Goal: Task Accomplishment & Management: Use online tool/utility

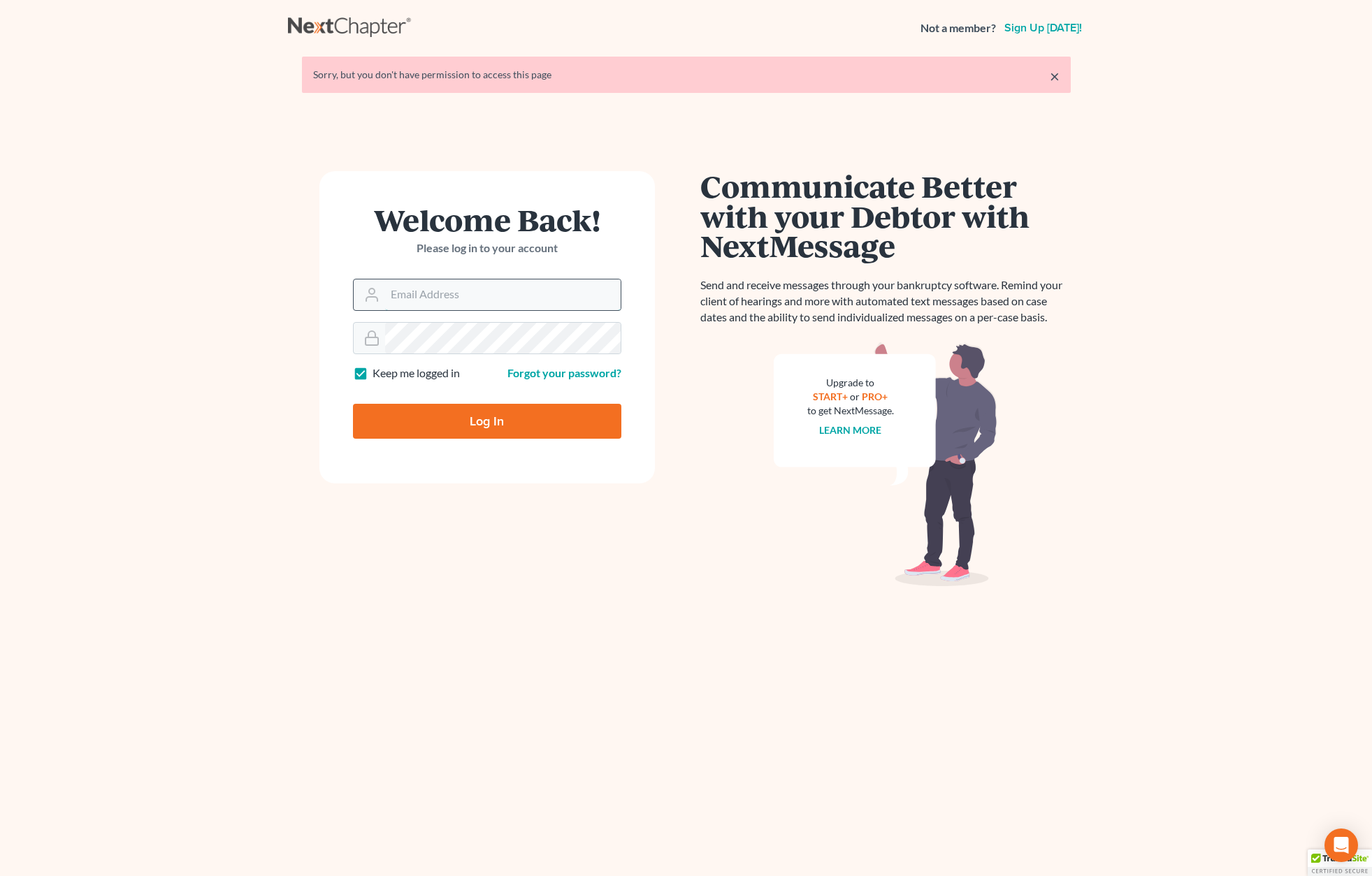
click at [414, 305] on input "Email Address" at bounding box center [502, 295] width 235 height 31
type input "Allison@skibalaw.com"
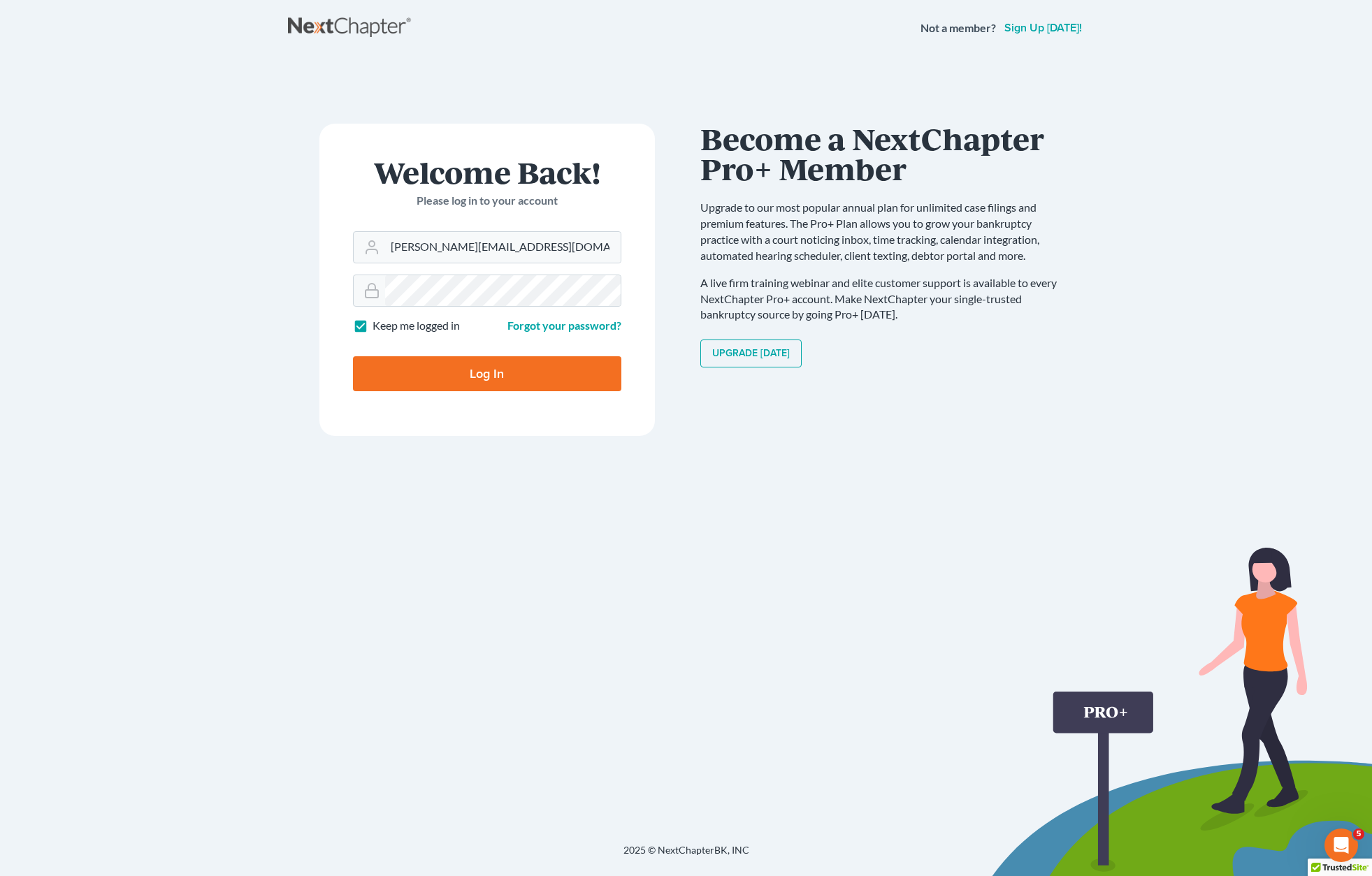
click at [490, 387] on input "Log In" at bounding box center [487, 373] width 268 height 35
type input "Thinking..."
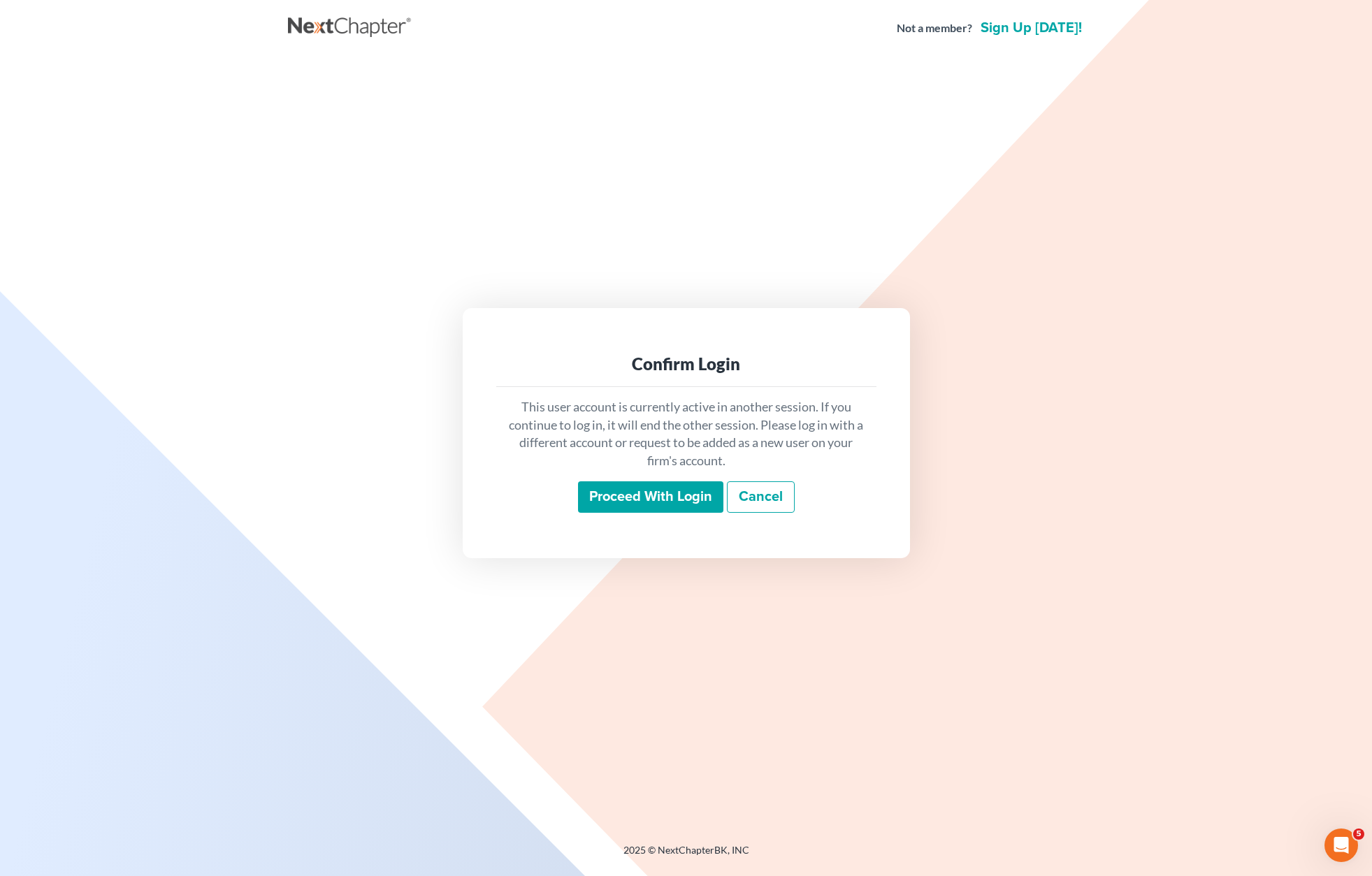
click at [623, 502] on input "Proceed with login" at bounding box center [650, 497] width 145 height 32
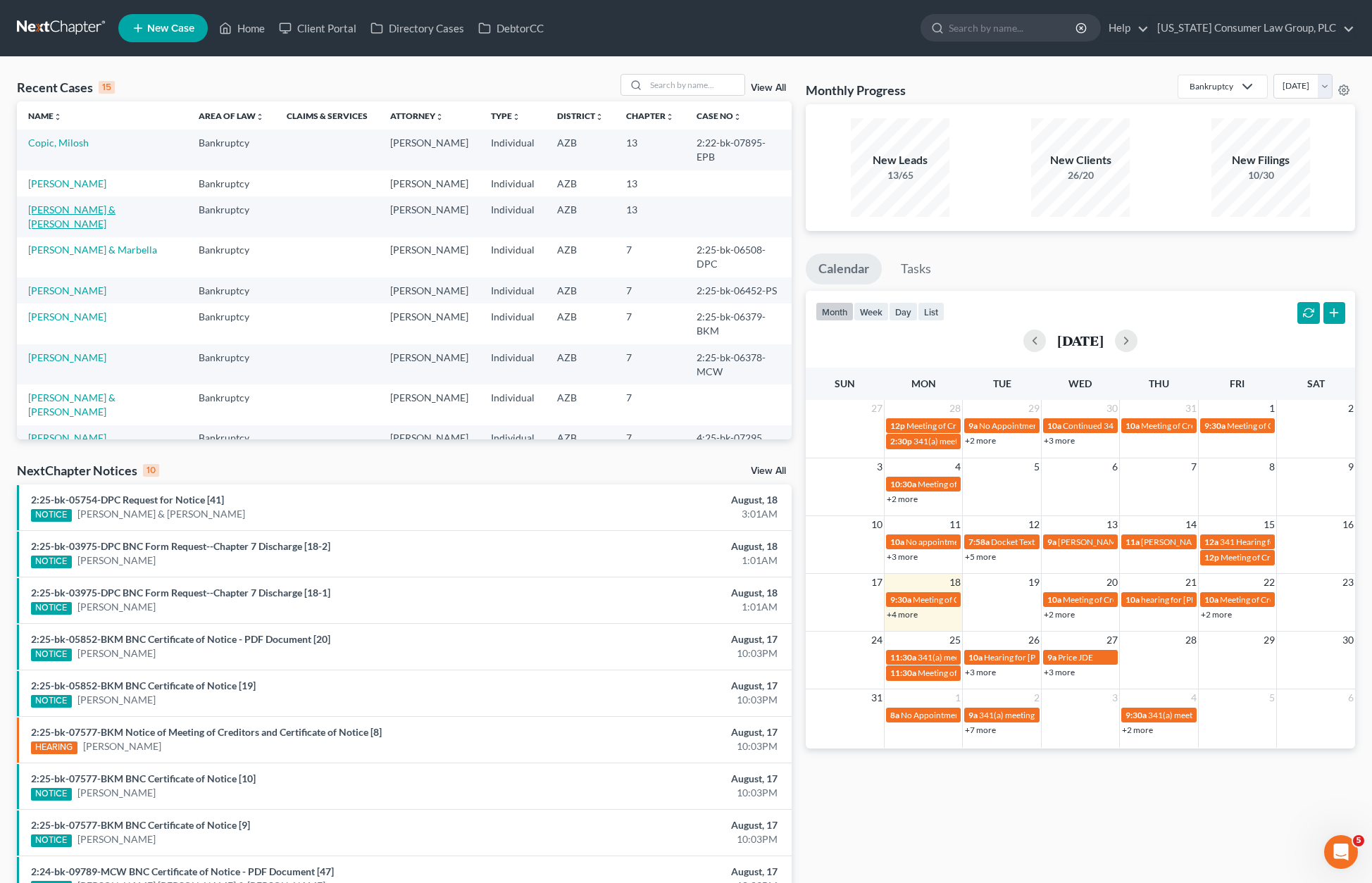
click at [69, 203] on link "[PERSON_NAME] & [PERSON_NAME]" at bounding box center [72, 216] width 87 height 26
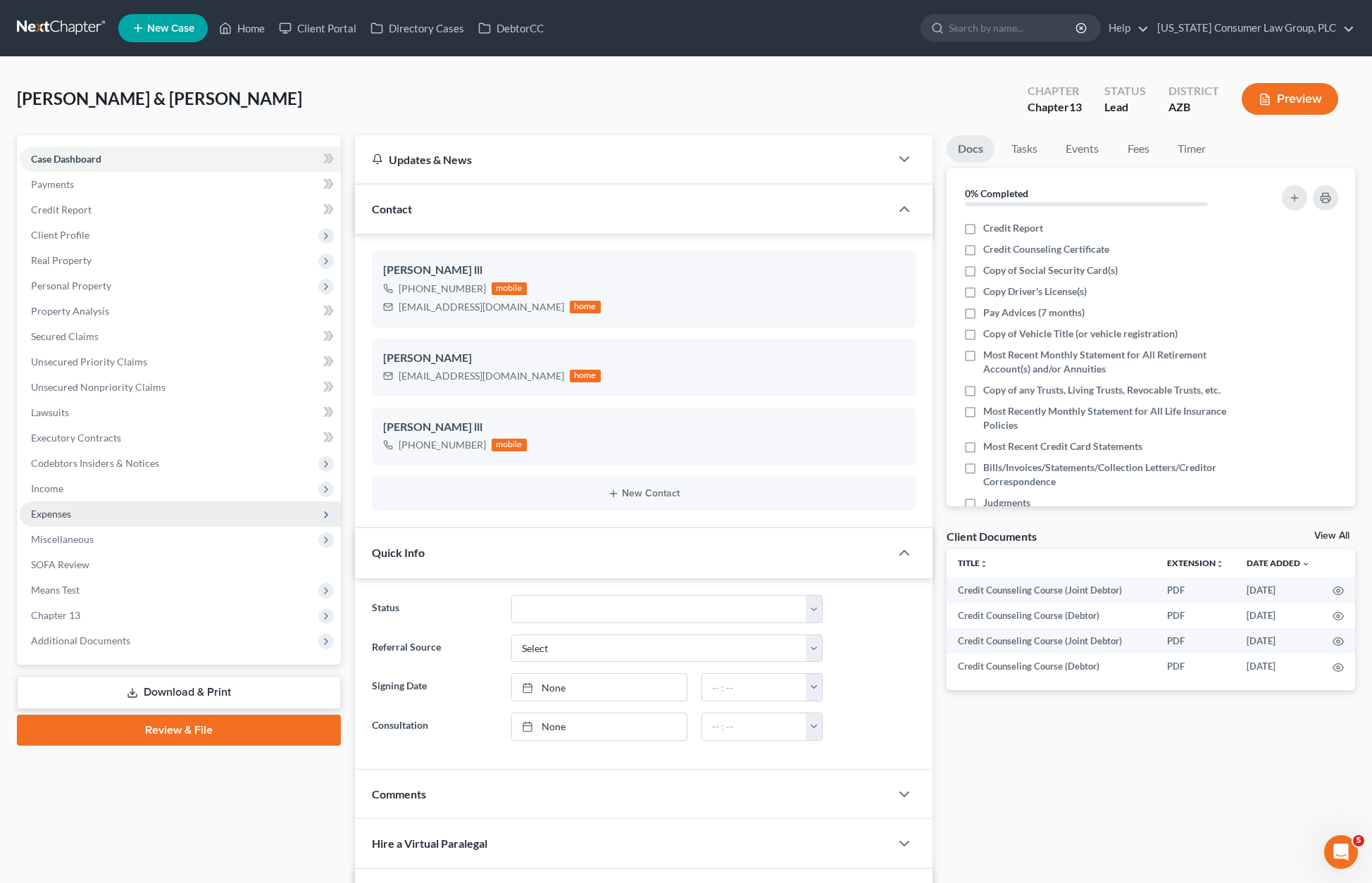
click at [65, 502] on span "Expenses" at bounding box center [180, 513] width 321 height 25
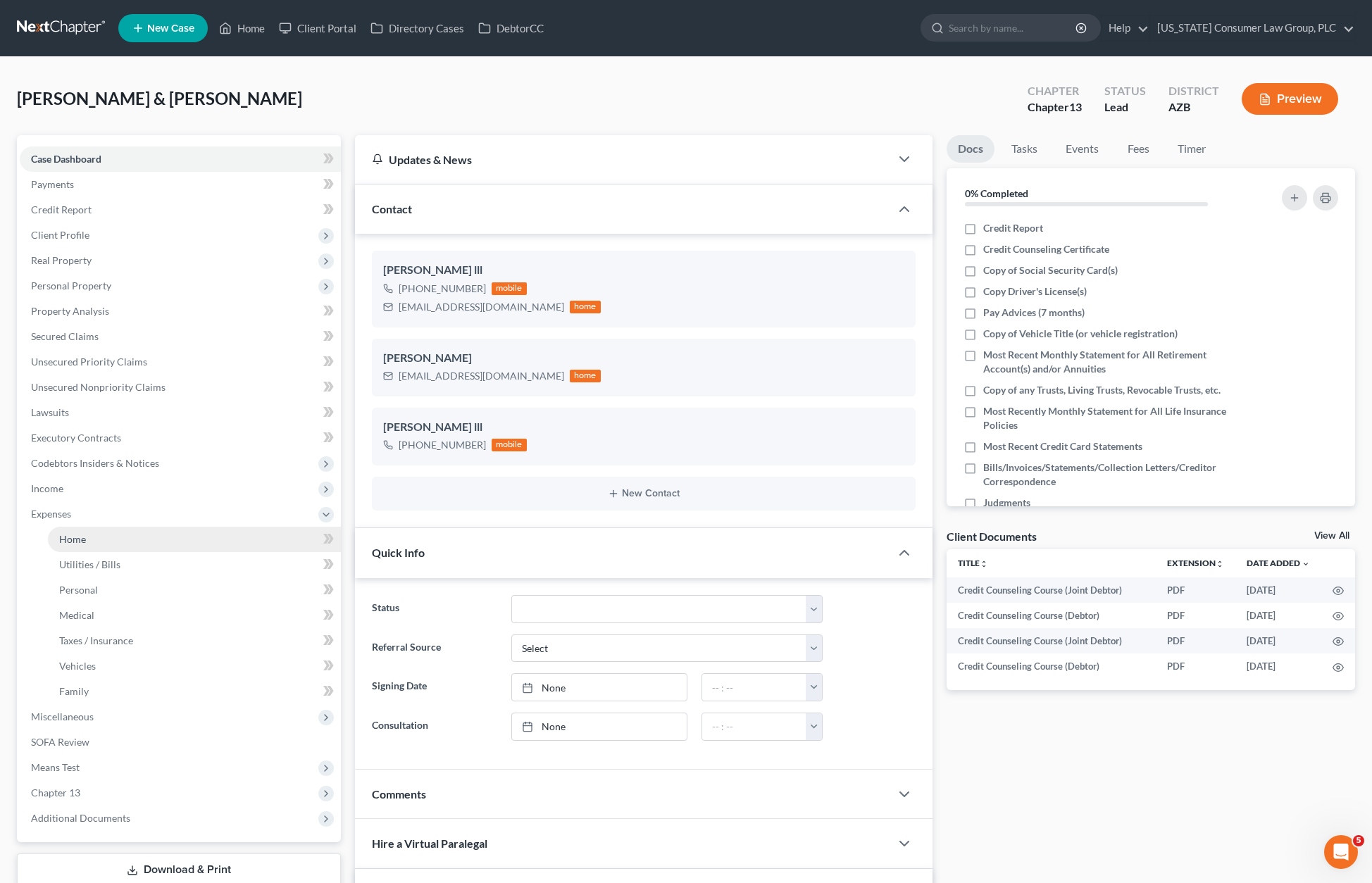
click at [66, 544] on span "Home" at bounding box center [72, 539] width 27 height 12
click at [68, 556] on link "Utilities / Bills" at bounding box center [194, 564] width 293 height 25
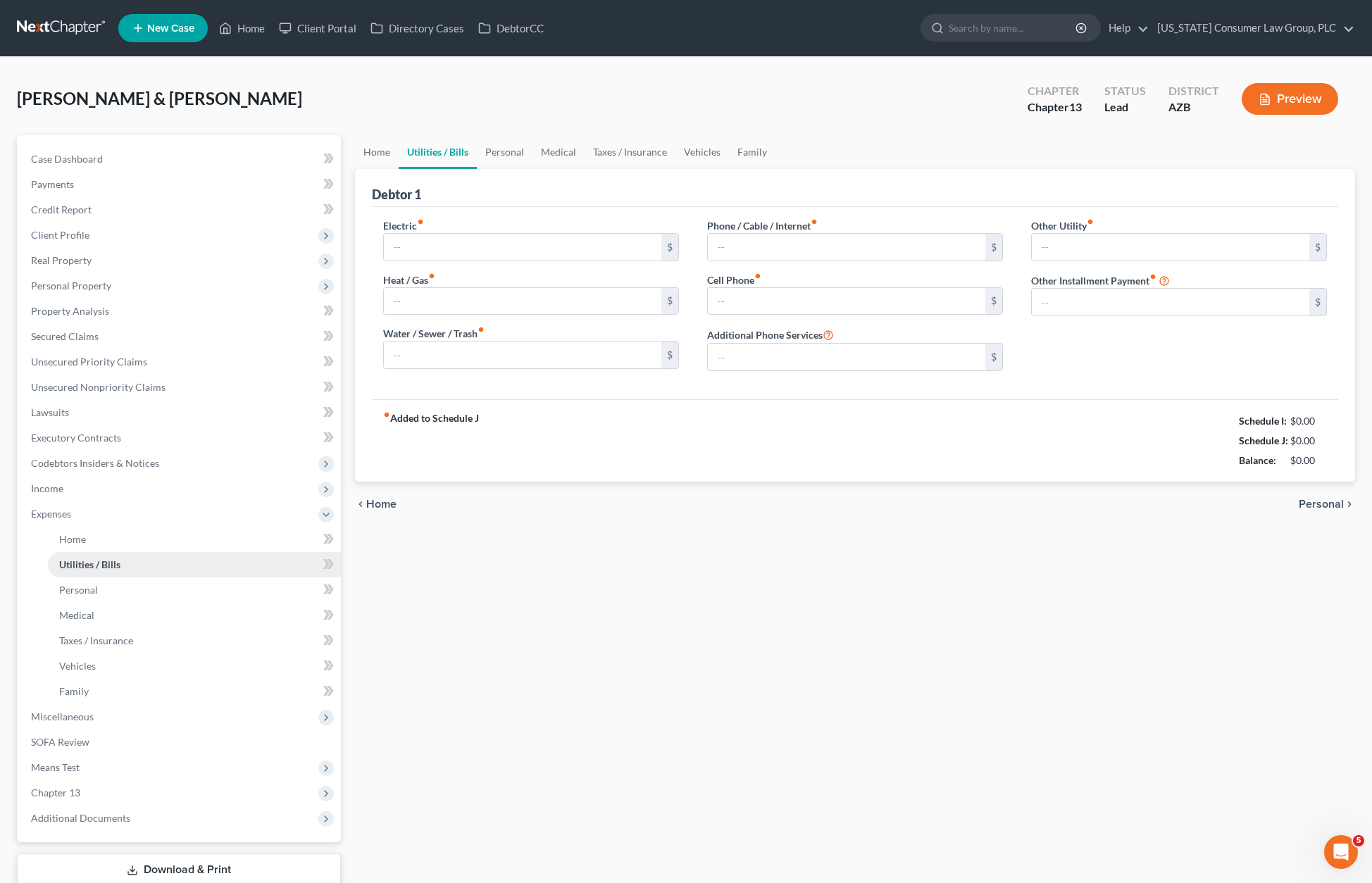
type input "350.00"
type input "0.00"
type input "150.00"
type input "265.00"
type input "375.00"
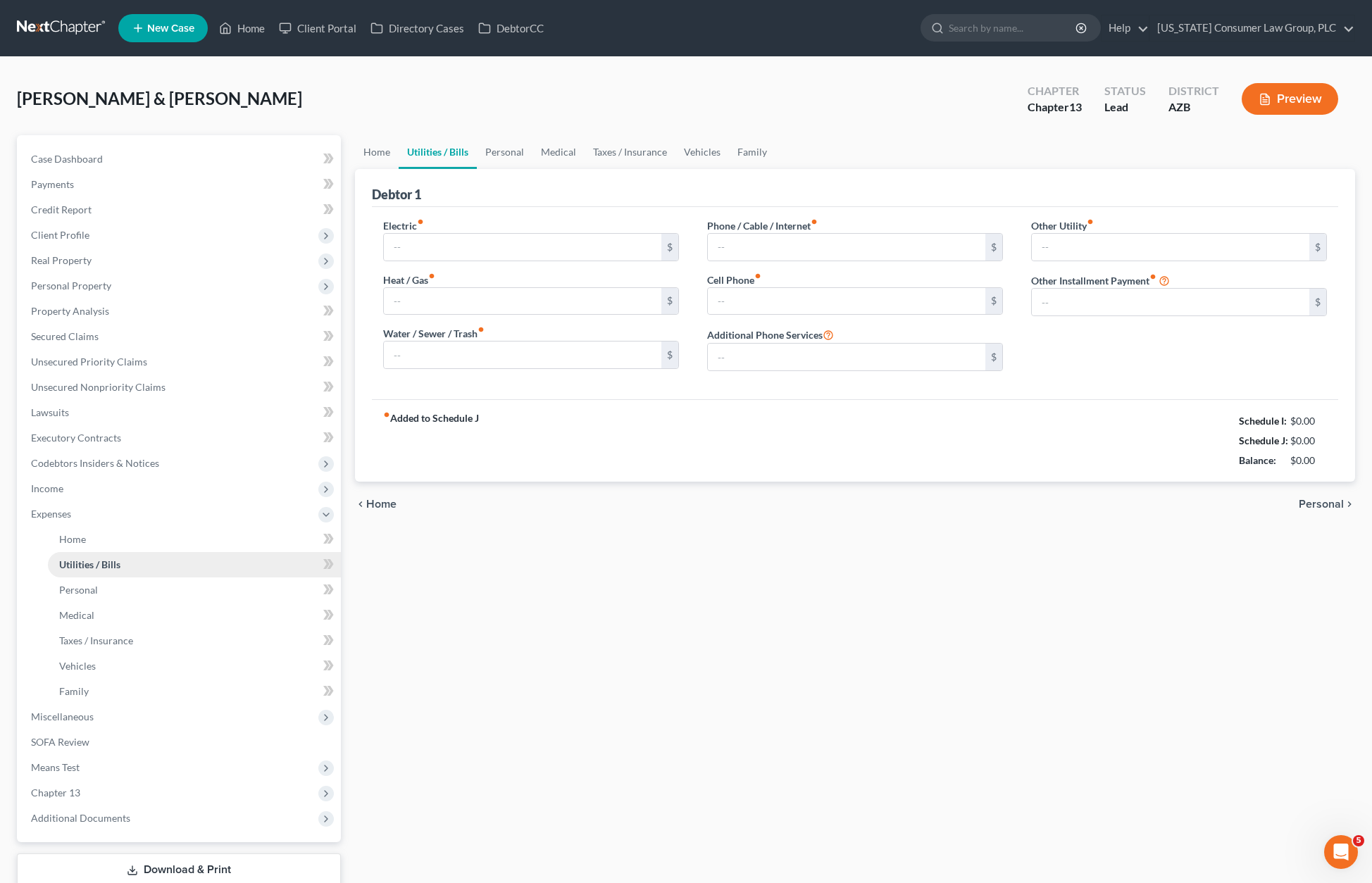
type input "0.00"
click at [65, 679] on li "Family" at bounding box center [194, 691] width 293 height 25
click at [72, 688] on span "Family" at bounding box center [74, 690] width 30 height 12
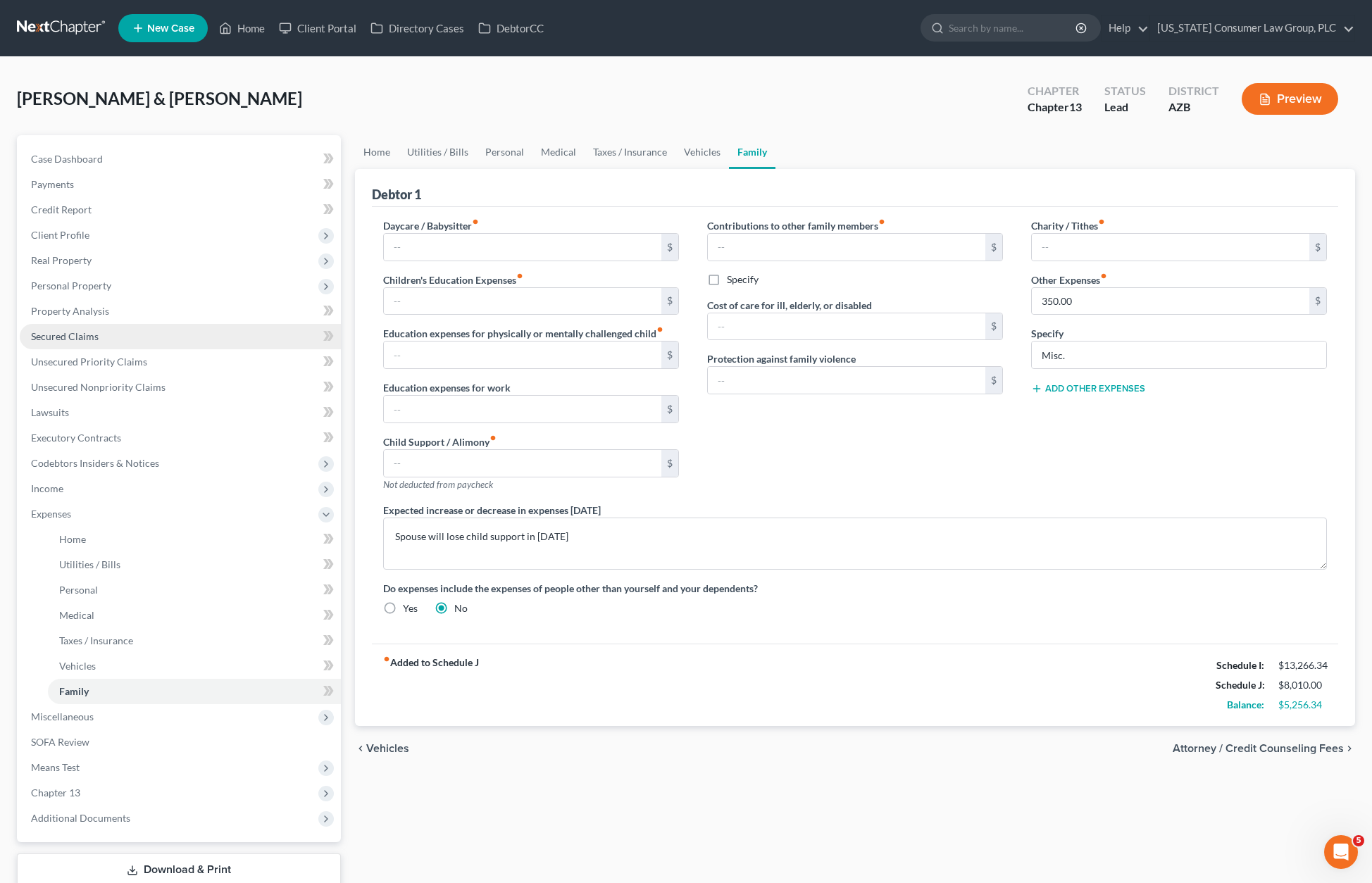
click at [89, 330] on span "Secured Claims" at bounding box center [65, 336] width 68 height 12
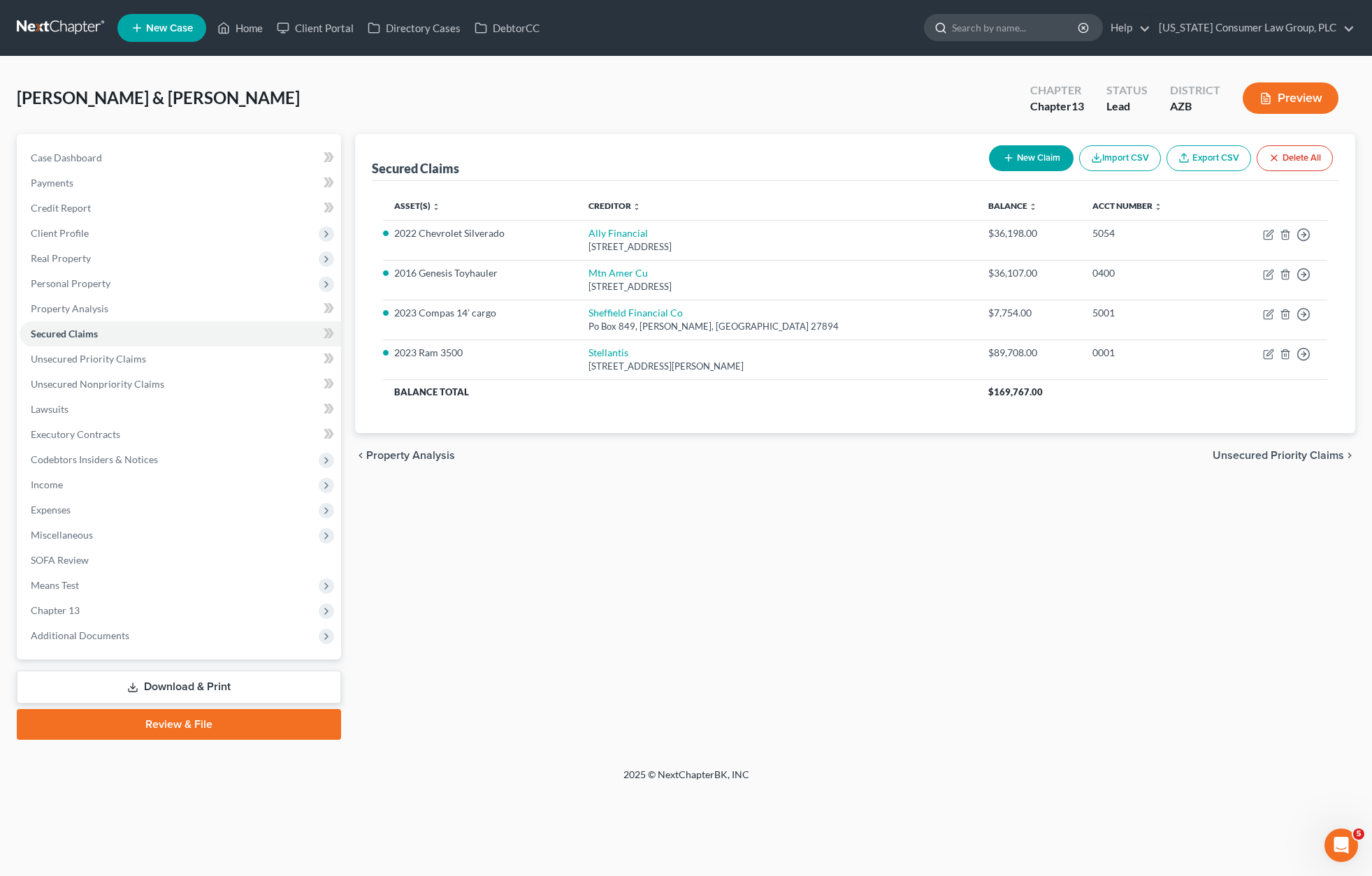
click at [1031, 33] on input "search" at bounding box center [1015, 27] width 128 height 26
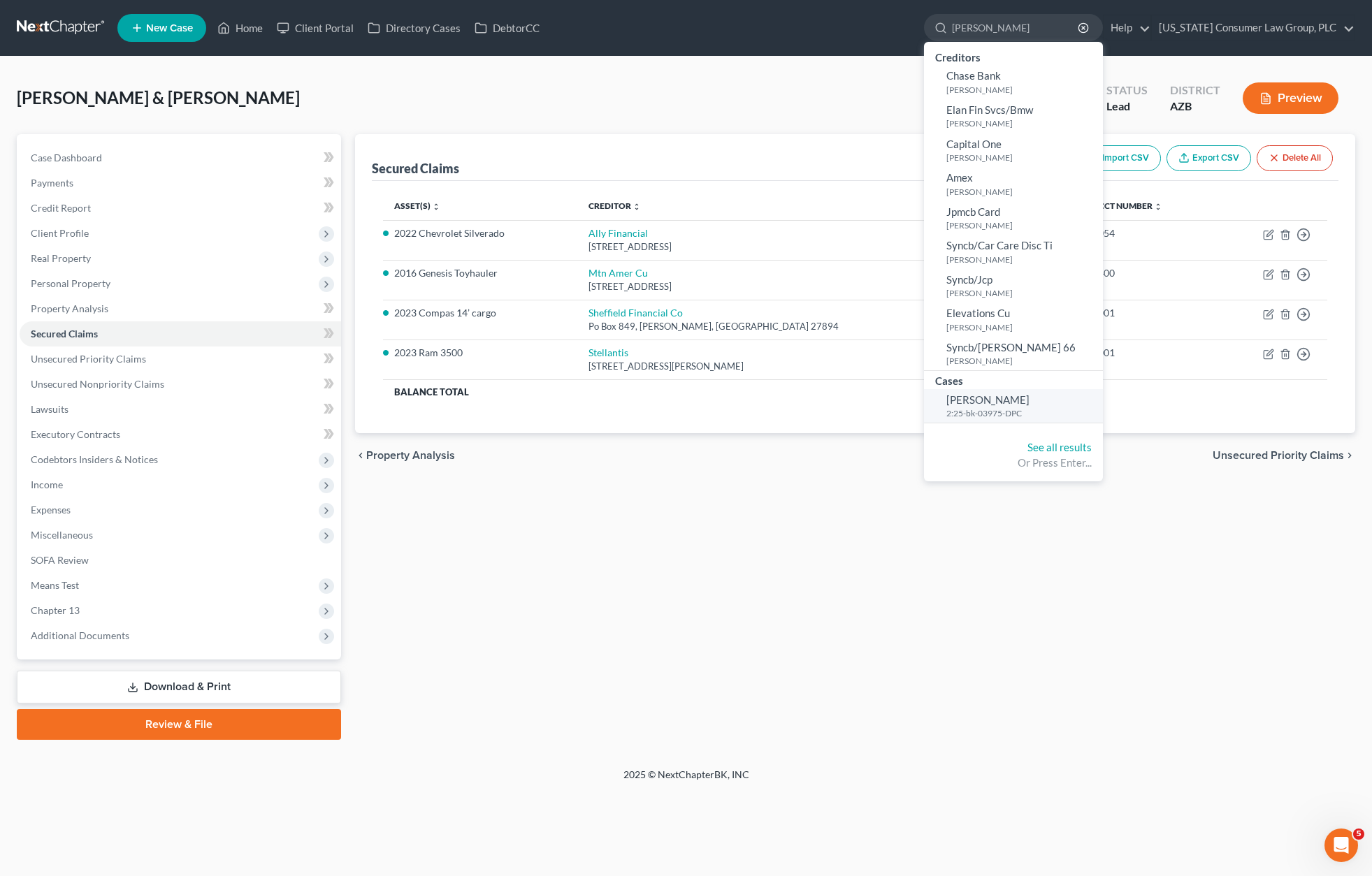
type input "[PERSON_NAME]"
click at [1032, 405] on link "[PERSON_NAME] 2:25-bk-03975-DPC" at bounding box center [1013, 406] width 179 height 35
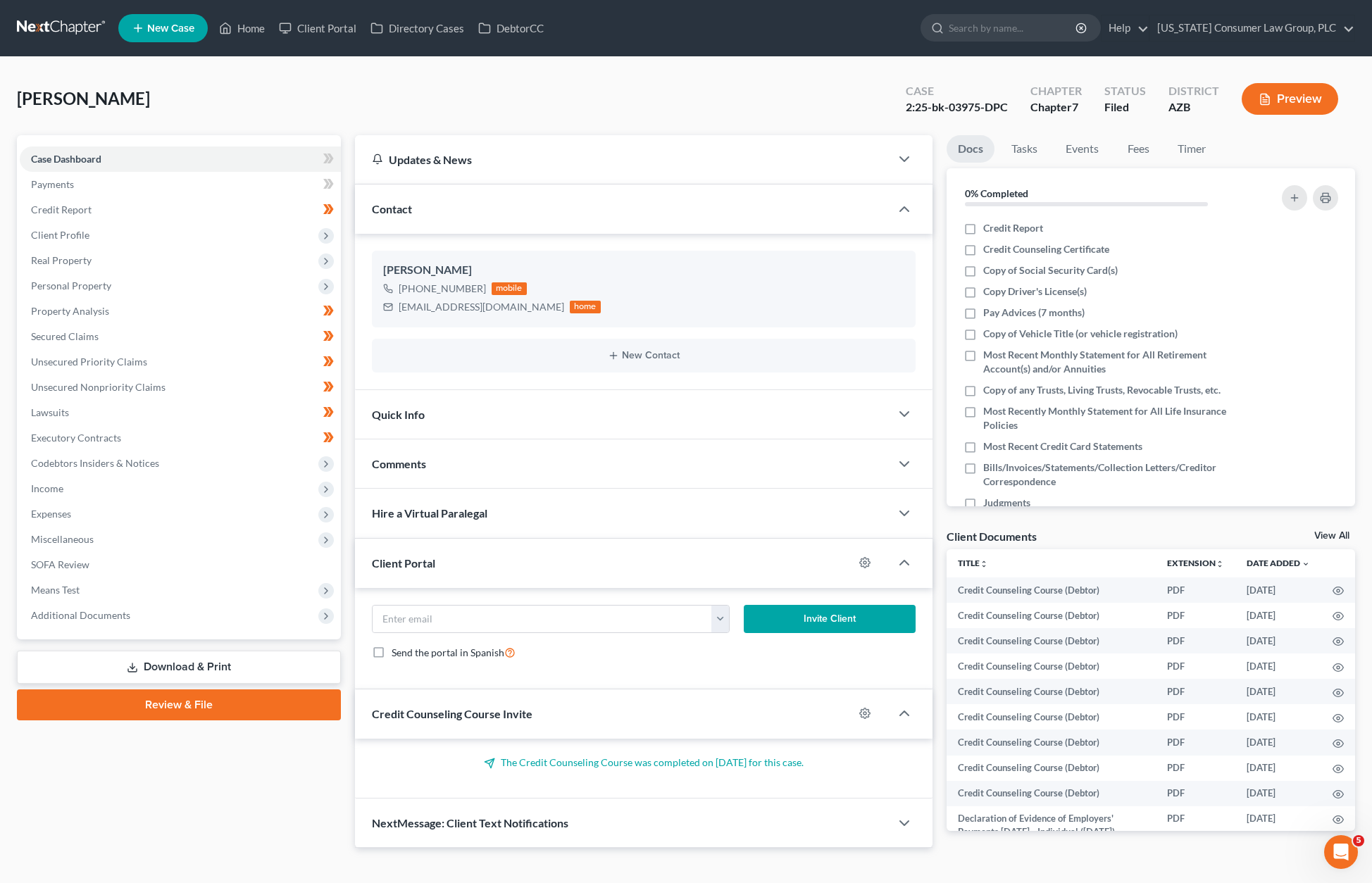
click at [418, 419] on span "Quick Info" at bounding box center [397, 414] width 53 height 14
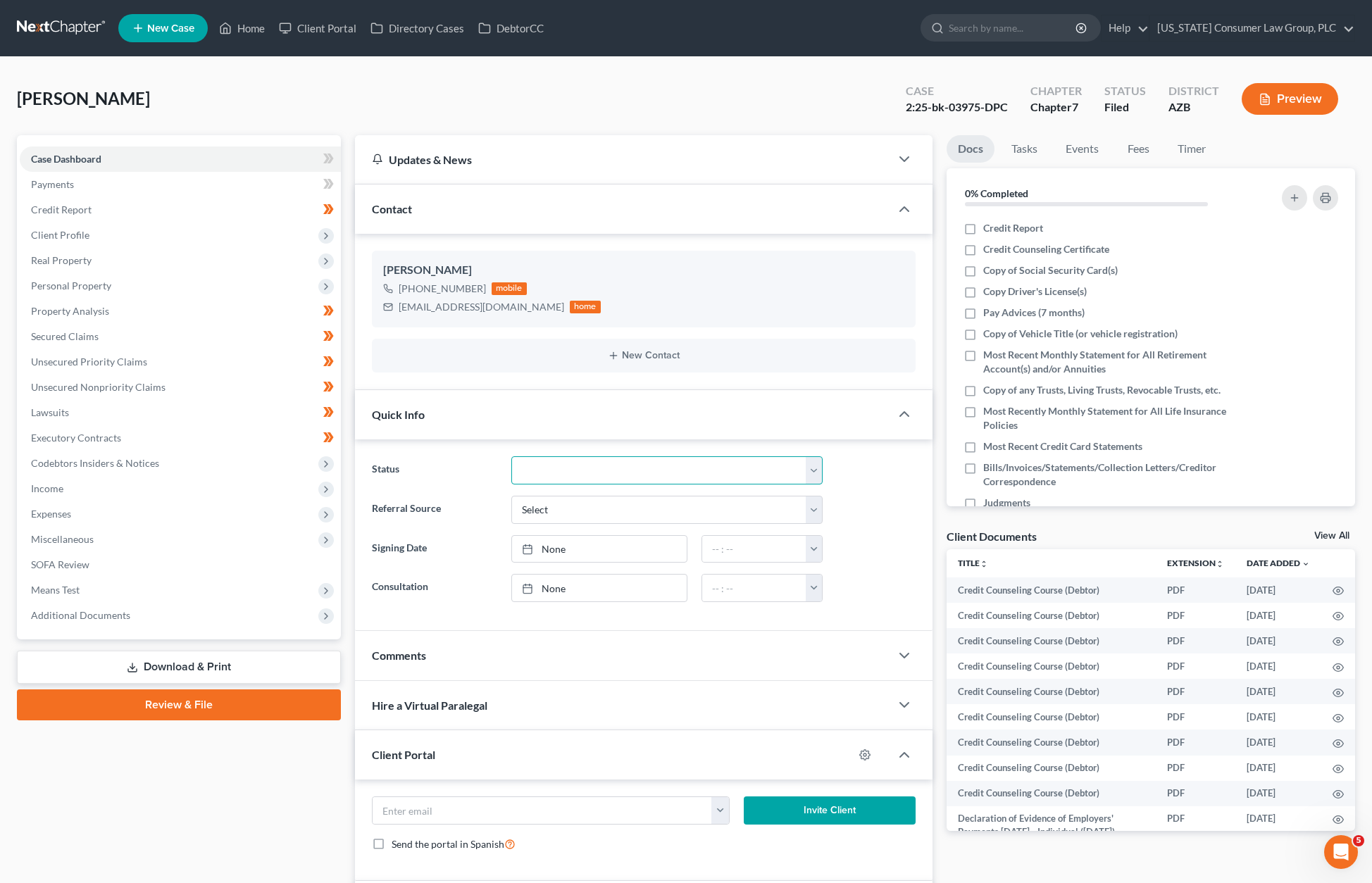
click at [805, 472] on select "Answer Filed Client Closed Did Not Hire Discharged Dismissed Filed In Progress …" at bounding box center [667, 470] width 312 height 28
select select "4"
click at [512, 456] on select "Answer Filed Client Closed Did Not Hire Discharged Dismissed Filed In Progress …" at bounding box center [667, 470] width 312 height 28
click at [68, 239] on span "Client Profile" at bounding box center [60, 235] width 58 height 12
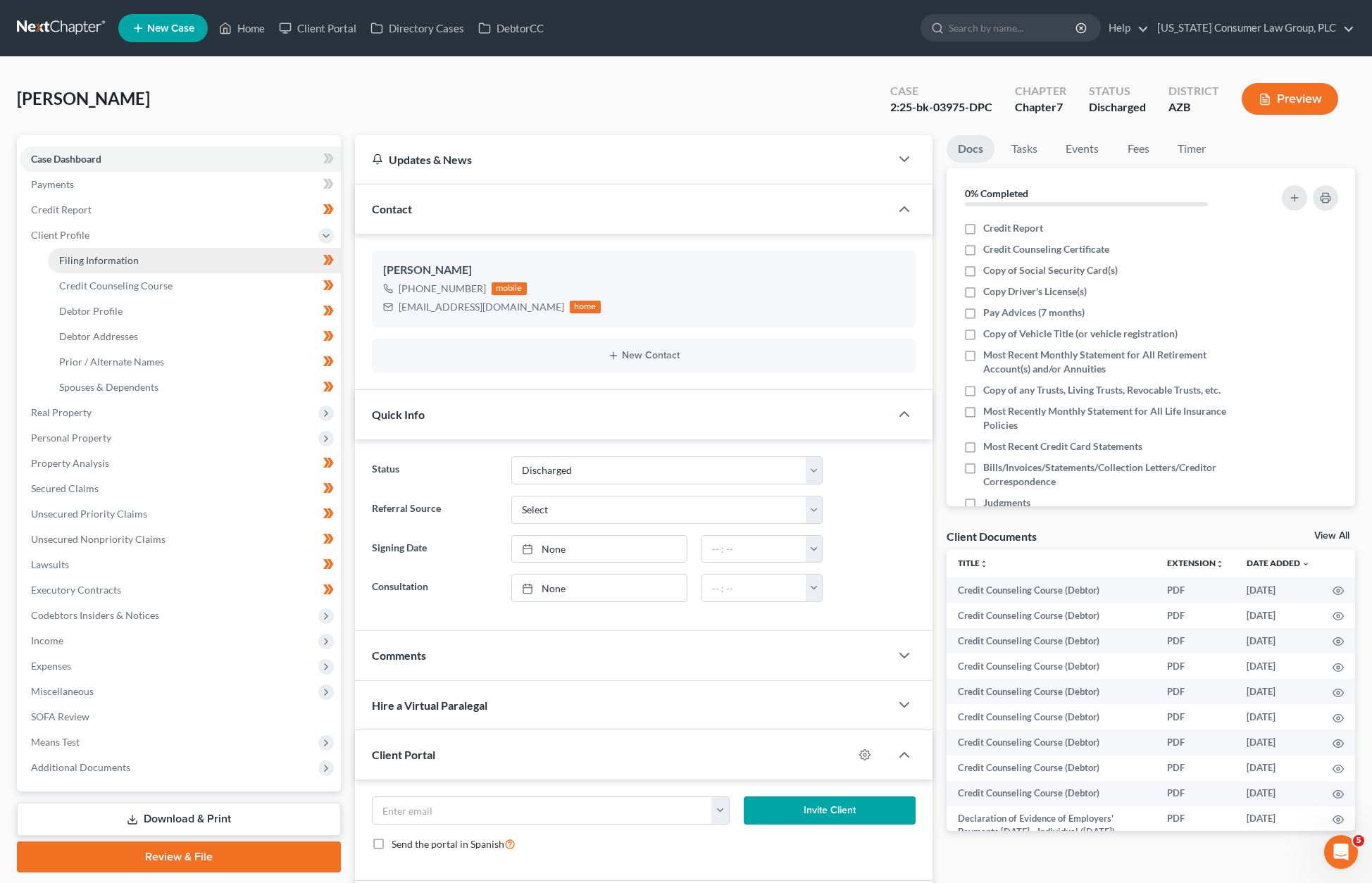
click at [73, 255] on span "Filing Information" at bounding box center [99, 260] width 79 height 12
select select "1"
select select "0"
select select "3"
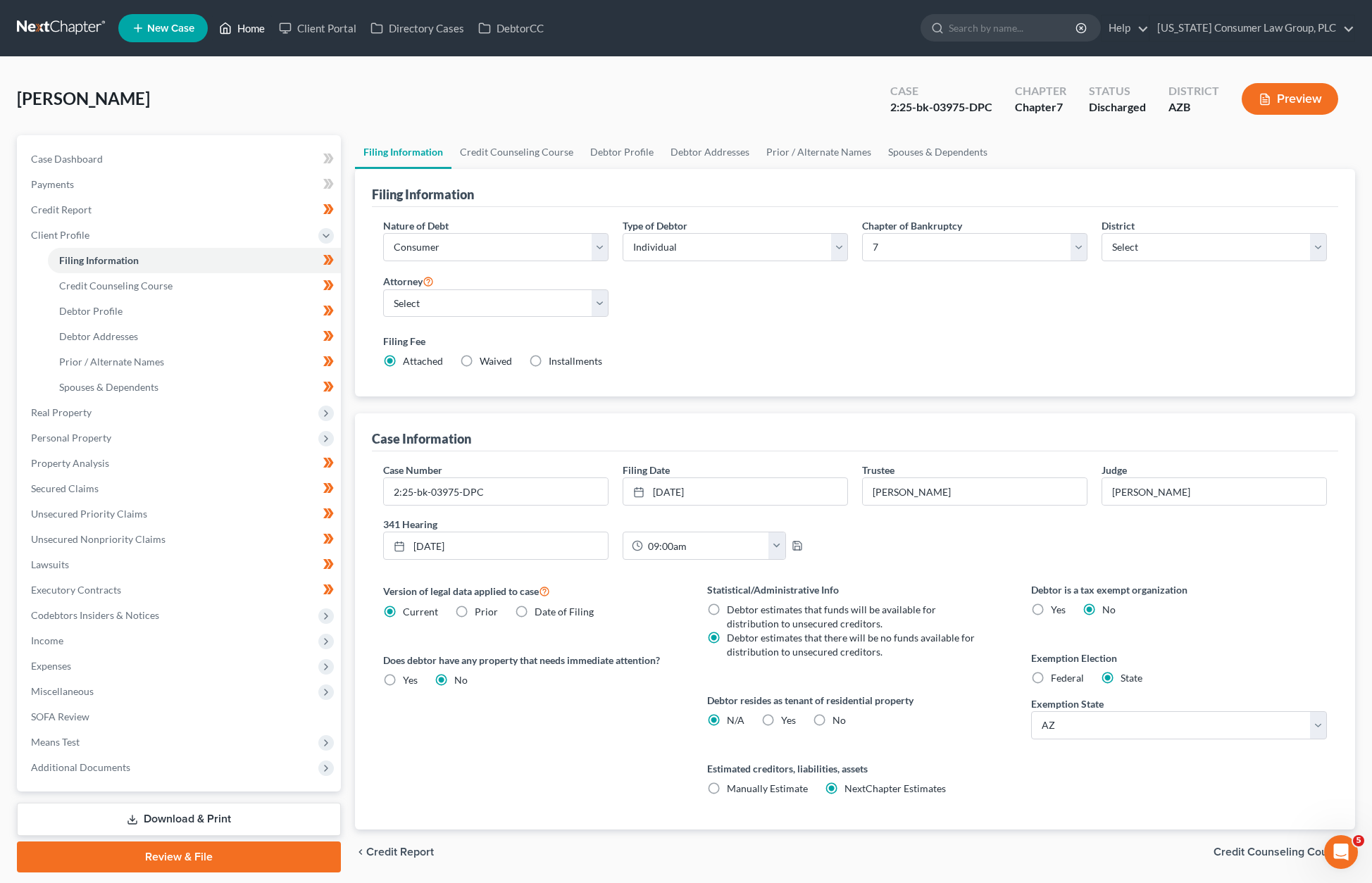
click at [249, 31] on link "Home" at bounding box center [242, 28] width 60 height 25
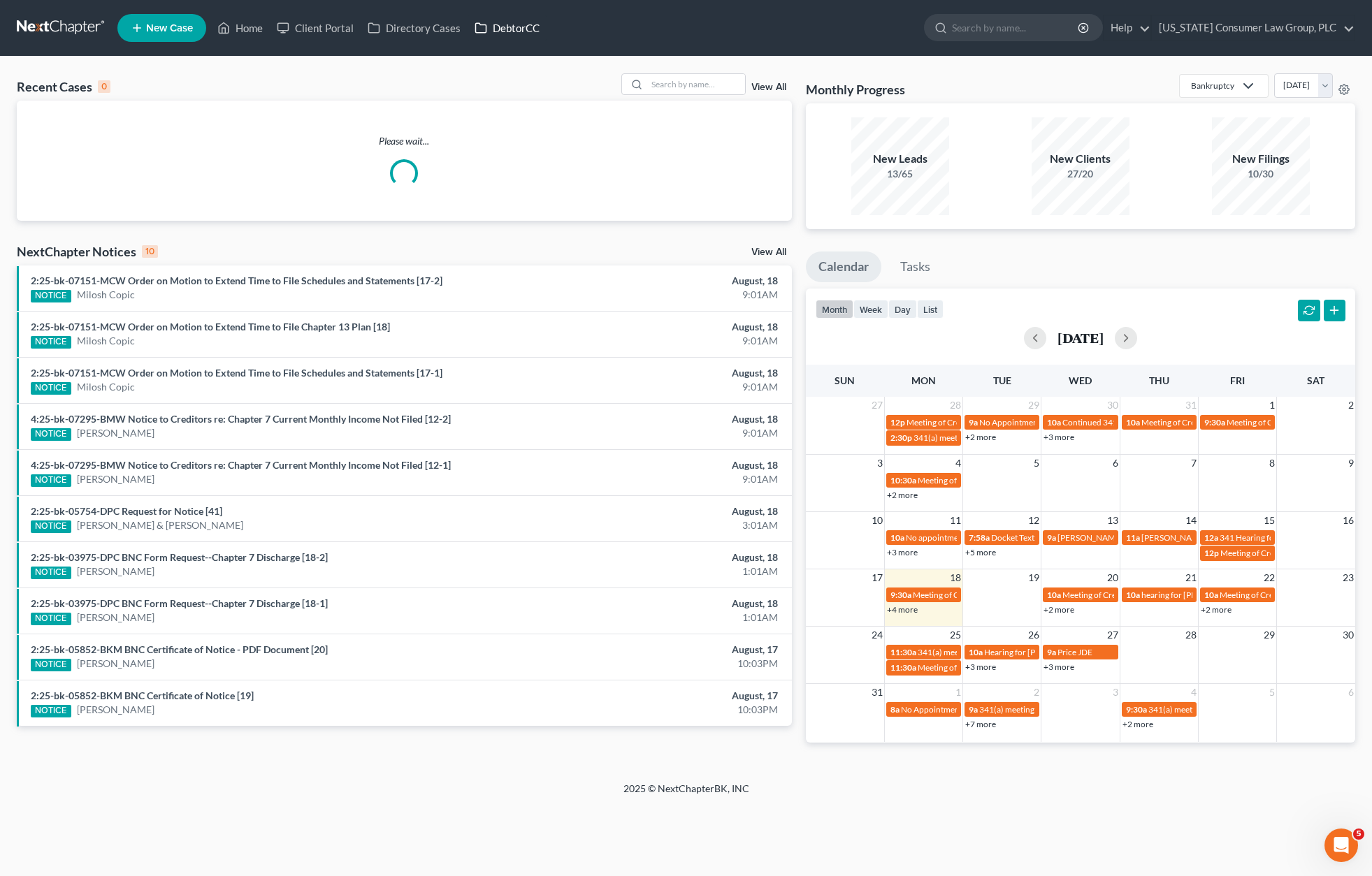
click at [512, 31] on link "DebtorCC" at bounding box center [507, 27] width 79 height 25
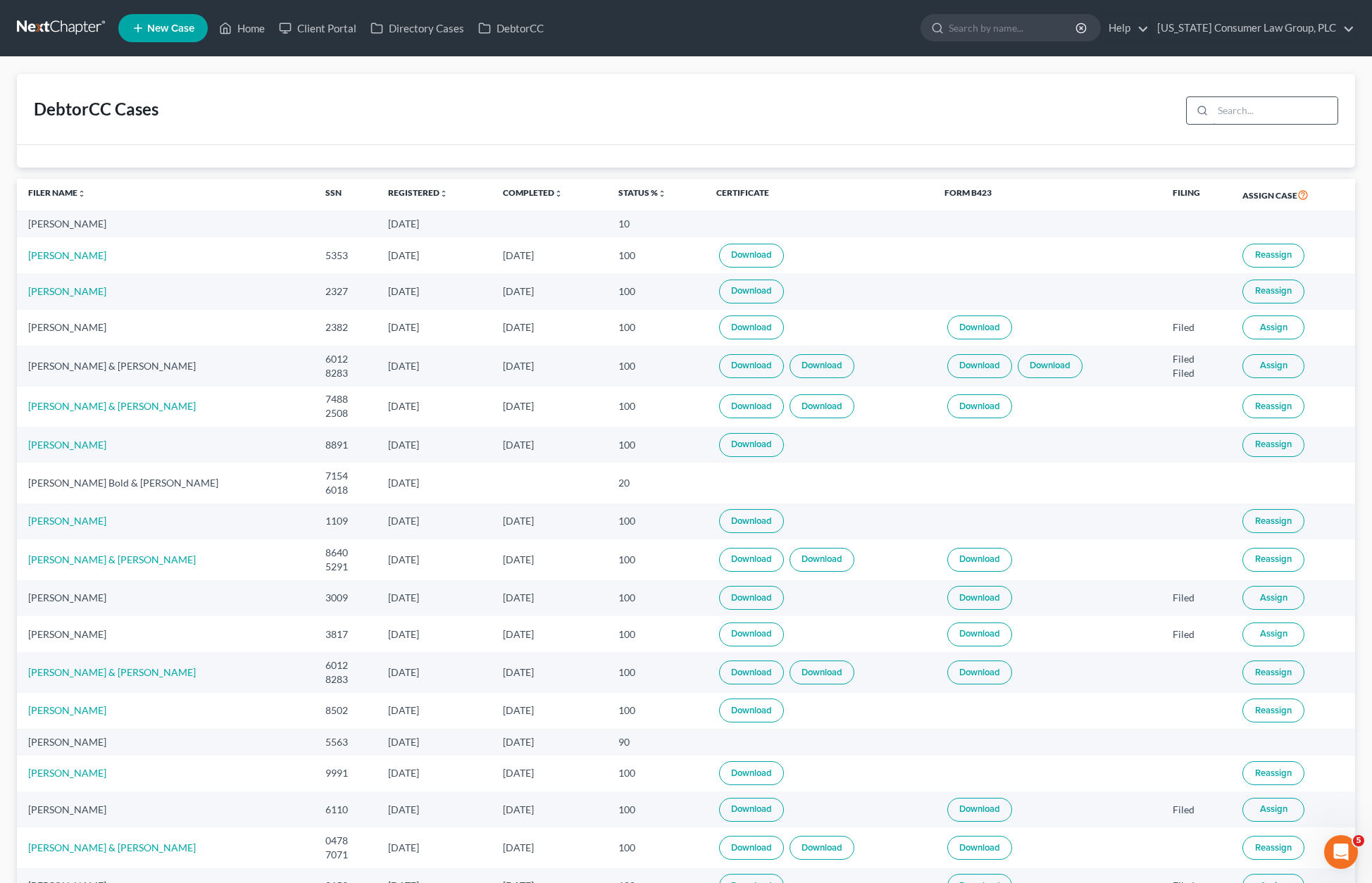
click at [1262, 106] on input "search" at bounding box center [1275, 110] width 125 height 27
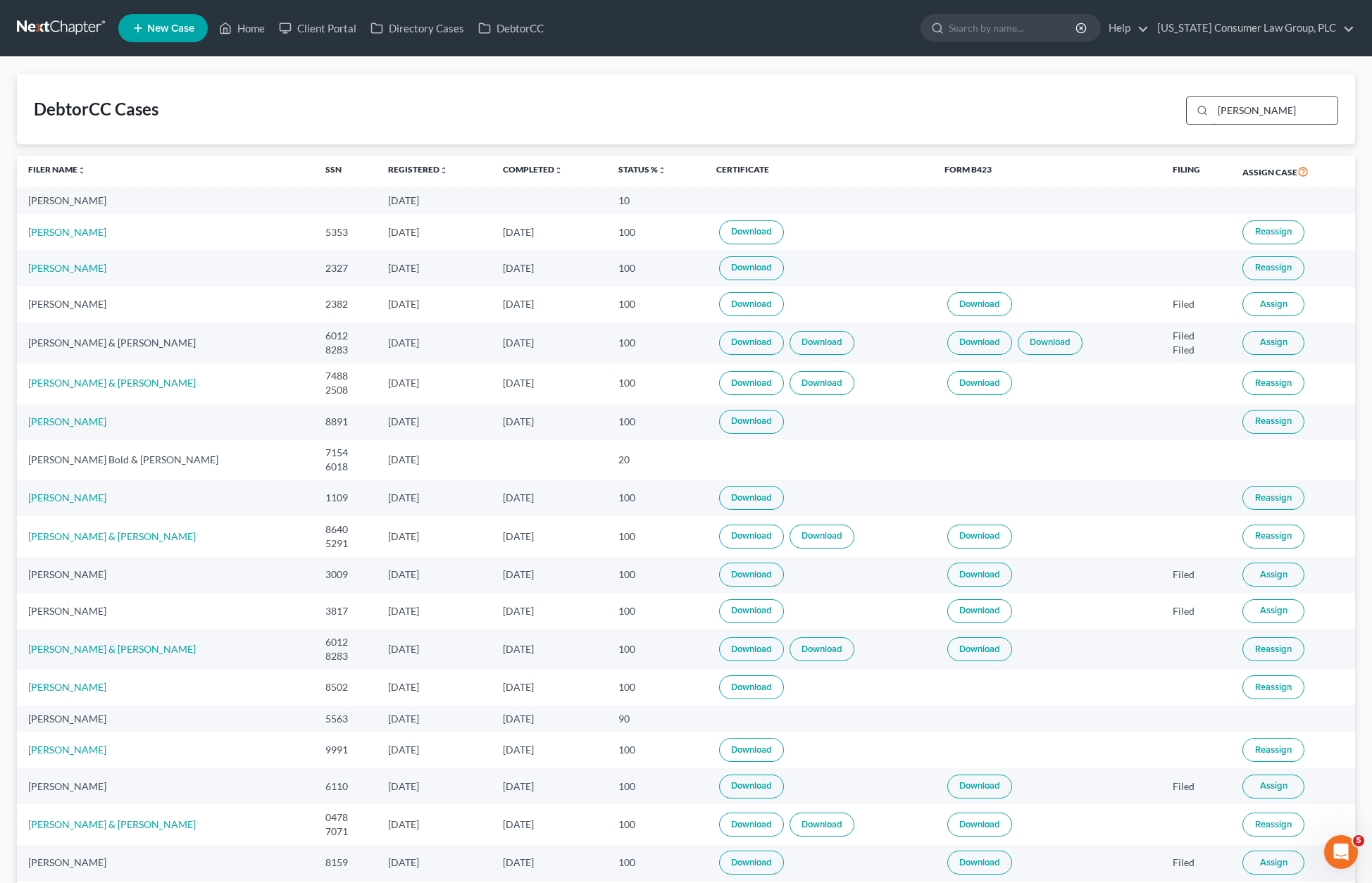
type input "[PERSON_NAME]"
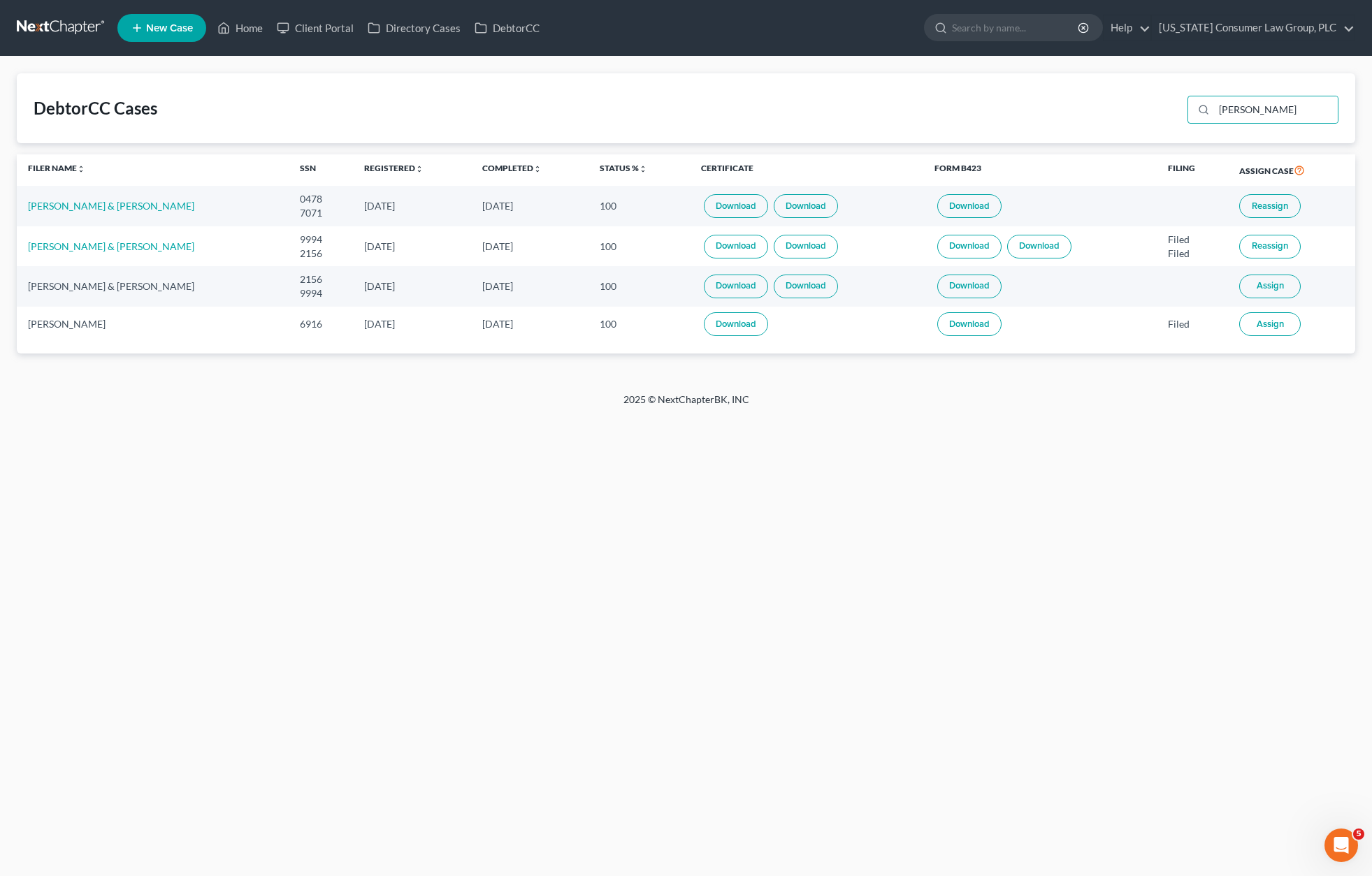
click at [1285, 198] on button "Reassign" at bounding box center [1269, 206] width 62 height 24
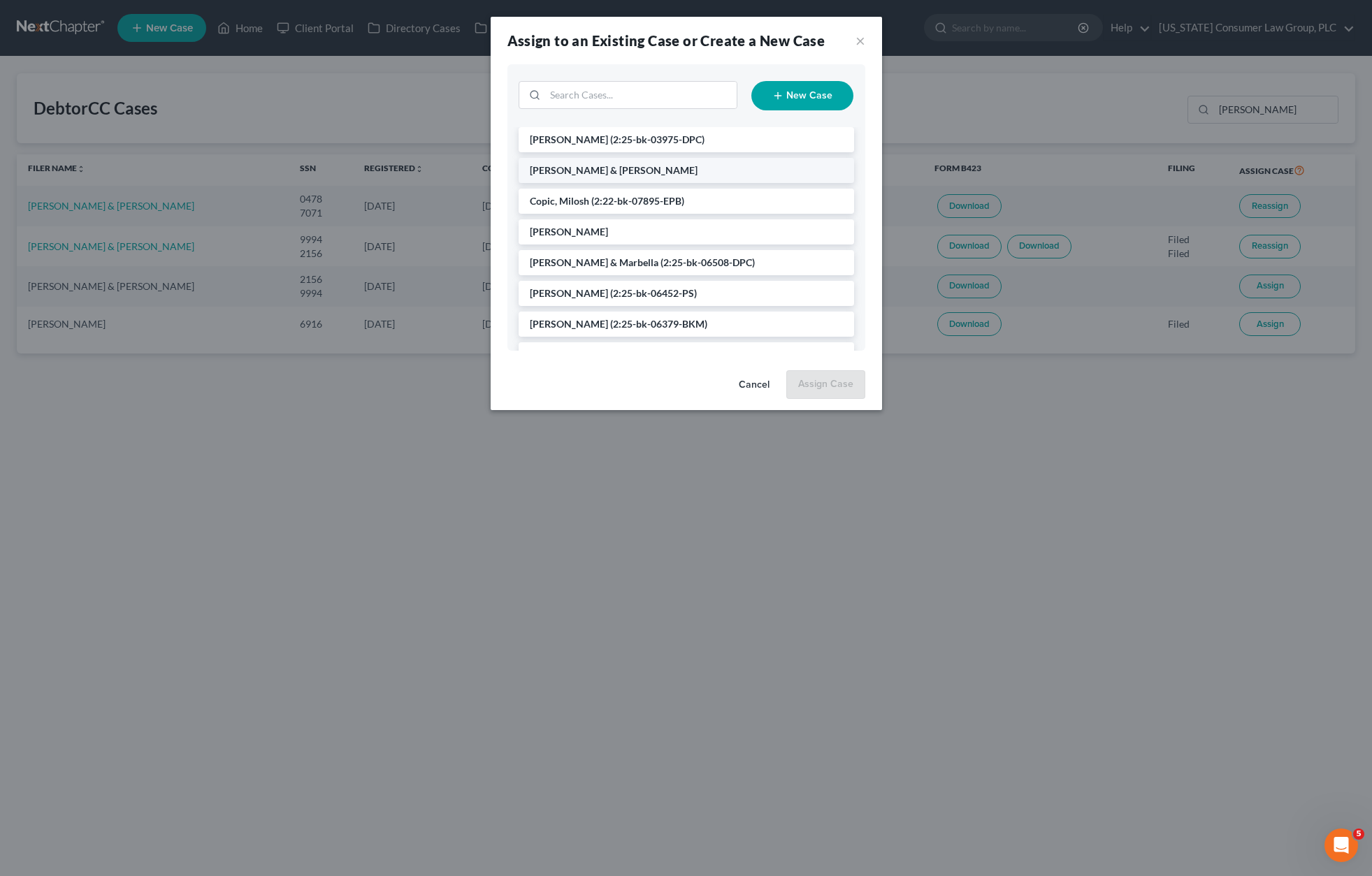
click at [623, 169] on span "[PERSON_NAME] & [PERSON_NAME]" at bounding box center [613, 169] width 168 height 12
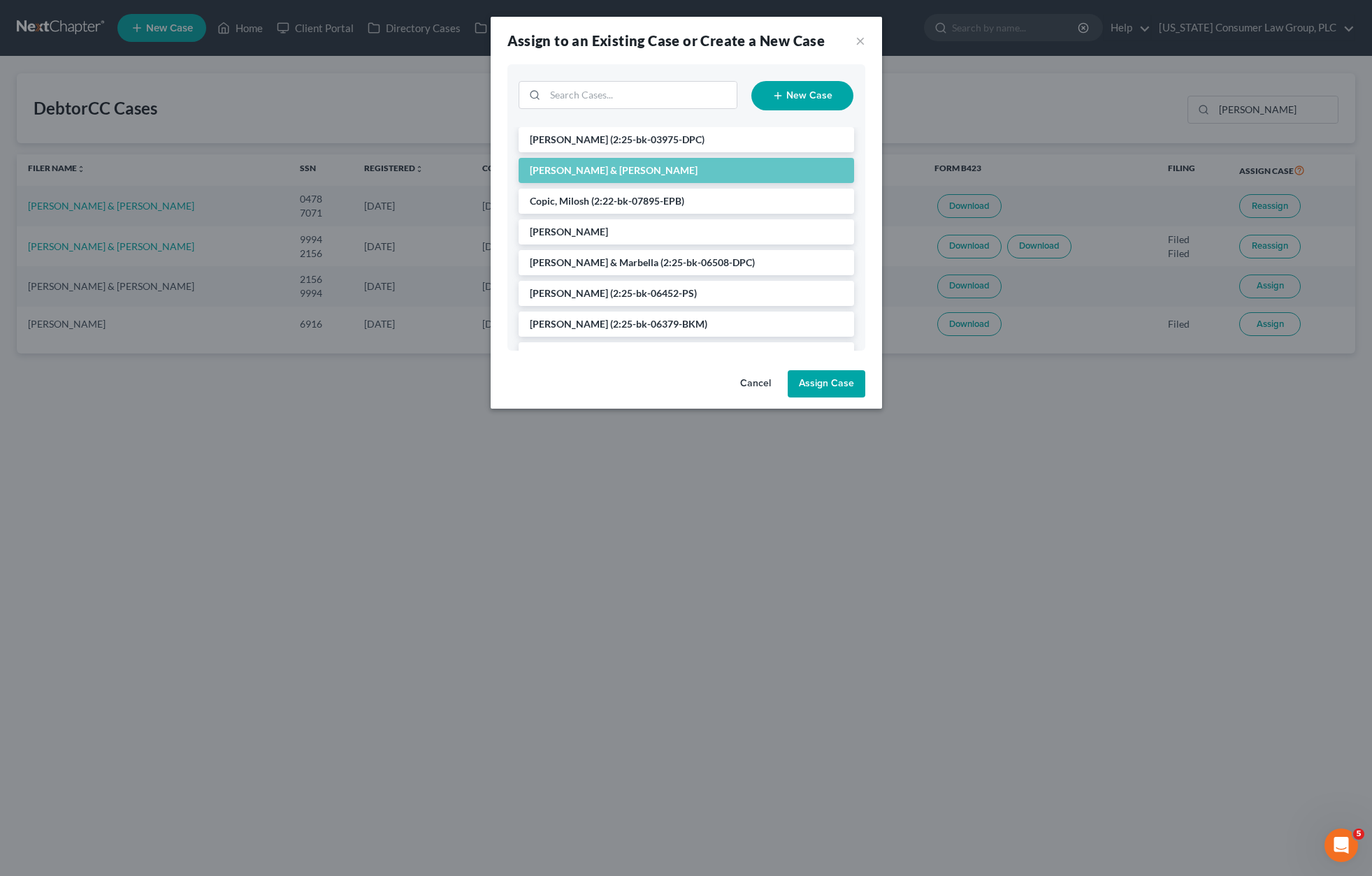
click at [796, 384] on button "Assign Case" at bounding box center [826, 384] width 78 height 28
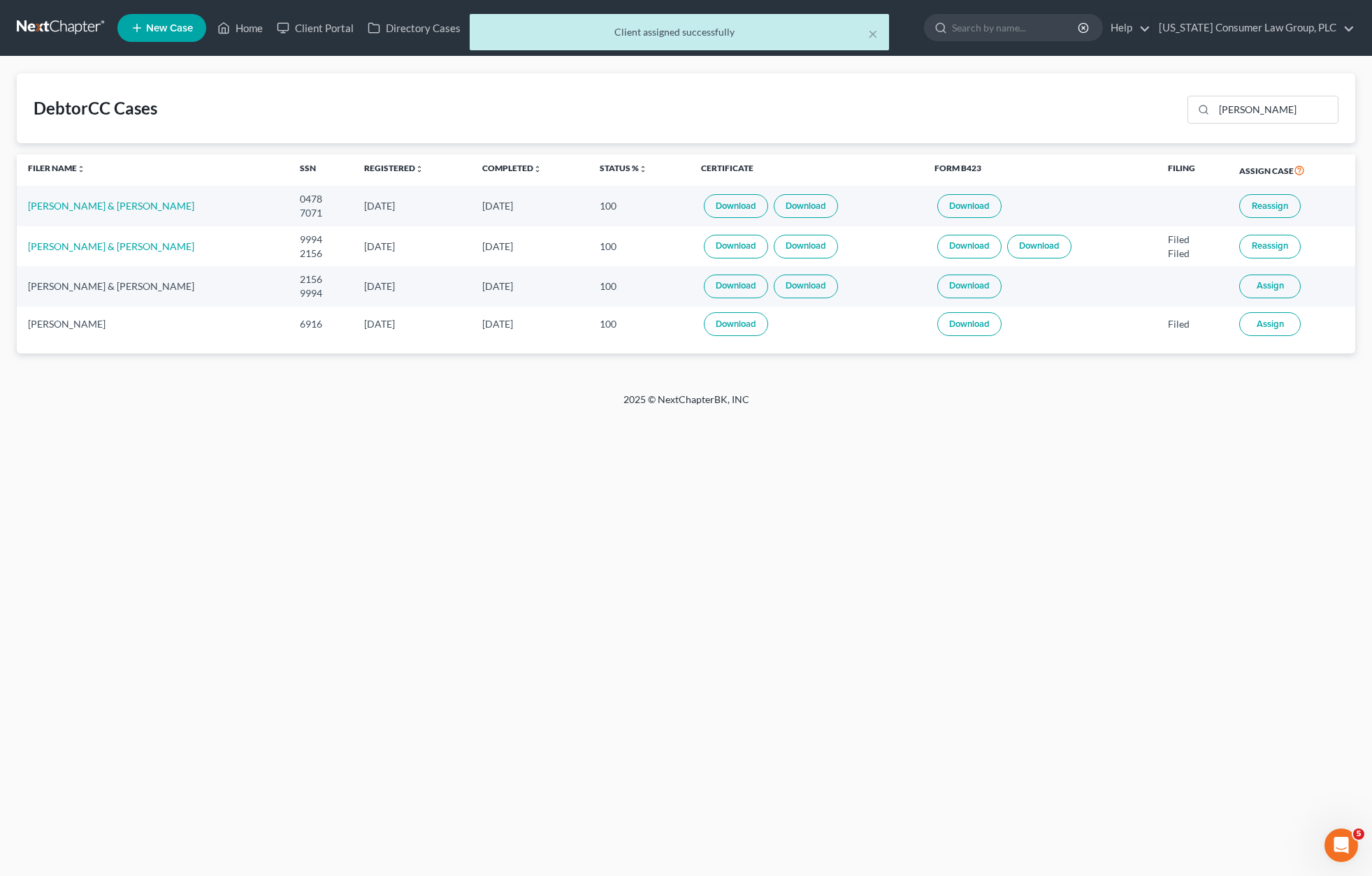
click at [878, 31] on div "× Client assigned successfully" at bounding box center [680, 31] width 419 height 36
click at [873, 35] on button "×" at bounding box center [872, 33] width 10 height 17
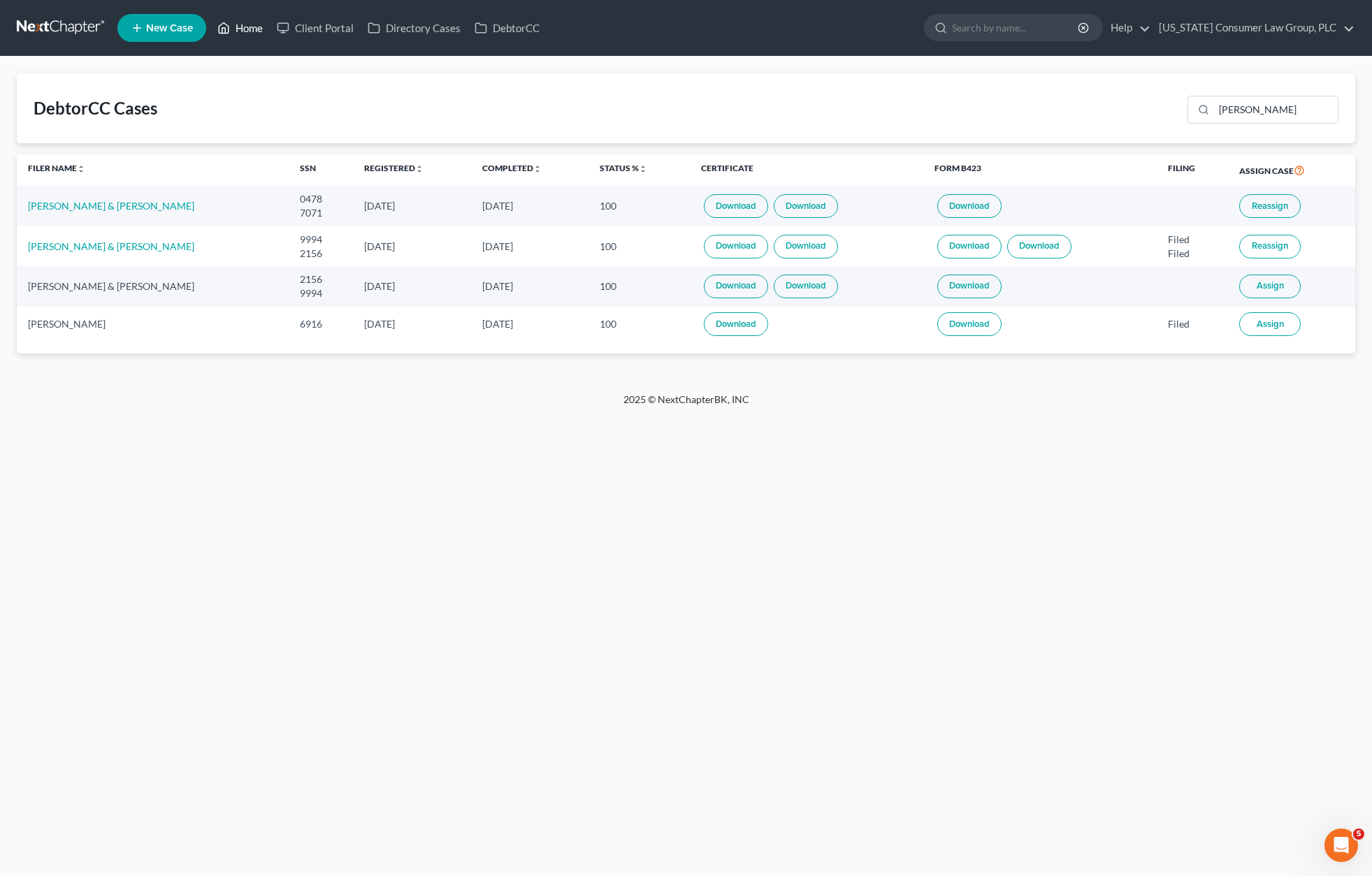
click at [236, 35] on link "Home" at bounding box center [240, 27] width 59 height 25
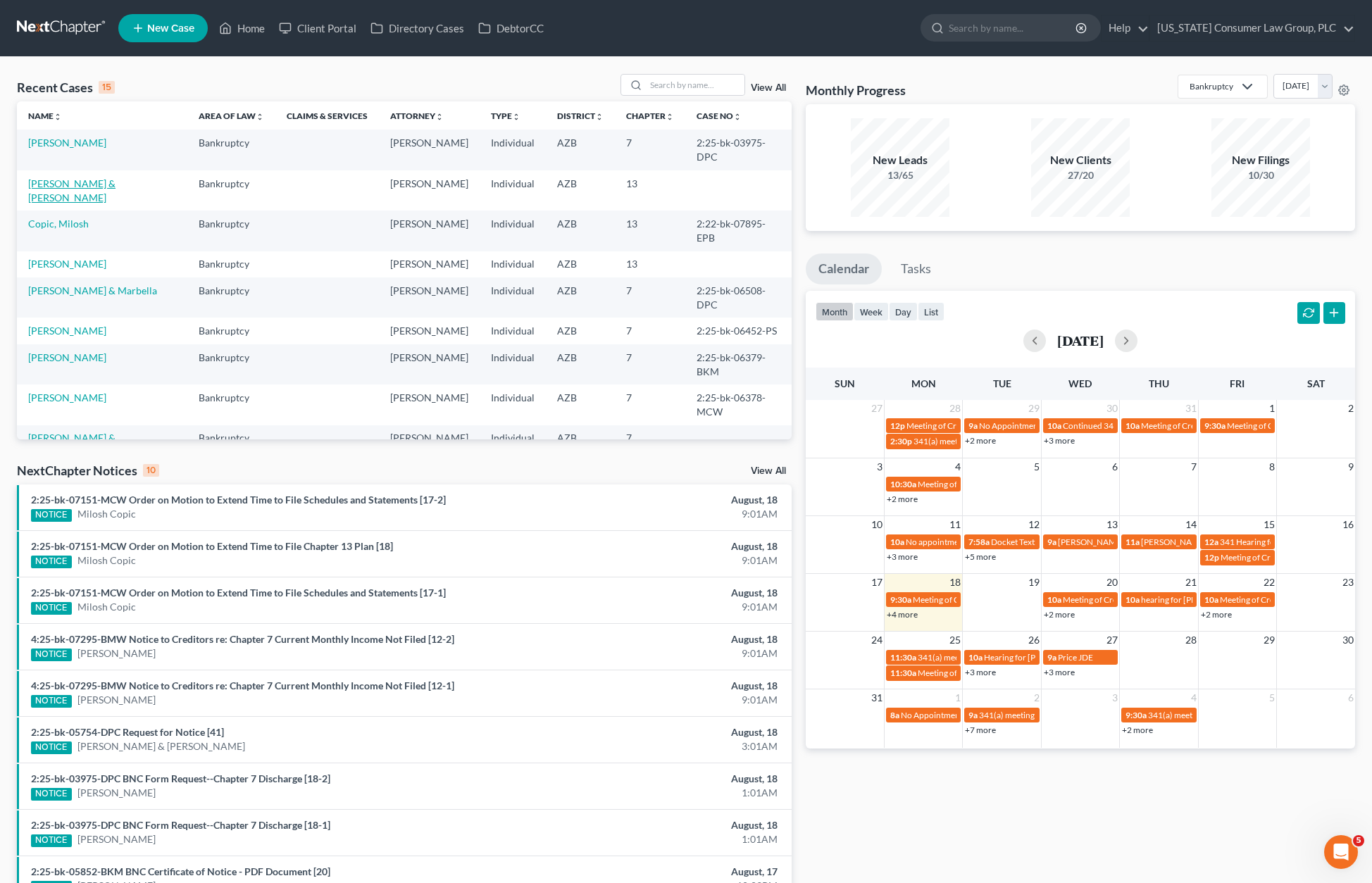
click at [82, 177] on link "[PERSON_NAME] & [PERSON_NAME]" at bounding box center [72, 190] width 87 height 26
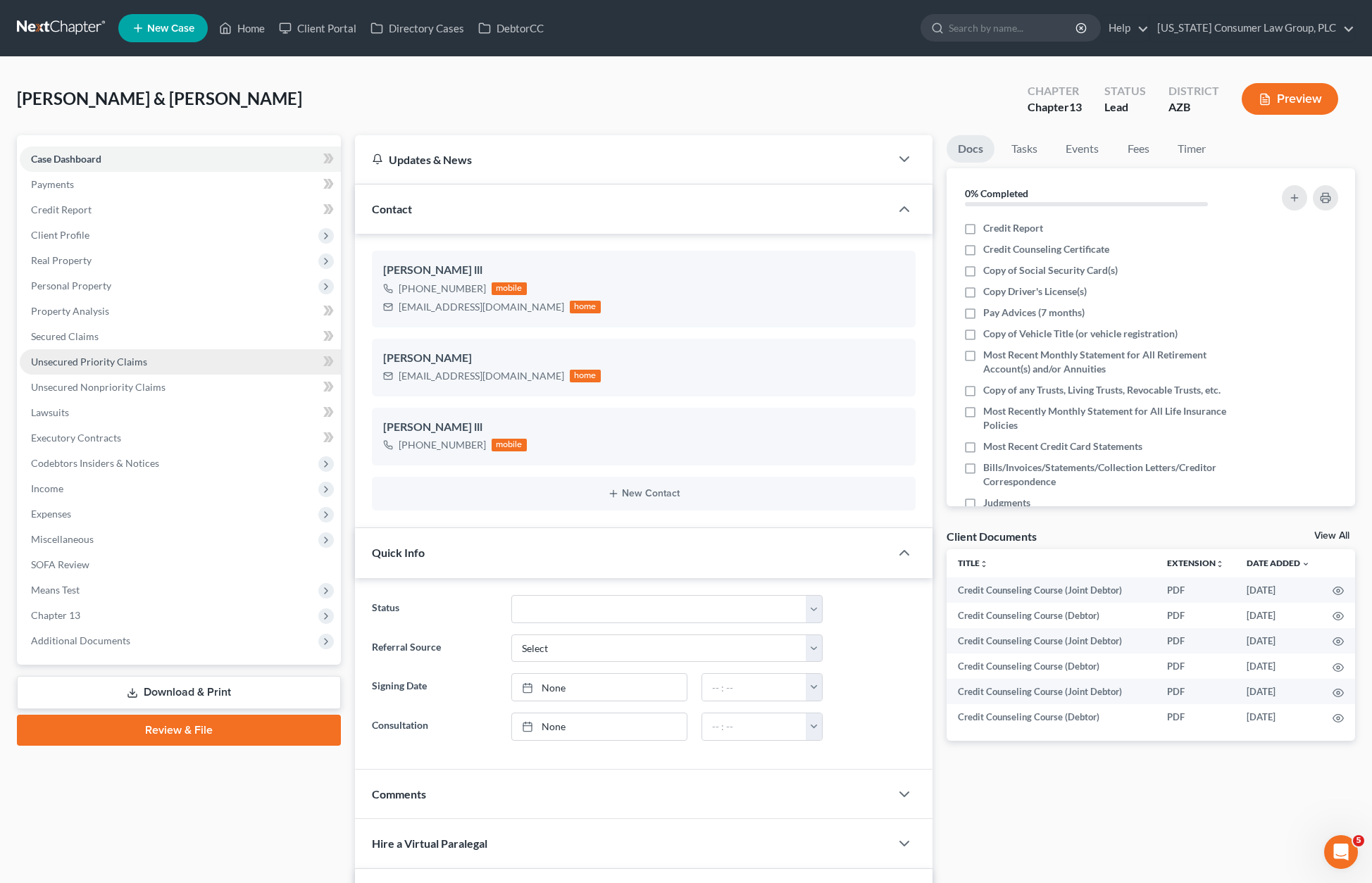
click at [70, 359] on span "Unsecured Priority Claims" at bounding box center [89, 361] width 117 height 12
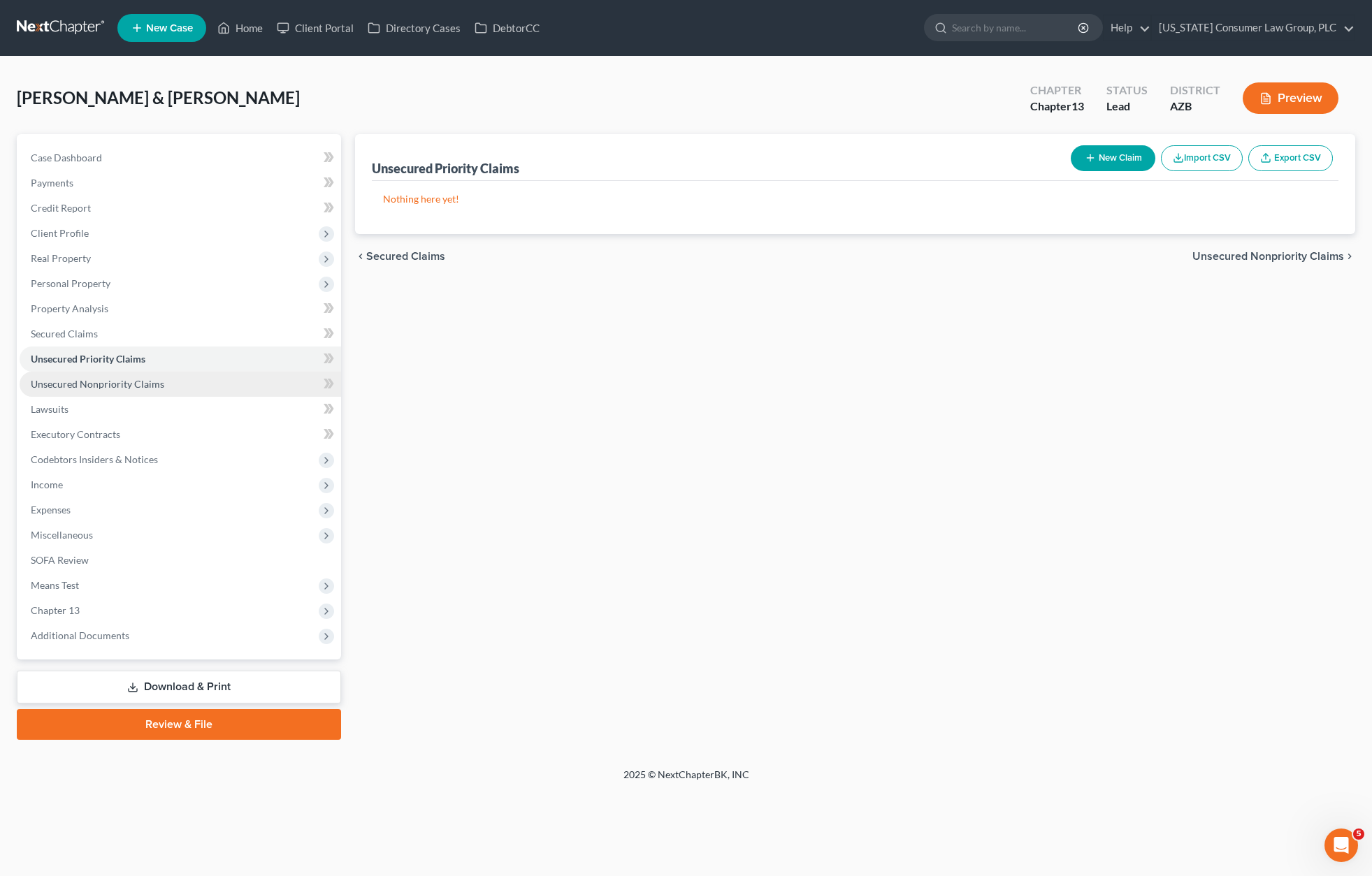
click at [67, 389] on span "Unsecured Nonpriority Claims" at bounding box center [97, 384] width 133 height 12
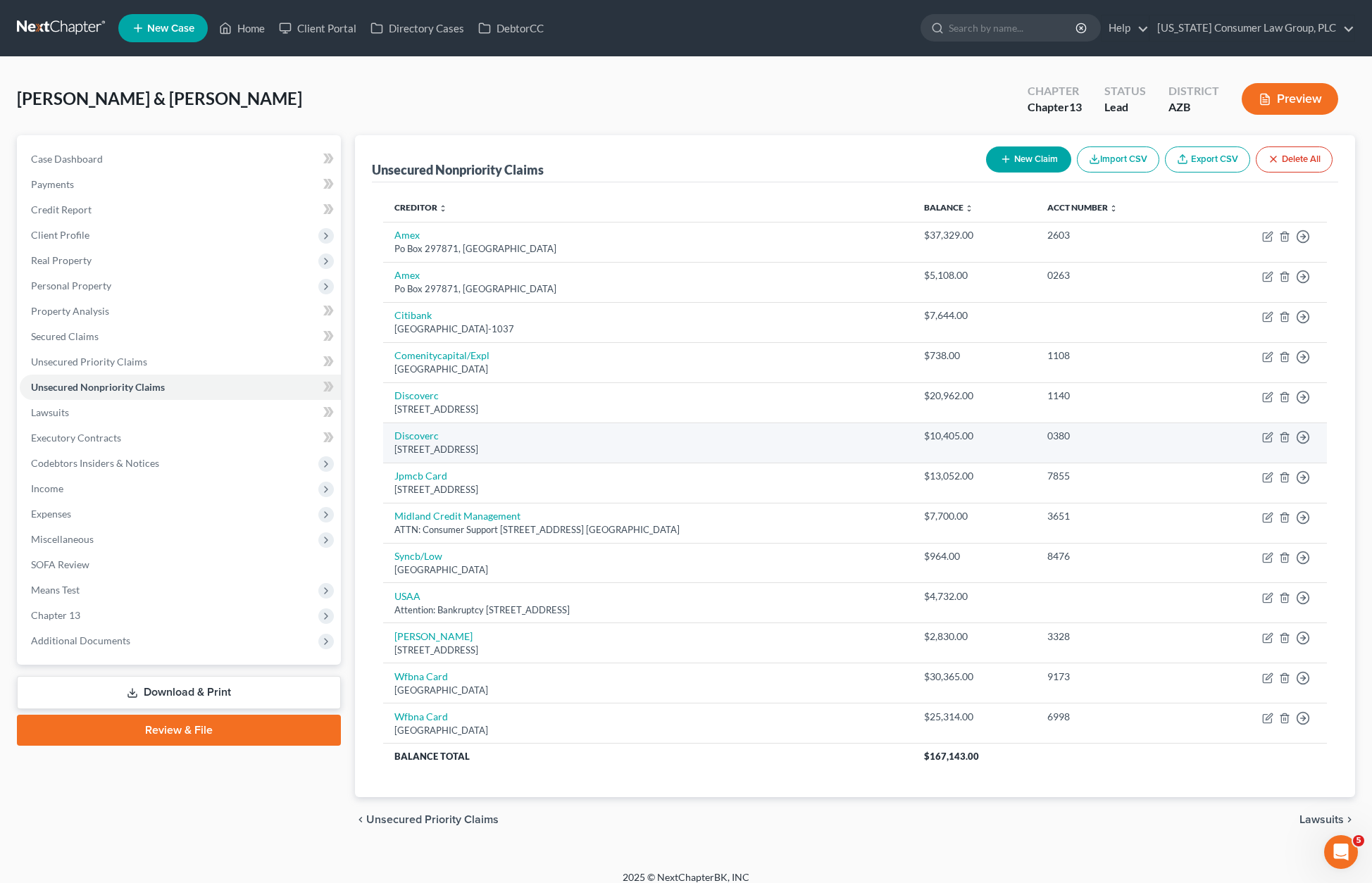
scroll to position [13, 0]
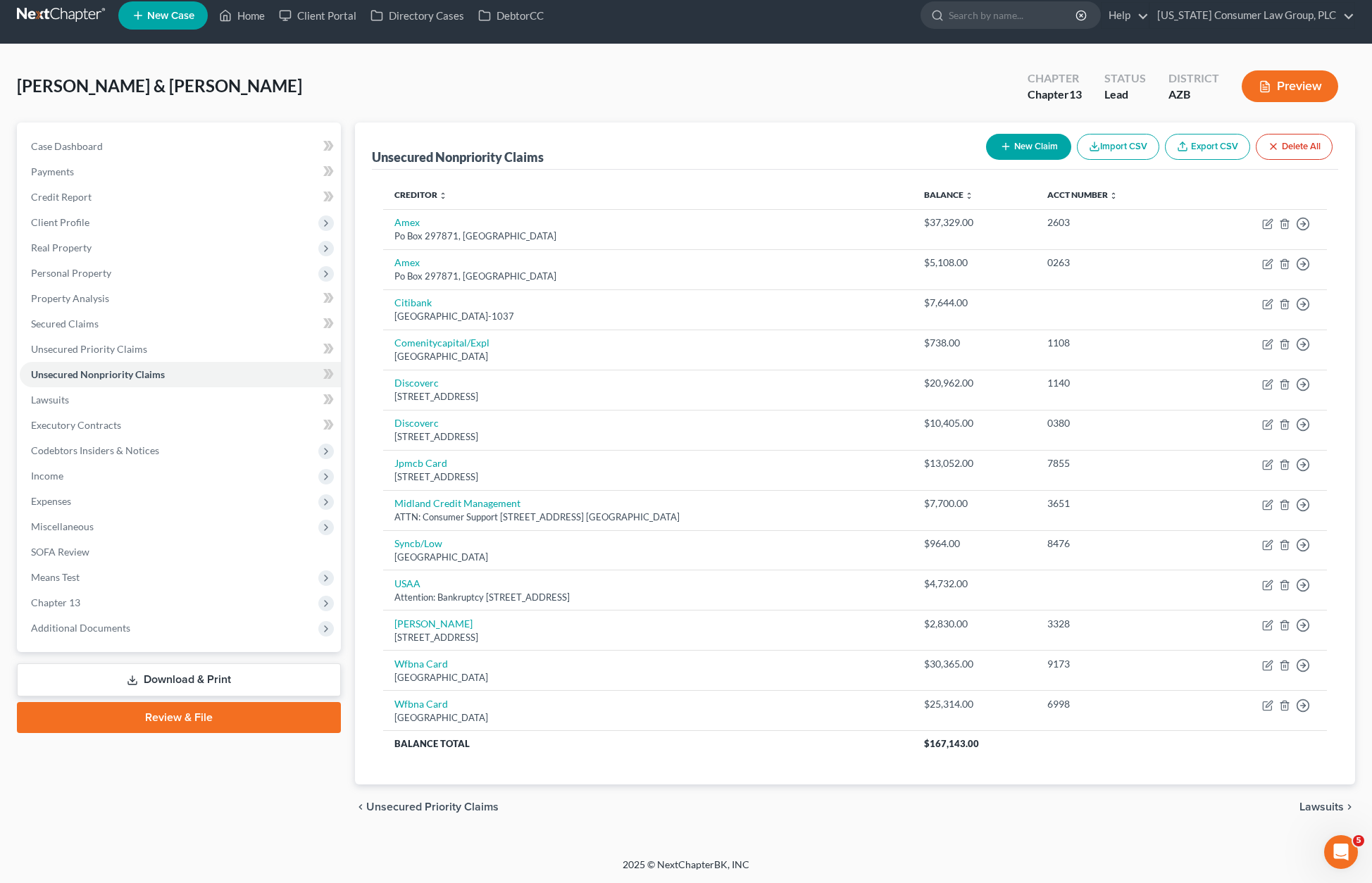
click at [206, 681] on link "Download & Print" at bounding box center [179, 679] width 324 height 33
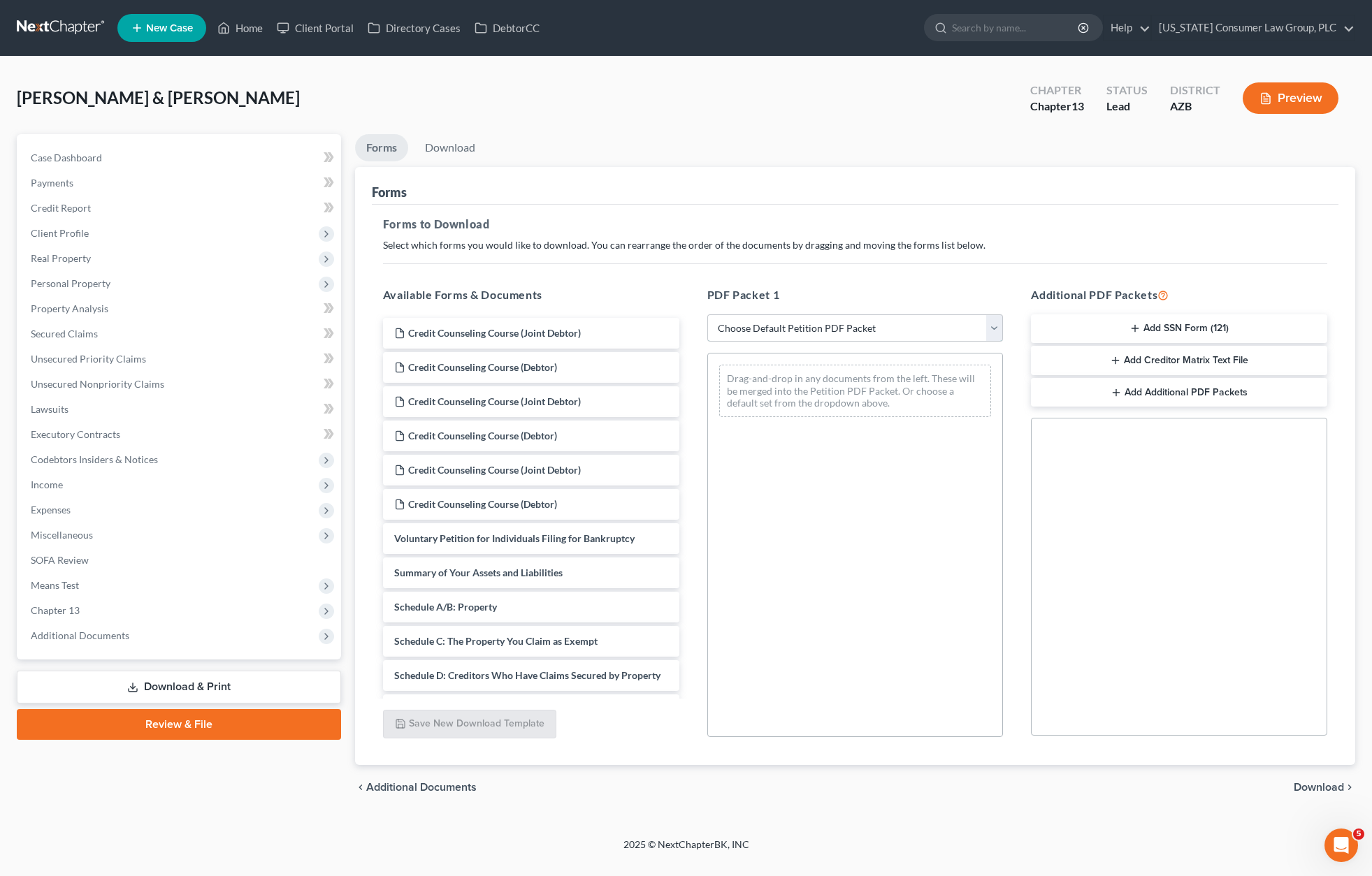
click at [993, 321] on select "Choose Default Petition PDF Packet Complete Bankruptcy Petition (all forms and …" at bounding box center [855, 328] width 296 height 28
select select "1"
click at [707, 314] on select "Choose Default Petition PDF Packet Complete Bankruptcy Petition (all forms and …" at bounding box center [855, 328] width 296 height 28
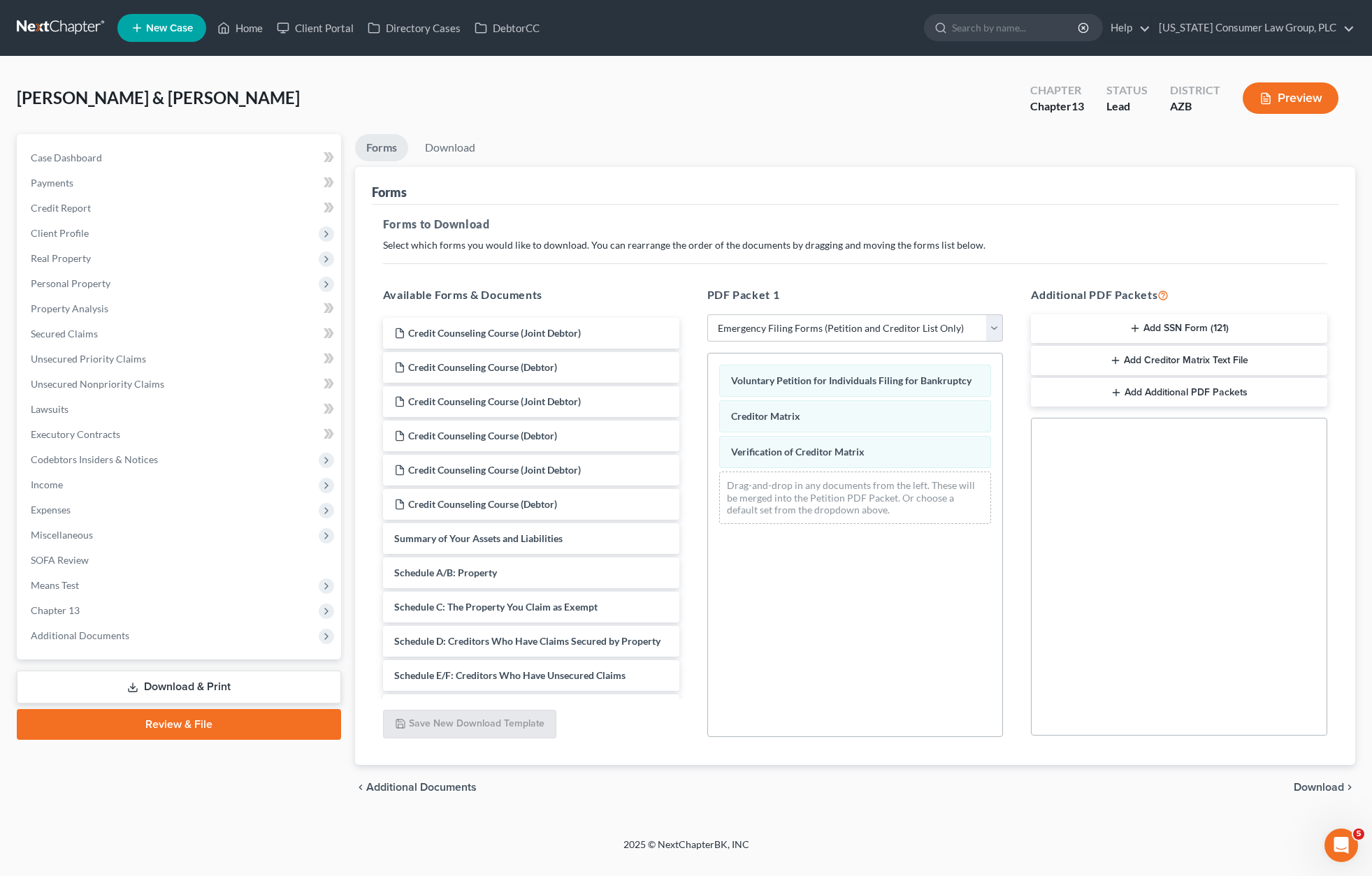
click at [1320, 788] on span "Download" at bounding box center [1318, 787] width 51 height 11
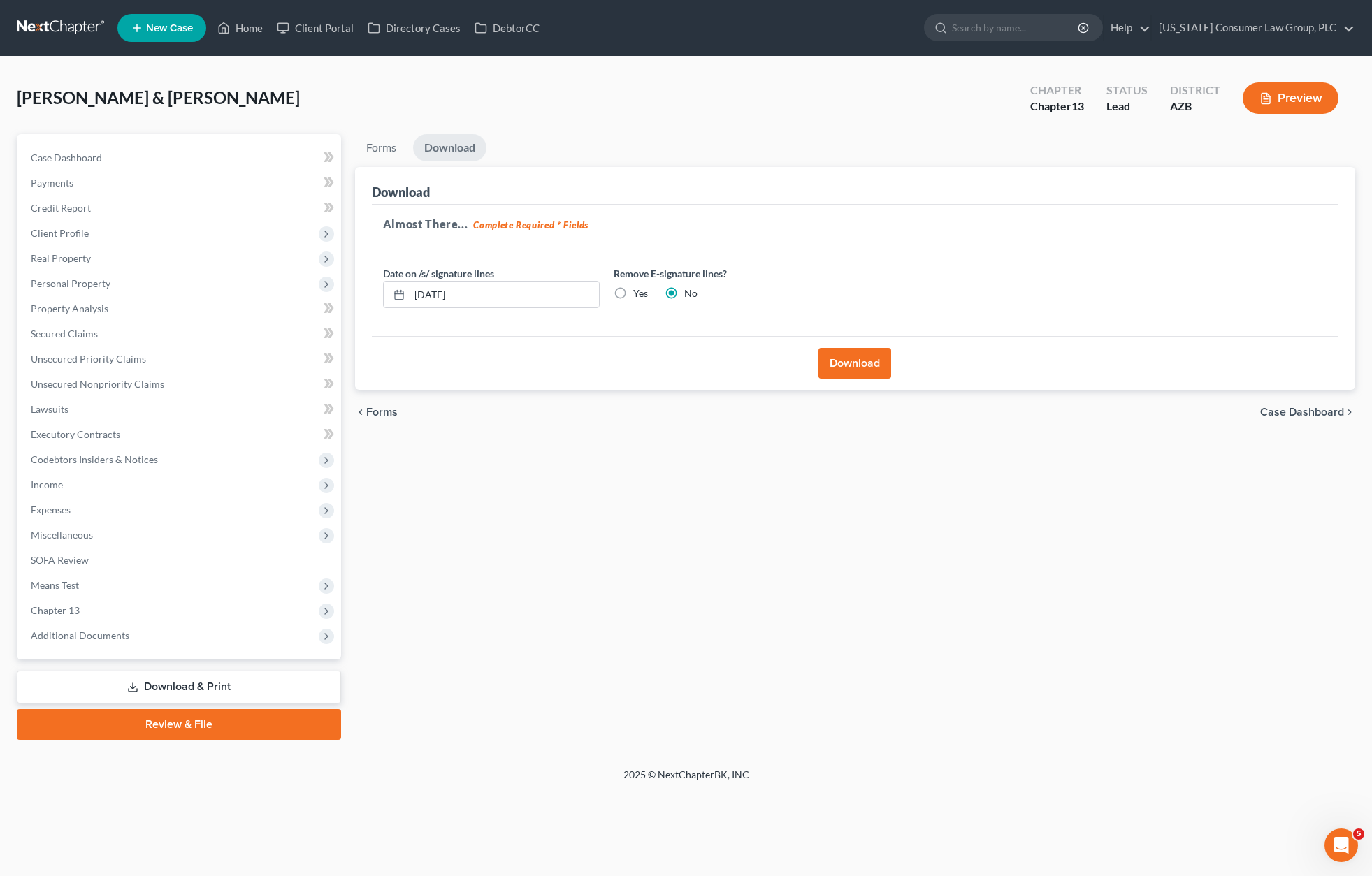
click at [633, 292] on label "Yes" at bounding box center [640, 293] width 14 height 14
click at [639, 292] on input "Yes" at bounding box center [643, 291] width 9 height 9
radio input "true"
radio input "false"
click at [851, 358] on button "Download" at bounding box center [855, 363] width 72 height 31
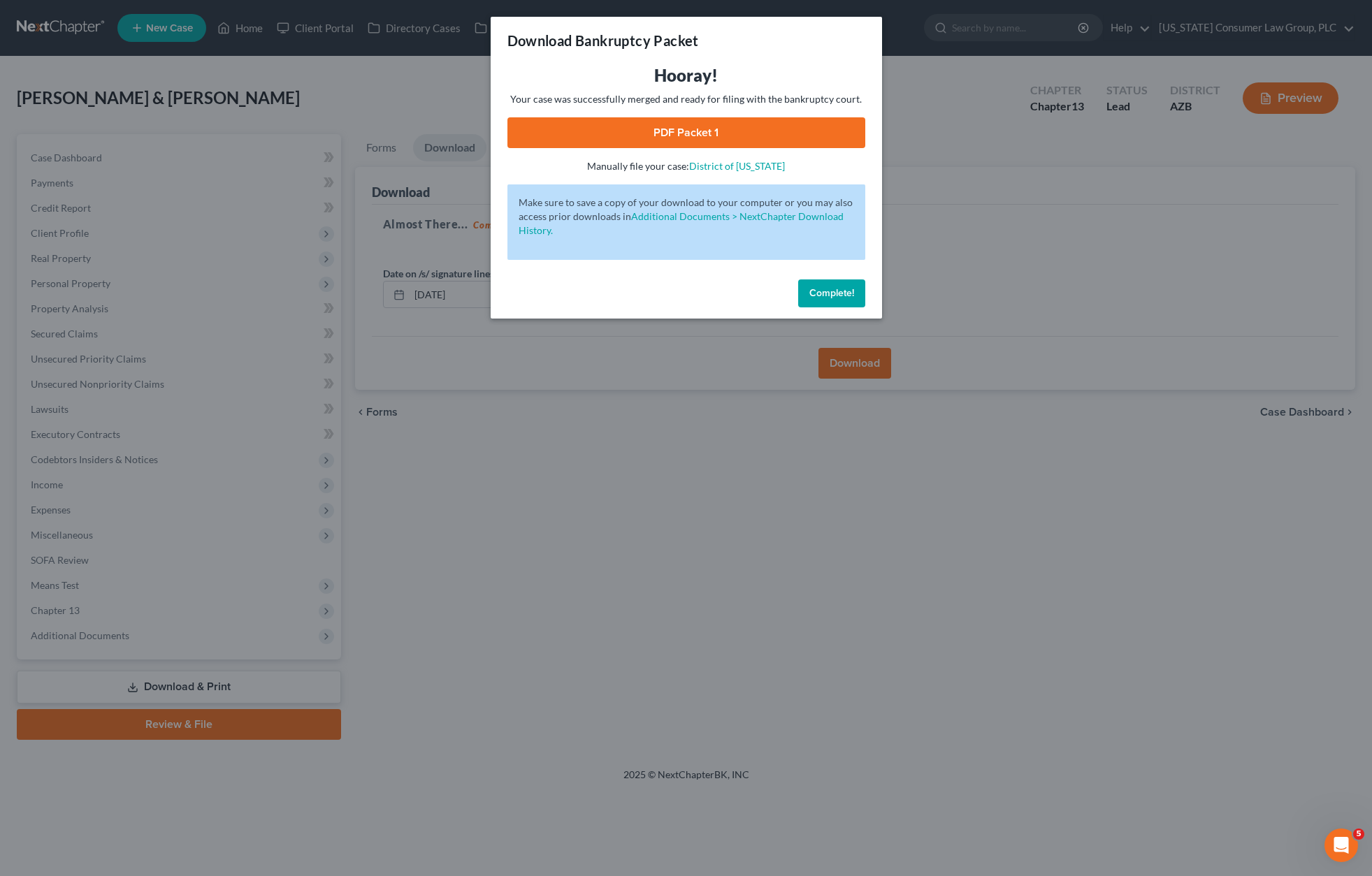
click at [694, 132] on link "PDF Packet 1" at bounding box center [686, 132] width 357 height 31
click at [376, 540] on div "Download Bankruptcy Packet Hooray! Your case was successfully merged and ready …" at bounding box center [686, 438] width 1372 height 876
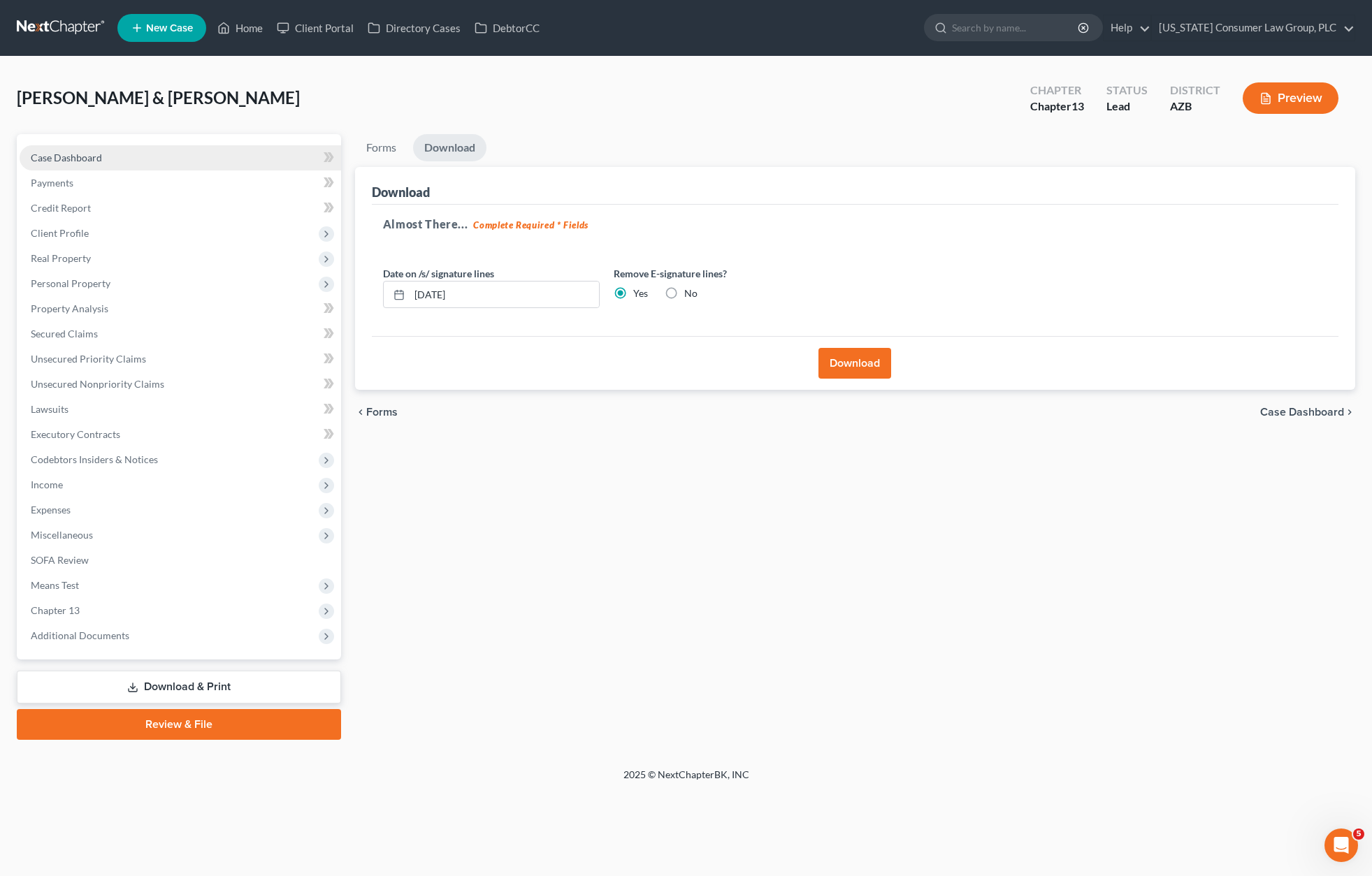
click at [77, 149] on link "Case Dashboard" at bounding box center [180, 157] width 321 height 25
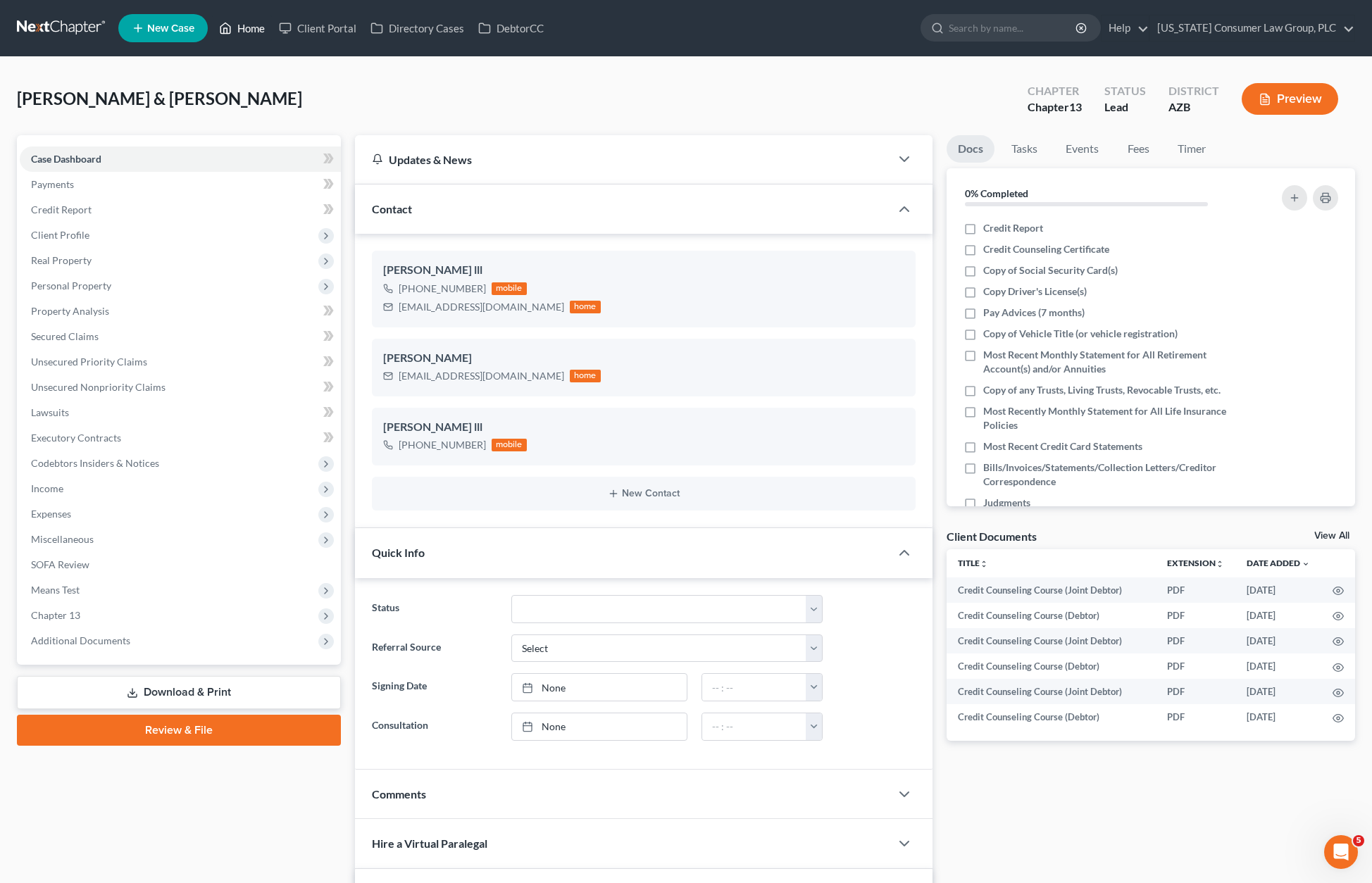
click at [236, 20] on link "Home" at bounding box center [242, 28] width 60 height 25
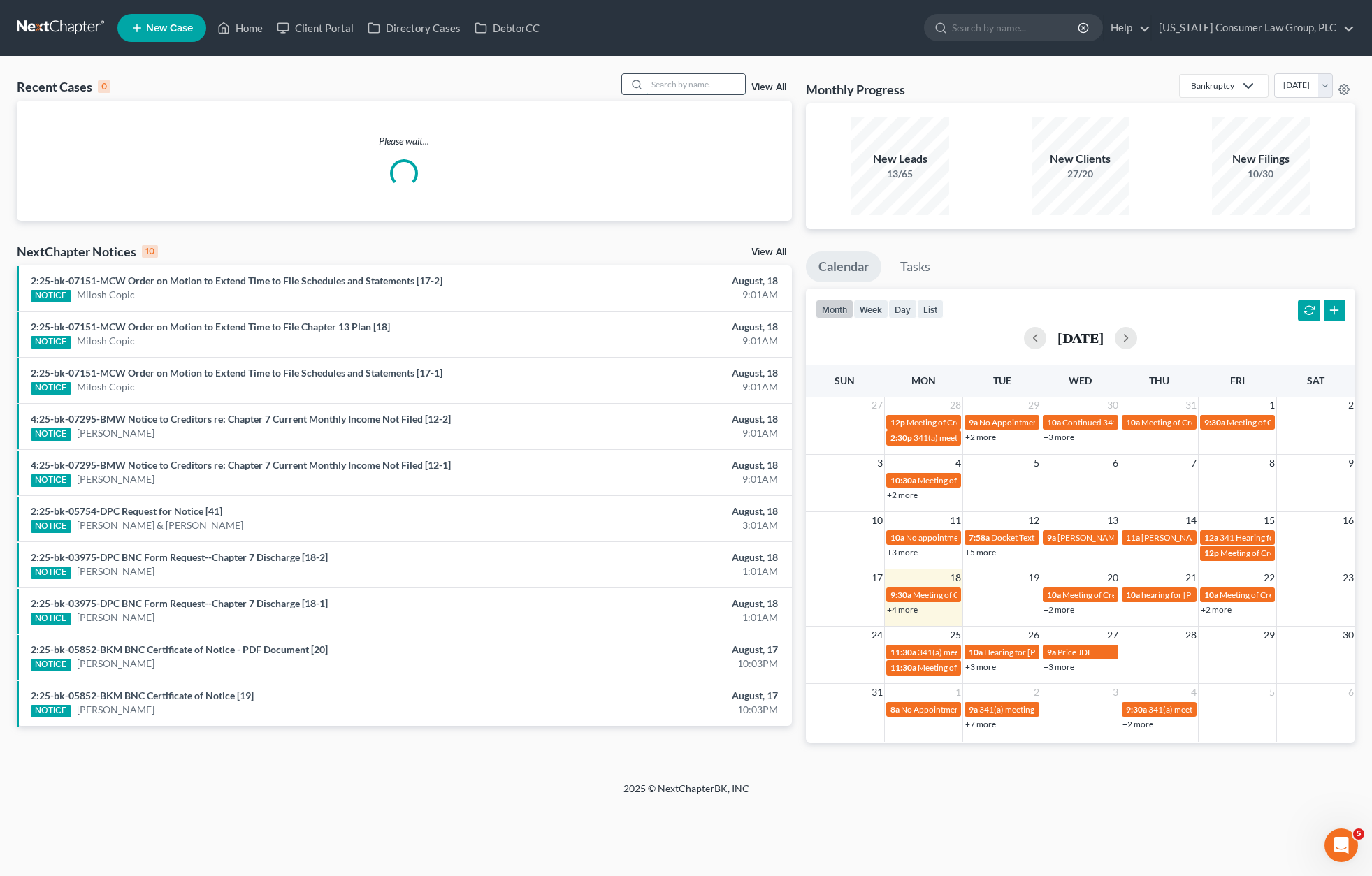
click at [676, 77] on input "search" at bounding box center [696, 84] width 98 height 20
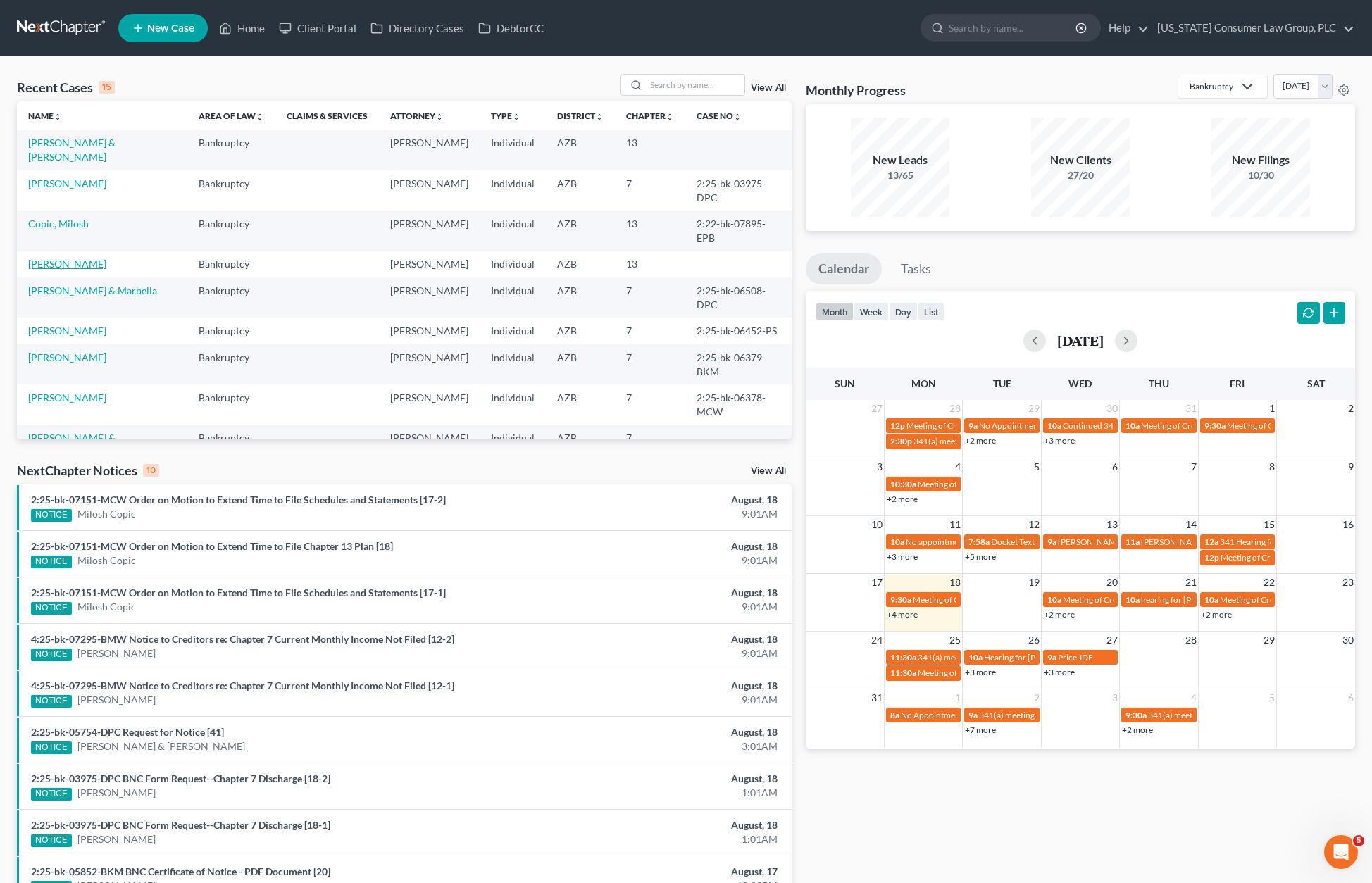
click at [64, 257] on link "[PERSON_NAME]" at bounding box center [67, 263] width 79 height 12
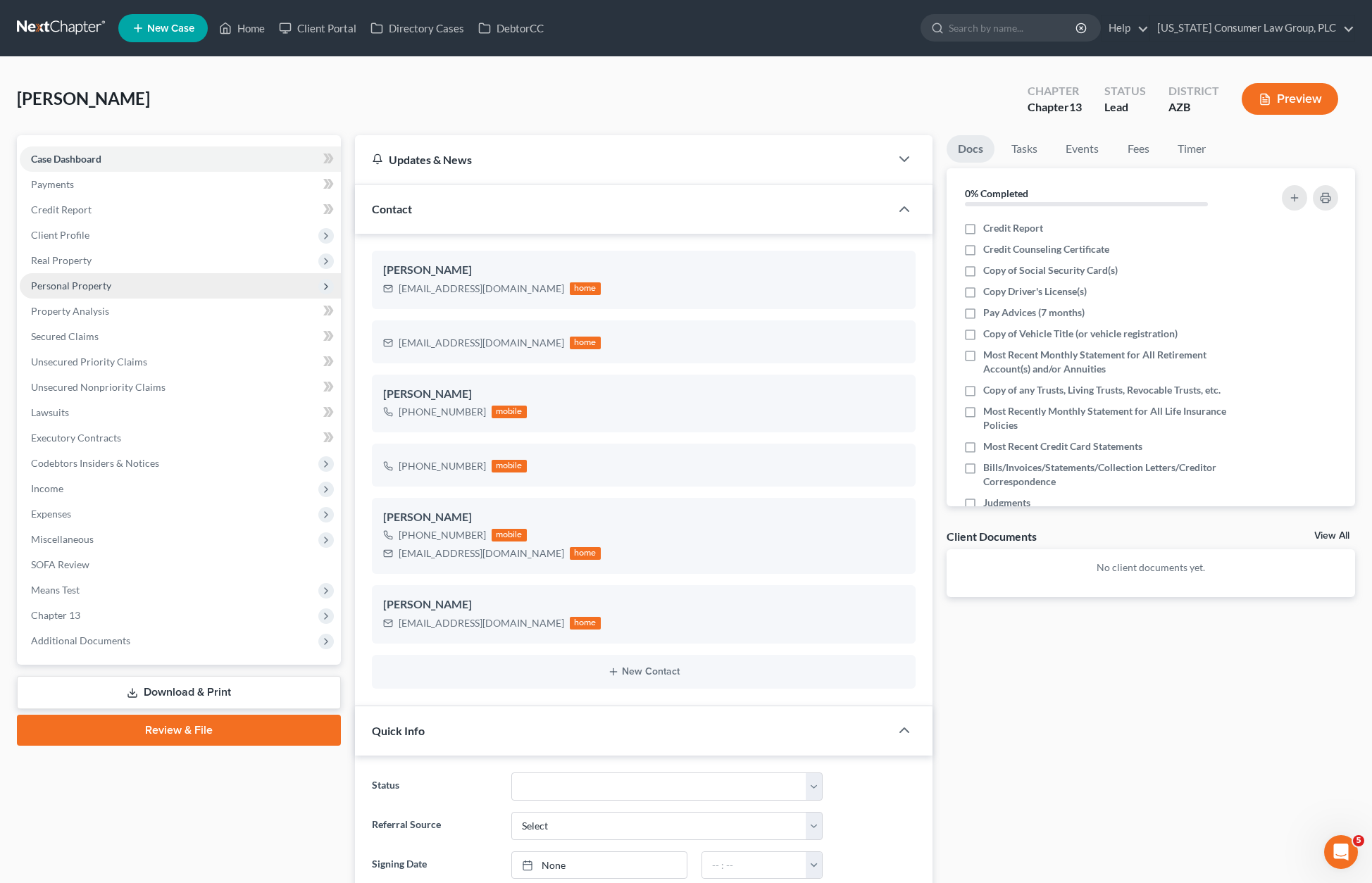
click at [130, 281] on span "Personal Property" at bounding box center [180, 286] width 321 height 25
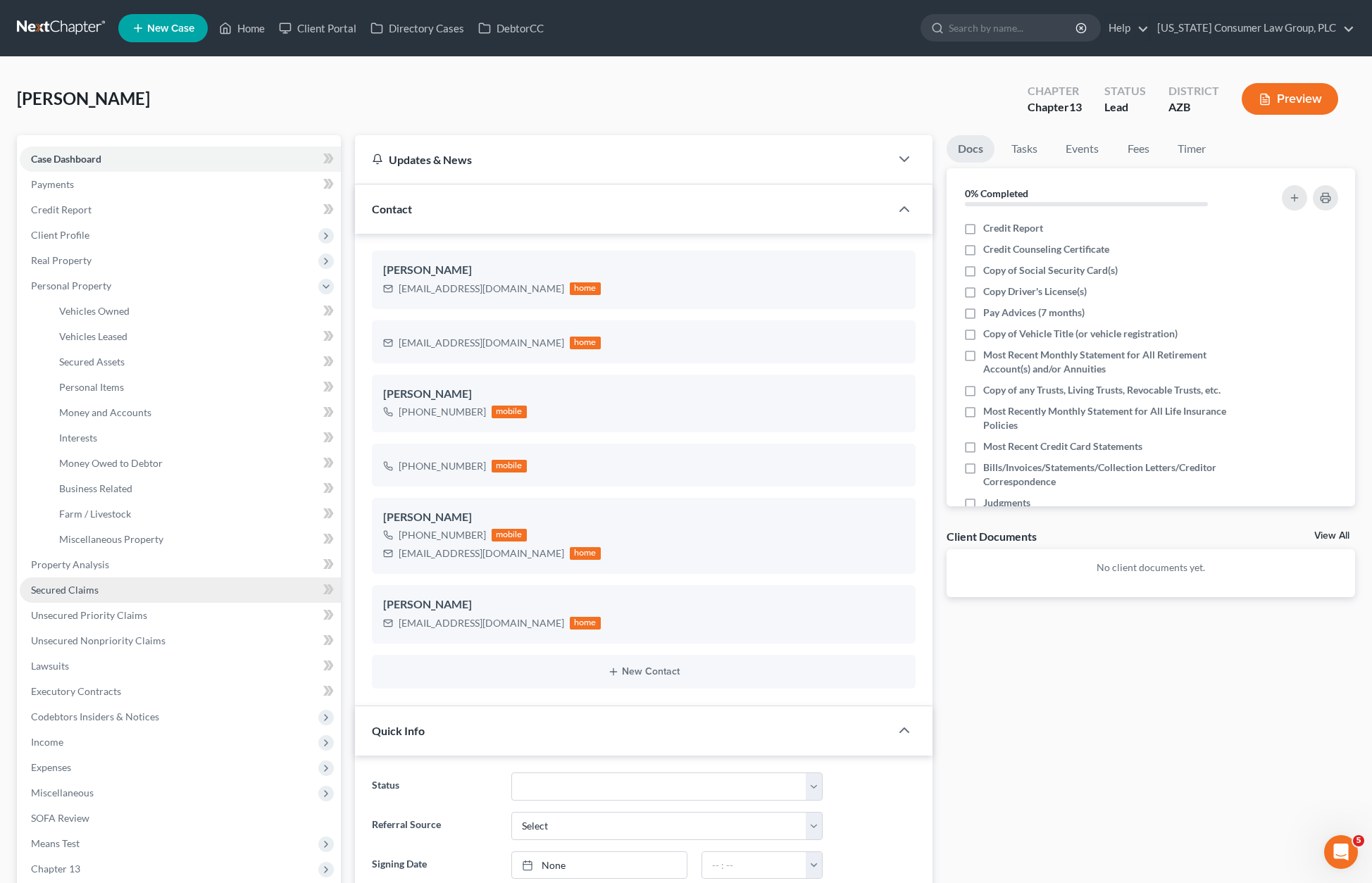
click at [84, 584] on span "Secured Claims" at bounding box center [65, 589] width 68 height 12
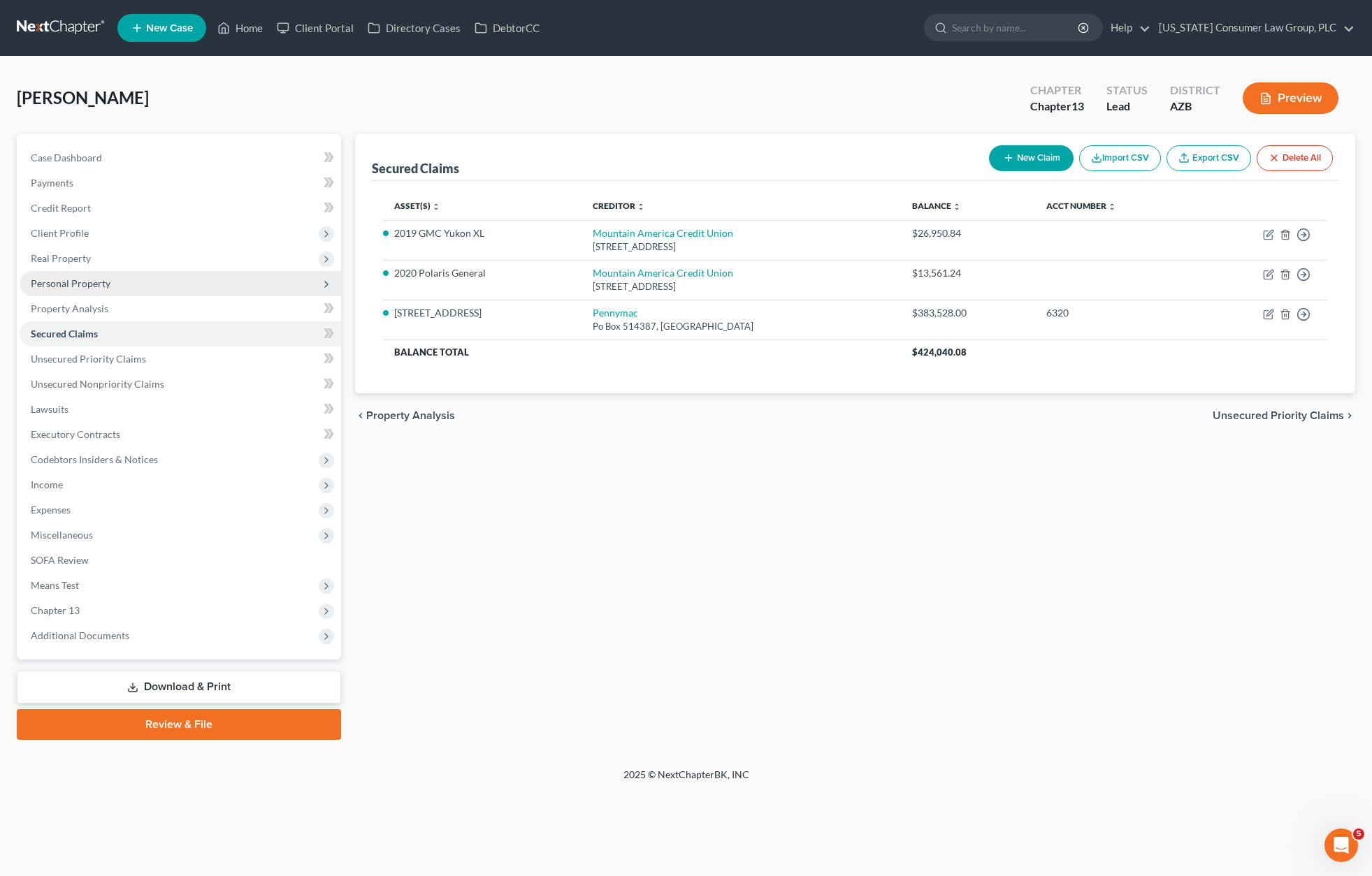
click at [92, 282] on span "Personal Property" at bounding box center [70, 283] width 80 height 12
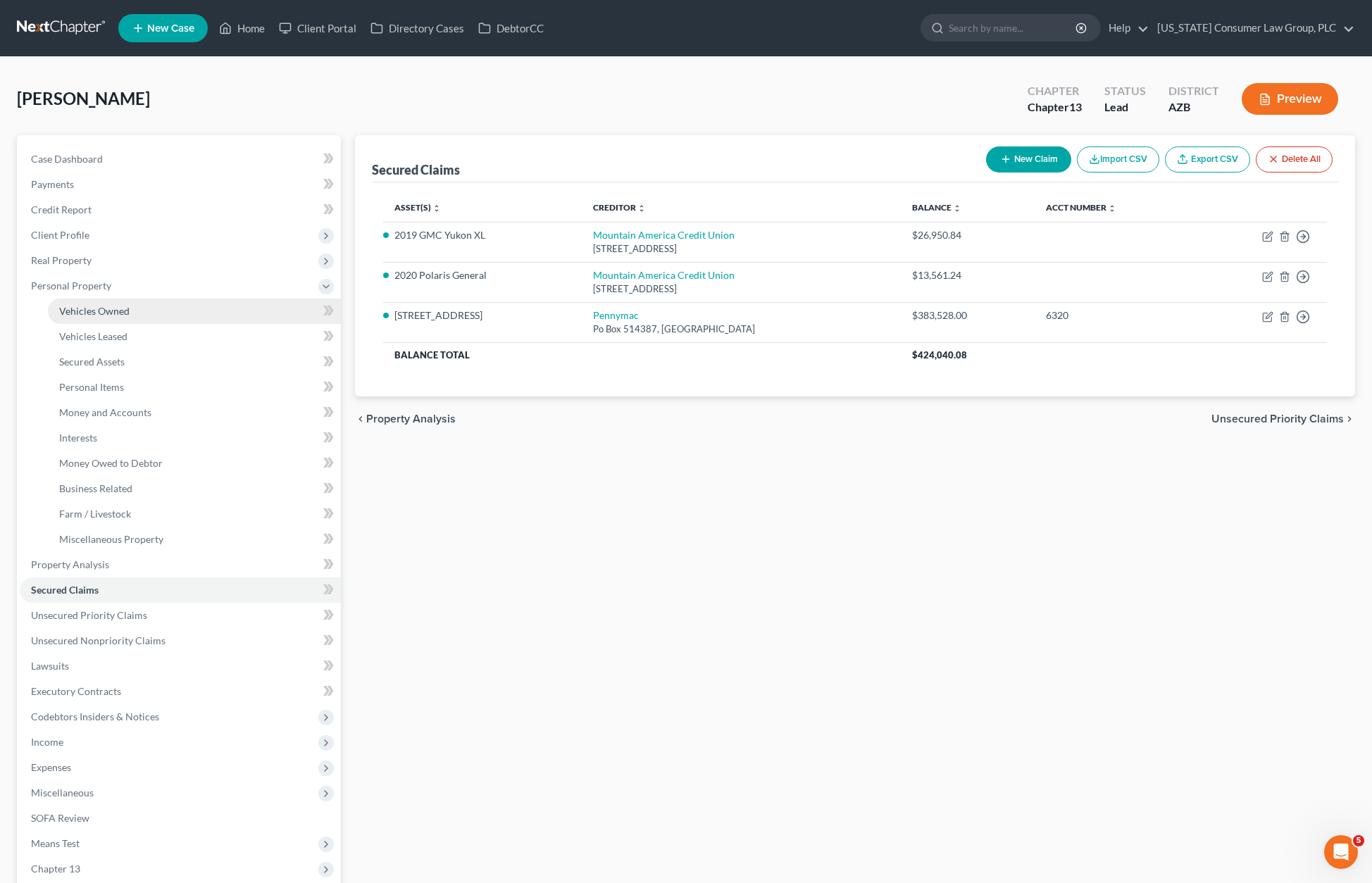
click at [96, 303] on link "Vehicles Owned" at bounding box center [194, 311] width 293 height 25
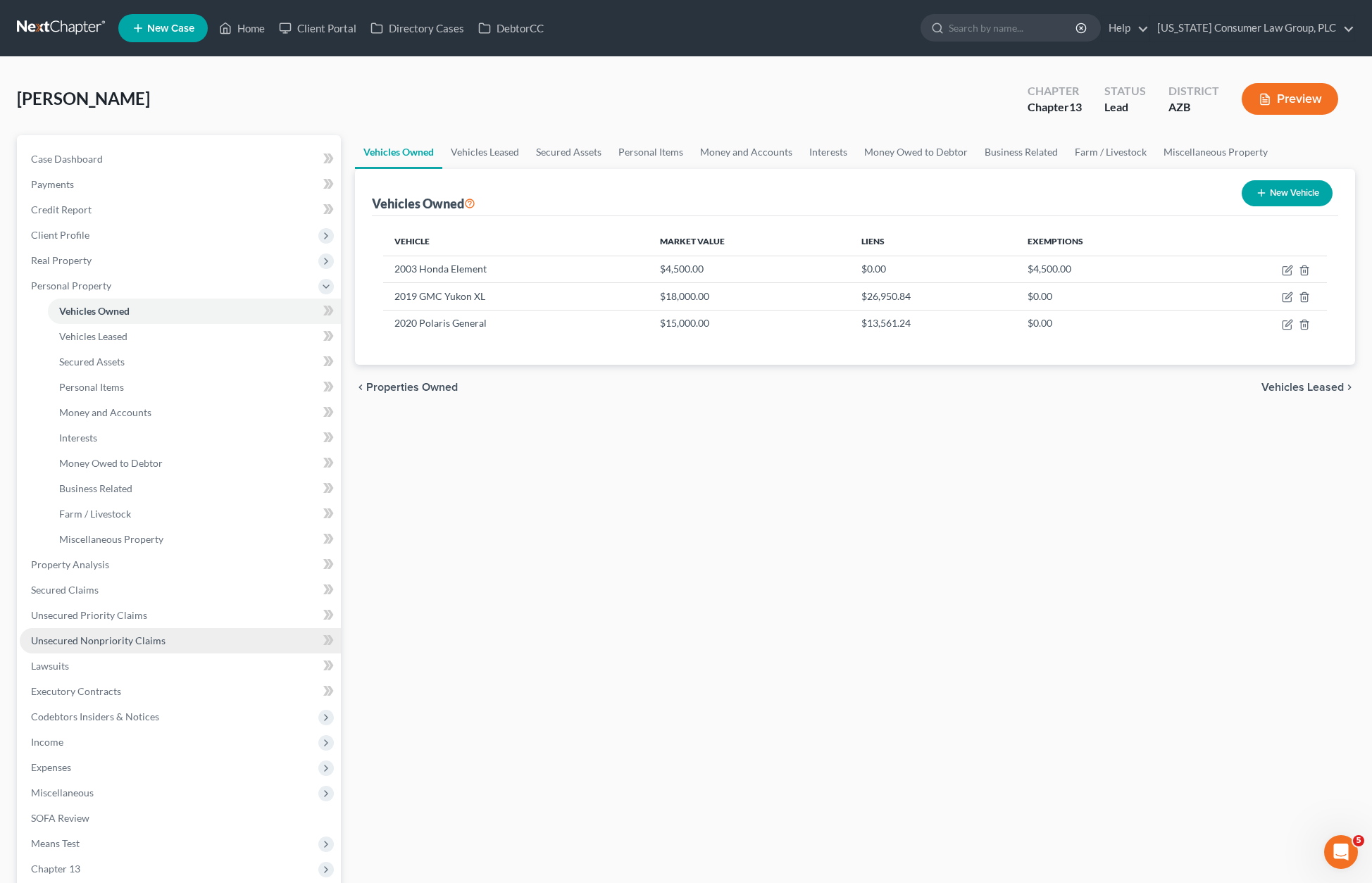
click at [85, 647] on link "Unsecured Nonpriority Claims" at bounding box center [180, 640] width 321 height 25
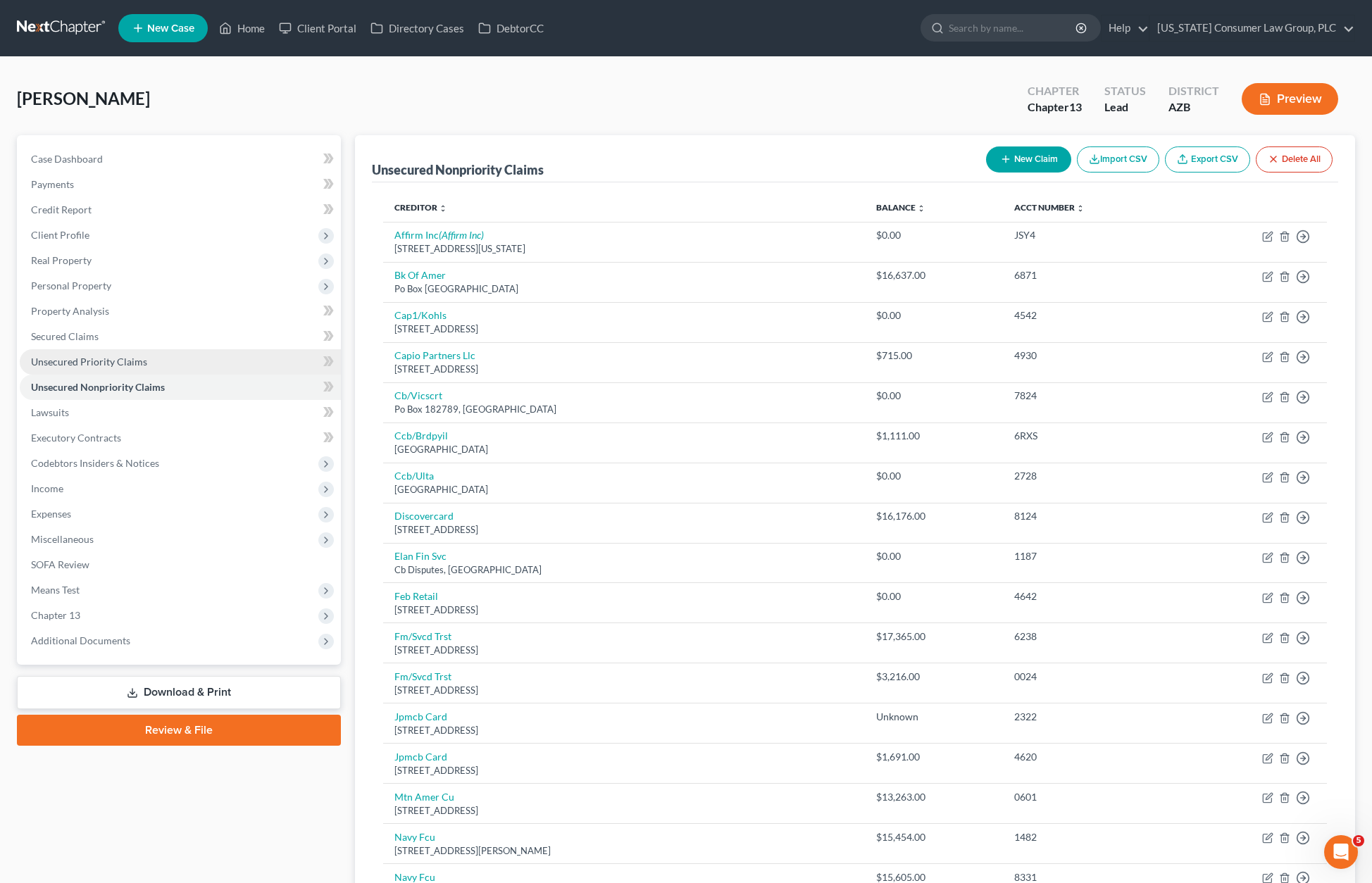
click at [88, 368] on link "Unsecured Priority Claims" at bounding box center [180, 361] width 321 height 25
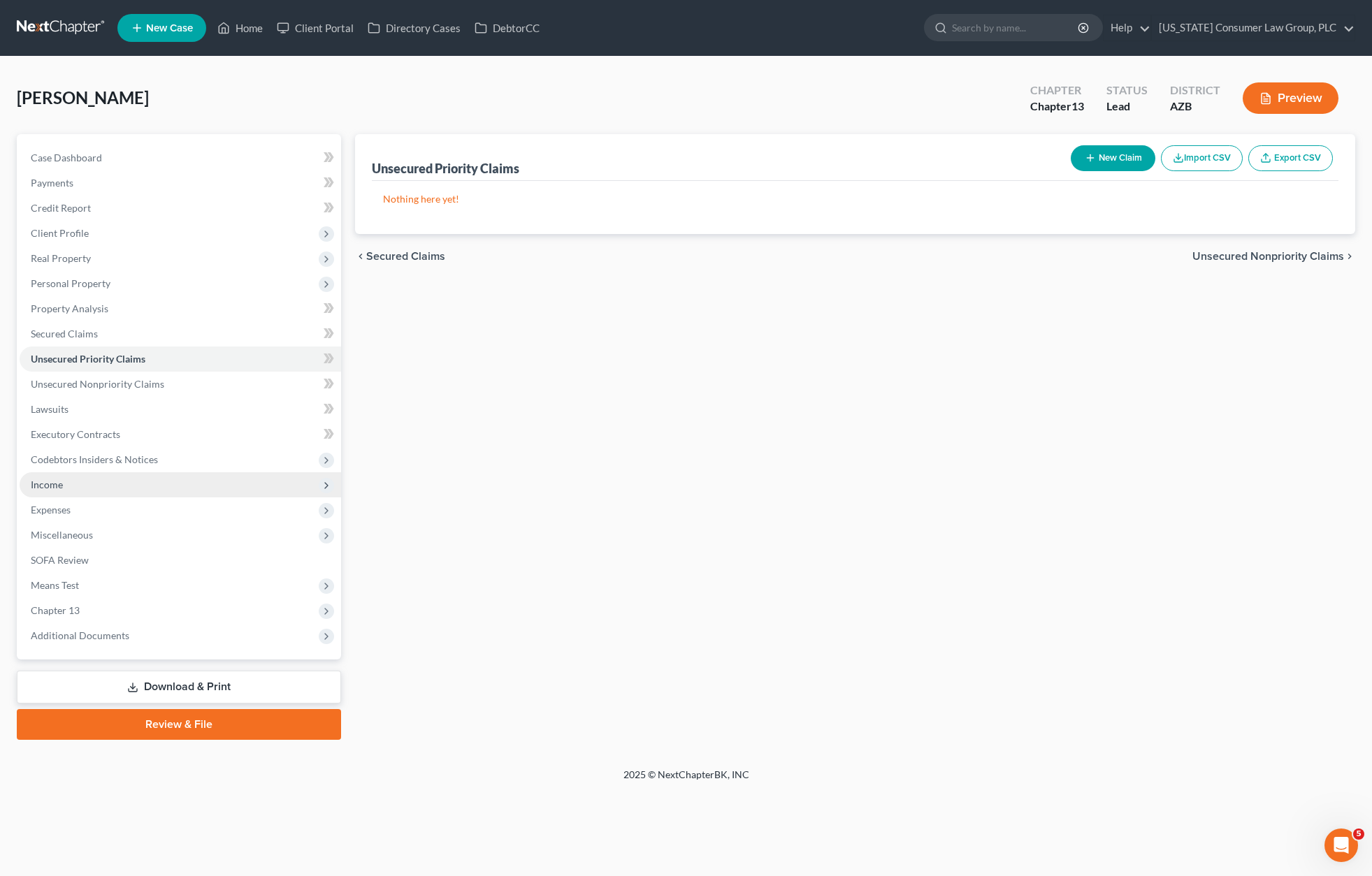
click at [88, 480] on span "Income" at bounding box center [180, 484] width 321 height 25
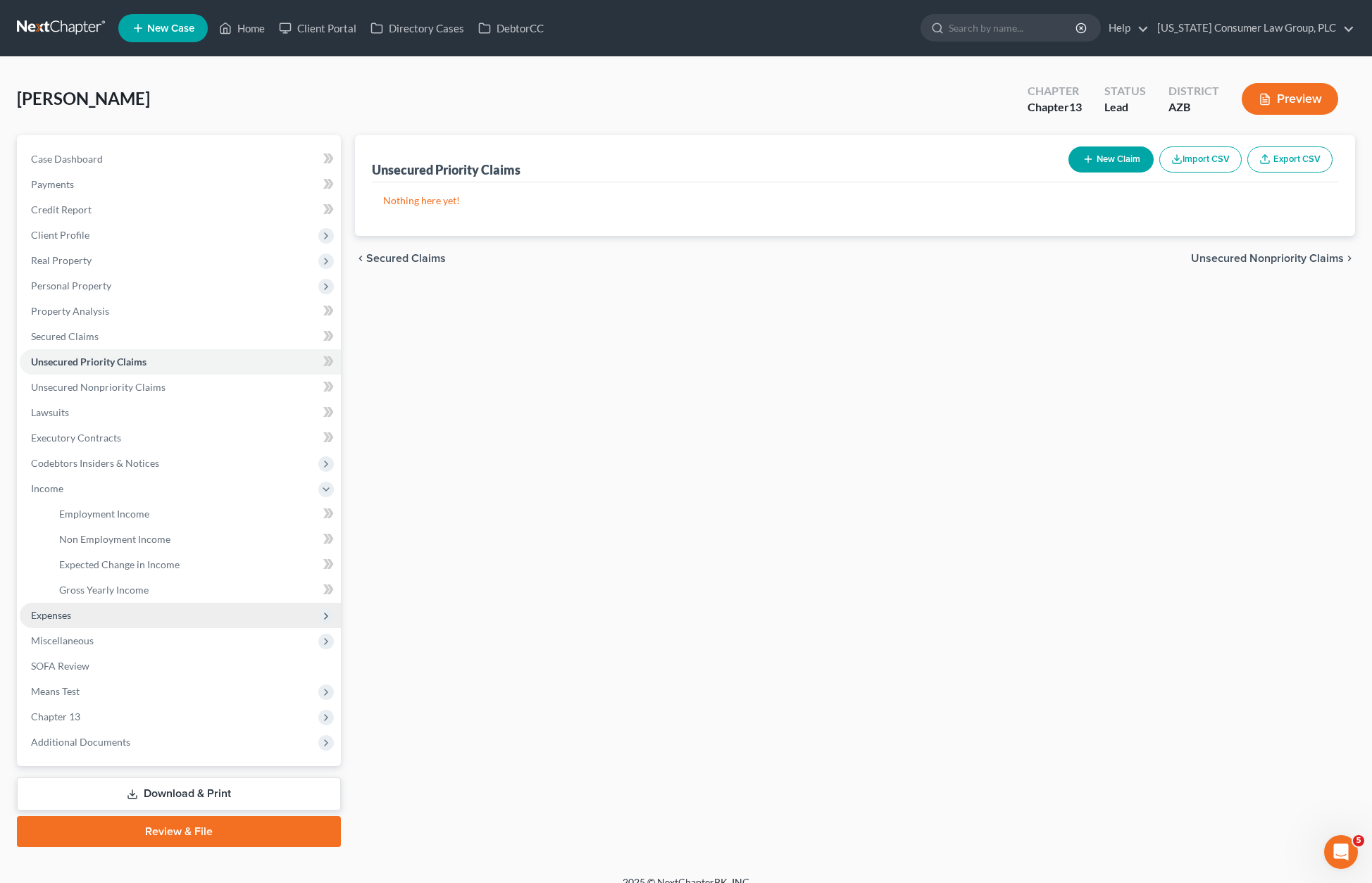
click at [59, 613] on span "Expenses" at bounding box center [51, 614] width 40 height 12
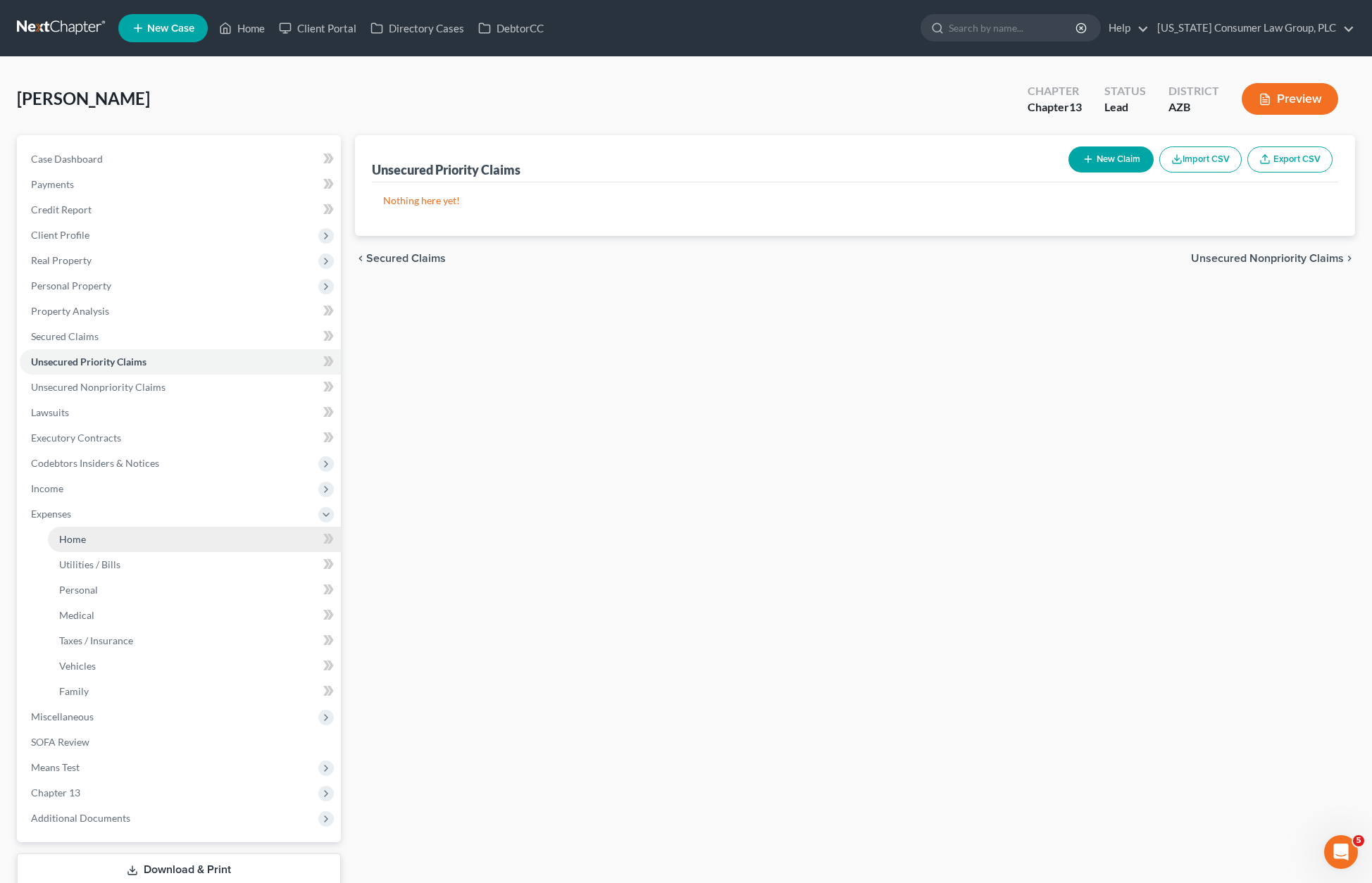
click at [69, 534] on span "Home" at bounding box center [72, 539] width 27 height 12
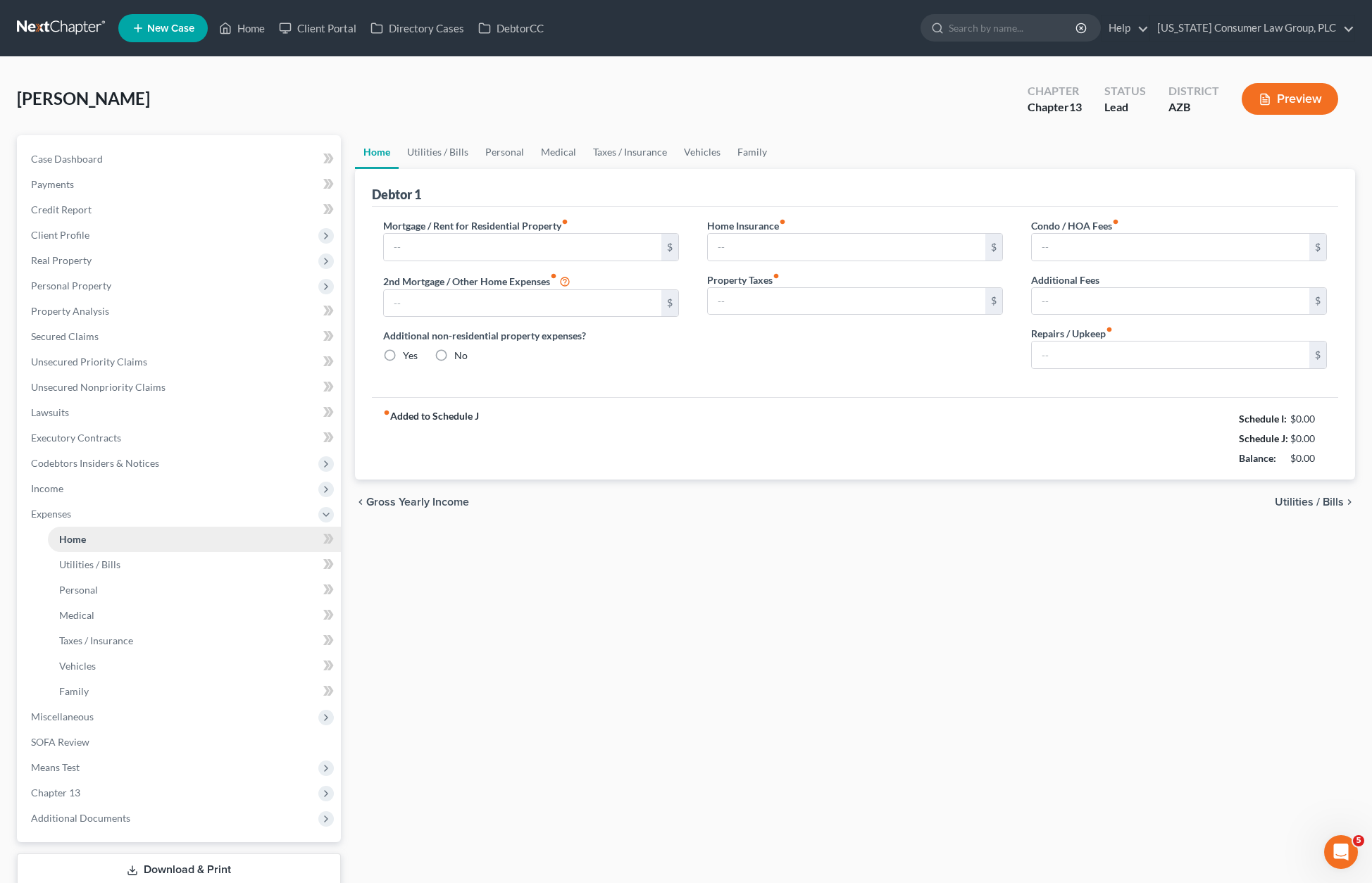
type input "2,507.00"
type input "0.00"
radio input "true"
type input "0.00"
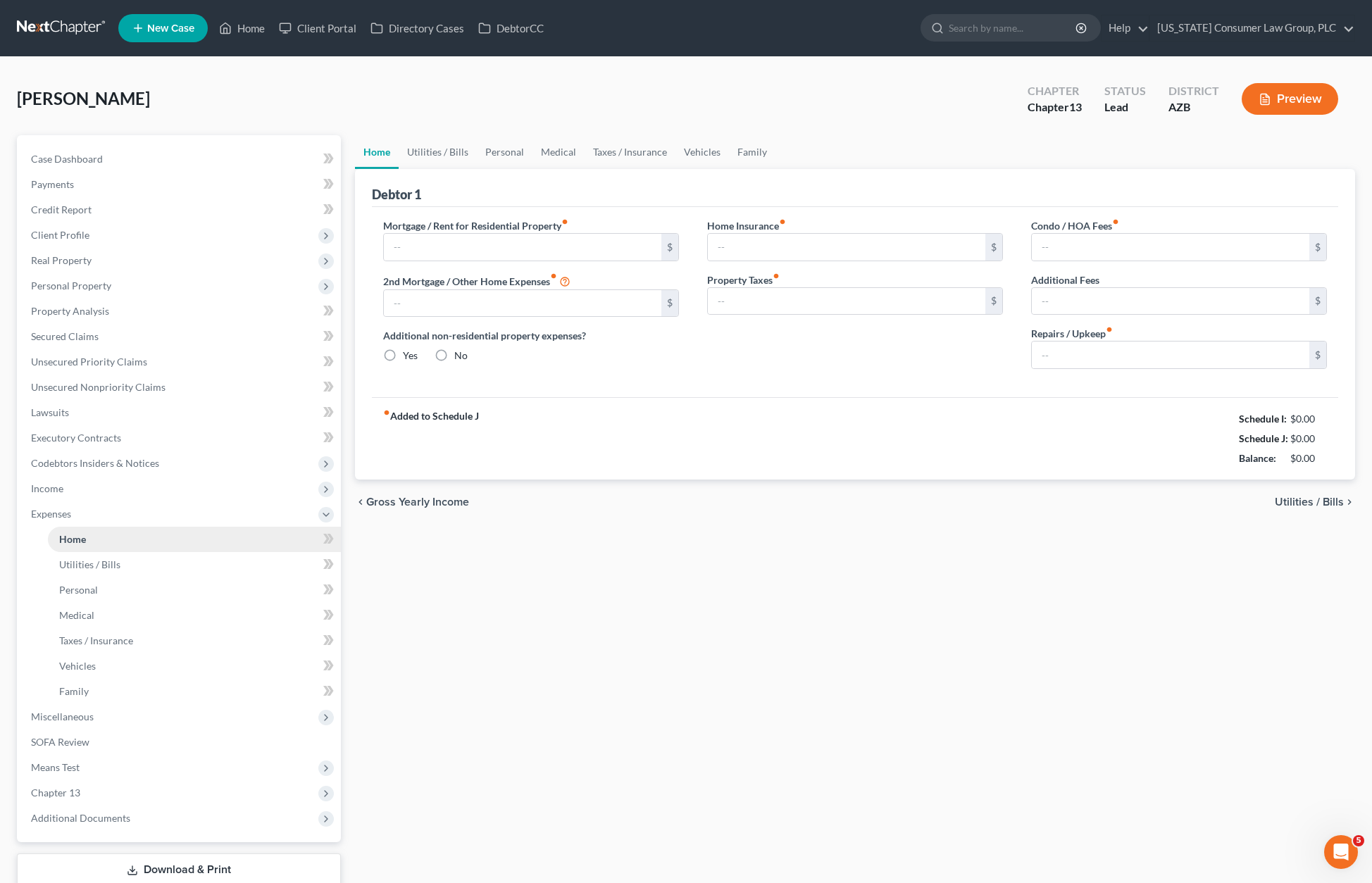
type input "80.00"
type input "0.00"
click at [700, 155] on link "Vehicles" at bounding box center [702, 152] width 53 height 34
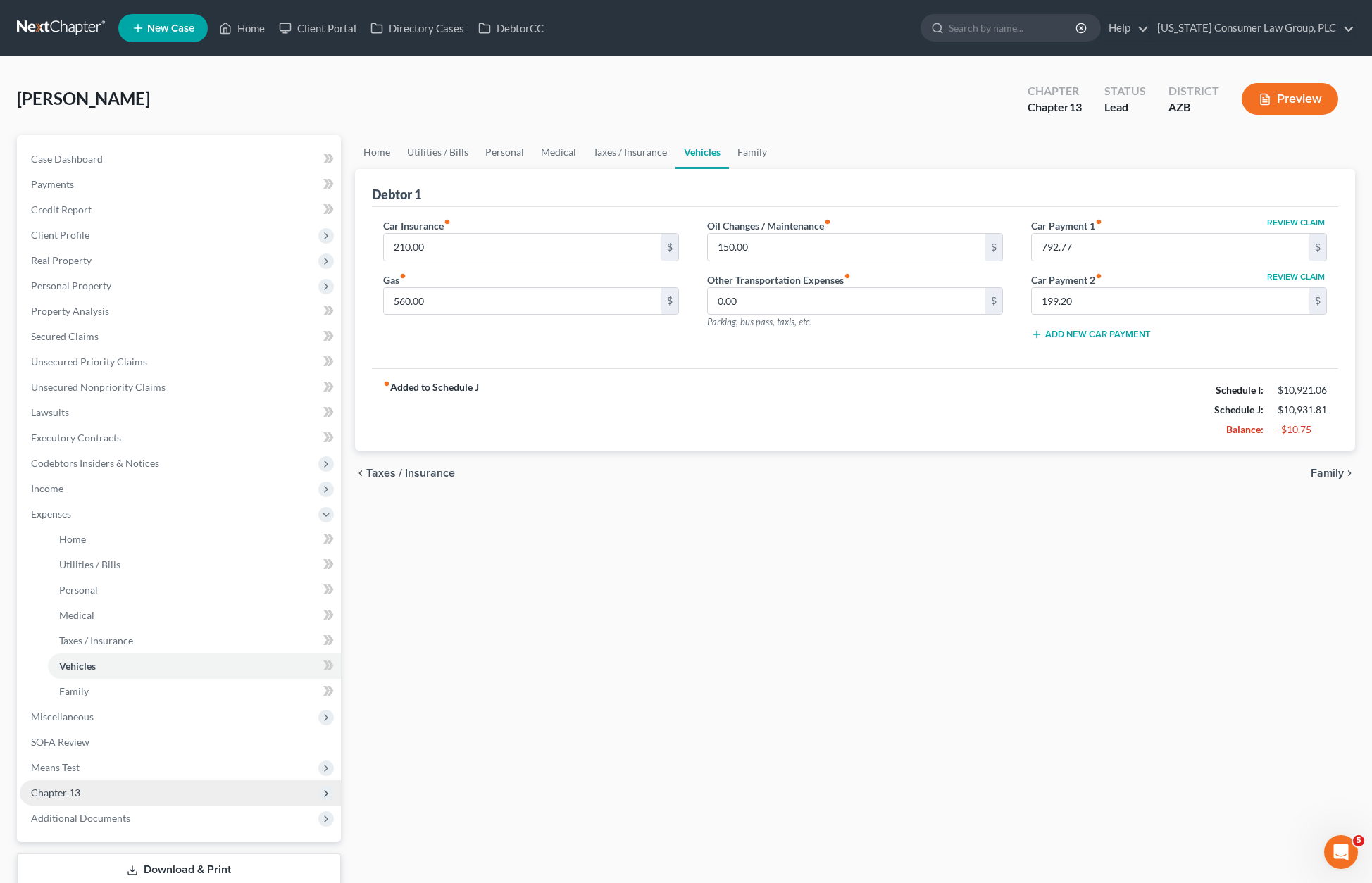
click at [72, 790] on span "Chapter 13" at bounding box center [55, 792] width 49 height 12
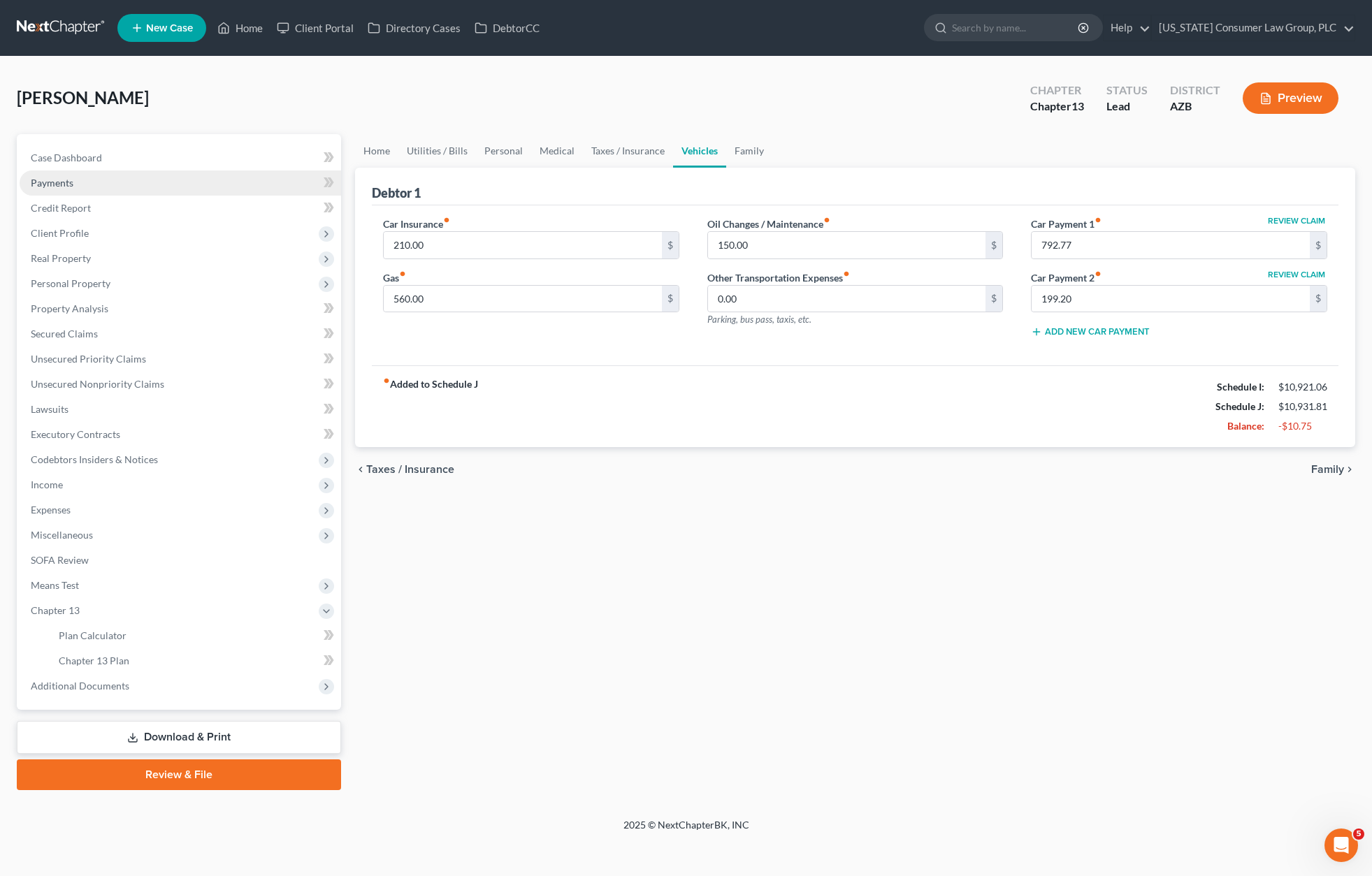
click at [69, 185] on span "Payments" at bounding box center [51, 182] width 43 height 12
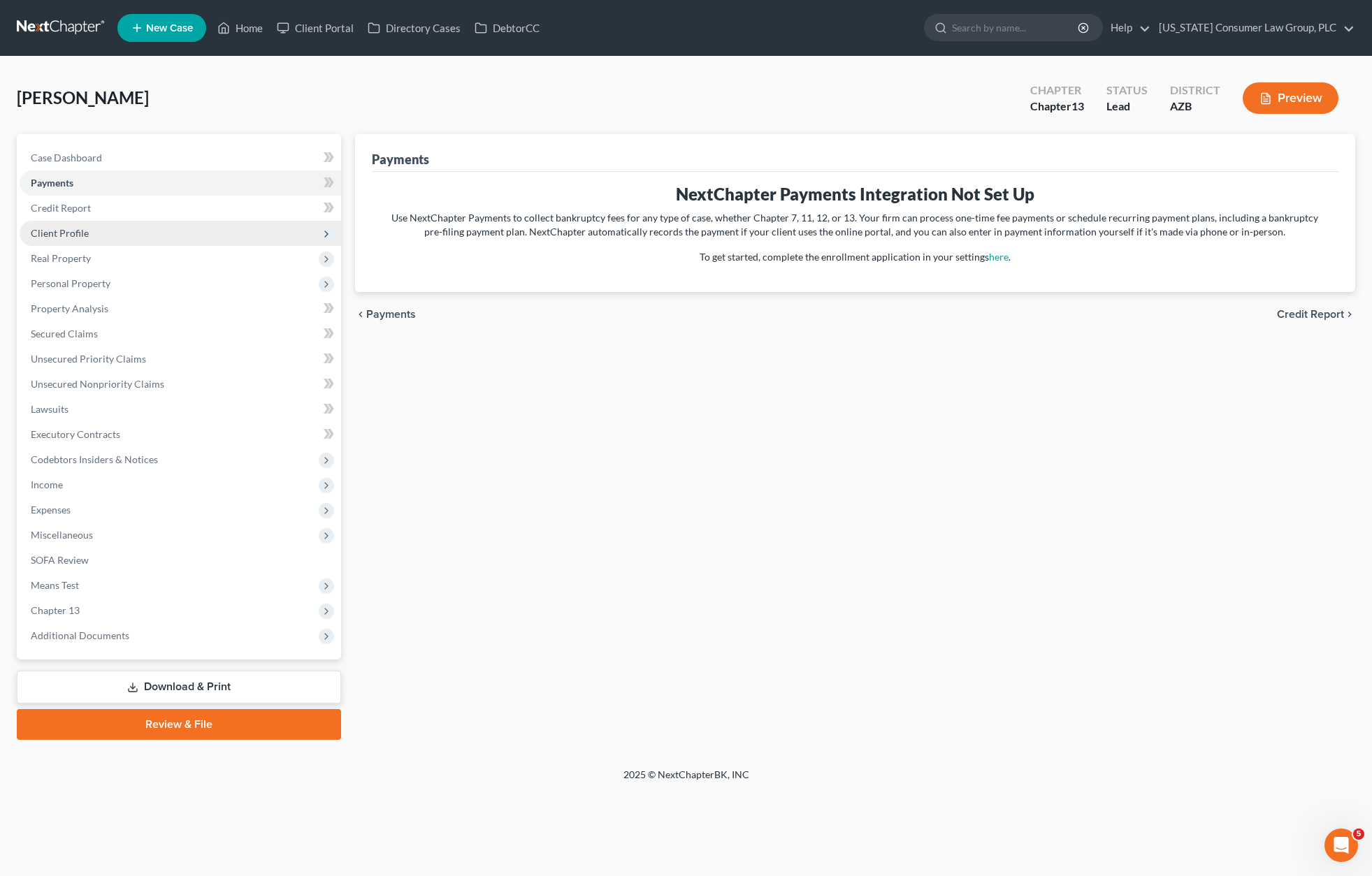
click at [66, 227] on span "Client Profile" at bounding box center [59, 233] width 58 height 12
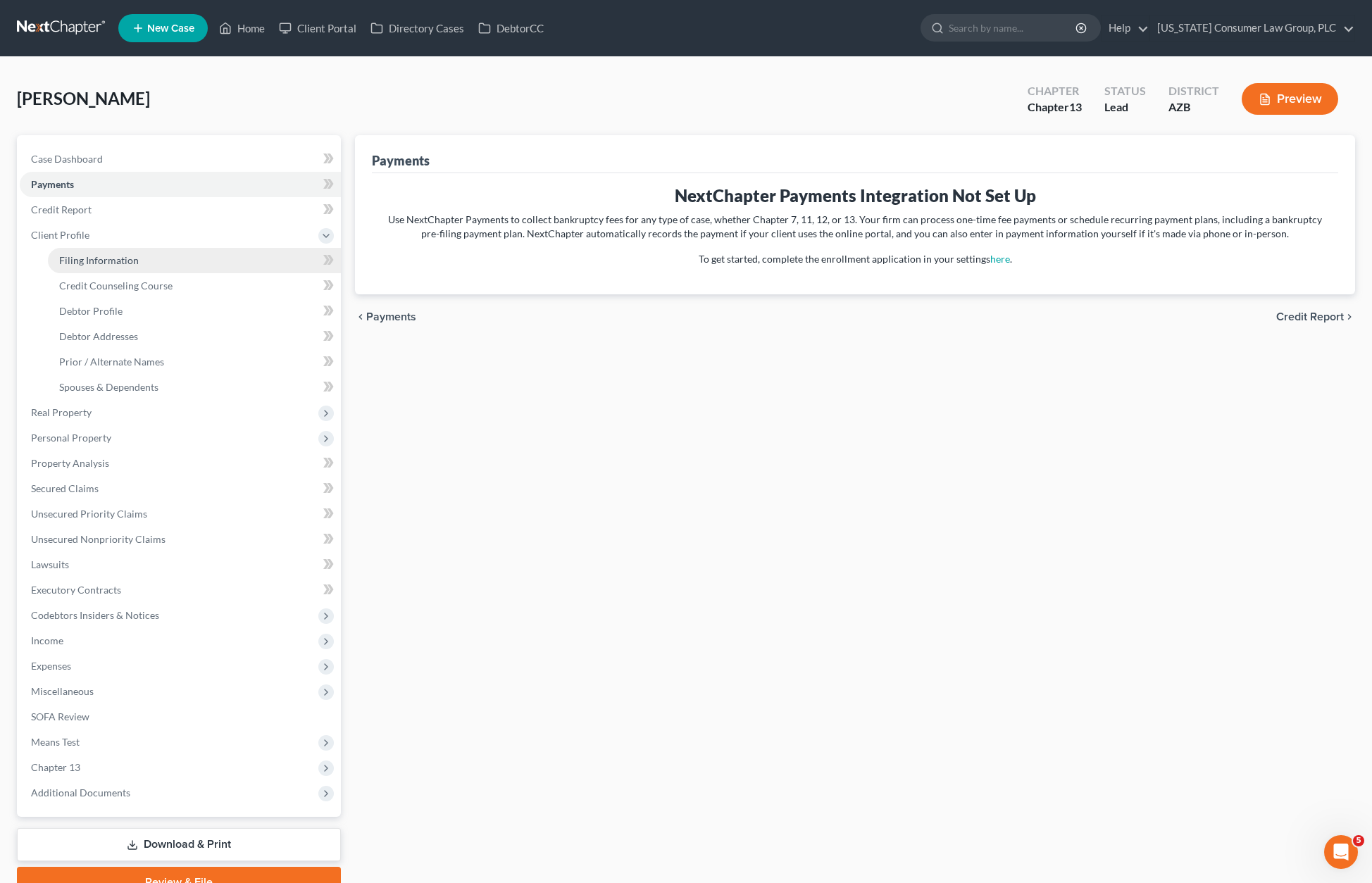
click at [84, 264] on span "Filing Information" at bounding box center [99, 260] width 79 height 12
select select "1"
select select "0"
select select "3"
select select "4"
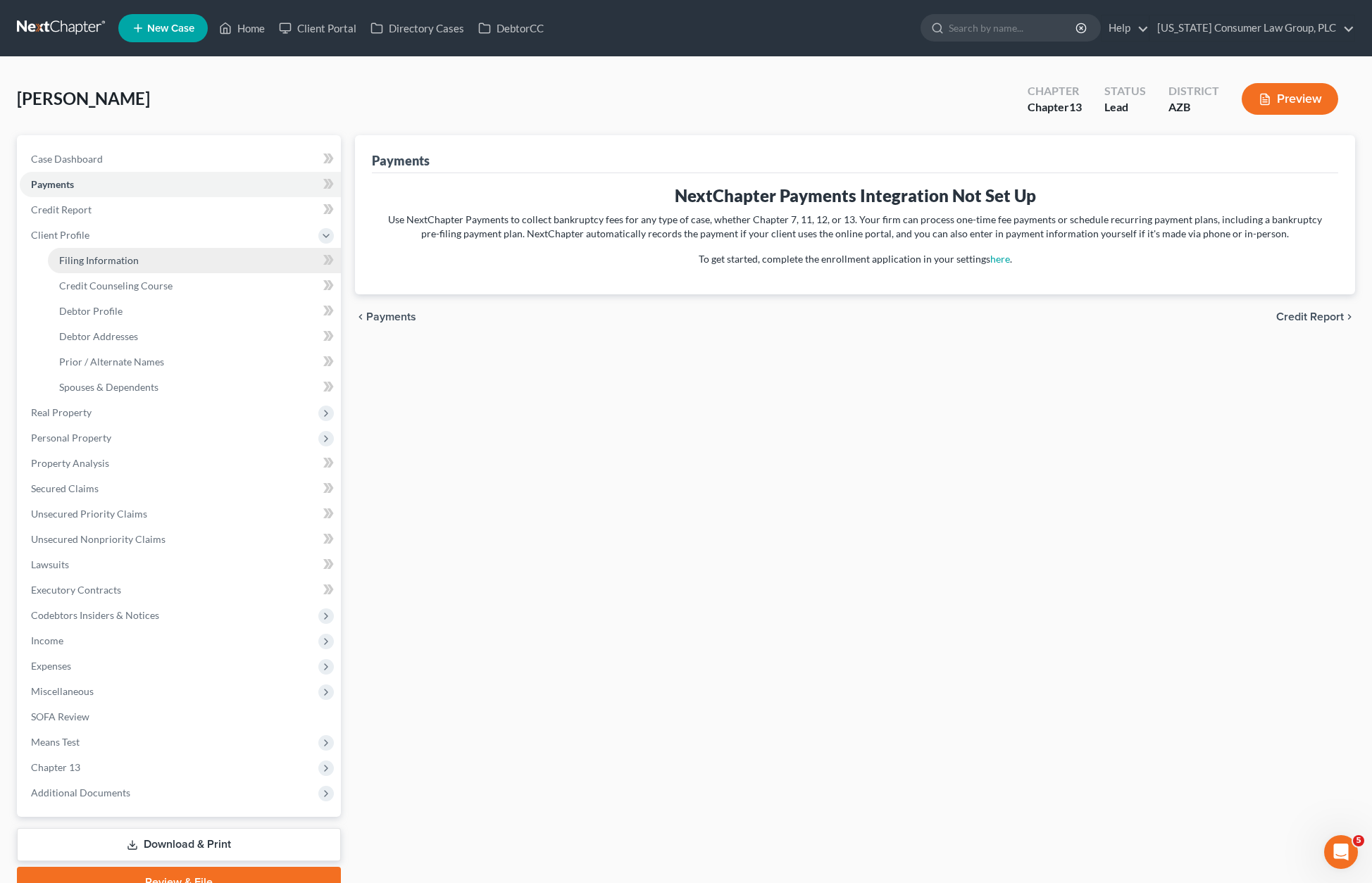
select select "0"
select select "3"
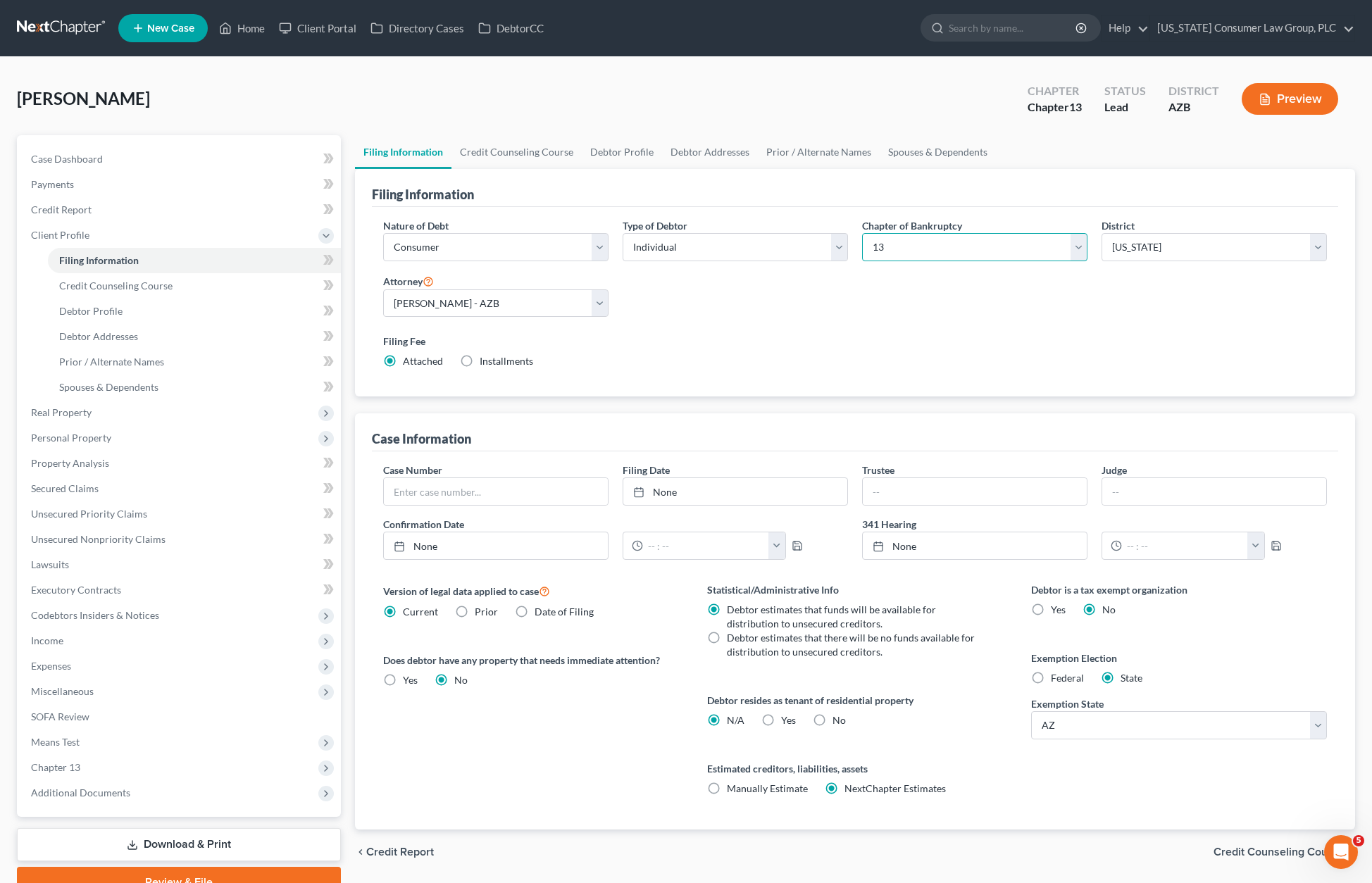
click at [1077, 248] on select "Select 7 11 12 13" at bounding box center [975, 247] width 225 height 28
select select "0"
click at [862, 233] on select "Select 7 11 12 13" at bounding box center [975, 247] width 225 height 28
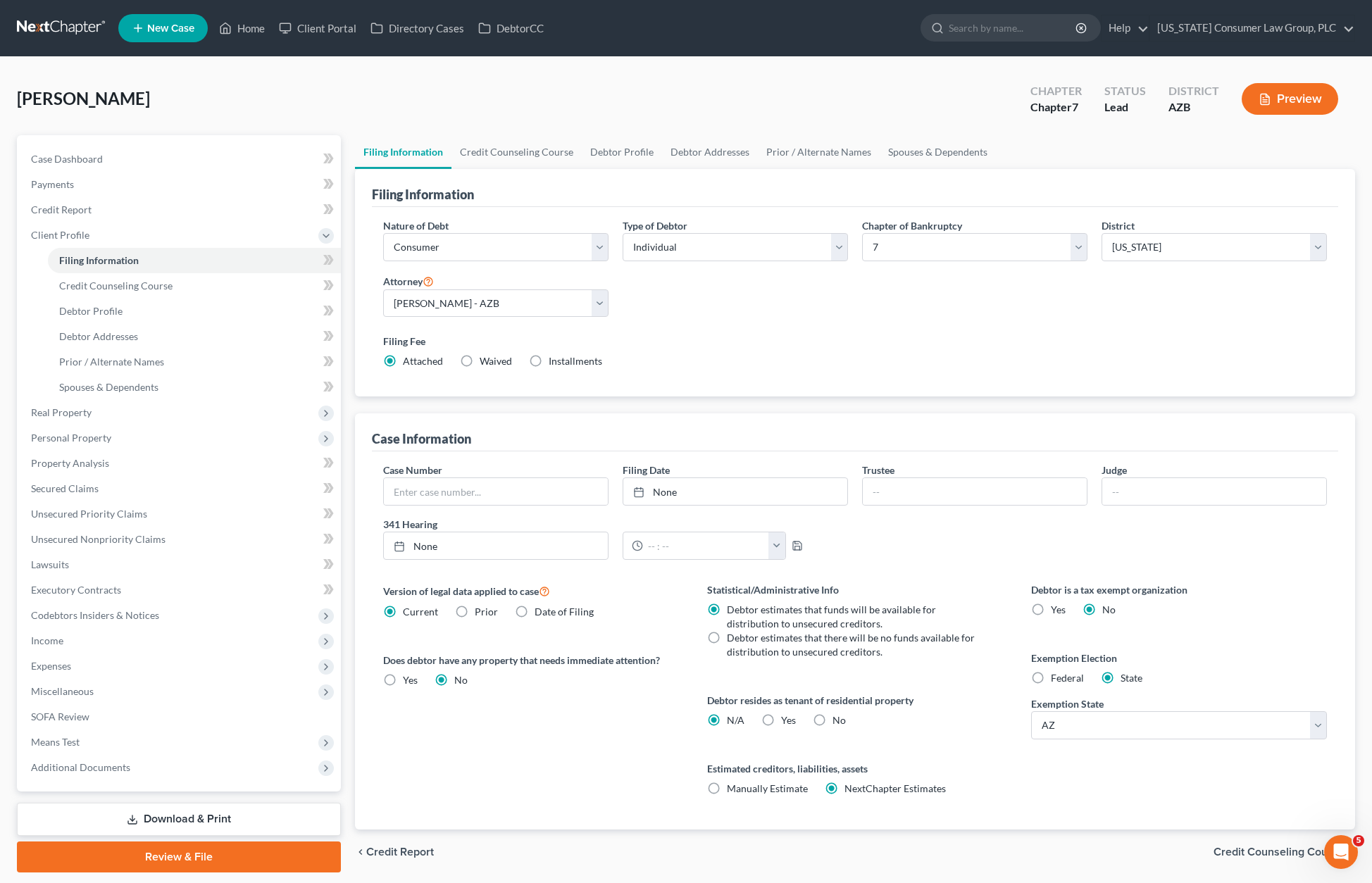
drag, startPoint x: 911, startPoint y: 495, endPoint x: 814, endPoint y: 557, distance: 115.1
click at [862, 575] on div "Filing Information Nature of Debt Select Business Consumer Other Nature of Busi…" at bounding box center [854, 499] width 1000 height 660
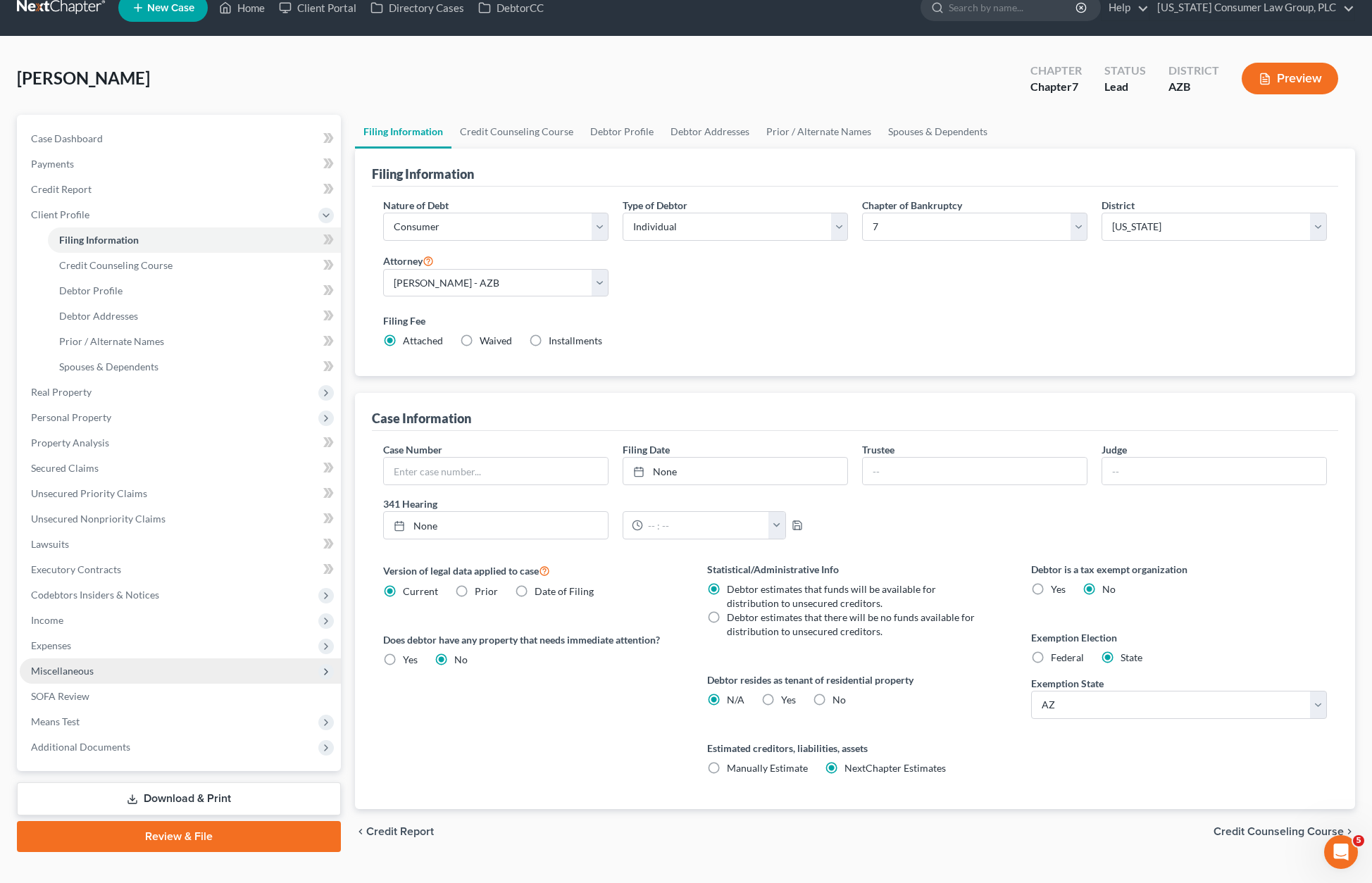
scroll to position [45, 0]
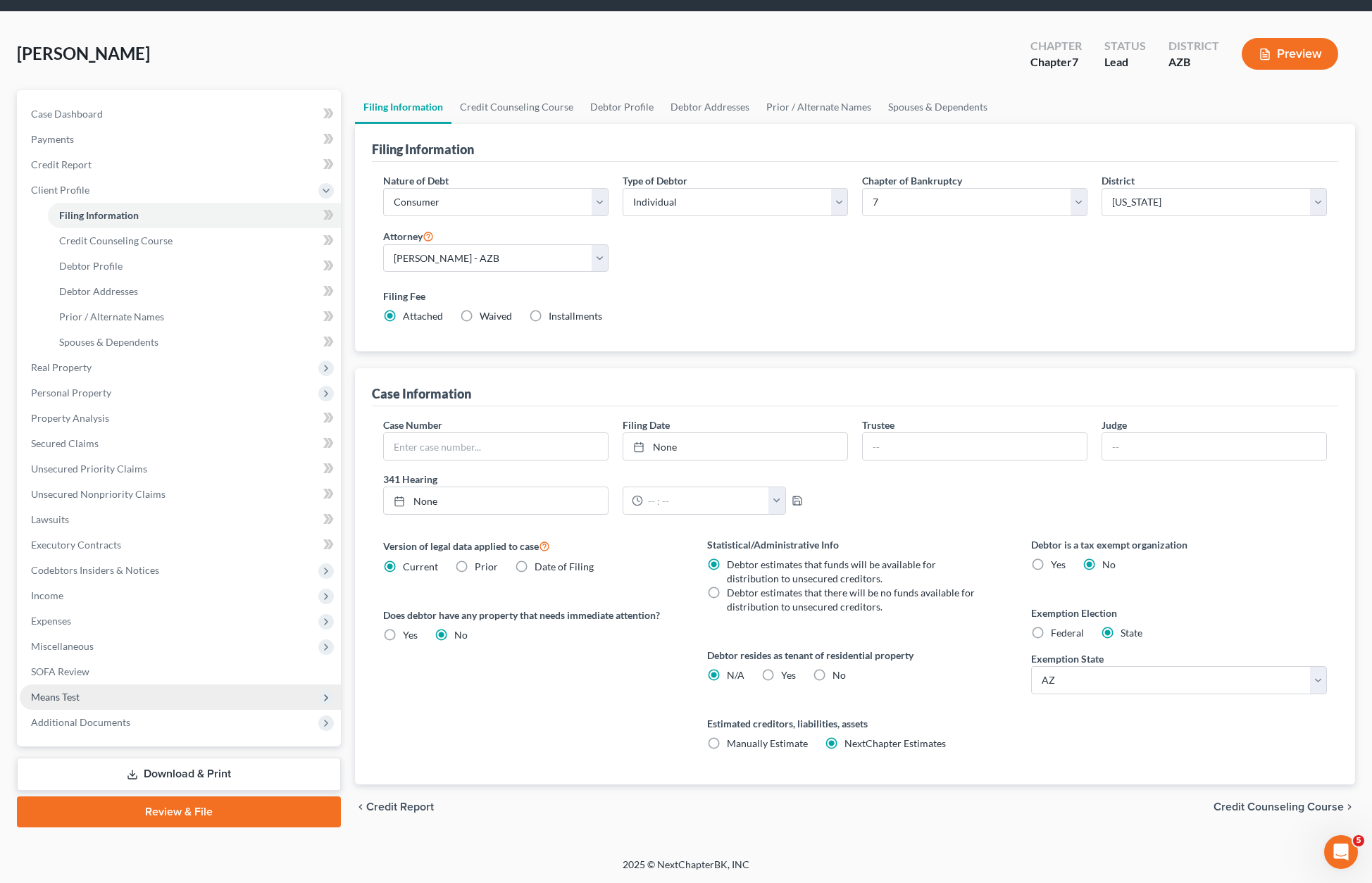
click at [73, 693] on span "Means Test" at bounding box center [55, 696] width 49 height 12
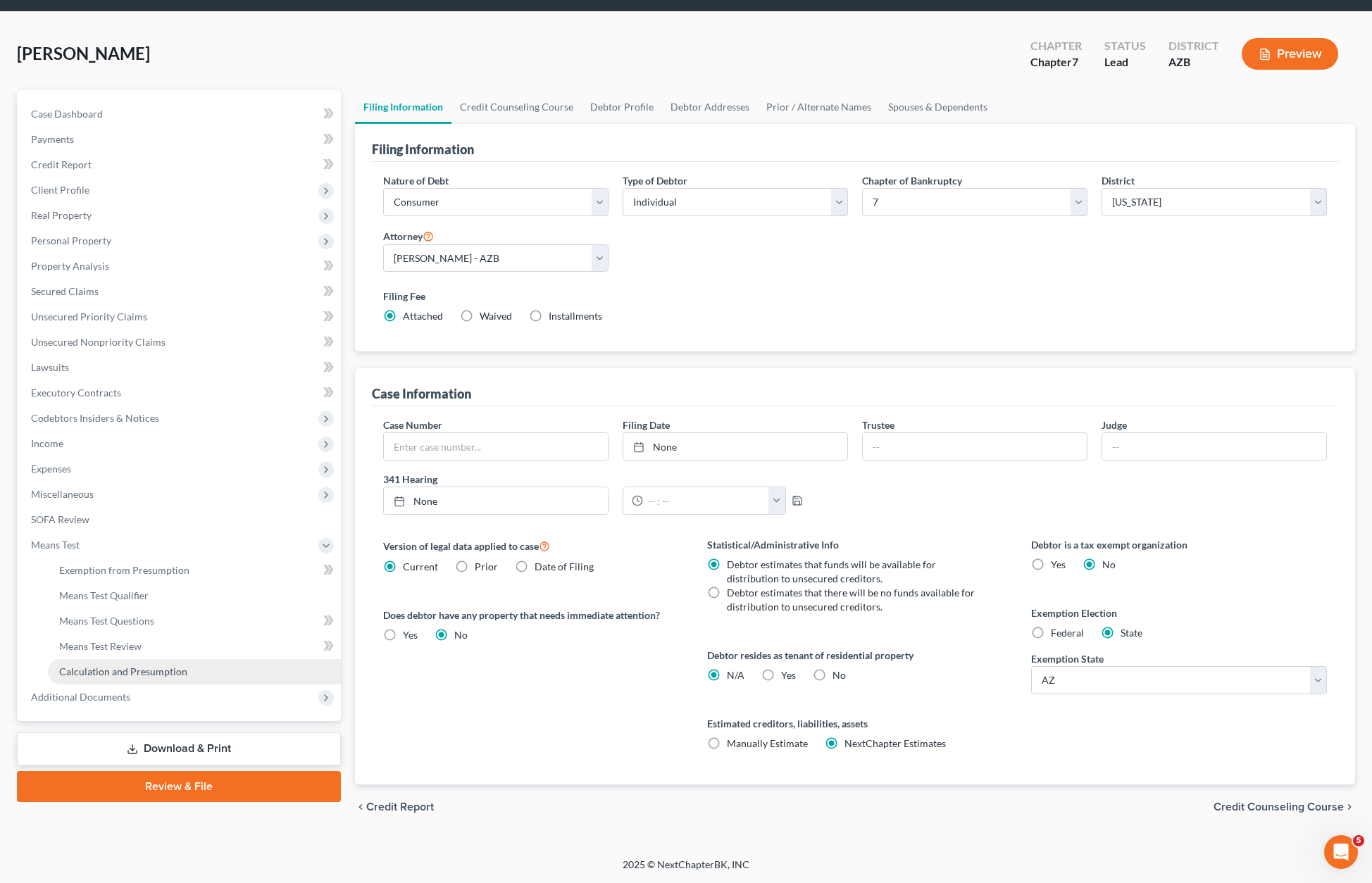
click at [128, 671] on span "Calculation and Presumption" at bounding box center [123, 671] width 128 height 12
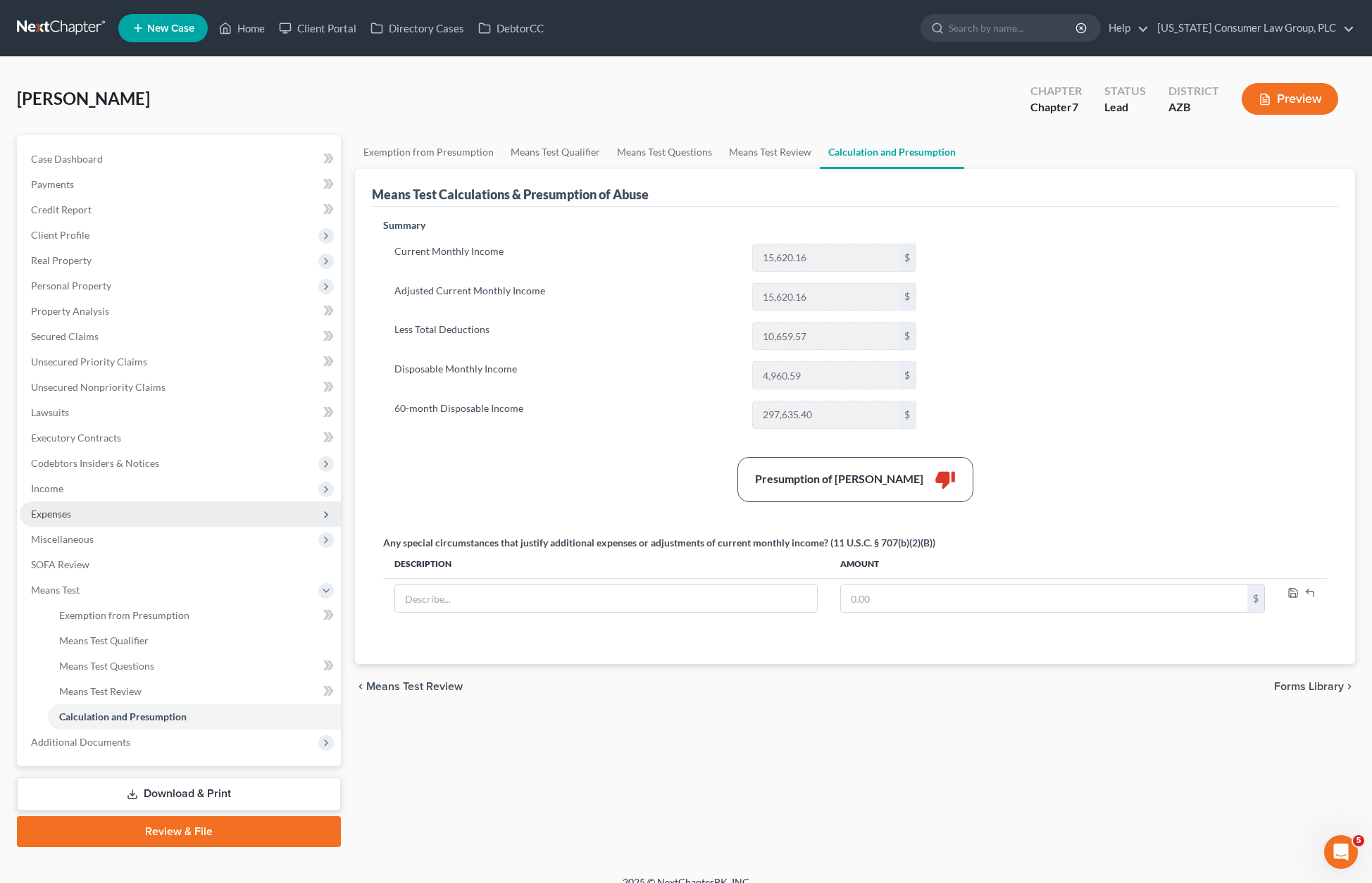
click at [62, 516] on span "Expenses" at bounding box center [51, 513] width 40 height 12
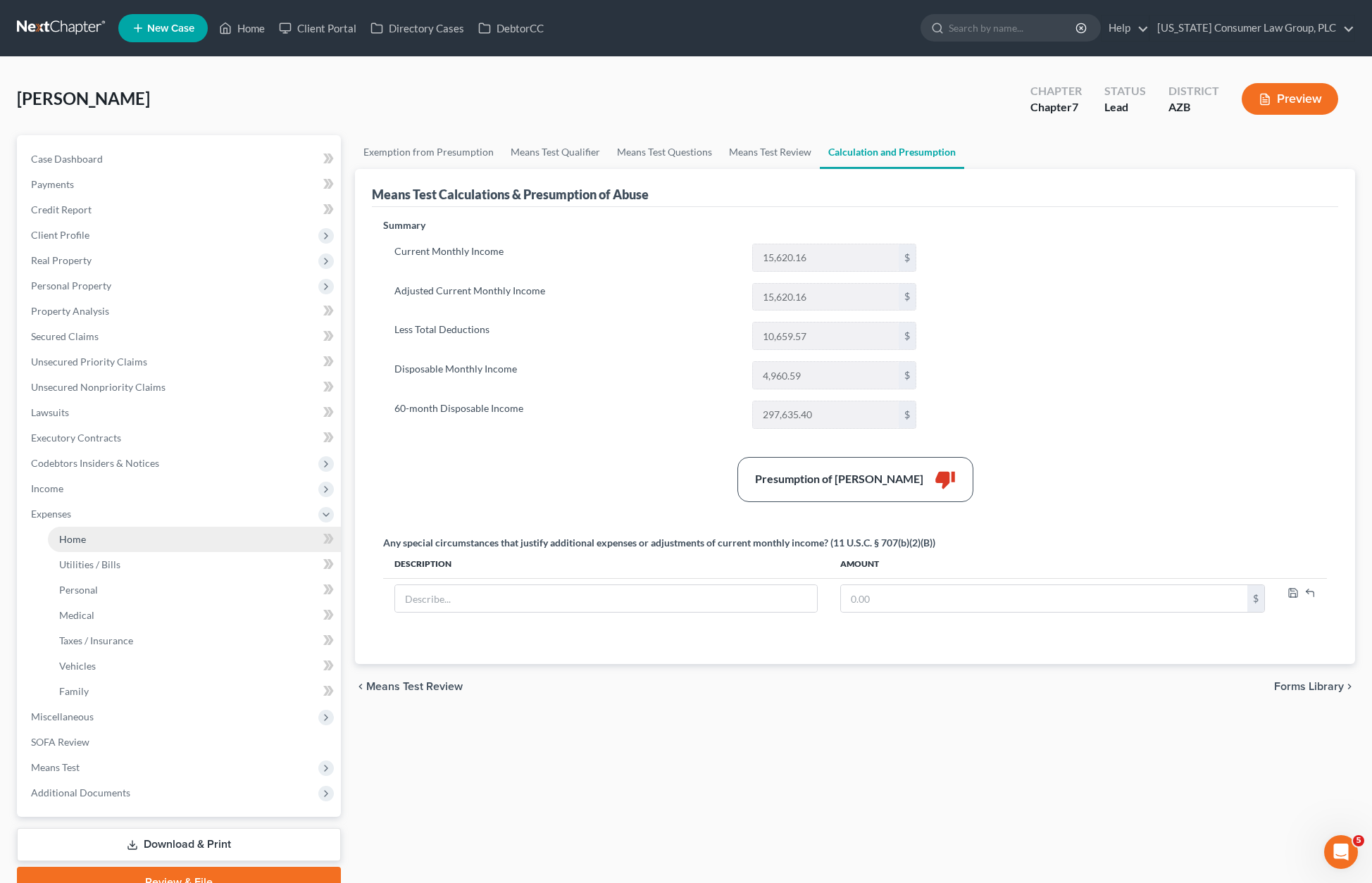
click at [57, 549] on link "Home" at bounding box center [194, 539] width 293 height 25
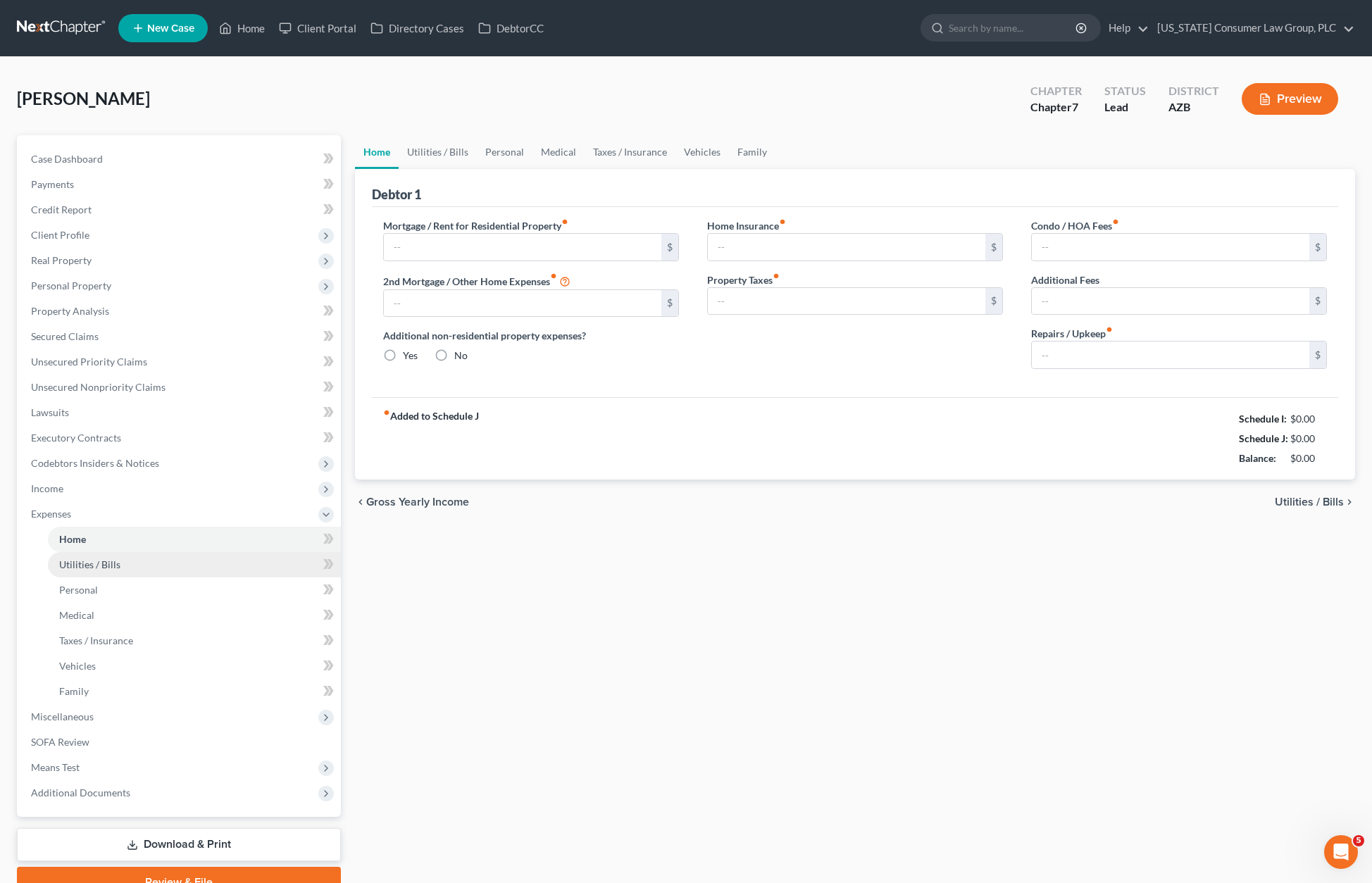
type input "2,507.00"
type input "0.00"
radio input "true"
type input "0.00"
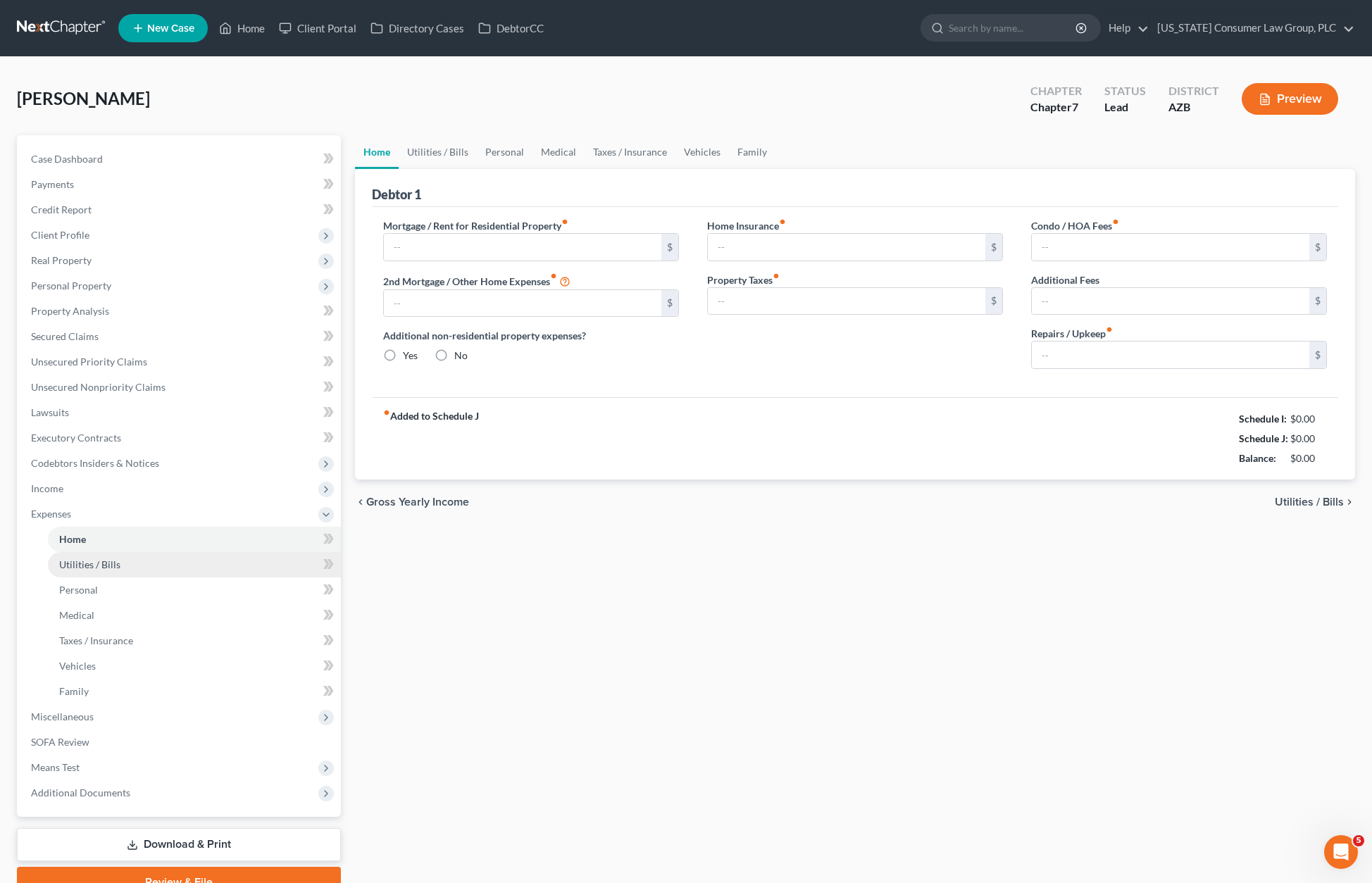
type input "80.00"
type input "0.00"
click at [73, 568] on span "Utilities / Bills" at bounding box center [90, 564] width 62 height 12
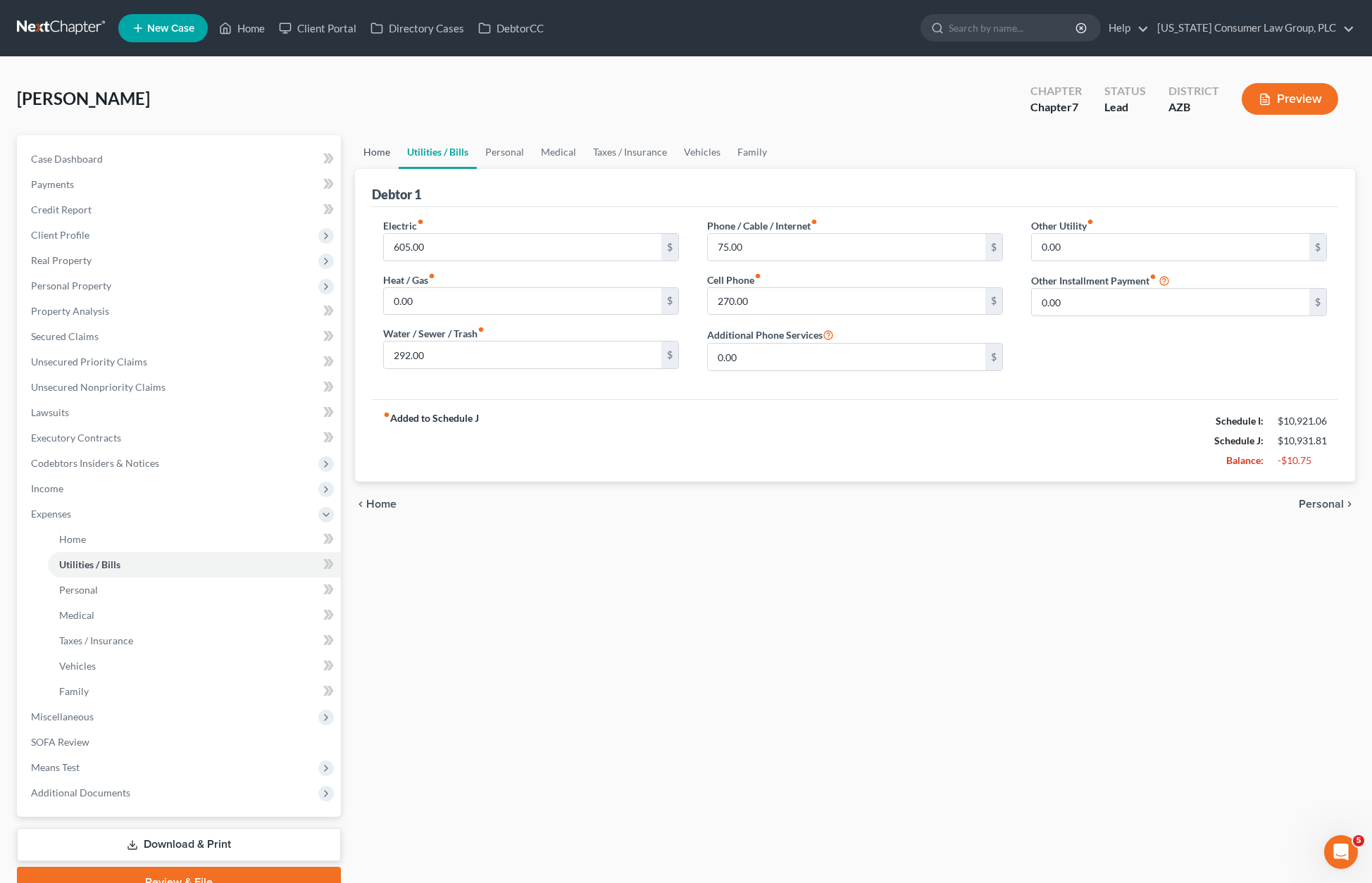
click at [375, 145] on link "Home" at bounding box center [376, 152] width 44 height 34
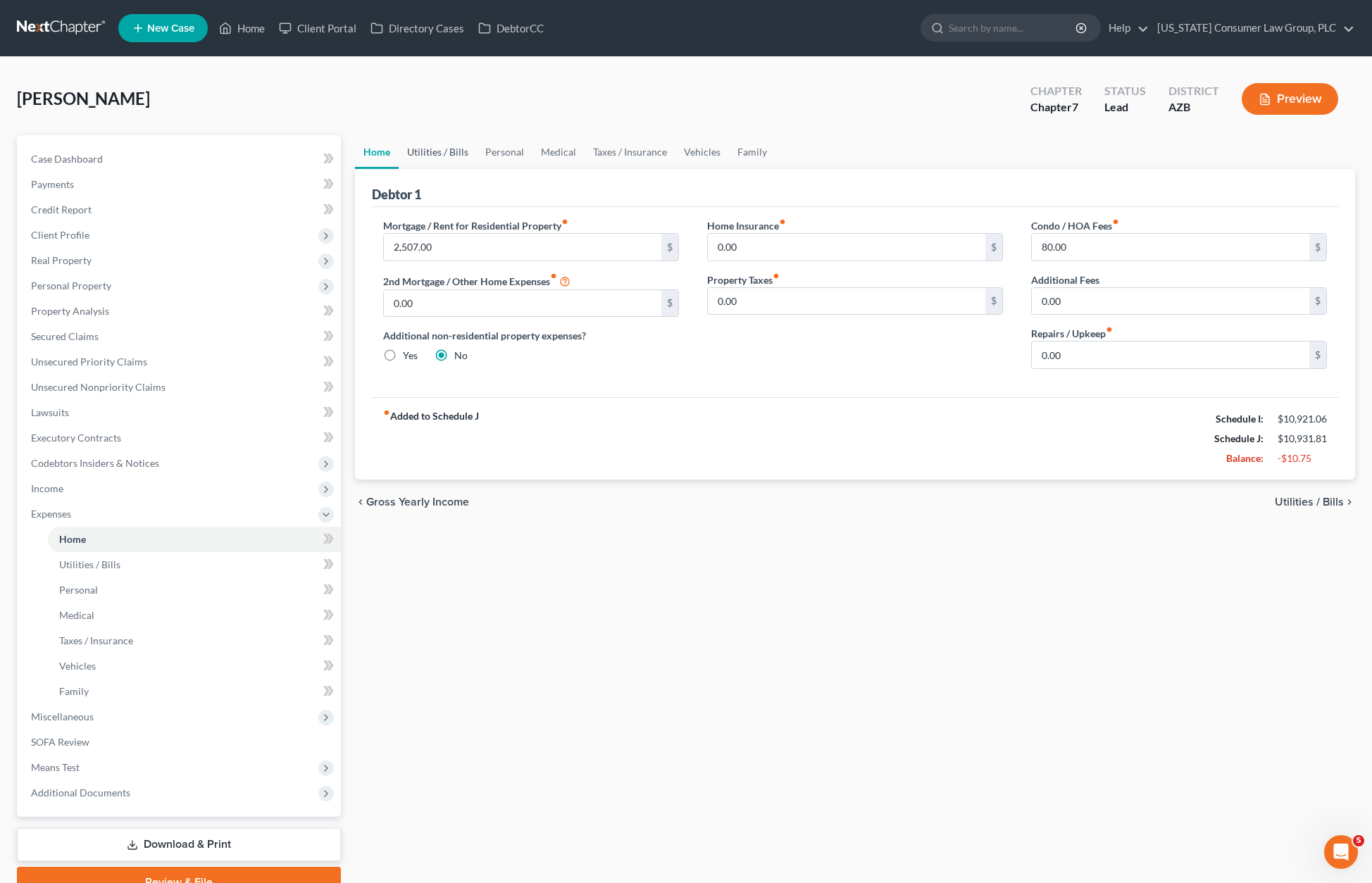
click at [431, 146] on link "Utilities / Bills" at bounding box center [437, 152] width 79 height 34
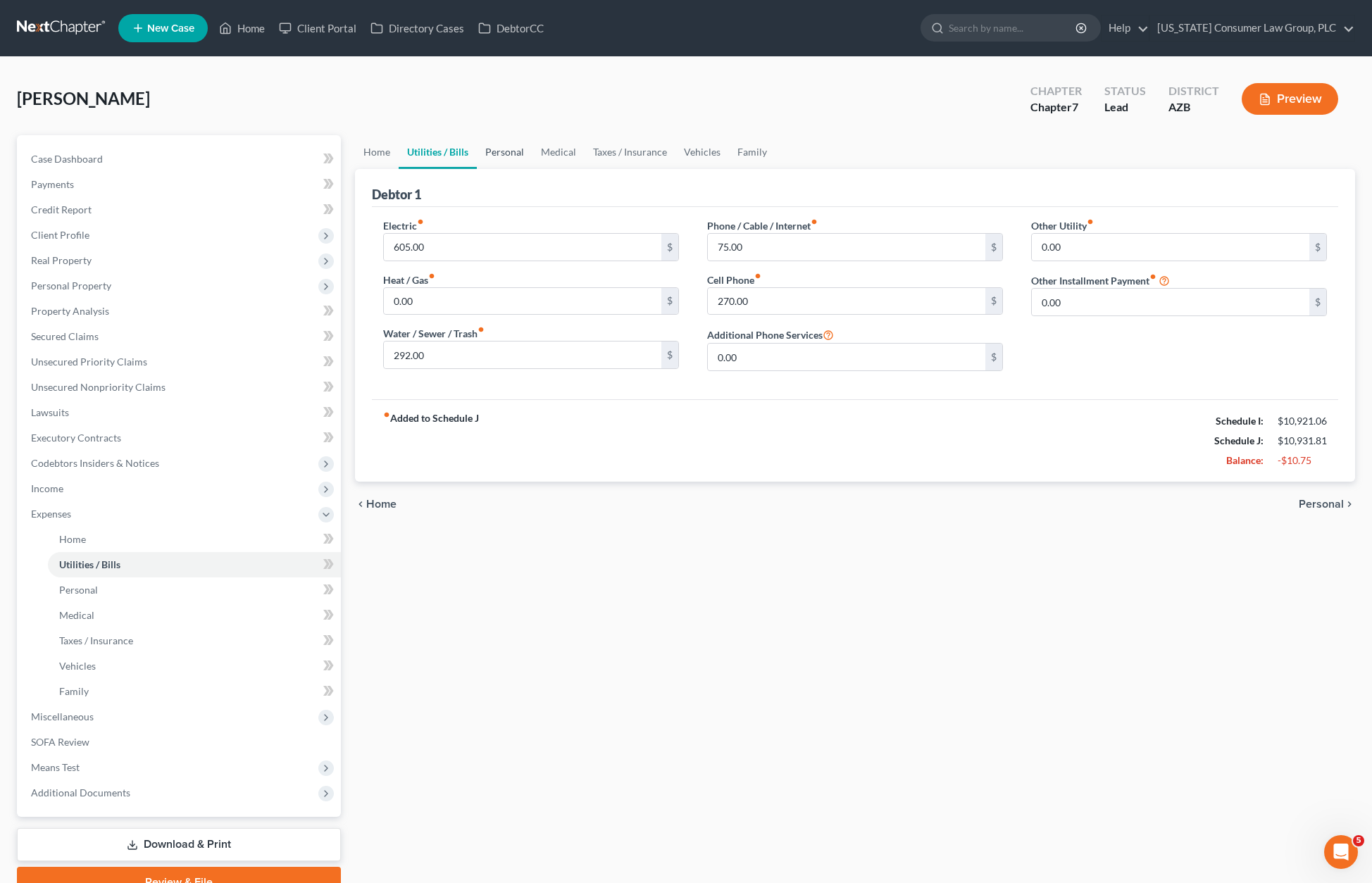
click at [489, 149] on link "Personal" at bounding box center [504, 152] width 56 height 34
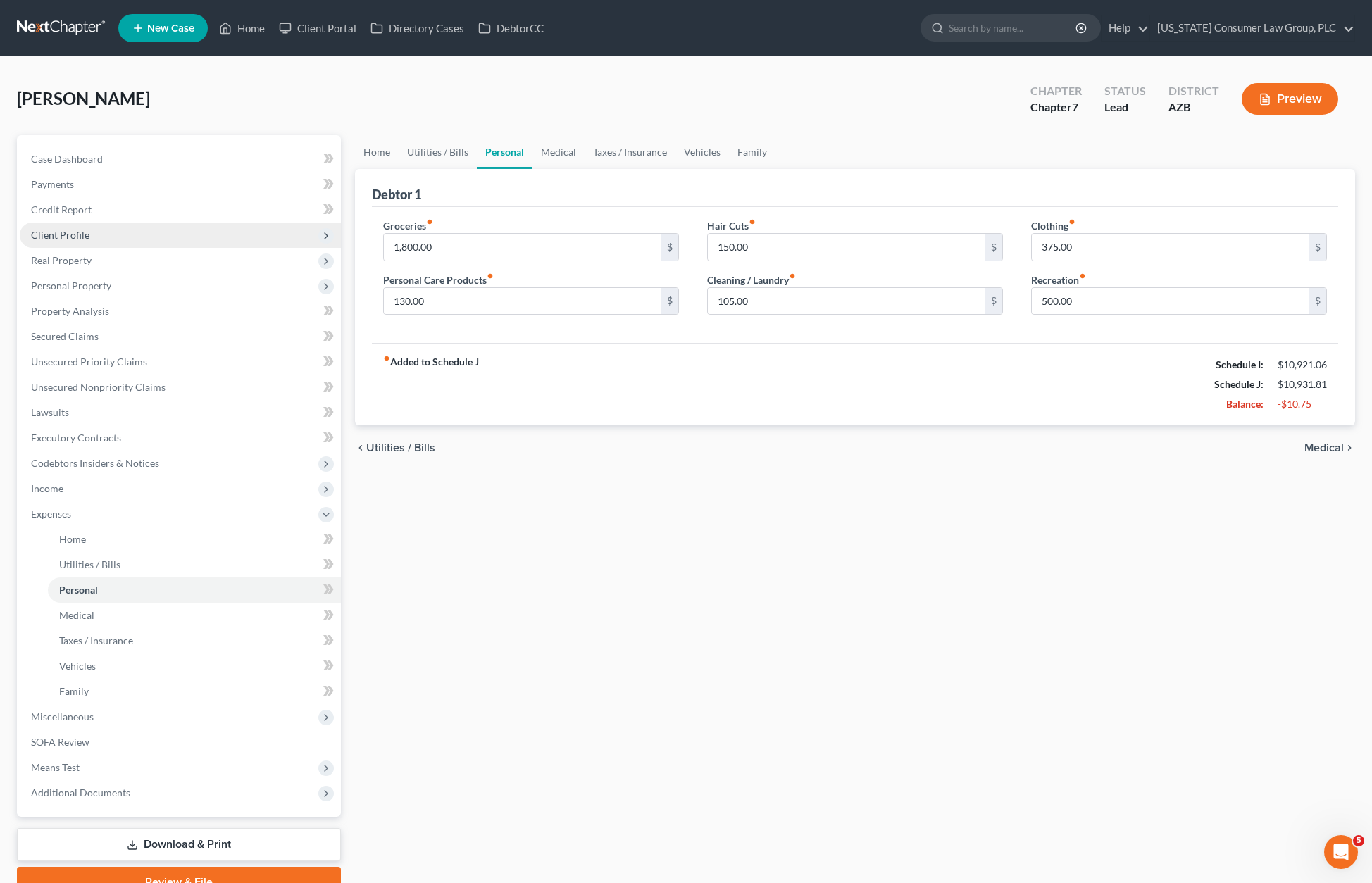
click at [59, 241] on span "Client Profile" at bounding box center [180, 235] width 321 height 25
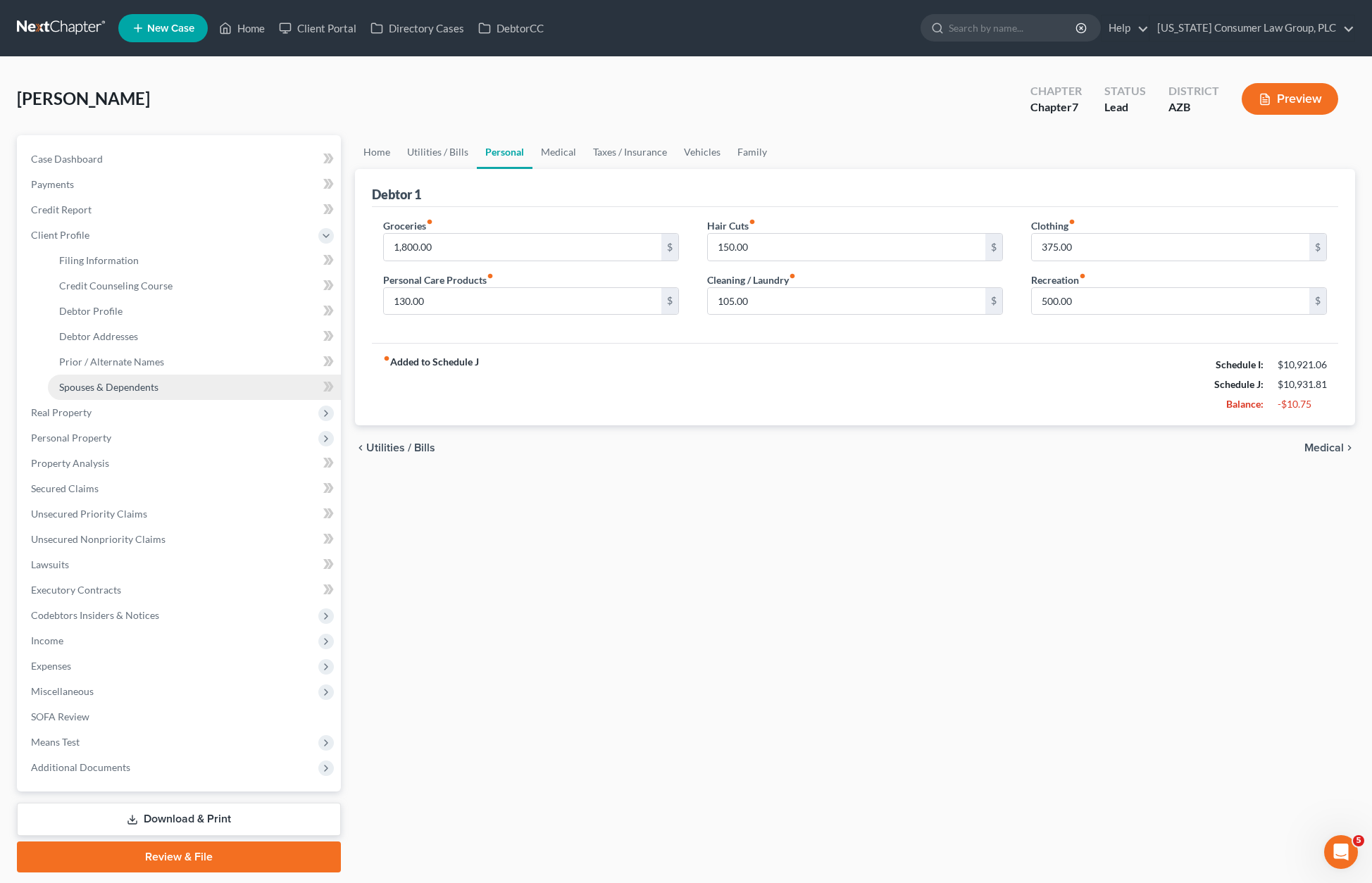
click at [86, 396] on link "Spouses & Dependents" at bounding box center [194, 387] width 293 height 25
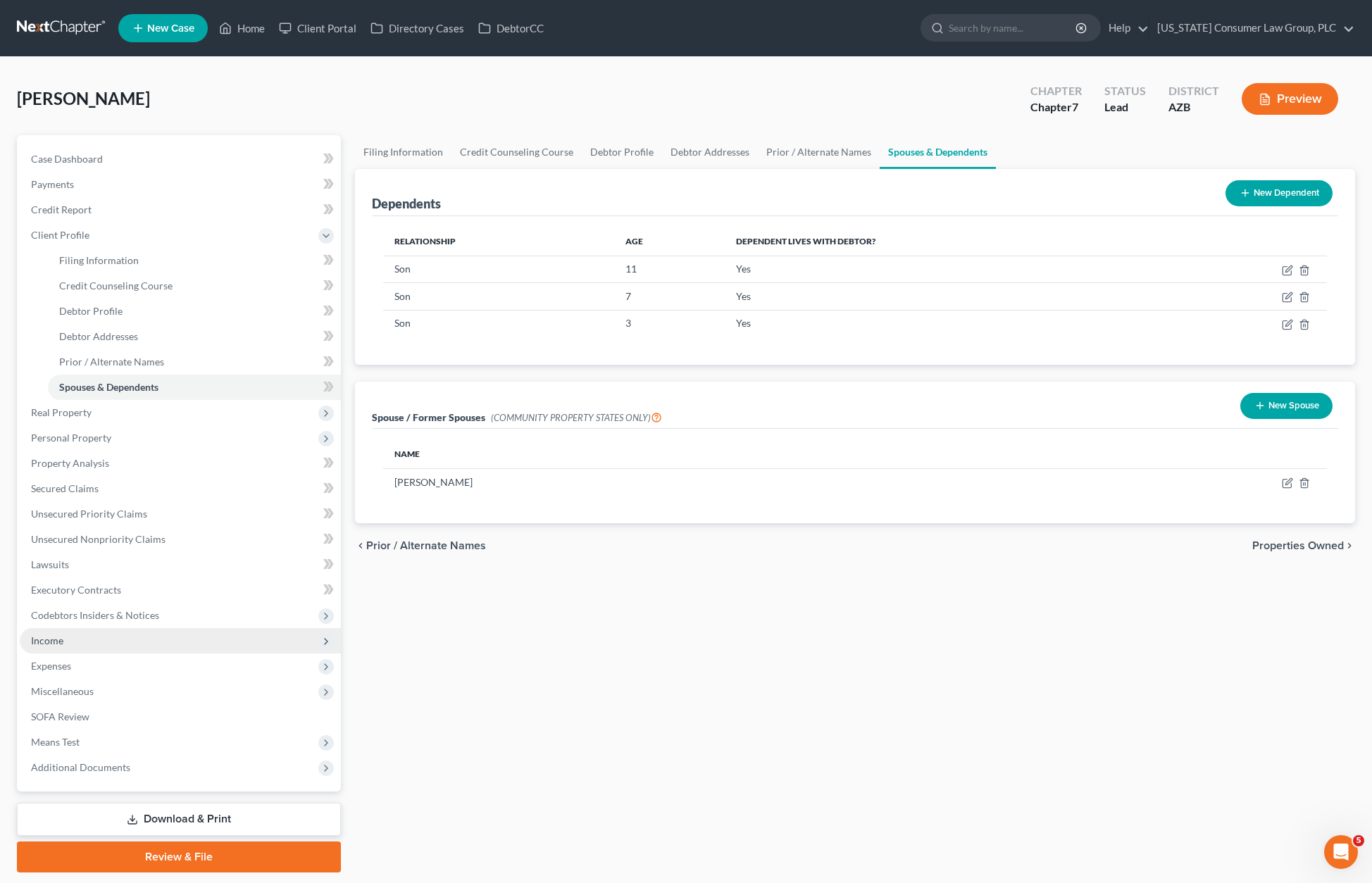
click at [64, 639] on span "Income" at bounding box center [180, 640] width 321 height 25
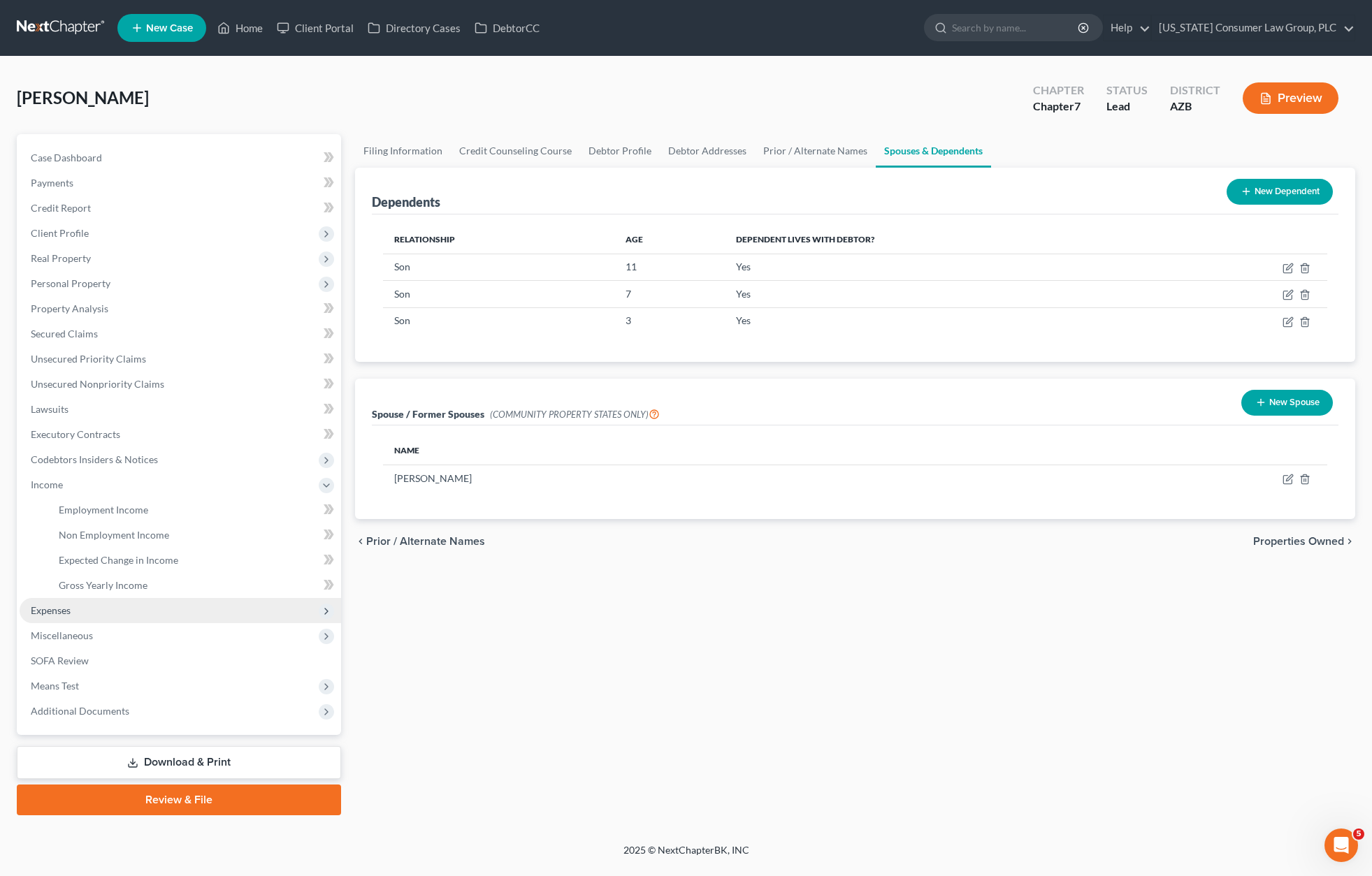
click at [68, 608] on span "Expenses" at bounding box center [51, 609] width 40 height 12
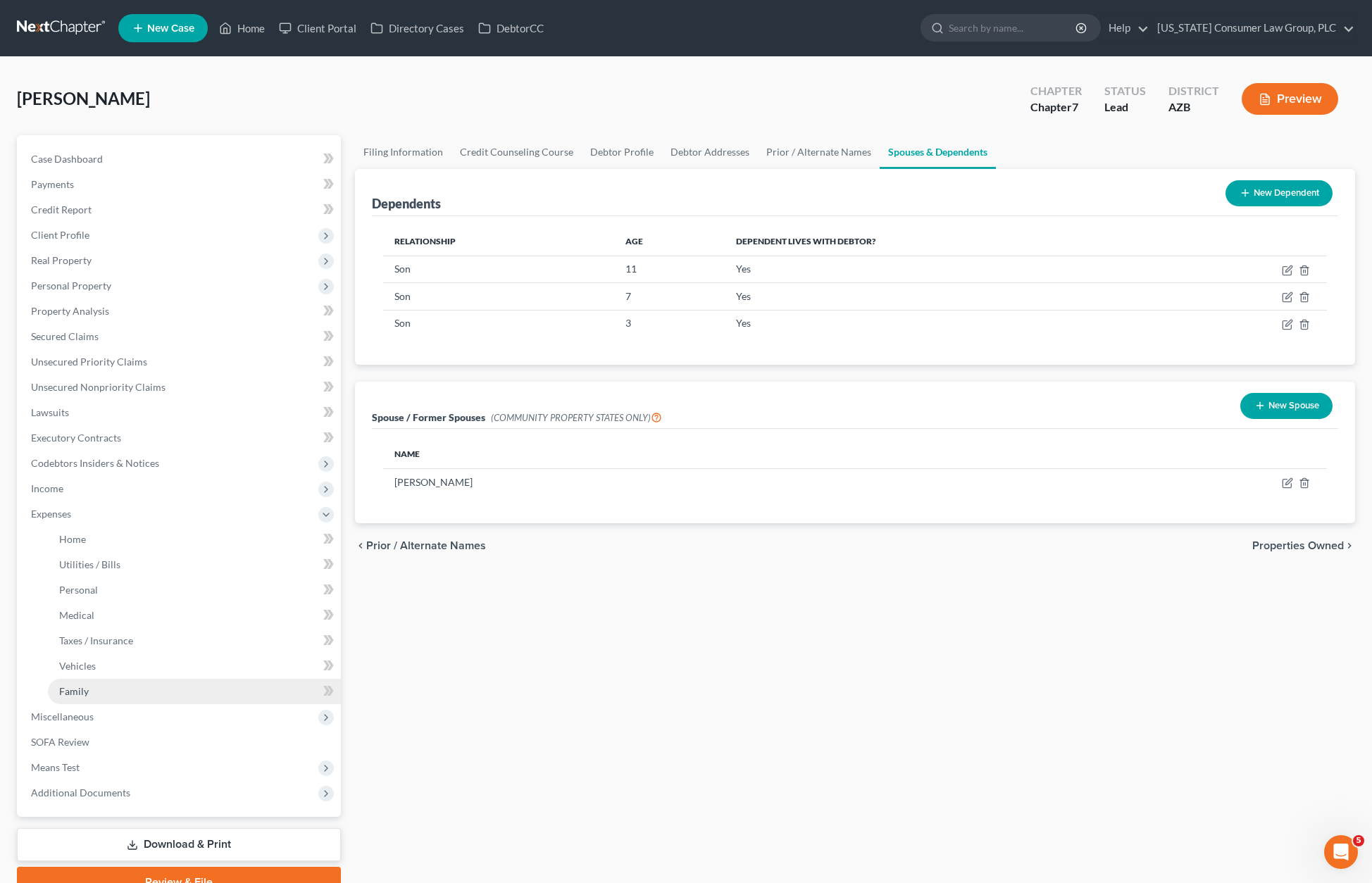
click at [75, 689] on span "Family" at bounding box center [74, 690] width 30 height 12
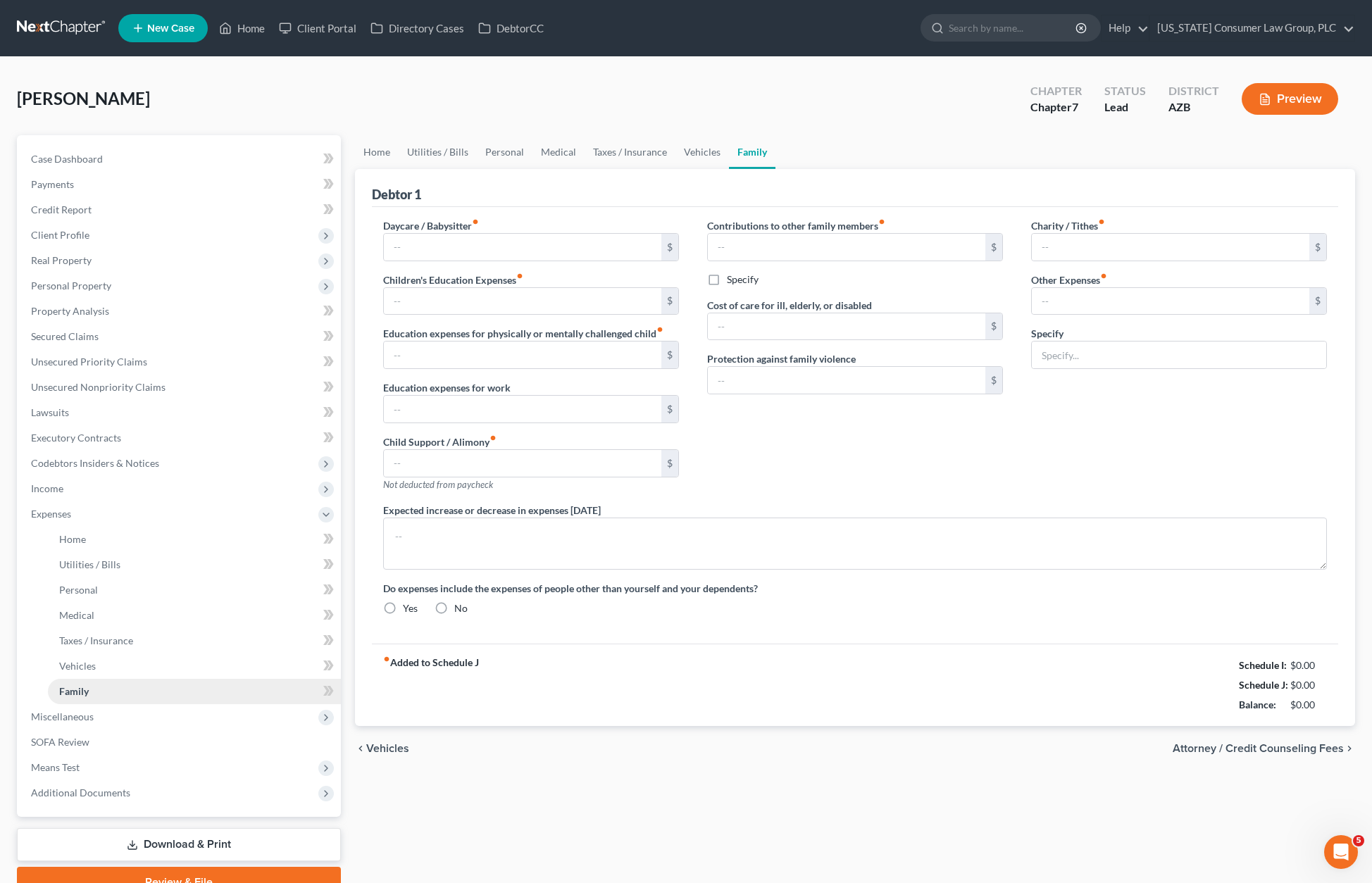
type input "0.00"
type input "600.00"
type input "0.00"
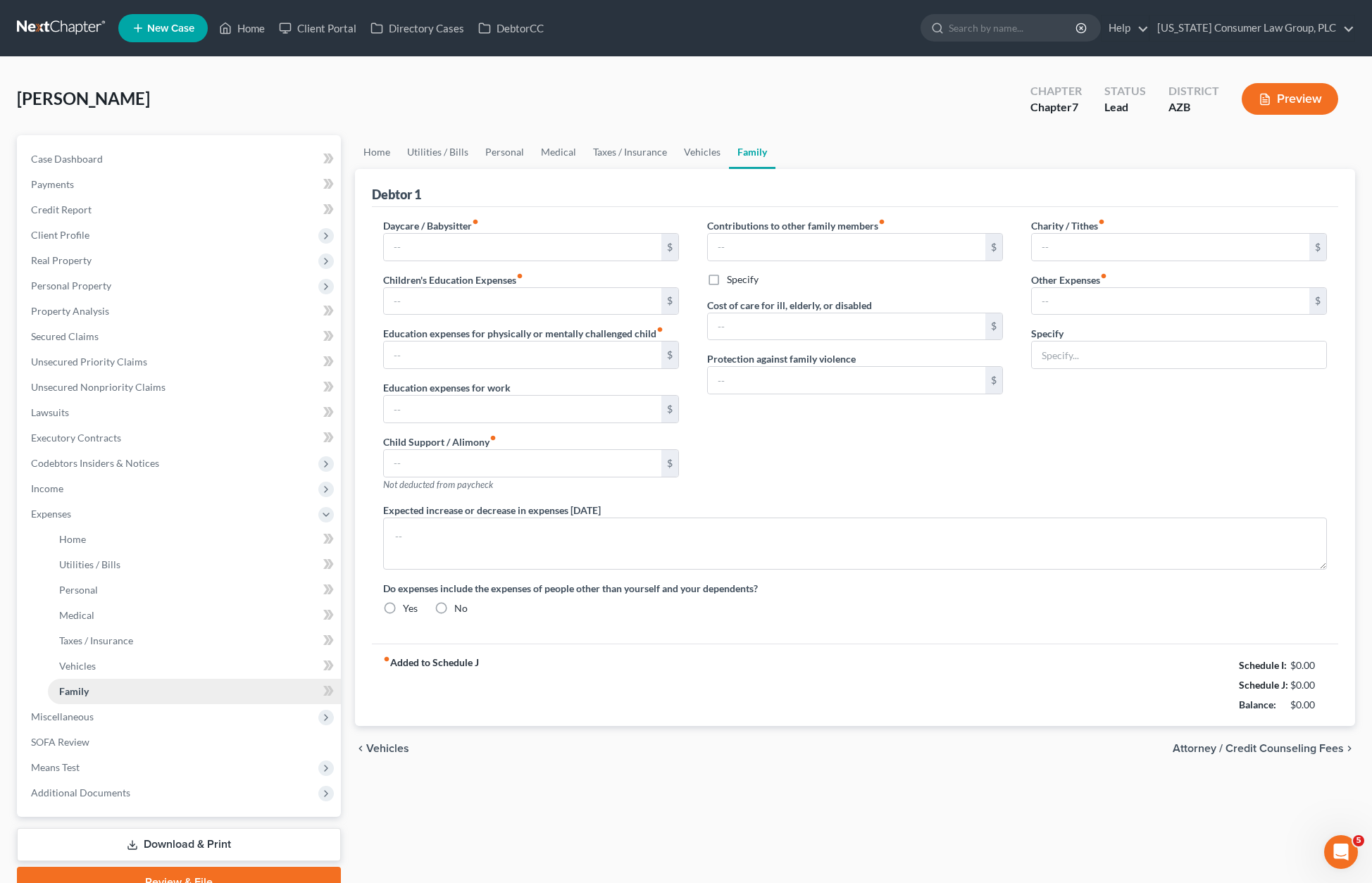
type input "0.00"
type input "370.00"
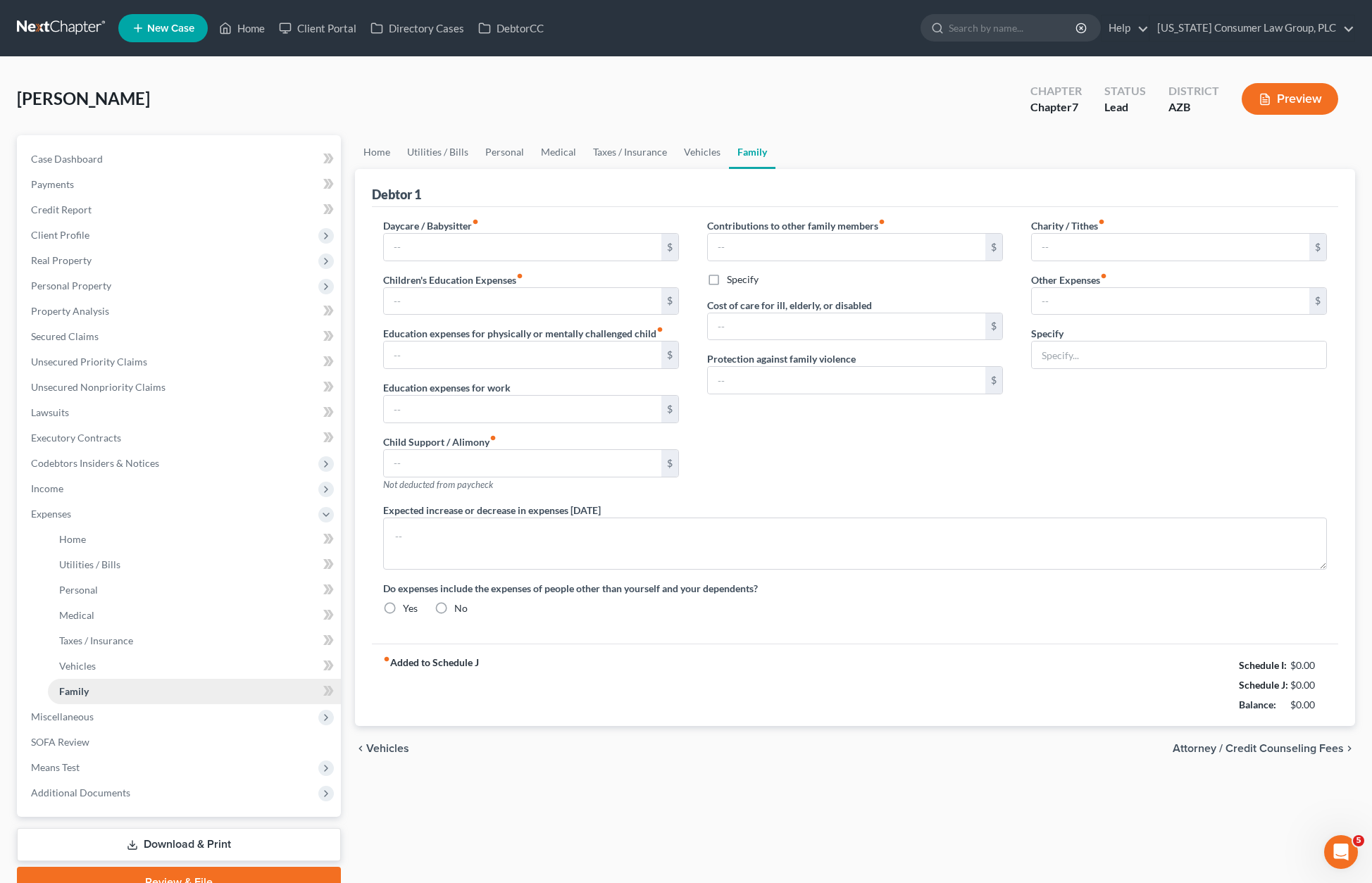
type input "Student loans are $370 per month"
radio input "true"
drag, startPoint x: 1123, startPoint y: 302, endPoint x: 1095, endPoint y: 301, distance: 28.0
click at [1095, 301] on input "370.00" at bounding box center [1170, 301] width 278 height 27
type input "3"
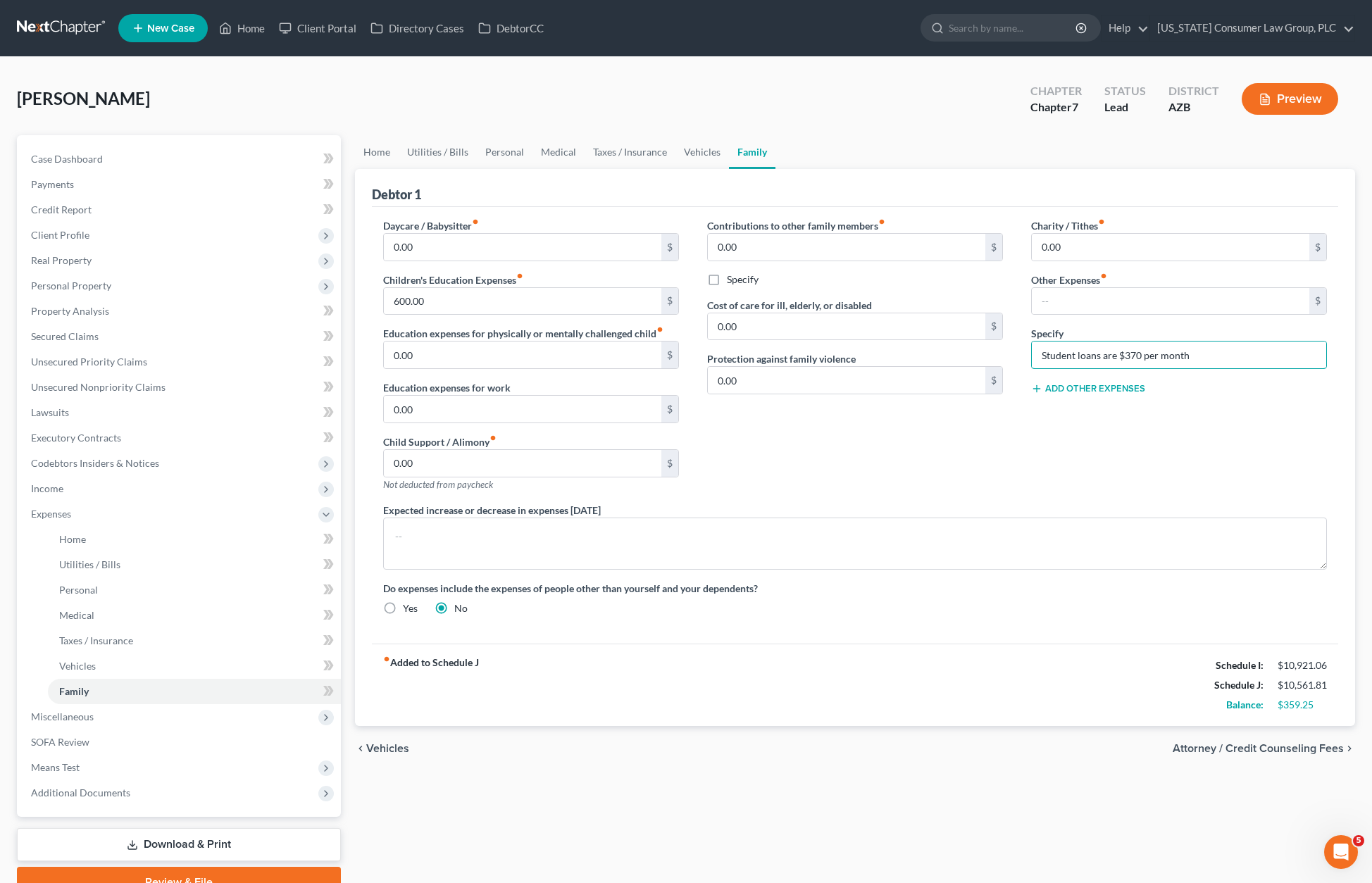
drag, startPoint x: 1209, startPoint y: 356, endPoint x: 1022, endPoint y: 355, distance: 187.0
click at [1022, 355] on div "Charity / Tithes fiber_manual_record 0.00 $ Other Expenses fiber_manual_record …" at bounding box center [1179, 360] width 324 height 284
click at [685, 151] on link "Vehicles" at bounding box center [702, 152] width 53 height 34
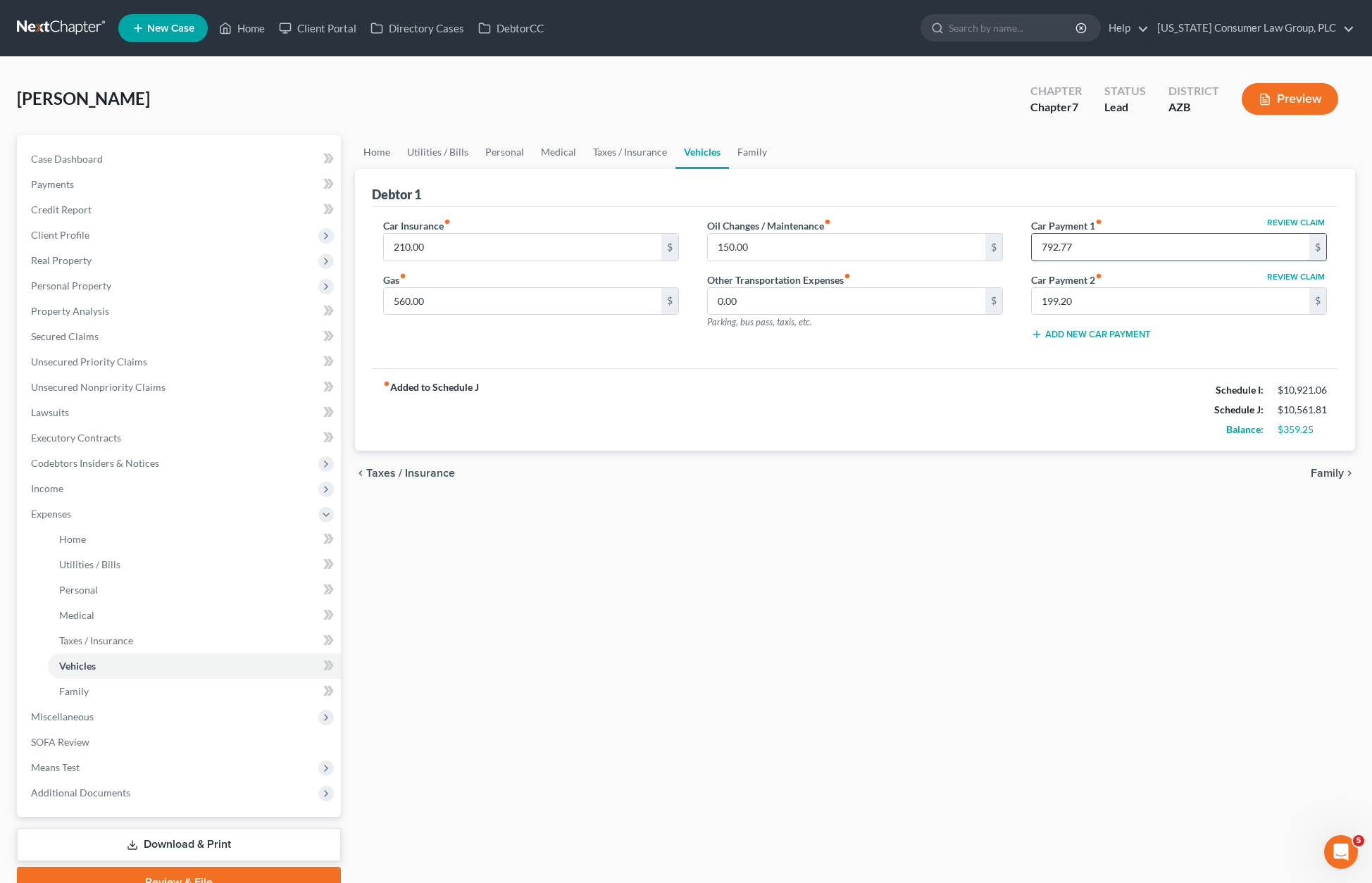
drag, startPoint x: 1141, startPoint y: 253, endPoint x: 1140, endPoint y: 242, distance: 11.0
click at [1140, 242] on input "792.77" at bounding box center [1170, 247] width 278 height 27
click at [1138, 242] on input "792.77" at bounding box center [1170, 247] width 278 height 27
drag, startPoint x: 1138, startPoint y: 242, endPoint x: 1009, endPoint y: 236, distance: 129.1
click at [1009, 236] on div "Car Insurance fiber_manual_record 210.00 $ Gas fiber_manual_record 560.00 $ Oil…" at bounding box center [855, 285] width 971 height 134
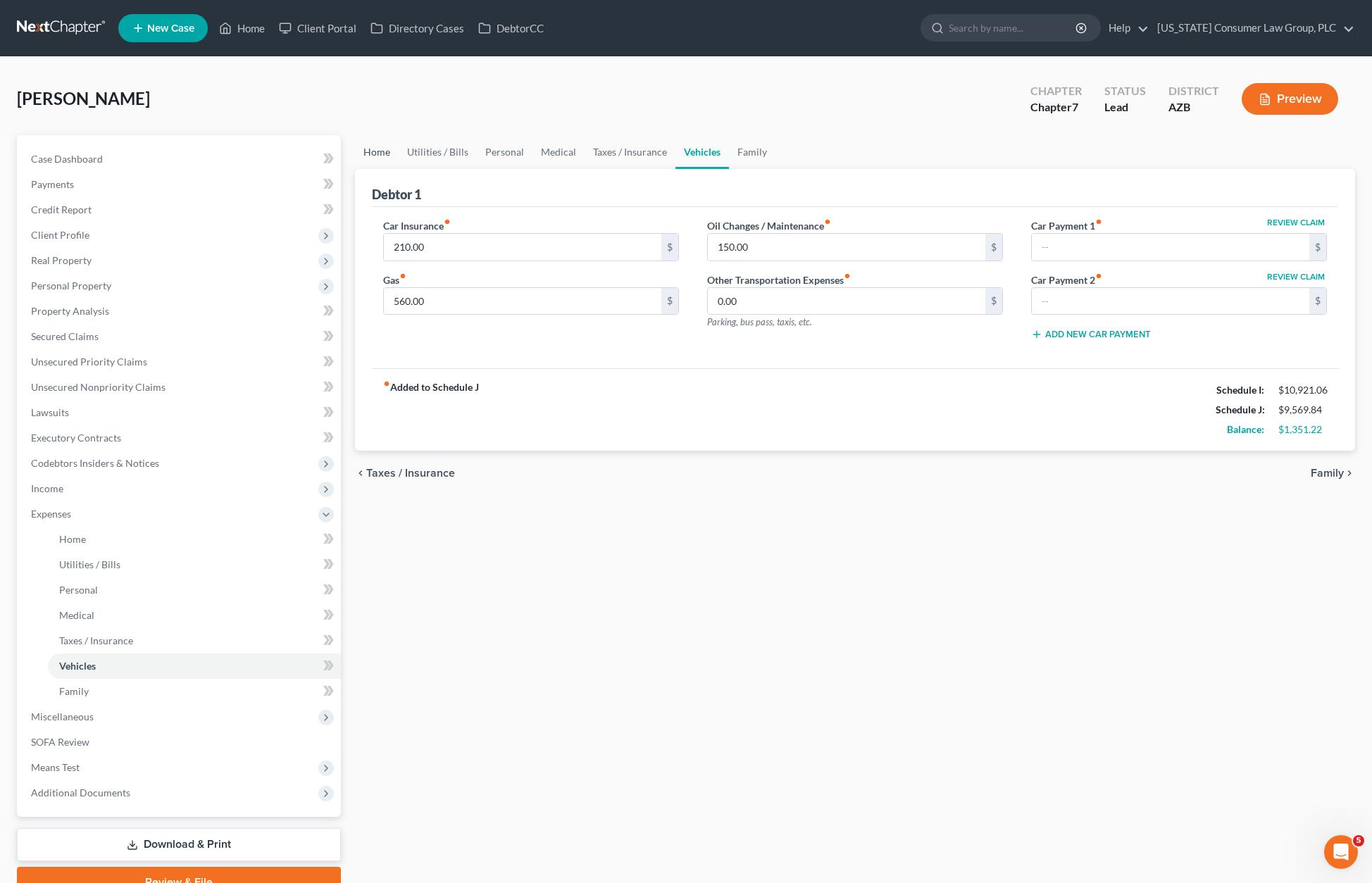
click at [384, 150] on link "Home" at bounding box center [376, 152] width 44 height 34
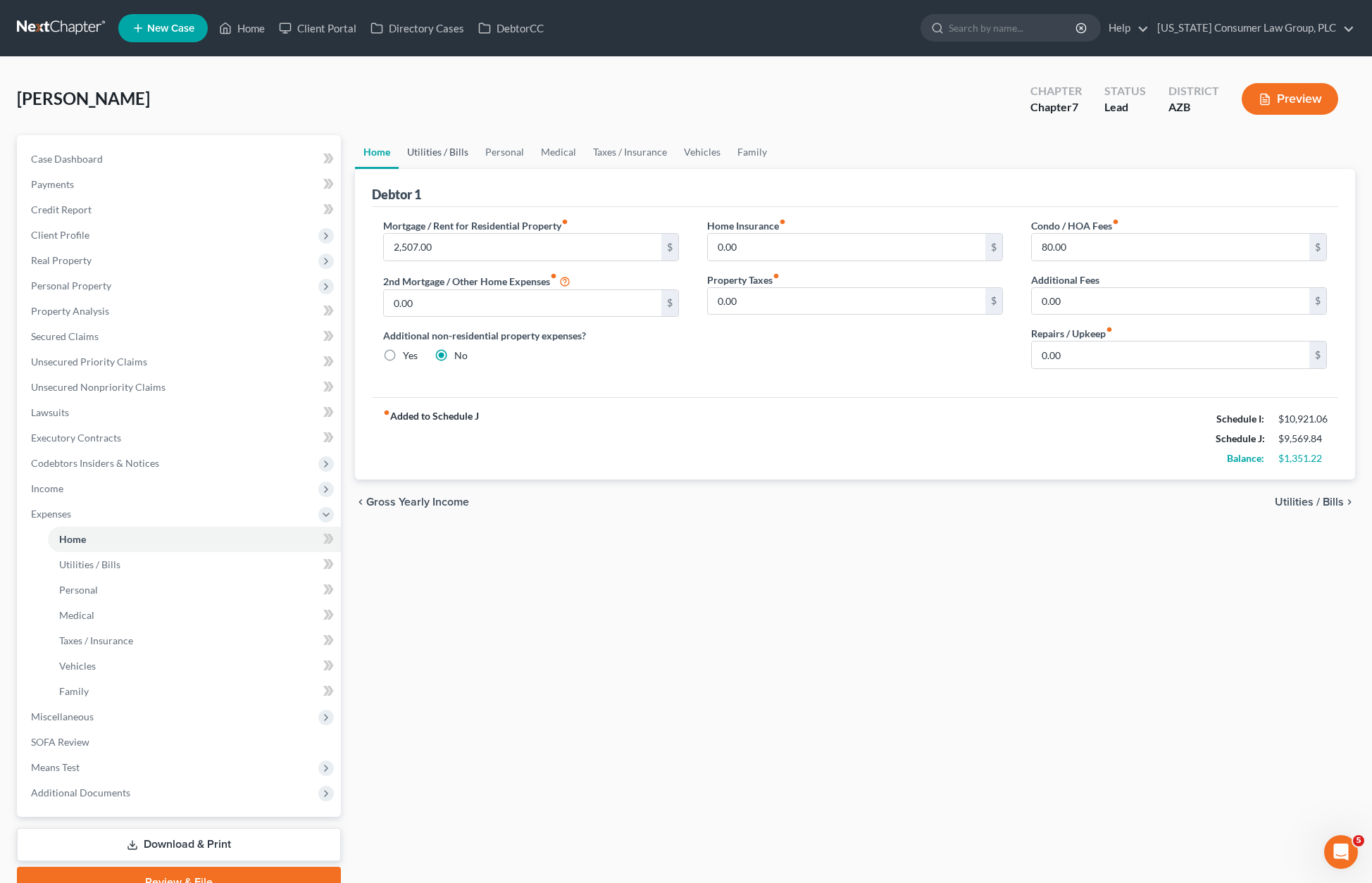
click at [423, 145] on link "Utilities / Bills" at bounding box center [437, 152] width 79 height 34
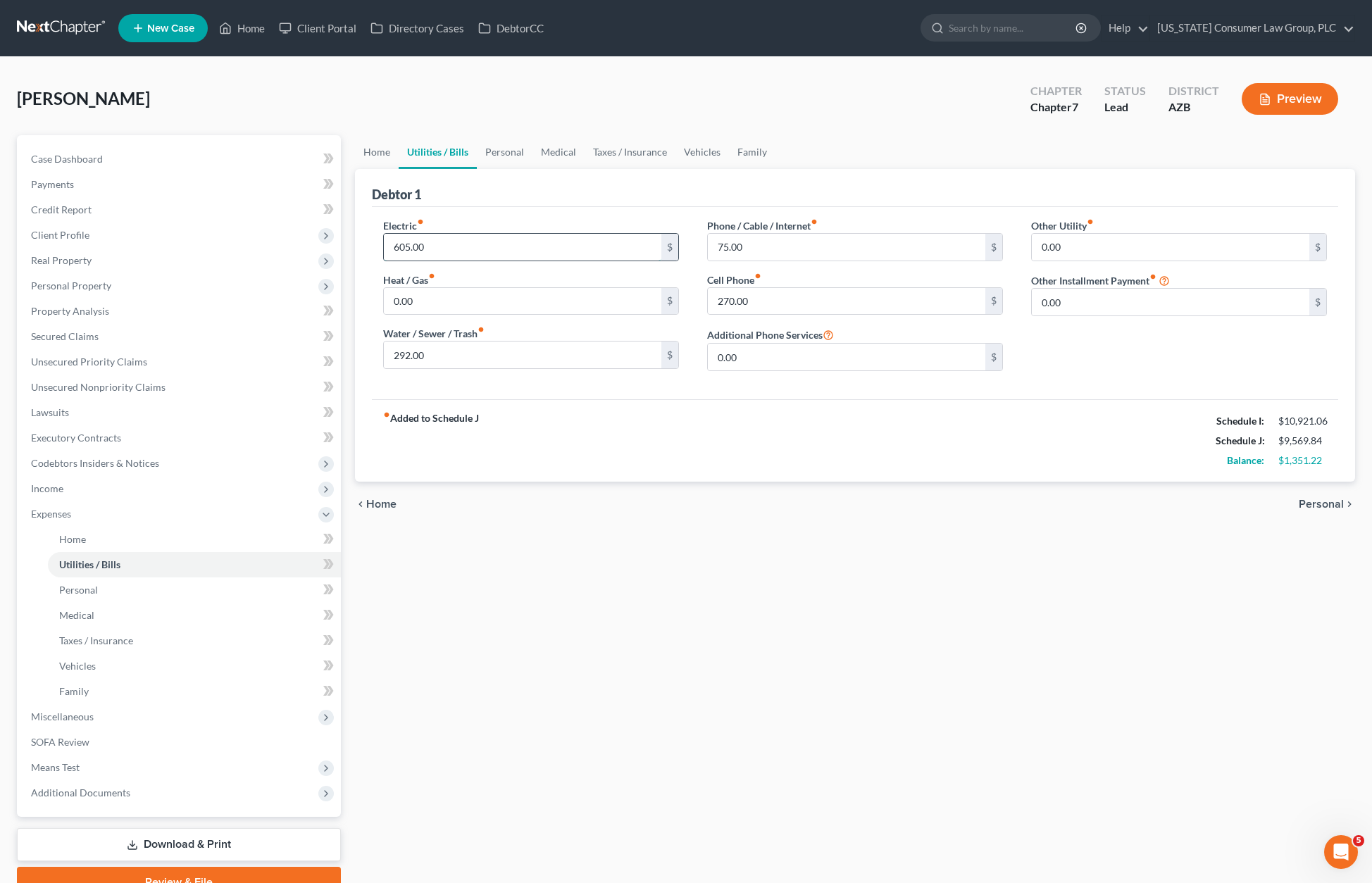
drag, startPoint x: 448, startPoint y: 246, endPoint x: 457, endPoint y: 241, distance: 10.3
click at [457, 241] on input "605.00" at bounding box center [522, 247] width 278 height 27
type input "350"
click at [492, 148] on link "Personal" at bounding box center [504, 152] width 56 height 34
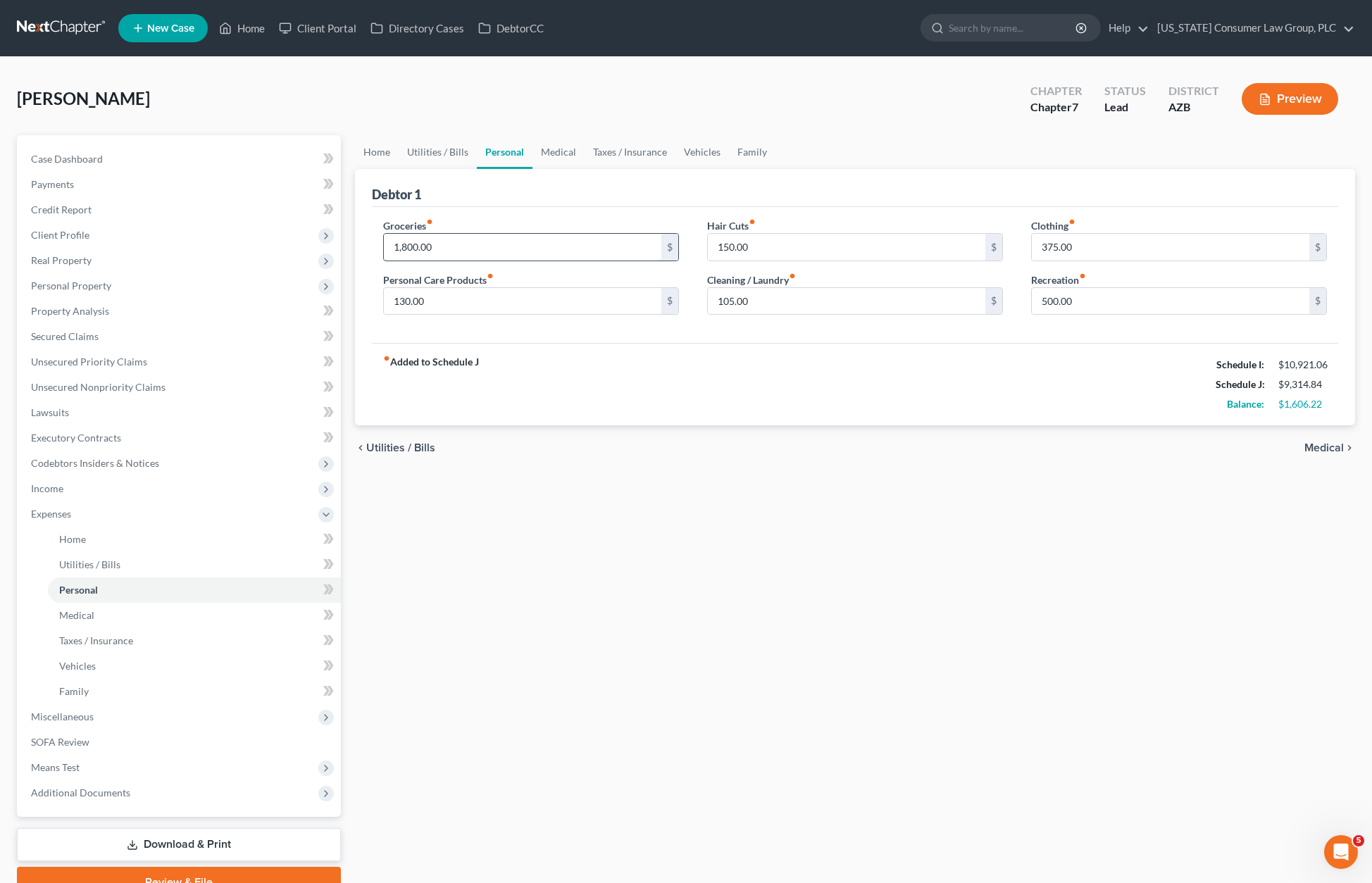
drag, startPoint x: 459, startPoint y: 248, endPoint x: 459, endPoint y: 257, distance: 9.0
click at [459, 257] on input "1,800.00" at bounding box center [522, 247] width 278 height 27
type input "1,435"
click at [611, 304] on input "130.00" at bounding box center [522, 301] width 278 height 27
click at [1128, 248] on input "375.00" at bounding box center [1170, 247] width 278 height 27
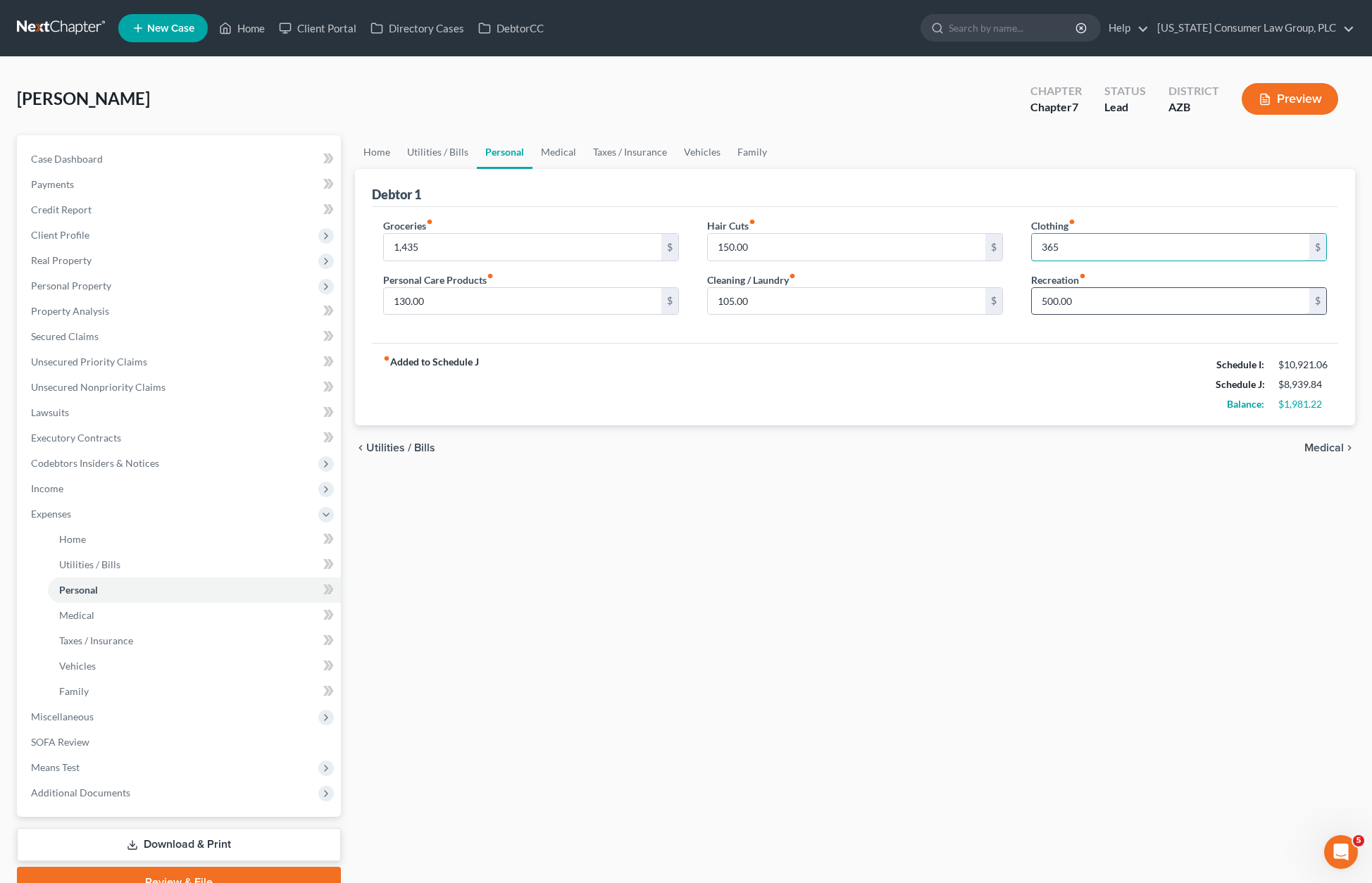
type input "365"
click at [1180, 299] on input "500.00" at bounding box center [1170, 301] width 278 height 27
click at [422, 300] on input "130.00" at bounding box center [522, 301] width 278 height 27
type input "135"
click at [891, 231] on div "Hair Cuts fiber_manual_record 150.00 $" at bounding box center [854, 240] width 295 height 43
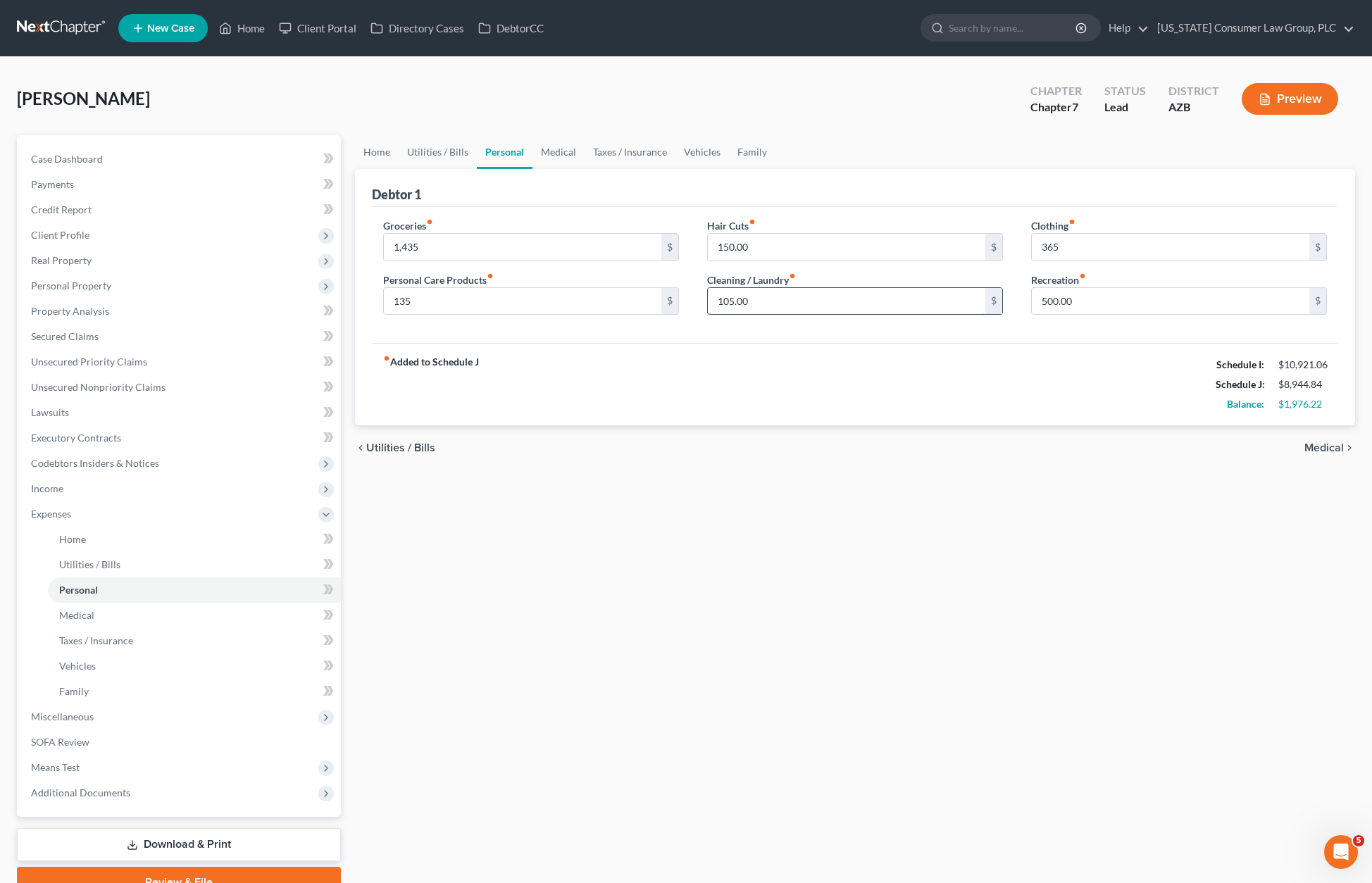
click at [858, 307] on input "105.00" at bounding box center [846, 301] width 278 height 27
drag, startPoint x: 1089, startPoint y: 304, endPoint x: 1098, endPoint y: 298, distance: 10.8
click at [1098, 299] on input "500.00" at bounding box center [1170, 301] width 278 height 27
type input "450"
click at [559, 155] on link "Medical" at bounding box center [559, 152] width 52 height 34
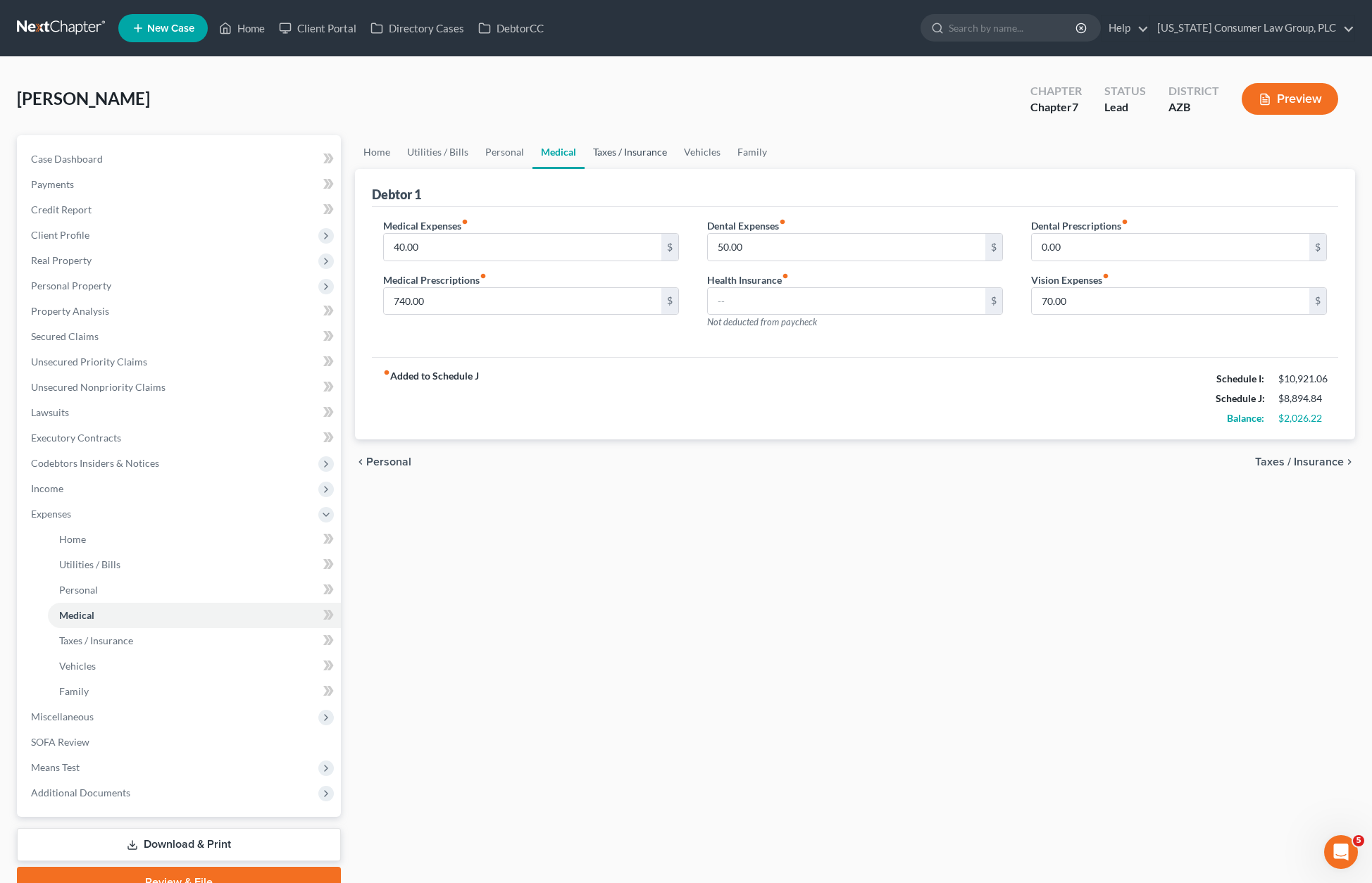
click at [625, 145] on link "Taxes / Insurance" at bounding box center [630, 152] width 91 height 34
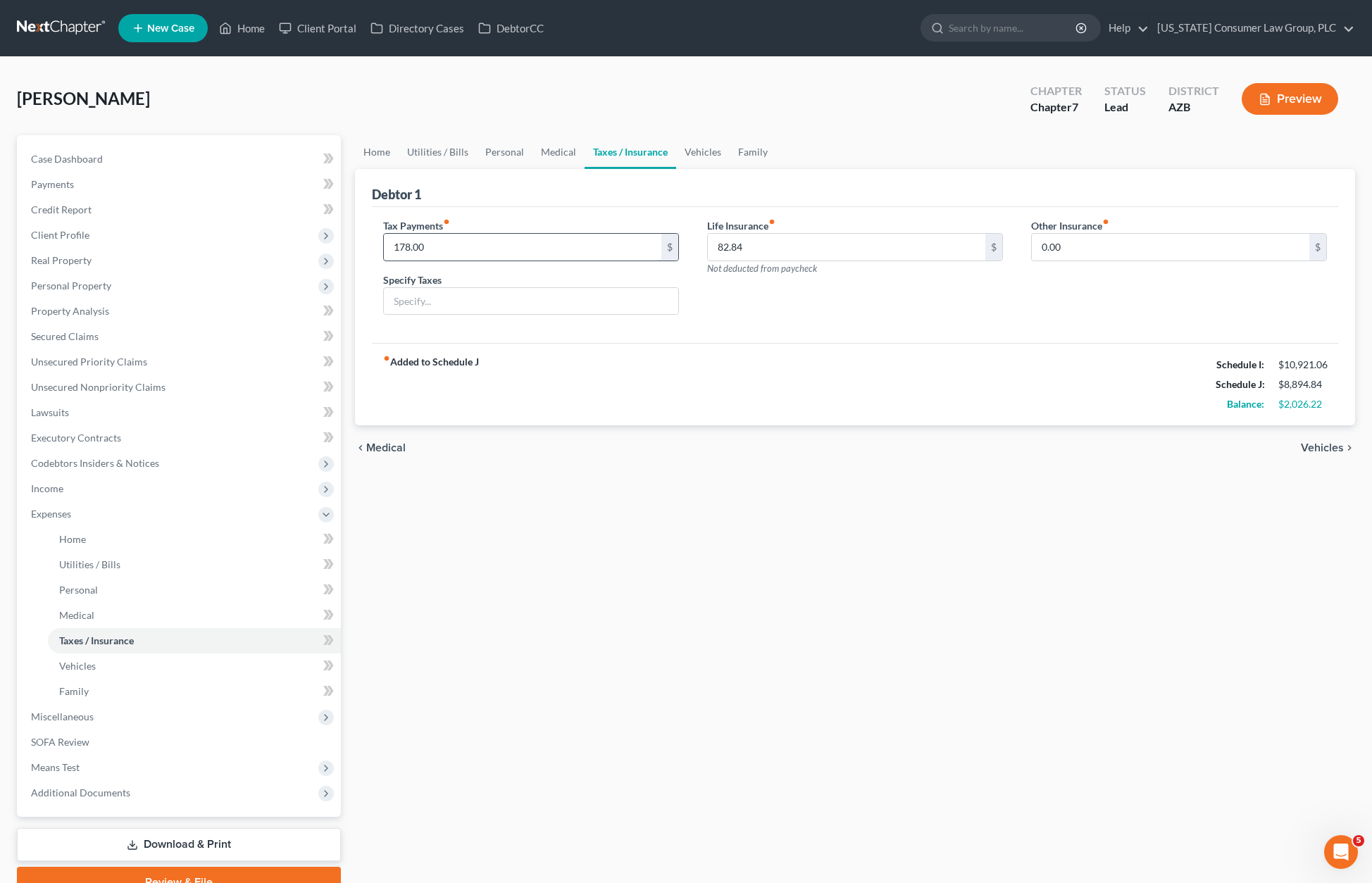
click at [490, 250] on input "178.00" at bounding box center [522, 247] width 278 height 27
click at [699, 151] on link "Vehicles" at bounding box center [703, 152] width 53 height 34
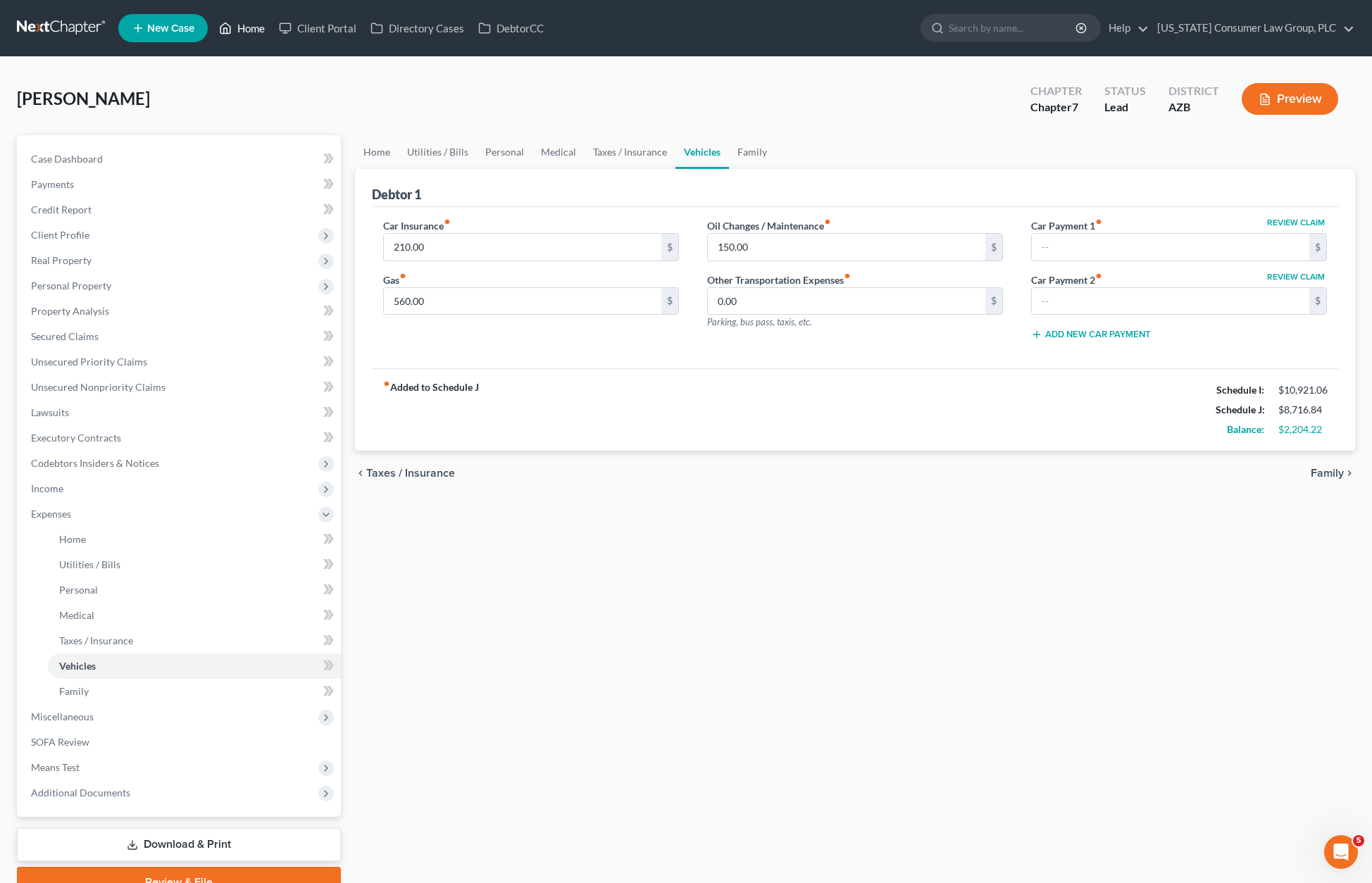
click at [252, 23] on link "Home" at bounding box center [242, 28] width 60 height 25
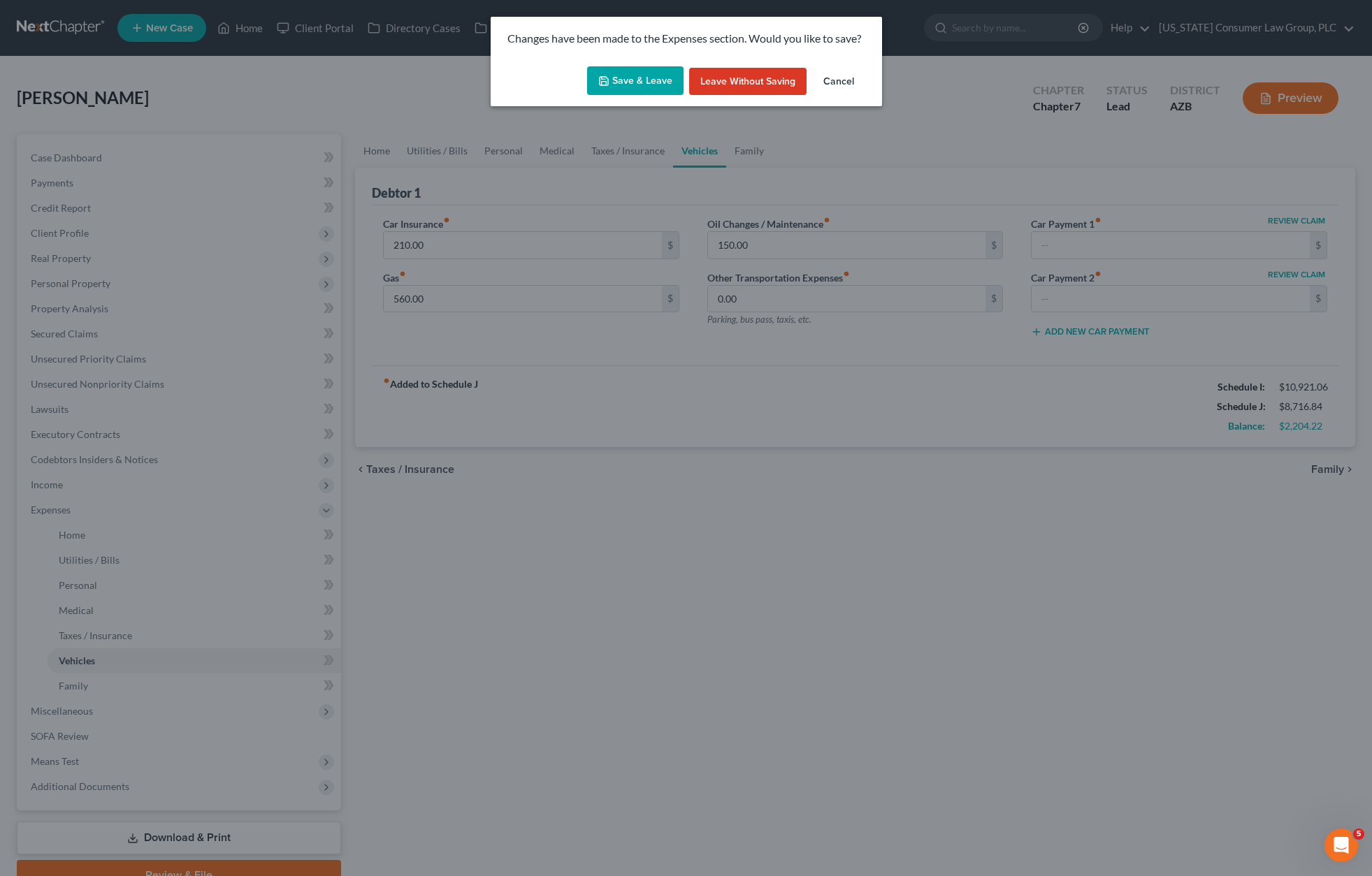
click at [636, 84] on button "Save & Leave" at bounding box center [635, 81] width 96 height 30
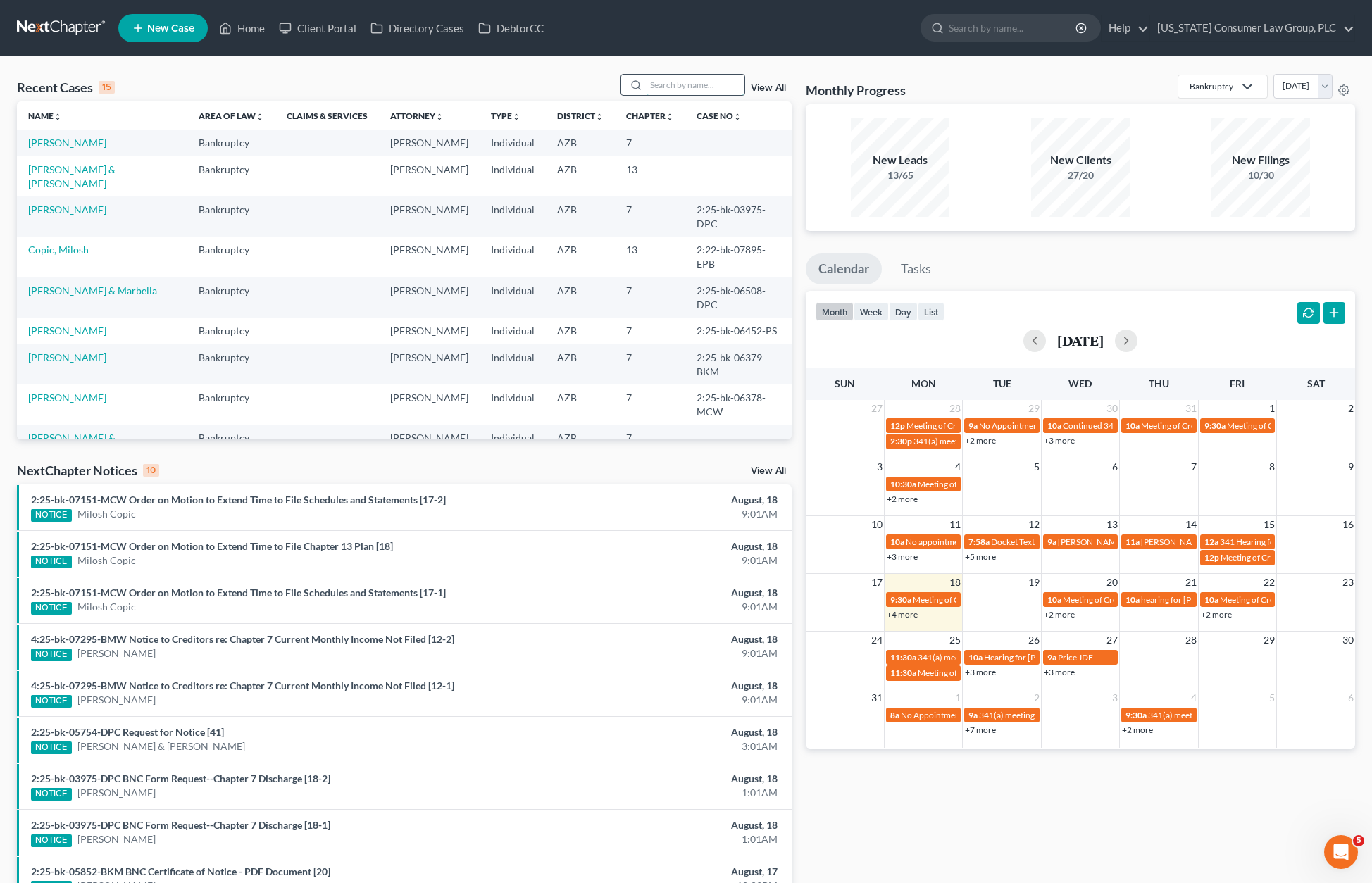
click at [712, 83] on input "search" at bounding box center [695, 84] width 99 height 20
type input "polo"
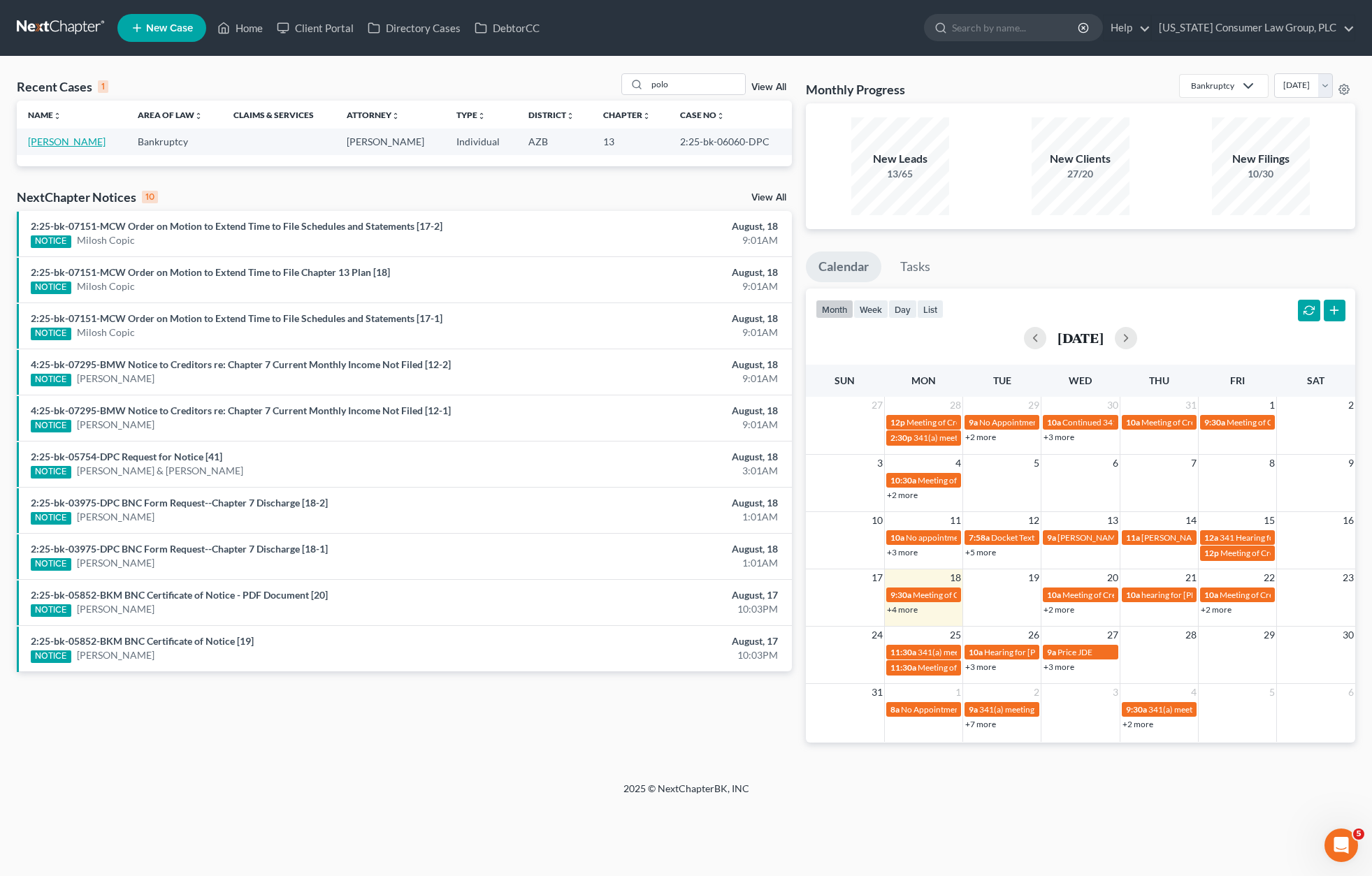
click at [62, 143] on link "[PERSON_NAME]" at bounding box center [67, 141] width 78 height 12
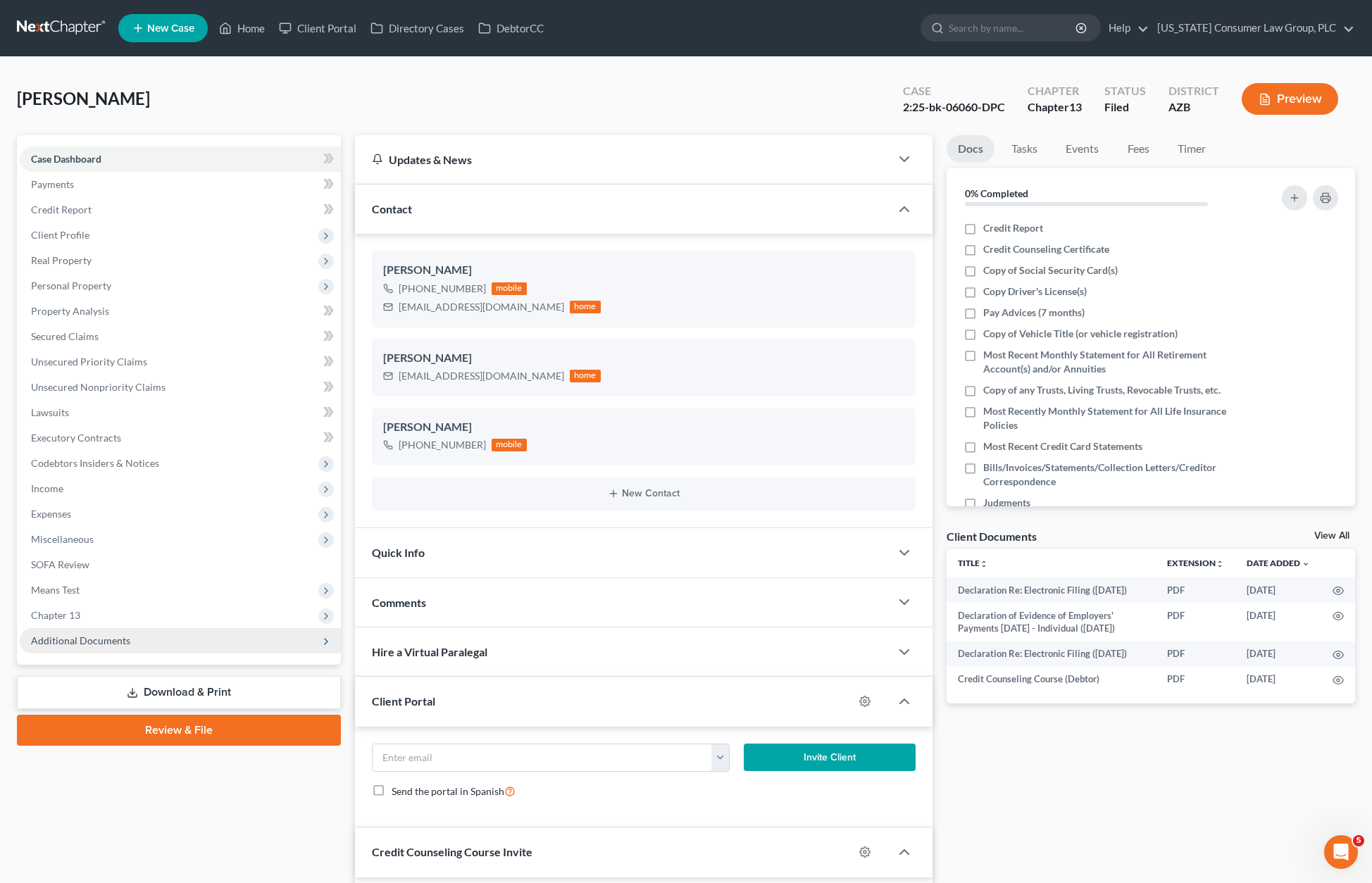
click at [84, 635] on span "Additional Documents" at bounding box center [80, 640] width 100 height 12
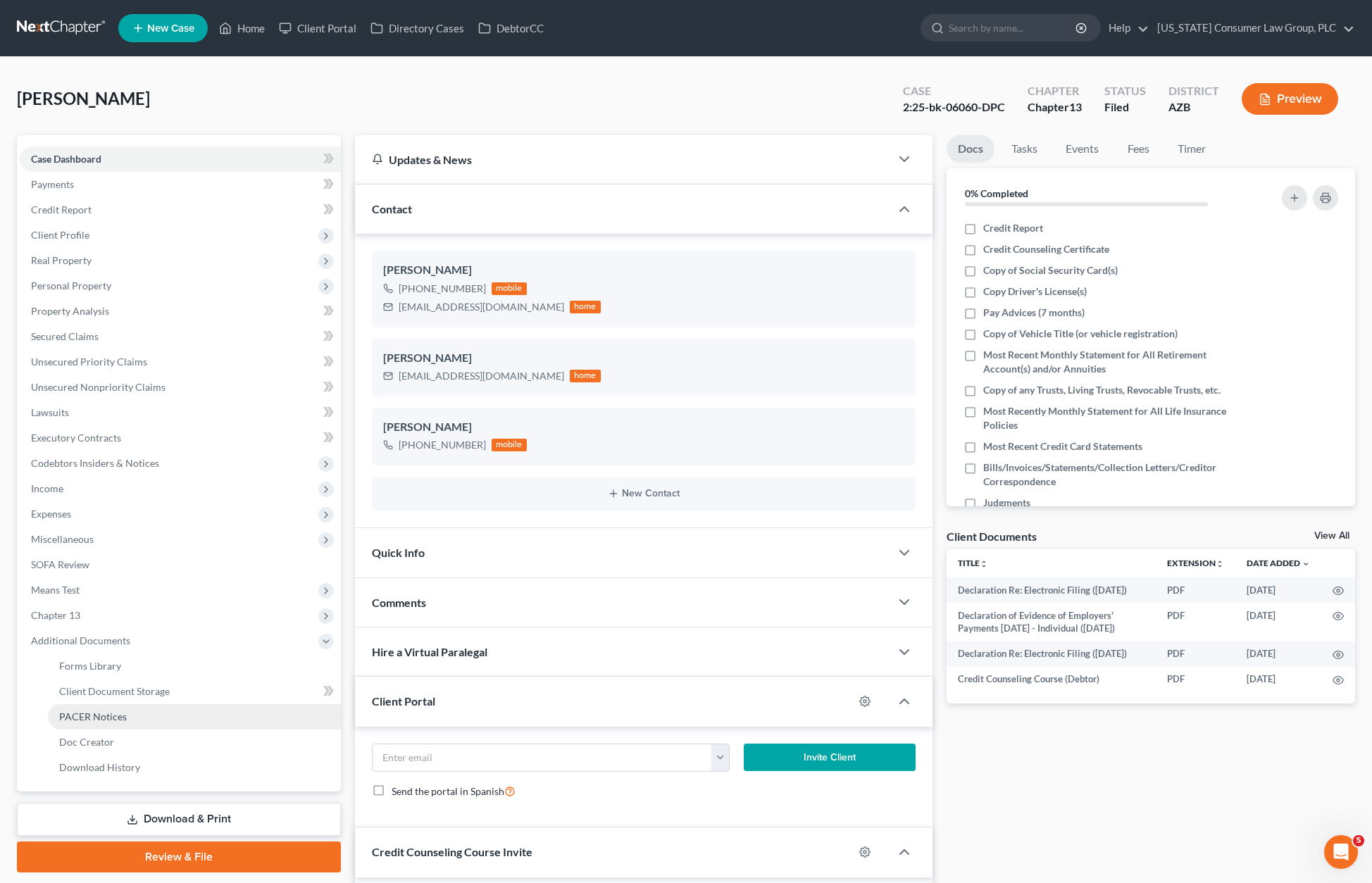
click at [79, 720] on span "PACER Notices" at bounding box center [93, 716] width 68 height 12
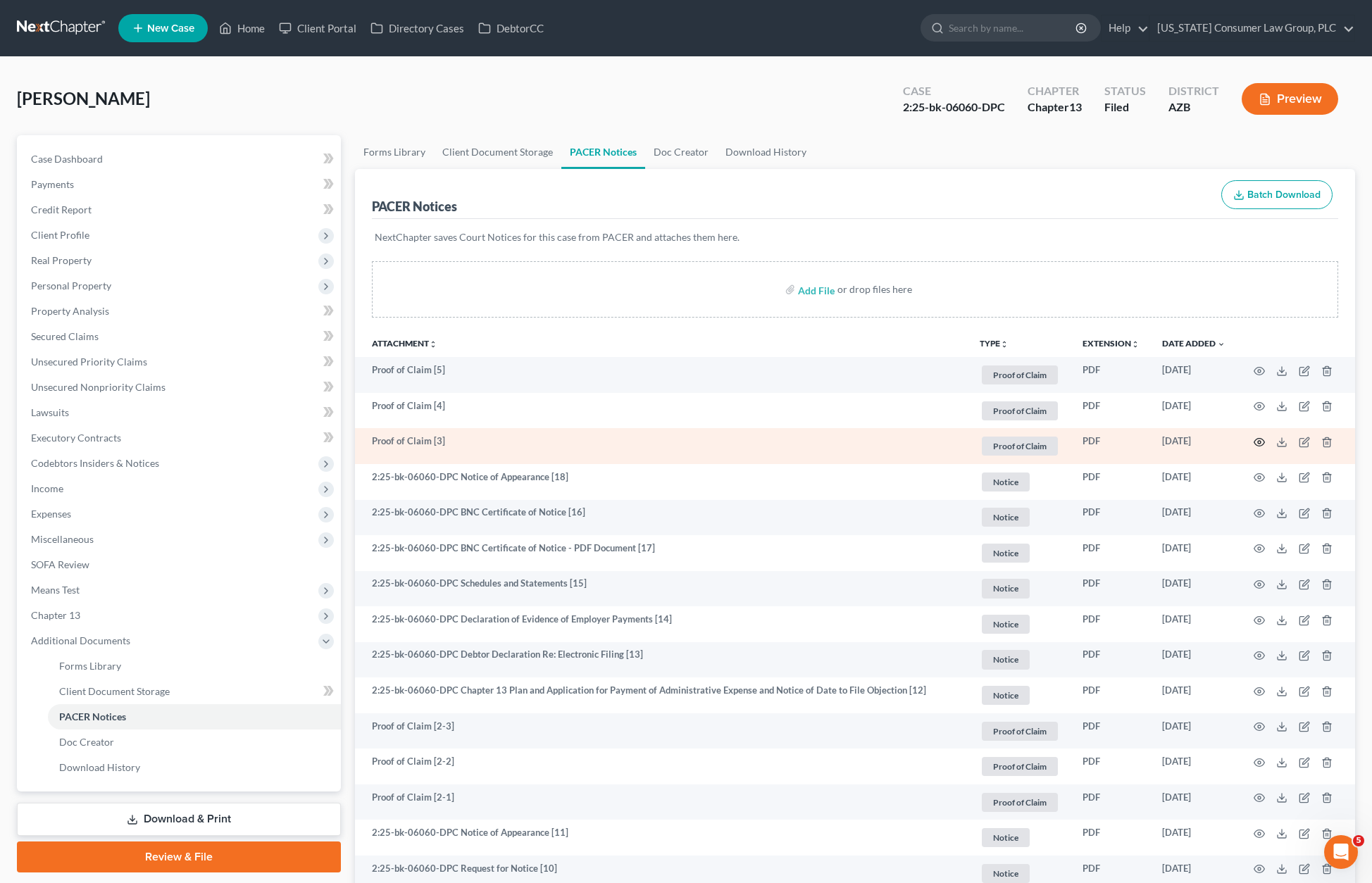
click at [1256, 441] on icon "button" at bounding box center [1259, 442] width 11 height 11
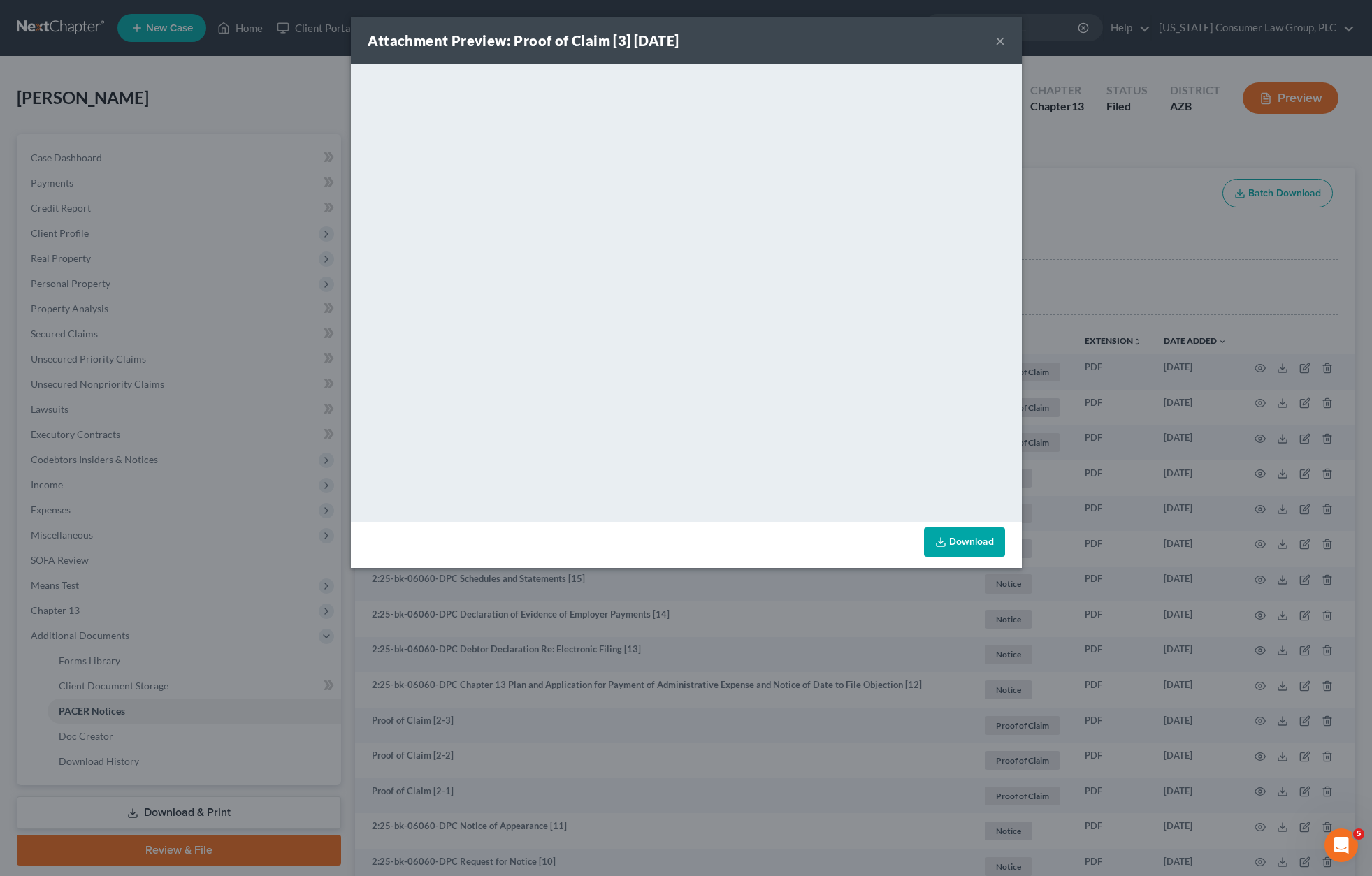
click at [999, 40] on button "×" at bounding box center [1000, 40] width 10 height 17
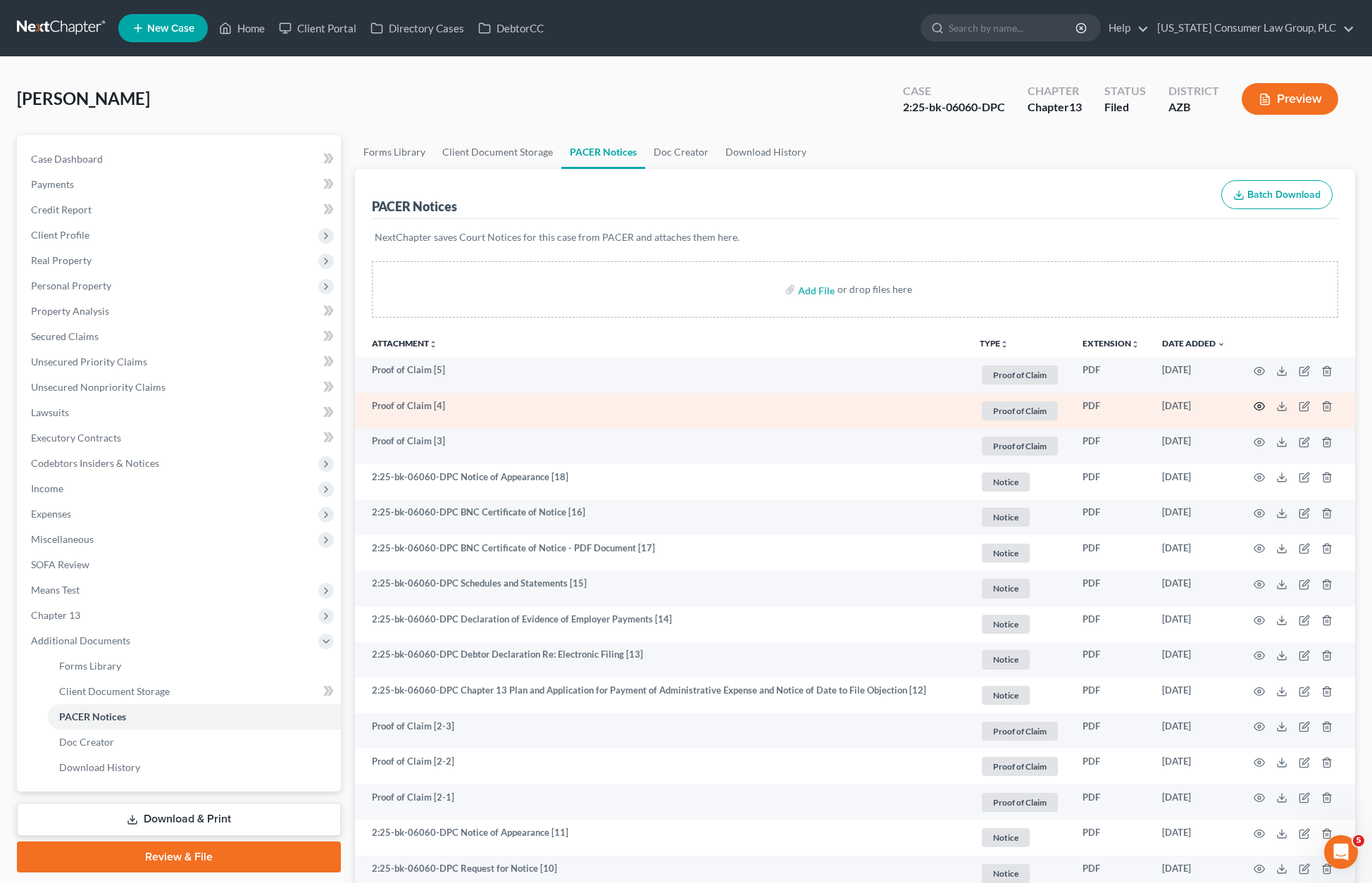
click at [1261, 405] on icon "button" at bounding box center [1259, 406] width 11 height 11
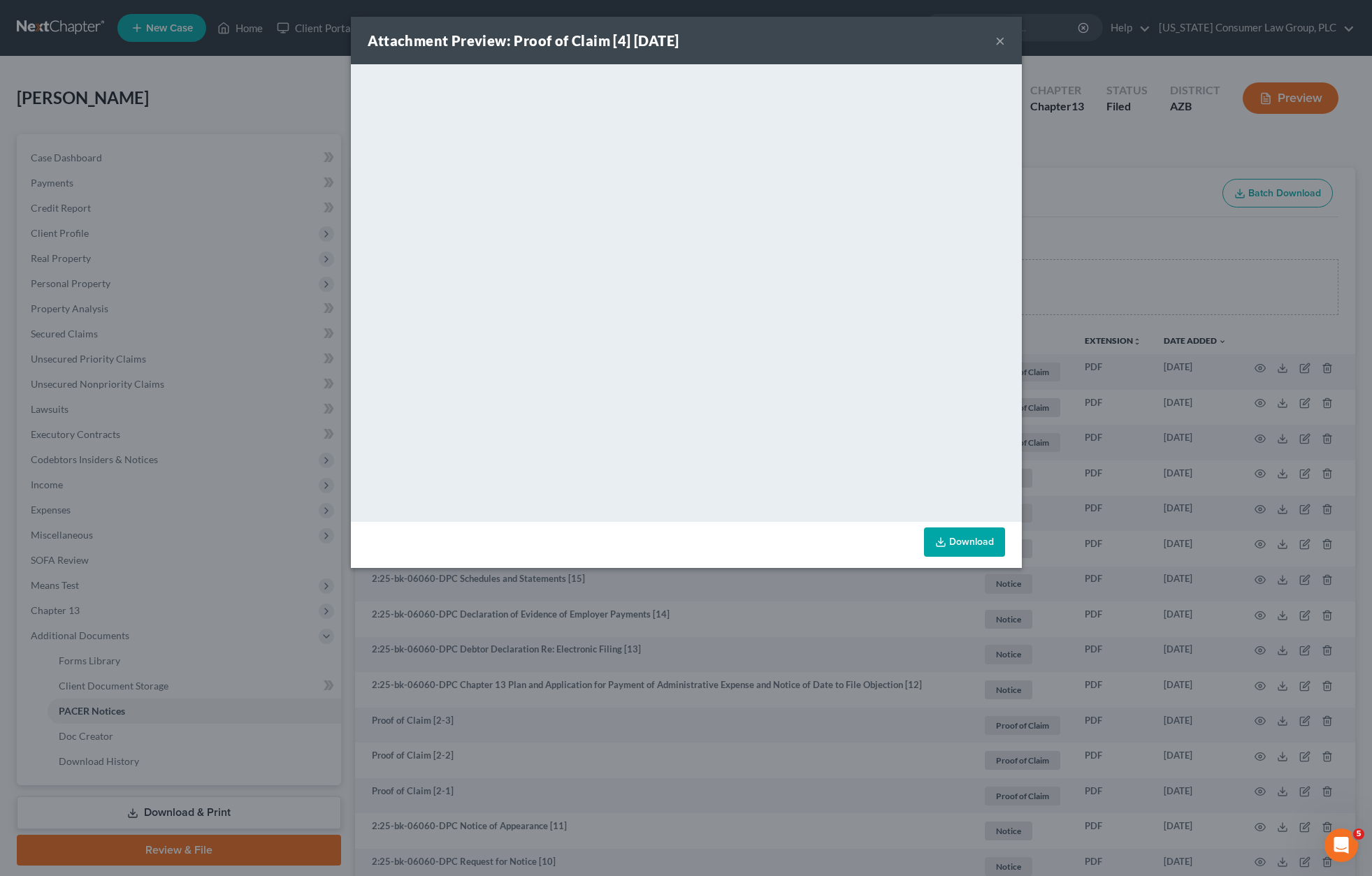
click at [998, 43] on button "×" at bounding box center [1000, 40] width 10 height 17
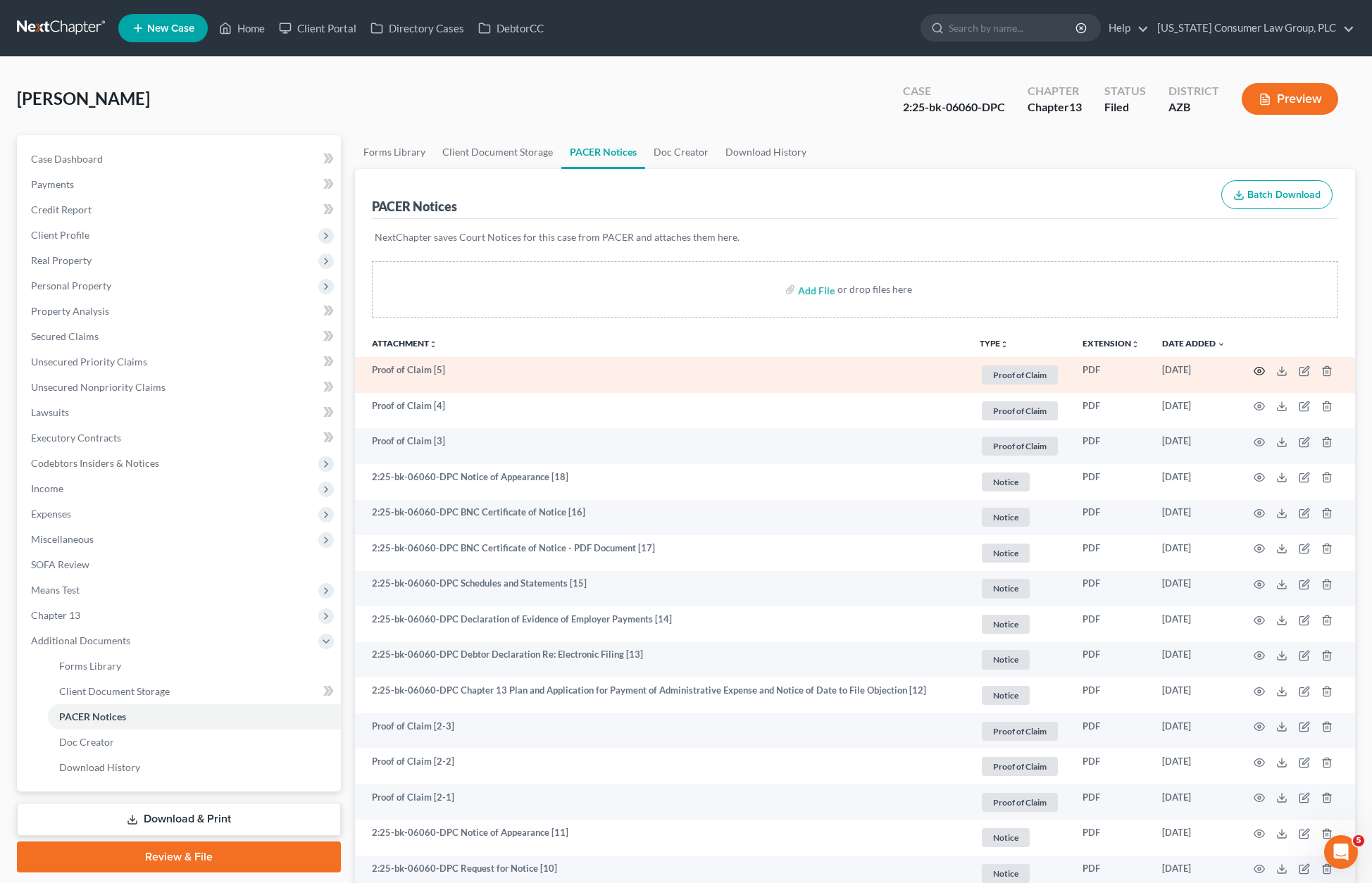
click at [1262, 370] on icon "button" at bounding box center [1259, 371] width 11 height 11
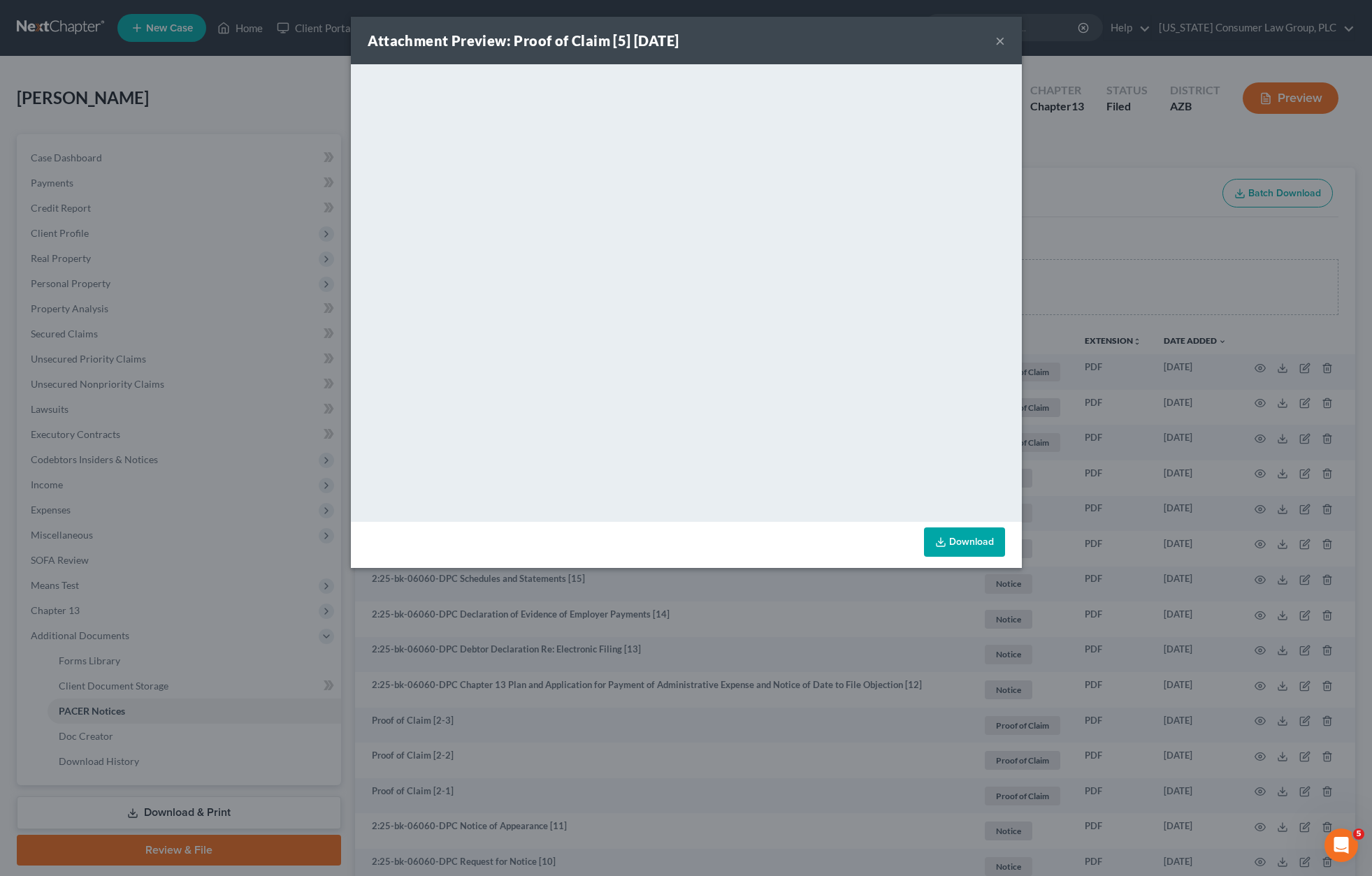
click at [999, 43] on button "×" at bounding box center [1000, 40] width 10 height 17
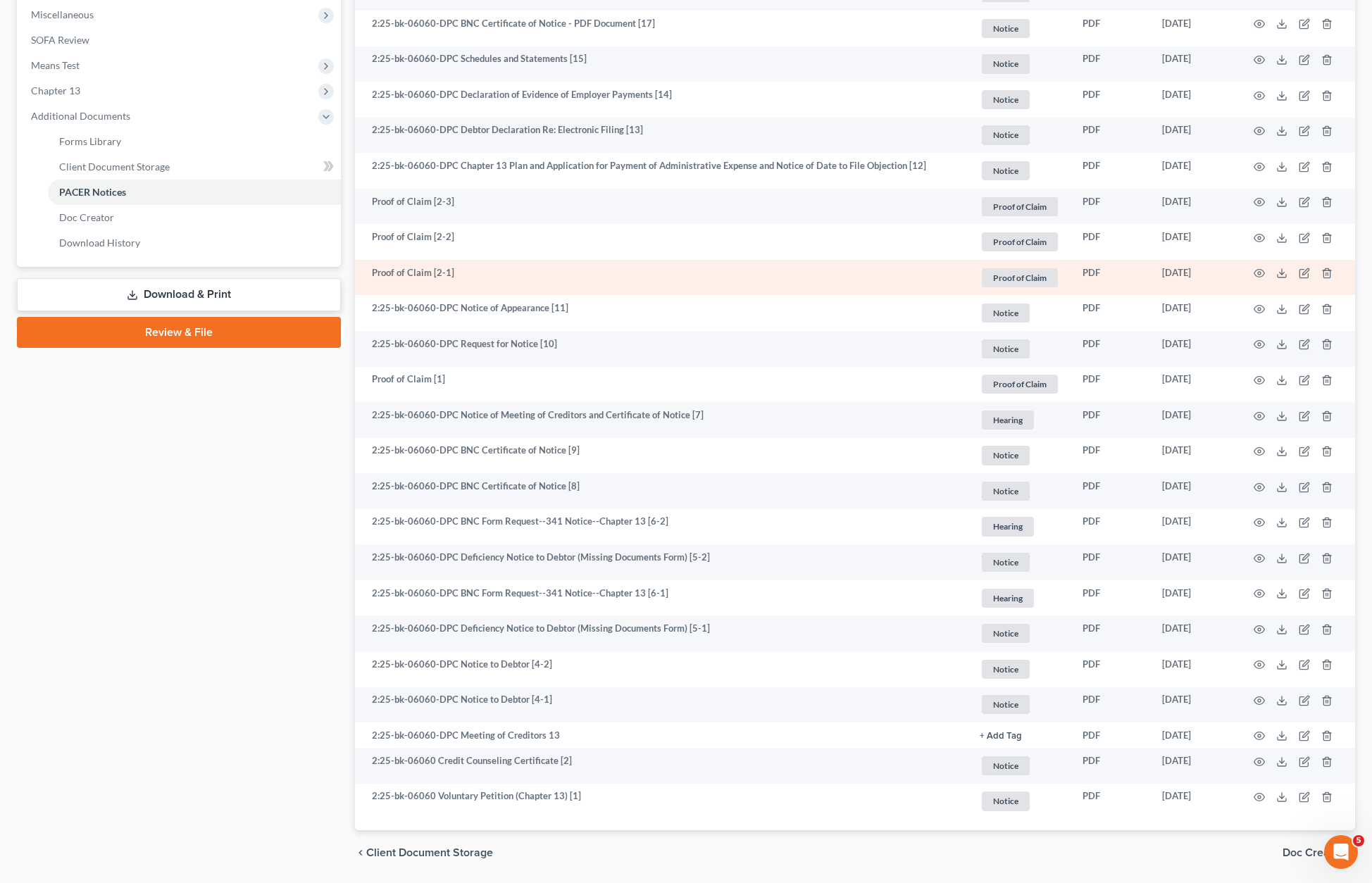
scroll to position [571, 0]
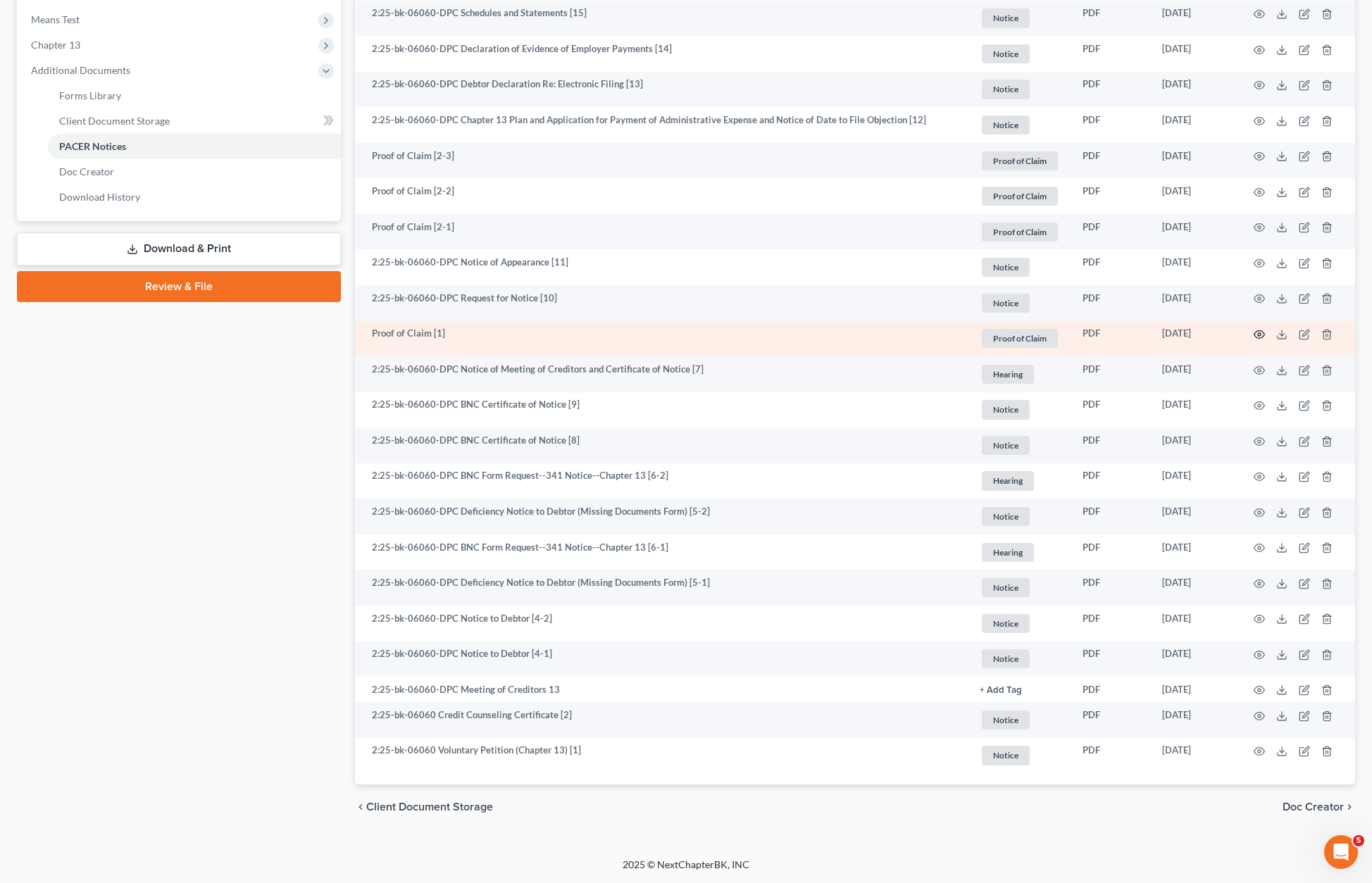
click at [1260, 332] on icon "button" at bounding box center [1259, 334] width 11 height 11
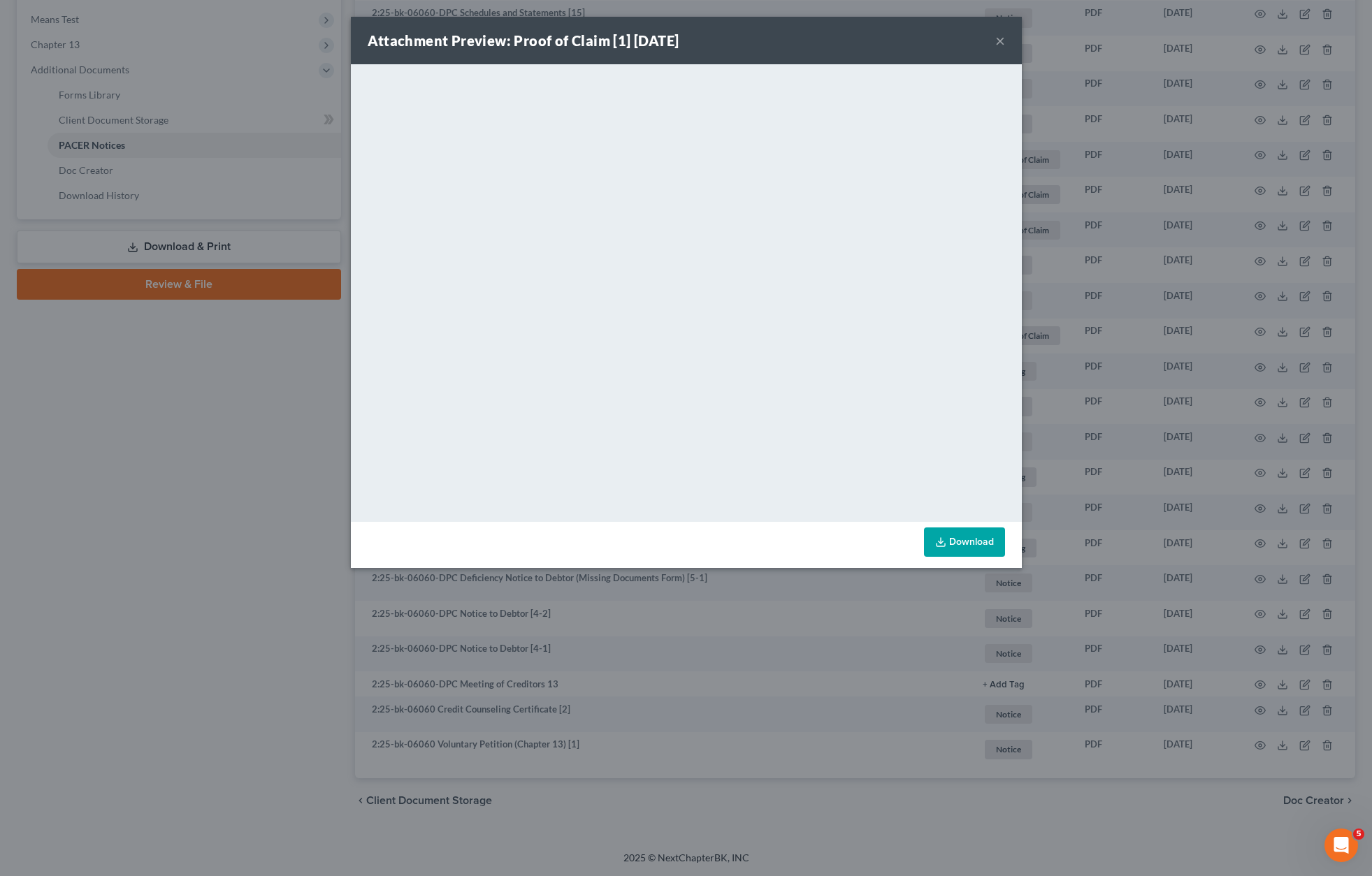
click at [1004, 40] on button "×" at bounding box center [1000, 40] width 10 height 17
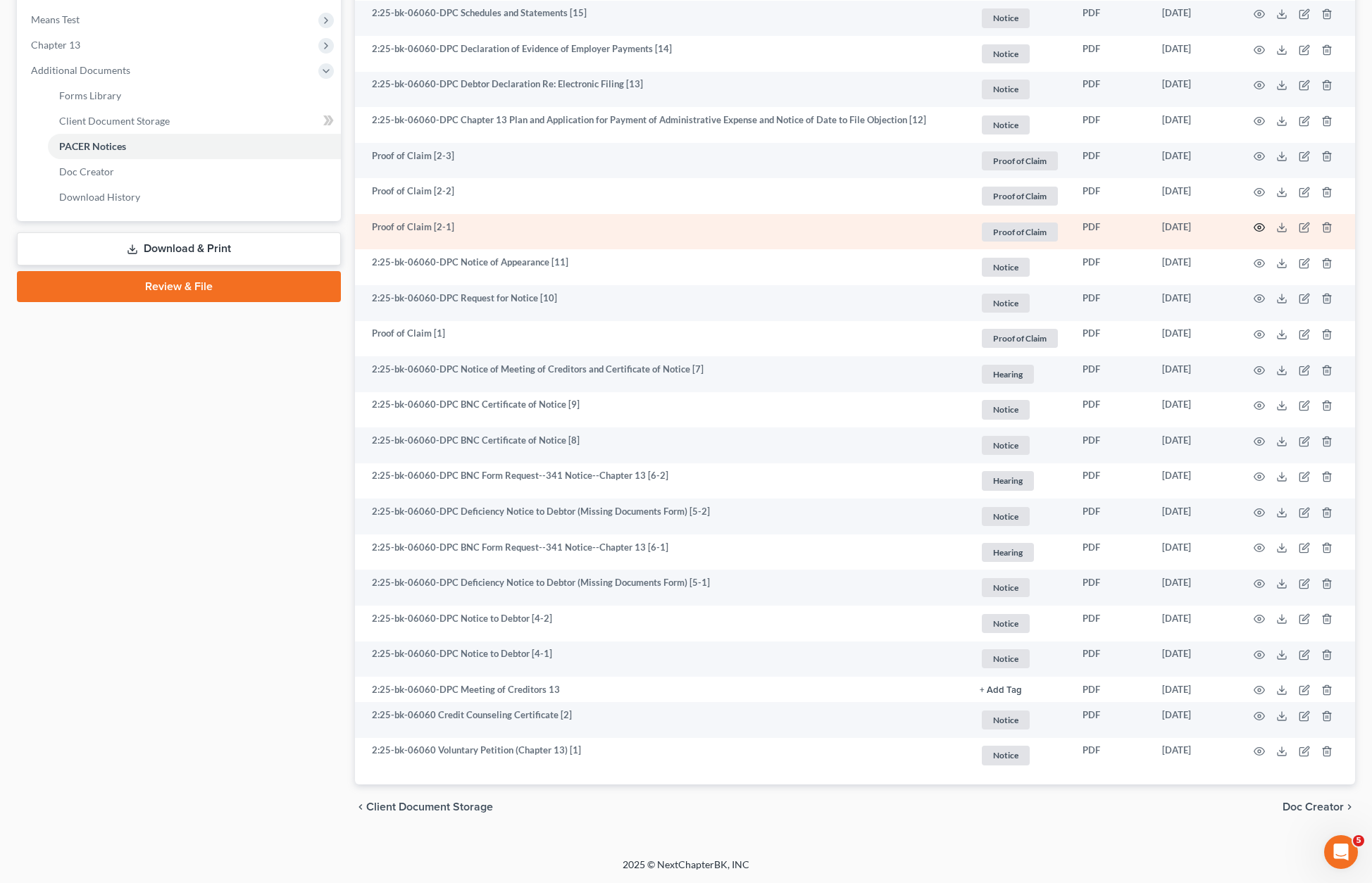
click at [1262, 225] on icon "button" at bounding box center [1259, 227] width 11 height 11
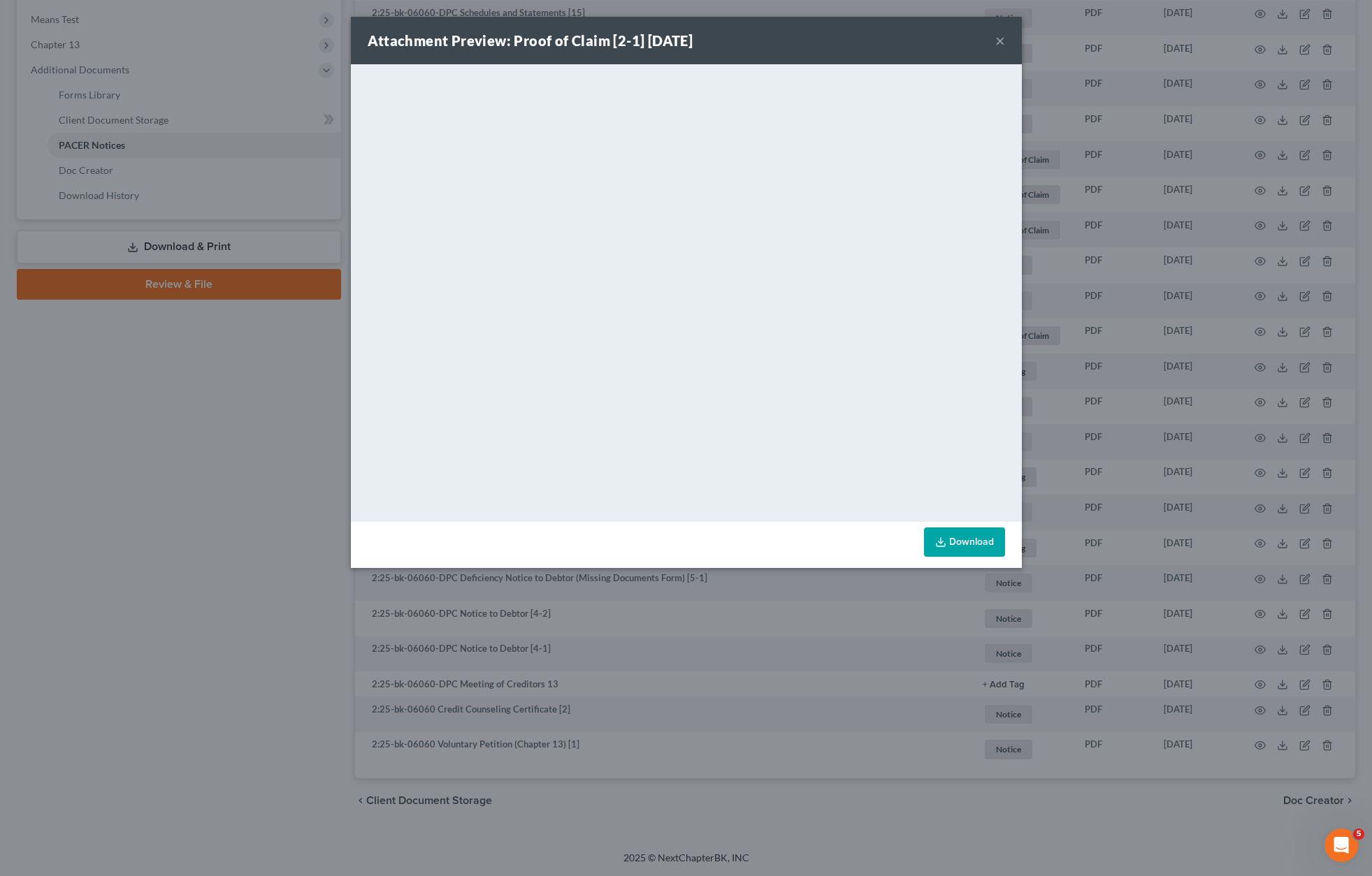
click at [998, 39] on button "×" at bounding box center [1000, 40] width 10 height 17
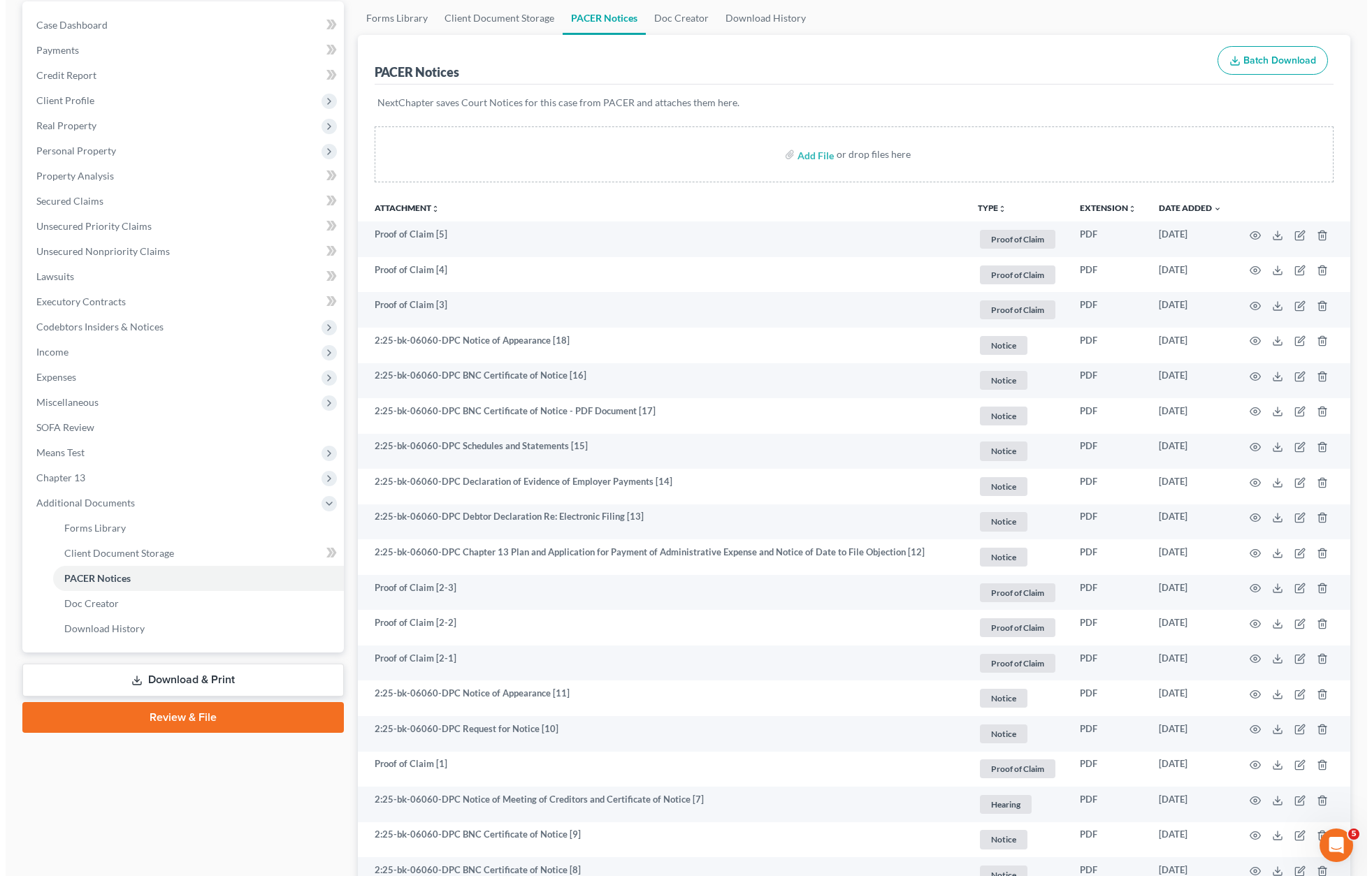
scroll to position [0, 0]
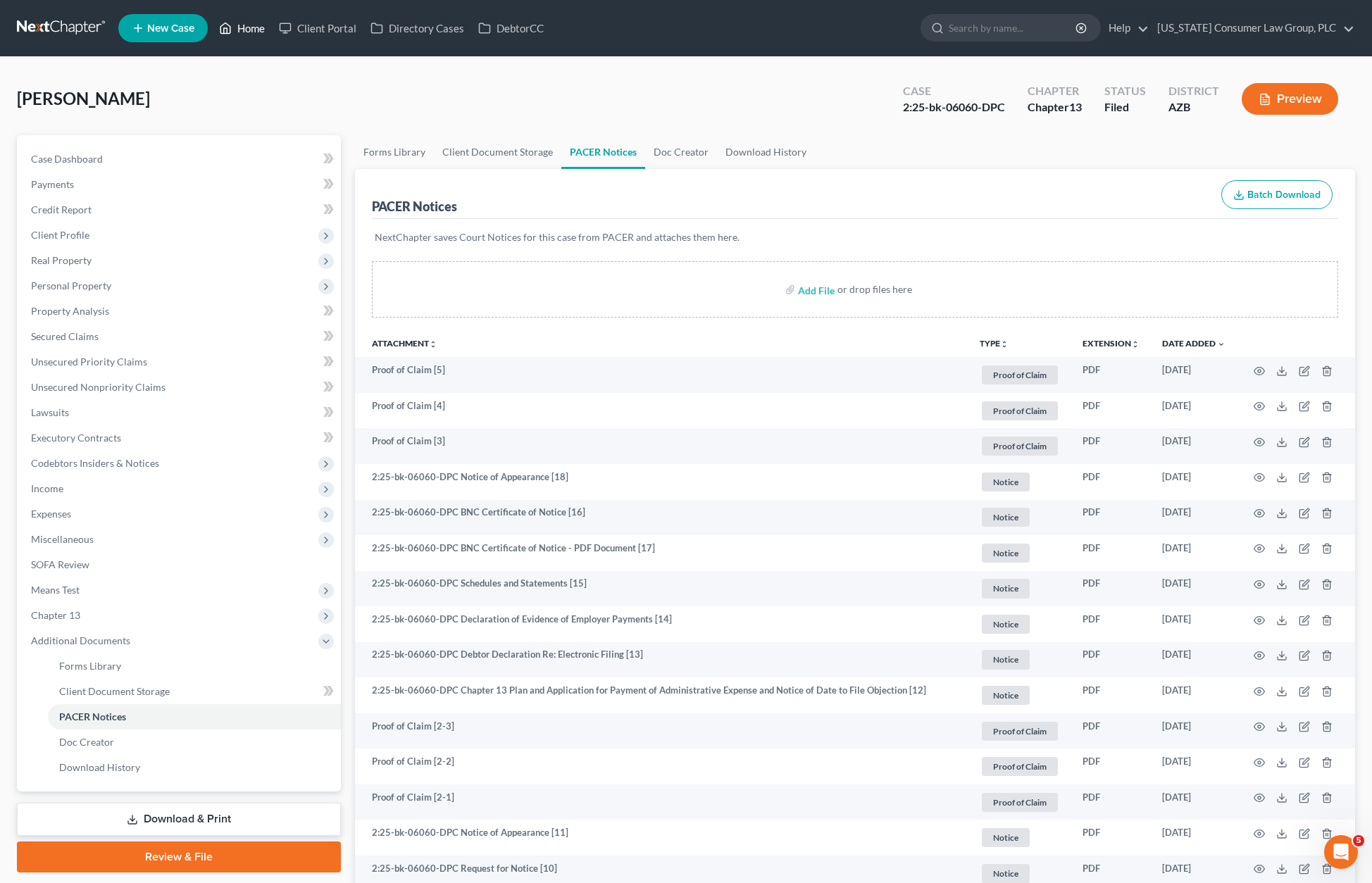
click at [251, 28] on link "Home" at bounding box center [242, 28] width 60 height 25
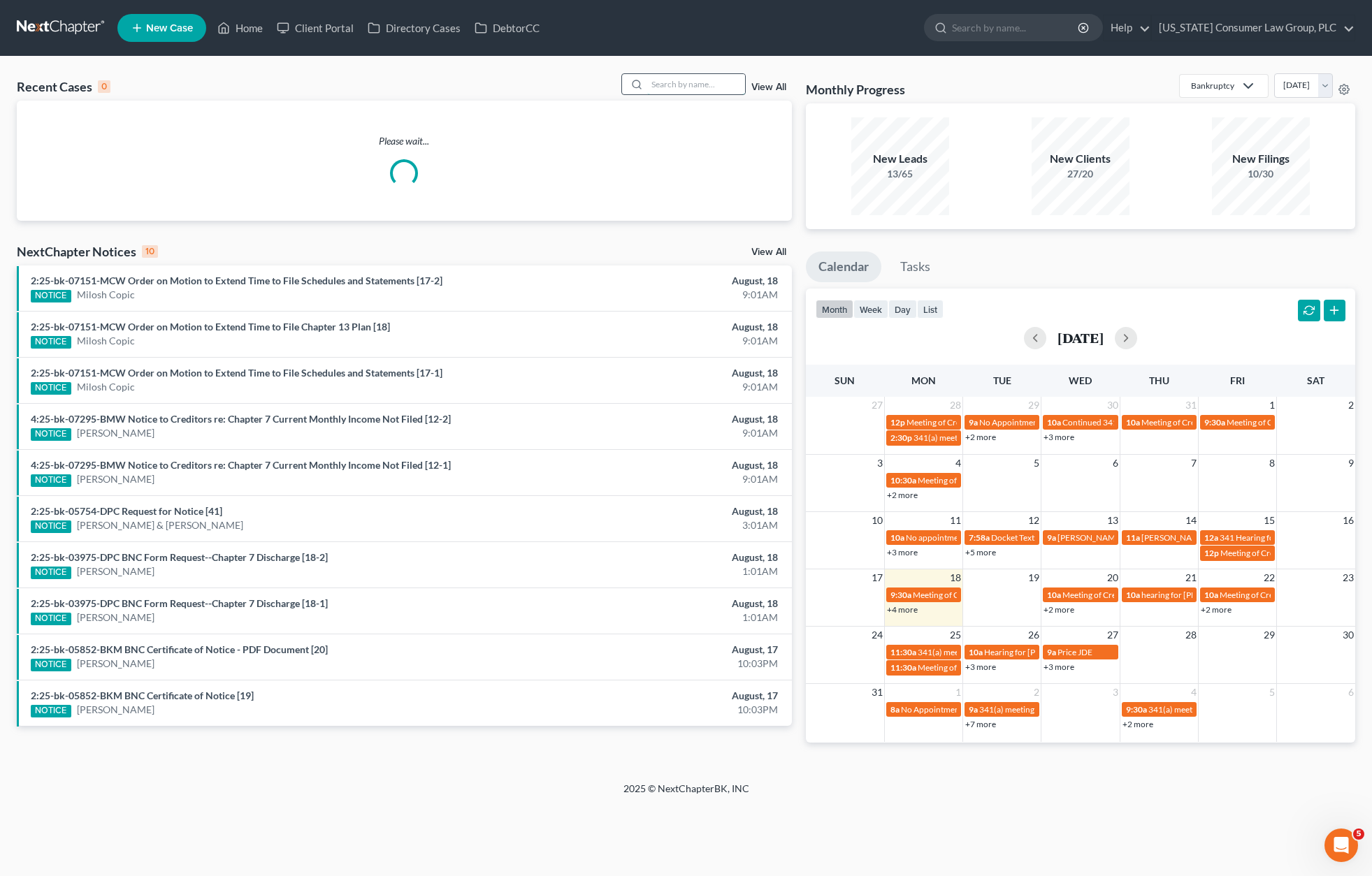
click at [675, 75] on input "search" at bounding box center [696, 84] width 98 height 20
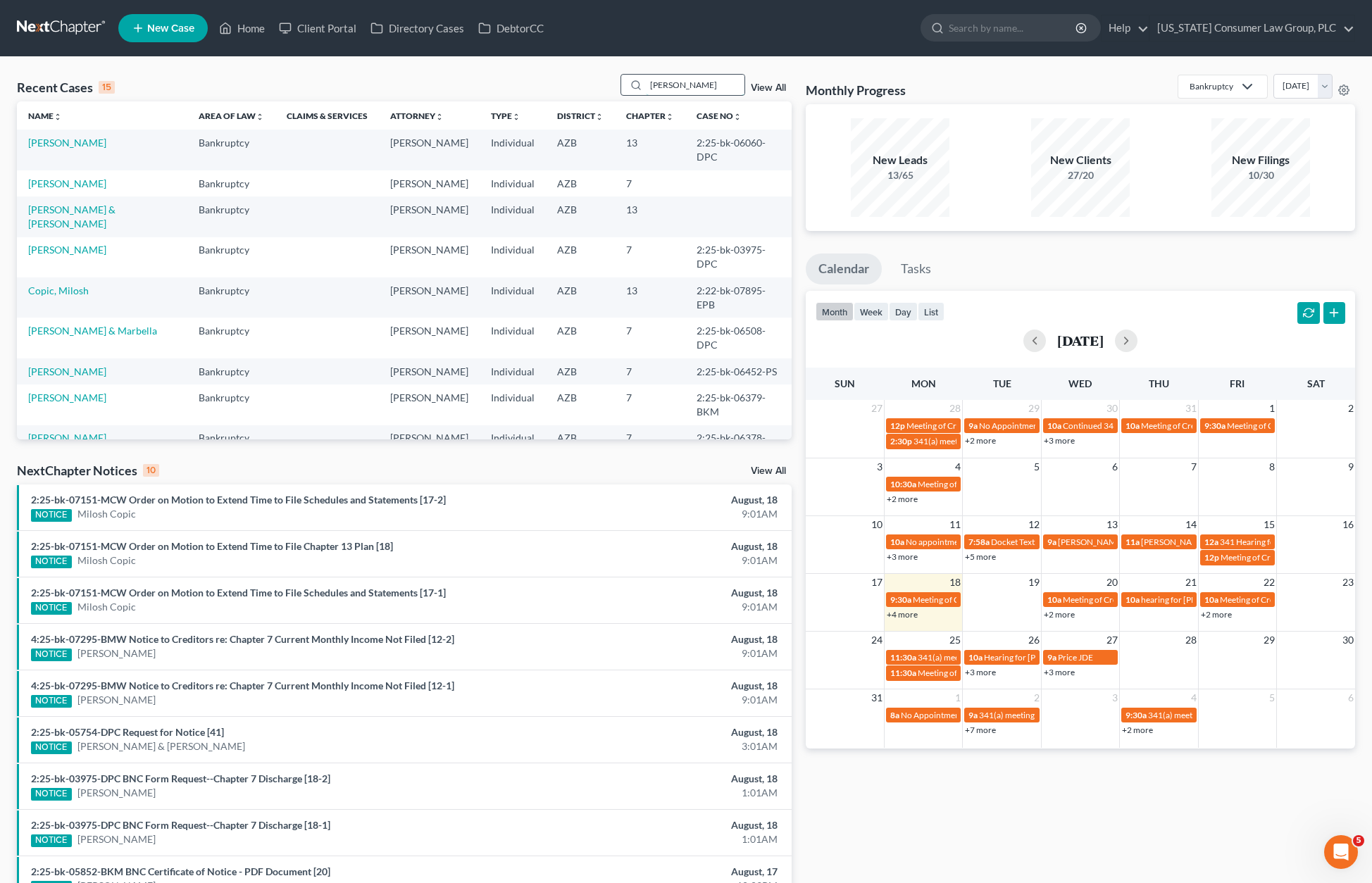
type input "[PERSON_NAME]"
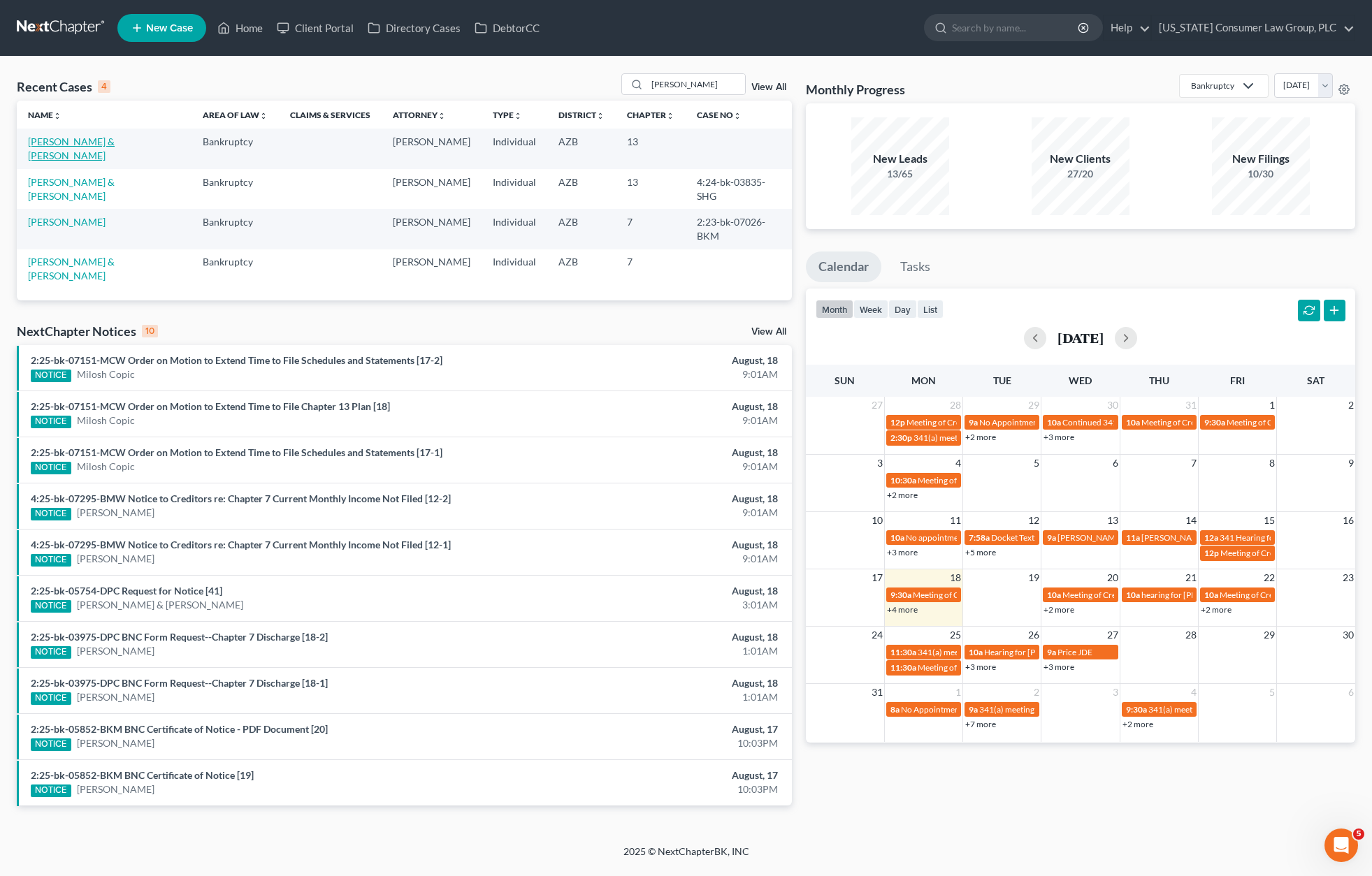
click at [48, 141] on link "[PERSON_NAME] & [PERSON_NAME]" at bounding box center [71, 149] width 87 height 26
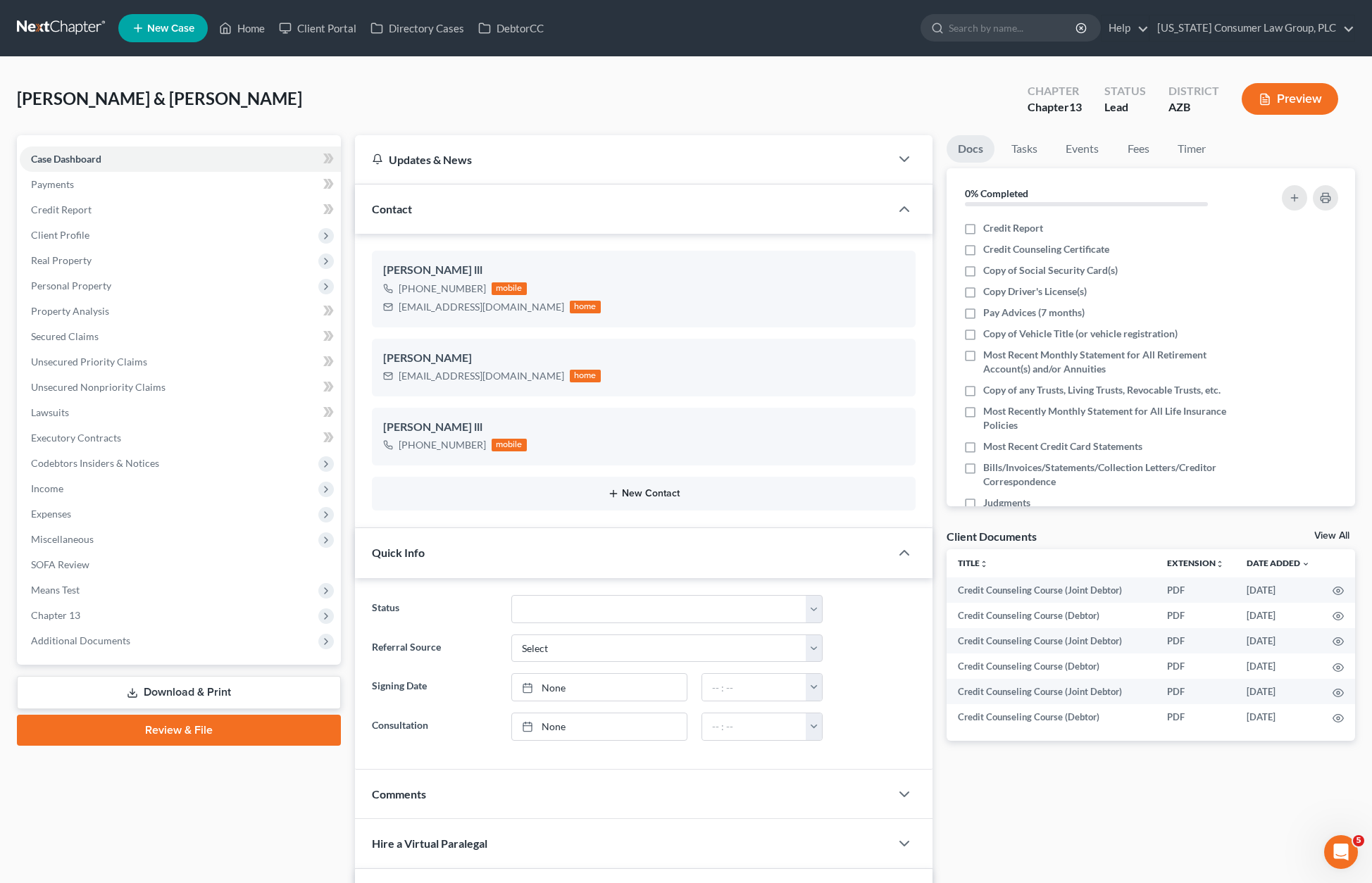
click at [637, 490] on button "New Contact" at bounding box center [644, 494] width 521 height 11
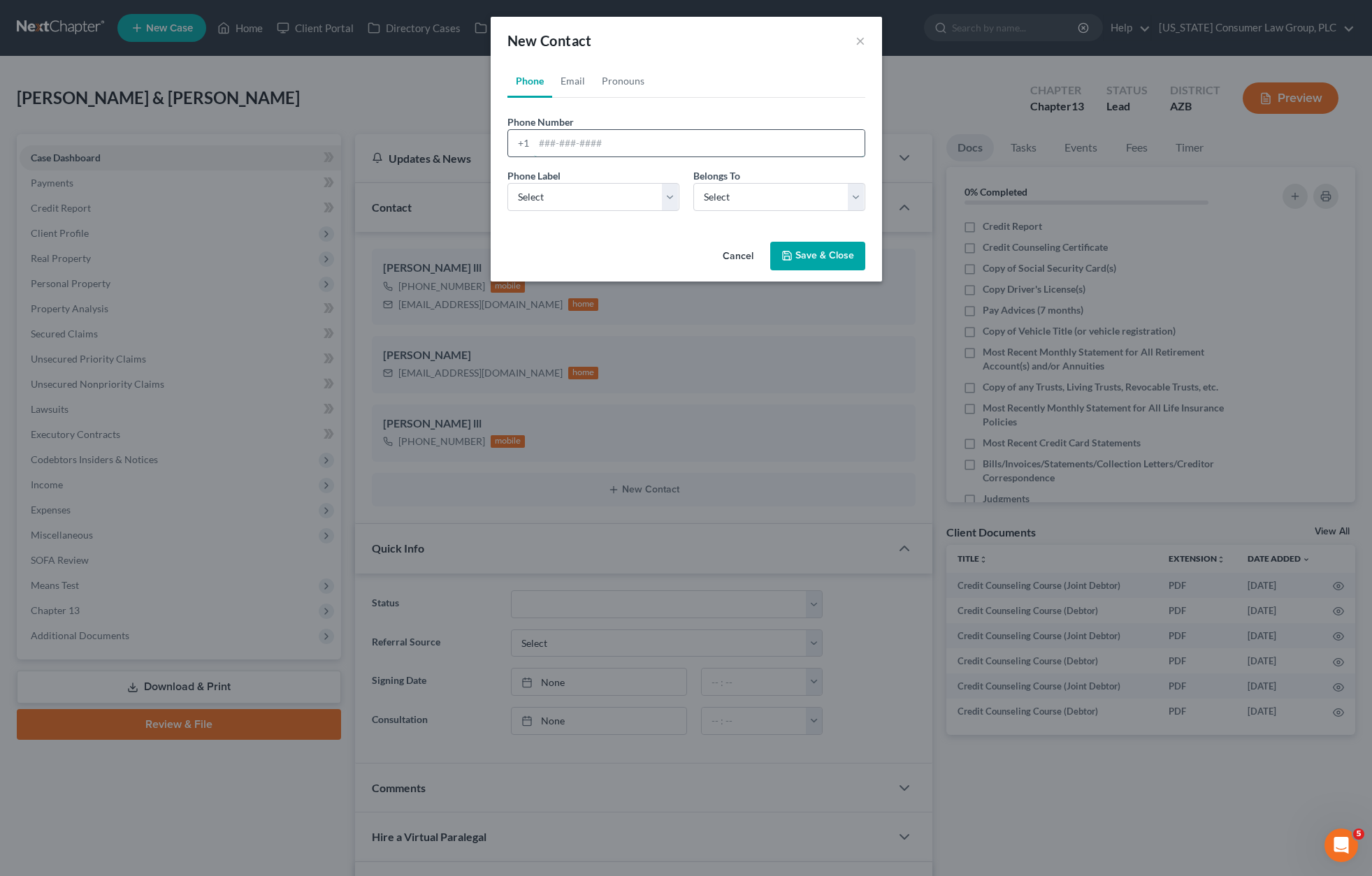
click at [545, 139] on input "tel" at bounding box center [699, 143] width 330 height 26
paste input "[PHONE_NUMBER] [EMAIL_ADDRESS][DOMAIN_NAME]"
drag, startPoint x: 605, startPoint y: 143, endPoint x: 722, endPoint y: 144, distance: 117.0
click at [722, 144] on input "[PHONE_NUMBER] [EMAIL_ADDRESS][DOMAIN_NAME]" at bounding box center [699, 143] width 330 height 26
type input "[PHONE_NUMBER]"
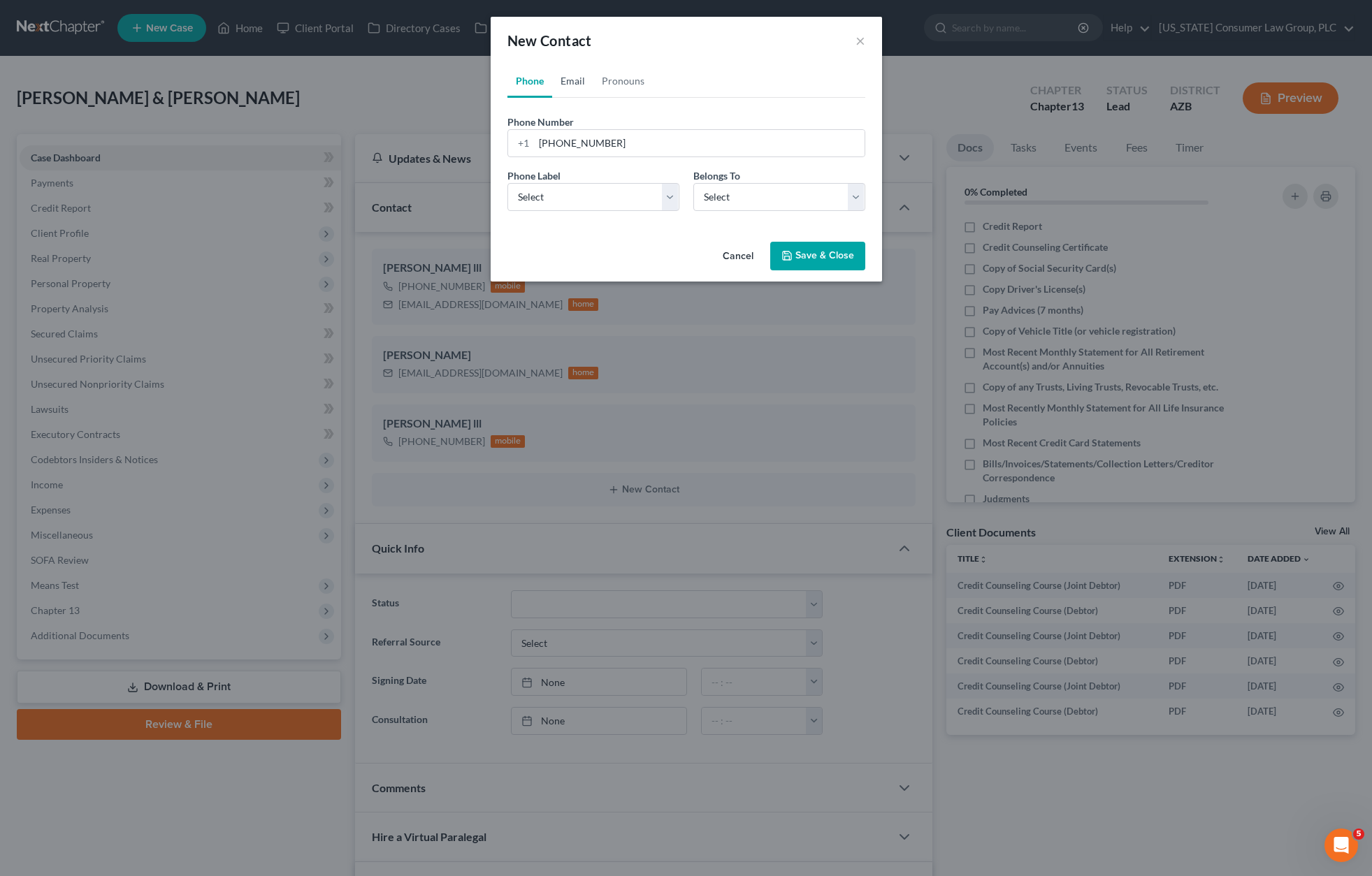
click at [581, 78] on link "Email" at bounding box center [572, 81] width 41 height 34
click at [589, 142] on input "email" at bounding box center [699, 143] width 330 height 26
paste input "[PHONE_NUMBER] [EMAIL_ADDRESS][DOMAIN_NAME]"
drag, startPoint x: 604, startPoint y: 142, endPoint x: 486, endPoint y: 148, distance: 118.2
click at [486, 148] on div "New Contact × Phone Email Pronouns Phone Number * [PHONE_NUMBER] Ext. Phone Lab…" at bounding box center [686, 438] width 1372 height 876
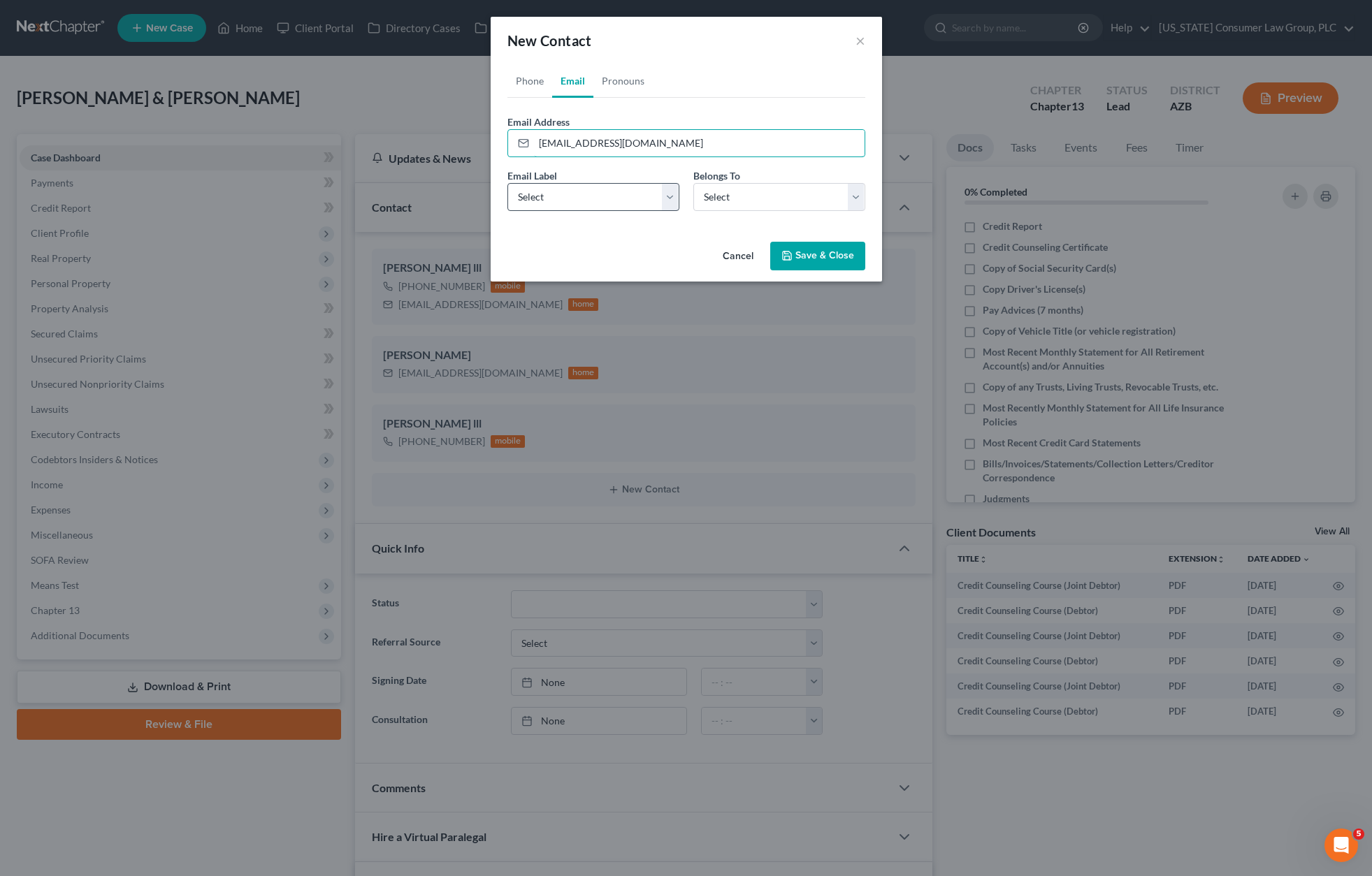
type input "[EMAIL_ADDRESS][DOMAIN_NAME]"
click at [664, 194] on select "Select Home Work Other" at bounding box center [594, 197] width 172 height 28
select select "0"
click at [508, 183] on select "Select Home Work Other" at bounding box center [594, 197] width 172 height 28
click at [857, 194] on select "Select Client Spouse Other" at bounding box center [779, 197] width 172 height 28
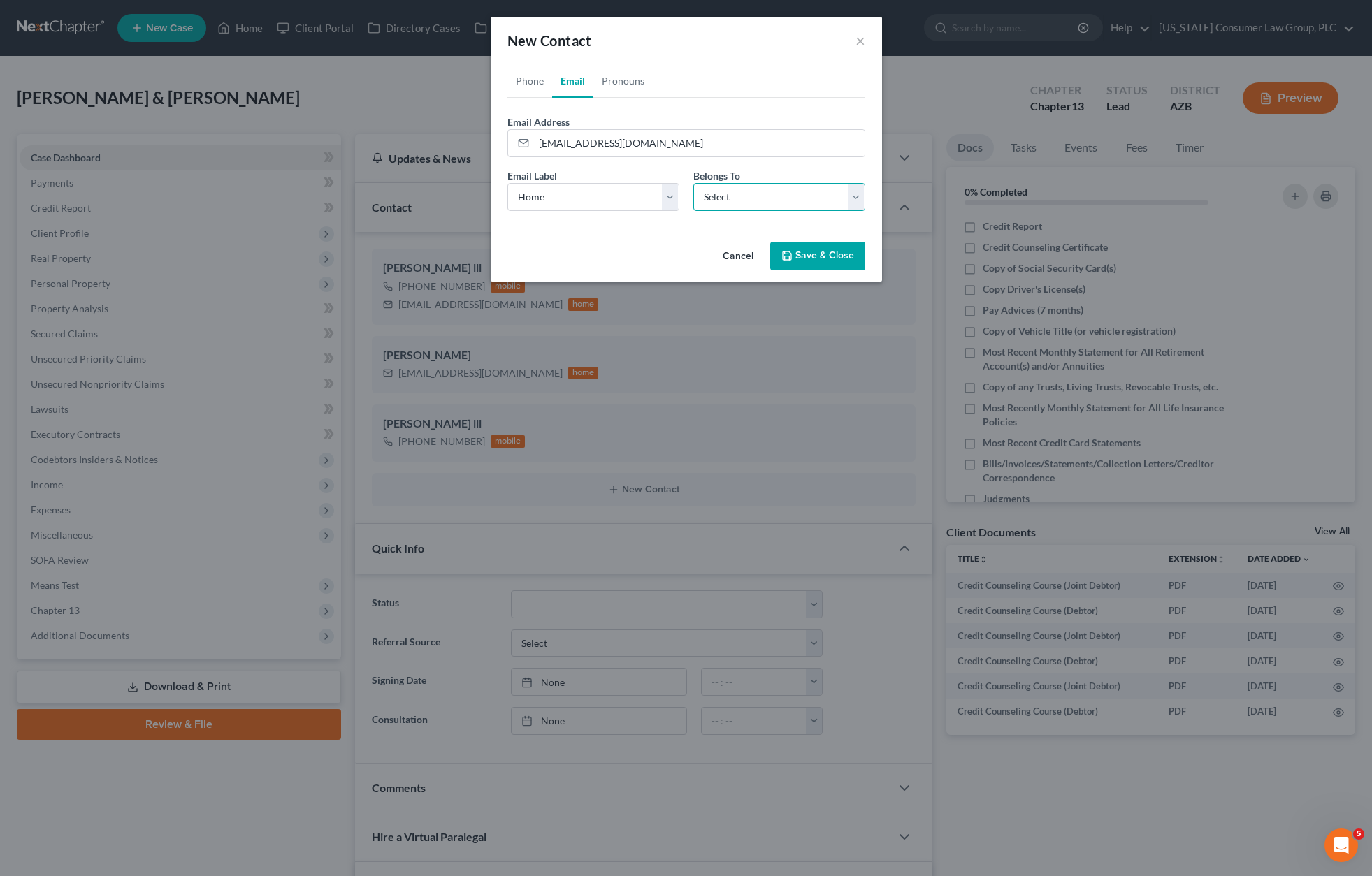
select select "0"
click at [693, 183] on select "Select Client Spouse Other" at bounding box center [779, 197] width 172 height 28
select select "0"
click at [518, 77] on link "Phone" at bounding box center [530, 81] width 45 height 34
click at [669, 190] on select "Select Mobile Home Work Other" at bounding box center [594, 197] width 172 height 28
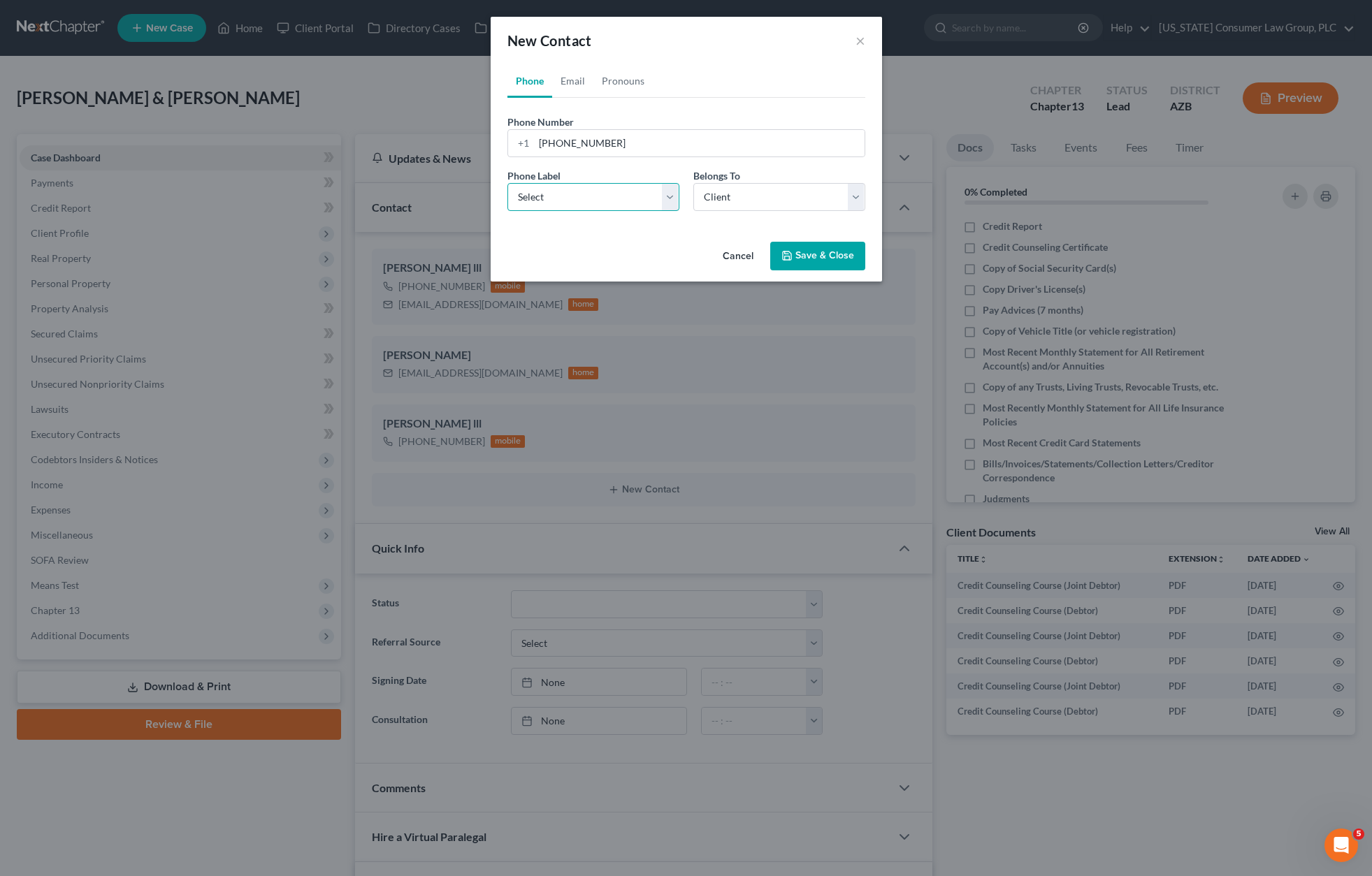
select select "1"
click at [508, 183] on select "Select Mobile Home Work Other" at bounding box center [594, 197] width 172 height 28
click at [849, 192] on select "Select Client Spouse Other" at bounding box center [779, 197] width 172 height 28
click at [693, 183] on select "Select Client Spouse Other" at bounding box center [779, 197] width 172 height 28
click at [827, 256] on button "Save & Close" at bounding box center [818, 256] width 95 height 30
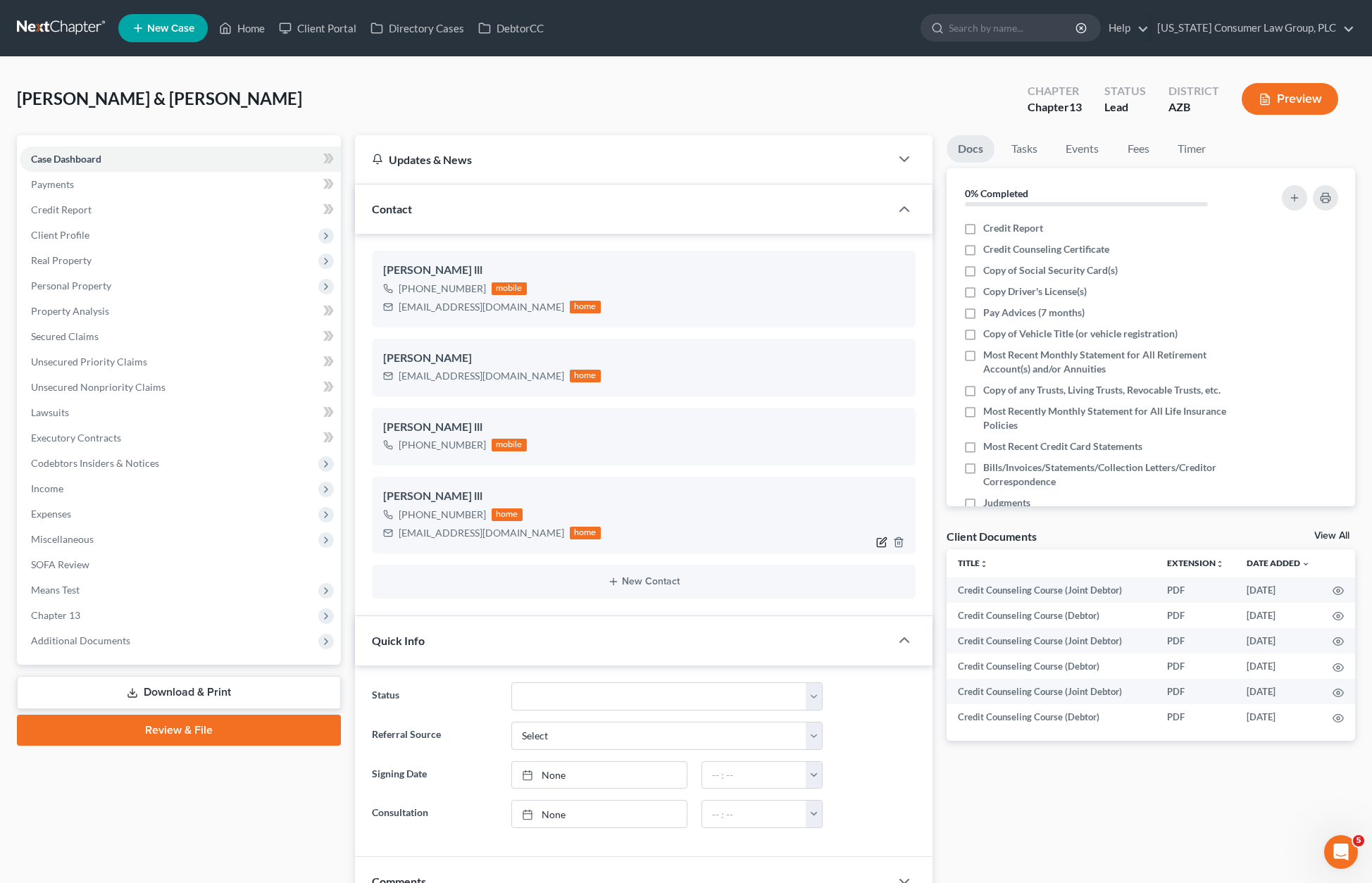
click at [879, 541] on icon "button" at bounding box center [881, 542] width 11 height 11
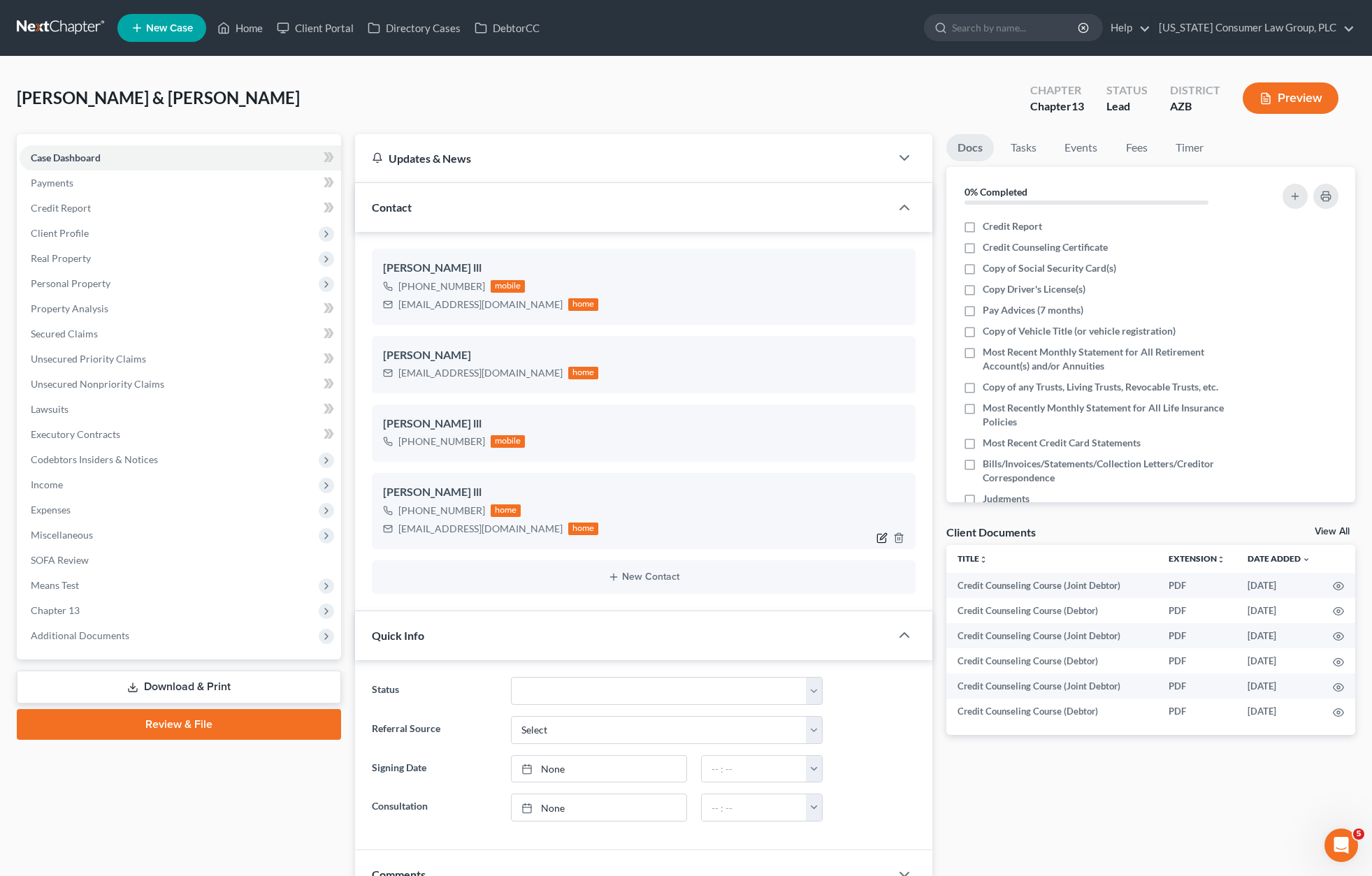
select select "1"
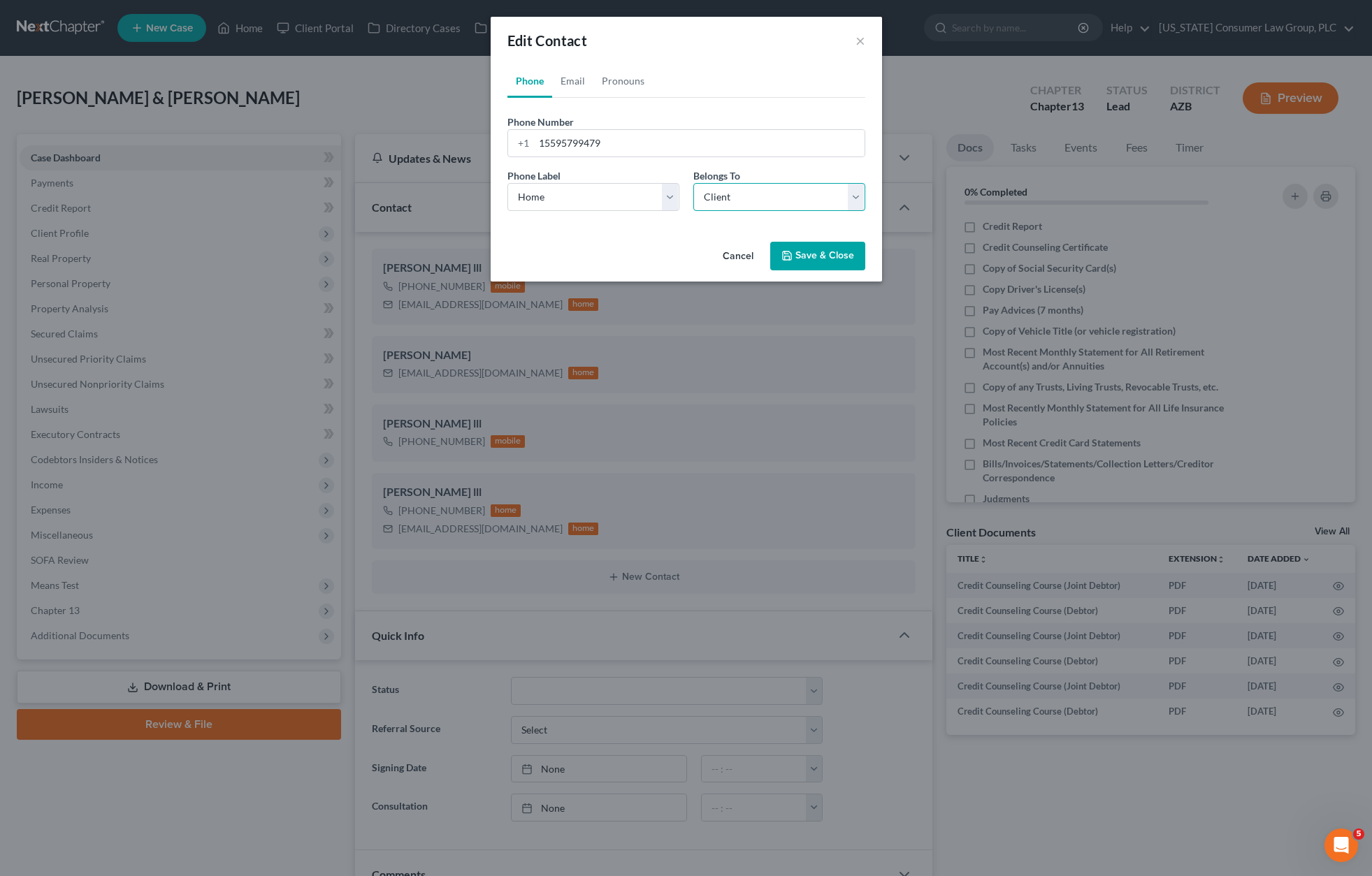
click at [850, 194] on select "Select Client Spouse Other" at bounding box center [779, 197] width 172 height 28
select select "1"
click at [693, 183] on select "Select Client Spouse Other" at bounding box center [779, 197] width 172 height 28
click at [829, 256] on button "Save & Close" at bounding box center [818, 256] width 95 height 30
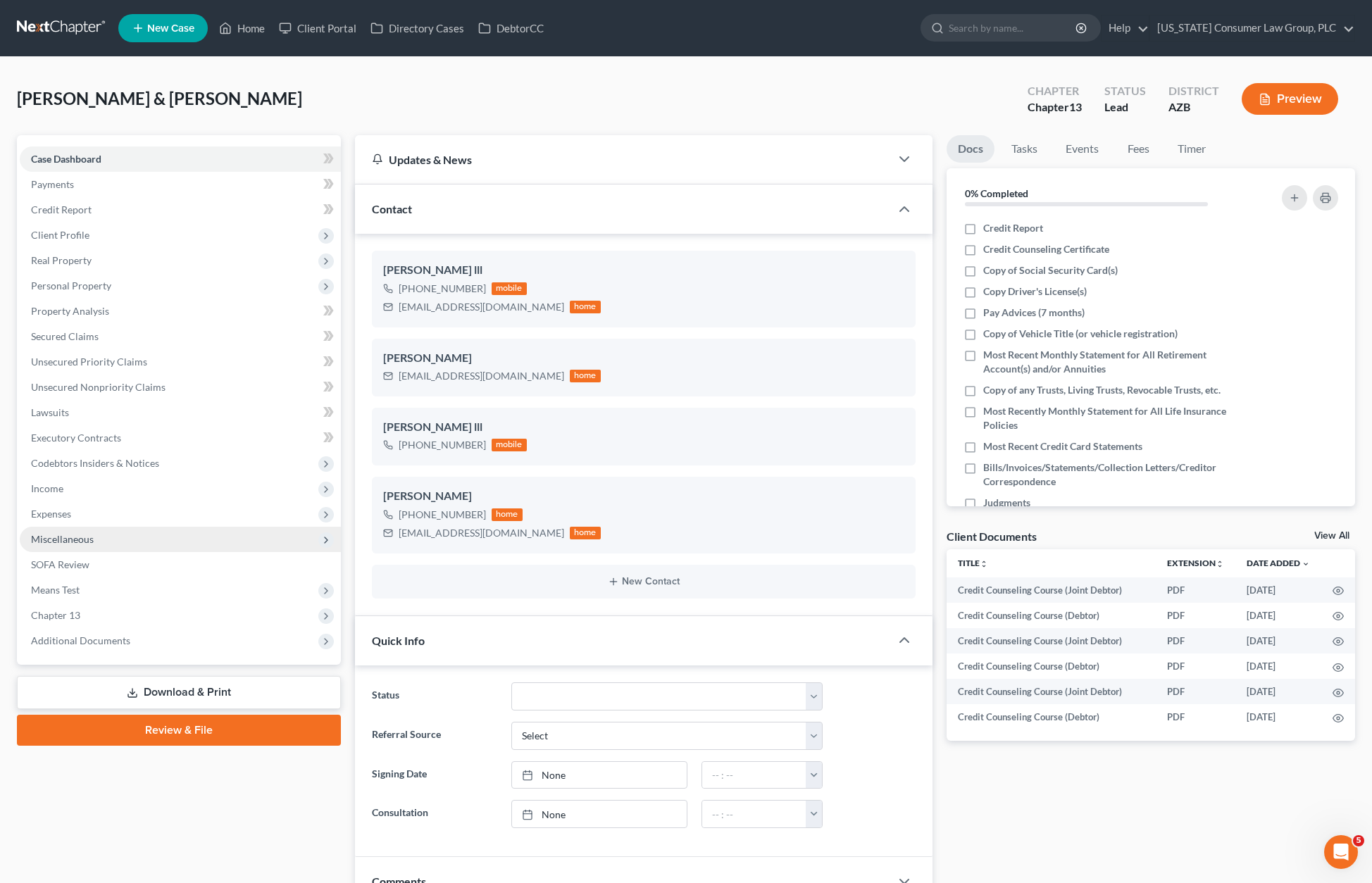
click at [64, 536] on span "Miscellaneous" at bounding box center [62, 539] width 62 height 12
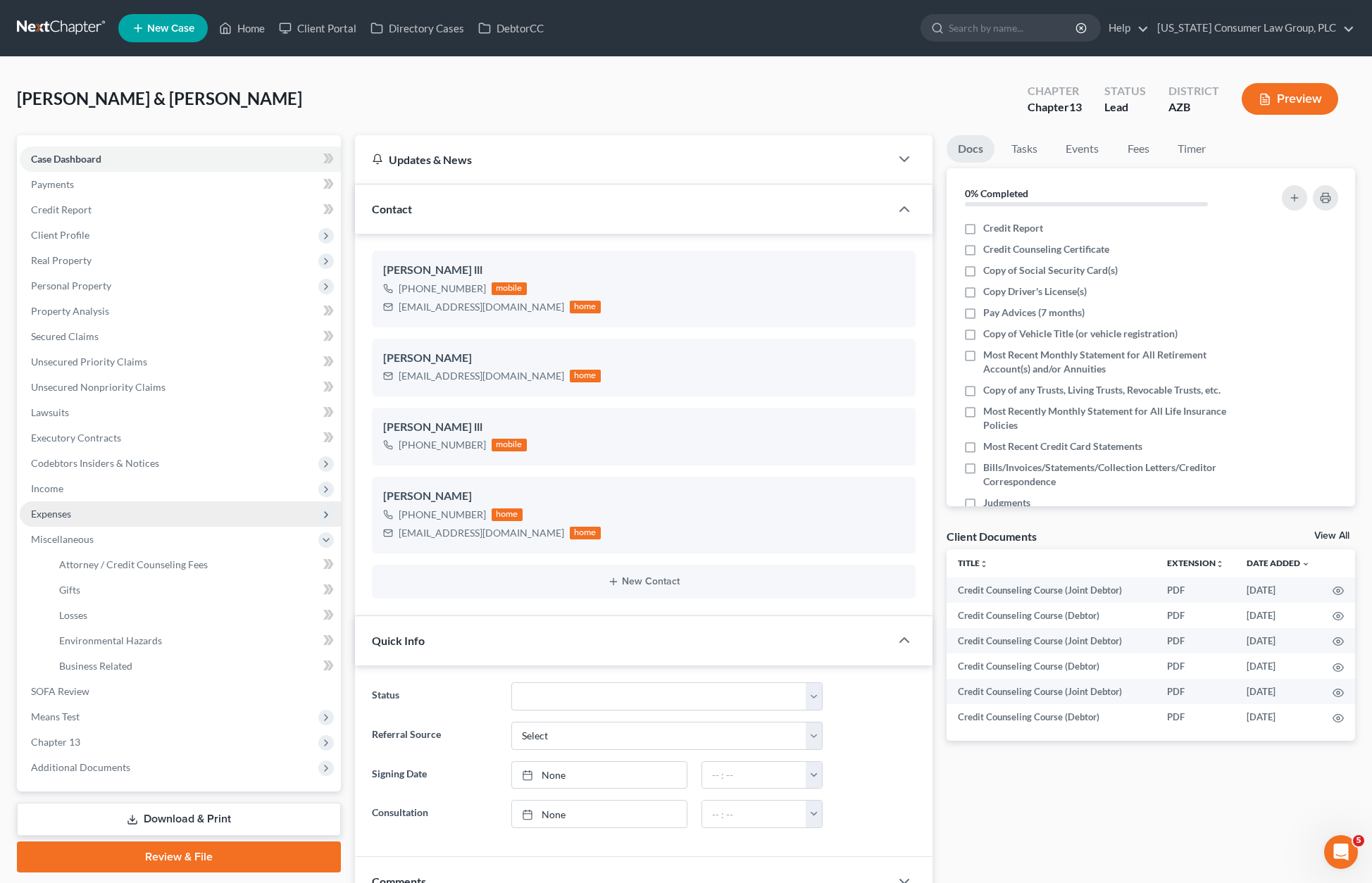
click at [57, 511] on span "Expenses" at bounding box center [51, 513] width 40 height 12
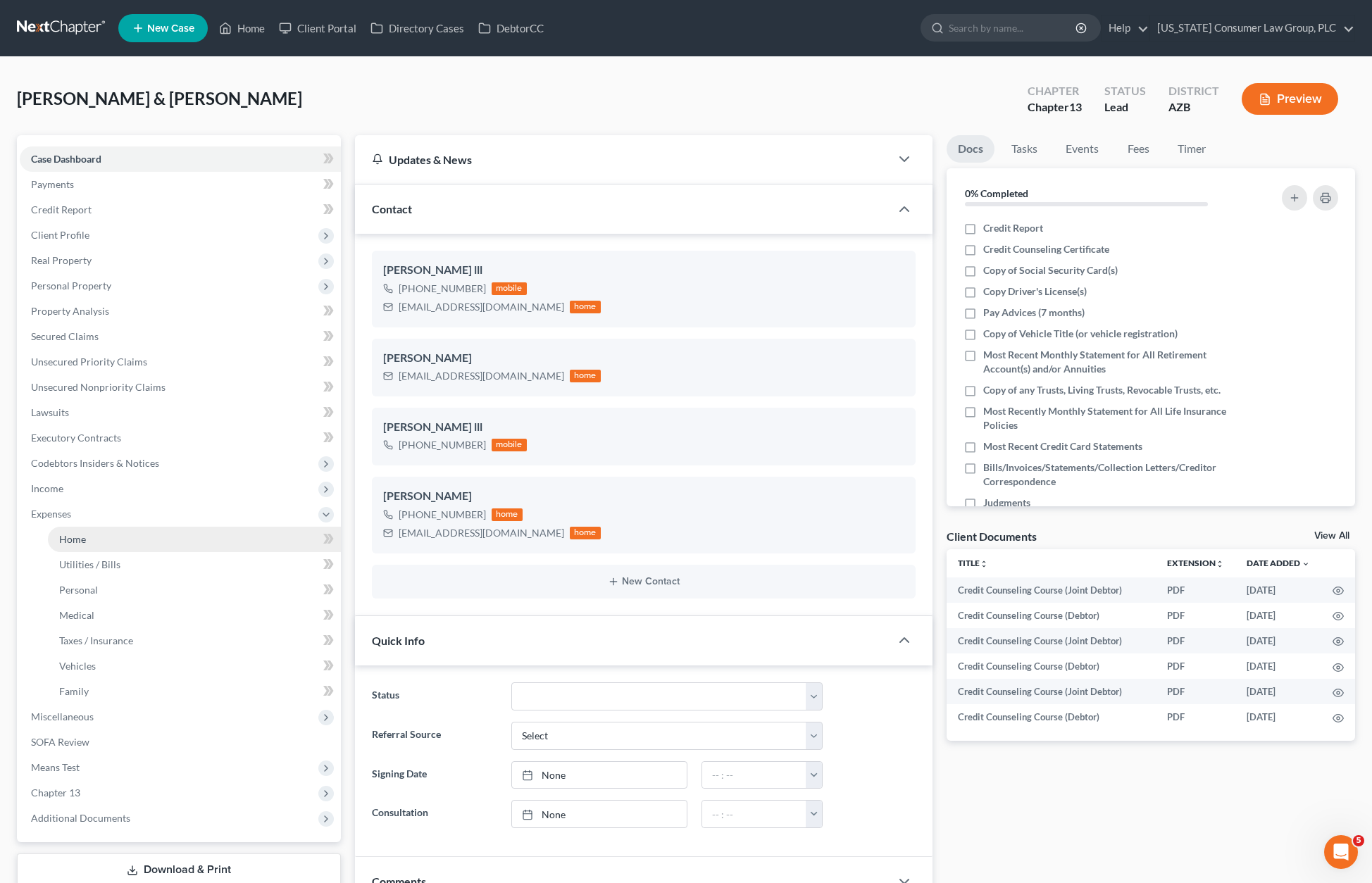
click at [69, 537] on span "Home" at bounding box center [72, 539] width 27 height 12
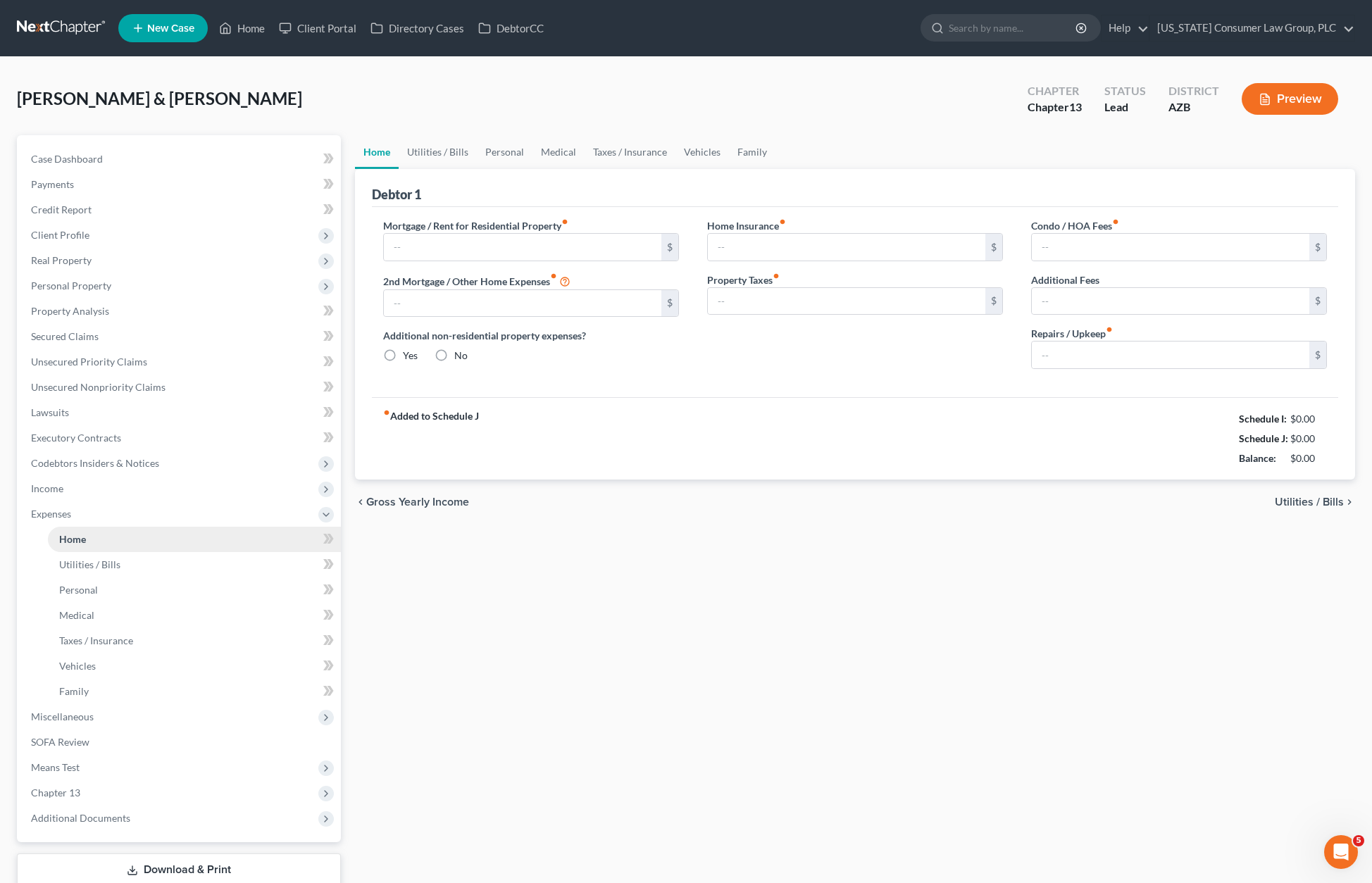
type input "2,635.00"
type input "0.00"
radio input "true"
type input "25.00"
type input "0.00"
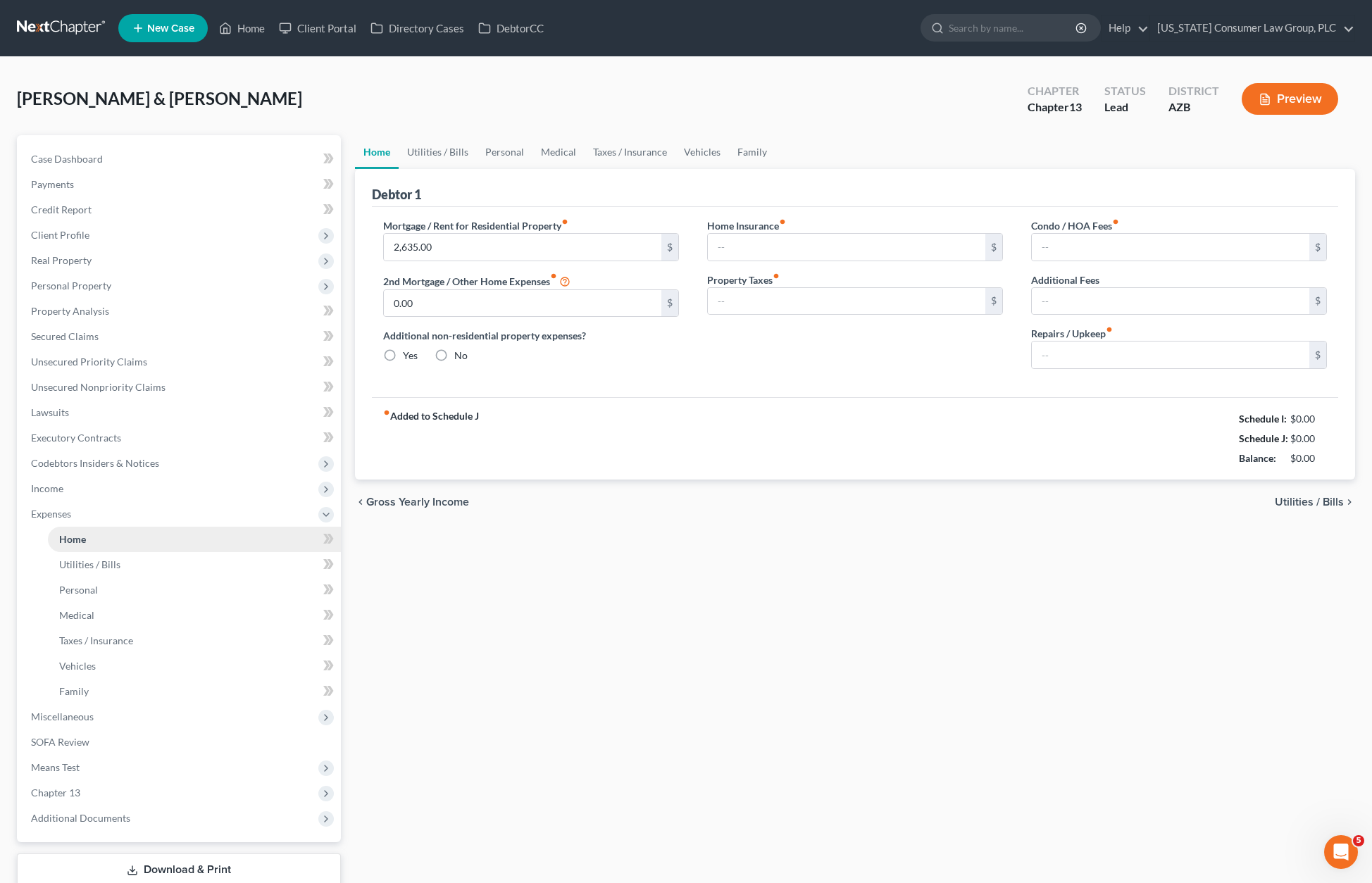
type input "0.00"
click at [427, 146] on link "Utilities / Bills" at bounding box center [437, 152] width 79 height 34
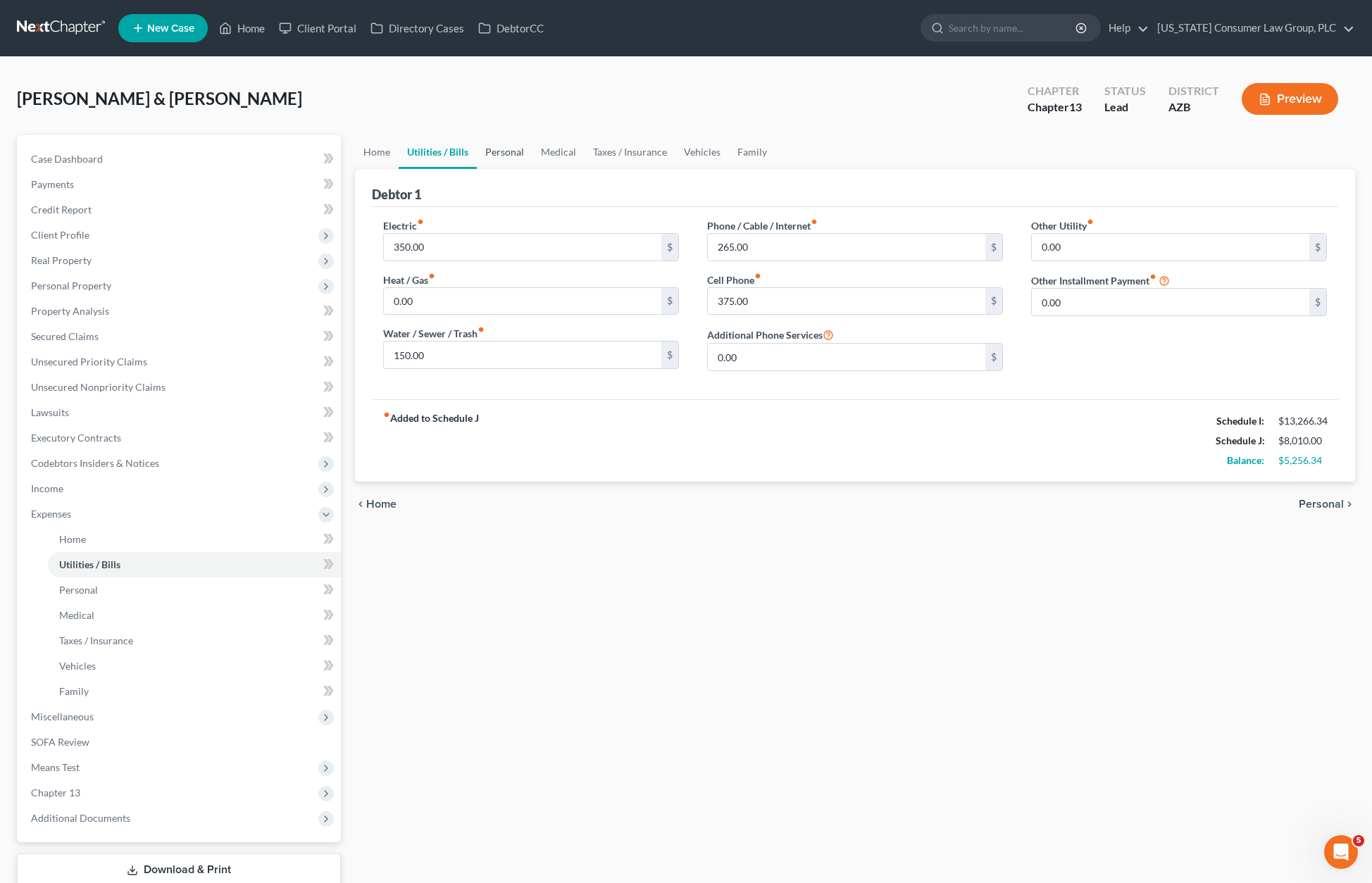
click at [500, 146] on link "Personal" at bounding box center [504, 152] width 56 height 34
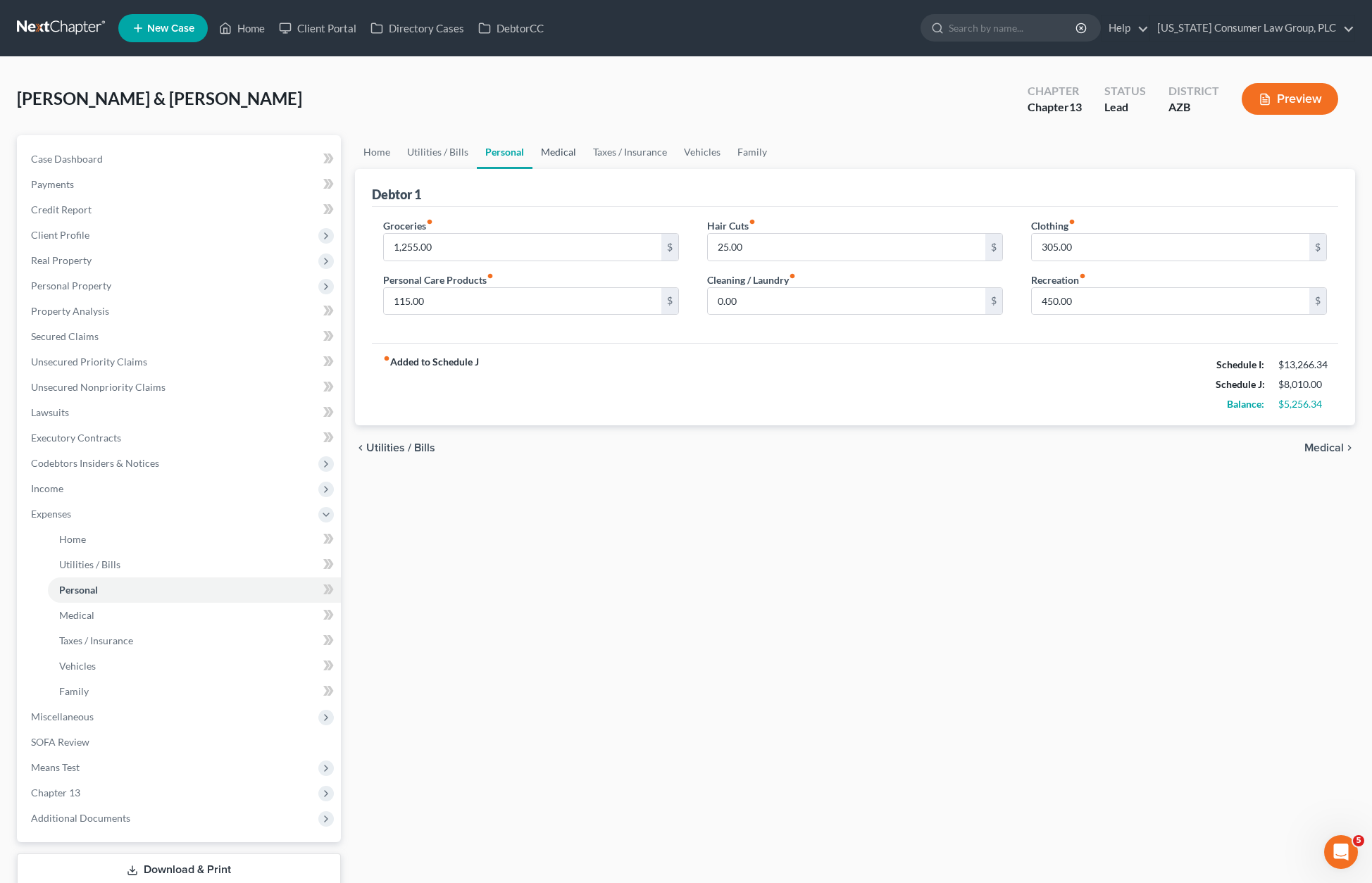
click at [566, 147] on link "Medical" at bounding box center [559, 152] width 52 height 34
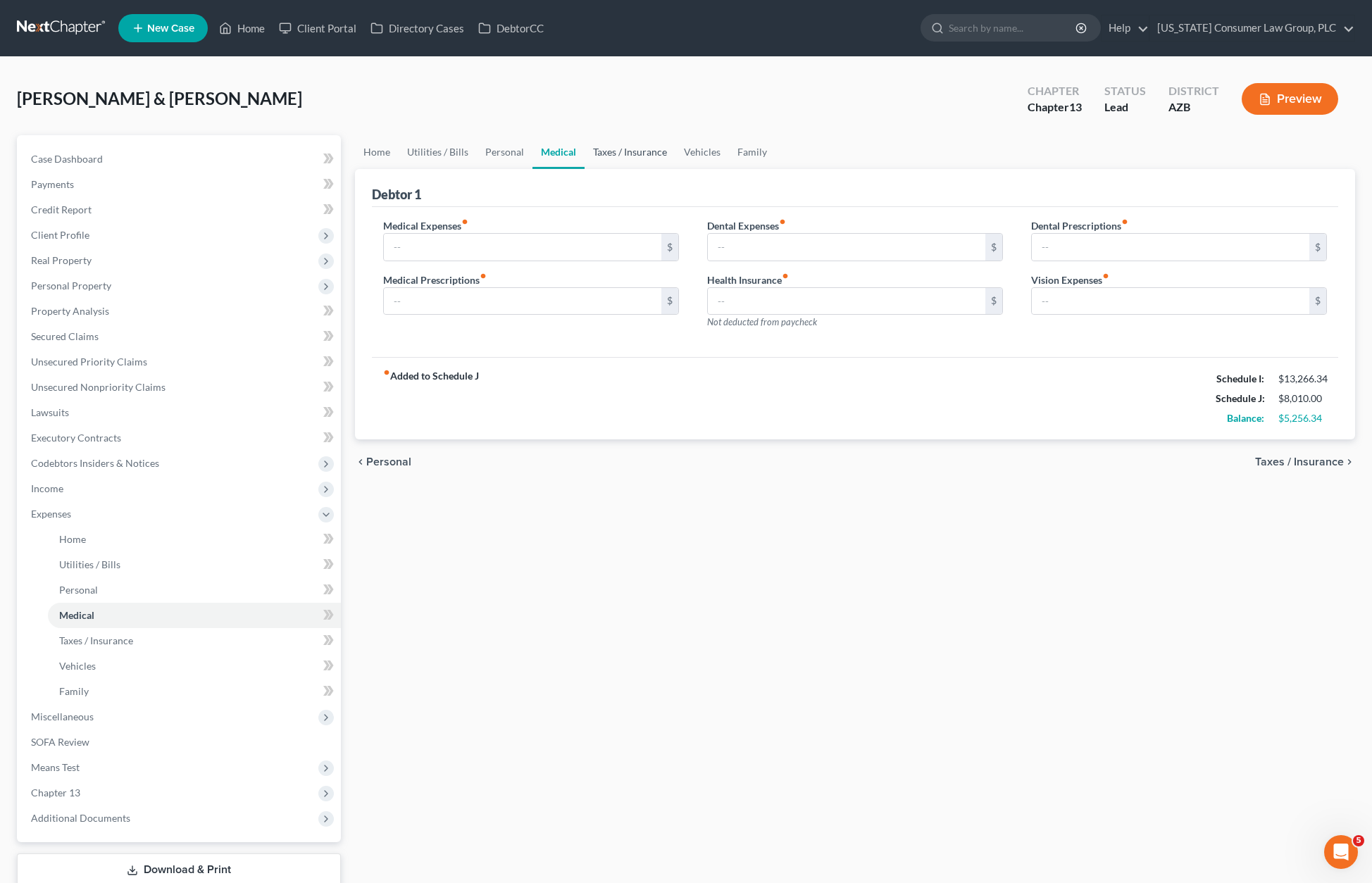
click at [621, 147] on link "Taxes / Insurance" at bounding box center [630, 152] width 91 height 34
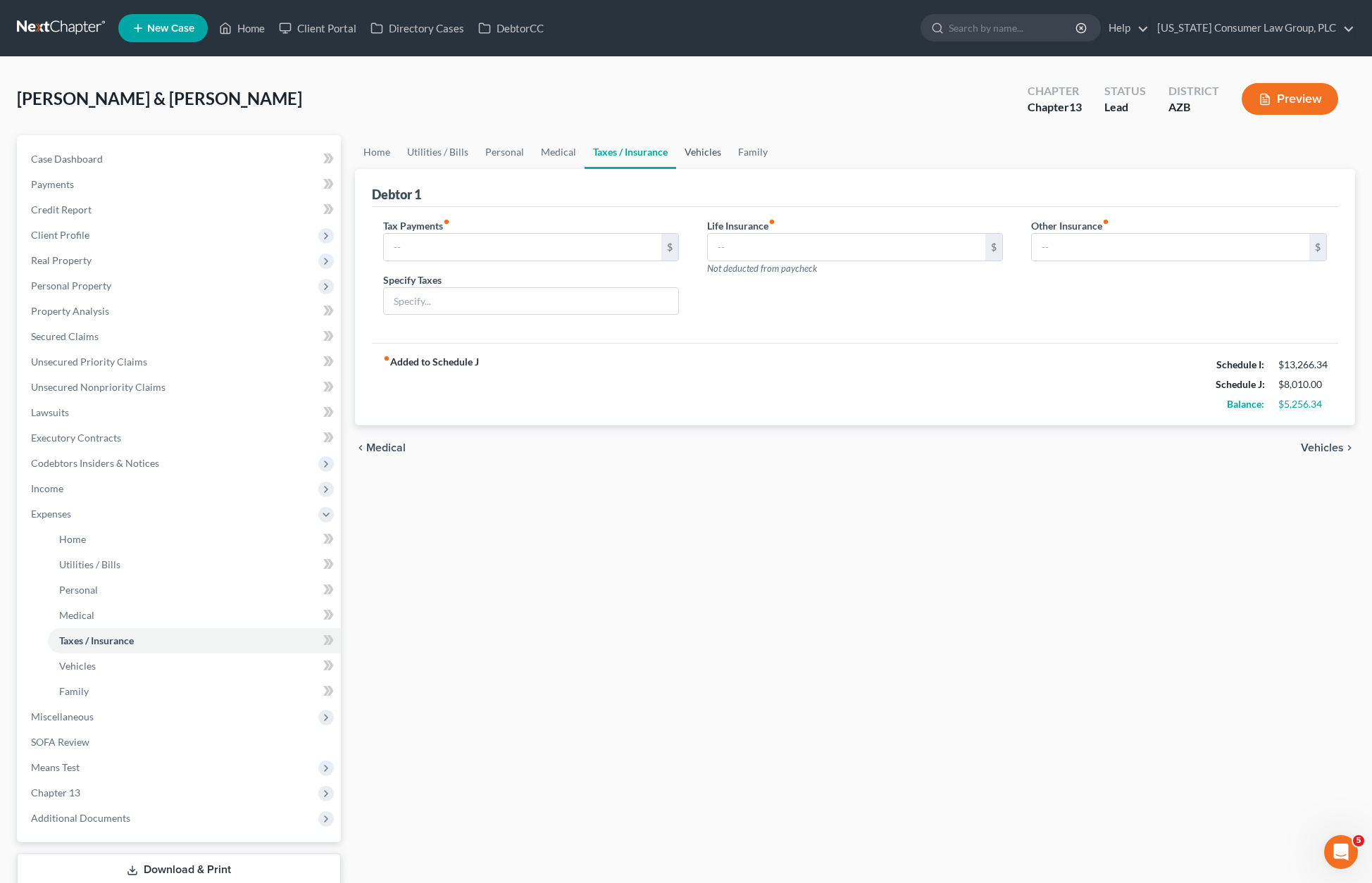
click at [691, 147] on link "Vehicles" at bounding box center [703, 152] width 53 height 34
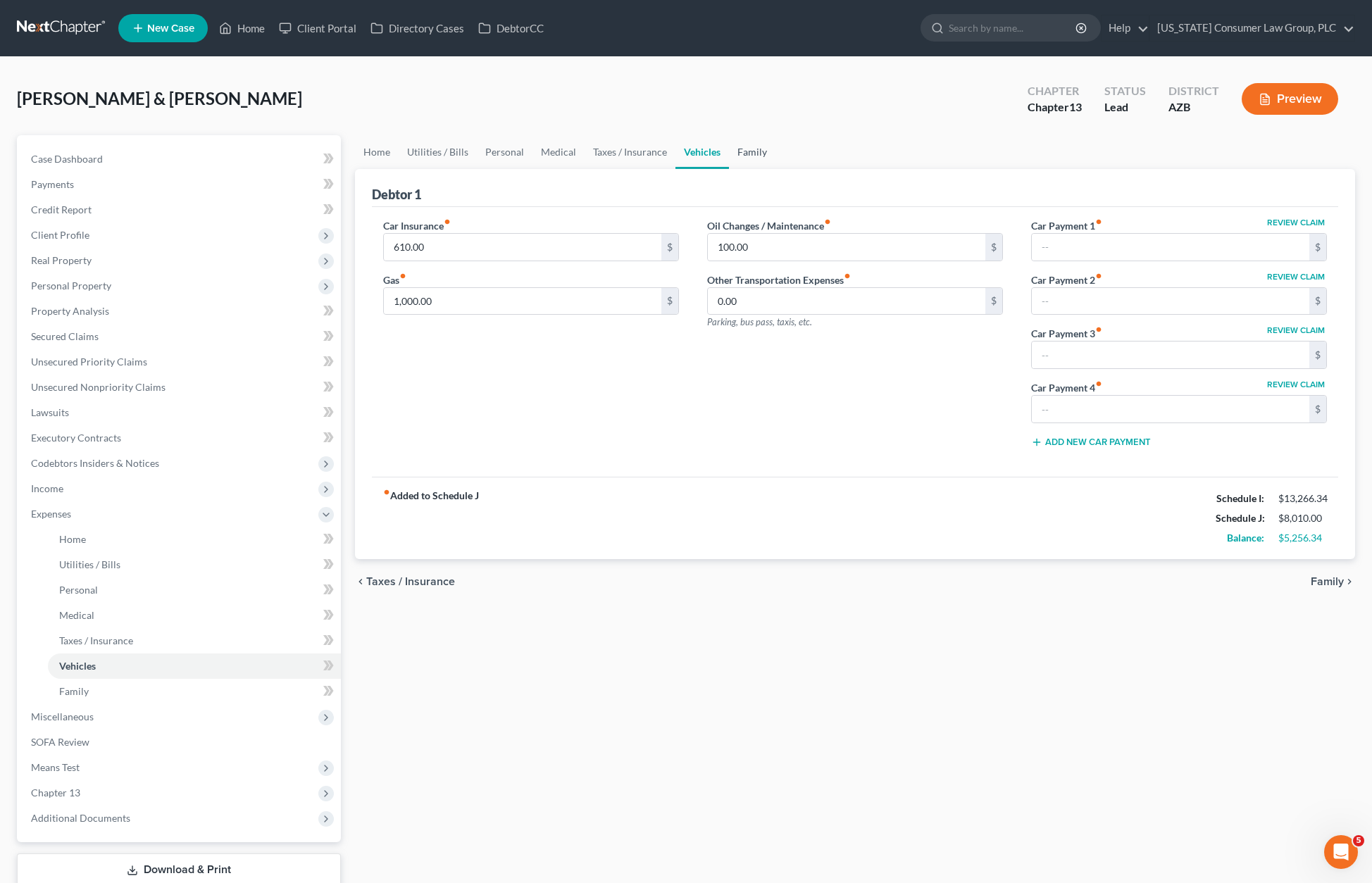
click at [745, 144] on link "Family" at bounding box center [751, 152] width 46 height 34
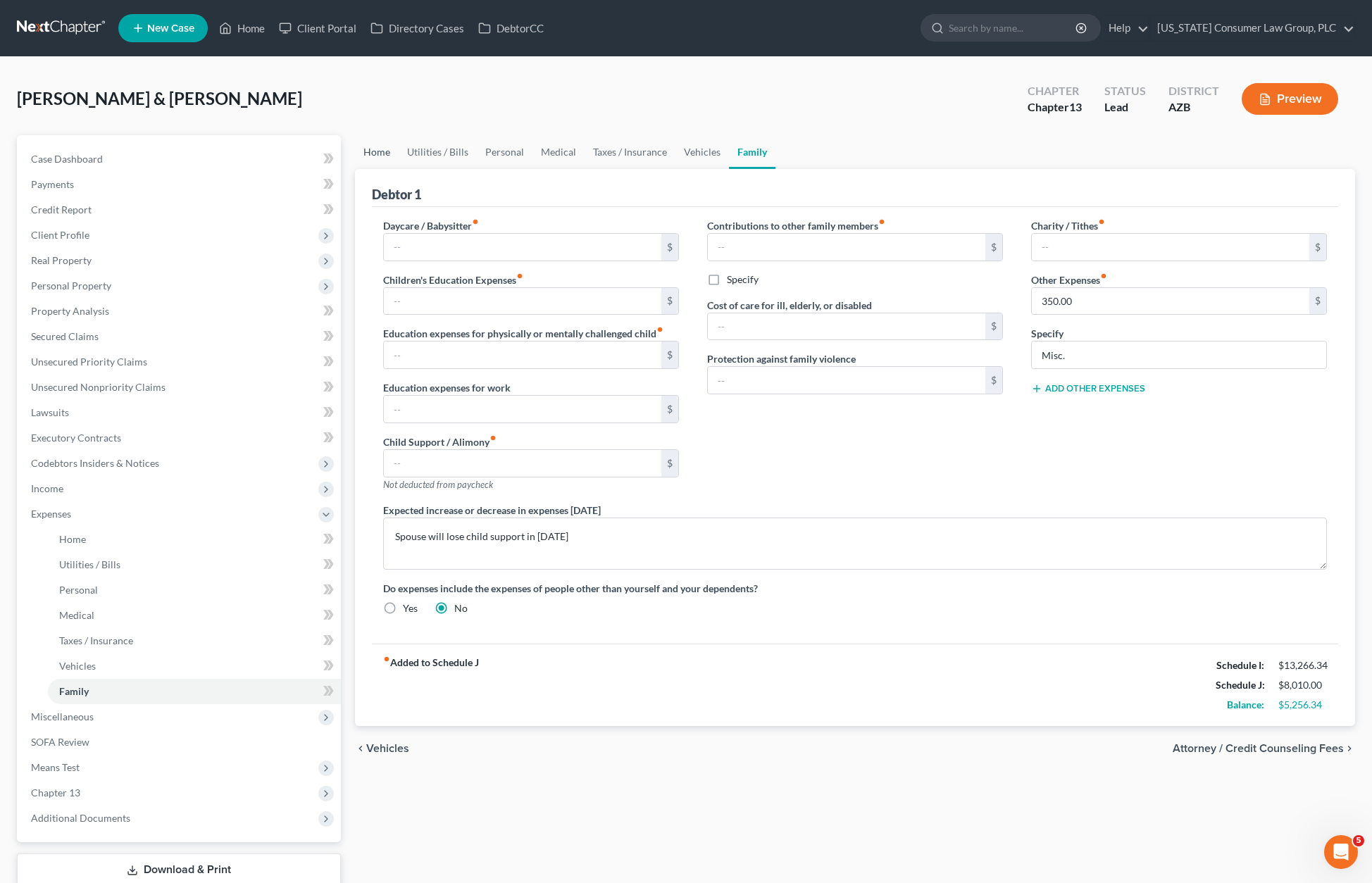
click at [376, 150] on link "Home" at bounding box center [376, 152] width 44 height 34
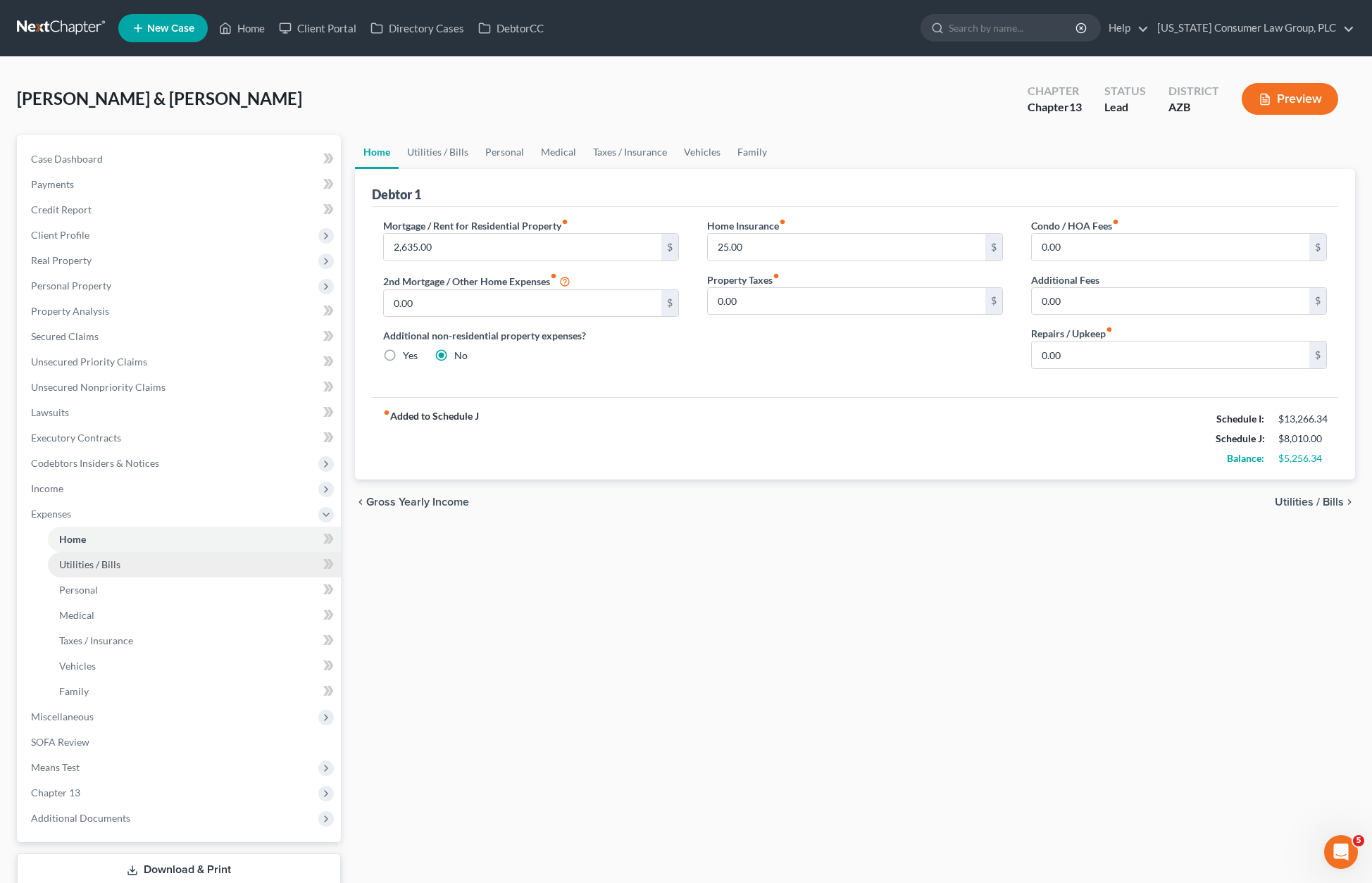
click at [98, 575] on link "Utilities / Bills" at bounding box center [194, 564] width 293 height 25
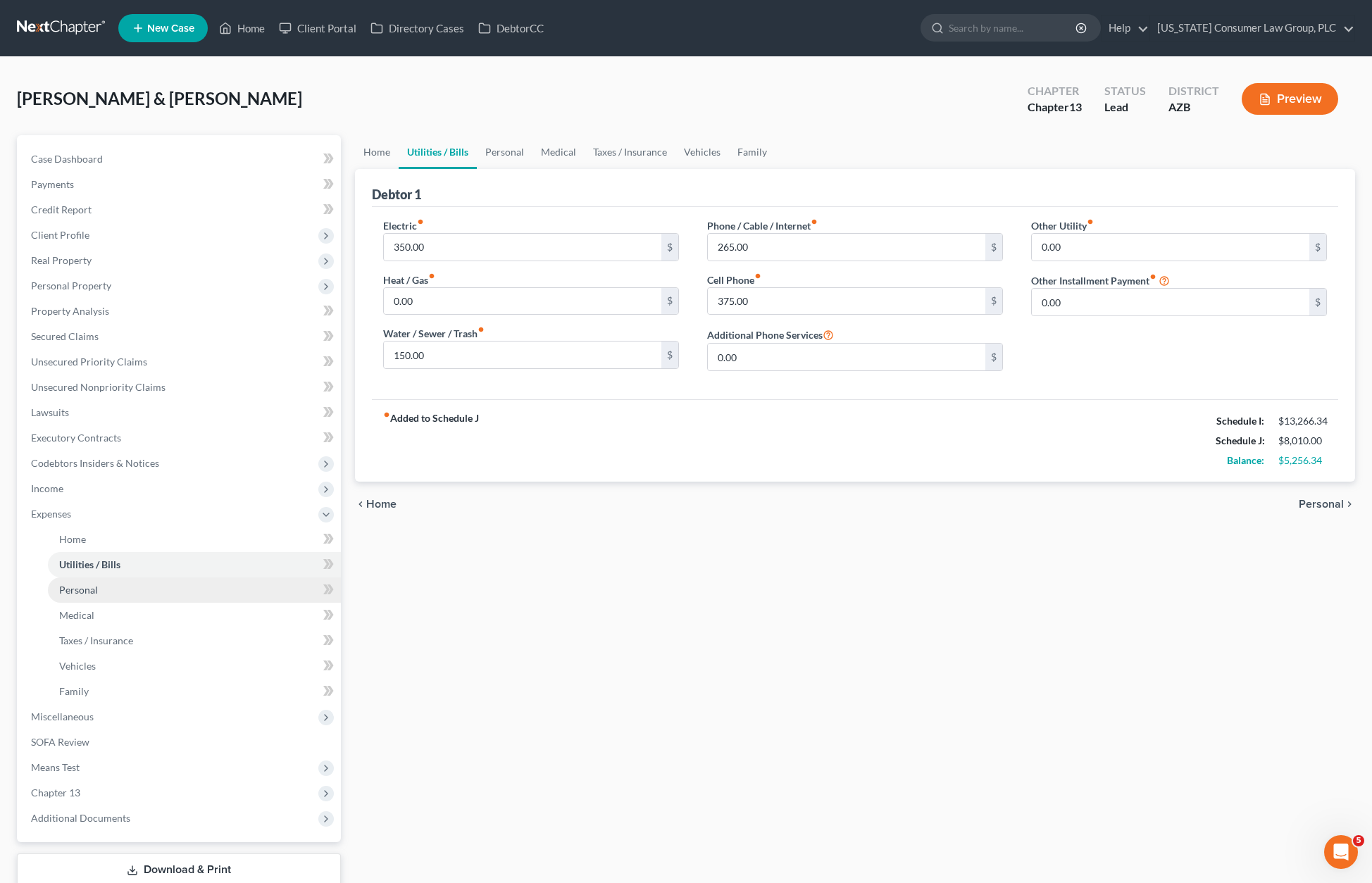
click at [87, 592] on span "Personal" at bounding box center [79, 589] width 39 height 12
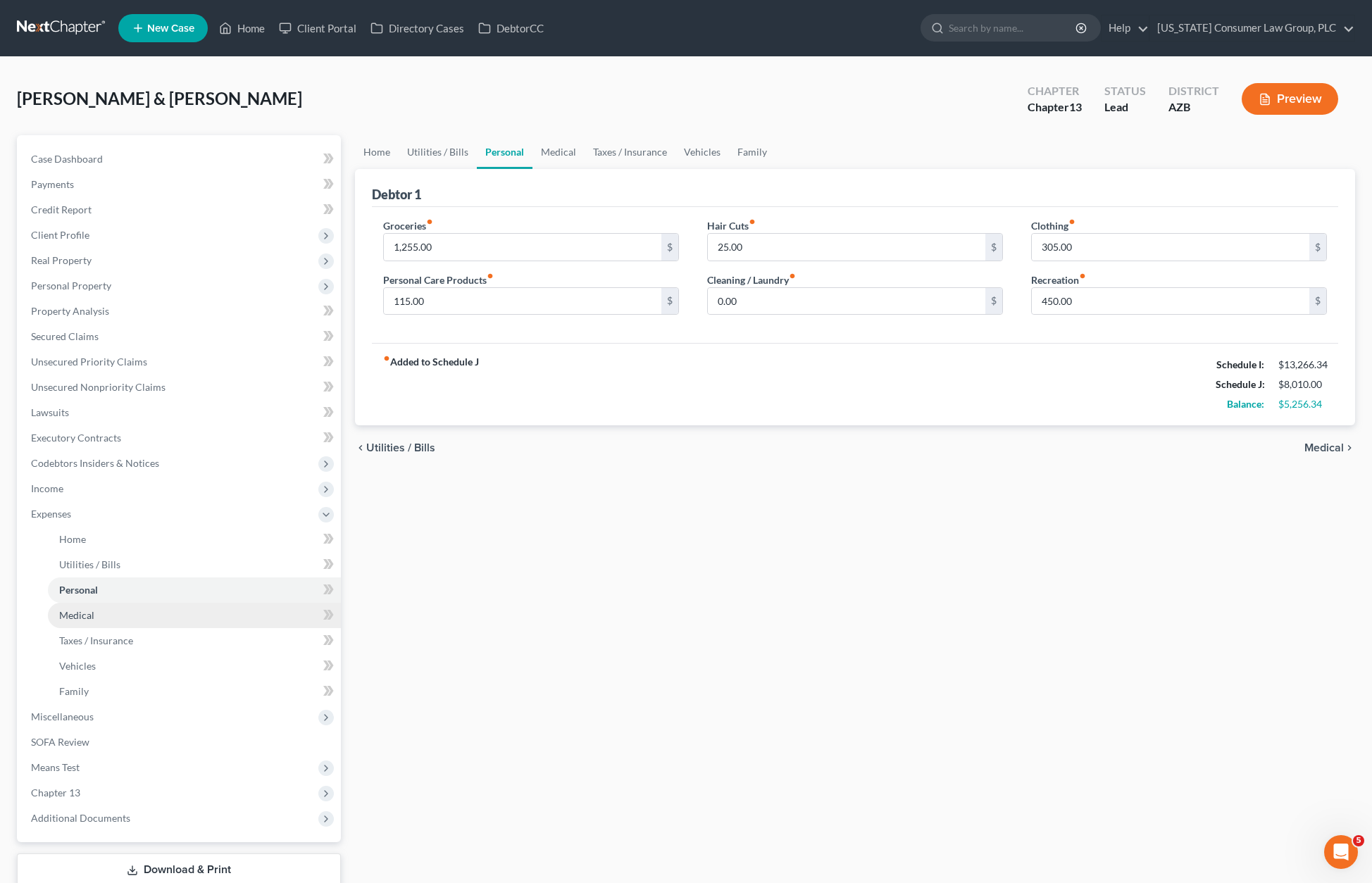
click at [85, 612] on span "Medical" at bounding box center [76, 614] width 35 height 12
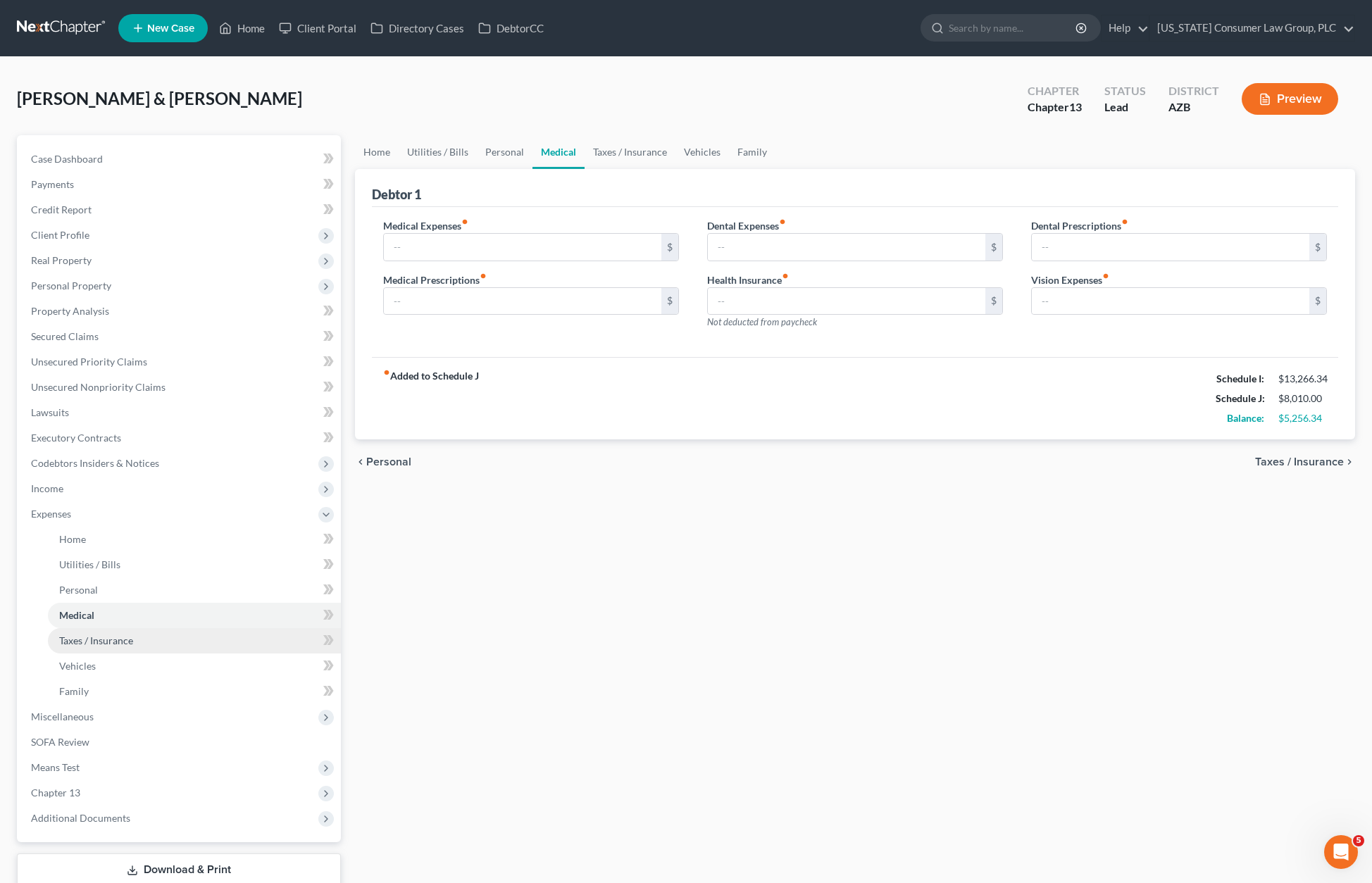
click at [84, 636] on span "Taxes / Insurance" at bounding box center [96, 640] width 74 height 12
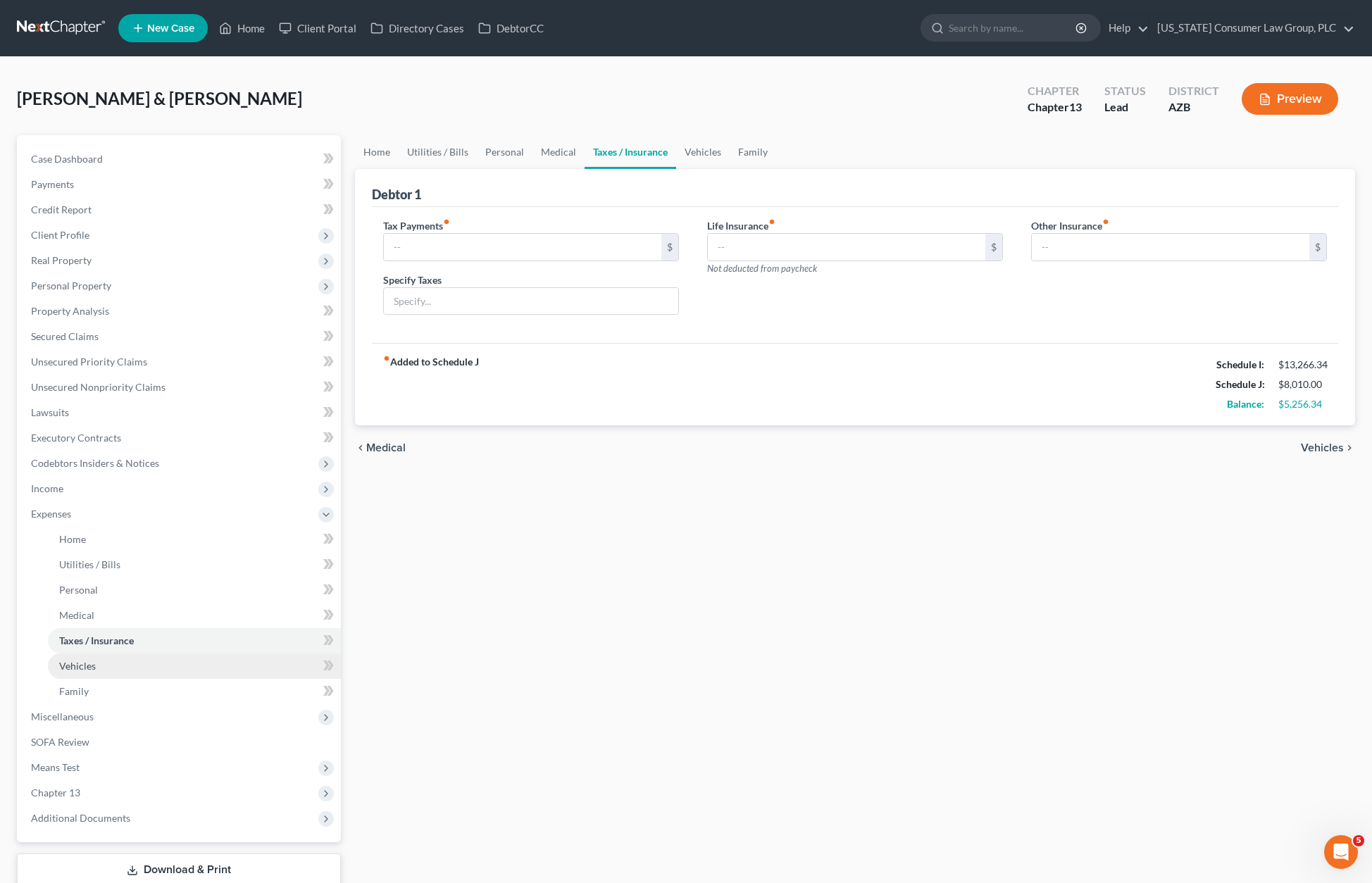
click at [84, 660] on span "Vehicles" at bounding box center [77, 665] width 36 height 12
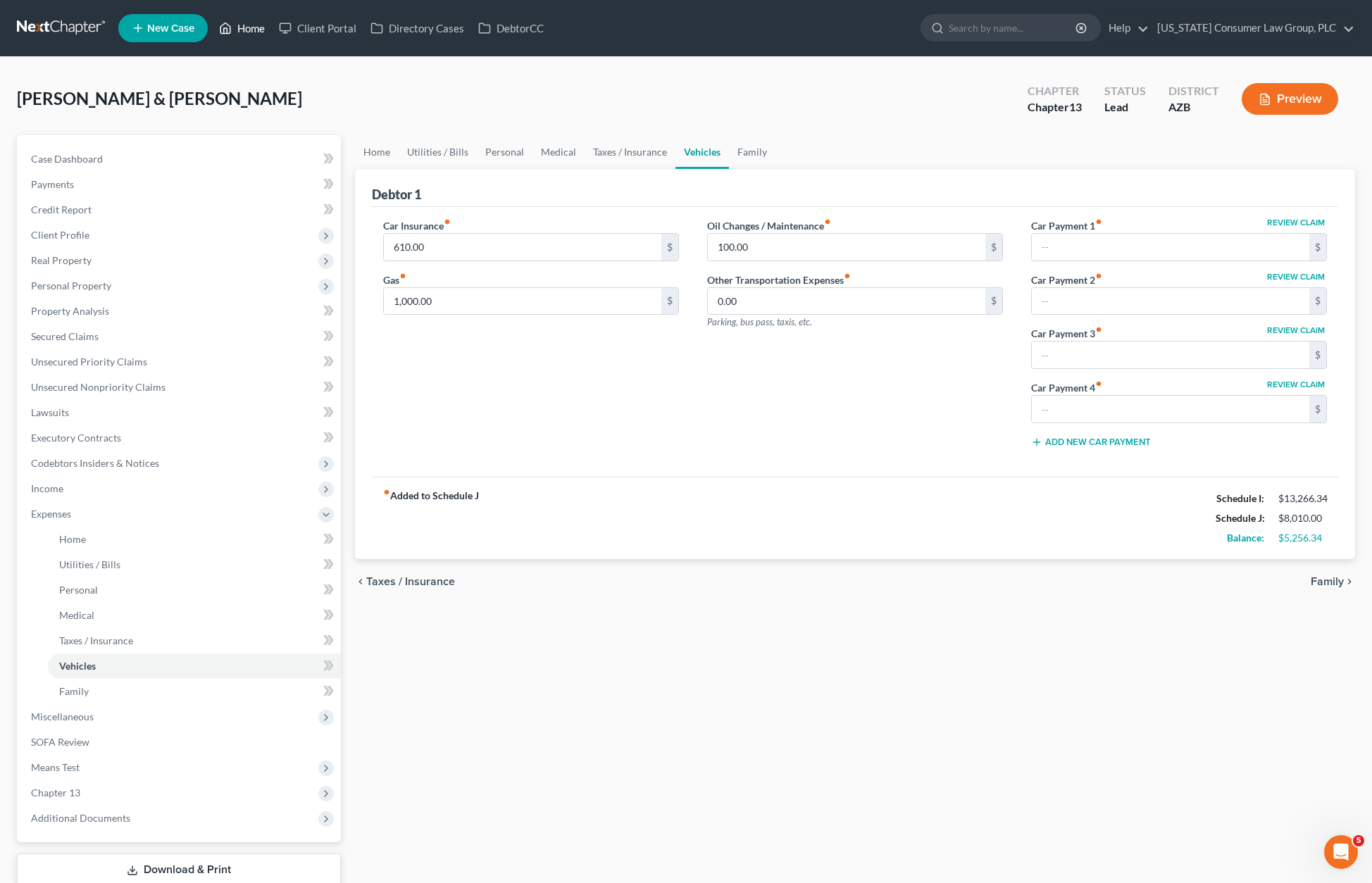
click at [246, 28] on link "Home" at bounding box center [242, 28] width 60 height 25
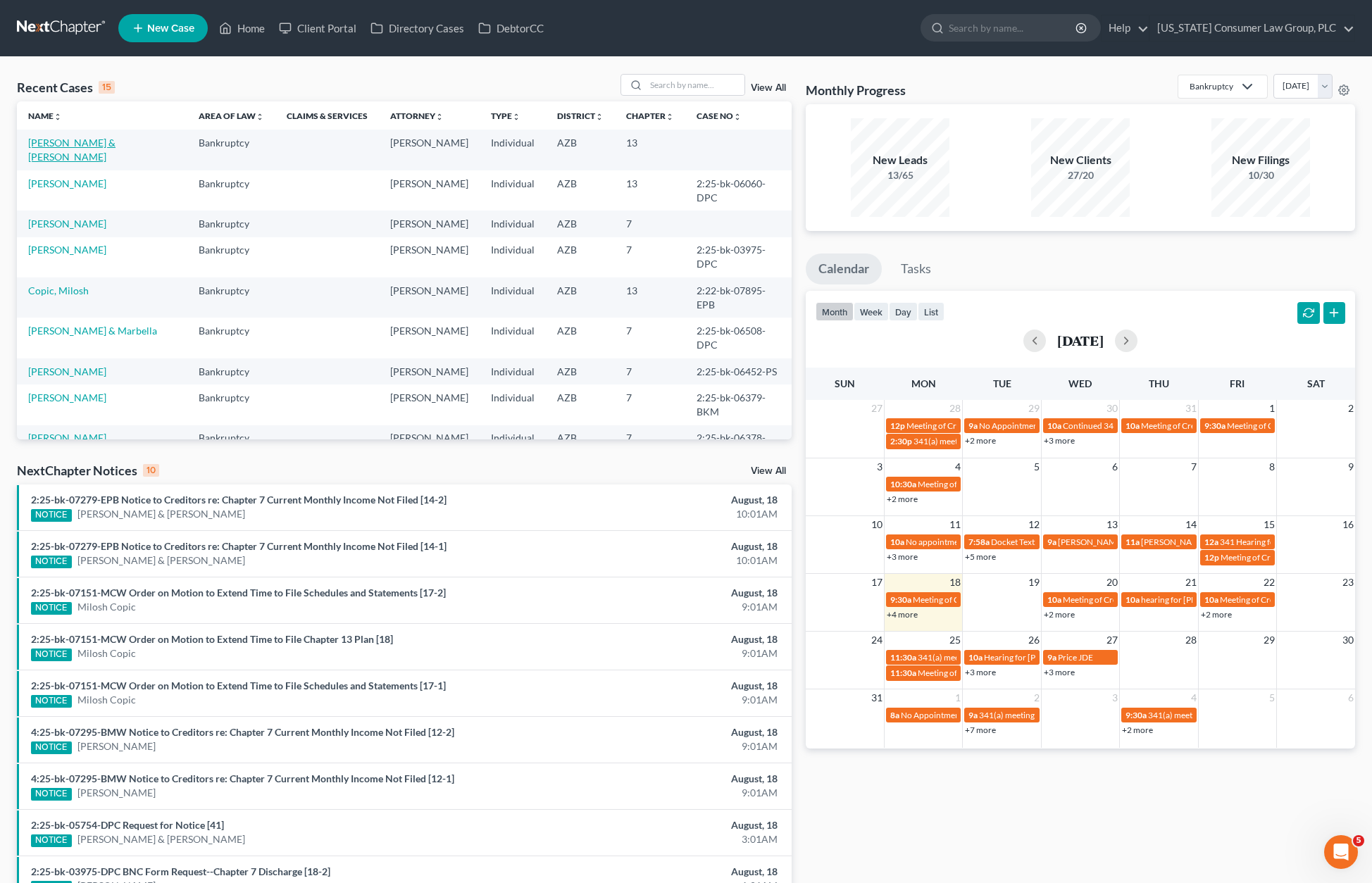
click at [111, 141] on link "[PERSON_NAME] & [PERSON_NAME]" at bounding box center [72, 150] width 87 height 26
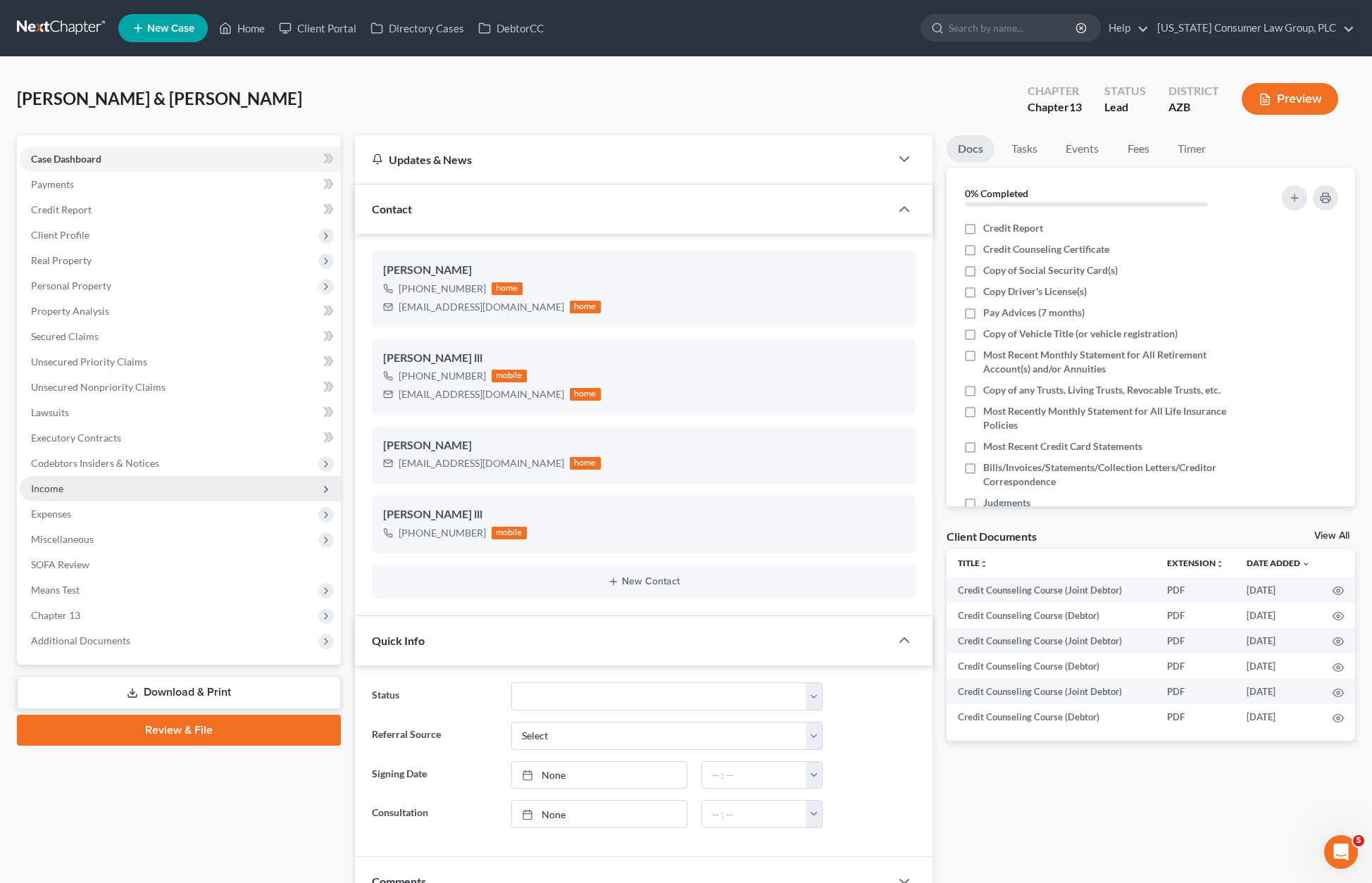
click at [54, 494] on span "Income" at bounding box center [47, 488] width 32 height 12
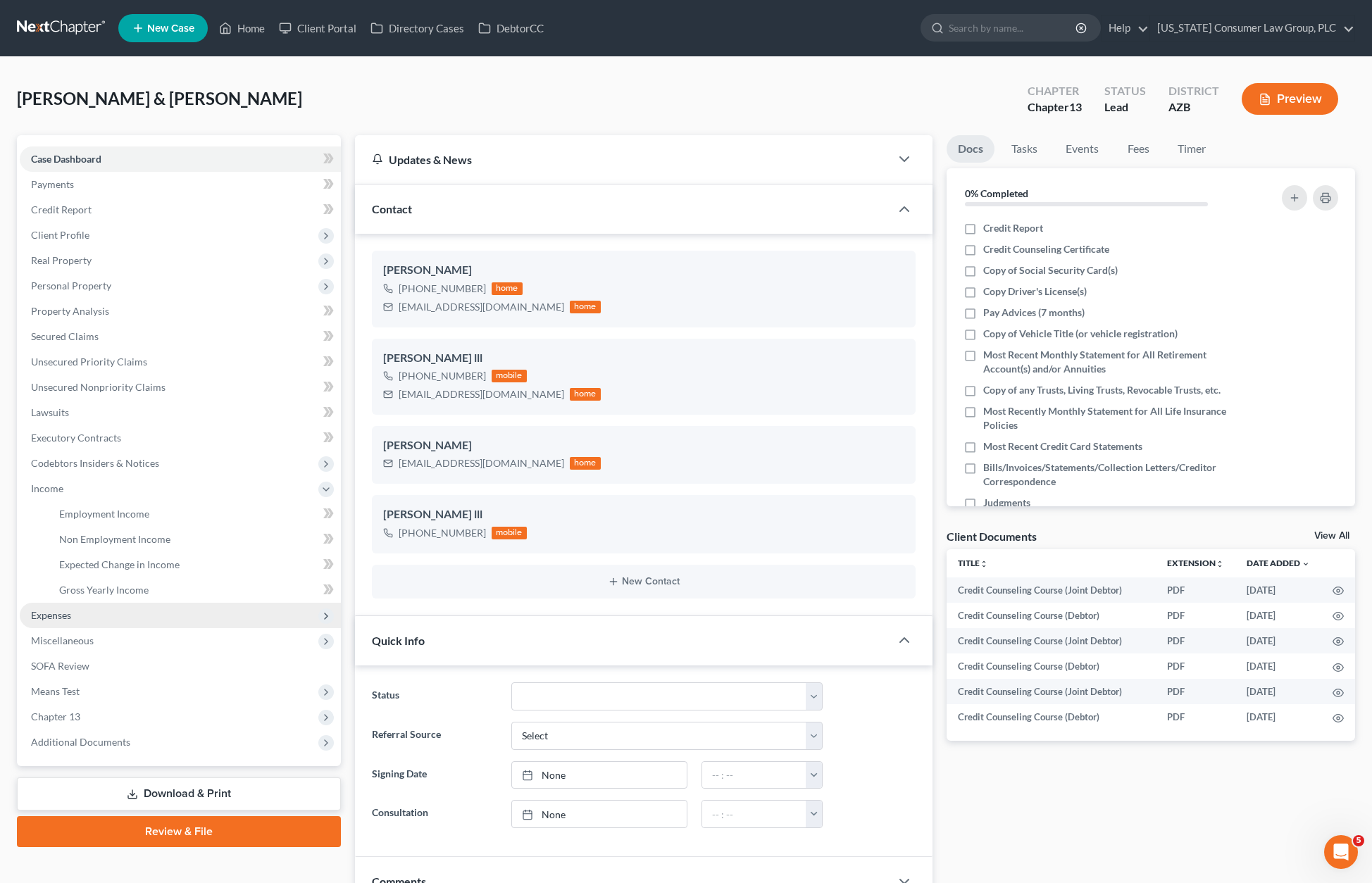
click at [62, 614] on span "Expenses" at bounding box center [51, 614] width 40 height 12
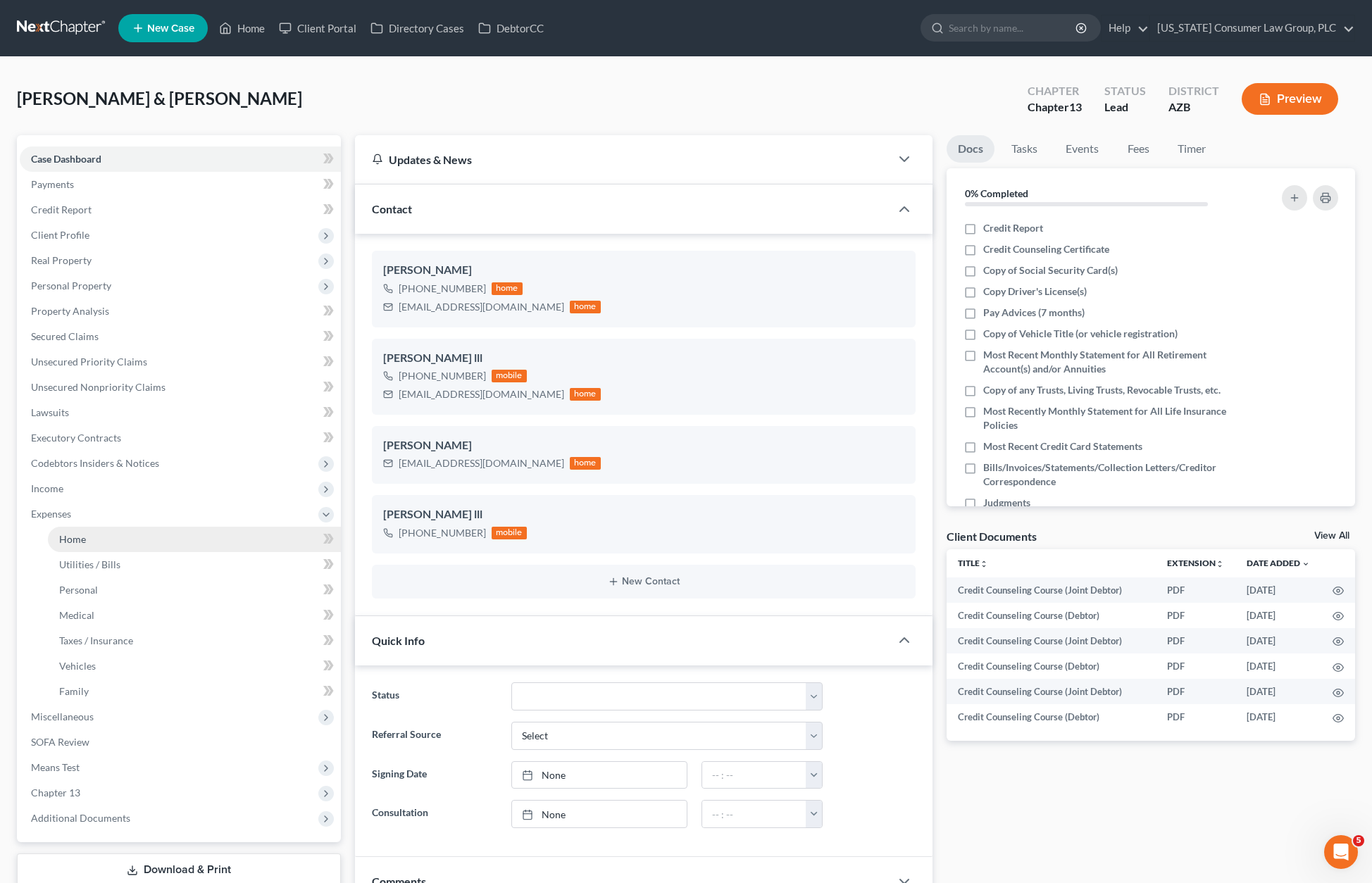
click at [106, 546] on link "Home" at bounding box center [194, 539] width 293 height 25
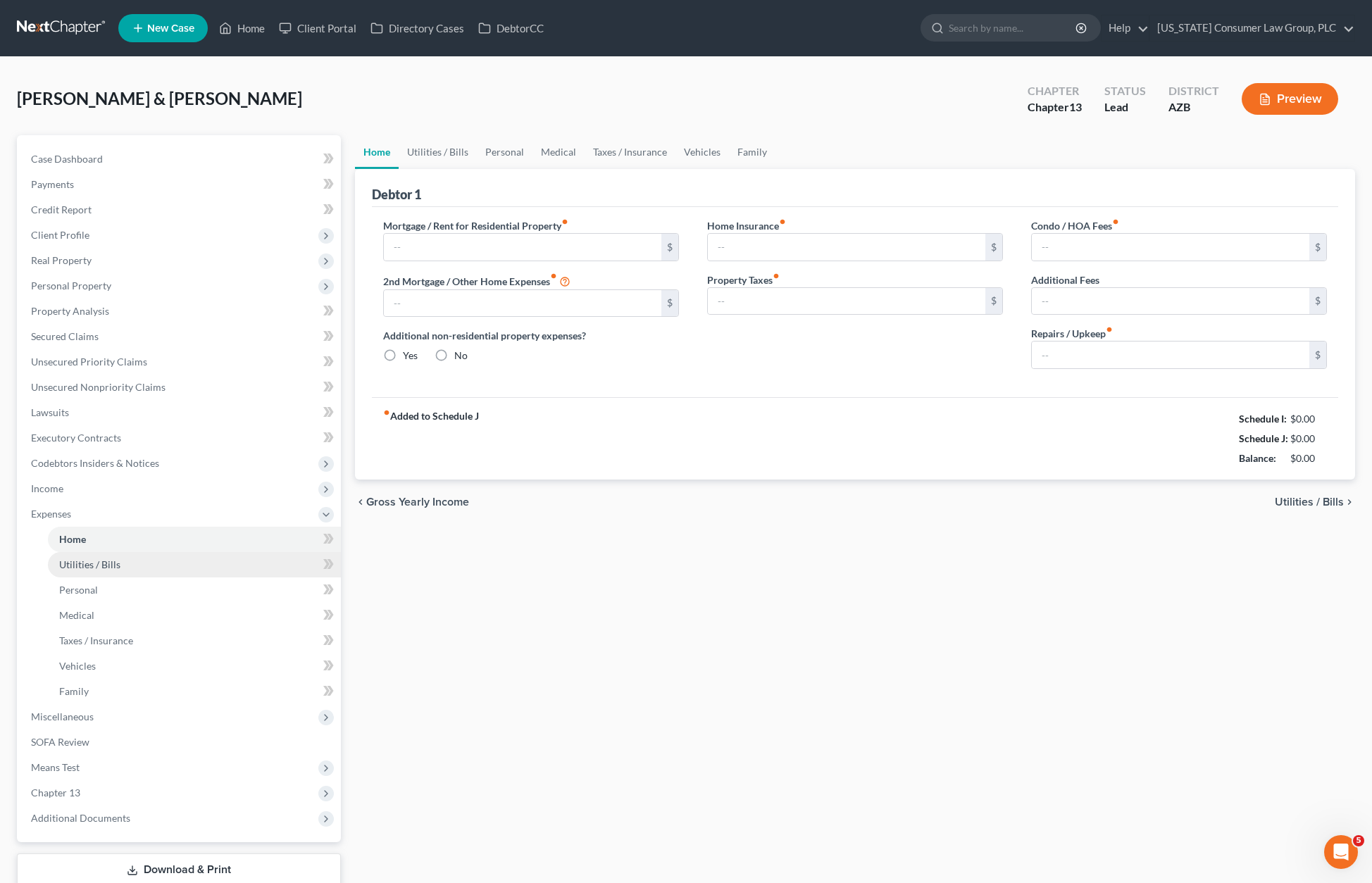
type input "2,635.00"
type input "0.00"
radio input "true"
type input "25.00"
type input "0.00"
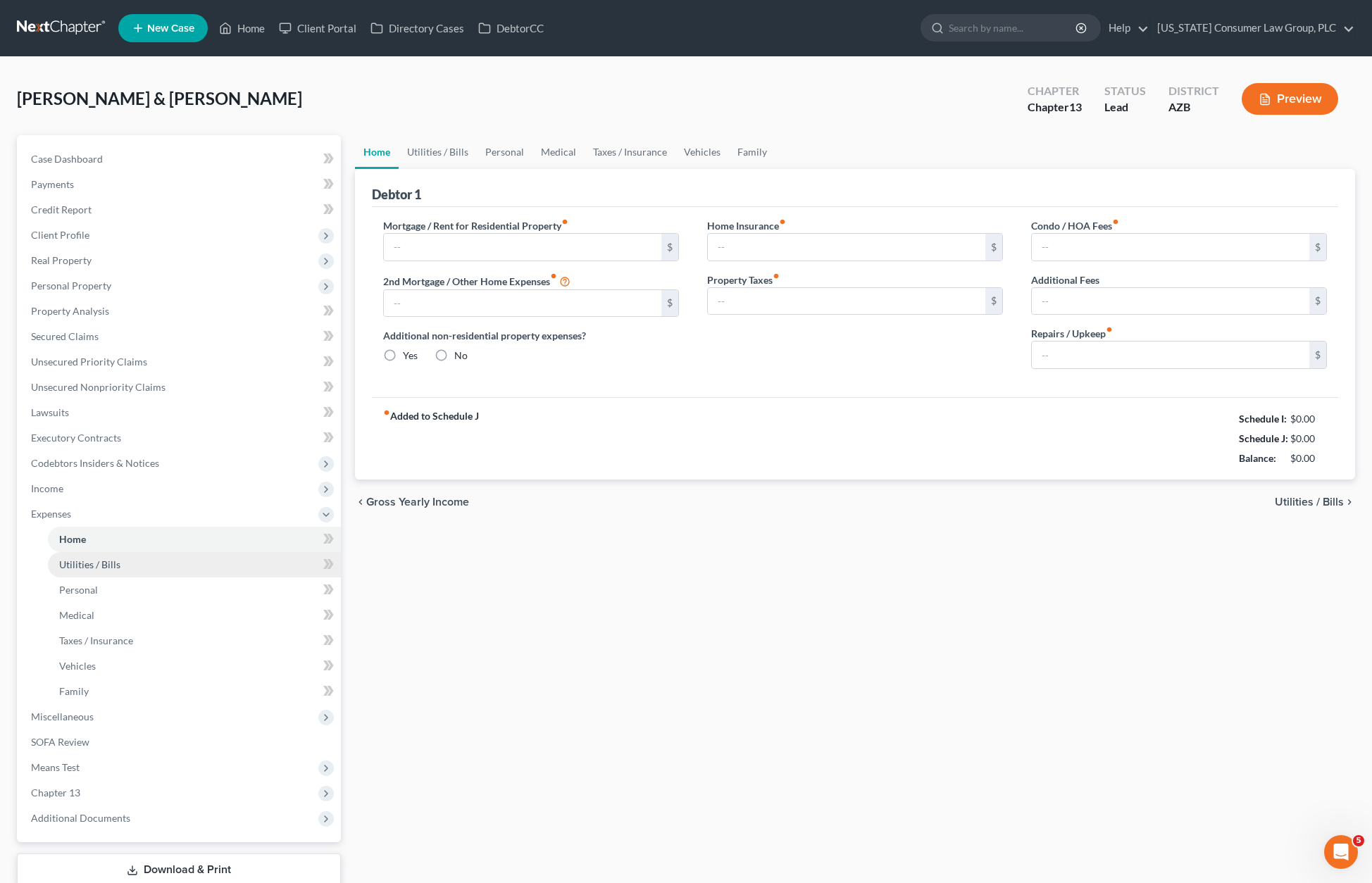
type input "0.00"
click at [98, 568] on span "Utilities / Bills" at bounding box center [90, 564] width 62 height 12
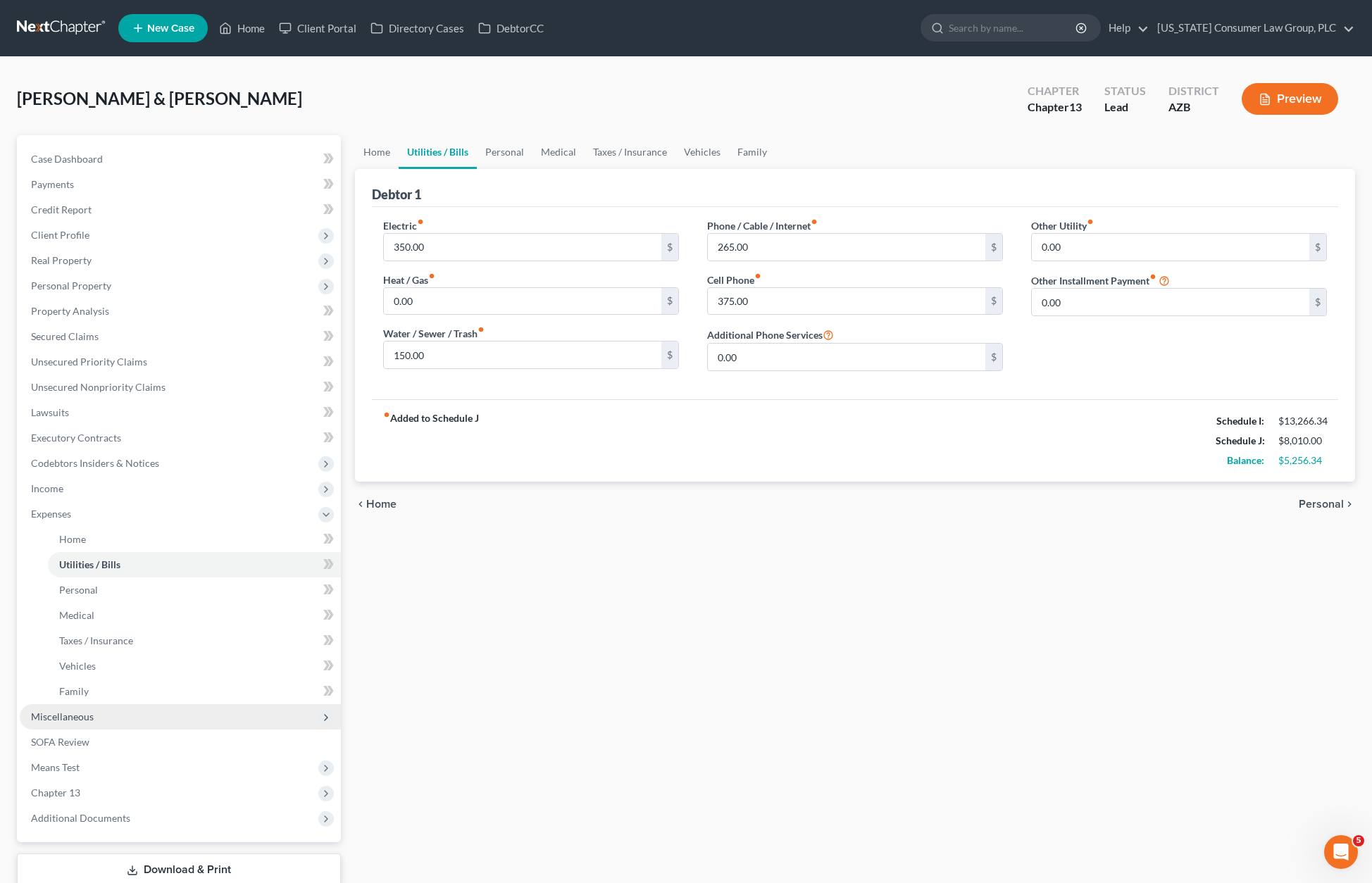
click at [70, 713] on span "Miscellaneous" at bounding box center [62, 716] width 62 height 12
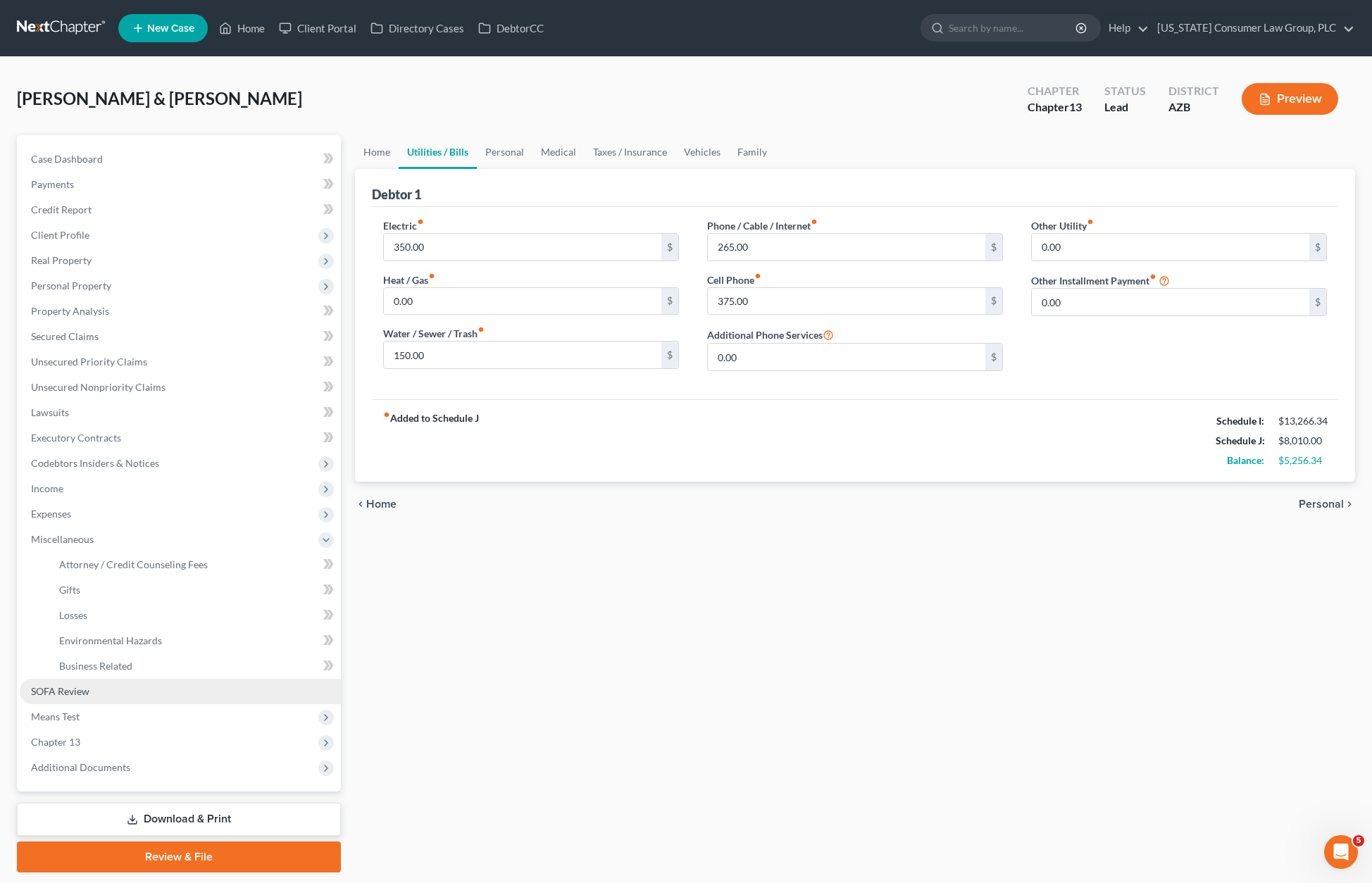
click at [71, 690] on span "SOFA Review" at bounding box center [60, 690] width 58 height 12
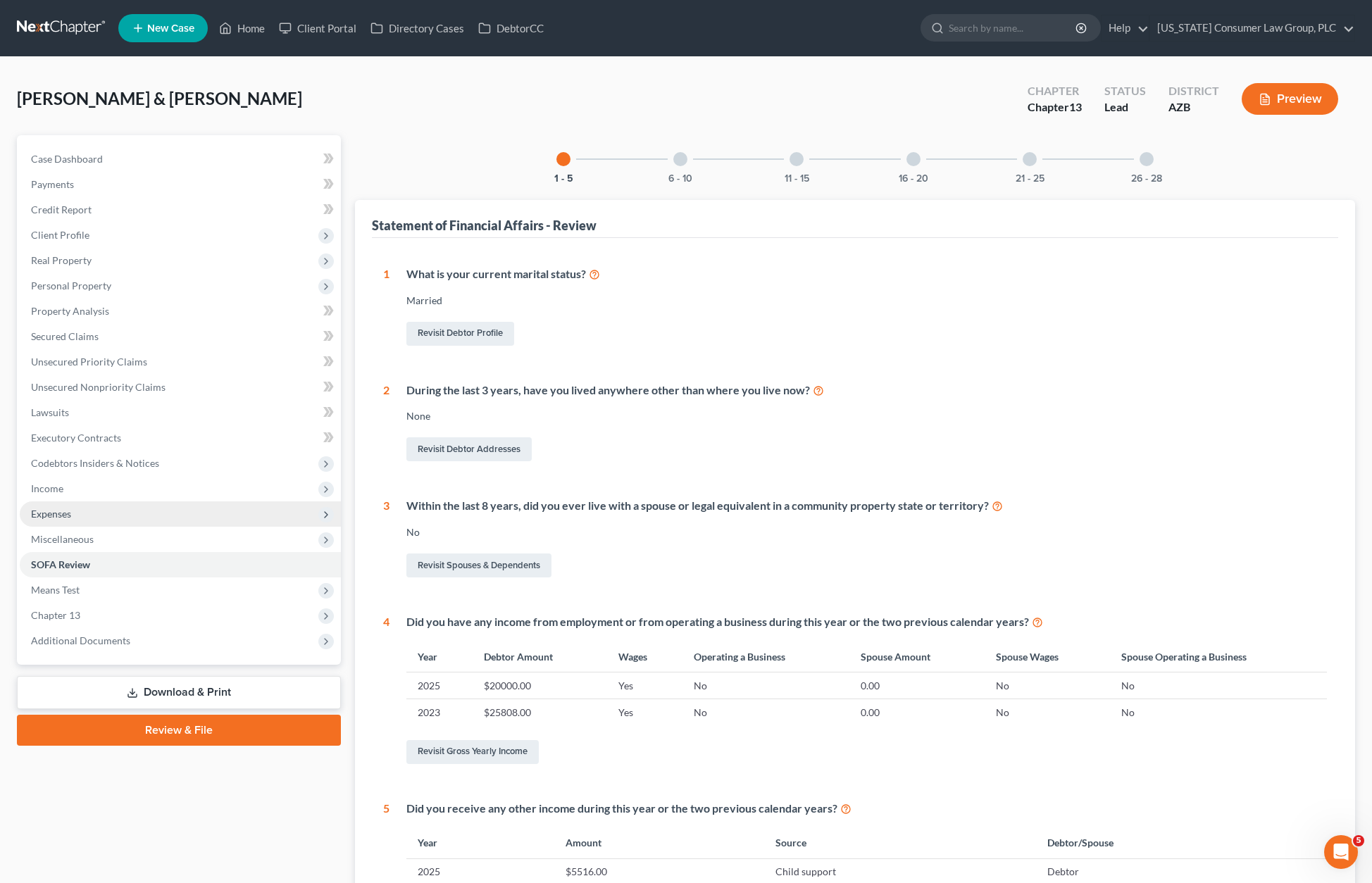
click at [78, 505] on span "Expenses" at bounding box center [180, 513] width 321 height 25
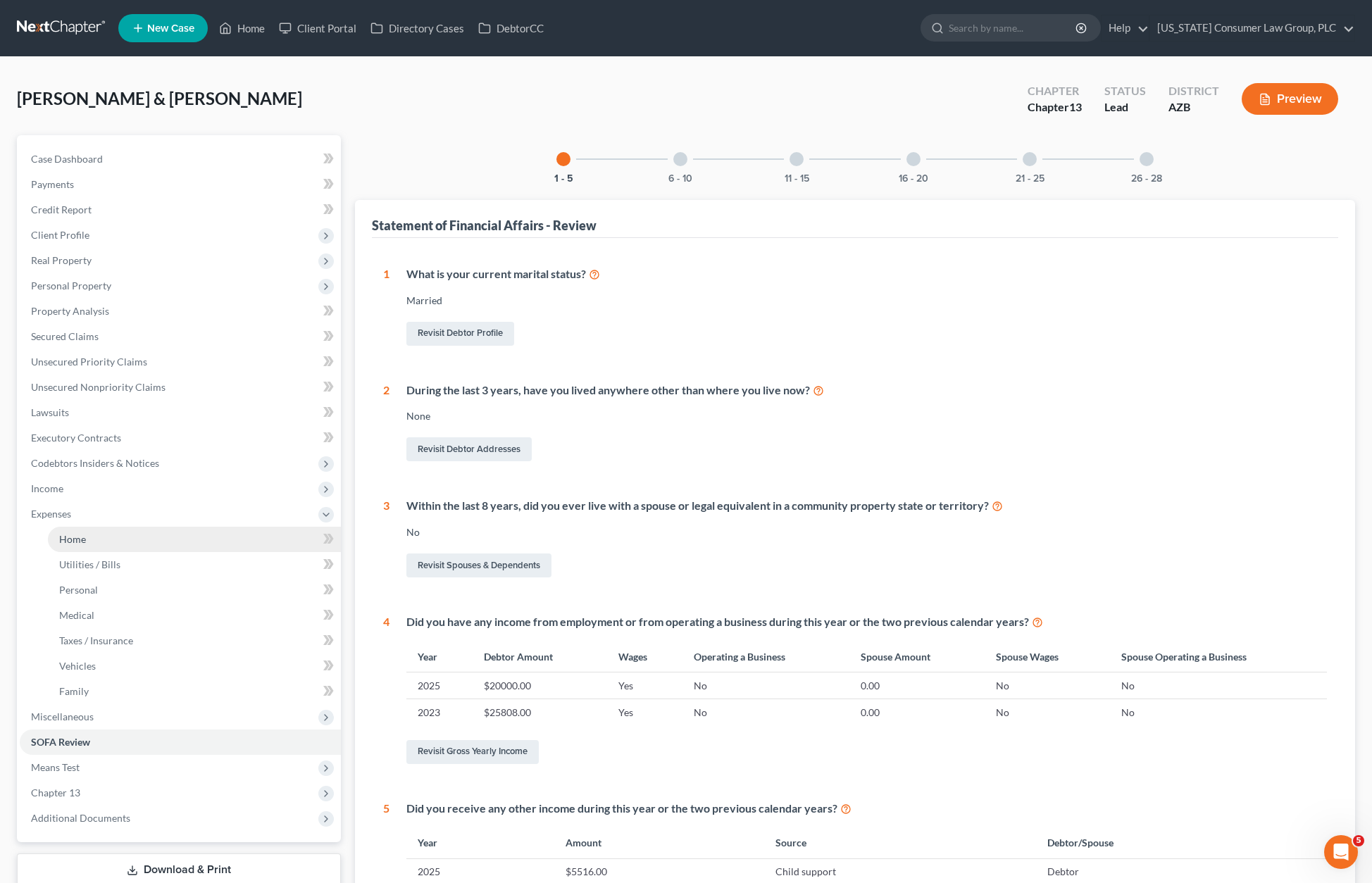
click at [90, 542] on link "Home" at bounding box center [194, 539] width 293 height 25
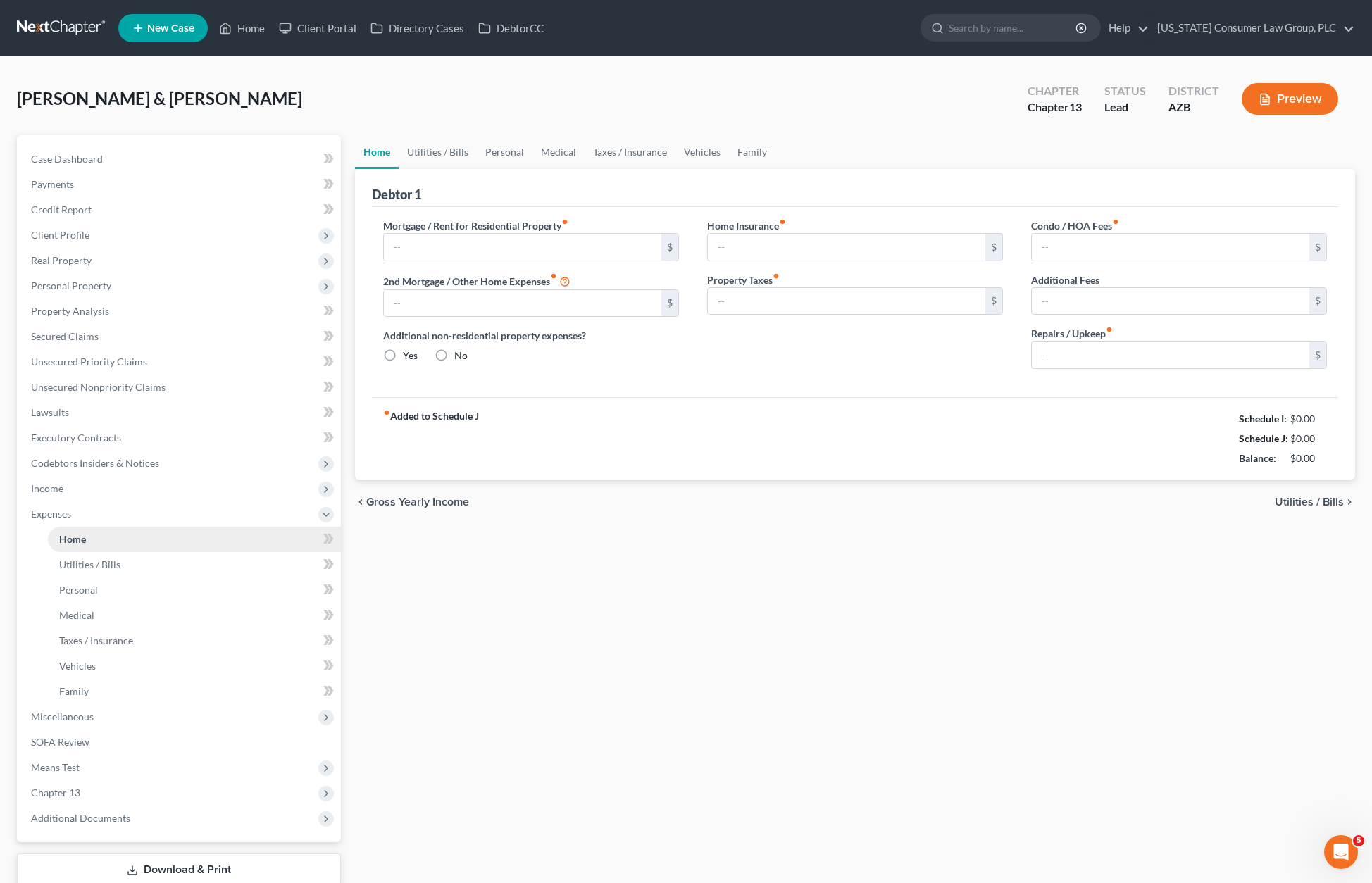
type input "2,635.00"
type input "0.00"
radio input "true"
type input "25.00"
type input "0.00"
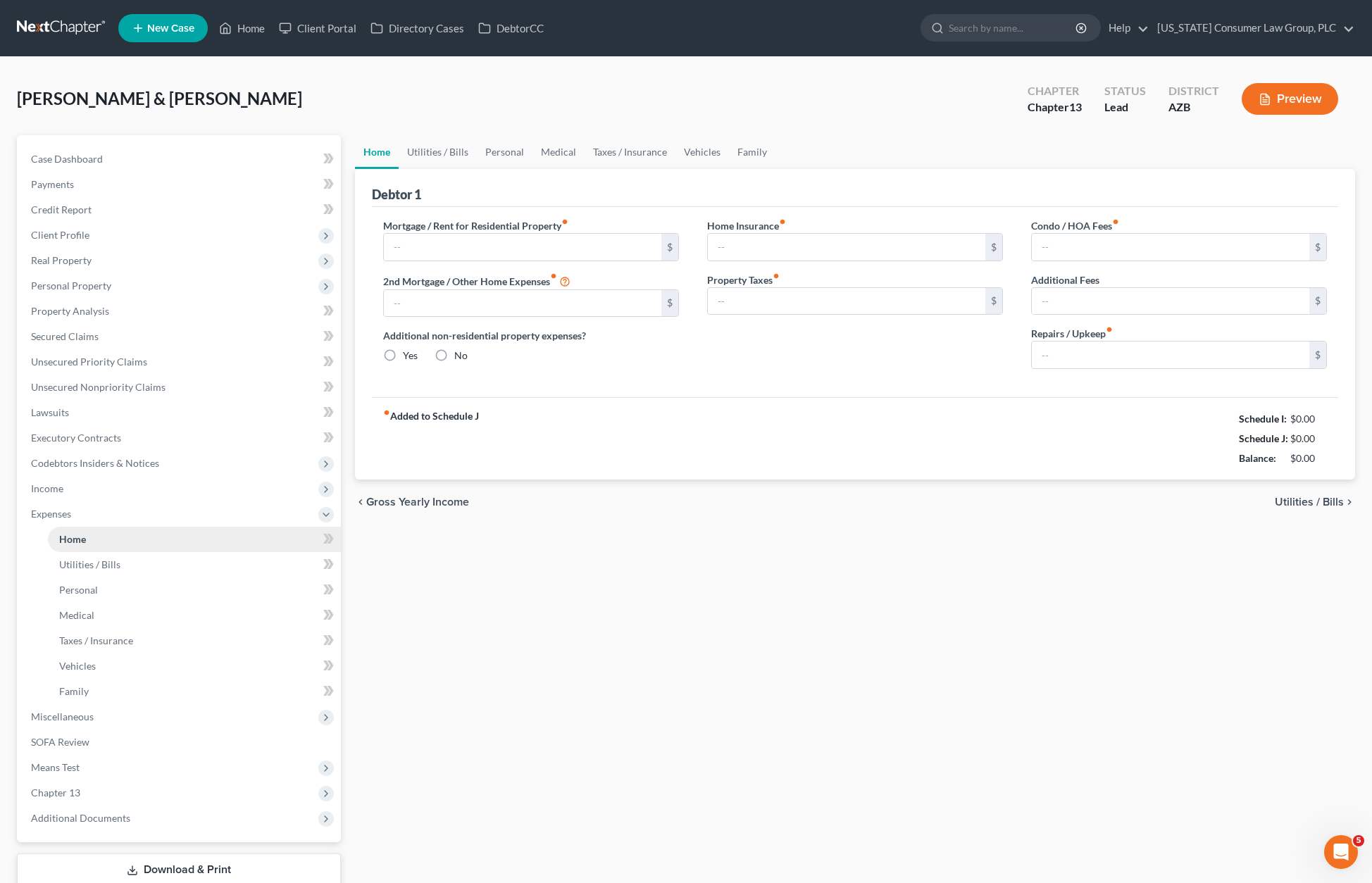
type input "0.00"
click at [206, 866] on link "Download & Print" at bounding box center [179, 869] width 324 height 33
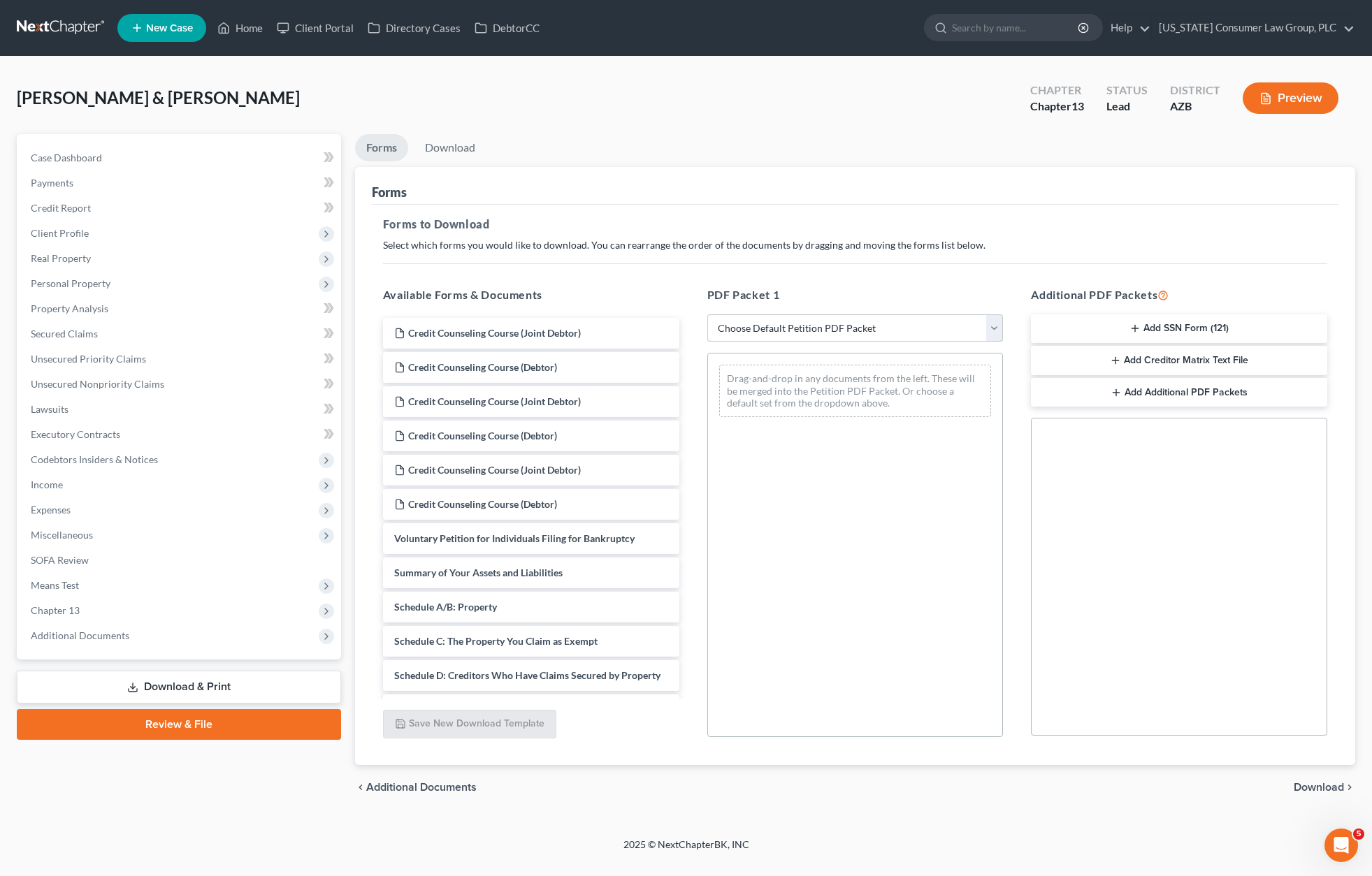
click at [1001, 328] on select "Choose Default Petition PDF Packet Complete Bankruptcy Petition (all forms and …" at bounding box center [855, 328] width 296 height 28
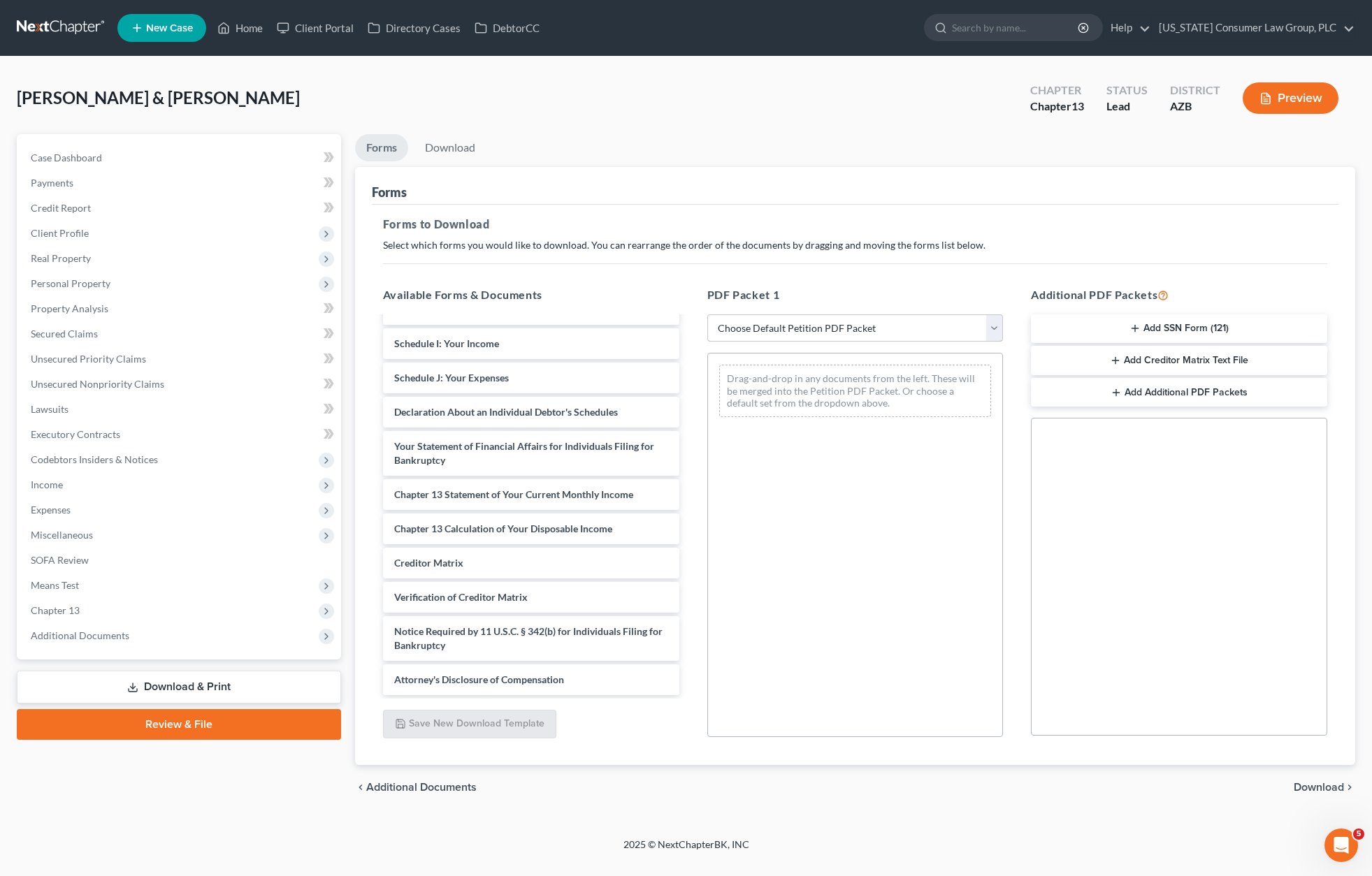
scroll to position [287, 0]
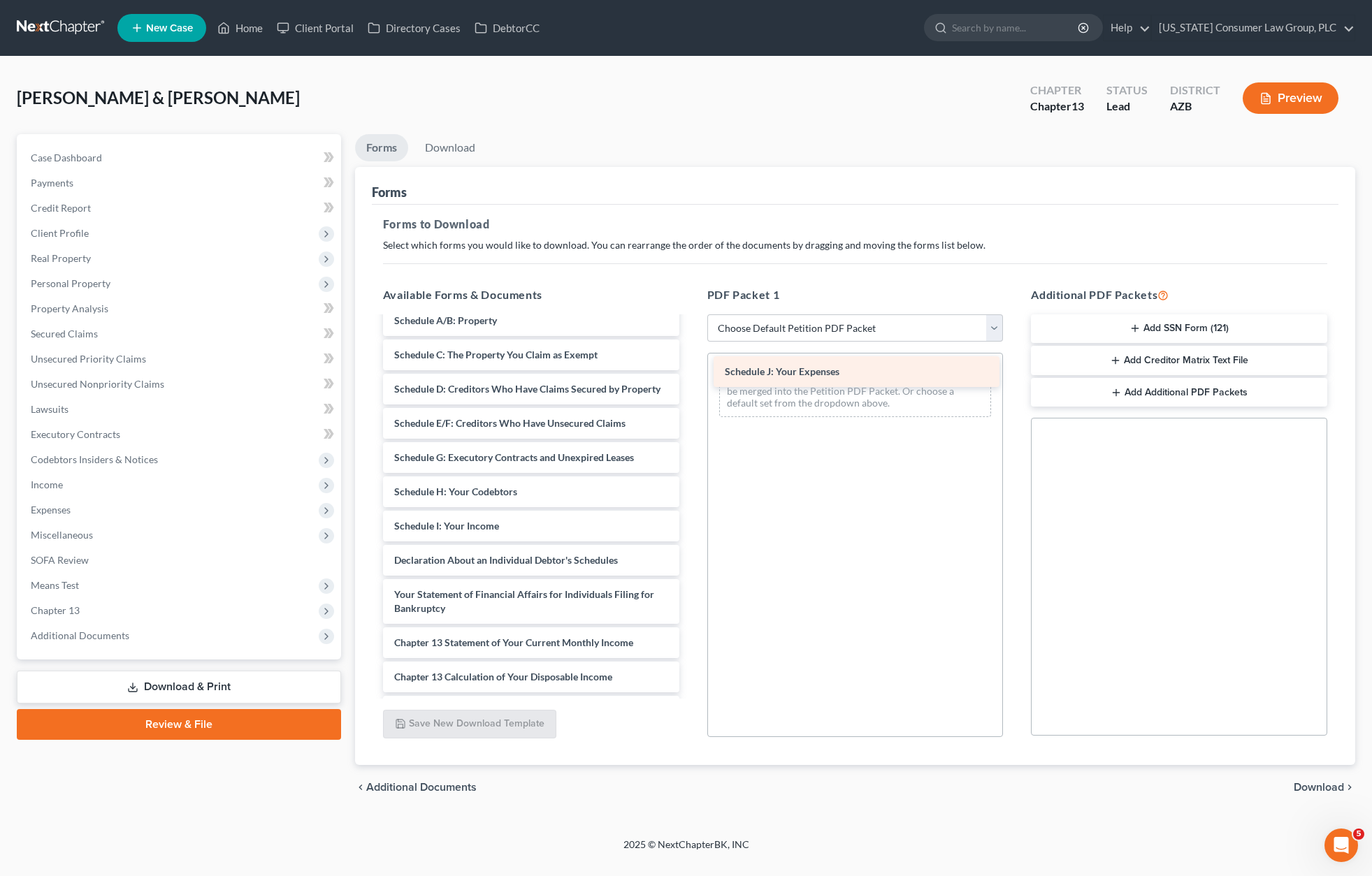
drag, startPoint x: 521, startPoint y: 568, endPoint x: 851, endPoint y: 365, distance: 387.4
click at [690, 365] on div "Schedule J: Your Expenses Credit Counseling Course (Joint Debtor) Credit Counse…" at bounding box center [531, 437] width 319 height 812
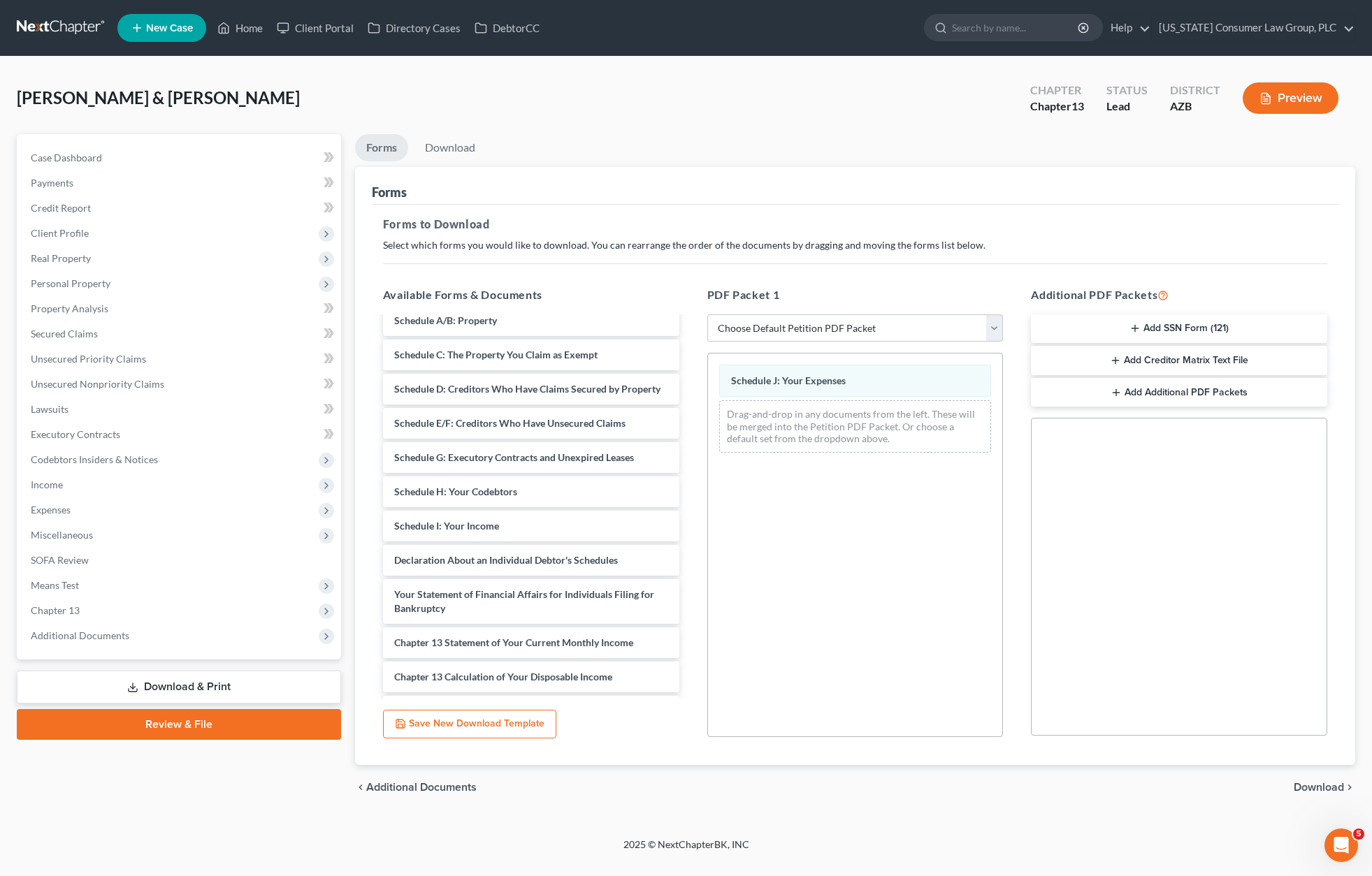
click at [1334, 784] on span "Download" at bounding box center [1318, 787] width 51 height 11
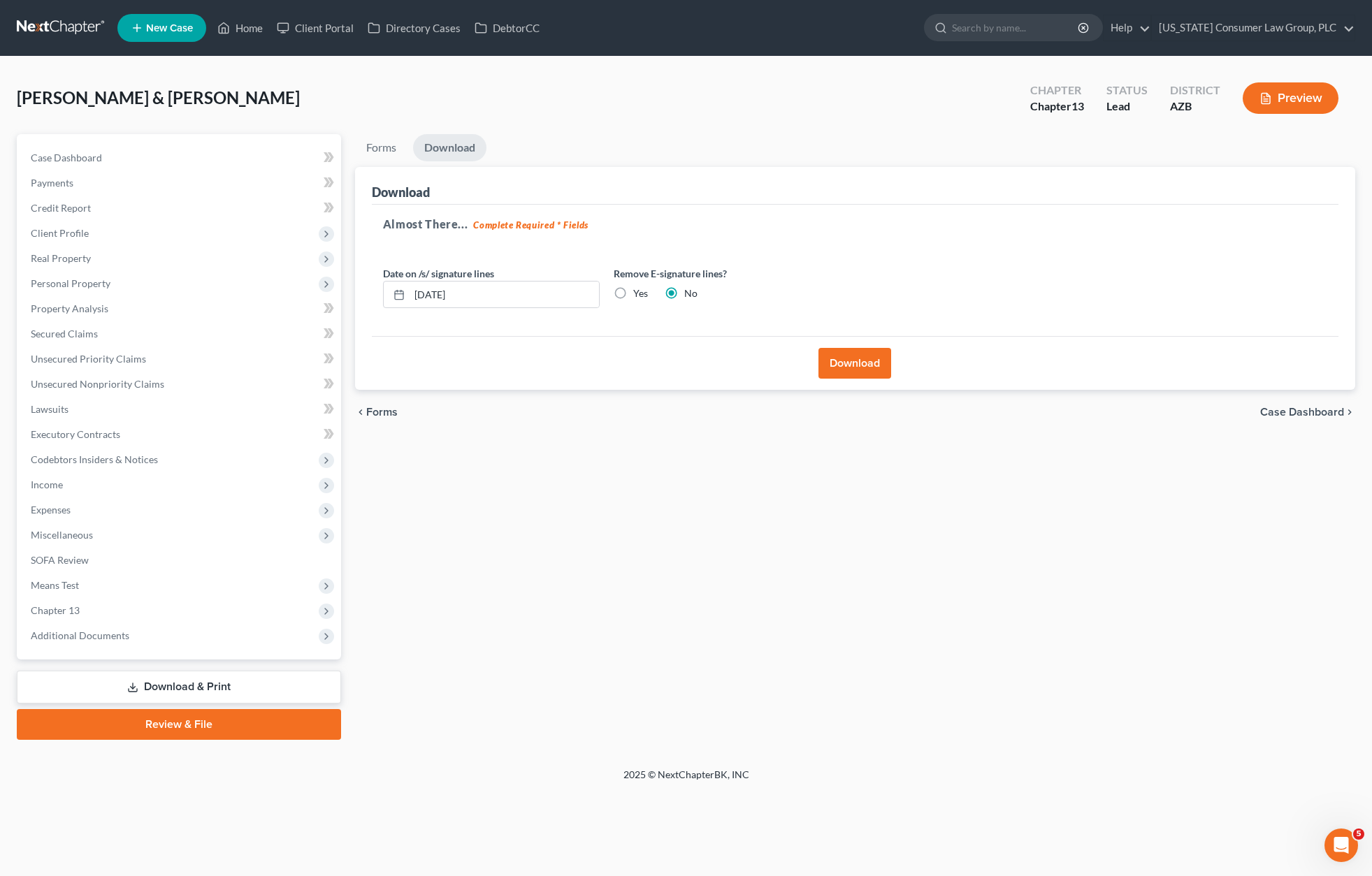
click at [835, 352] on button "Download" at bounding box center [855, 363] width 72 height 31
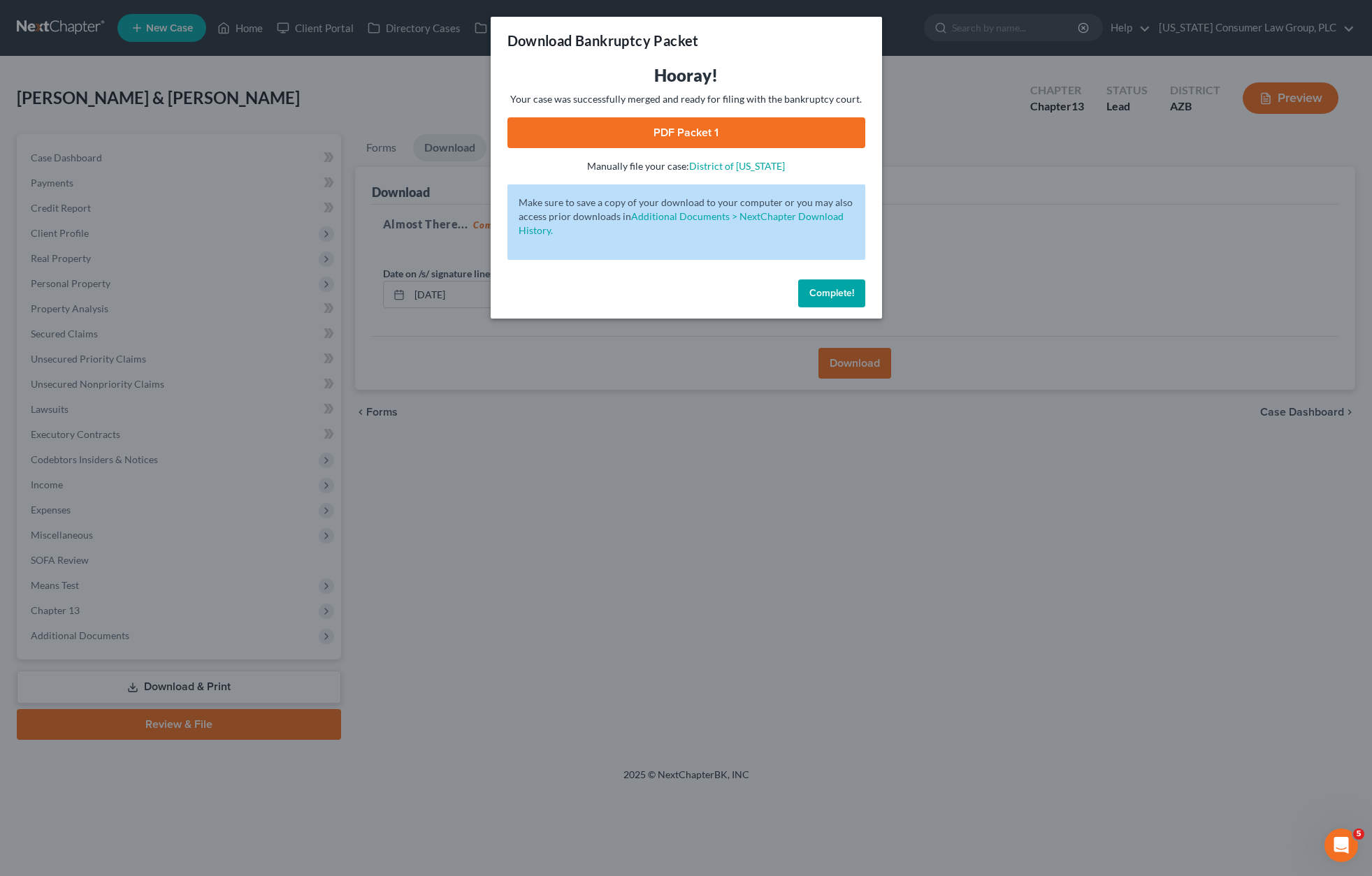
click at [673, 130] on link "PDF Packet 1" at bounding box center [686, 132] width 357 height 31
click at [666, 356] on div "Download Bankruptcy Packet Hooray! Your case was successfully merged and ready …" at bounding box center [686, 438] width 1372 height 876
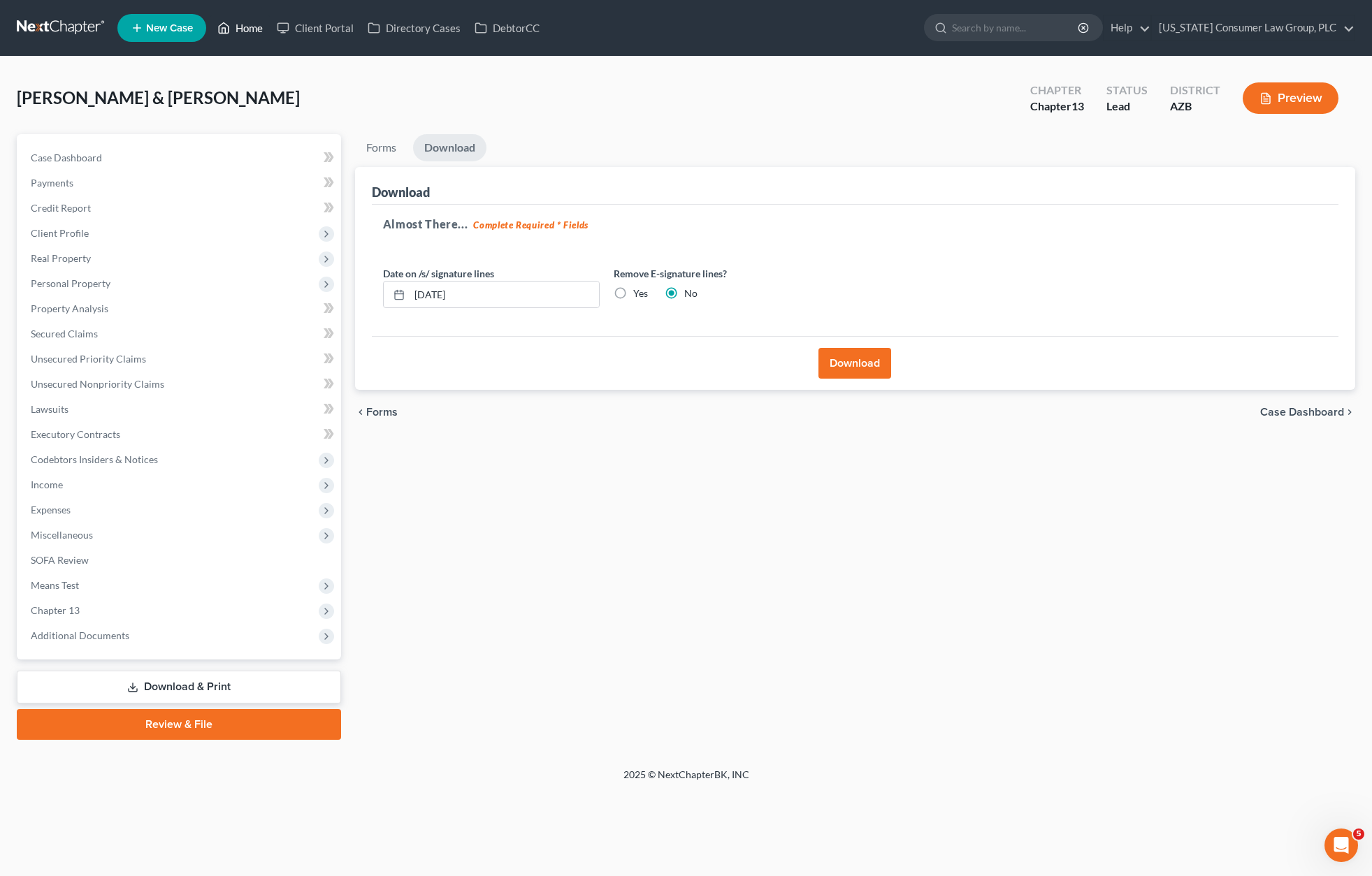
click at [241, 24] on link "Home" at bounding box center [240, 27] width 59 height 25
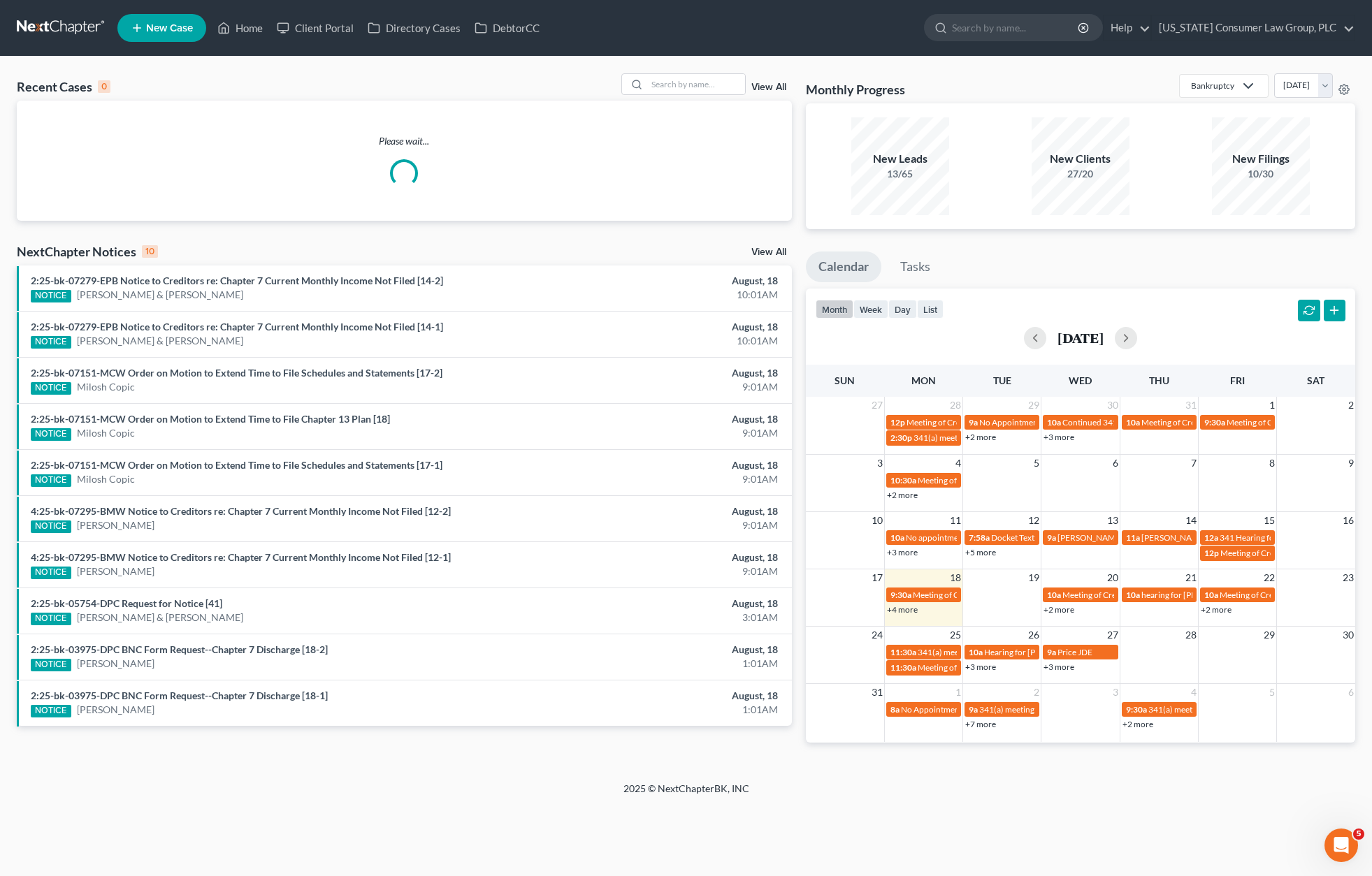
click at [684, 95] on div at bounding box center [683, 84] width 125 height 22
click at [685, 83] on input "search" at bounding box center [696, 84] width 98 height 20
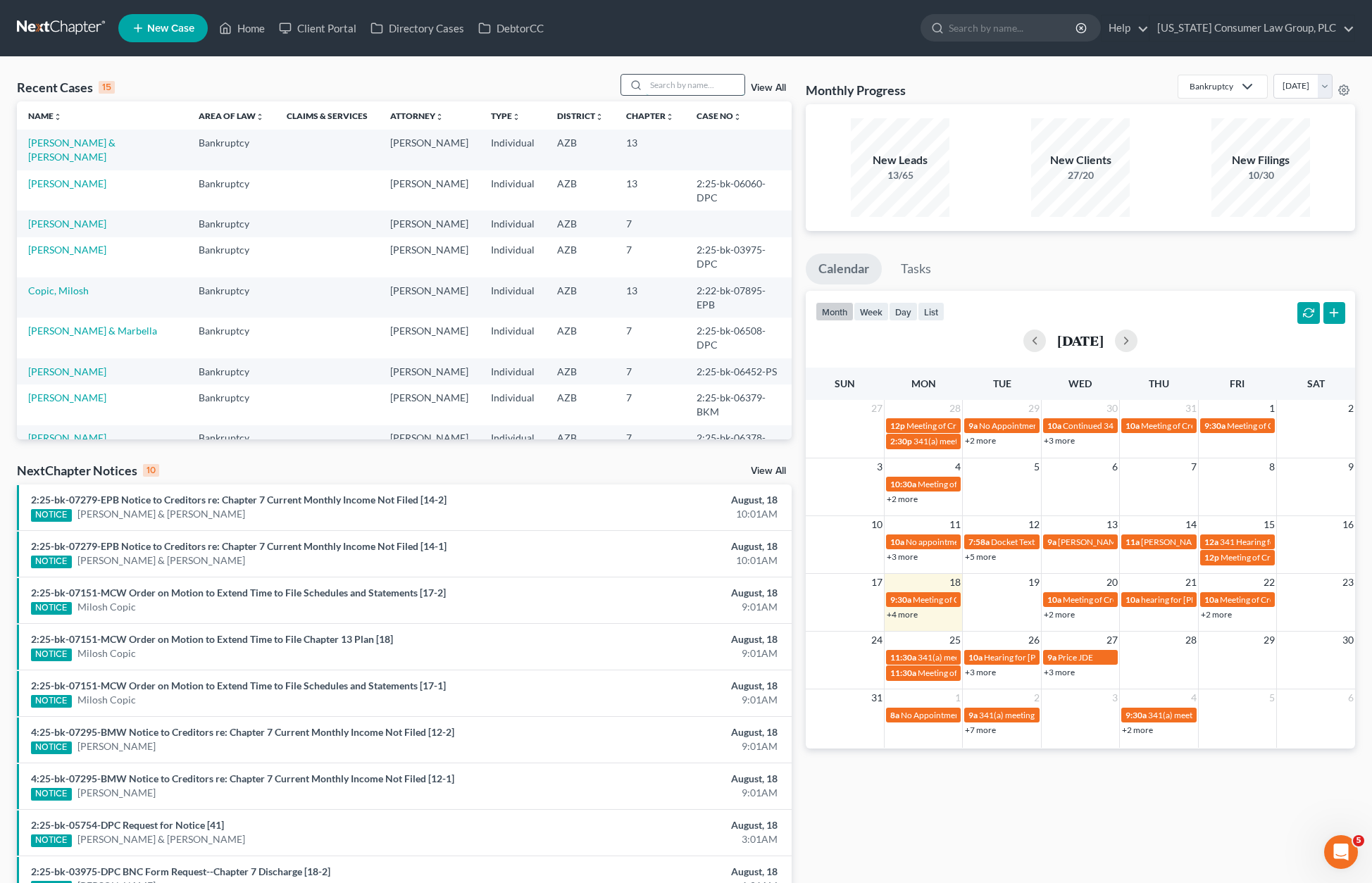
click at [684, 84] on input "search" at bounding box center [695, 84] width 99 height 20
type input "[PERSON_NAME]"
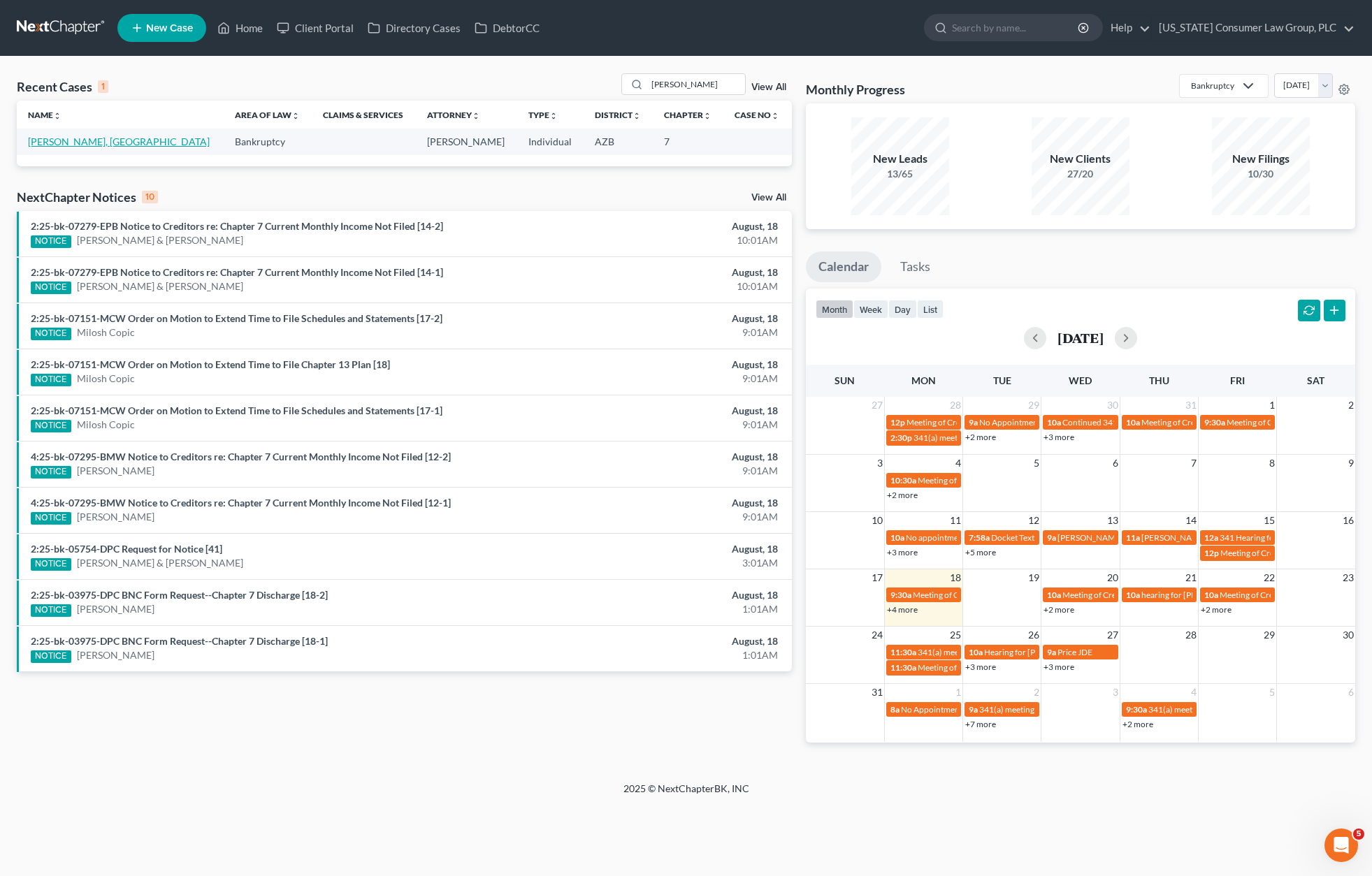
click at [100, 143] on link "[PERSON_NAME], [GEOGRAPHIC_DATA]" at bounding box center [119, 141] width 182 height 12
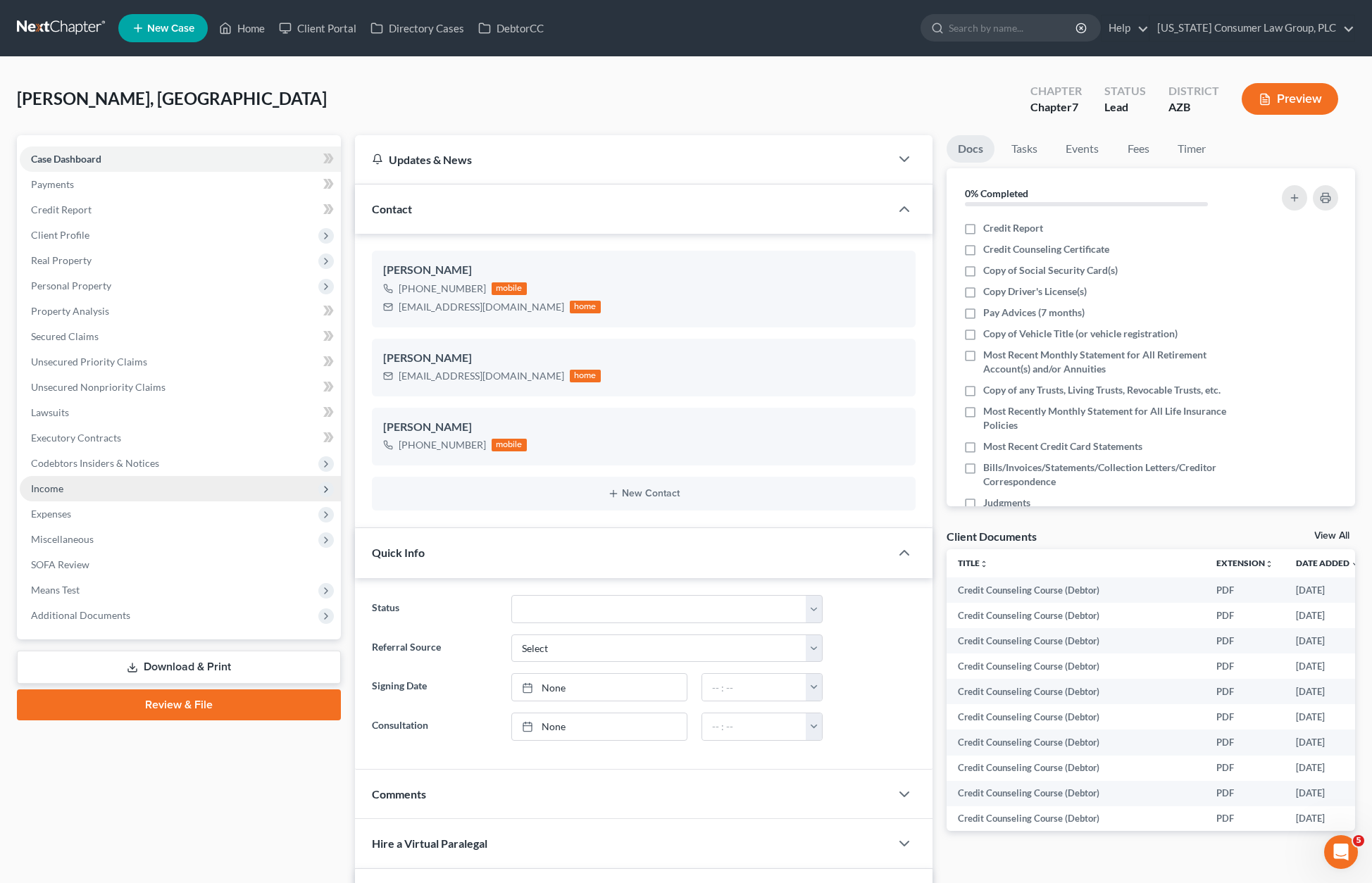
click at [65, 486] on span "Income" at bounding box center [180, 488] width 321 height 25
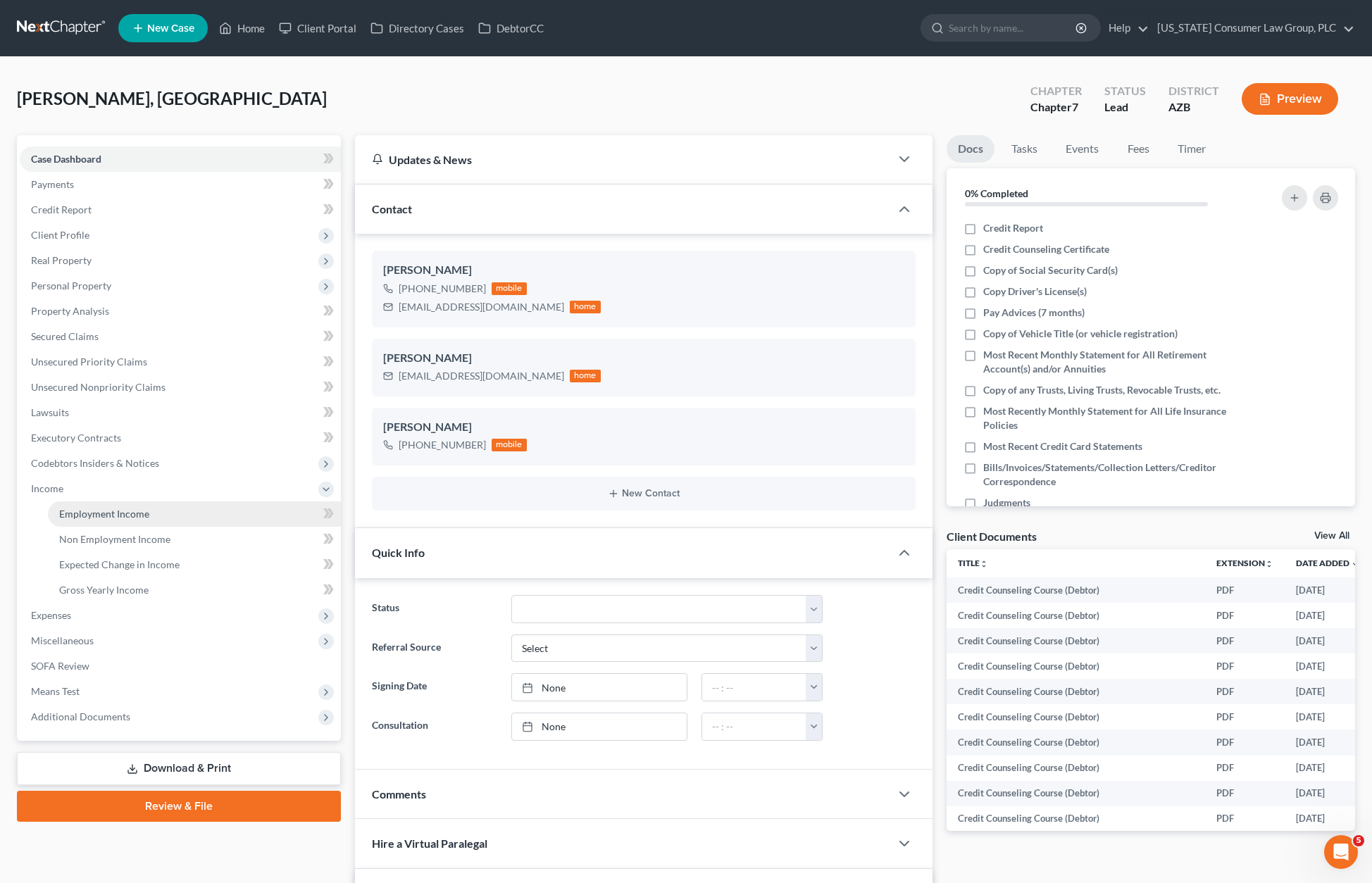
click at [89, 514] on span "Employment Income" at bounding box center [104, 513] width 90 height 12
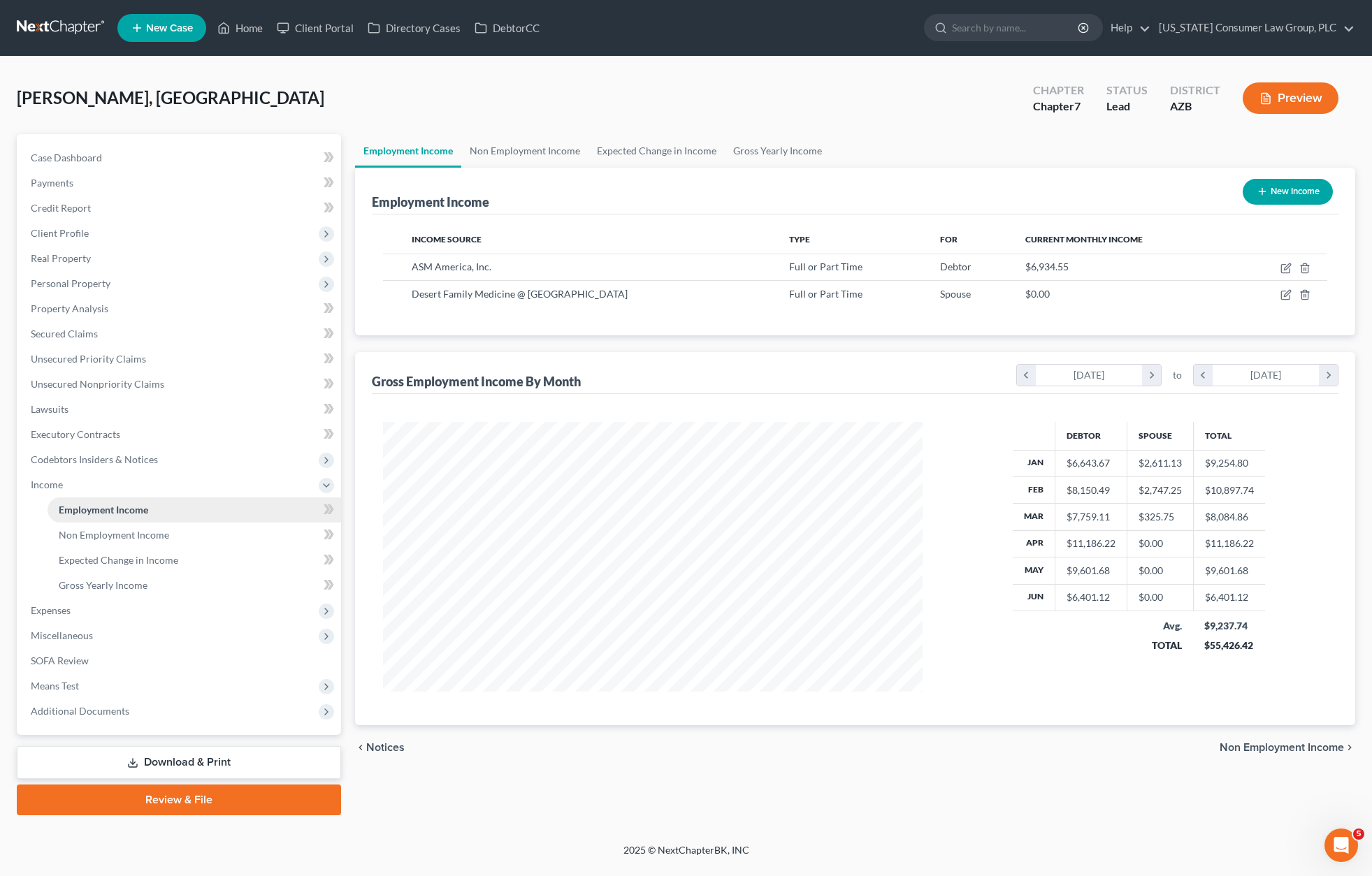
scroll to position [270, 567]
click at [1283, 266] on icon "button" at bounding box center [1286, 268] width 11 height 11
select select "0"
select select "3"
select select "2"
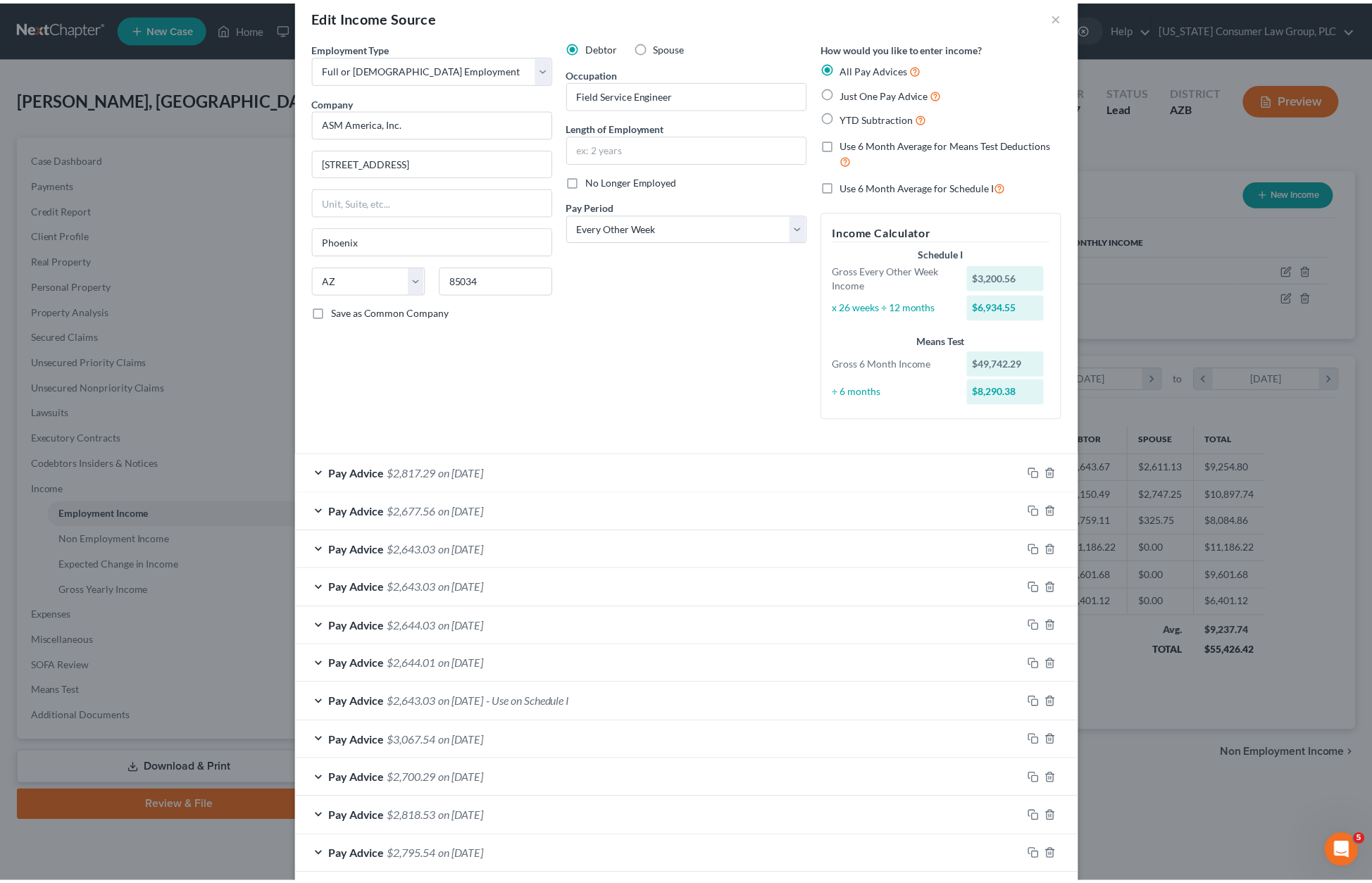
scroll to position [25, 0]
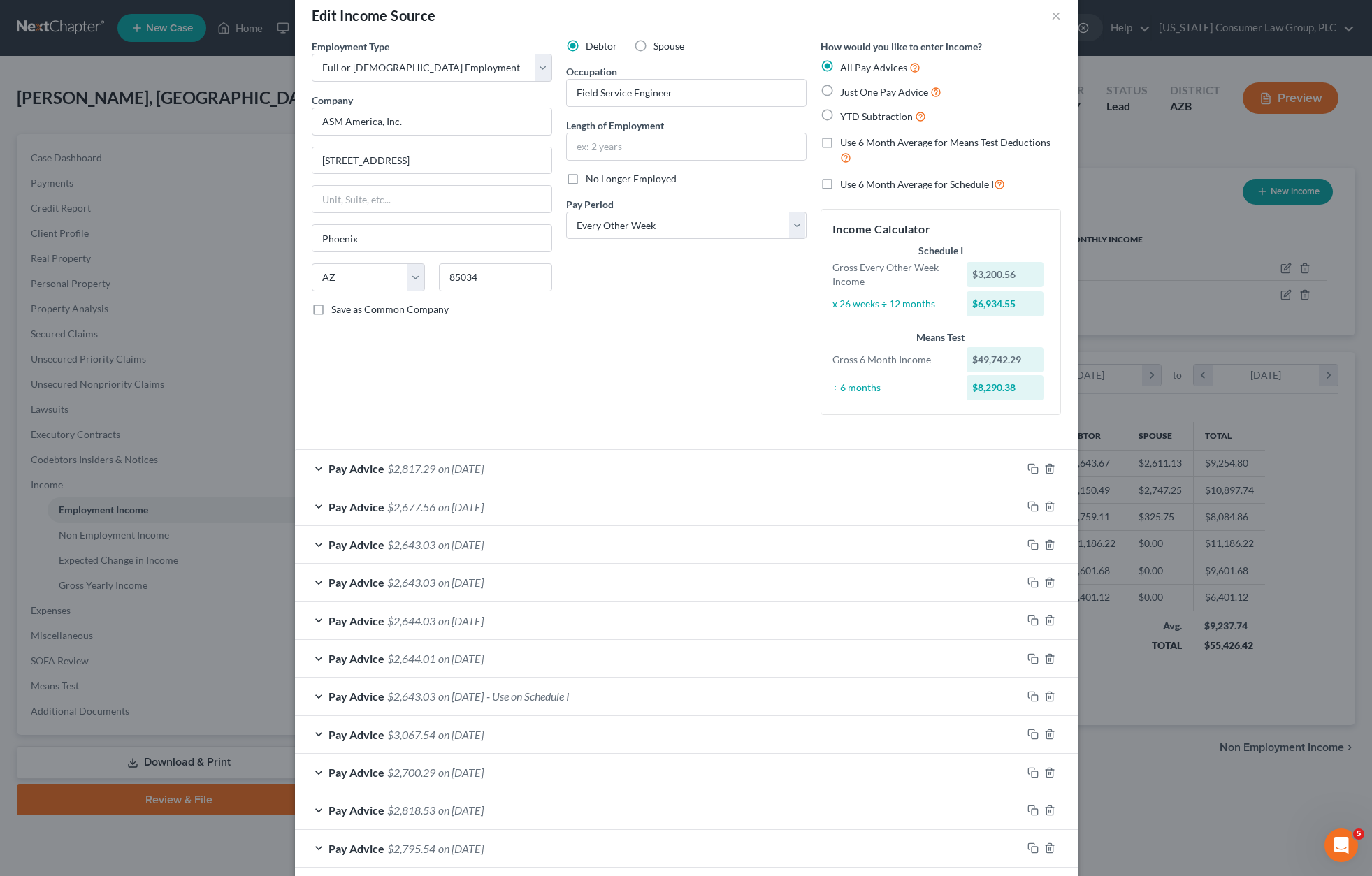
click at [1247, 293] on div "Edit Income Source × Employment Type * Select Full or [DEMOGRAPHIC_DATA] Employ…" at bounding box center [686, 438] width 1372 height 876
click at [1215, 670] on div "Edit Income Source × Employment Type * Select Full or [DEMOGRAPHIC_DATA] Employ…" at bounding box center [686, 438] width 1372 height 876
click at [1051, 11] on button "×" at bounding box center [1056, 15] width 10 height 17
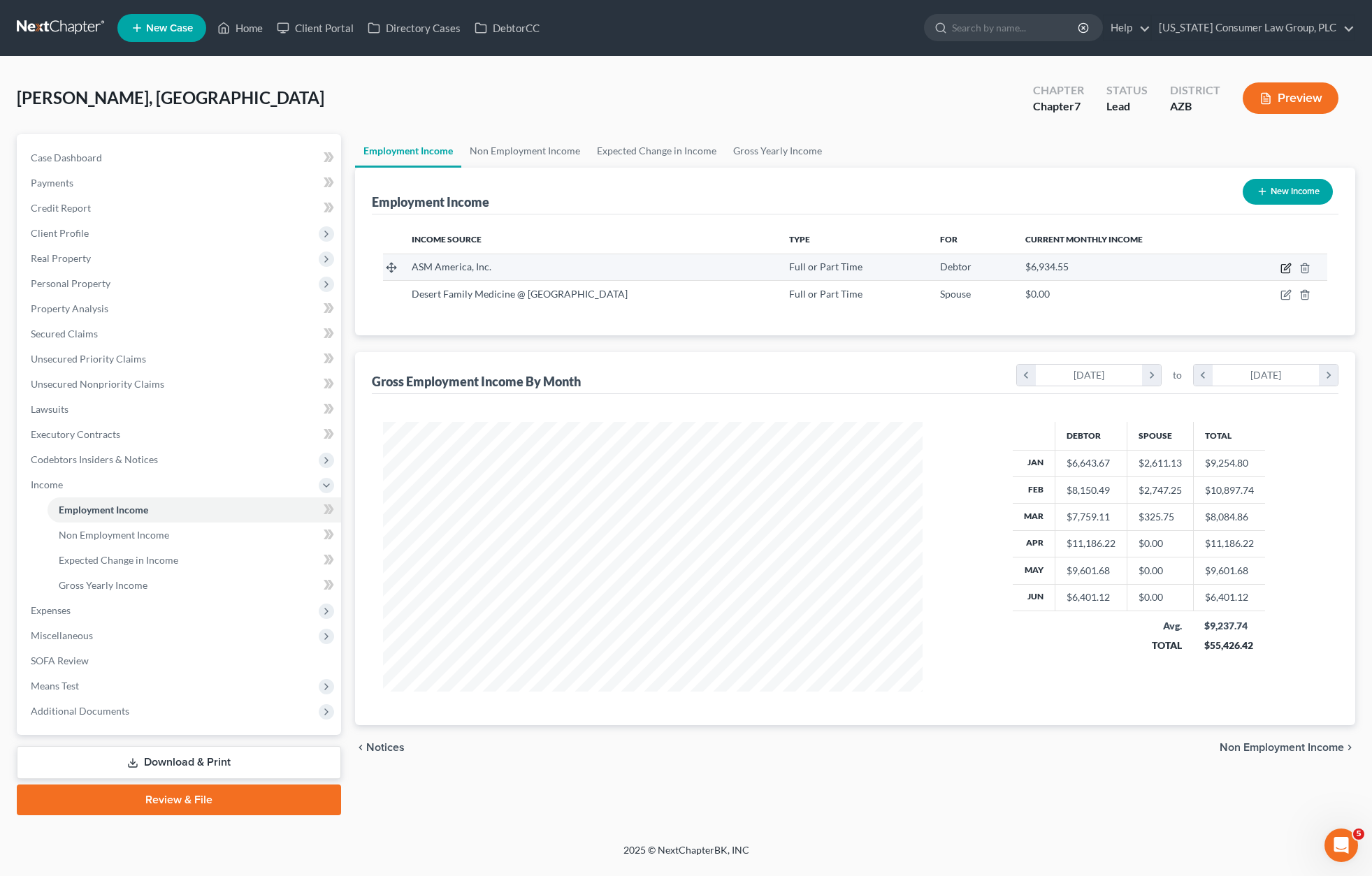
click at [1288, 267] on icon "button" at bounding box center [1286, 268] width 11 height 11
select select "0"
select select "3"
select select "2"
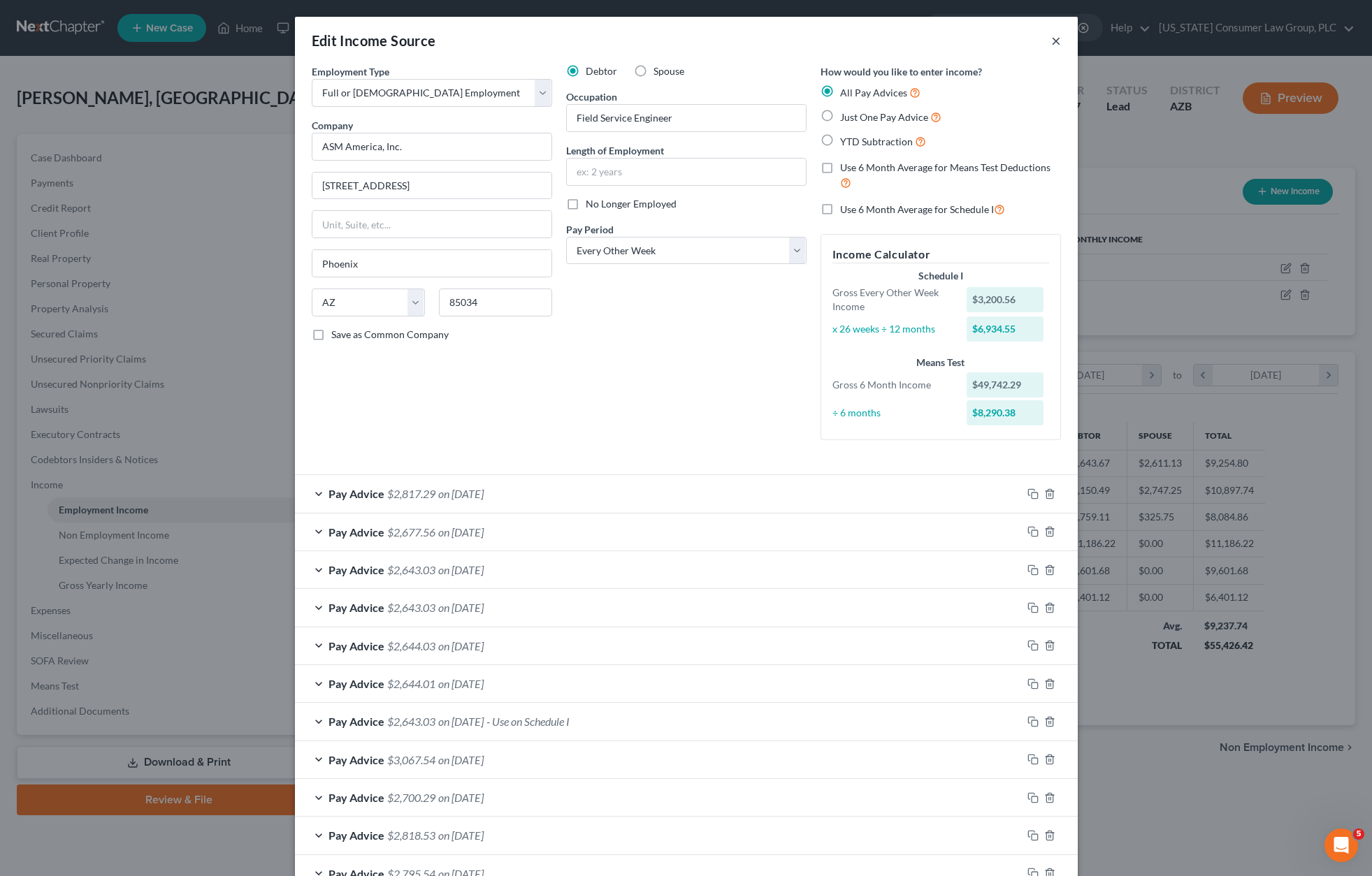
click at [1051, 42] on button "×" at bounding box center [1056, 40] width 10 height 17
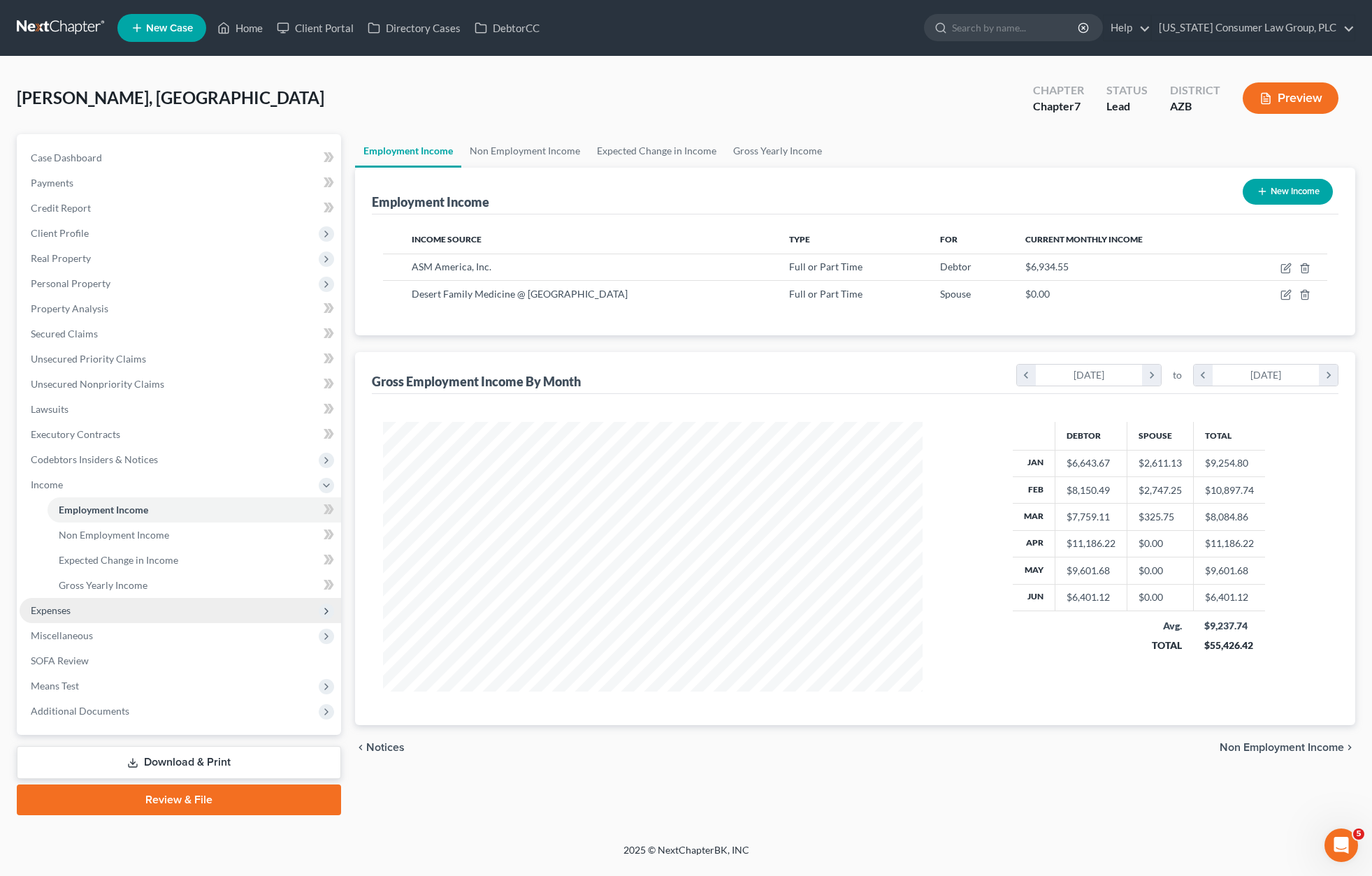
click at [55, 611] on span "Expenses" at bounding box center [51, 609] width 40 height 12
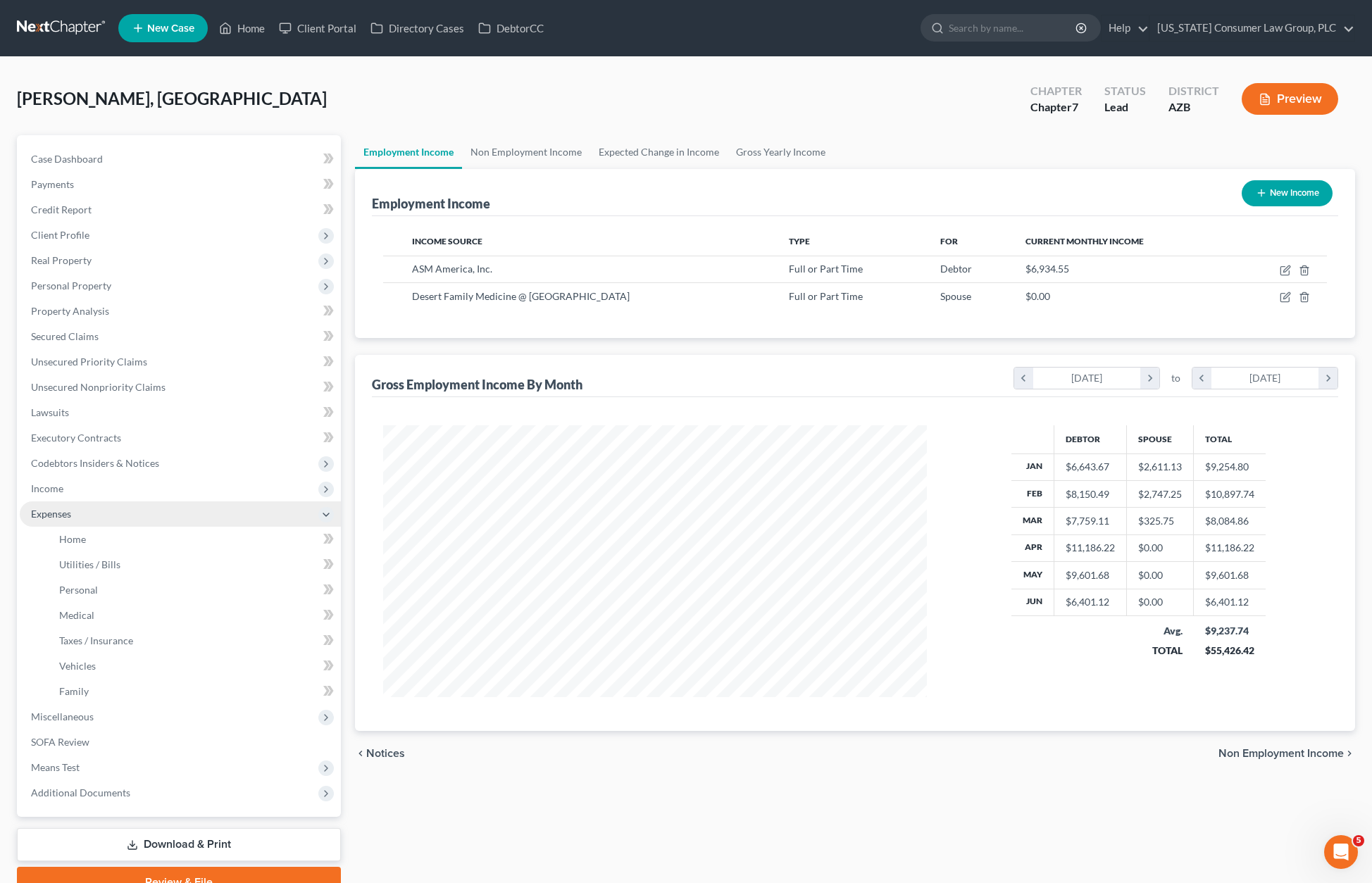
scroll to position [703801, 703582]
click at [89, 538] on link "Home" at bounding box center [194, 539] width 293 height 25
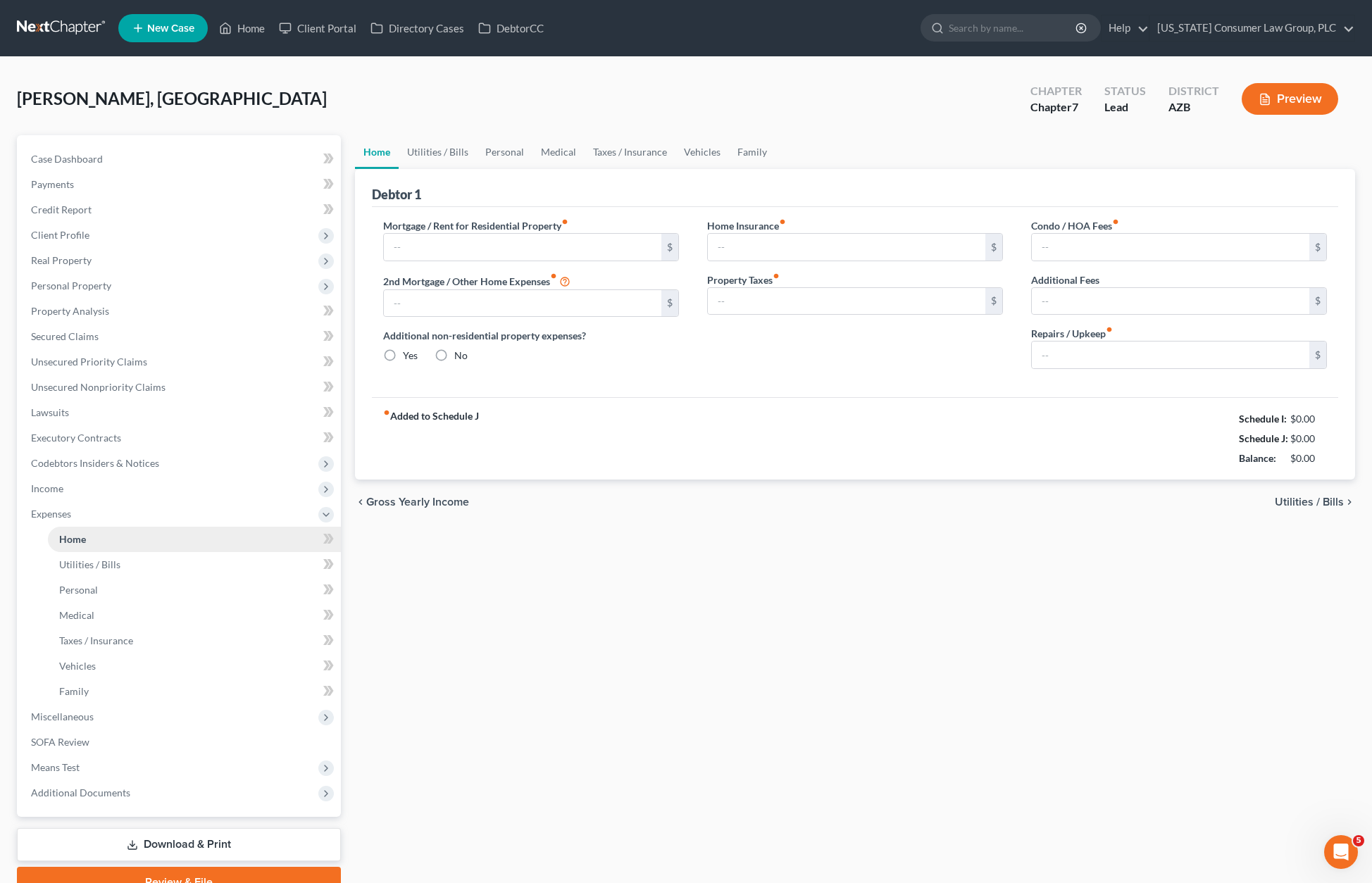
type input "1,845.00"
type input "0.00"
radio input "true"
type input "26.50"
type input "0.00"
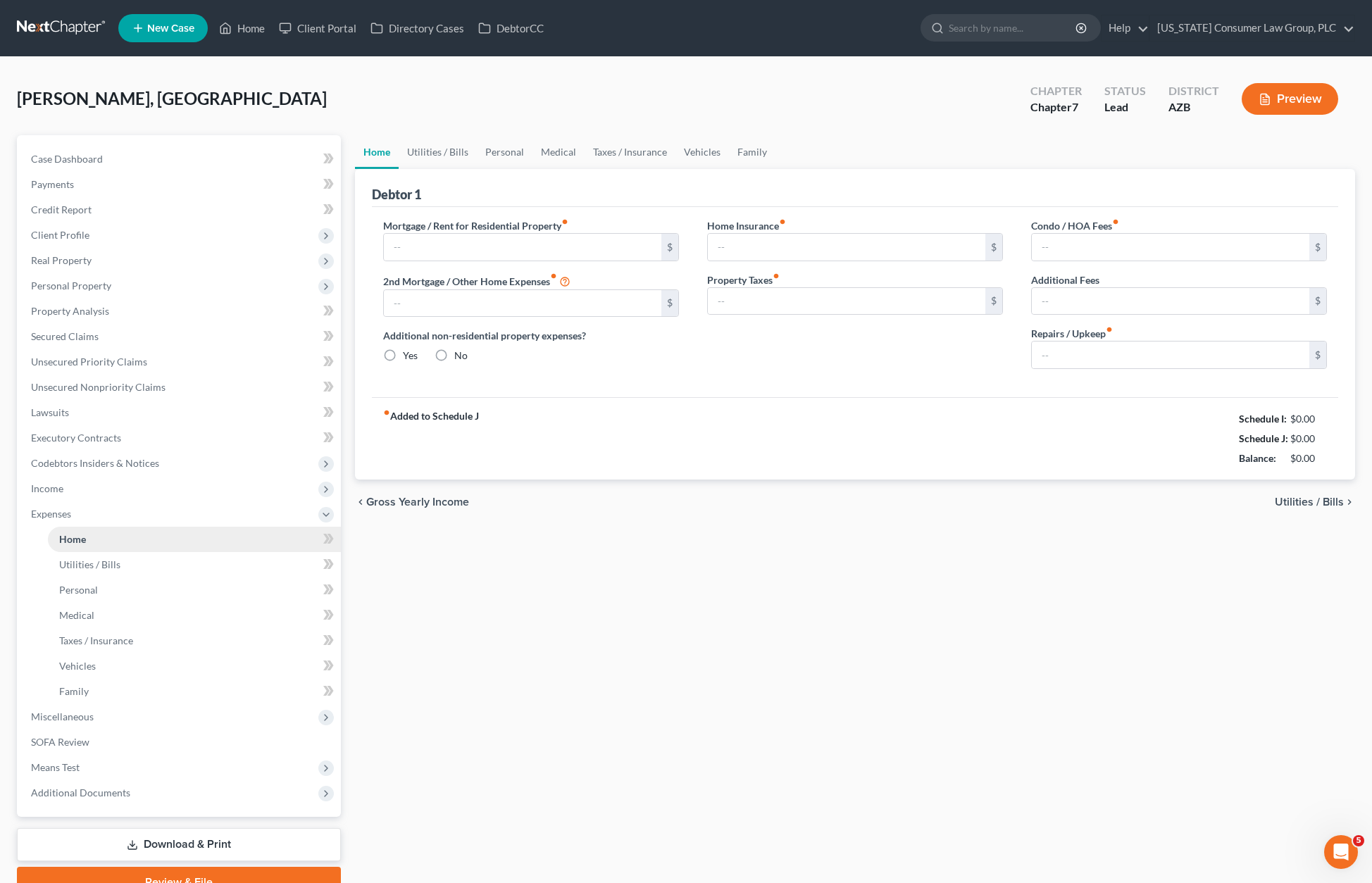
type input "0.00"
click at [89, 533] on link "Home" at bounding box center [194, 539] width 293 height 25
click at [84, 560] on span "Utilities / Bills" at bounding box center [90, 564] width 62 height 12
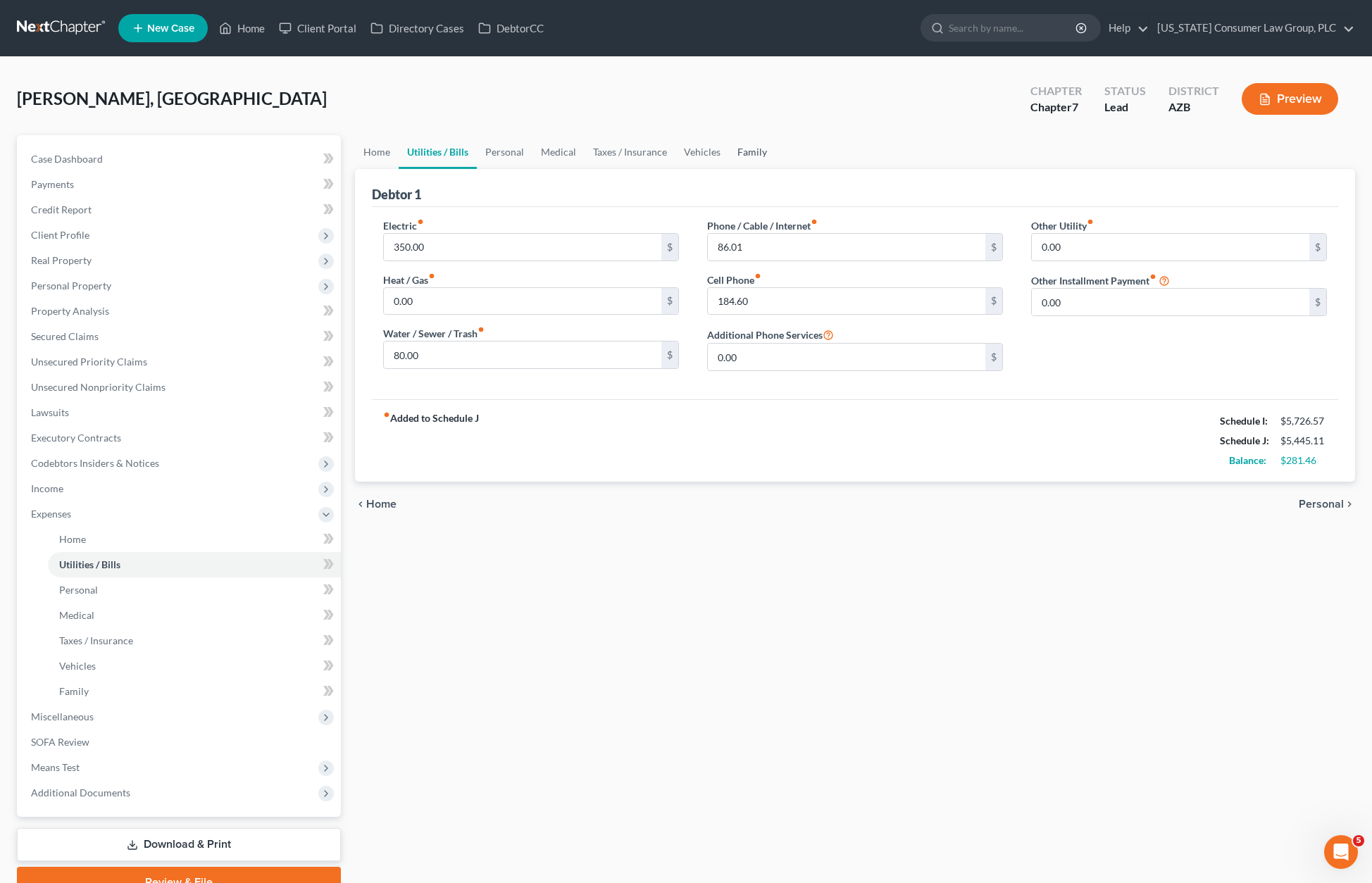
click at [739, 152] on link "Family" at bounding box center [751, 152] width 46 height 34
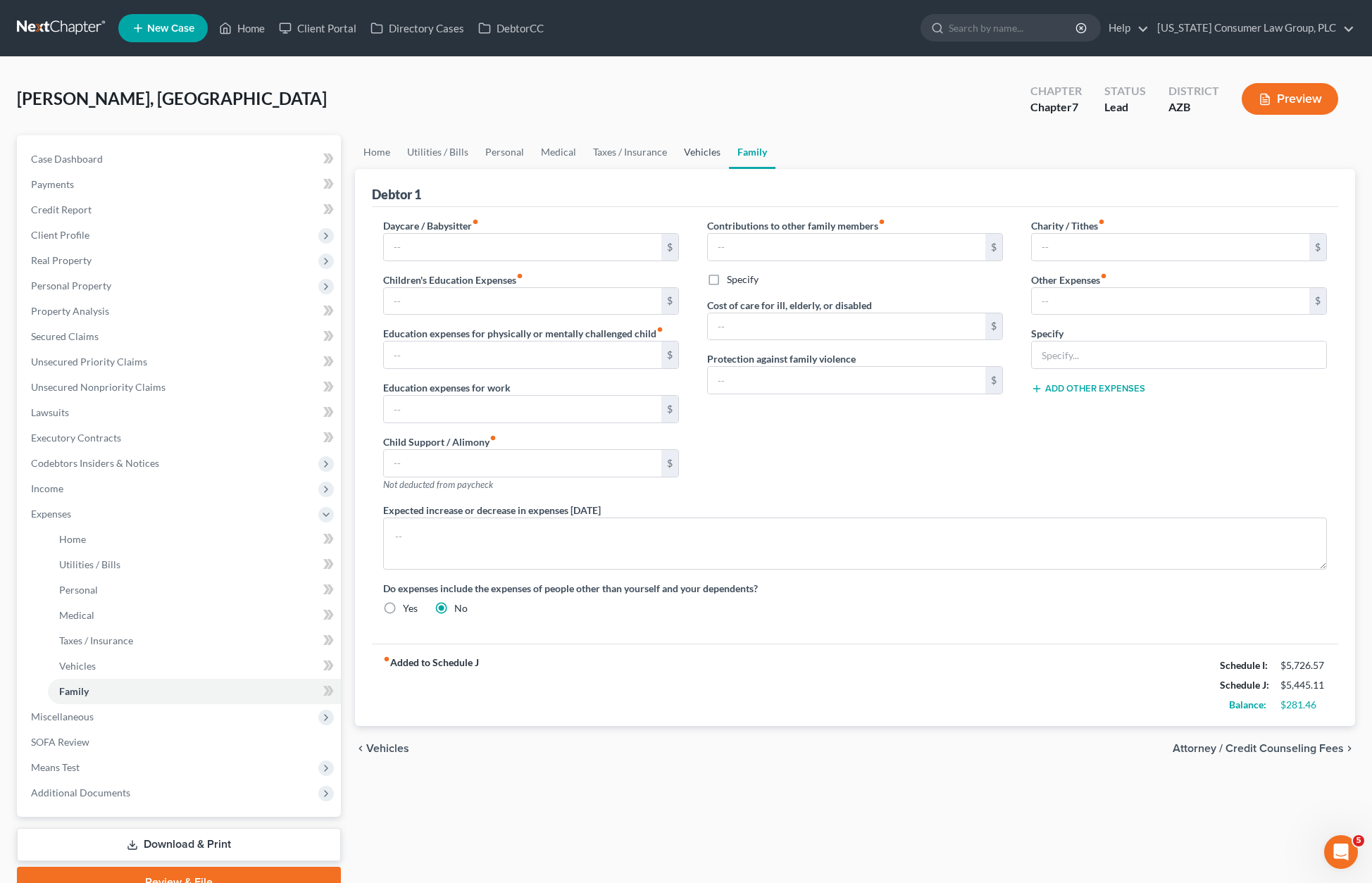
click at [690, 149] on link "Vehicles" at bounding box center [702, 152] width 53 height 34
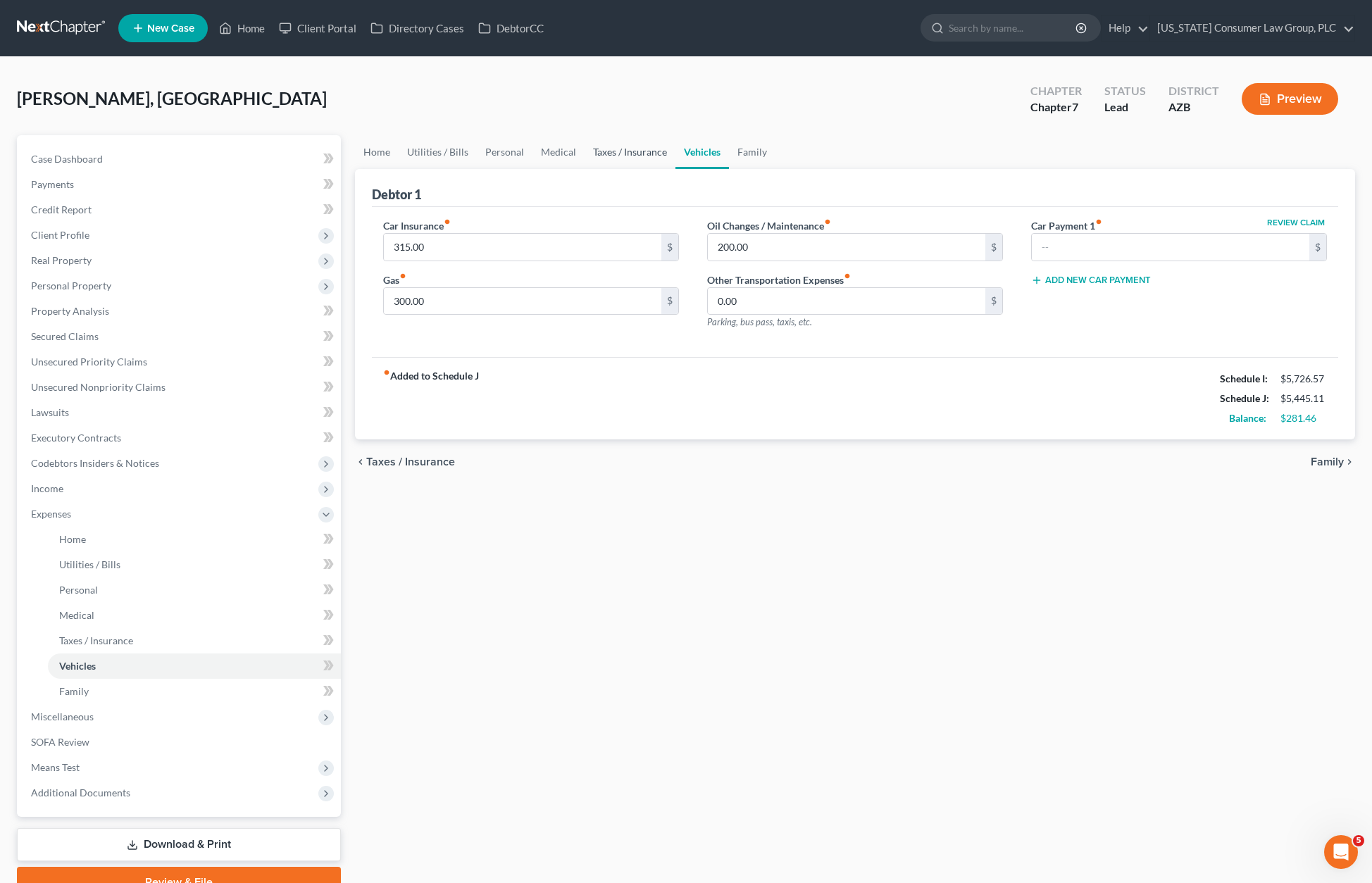
click at [618, 143] on link "Taxes / Insurance" at bounding box center [630, 152] width 91 height 34
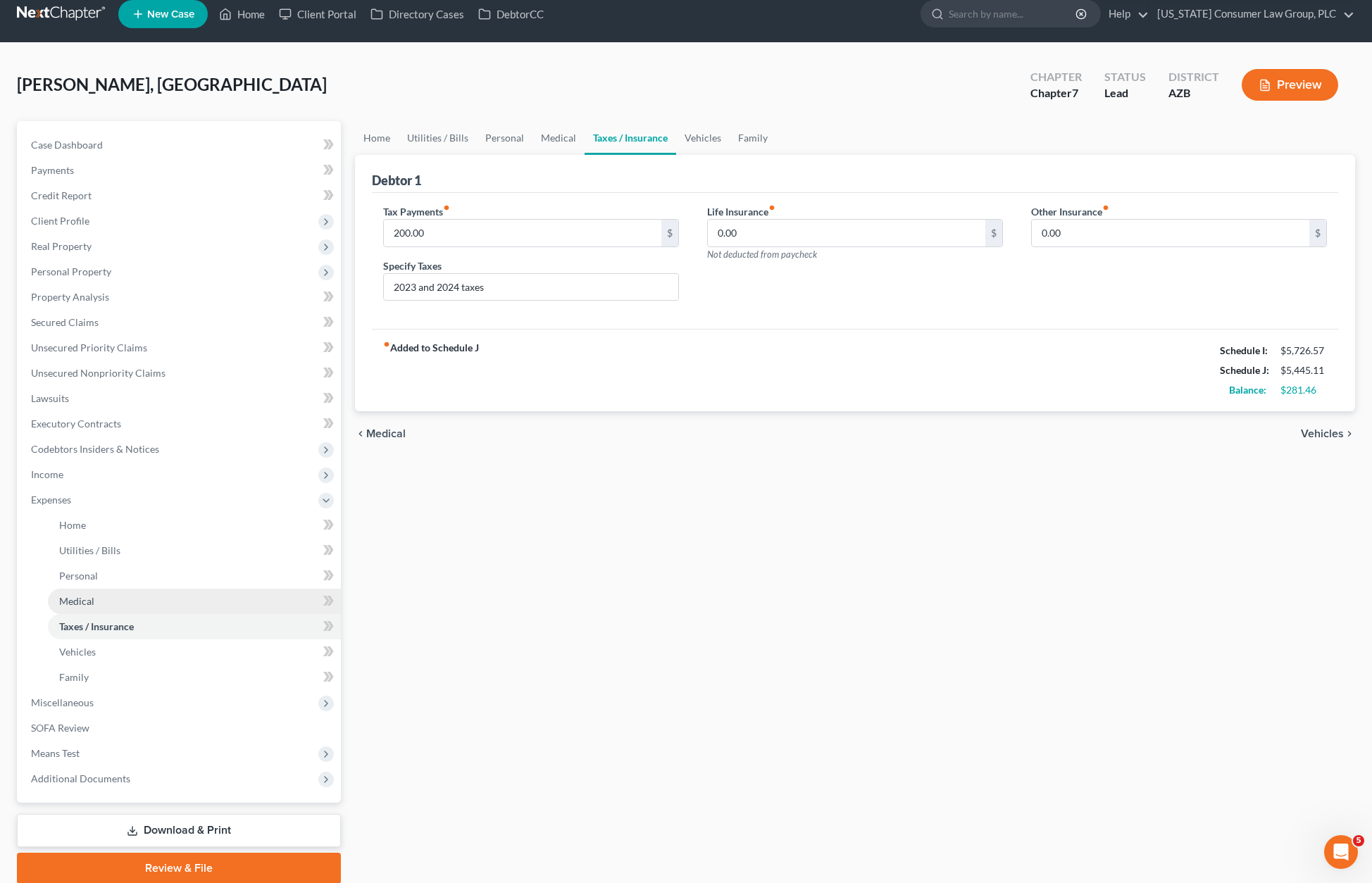
scroll to position [15, 0]
click at [70, 741] on span "Means Test" at bounding box center [180, 752] width 321 height 25
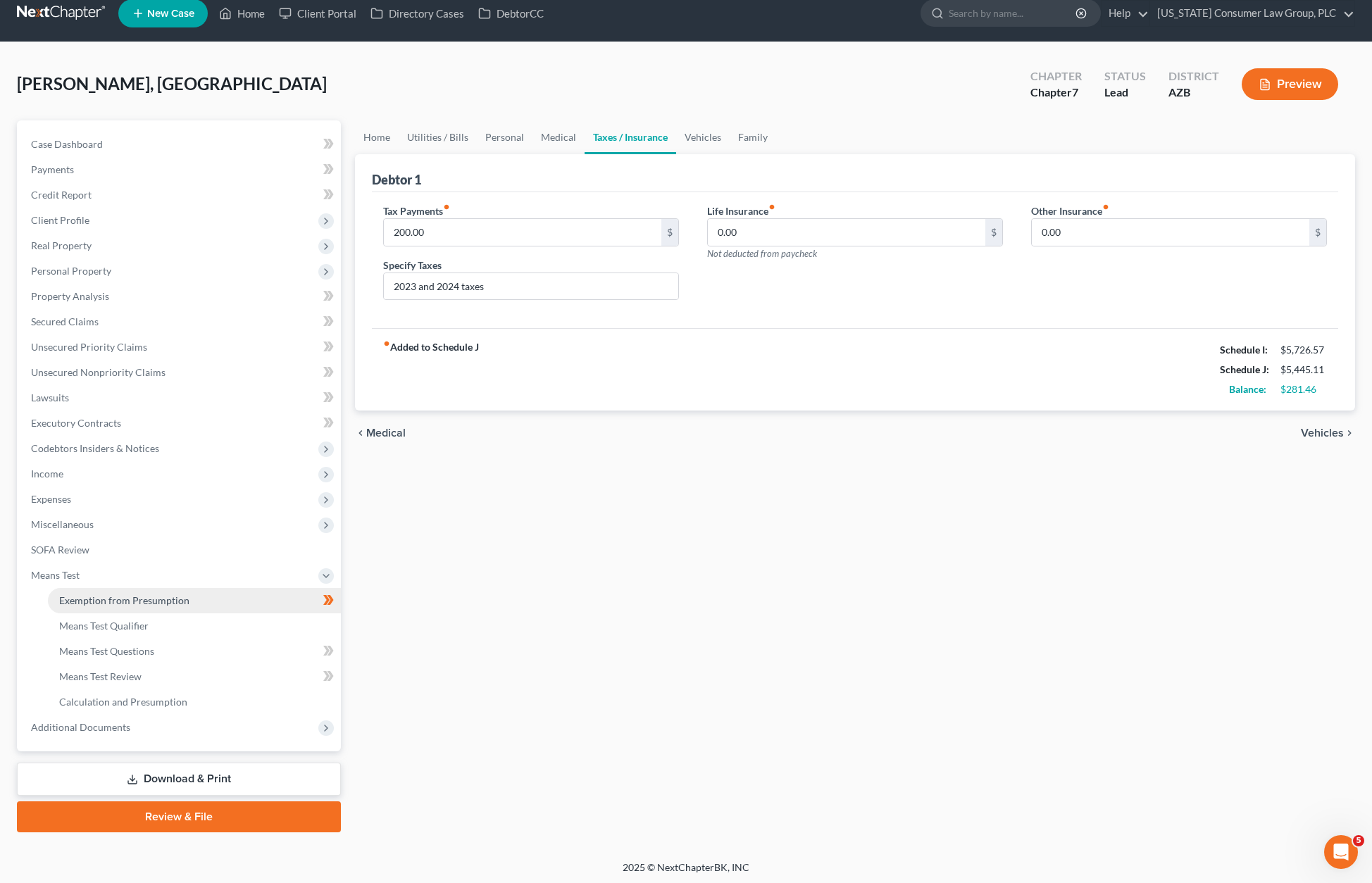
click at [132, 599] on span "Exemption from Presumption" at bounding box center [124, 600] width 130 height 12
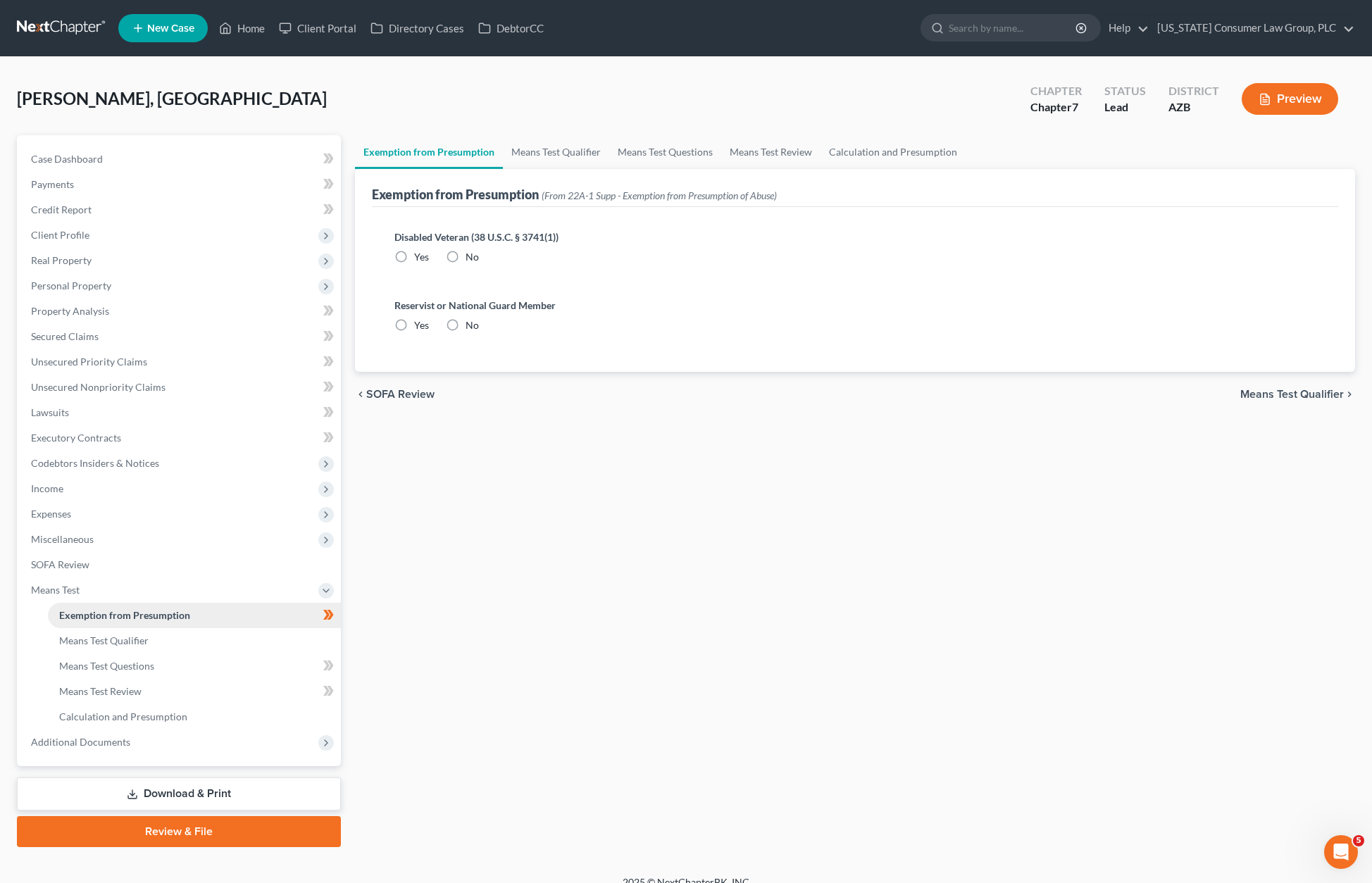
radio input "true"
click at [125, 711] on span "Calculation and Presumption" at bounding box center [123, 716] width 128 height 12
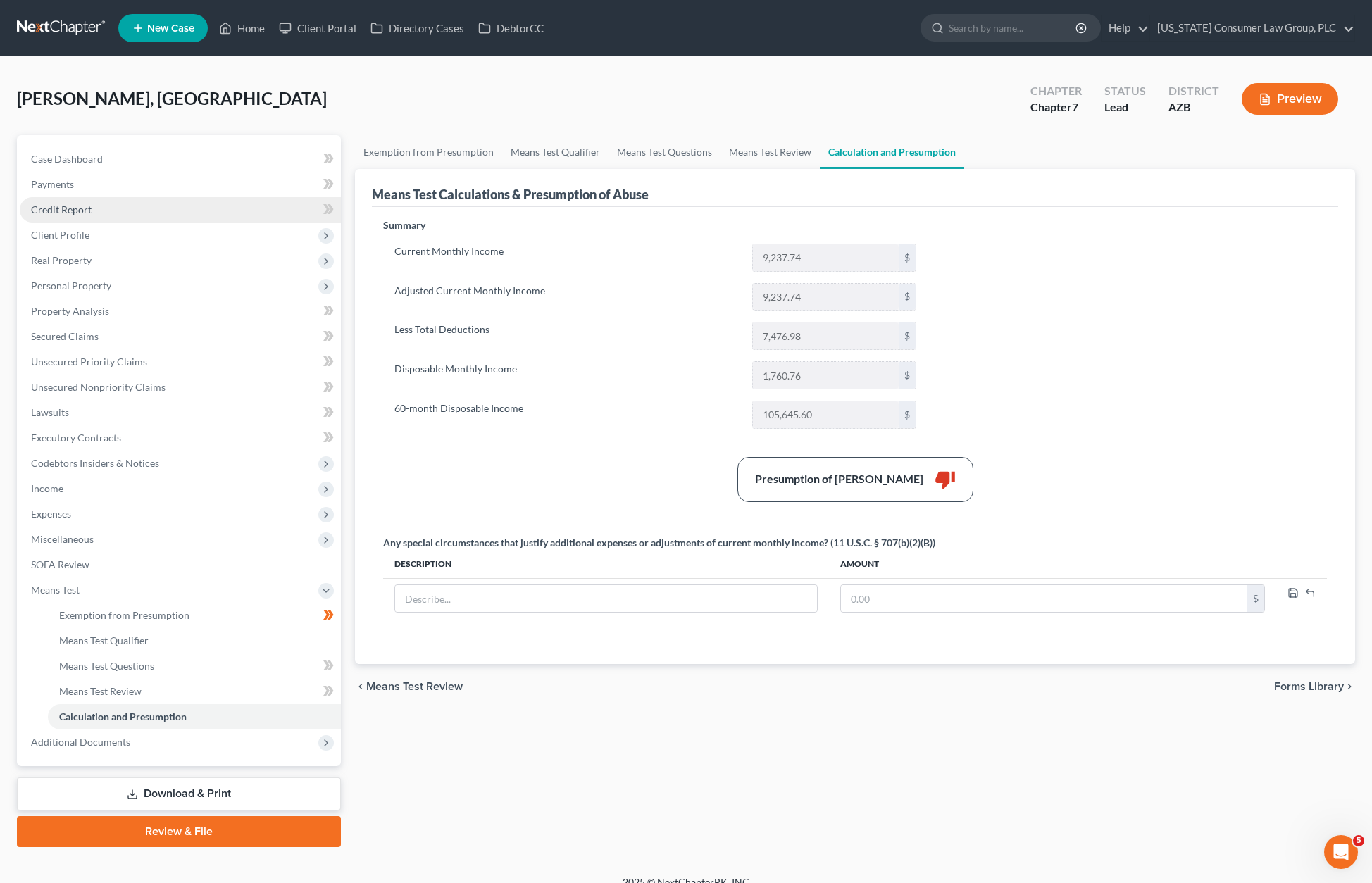
click at [58, 204] on span "Credit Report" at bounding box center [61, 209] width 61 height 12
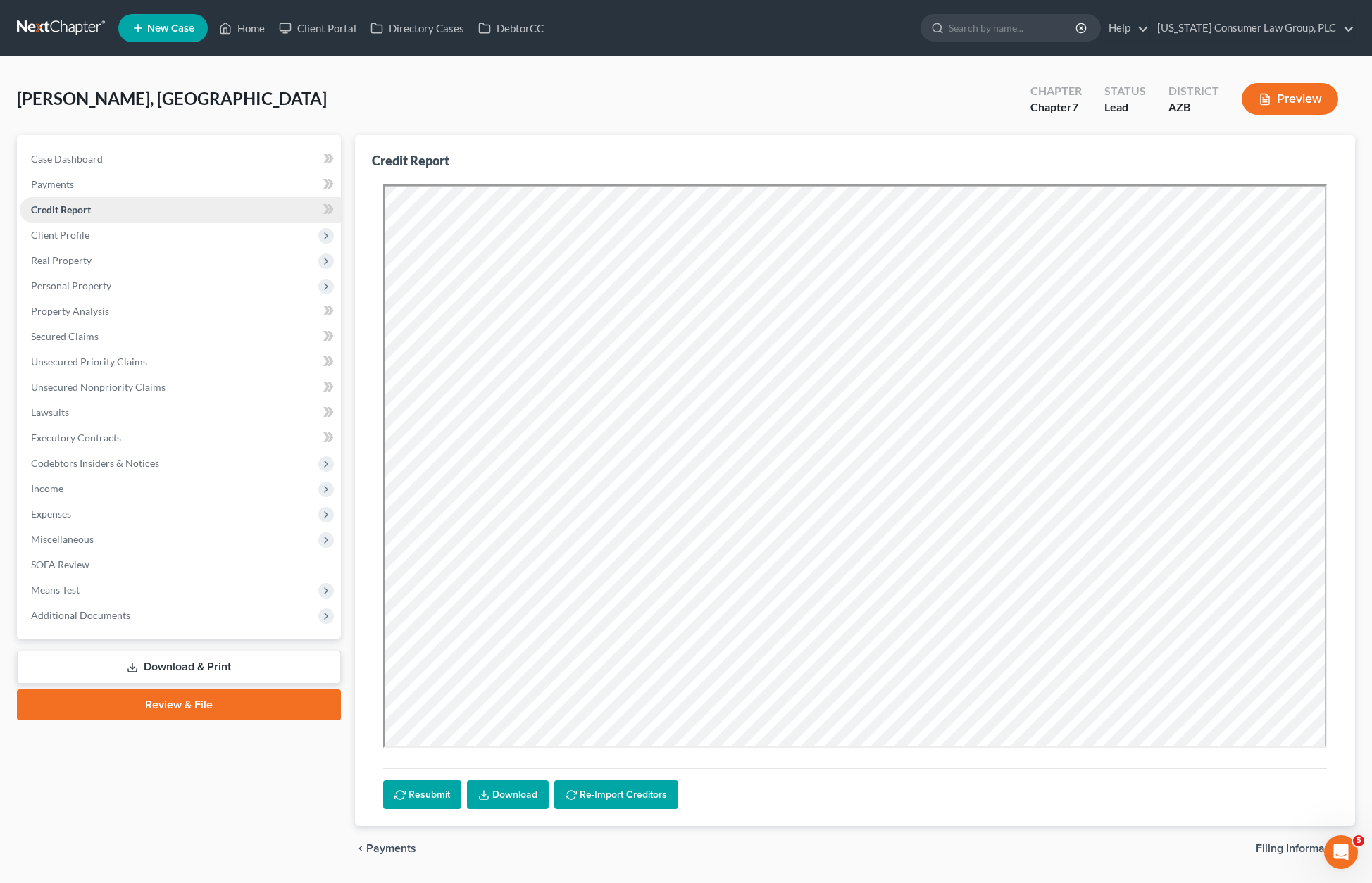
click at [66, 214] on span "Credit Report" at bounding box center [61, 209] width 60 height 12
click at [48, 236] on span "Client Profile" at bounding box center [60, 235] width 58 height 12
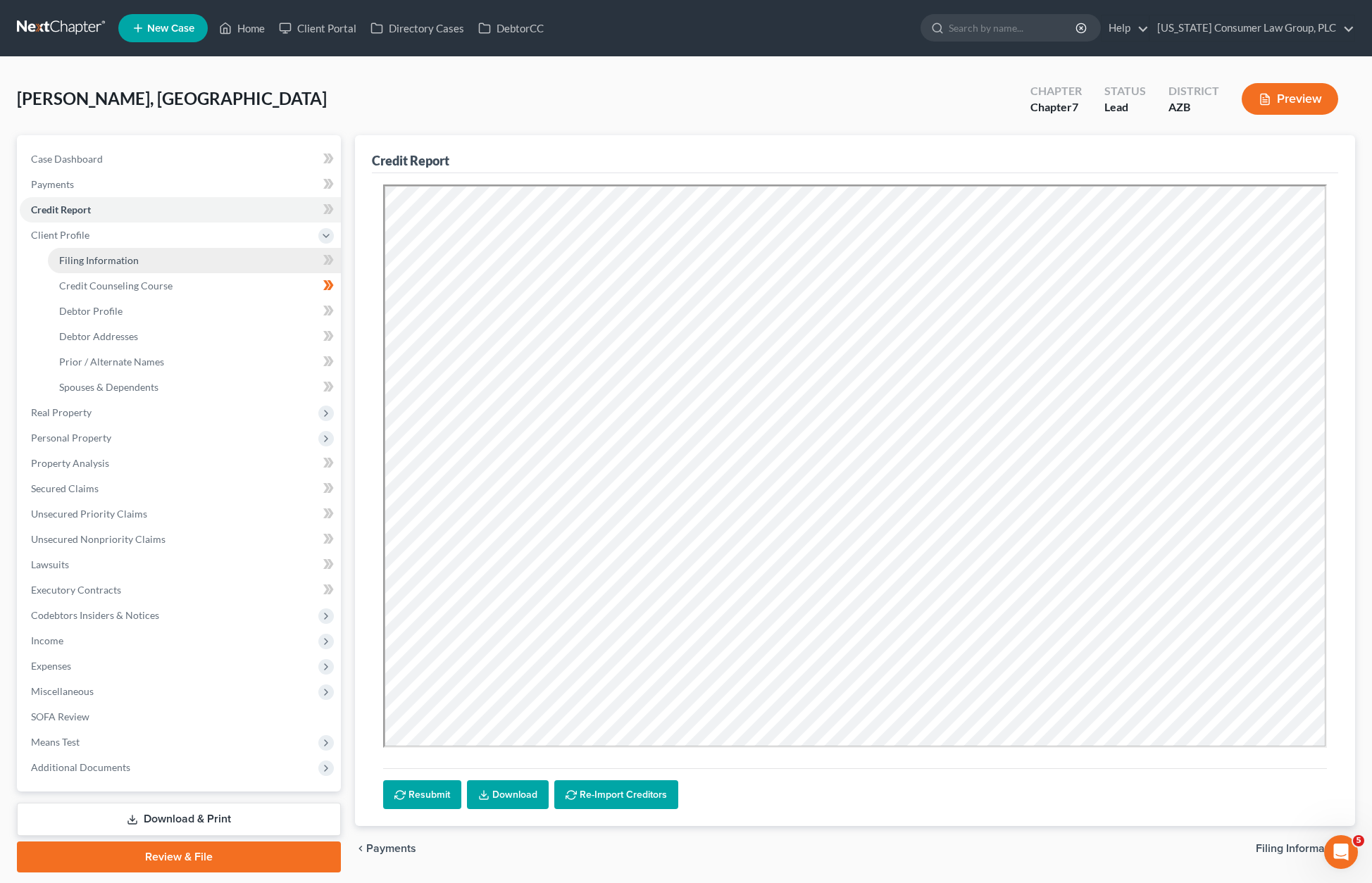
click at [130, 260] on span "Filing Information" at bounding box center [99, 260] width 79 height 12
select select "1"
select select "0"
select select "4"
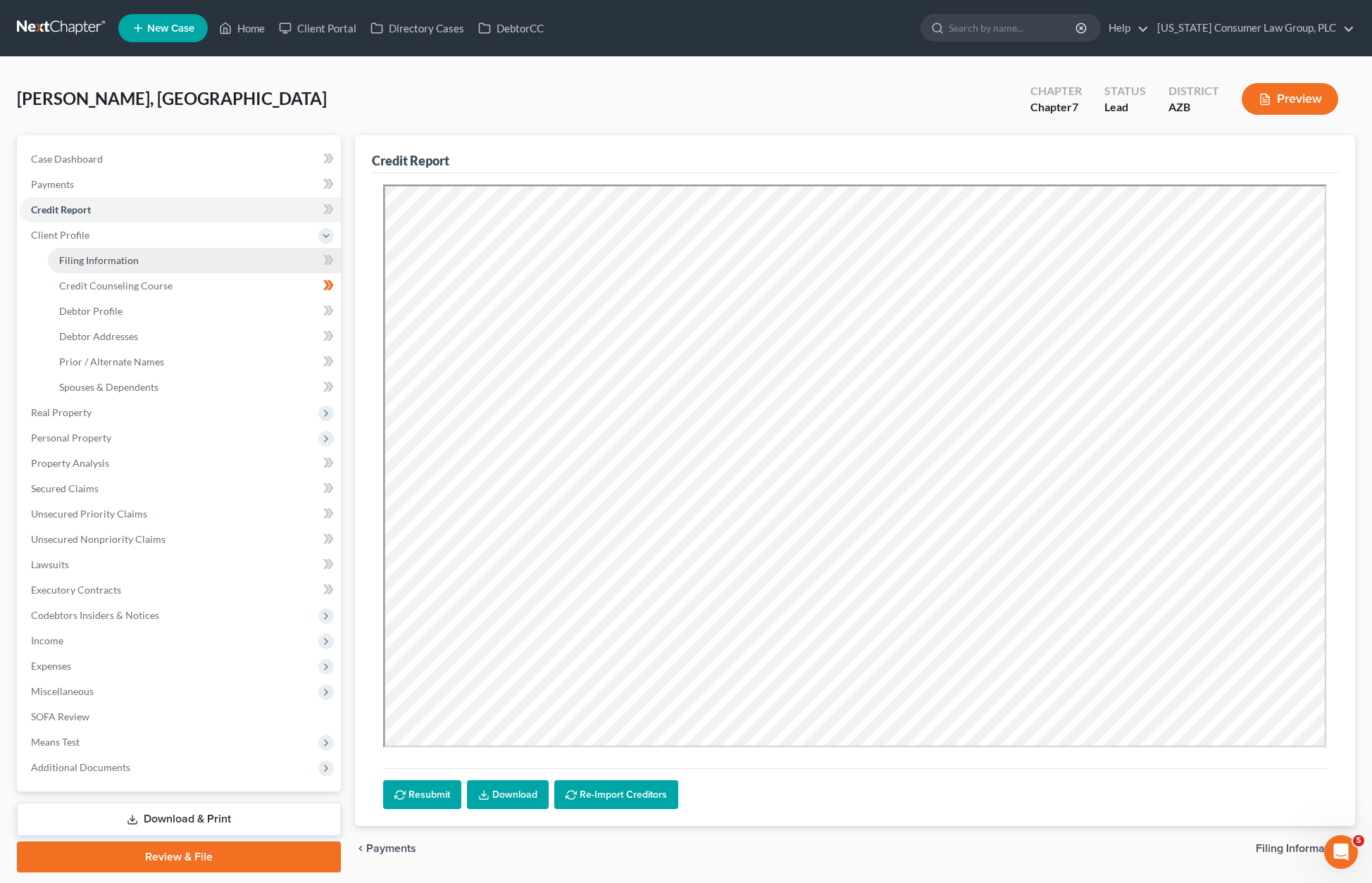
select select "0"
select select "3"
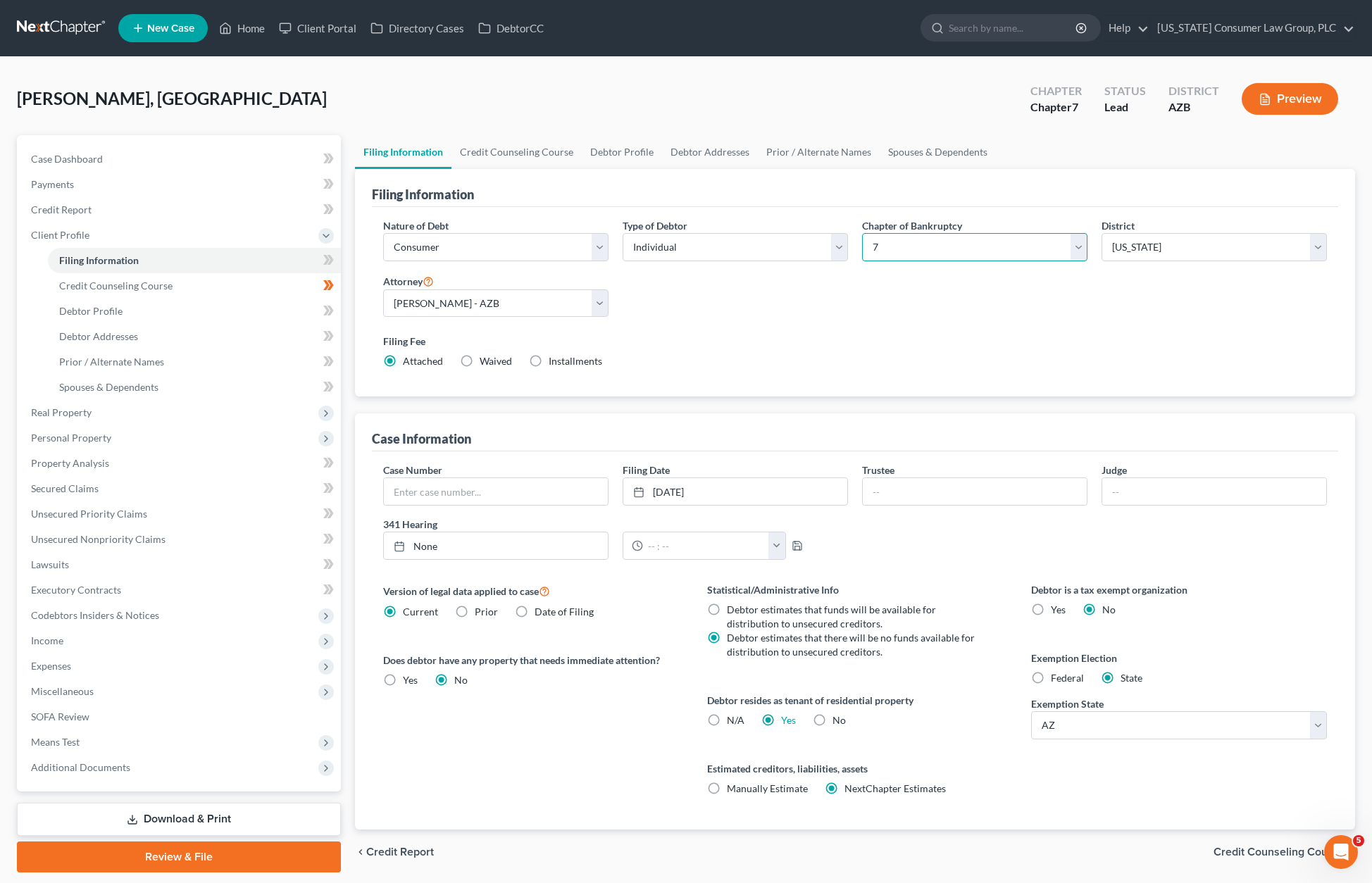
click at [1072, 241] on select "Select 7 11 12 13" at bounding box center [975, 247] width 225 height 28
select select "3"
click at [862, 233] on select "Select 7 11 12 13" at bounding box center [975, 247] width 225 height 28
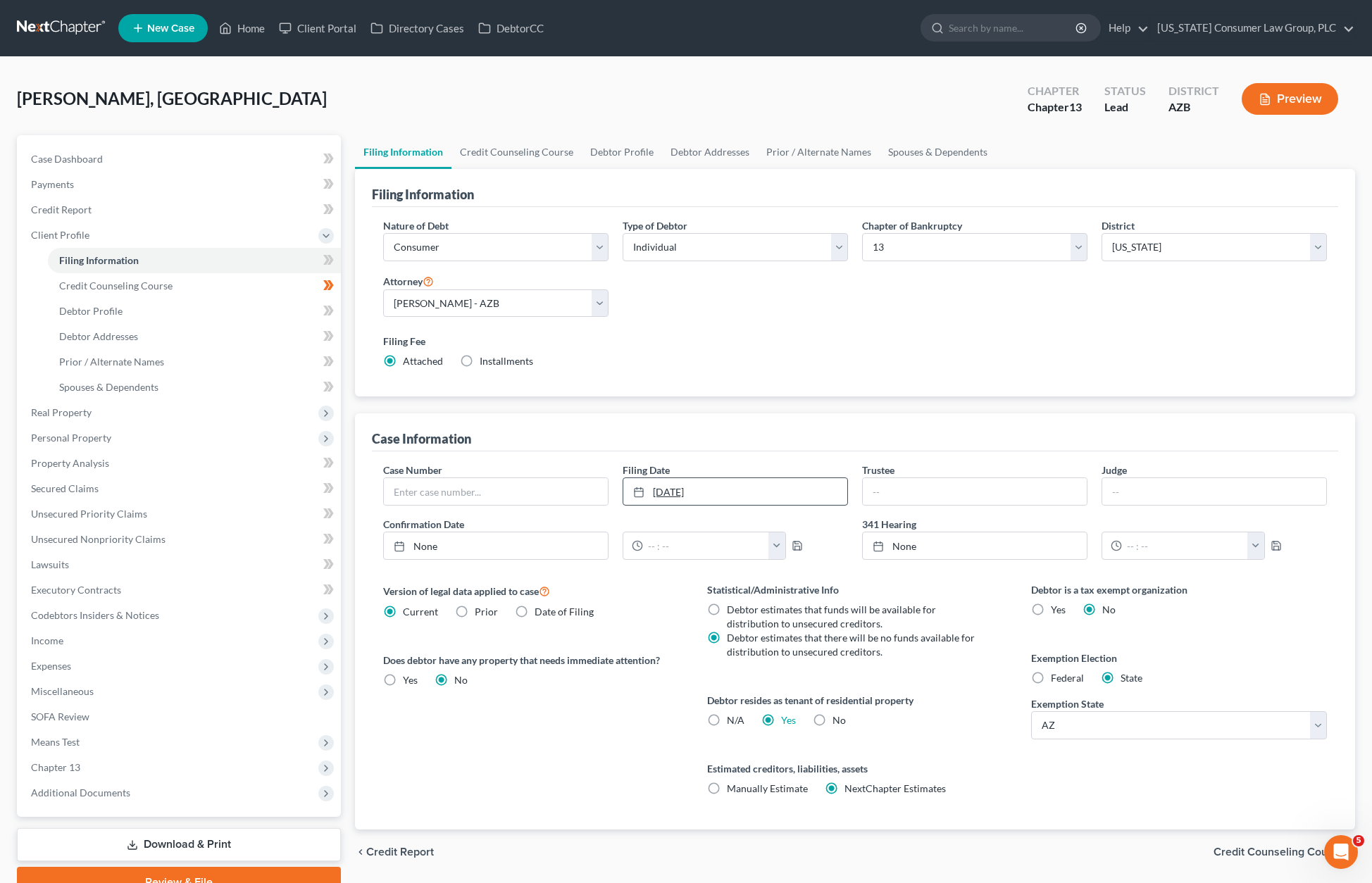
click at [688, 491] on link "[DATE]" at bounding box center [735, 491] width 224 height 27
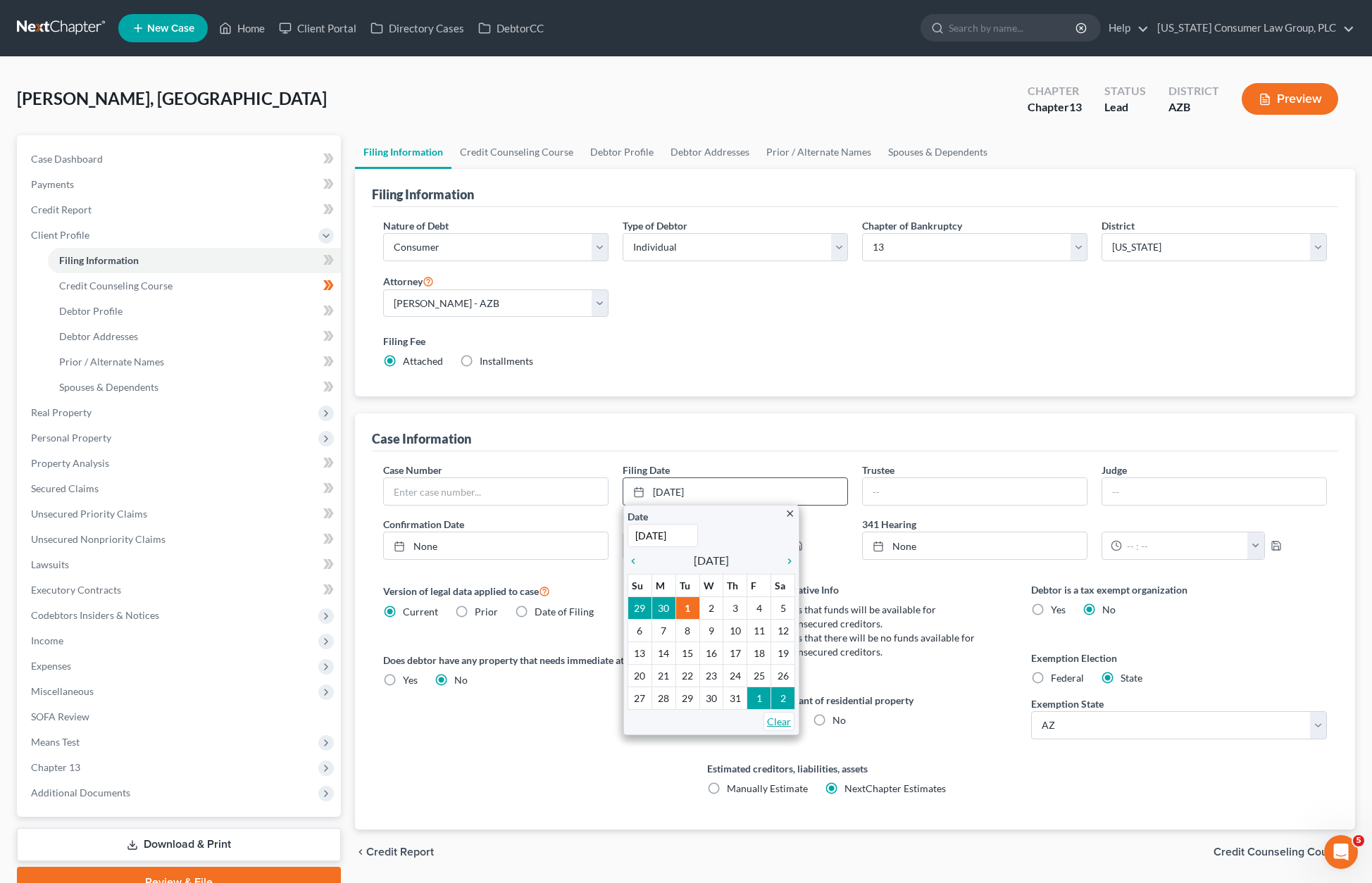
click at [766, 720] on link "Clear" at bounding box center [779, 720] width 31 height 19
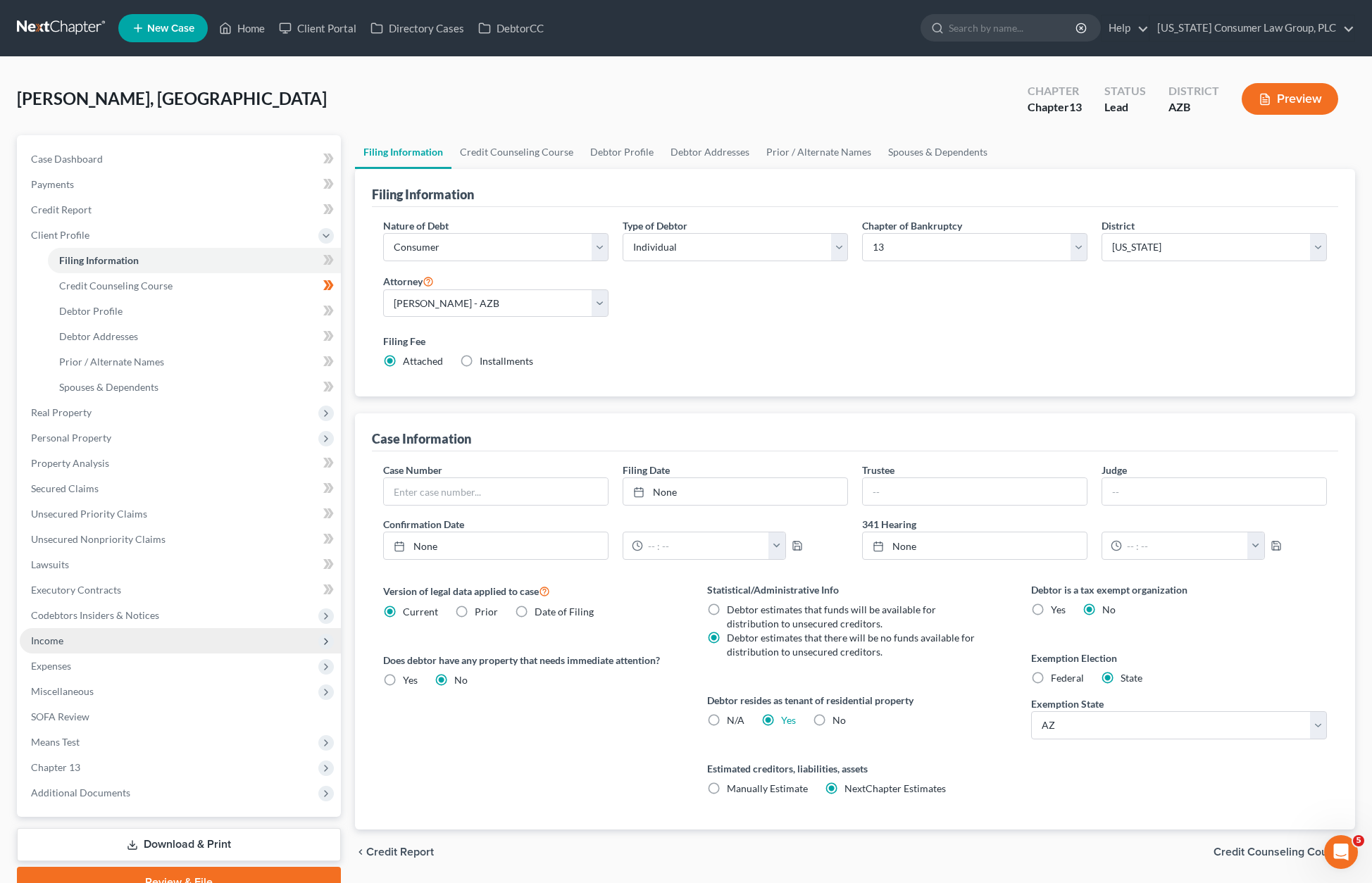
click at [69, 645] on span "Income" at bounding box center [180, 640] width 321 height 25
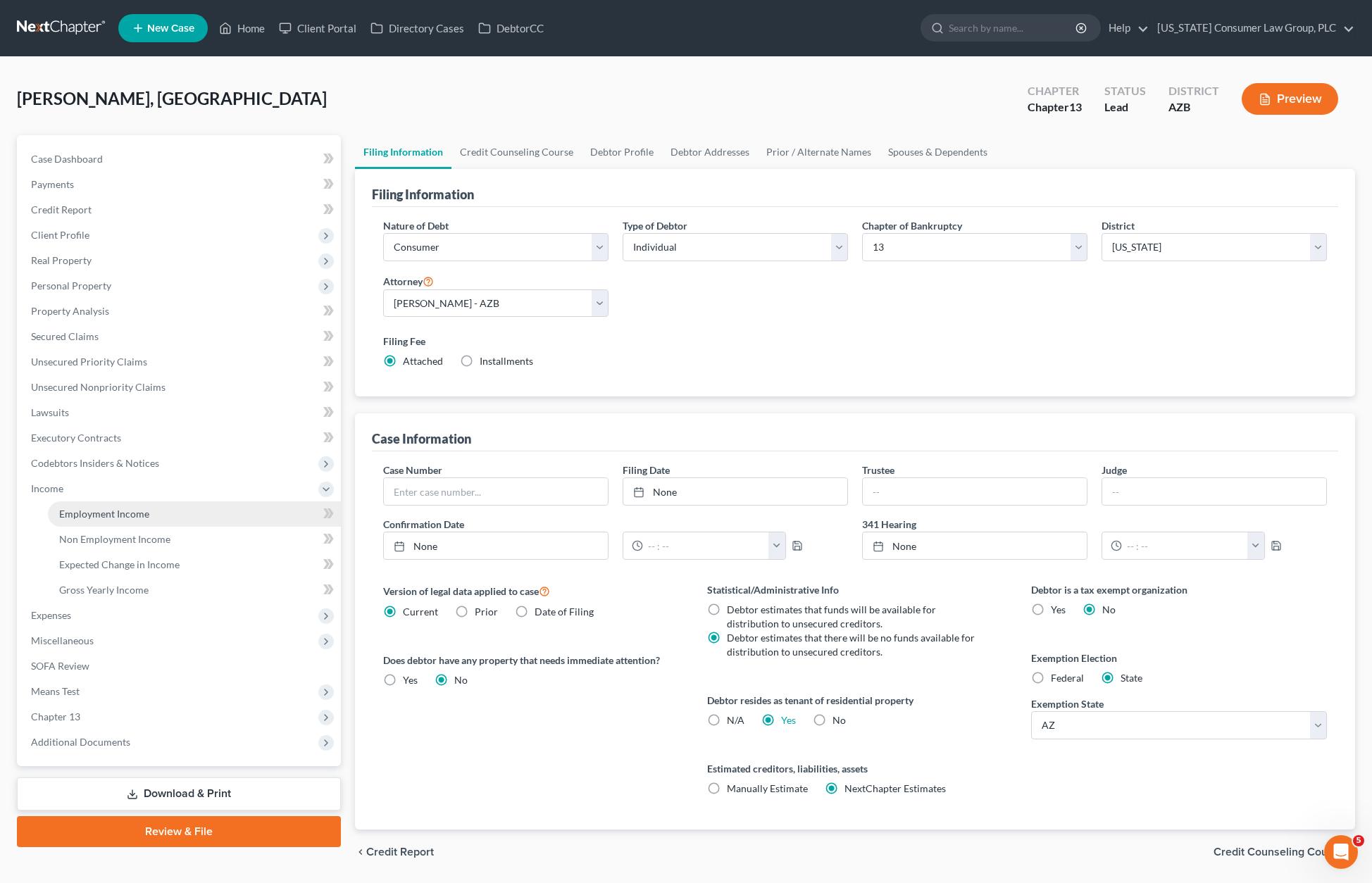
click at [93, 517] on span "Employment Income" at bounding box center [104, 513] width 90 height 12
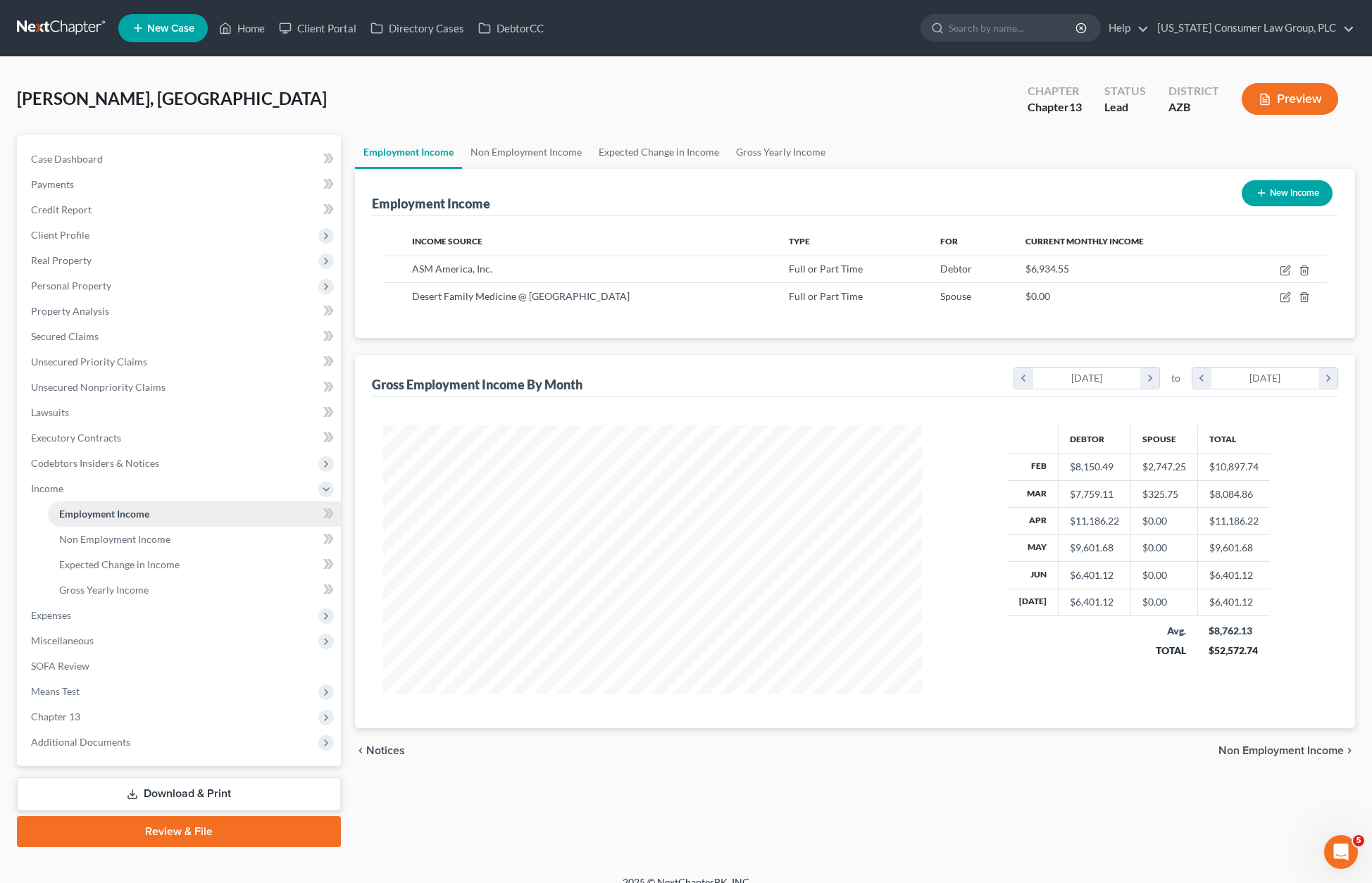
scroll to position [269, 567]
click at [66, 612] on span "Expenses" at bounding box center [51, 614] width 40 height 12
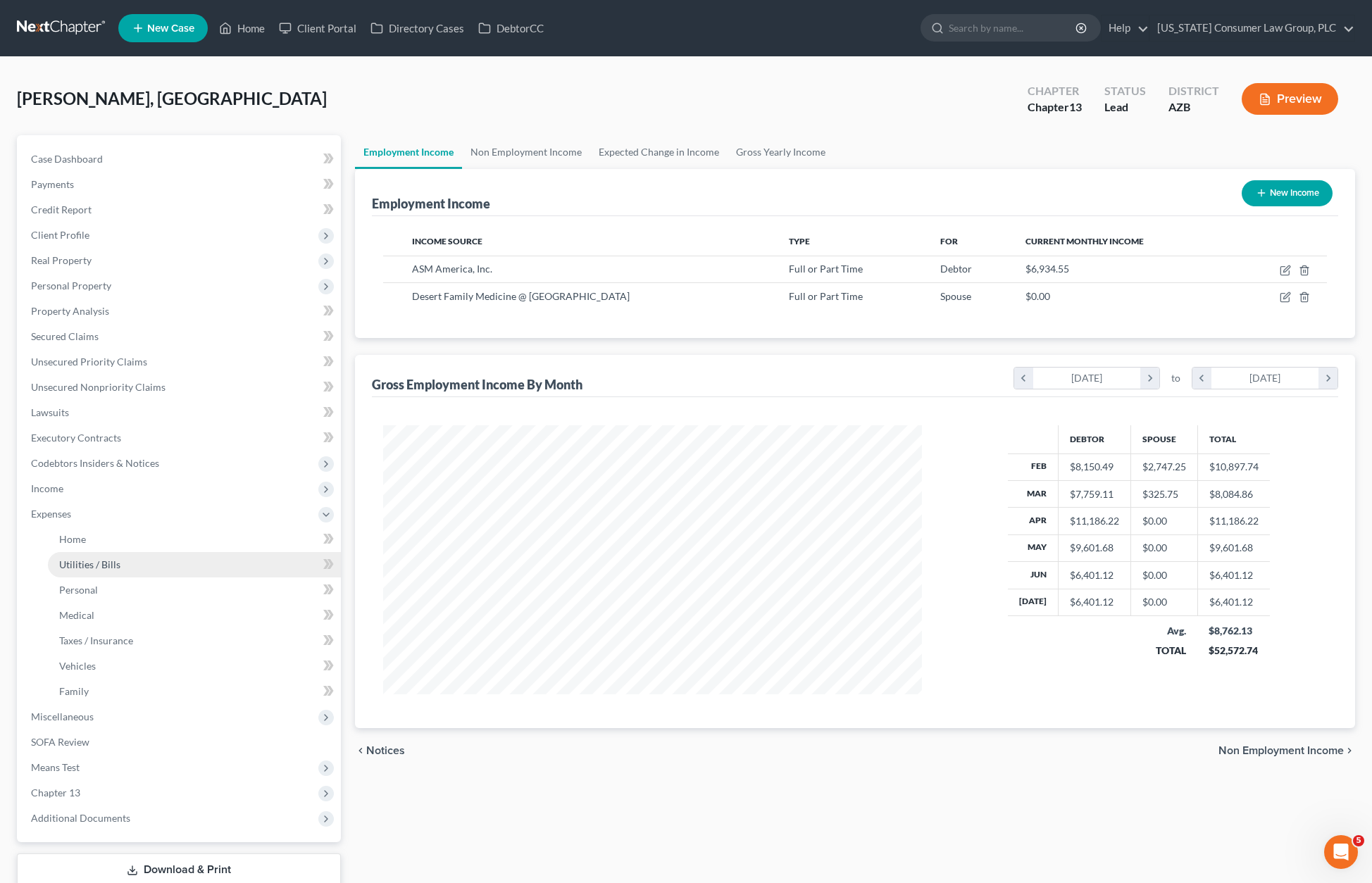
click at [87, 568] on span "Utilities / Bills" at bounding box center [90, 564] width 62 height 12
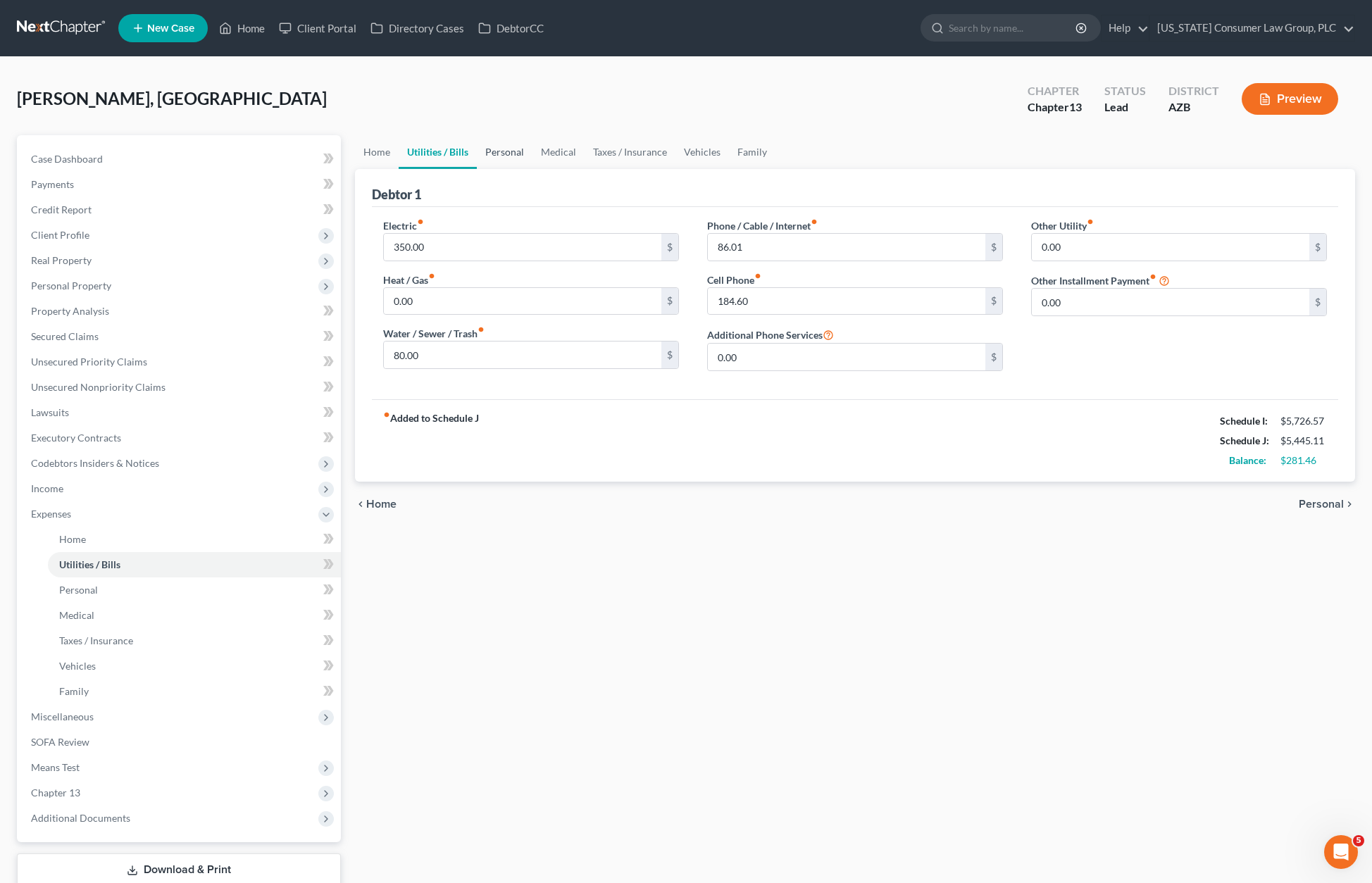
click at [512, 148] on link "Personal" at bounding box center [504, 152] width 56 height 34
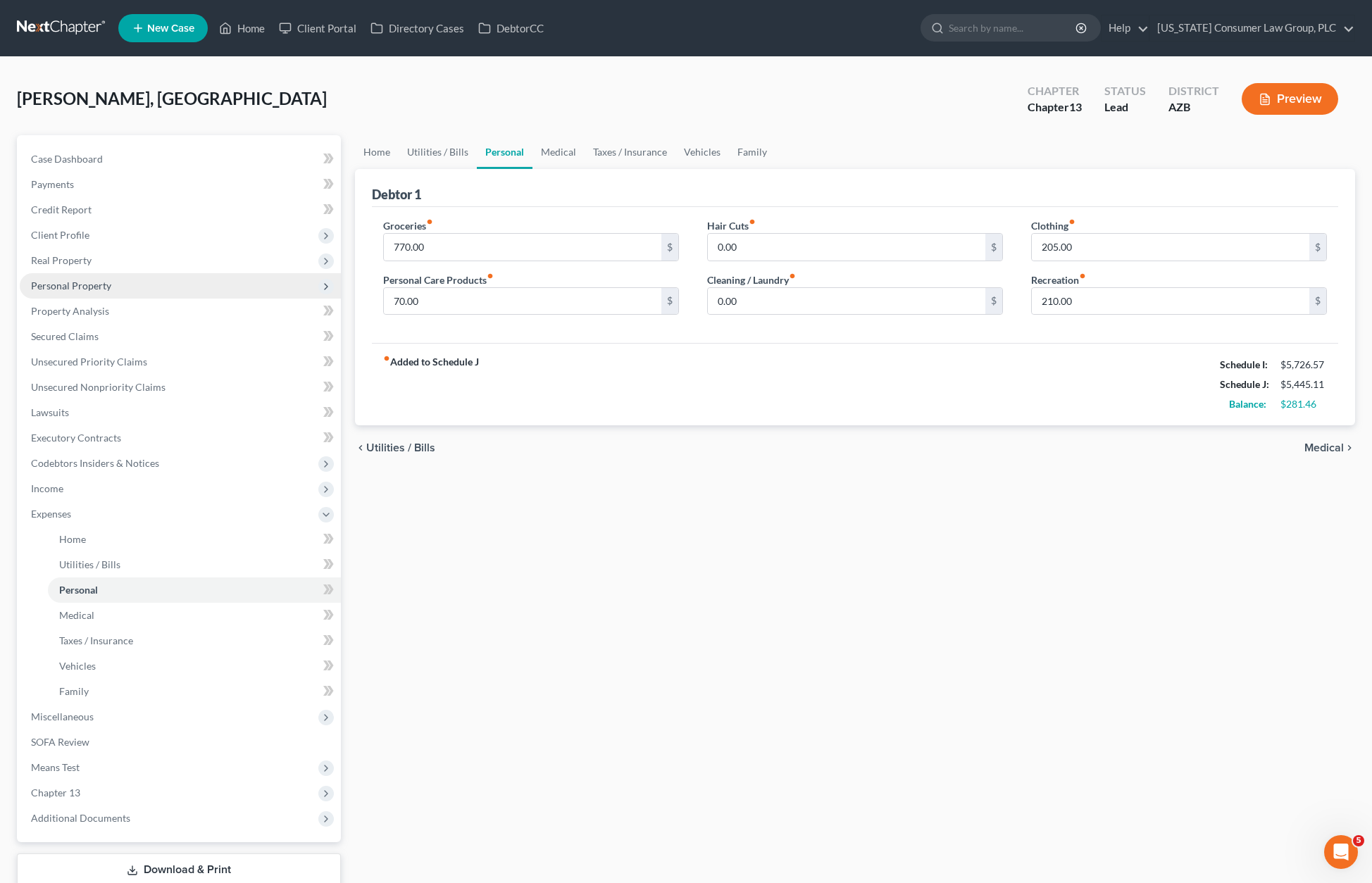
click at [99, 287] on span "Personal Property" at bounding box center [70, 285] width 80 height 12
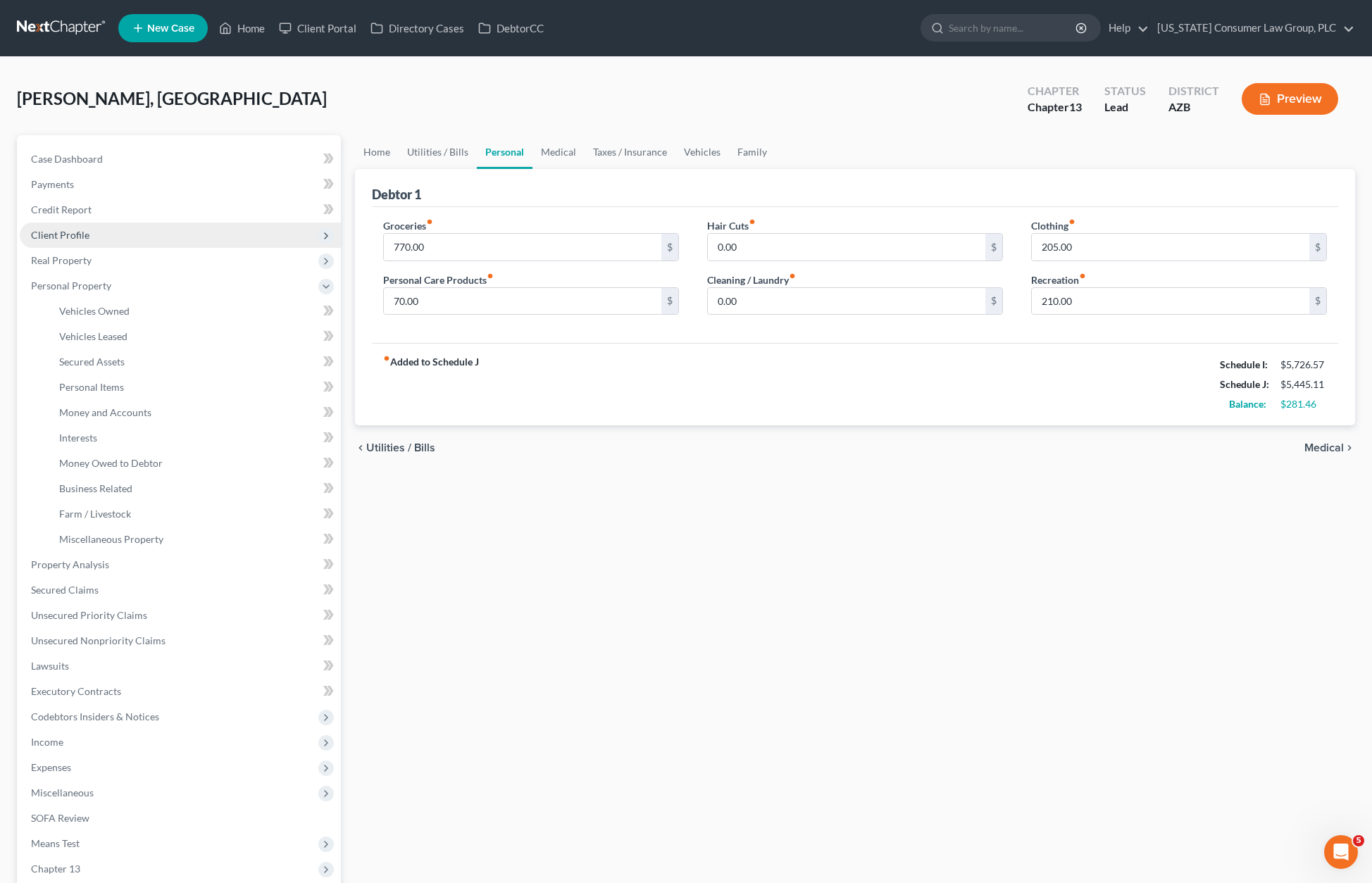
click at [67, 236] on span "Client Profile" at bounding box center [60, 235] width 58 height 12
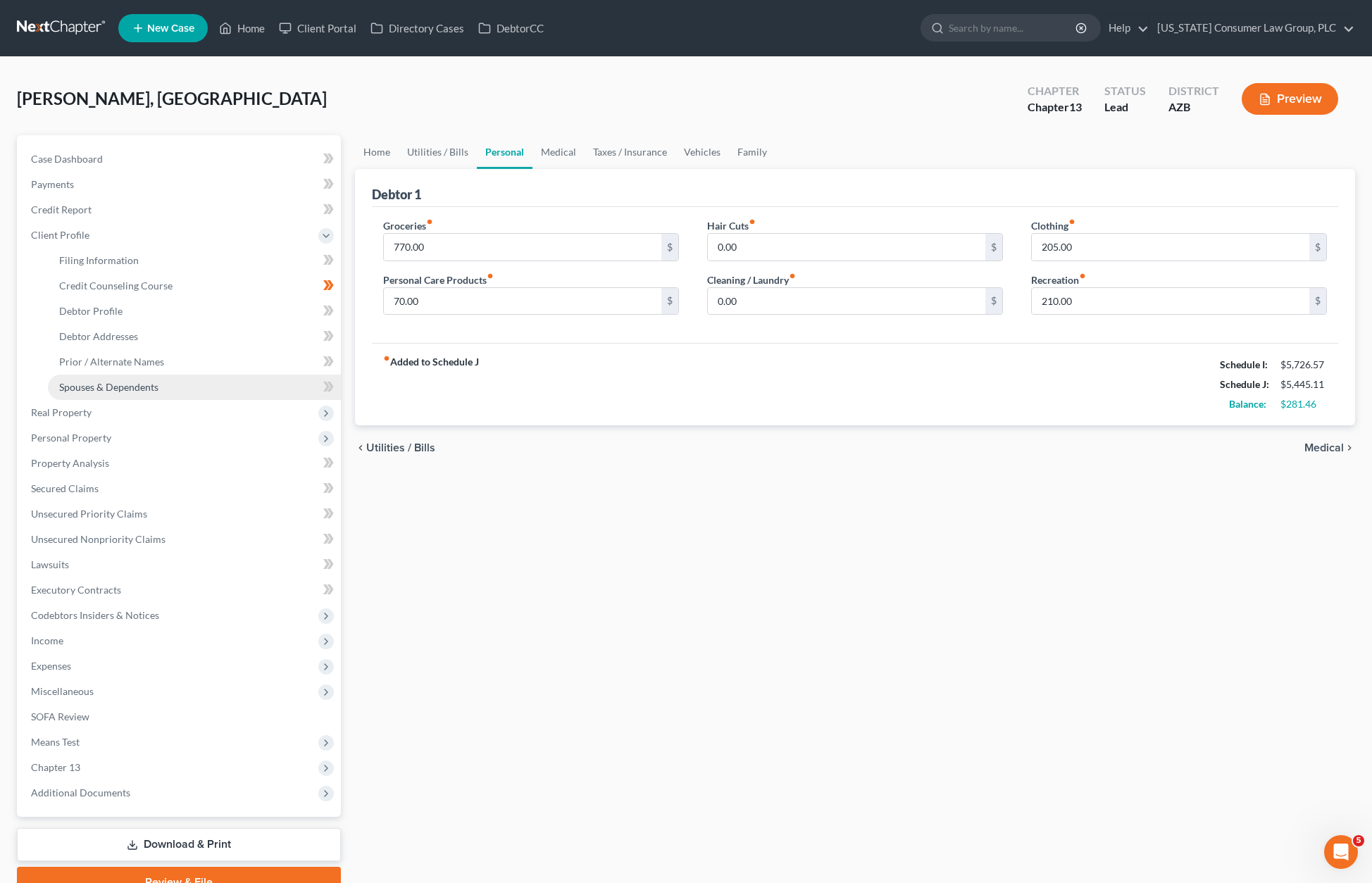
click at [100, 384] on span "Spouses & Dependents" at bounding box center [108, 387] width 100 height 12
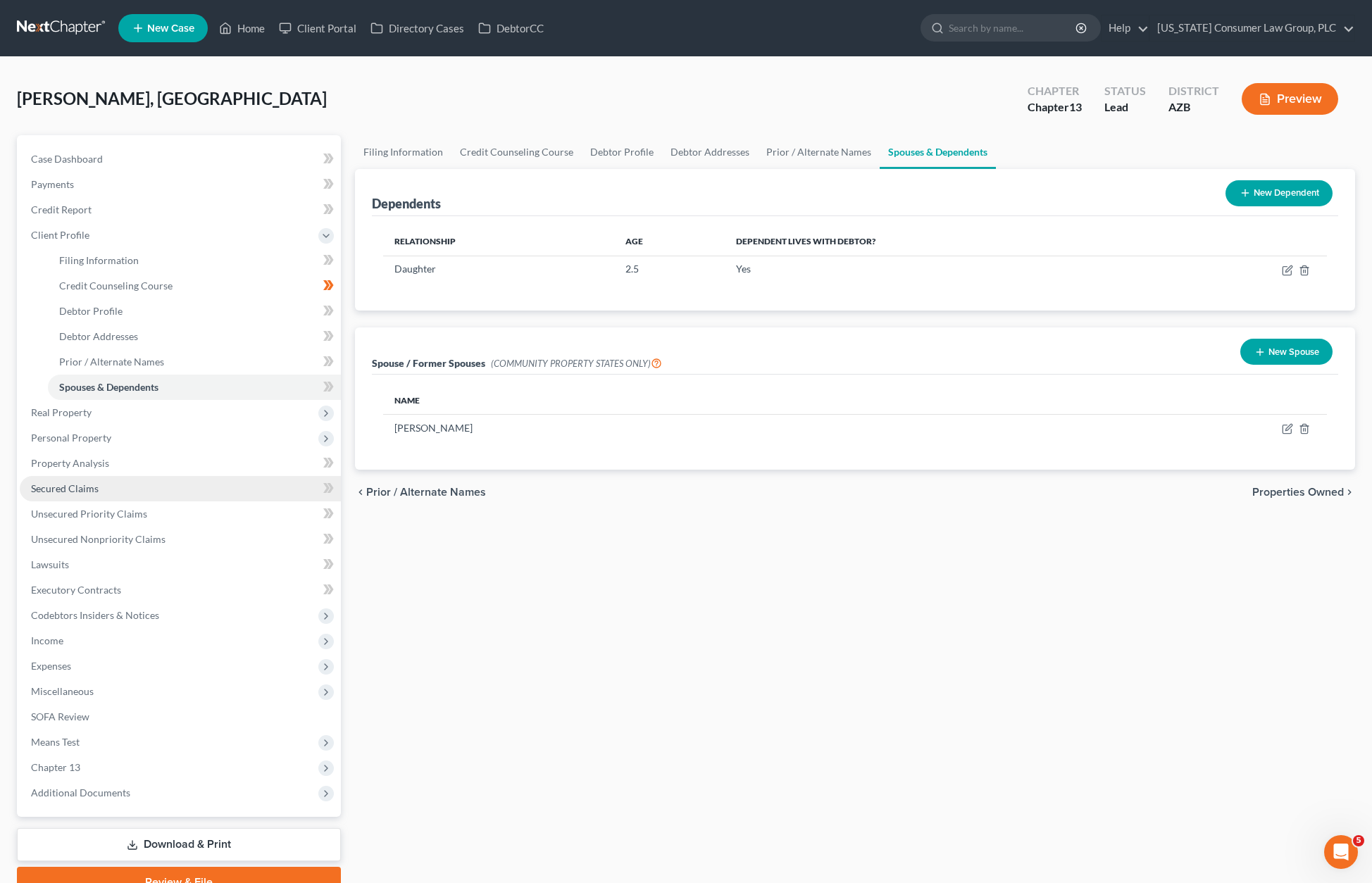
click at [60, 484] on span "Secured Claims" at bounding box center [65, 488] width 68 height 12
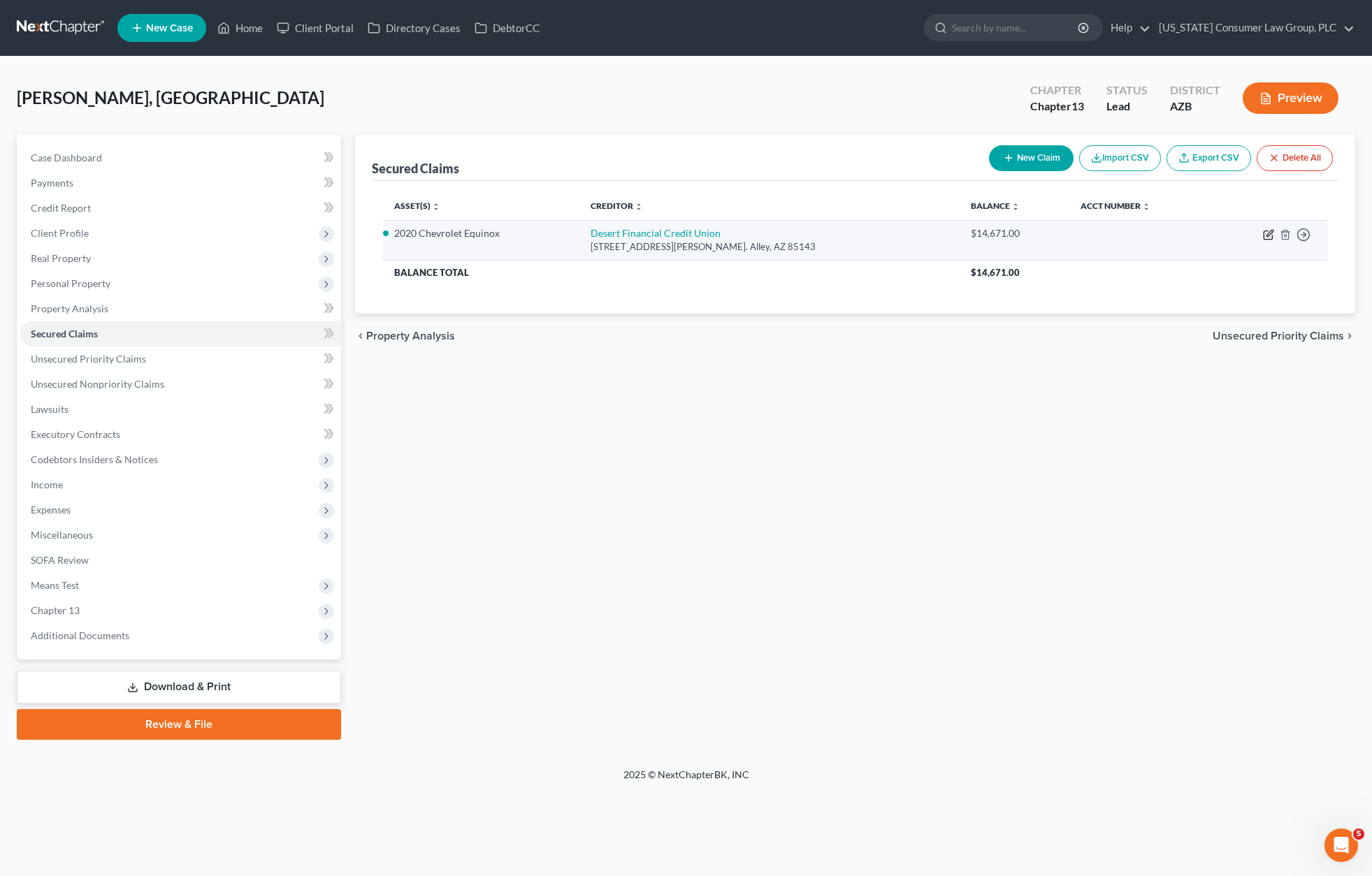
click at [1273, 234] on icon "button" at bounding box center [1268, 234] width 11 height 11
select select "3"
select select "2"
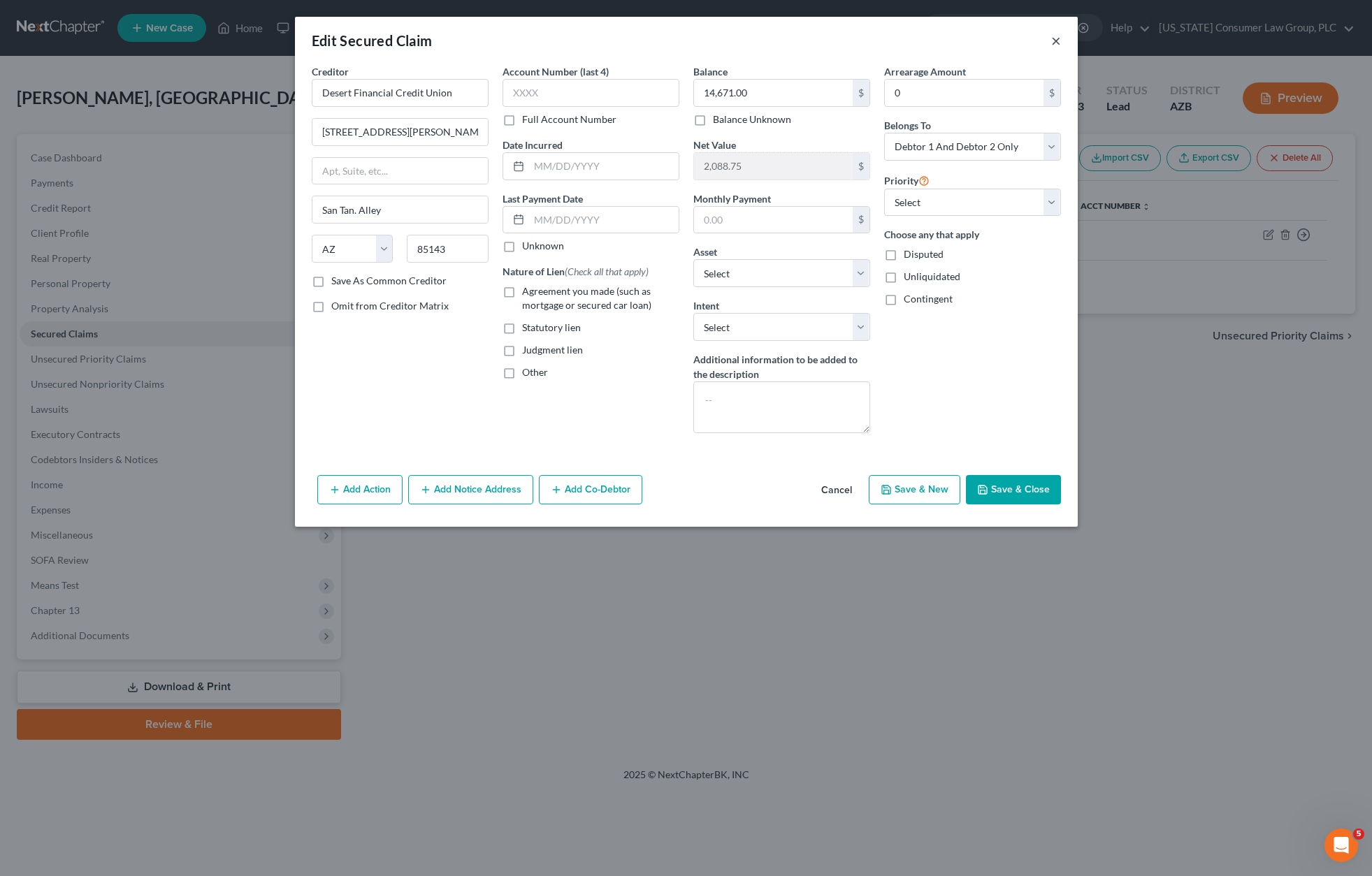
click at [1058, 39] on button "×" at bounding box center [1056, 40] width 10 height 17
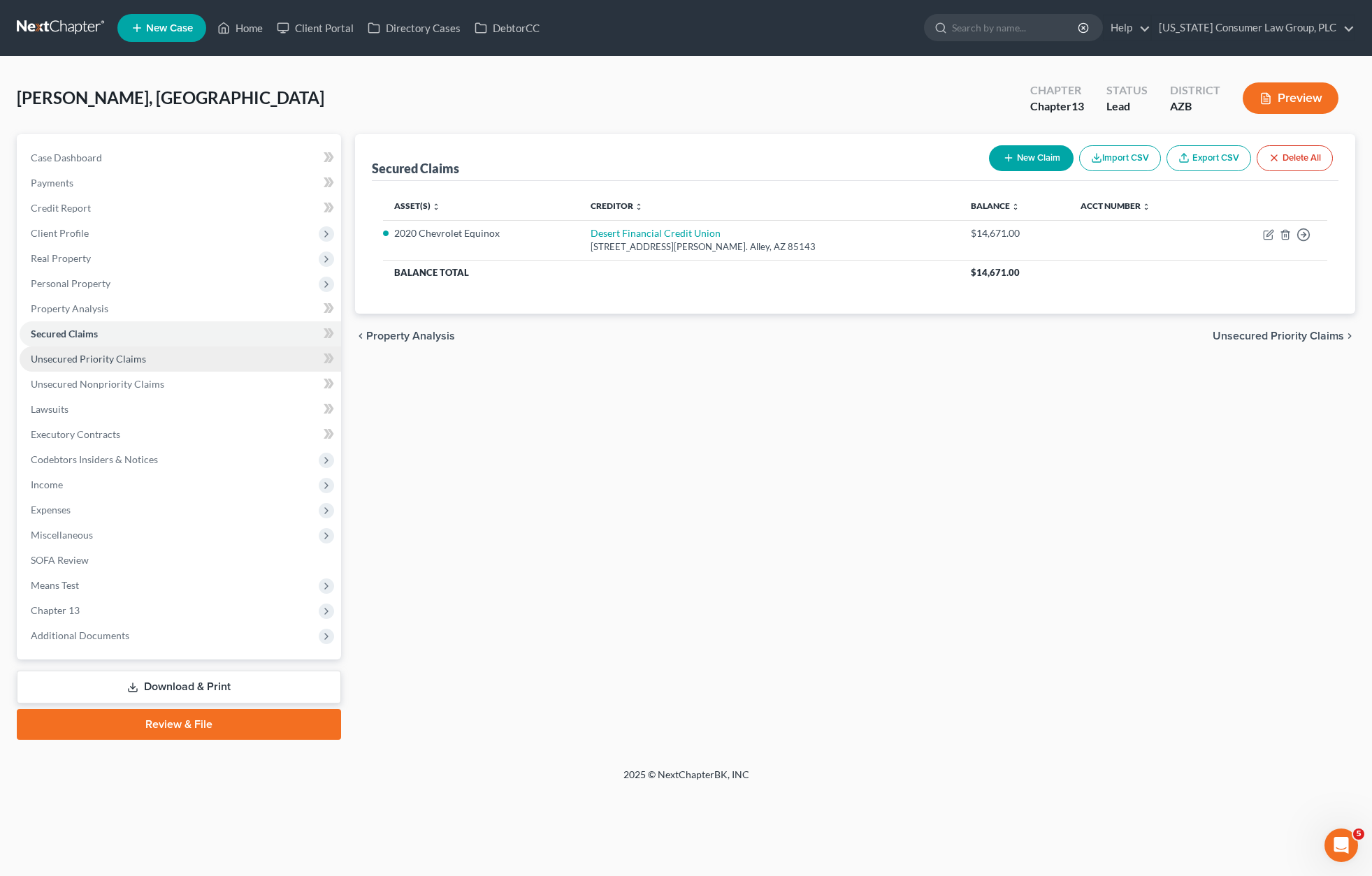
click at [78, 358] on span "Unsecured Priority Claims" at bounding box center [88, 358] width 116 height 12
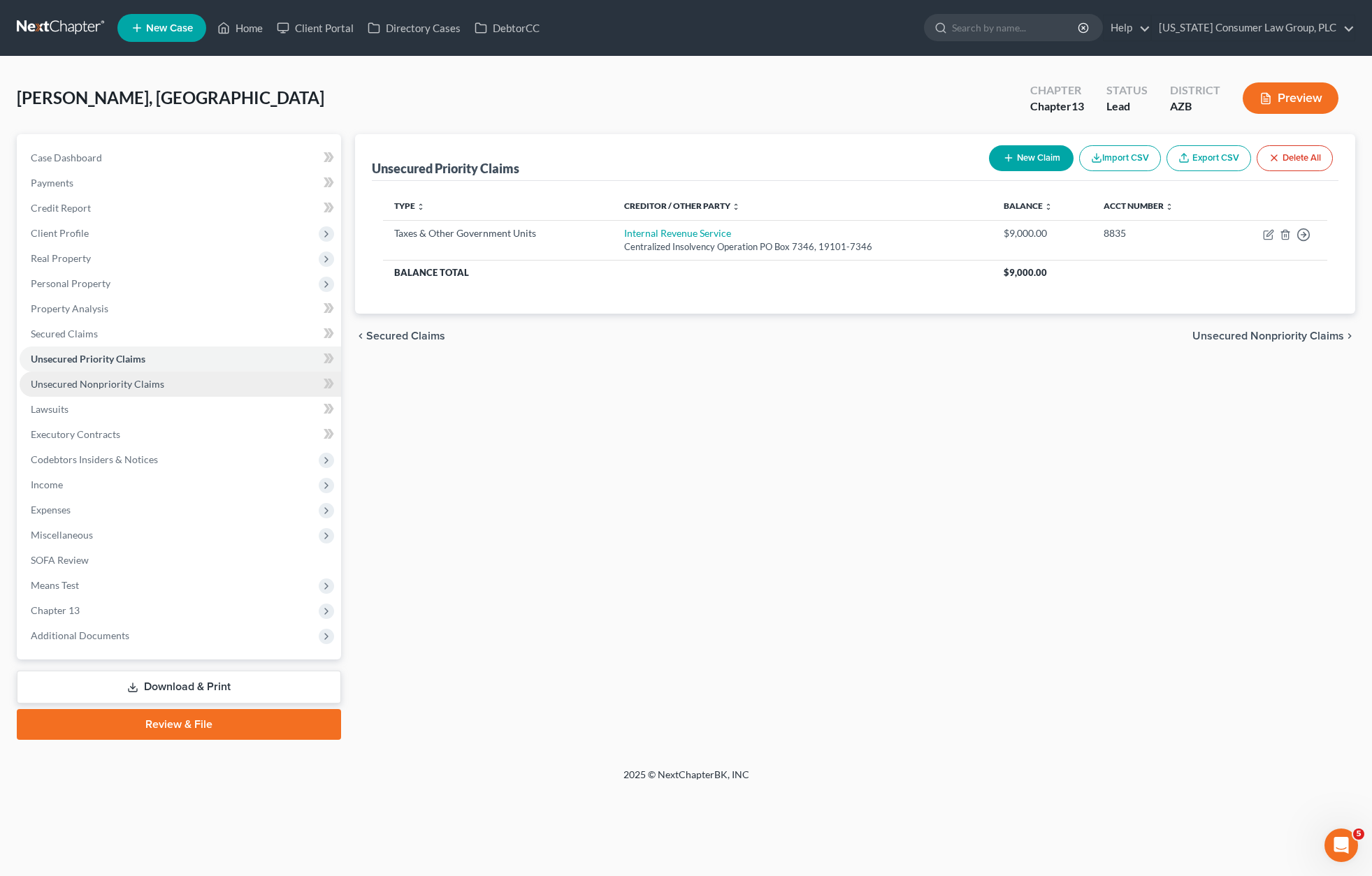
click at [76, 383] on span "Unsecured Nonpriority Claims" at bounding box center [97, 384] width 133 height 12
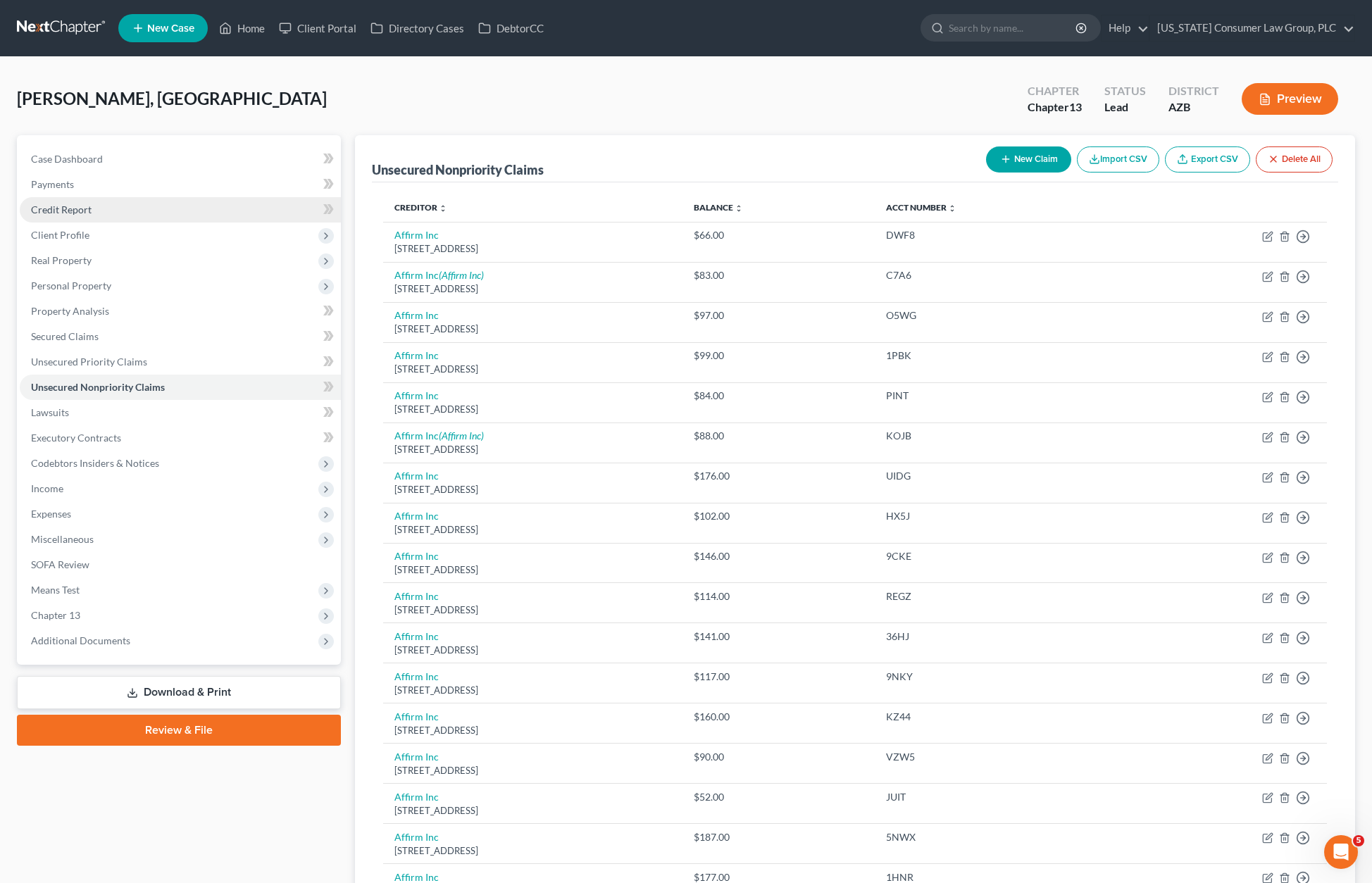
click at [75, 200] on link "Credit Report" at bounding box center [180, 210] width 321 height 25
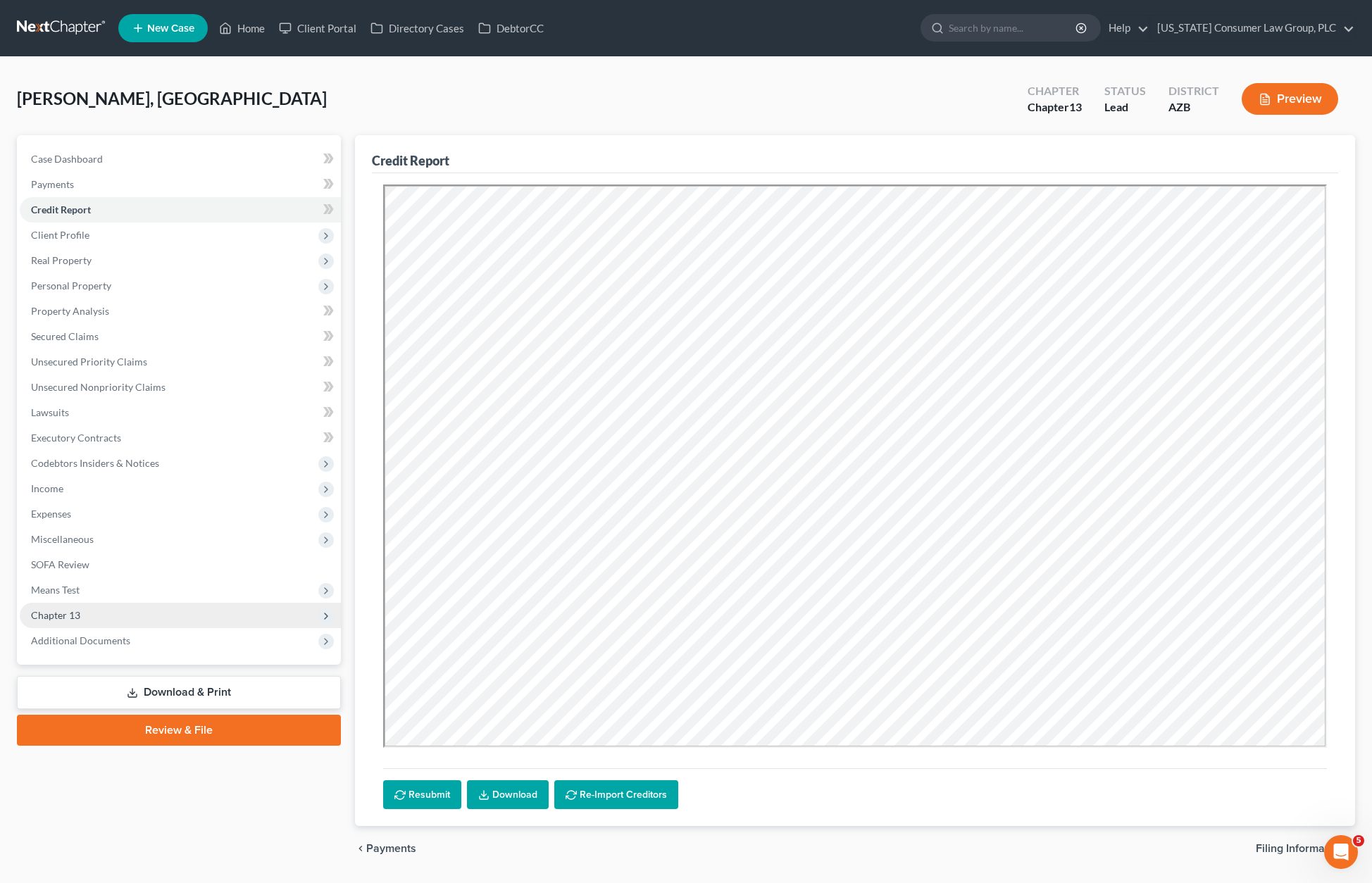
click at [66, 613] on span "Chapter 13" at bounding box center [55, 614] width 49 height 12
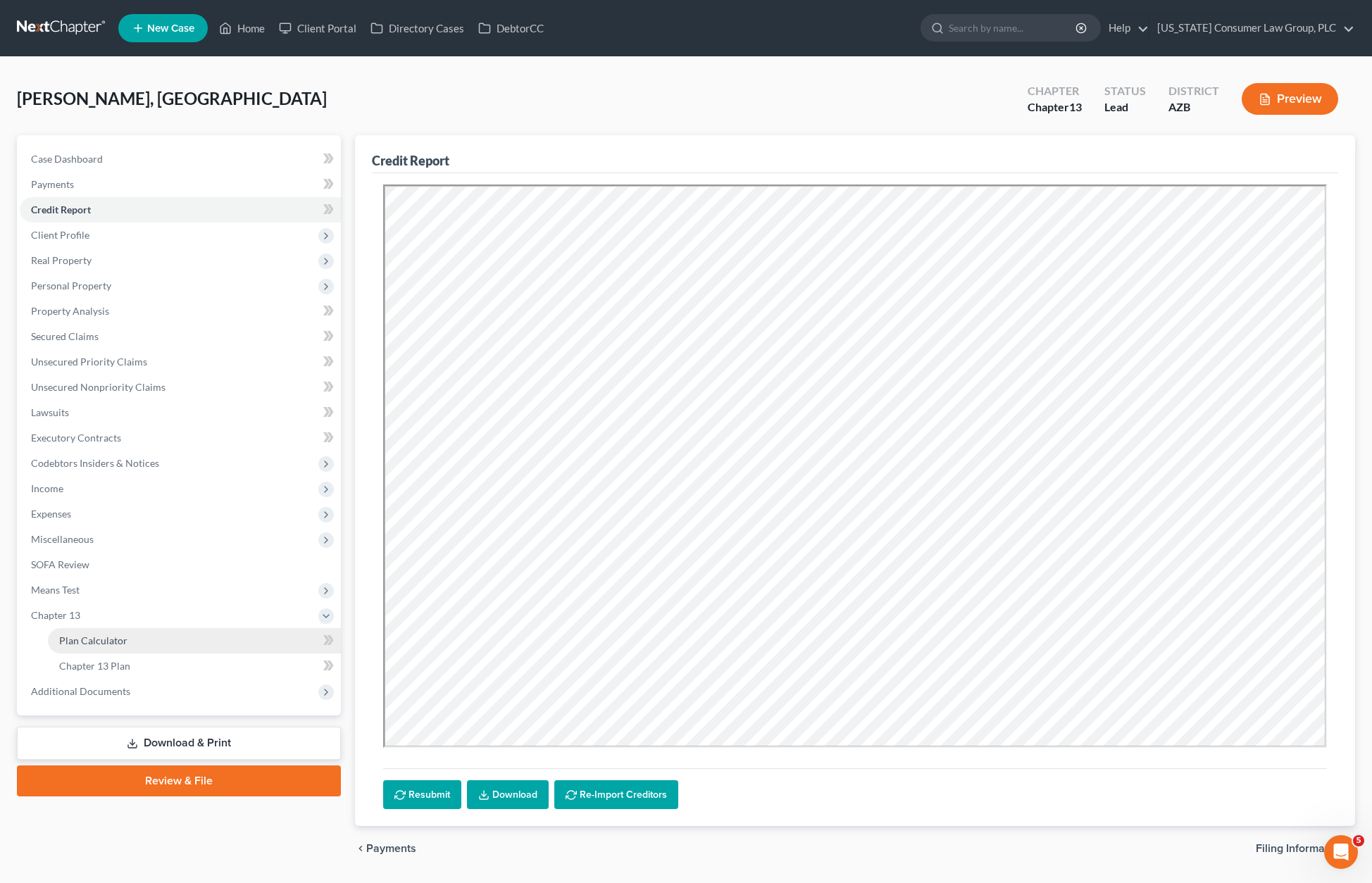
click at [91, 647] on link "Plan Calculator" at bounding box center [194, 640] width 293 height 25
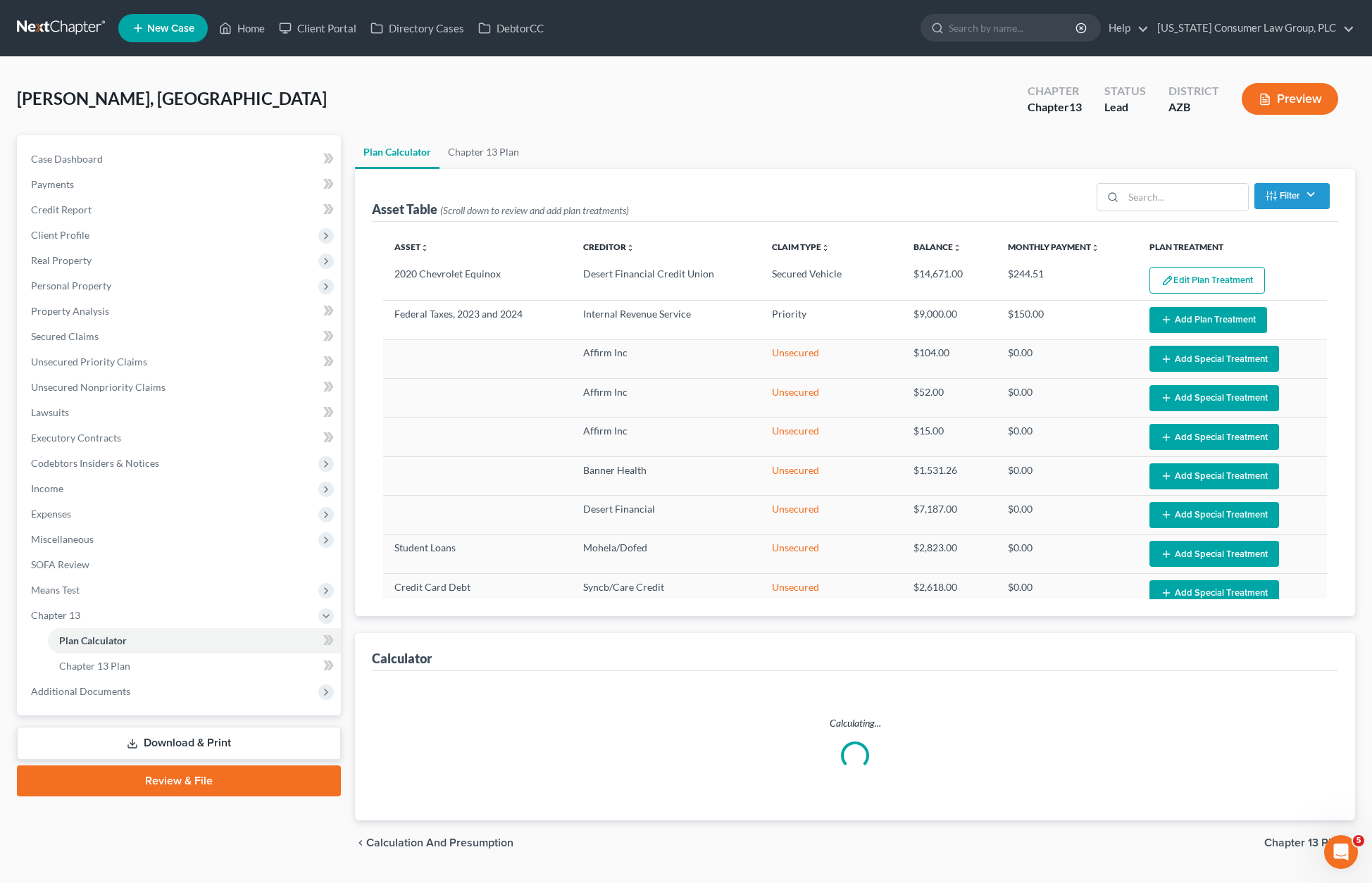
select select "59"
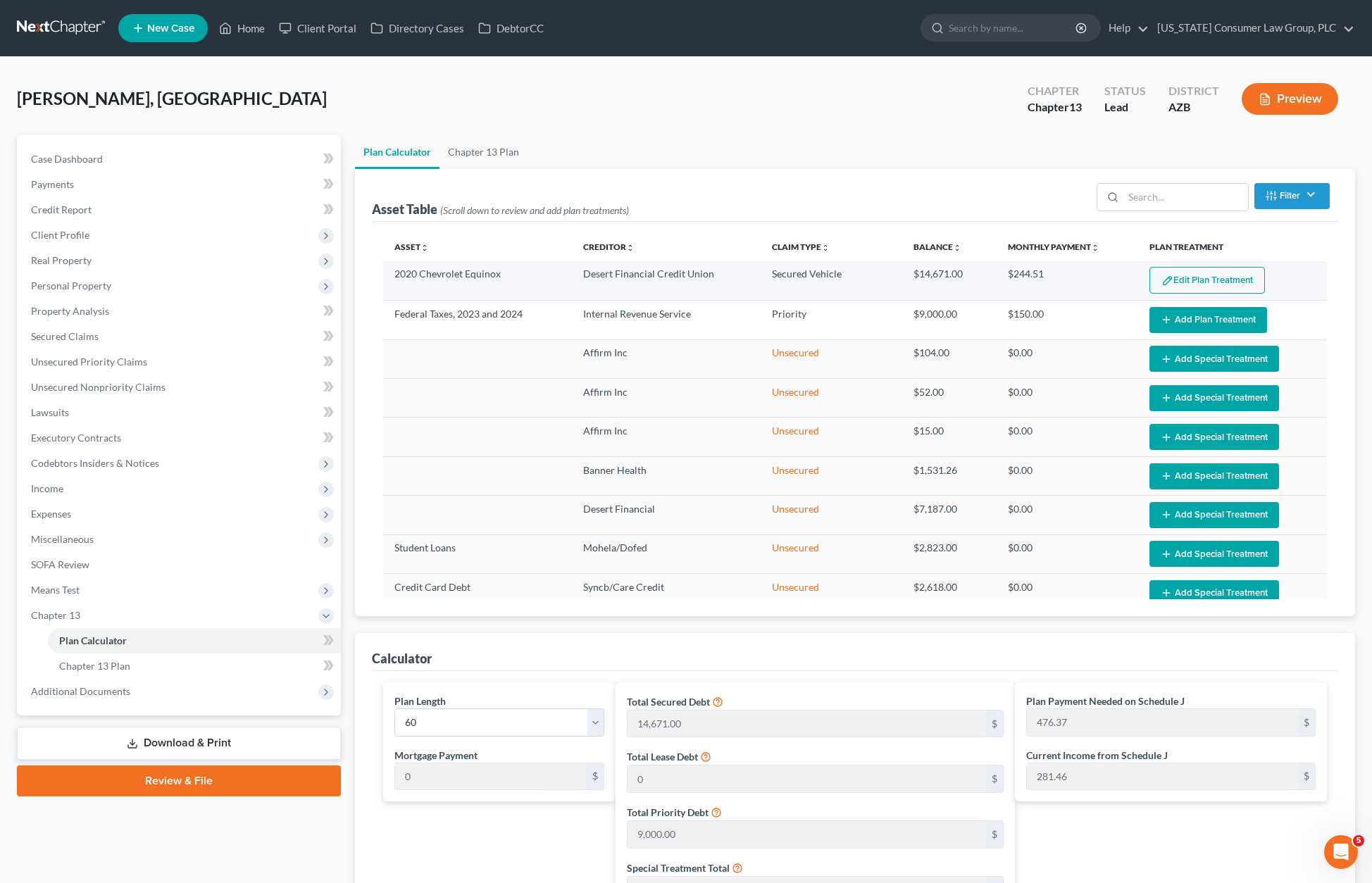
click at [1183, 276] on button "Edit Plan Treatment" at bounding box center [1207, 280] width 116 height 27
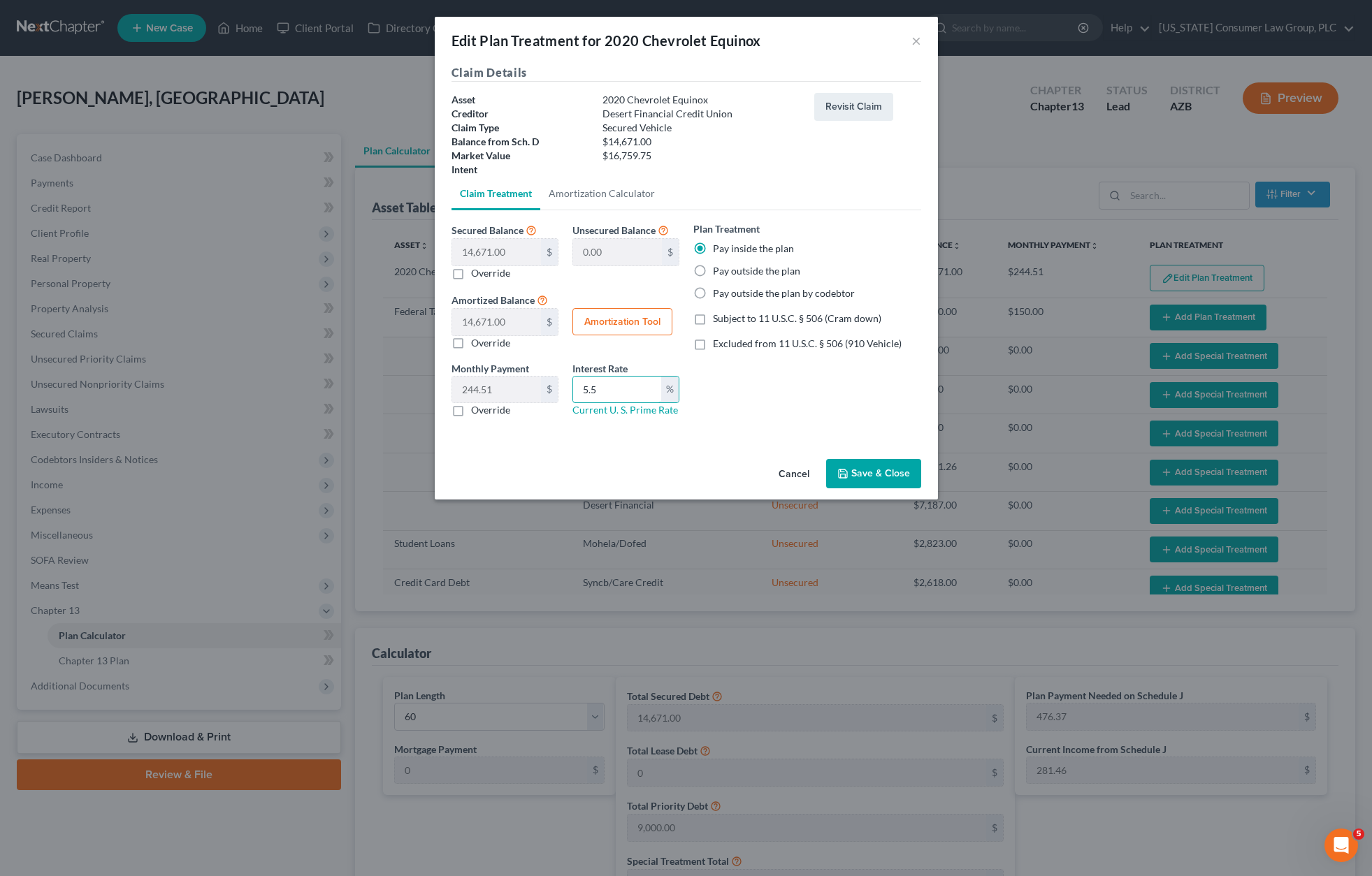
drag, startPoint x: 622, startPoint y: 390, endPoint x: 559, endPoint y: 389, distance: 63.0
click at [559, 389] on div "Monthly Payment 244.51 $ 0.00 $ Override Interest Rate 5.5 % Current U. S. Prim…" at bounding box center [565, 395] width 242 height 67
type input "9.5"
click at [852, 475] on button "Save & Close" at bounding box center [873, 474] width 95 height 30
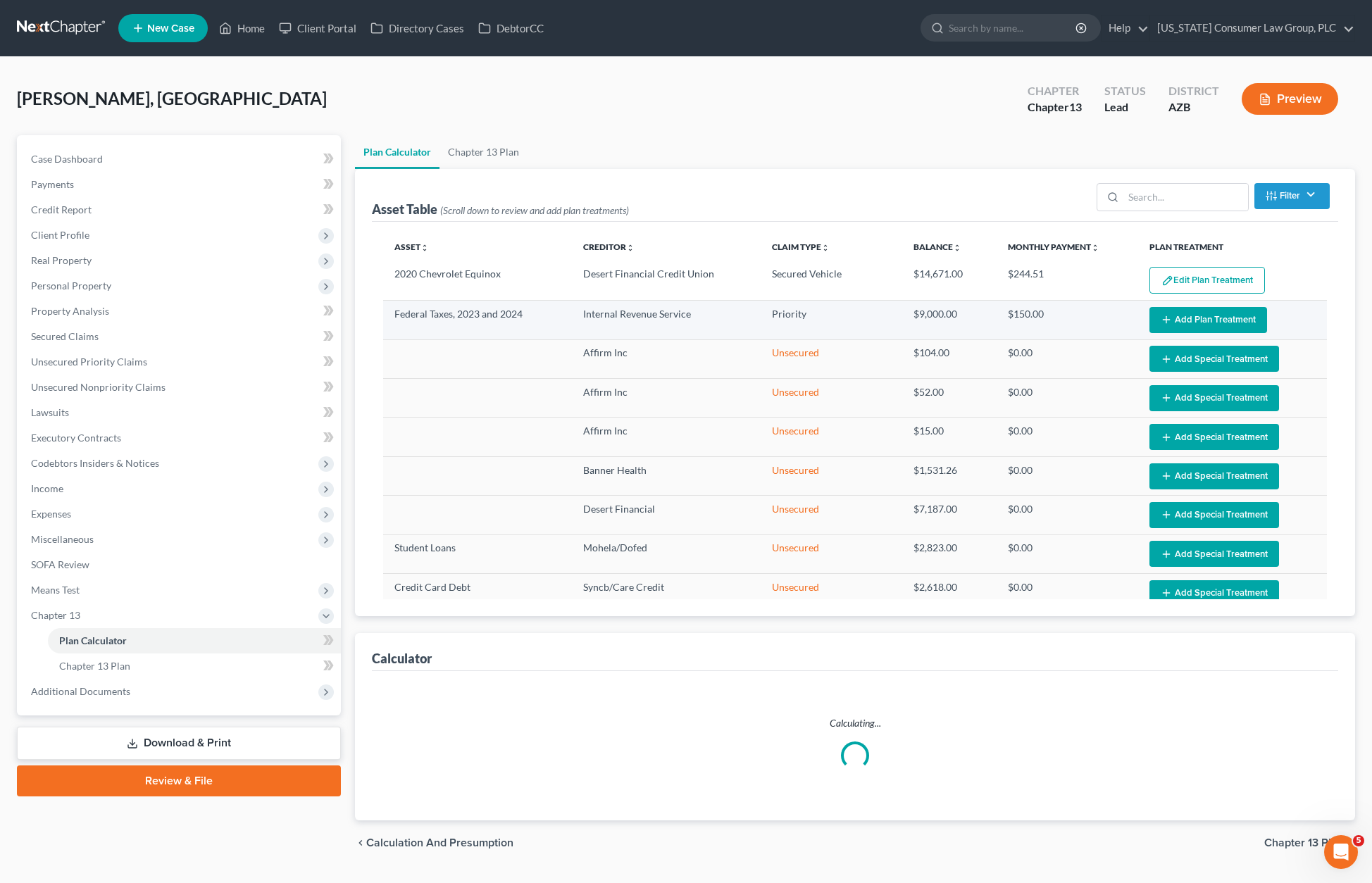
click at [1204, 316] on button "Add Plan Treatment" at bounding box center [1208, 320] width 117 height 26
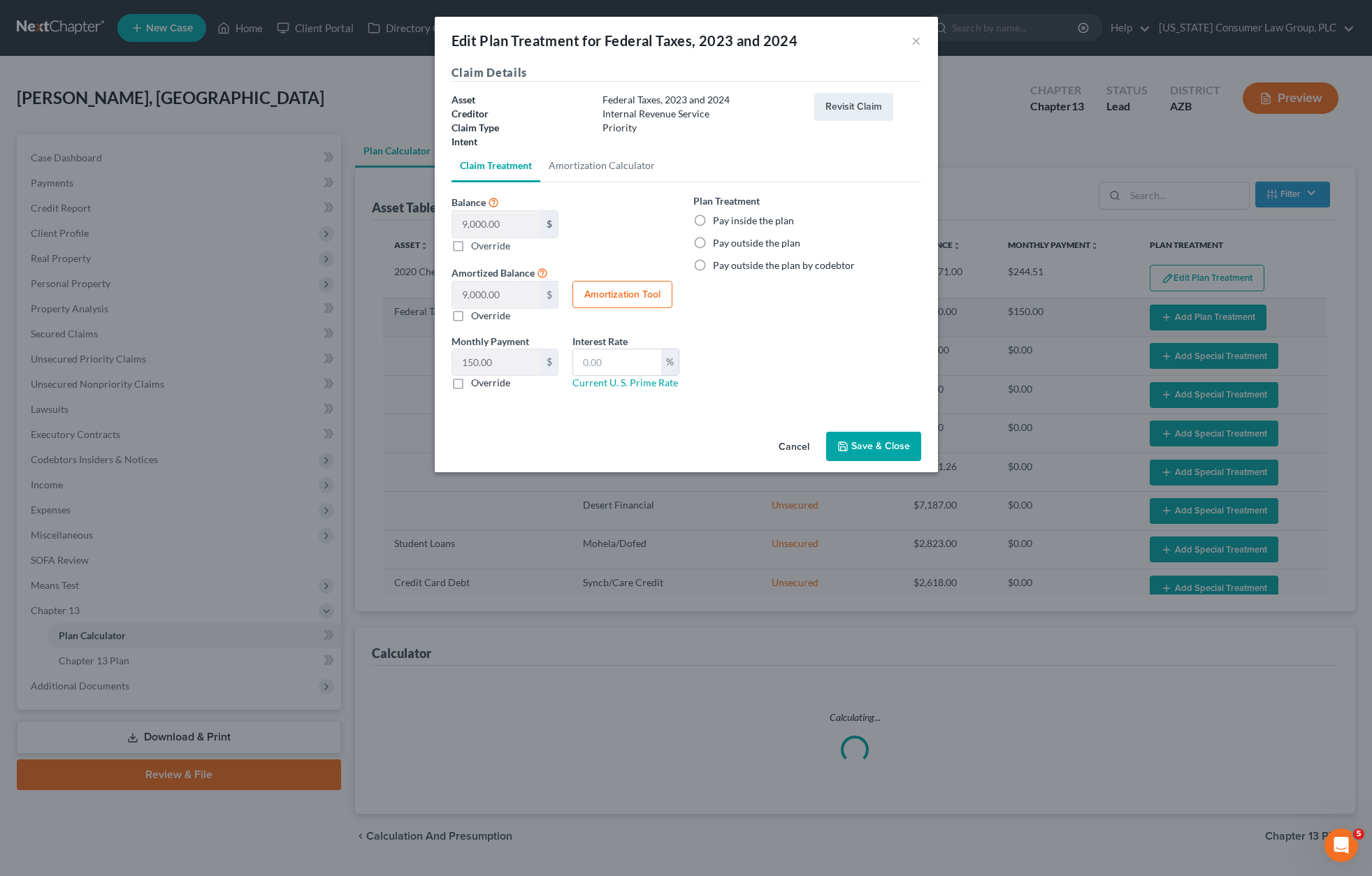
select select "59"
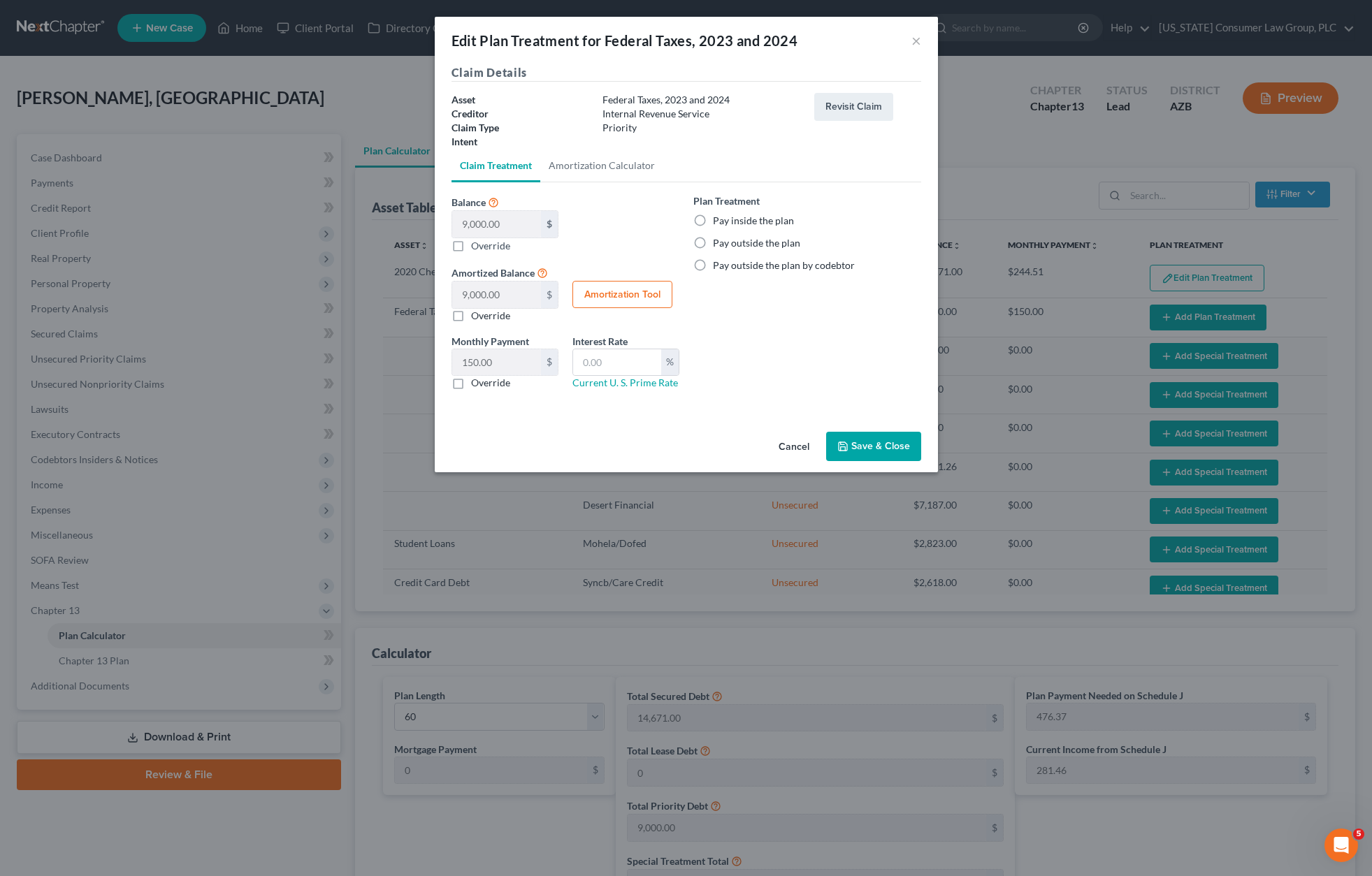
click at [713, 221] on label "Pay inside the plan" at bounding box center [753, 220] width 81 height 14
click at [718, 221] on input "Pay inside the plan" at bounding box center [722, 218] width 9 height 9
radio input "true"
click at [854, 454] on button "Save & Close" at bounding box center [873, 446] width 95 height 30
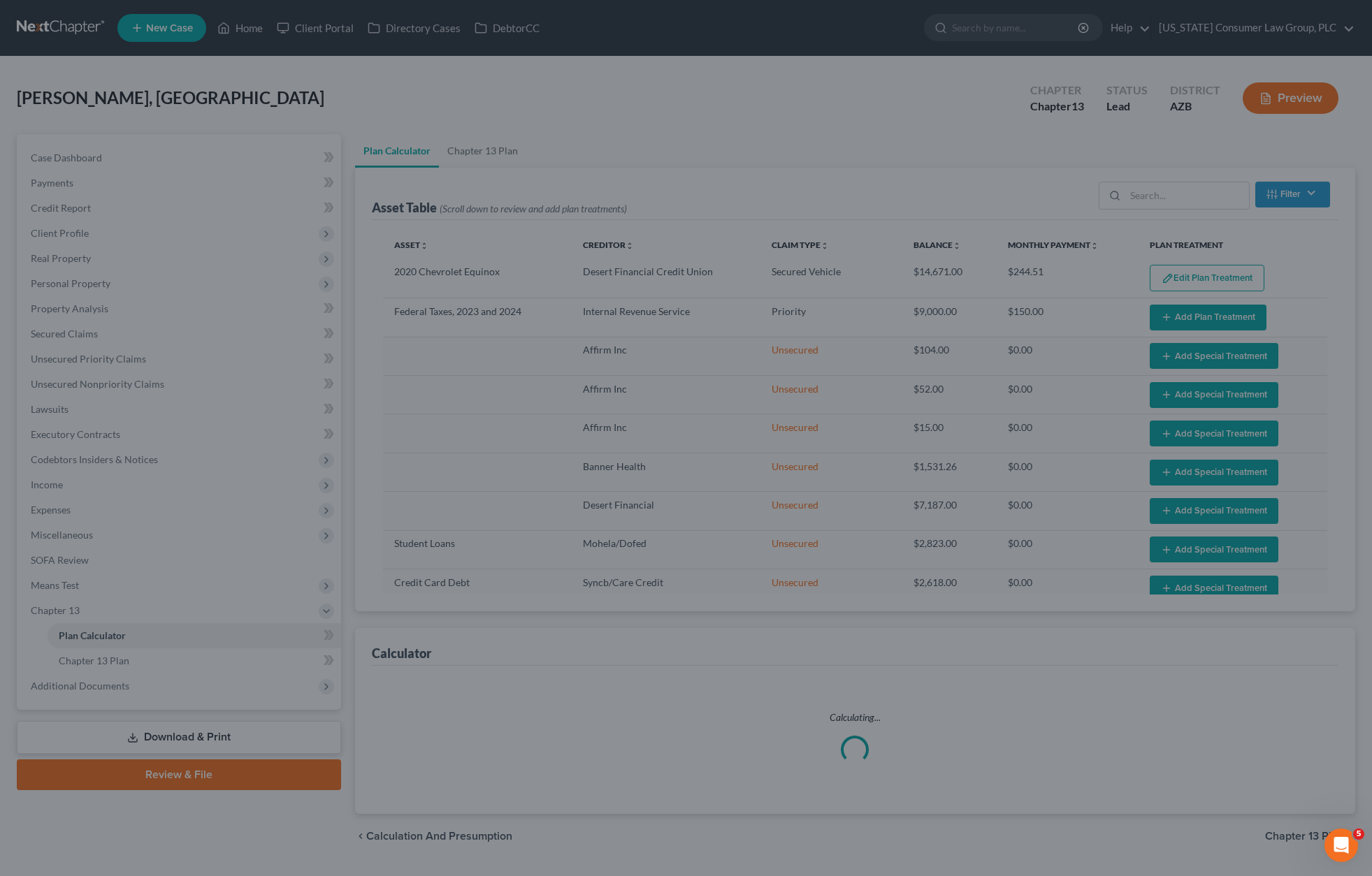
select select "59"
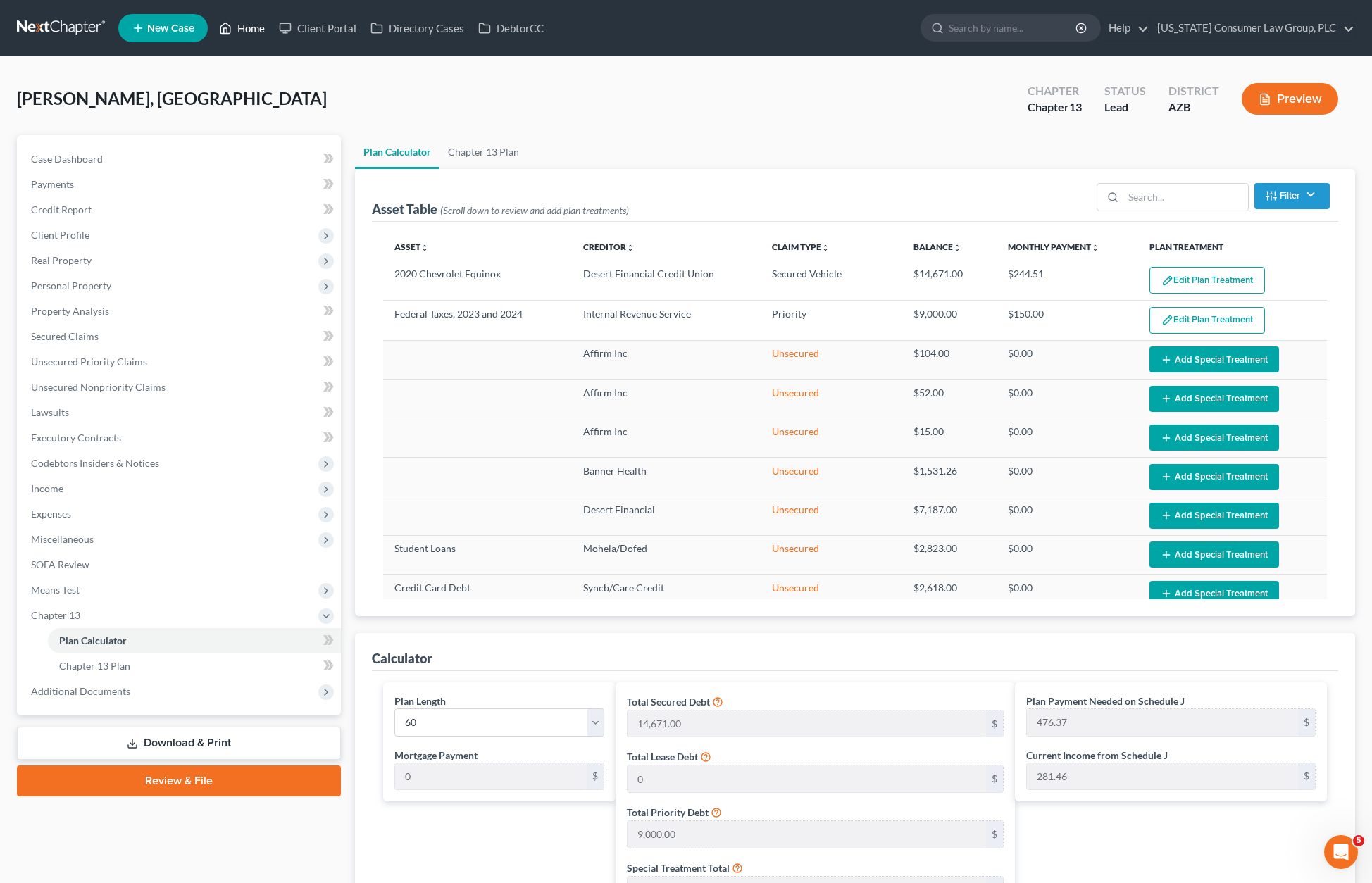
click at [268, 27] on link "Home" at bounding box center [242, 28] width 60 height 25
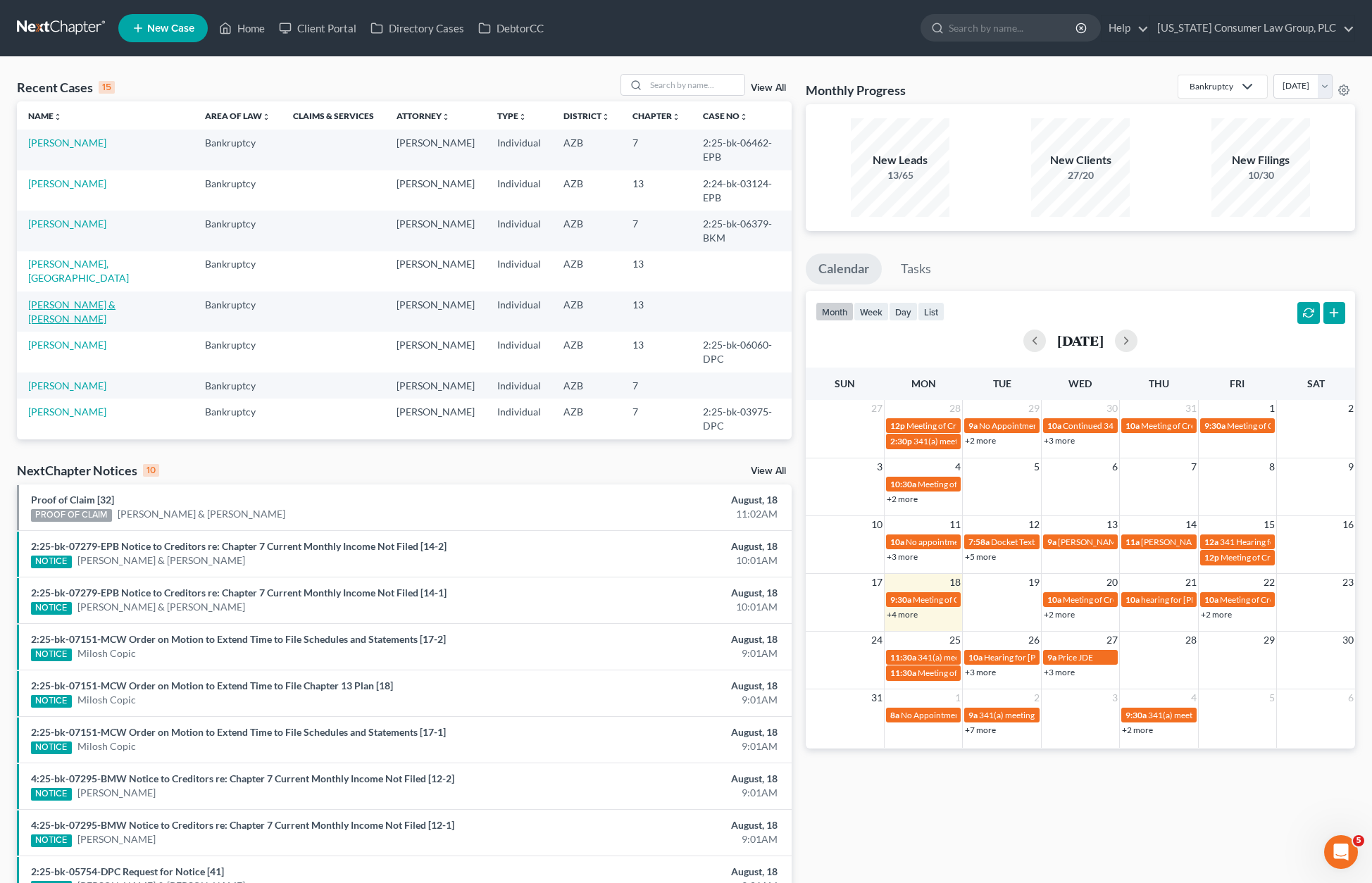
click at [62, 299] on link "[PERSON_NAME] & [PERSON_NAME]" at bounding box center [72, 312] width 87 height 26
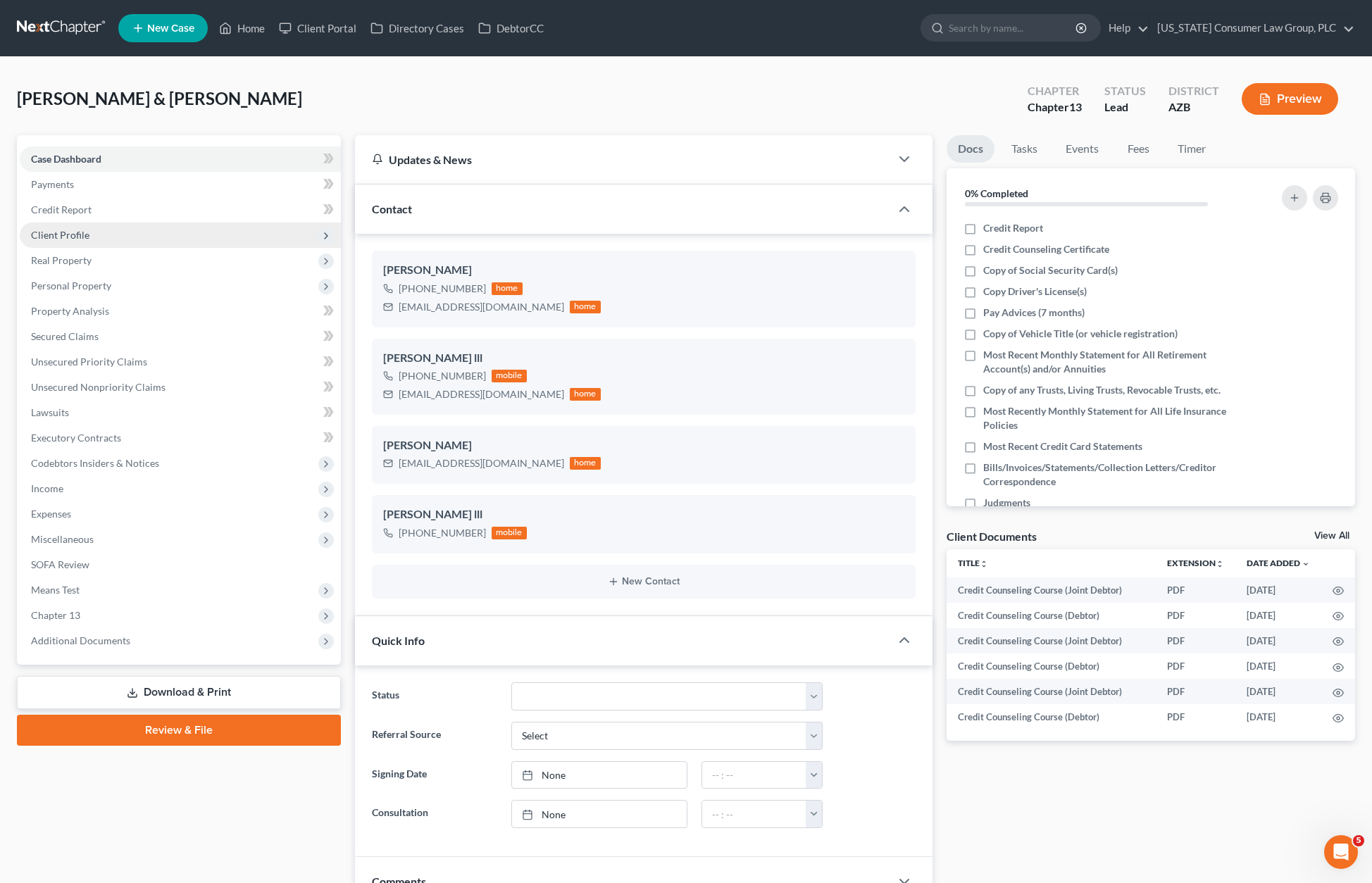
click at [73, 237] on span "Client Profile" at bounding box center [60, 235] width 58 height 12
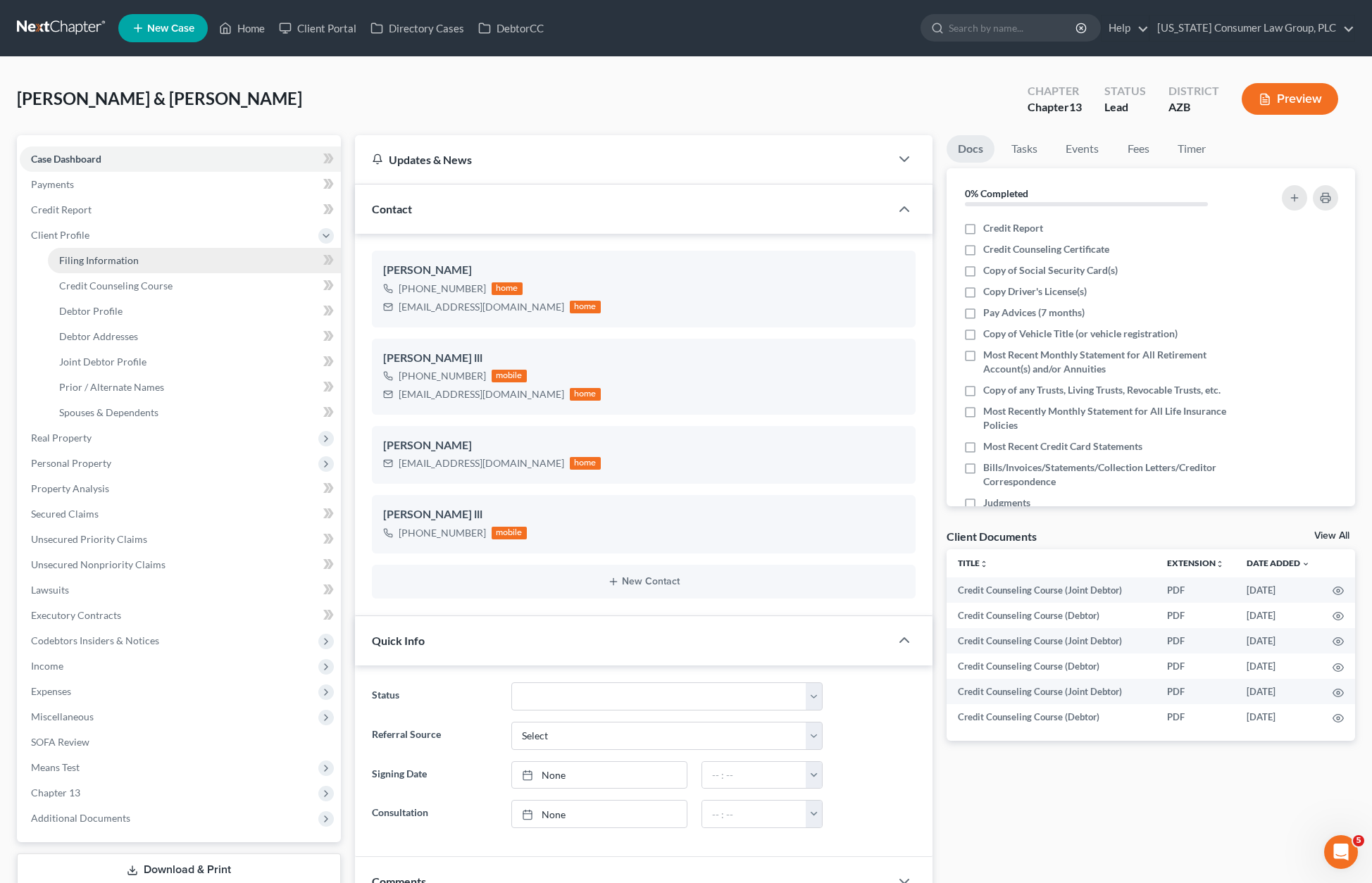
click at [89, 259] on span "Filing Information" at bounding box center [99, 260] width 79 height 12
select select "1"
select select "3"
select select "4"
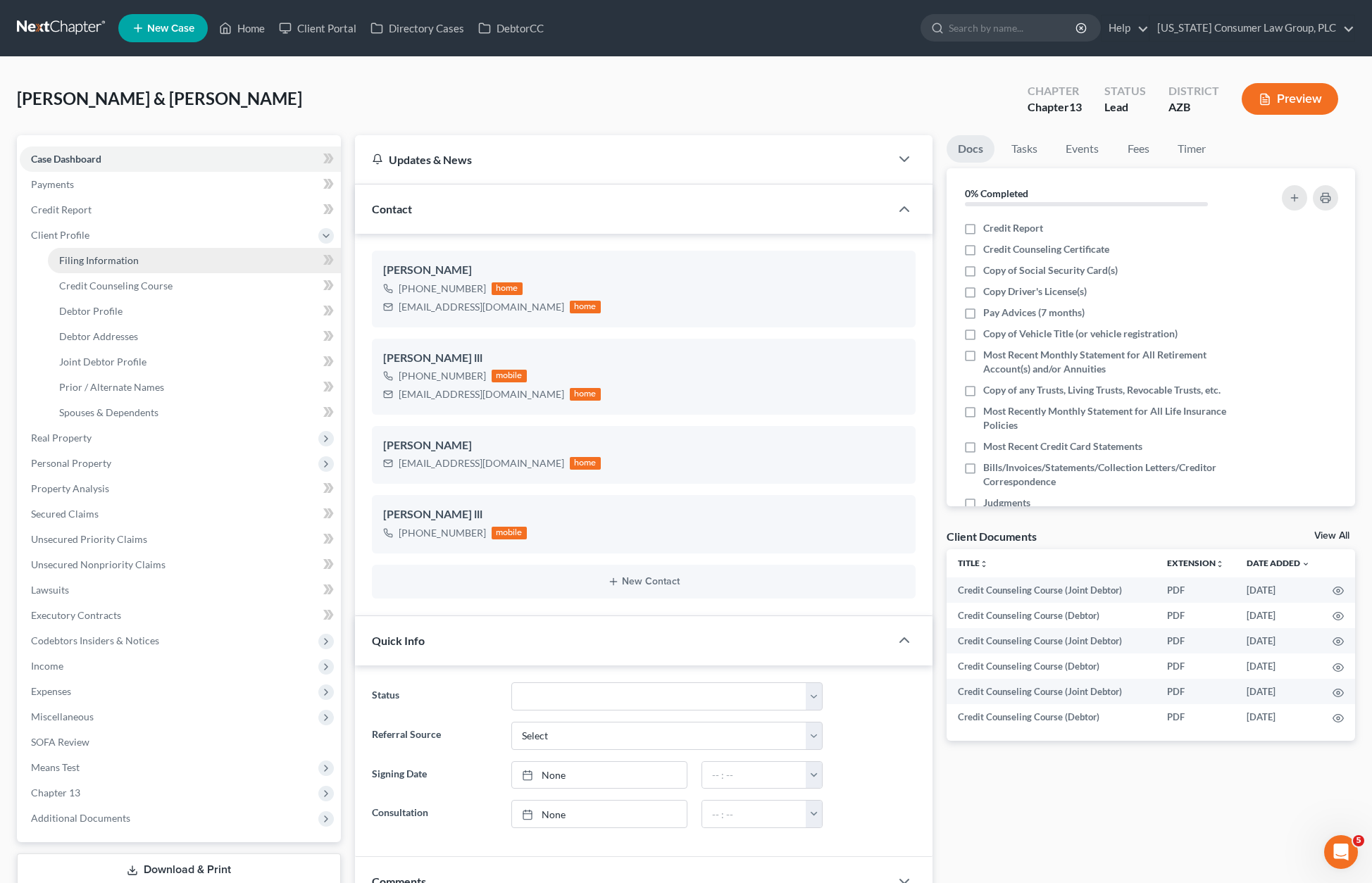
select select "0"
select select "3"
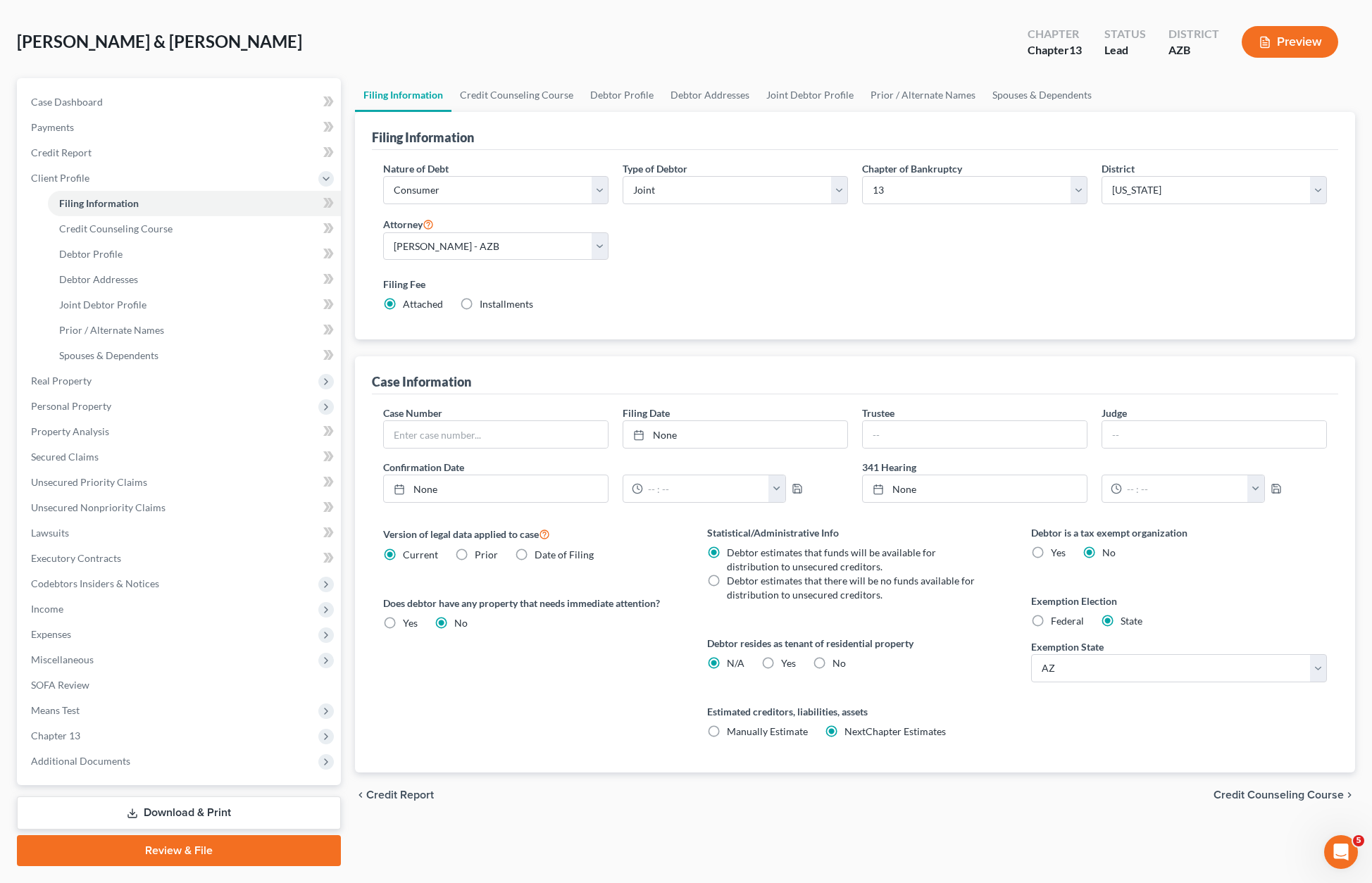
scroll to position [94, 0]
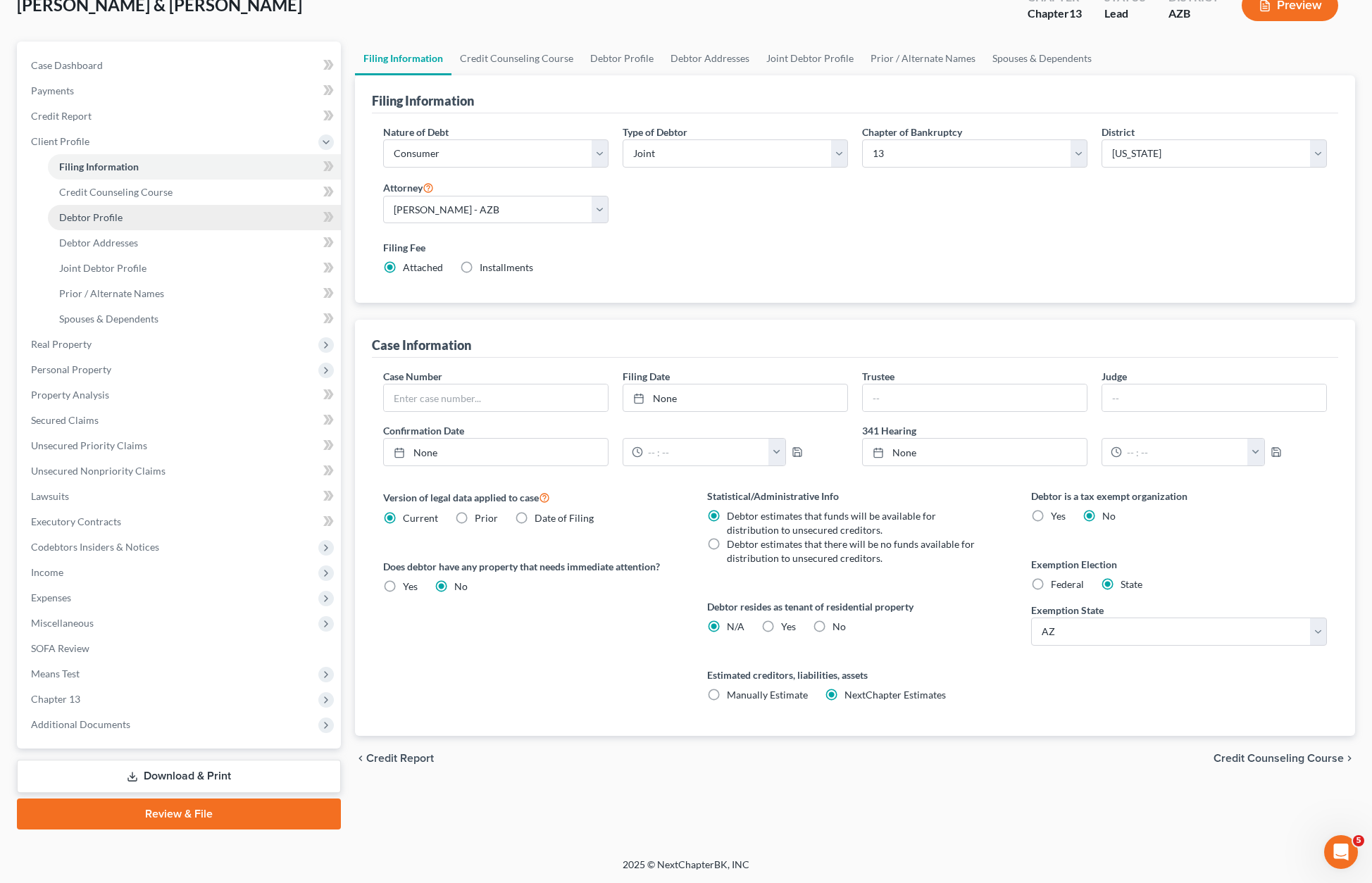
click at [113, 214] on span "Debtor Profile" at bounding box center [91, 217] width 63 height 12
select select "1"
select select "3"
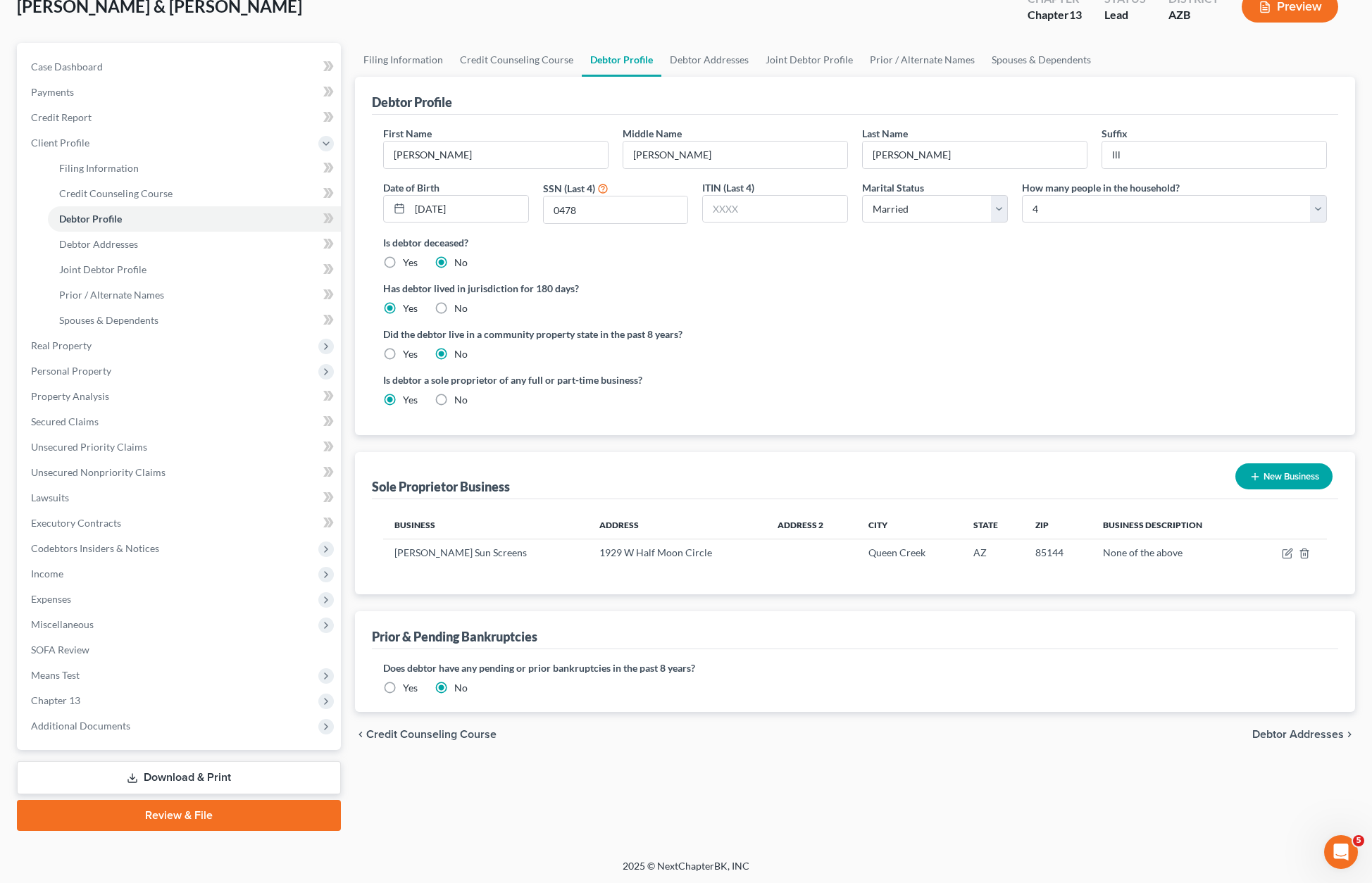
scroll to position [93, 0]
click at [117, 248] on span "Debtor Addresses" at bounding box center [98, 243] width 79 height 12
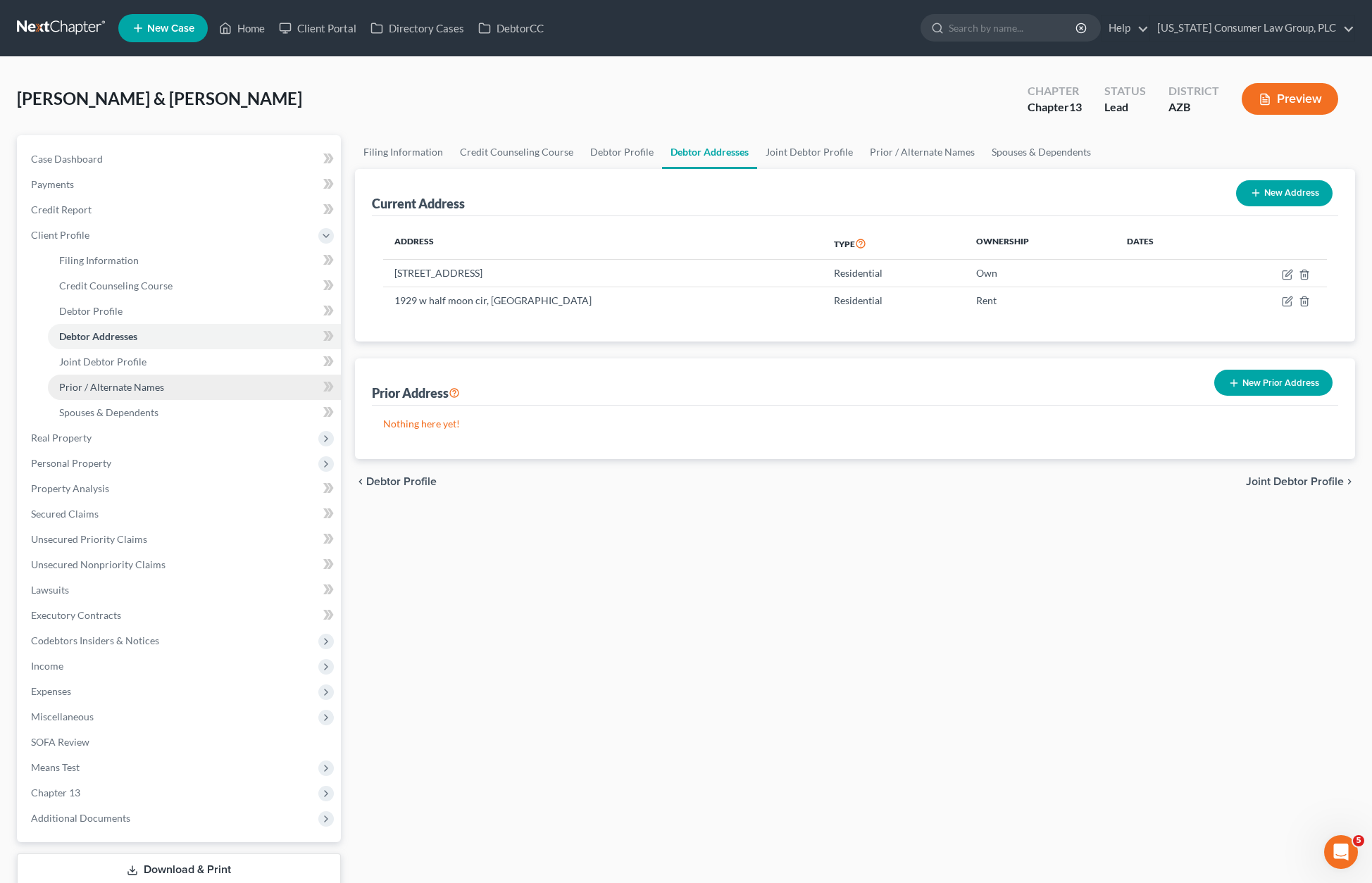
click at [121, 387] on span "Prior / Alternate Names" at bounding box center [112, 387] width 105 height 12
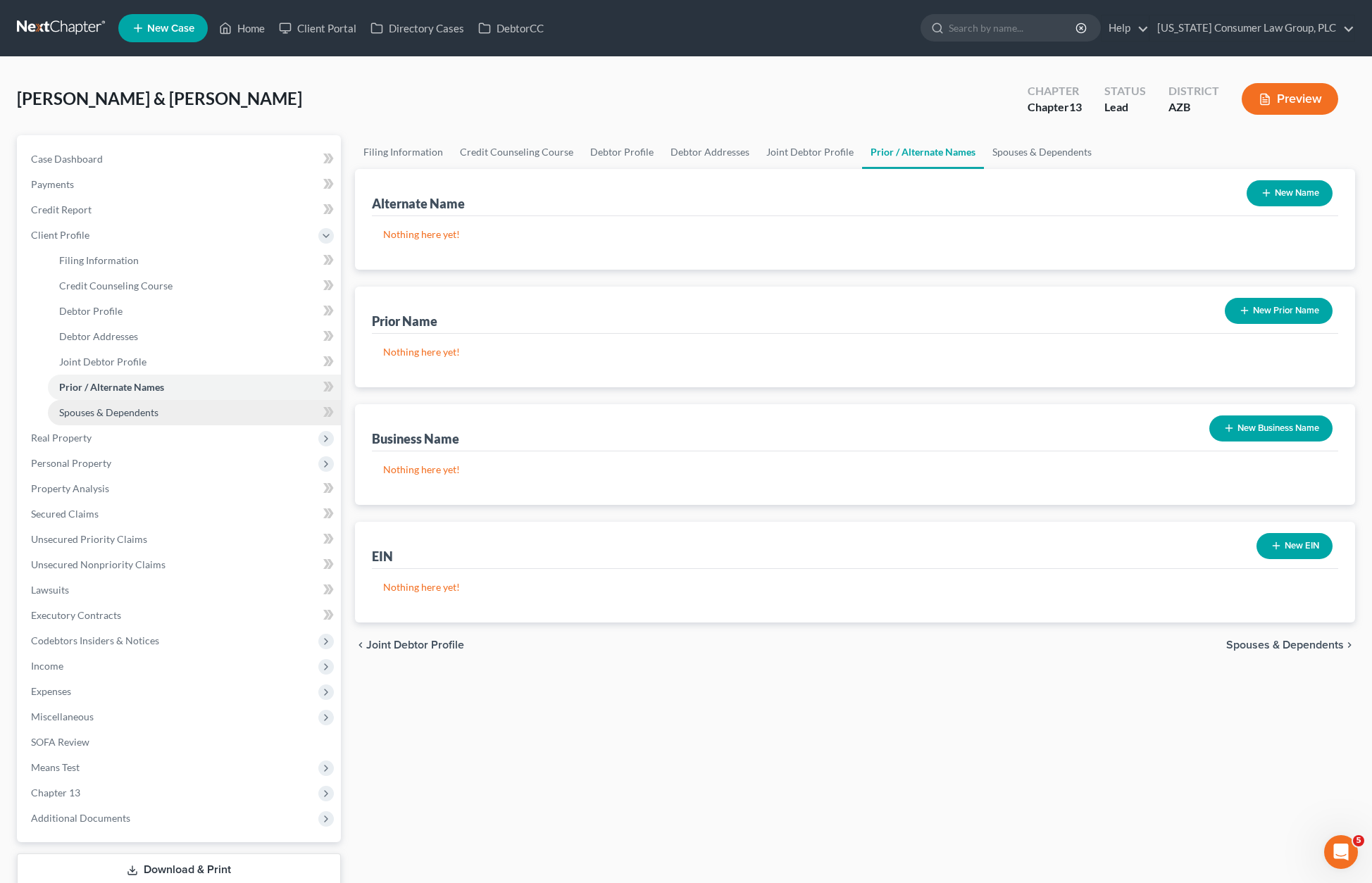
click at [121, 409] on span "Spouses & Dependents" at bounding box center [108, 412] width 100 height 12
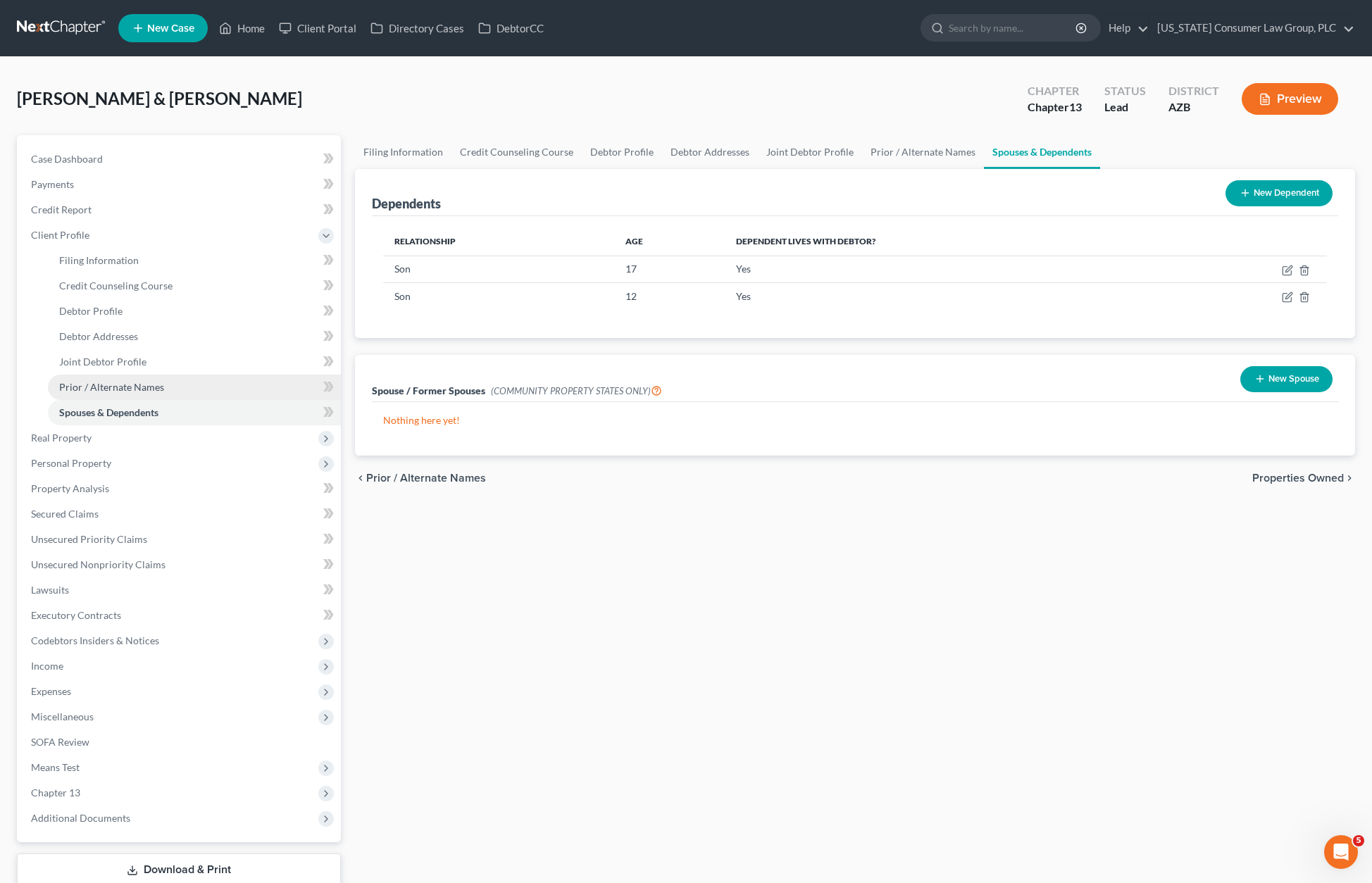
click at [118, 387] on span "Prior / Alternate Names" at bounding box center [112, 387] width 105 height 12
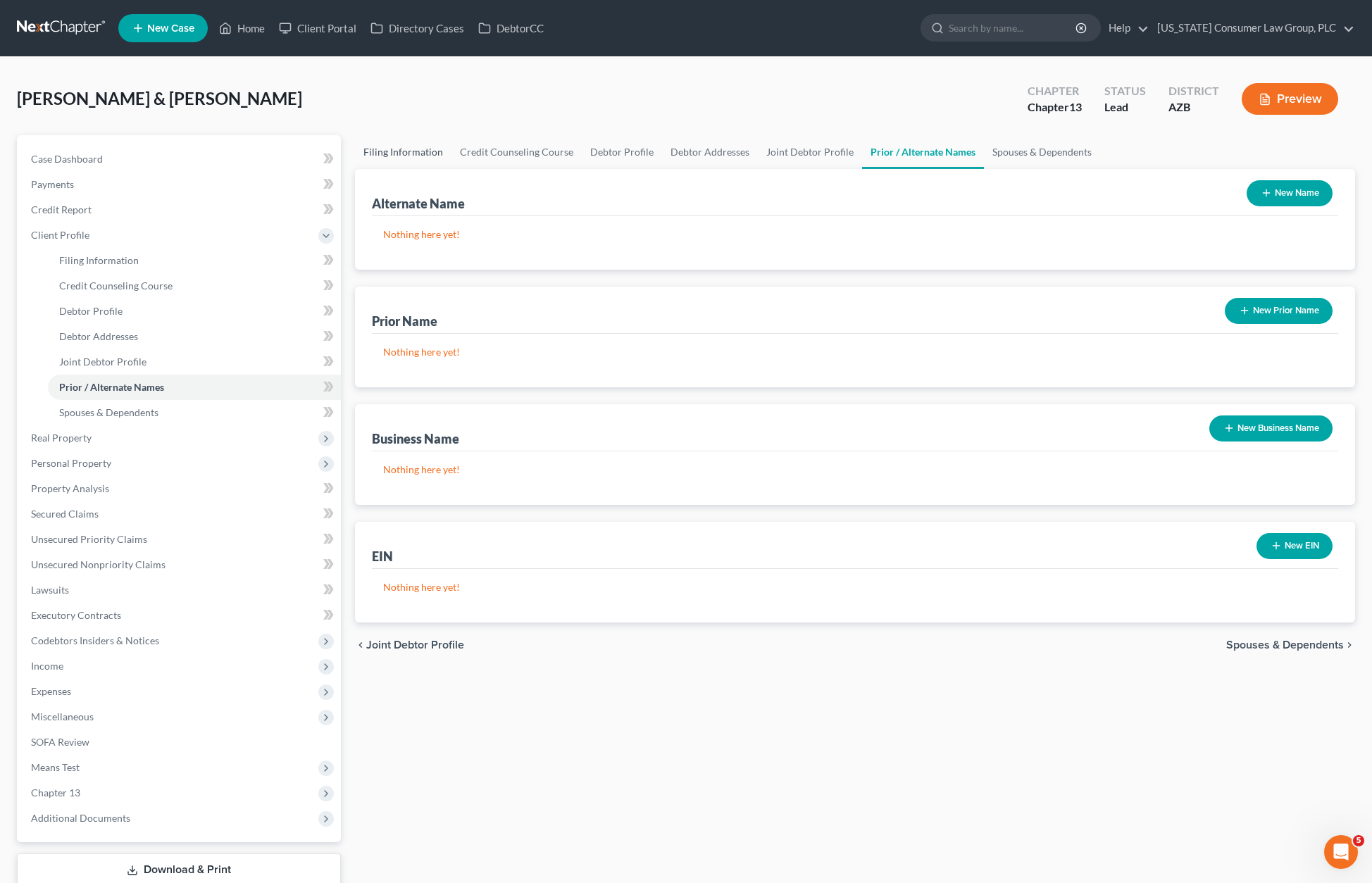
click at [416, 145] on link "Filing Information" at bounding box center [402, 152] width 96 height 34
select select "1"
select select "3"
select select "4"
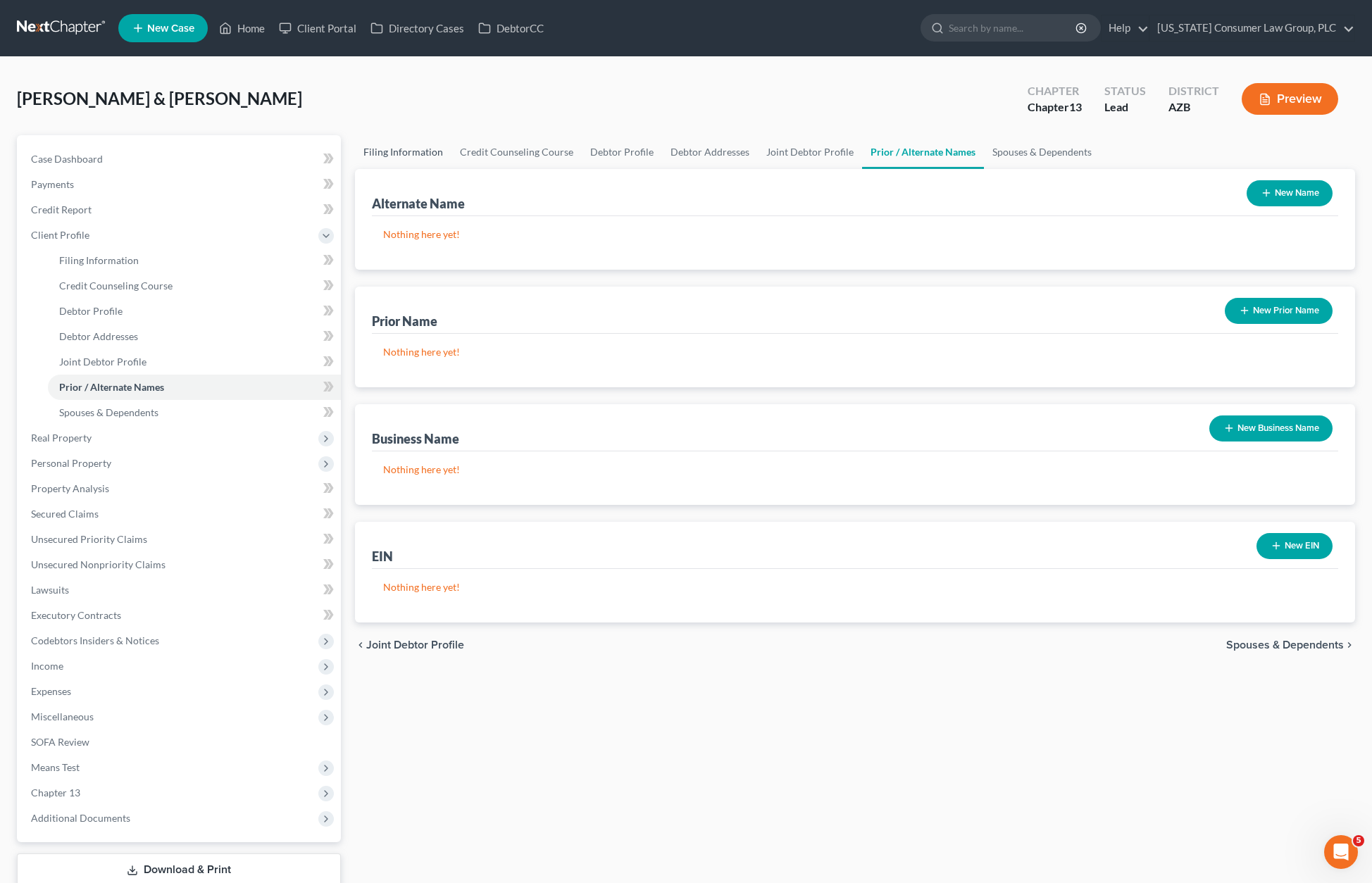
select select "0"
select select "3"
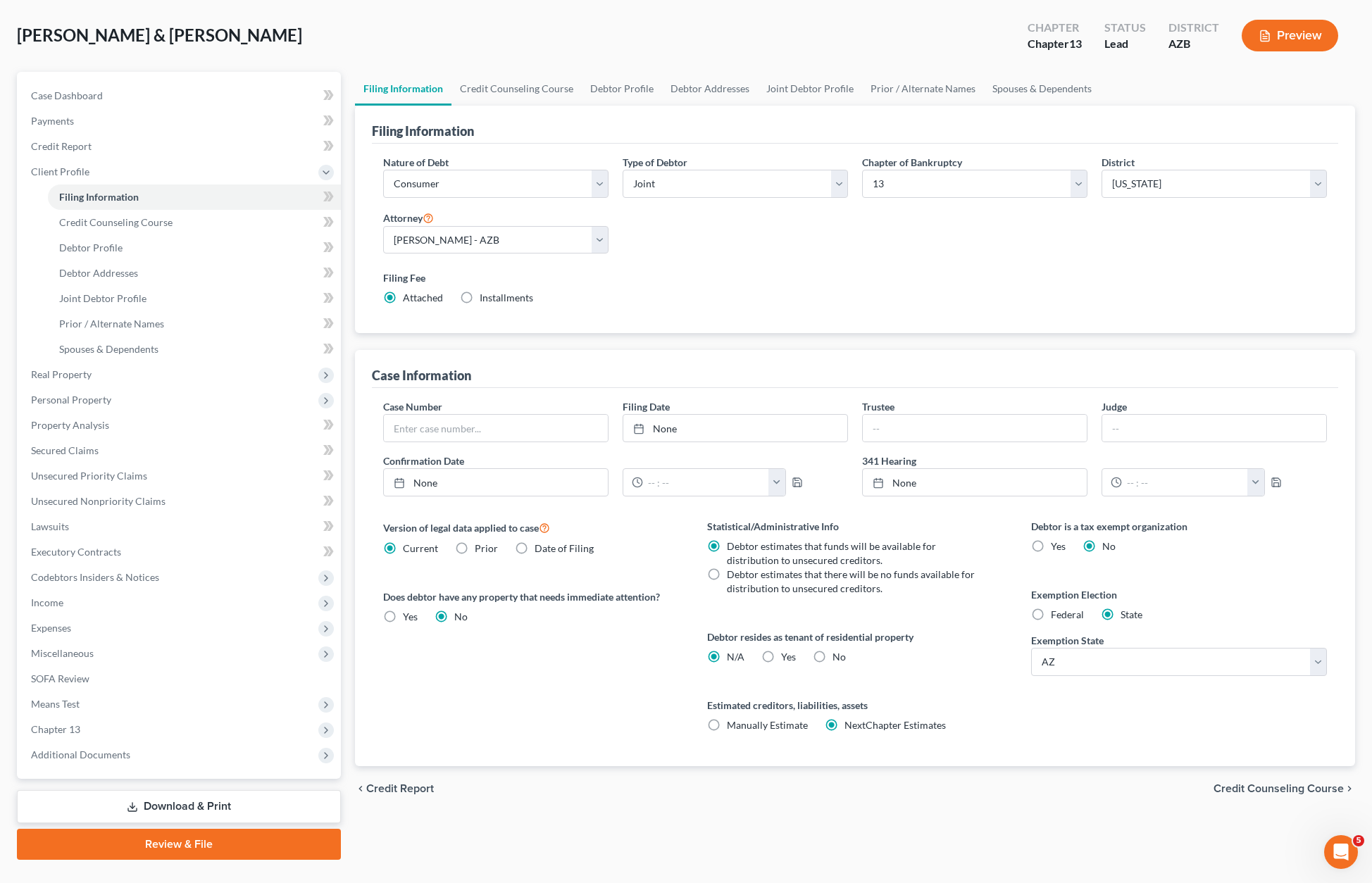
scroll to position [94, 0]
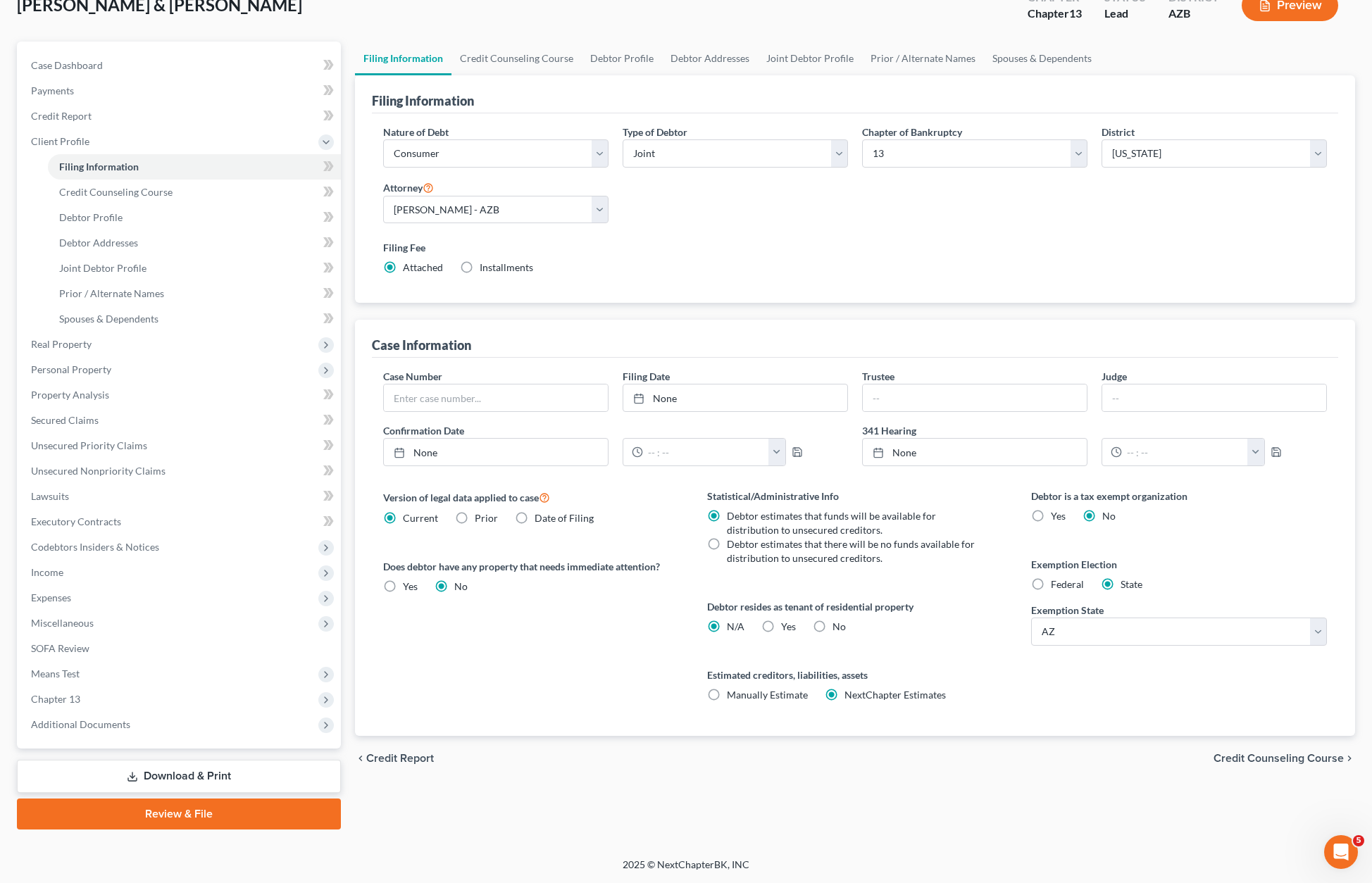
click at [781, 623] on label "Yes Yes" at bounding box center [788, 626] width 15 height 14
click at [787, 623] on input "Yes Yes" at bounding box center [791, 624] width 9 height 9
radio input "true"
radio input "false"
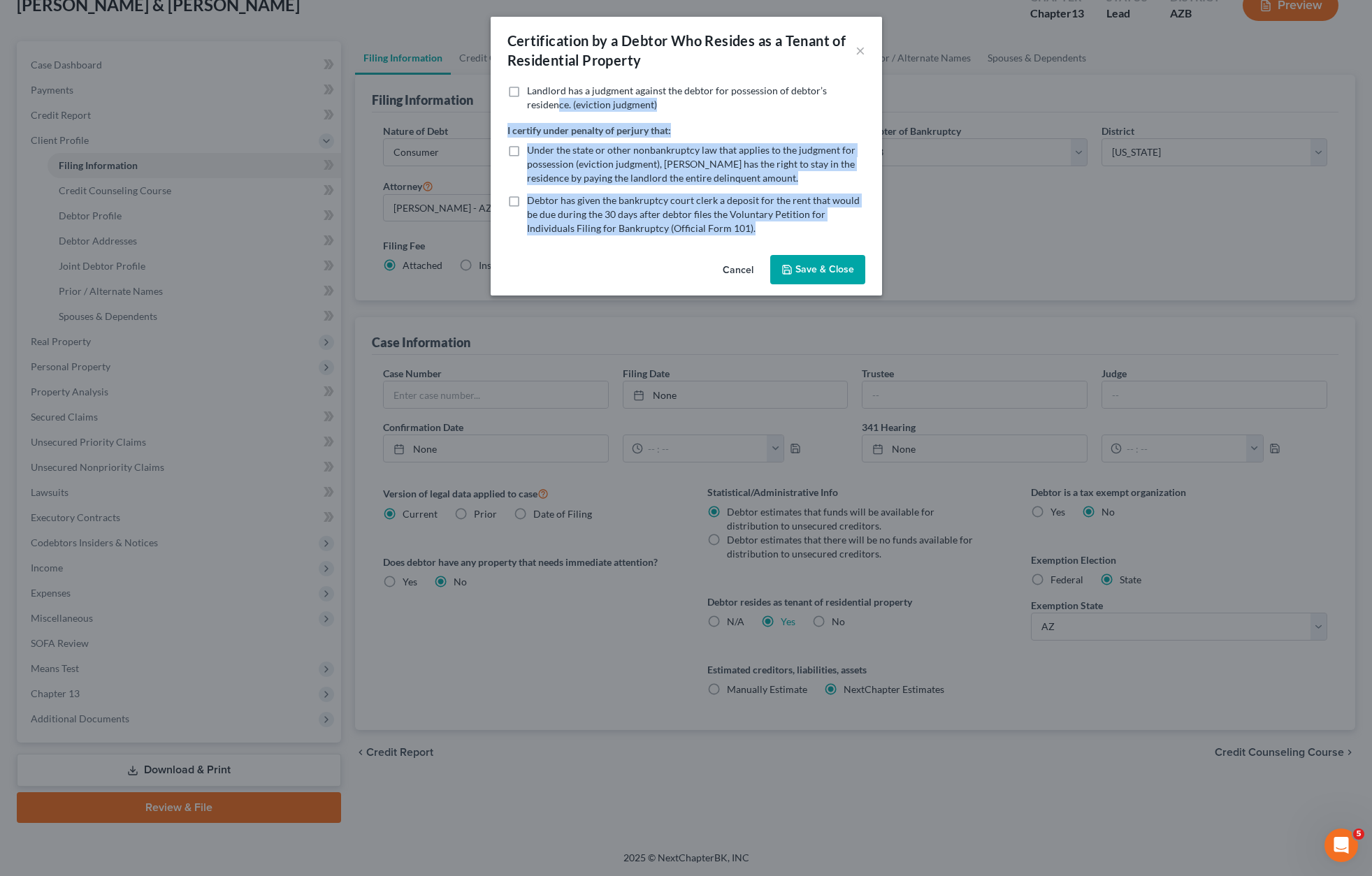
drag, startPoint x: 807, startPoint y: 254, endPoint x: 545, endPoint y: 97, distance: 305.4
click at [556, 102] on div "Certification by a Debtor Who Resides as a Tenant of Residential Property × Lan…" at bounding box center [686, 156] width 391 height 279
click at [785, 128] on div "I certify under penalty of perjury that: Under the state or other nonbankruptcy…" at bounding box center [686, 179] width 357 height 112
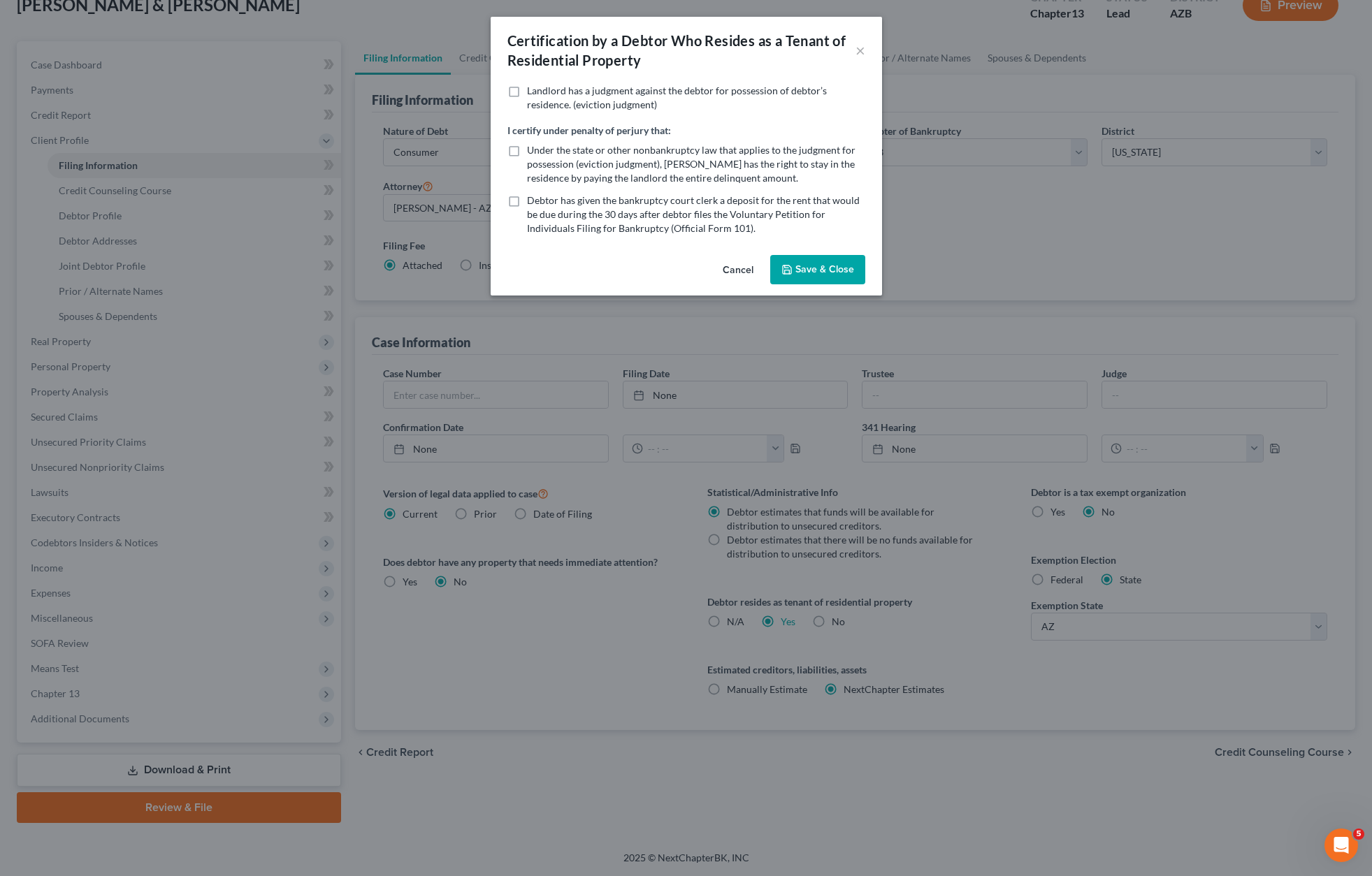
click at [830, 271] on button "Save & Close" at bounding box center [818, 270] width 95 height 30
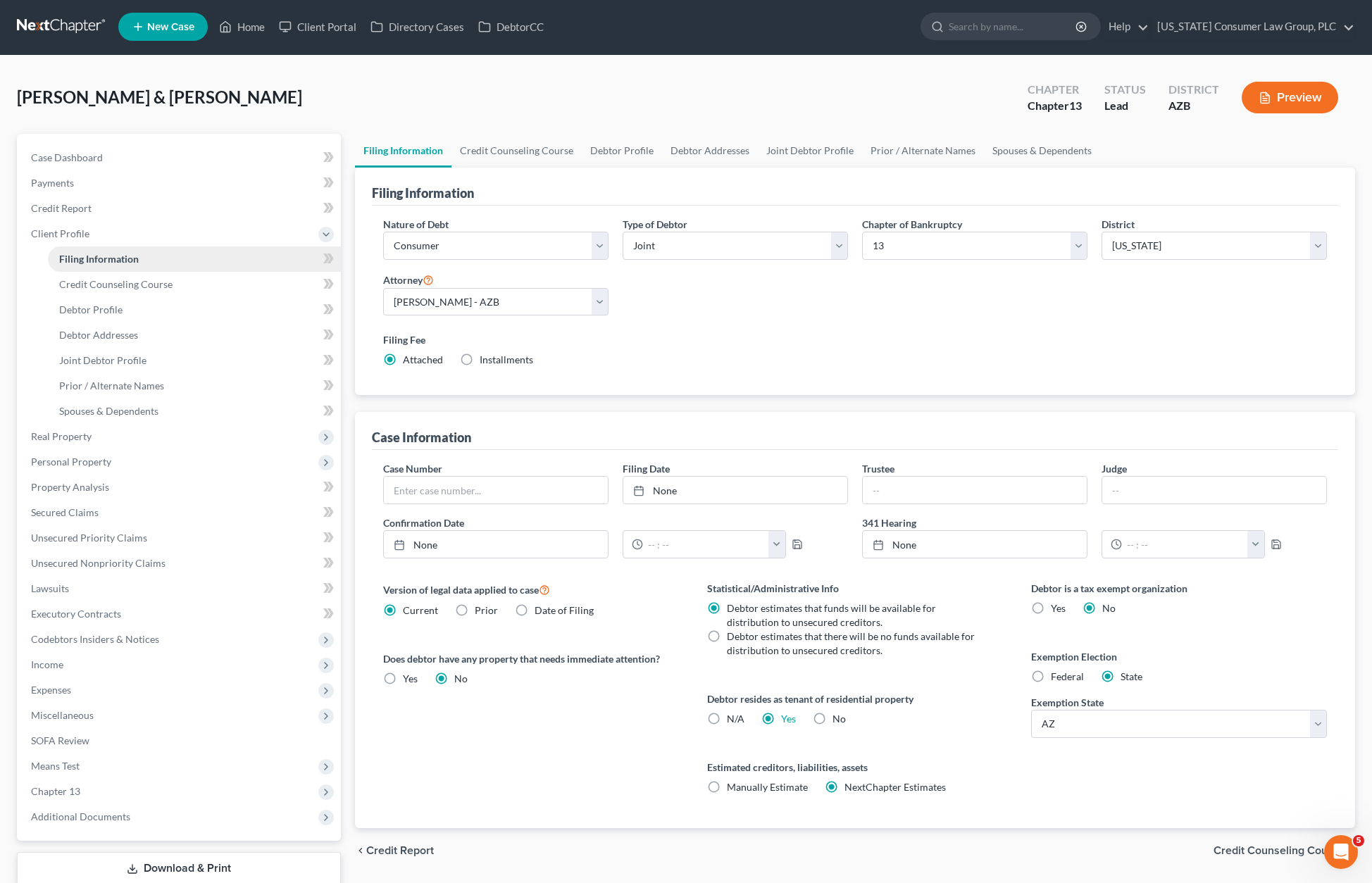
scroll to position [0, 0]
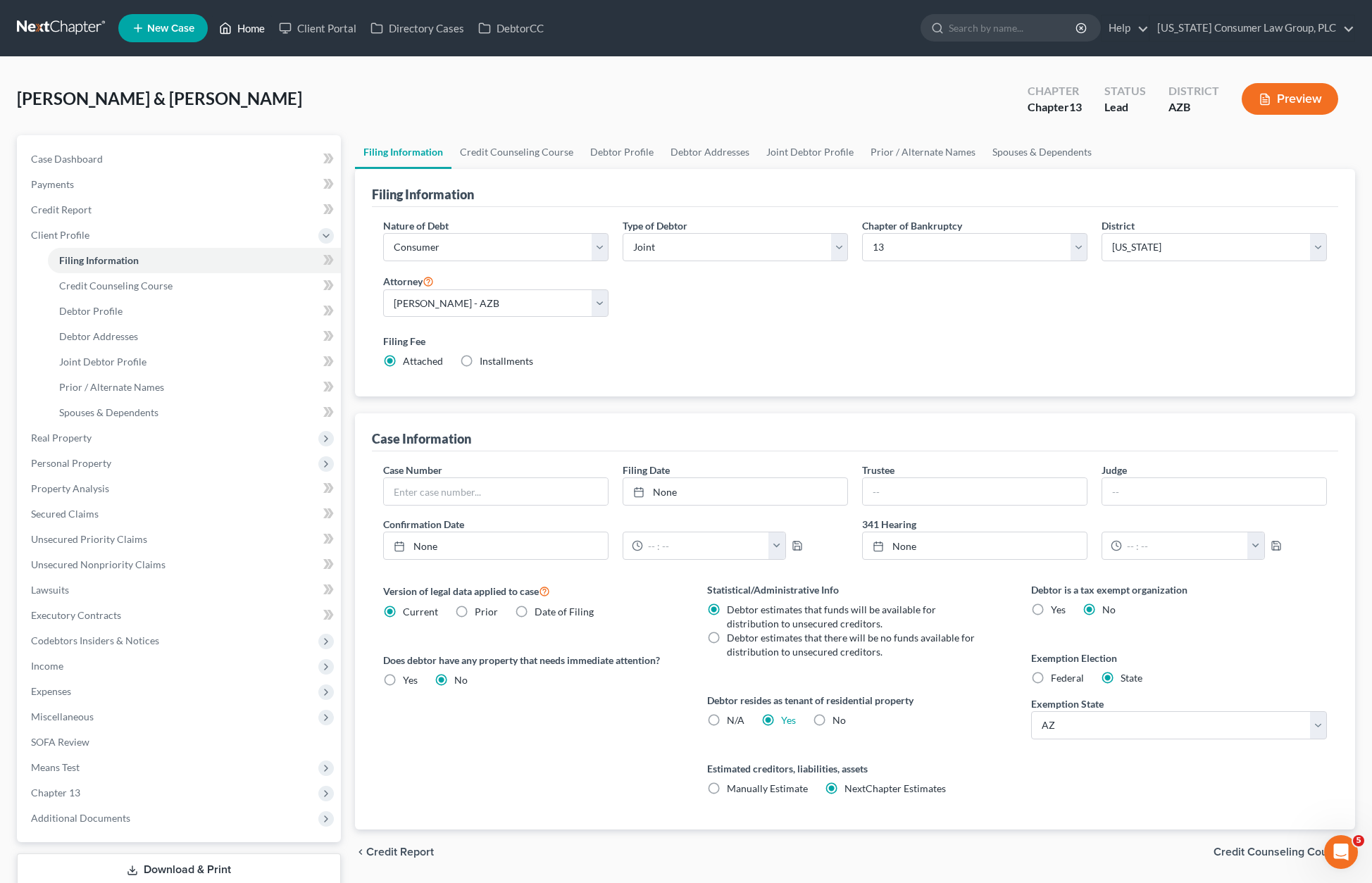
click at [252, 19] on link "Home" at bounding box center [242, 28] width 60 height 25
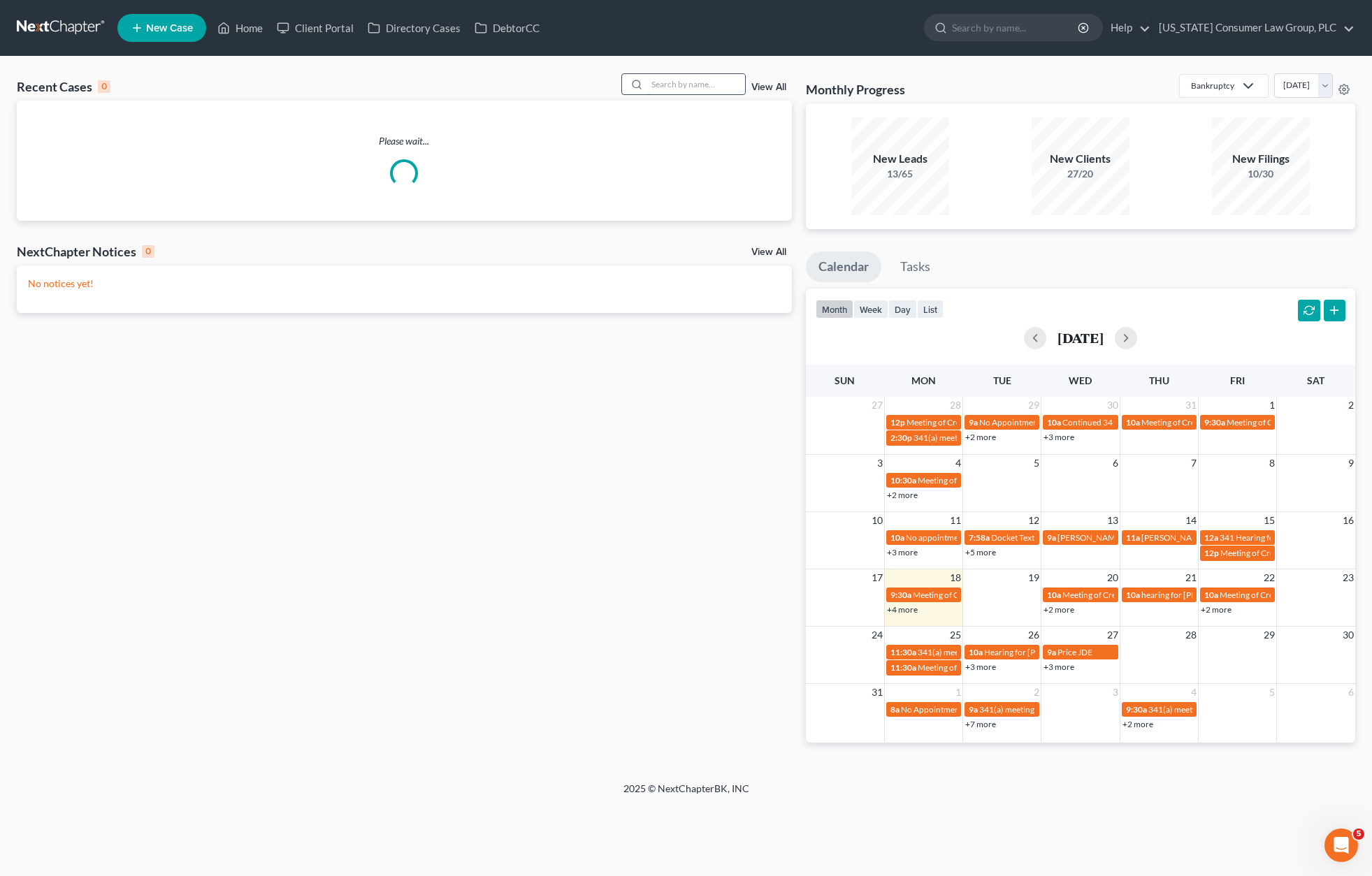
click at [668, 76] on input "search" at bounding box center [696, 84] width 98 height 20
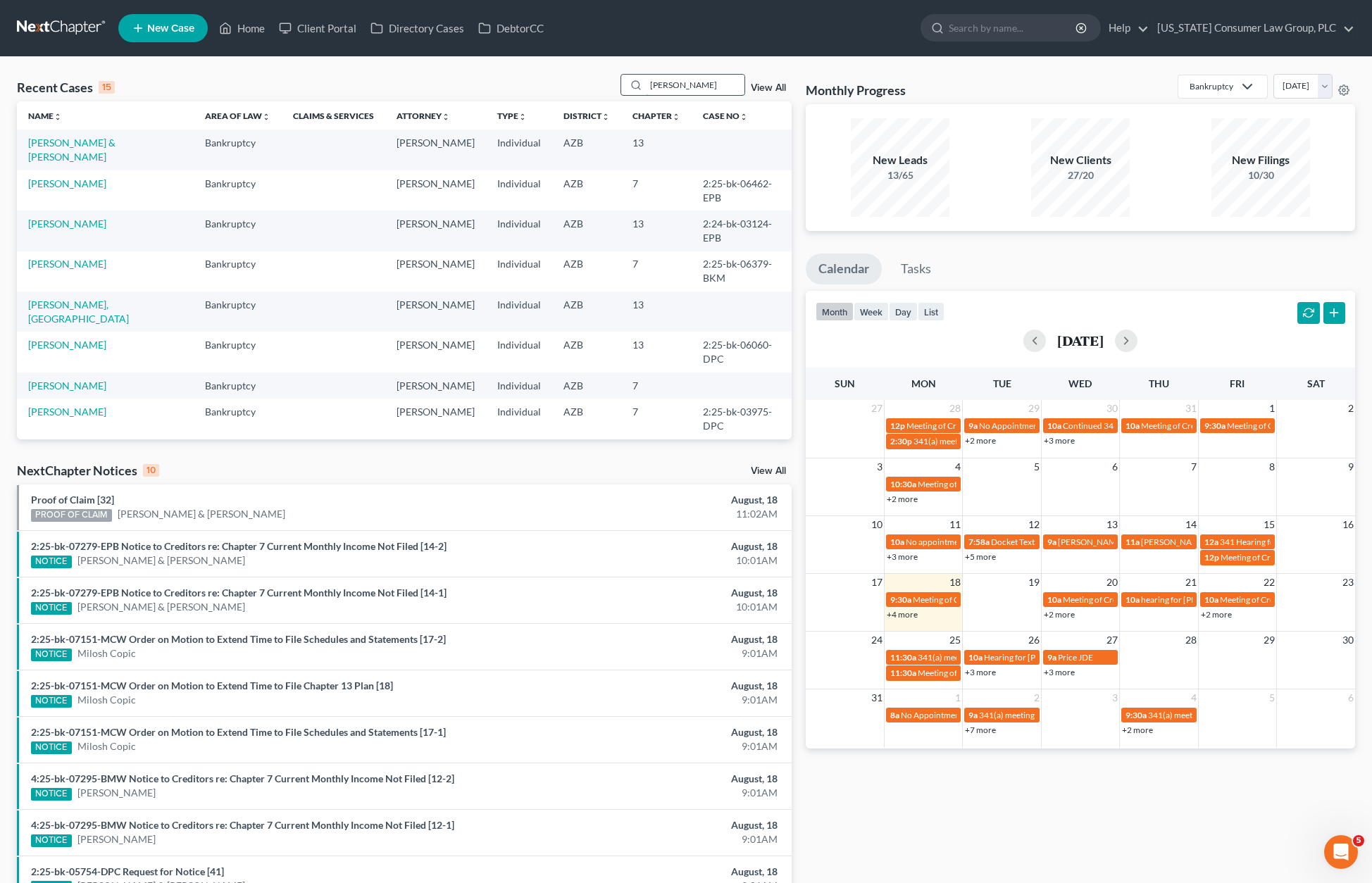
type input "[PERSON_NAME]"
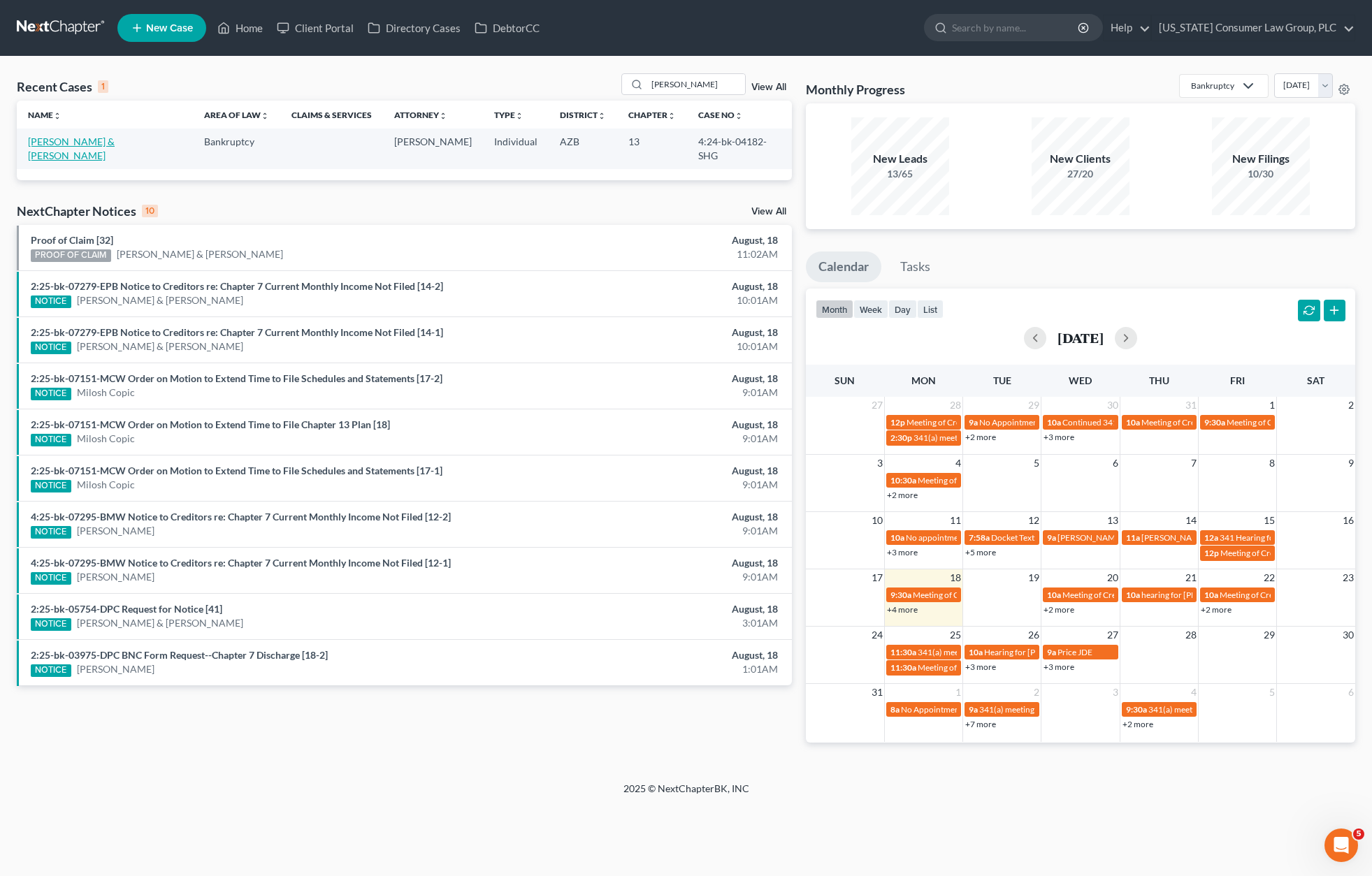
click at [100, 142] on link "[PERSON_NAME] & [PERSON_NAME]" at bounding box center [71, 149] width 87 height 26
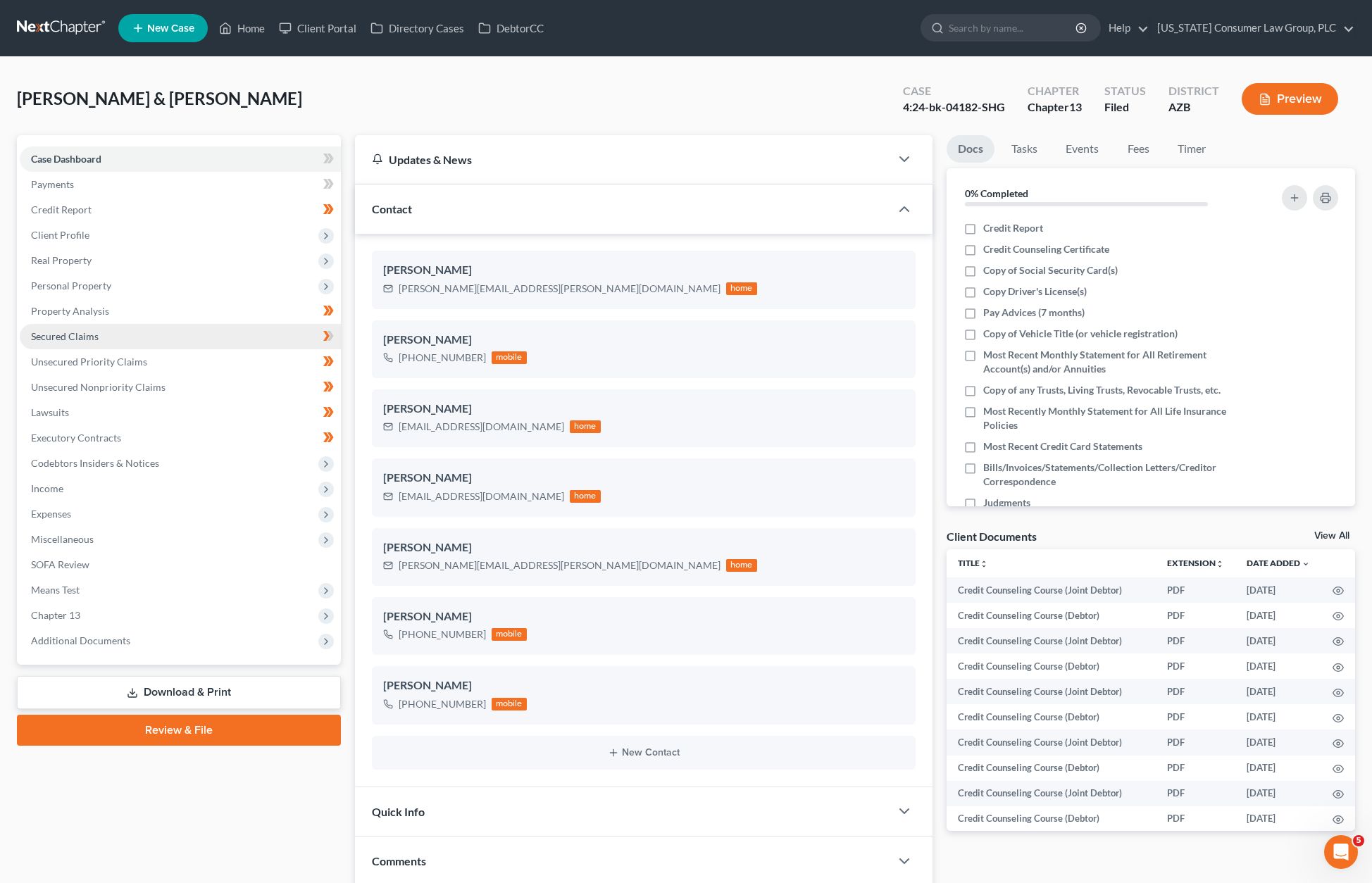
click at [93, 338] on span "Secured Claims" at bounding box center [65, 336] width 68 height 12
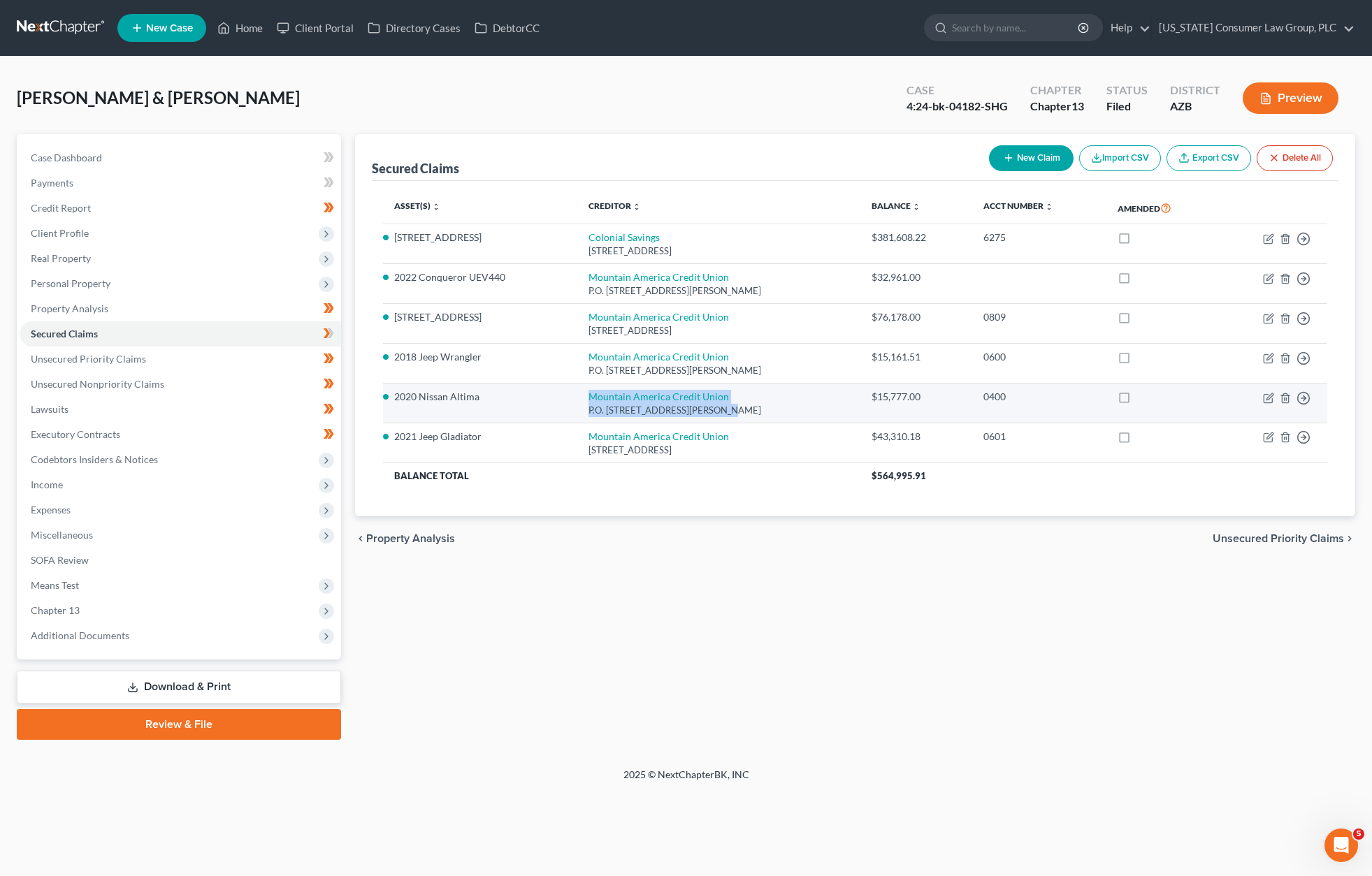
drag, startPoint x: 583, startPoint y: 395, endPoint x: 727, endPoint y: 408, distance: 144.6
click at [727, 408] on td "Mountain America Credit Union P.O. [STREET_ADDRESS][PERSON_NAME]" at bounding box center [719, 404] width 284 height 40
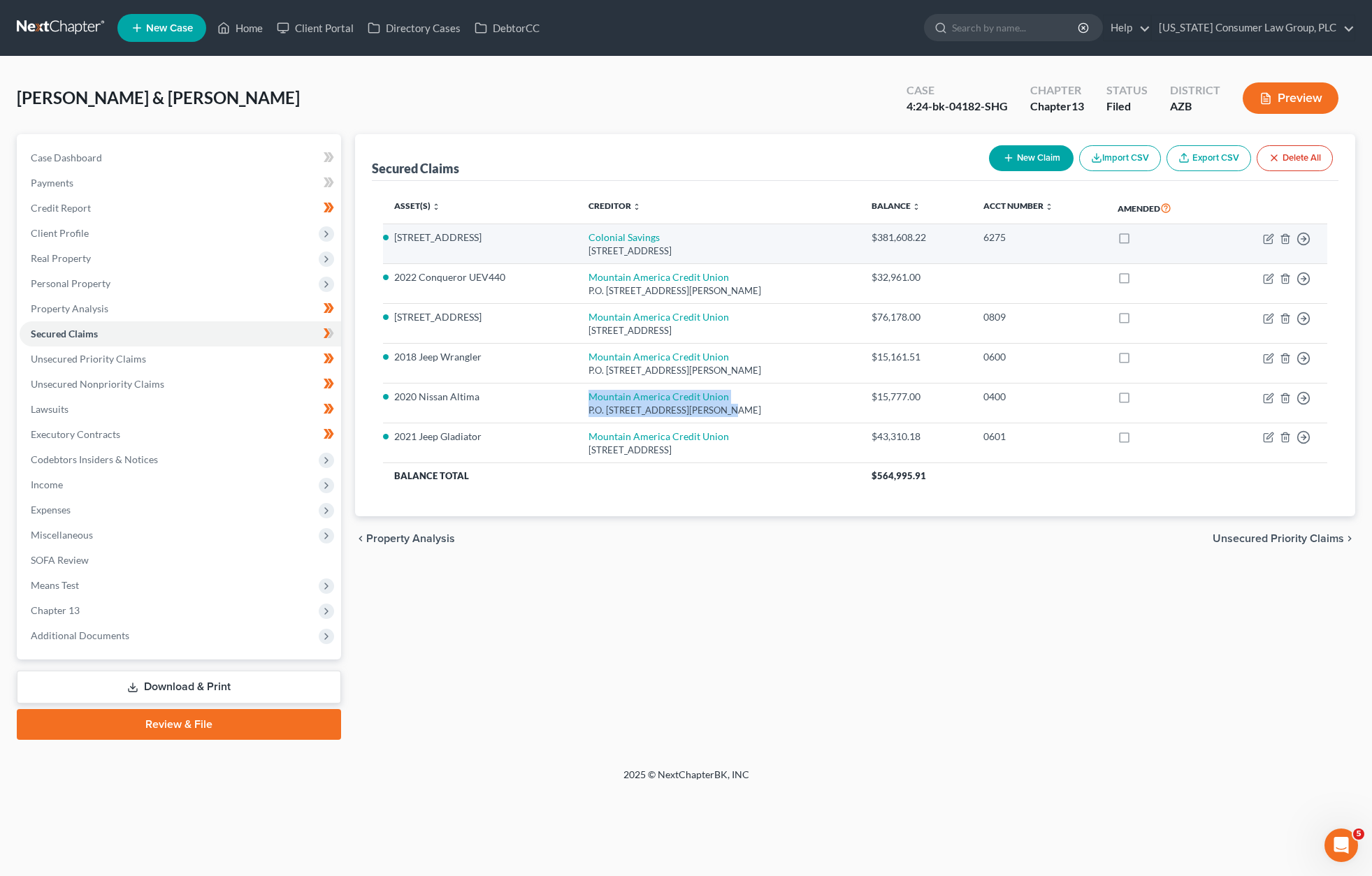
copy td "Mountain America Credit Union P.O. [STREET_ADDRESS][PERSON_NAME]"
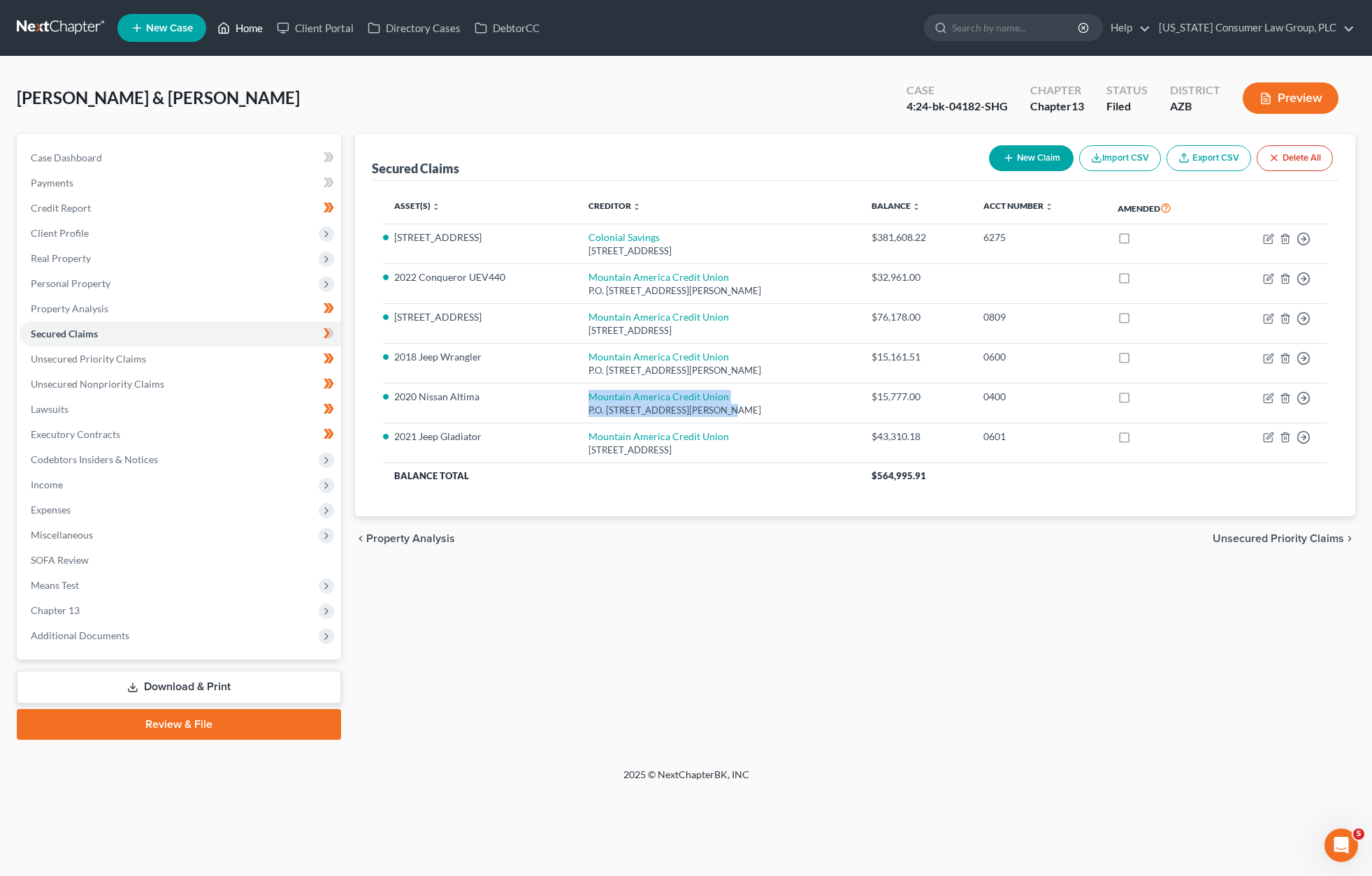
click at [251, 25] on link "Home" at bounding box center [240, 27] width 59 height 25
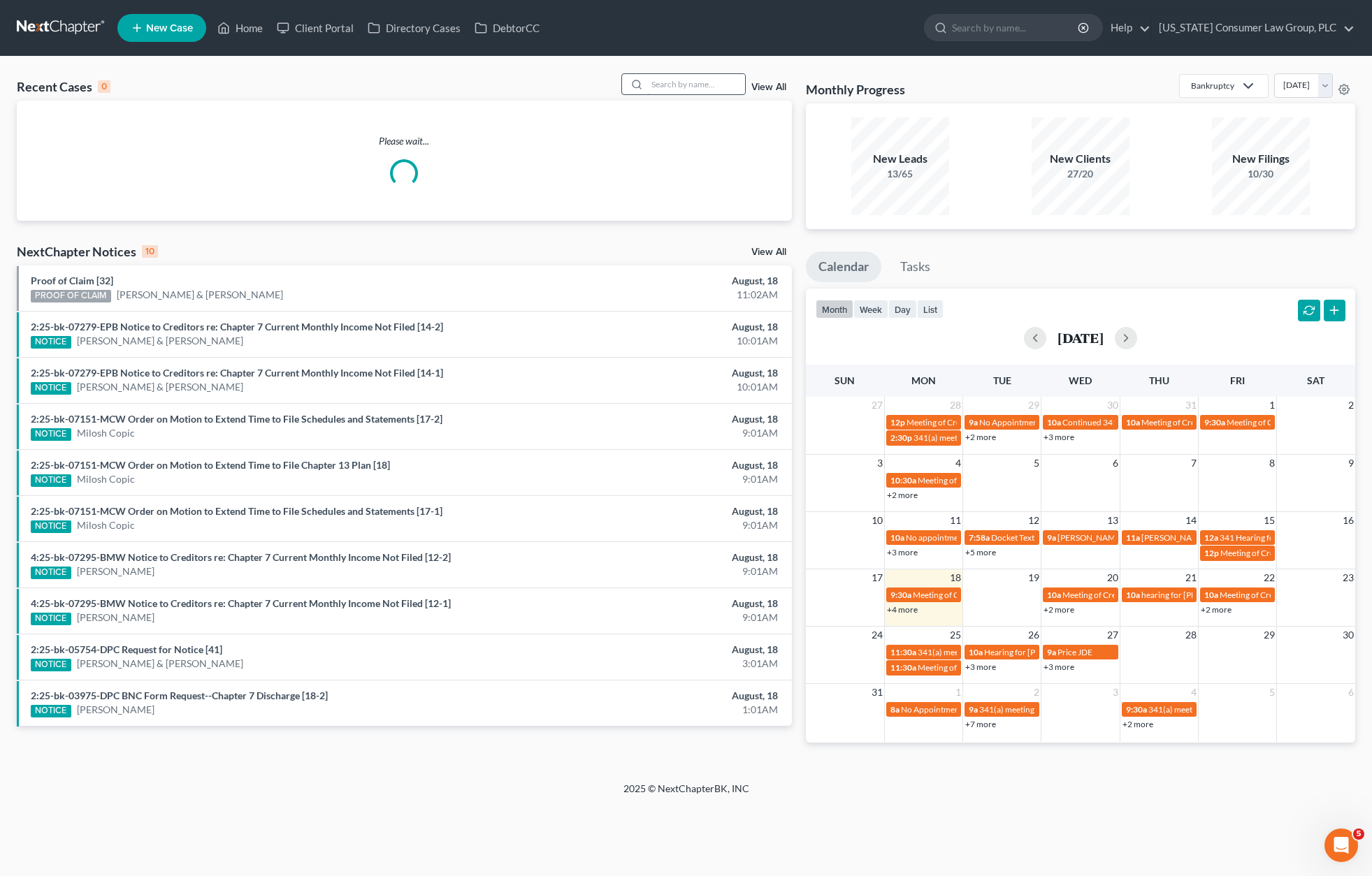
click at [684, 84] on input "search" at bounding box center [696, 84] width 98 height 20
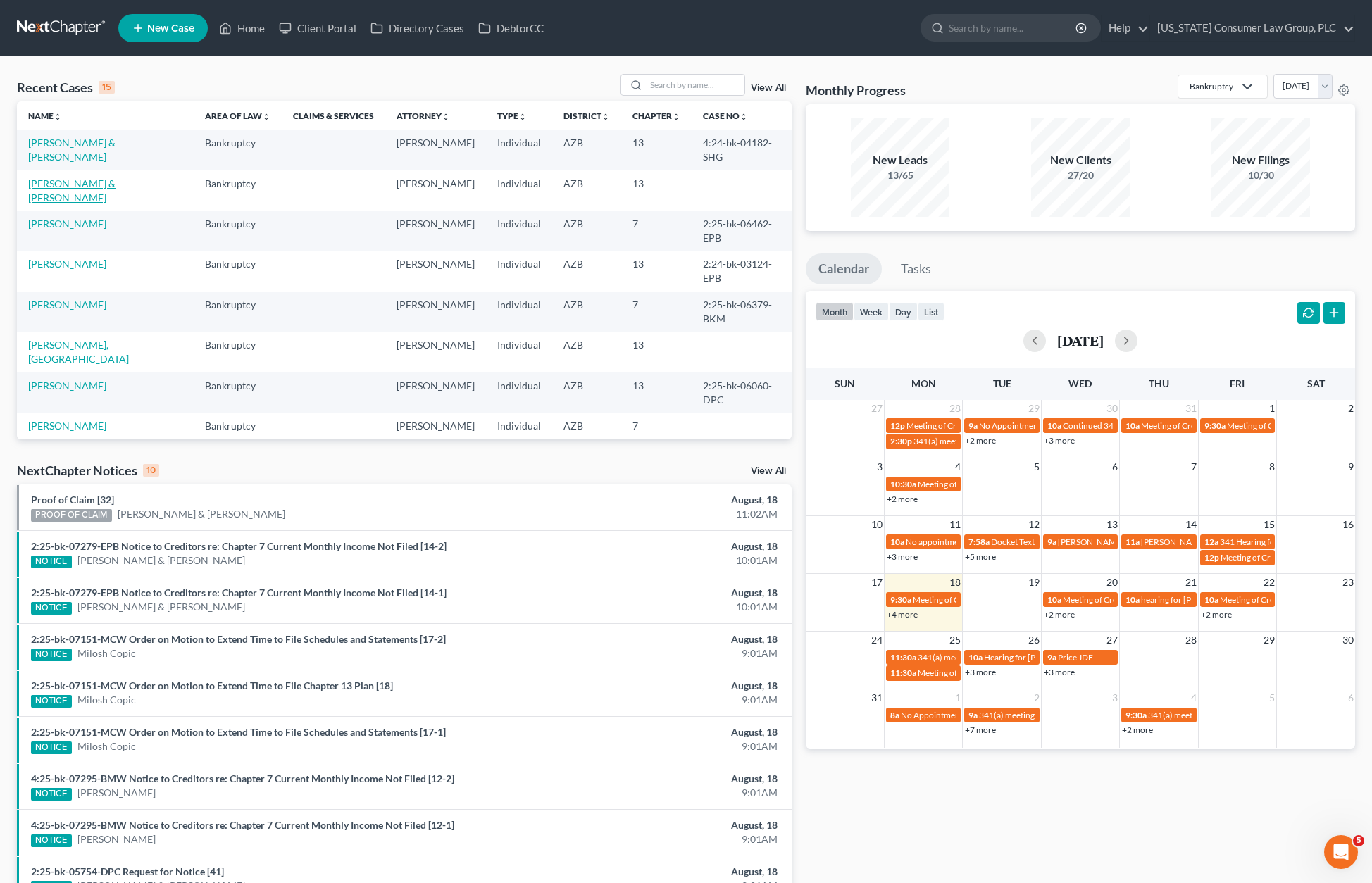
click at [73, 177] on link "[PERSON_NAME] & [PERSON_NAME]" at bounding box center [72, 190] width 87 height 26
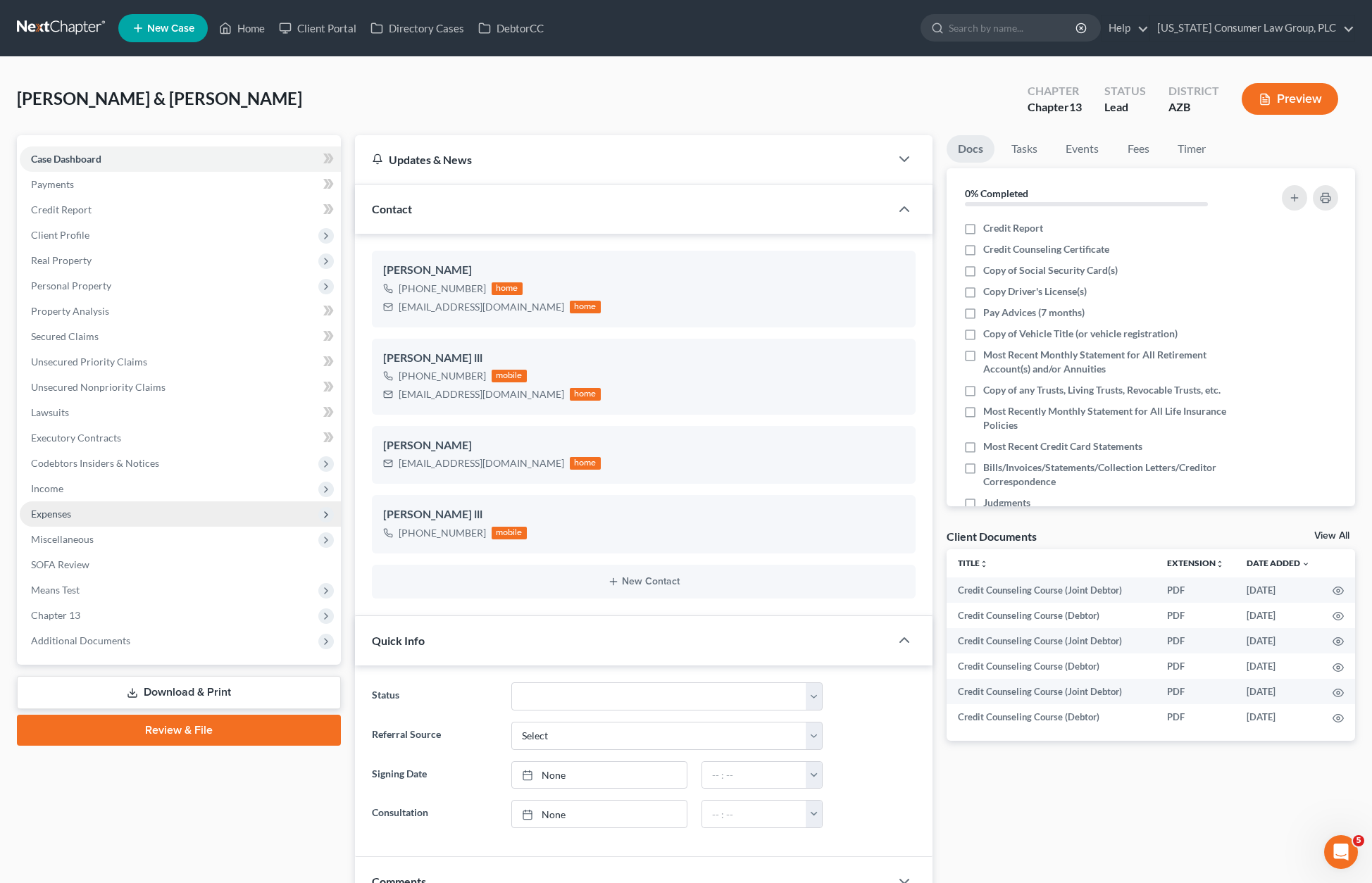
click at [108, 512] on span "Expenses" at bounding box center [180, 513] width 321 height 25
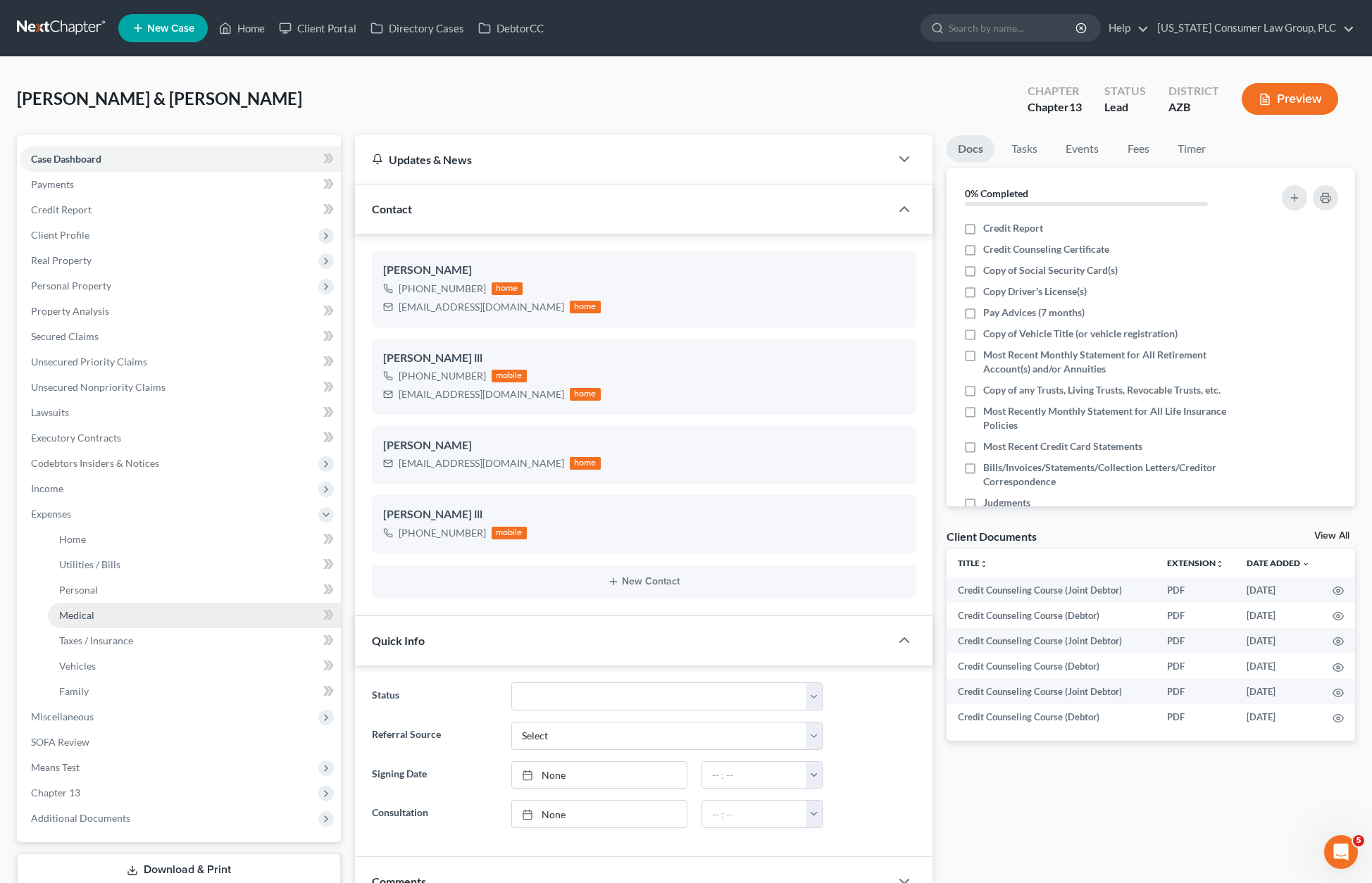
click at [93, 610] on span "Medical" at bounding box center [76, 614] width 35 height 12
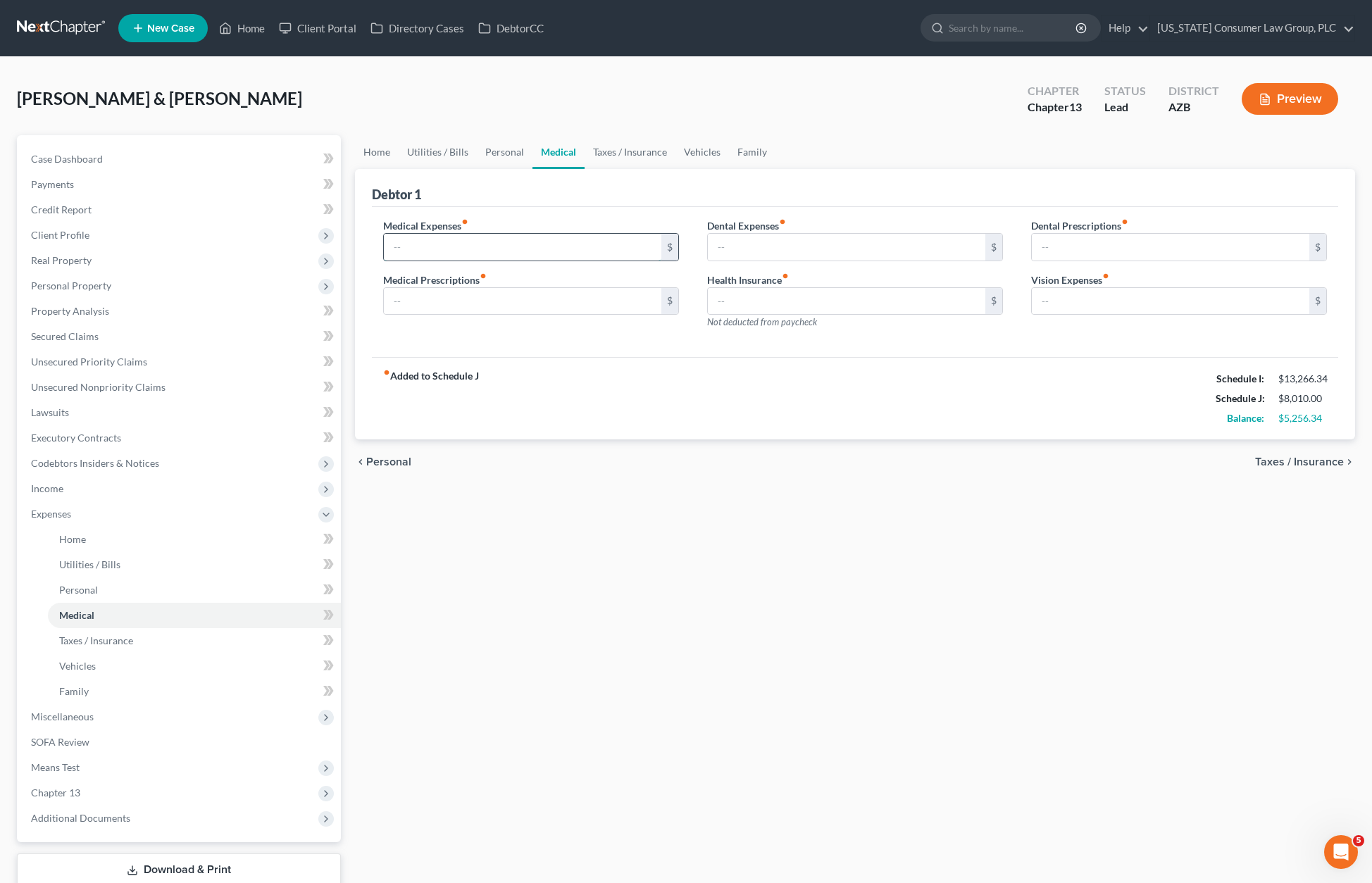
click at [417, 247] on input "text" at bounding box center [522, 247] width 278 height 27
type input "680"
click at [728, 248] on input "text" at bounding box center [846, 247] width 278 height 27
type input "7"
click at [741, 146] on link "Family" at bounding box center [751, 152] width 46 height 34
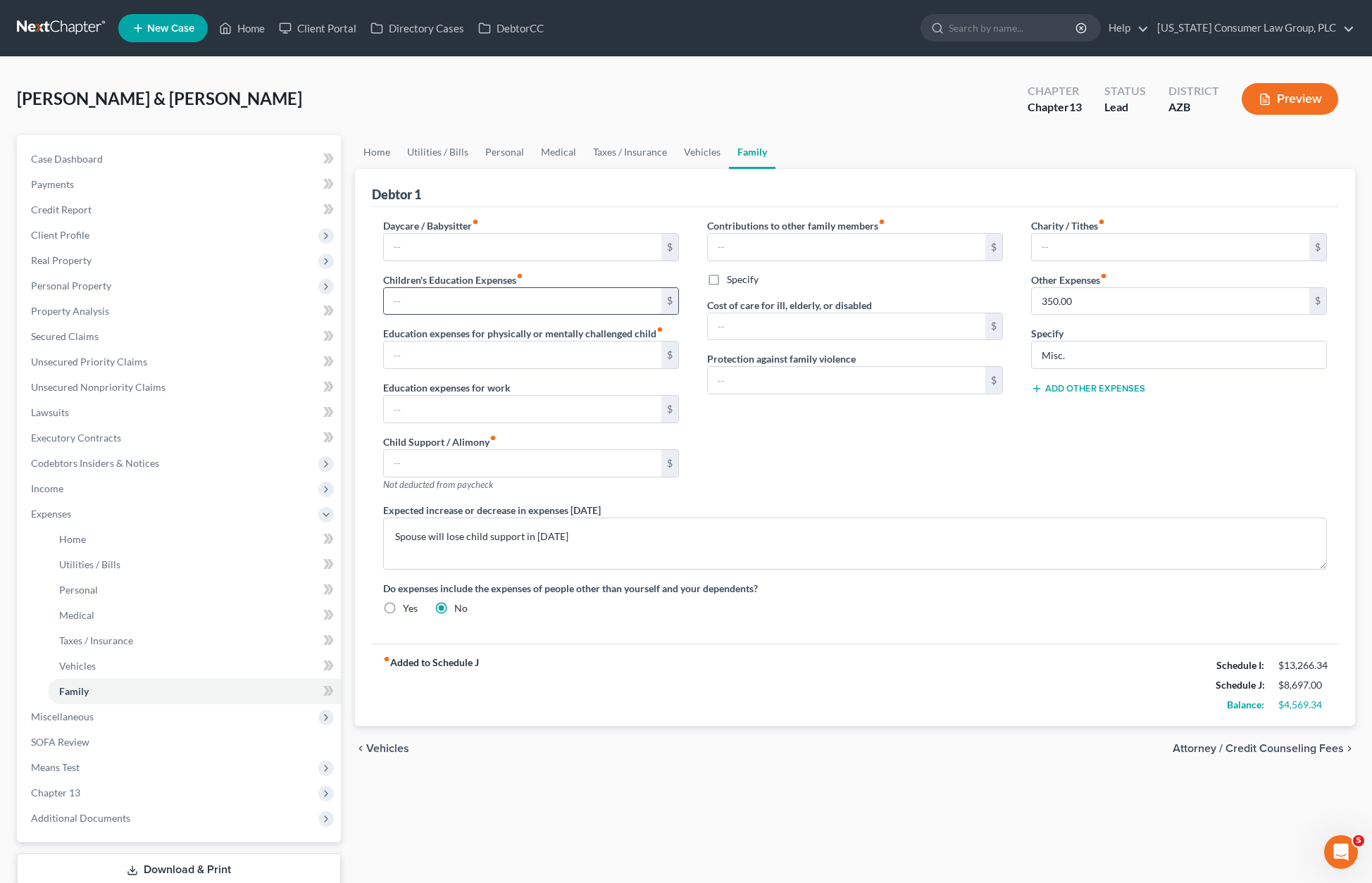
click at [453, 300] on input "text" at bounding box center [522, 301] width 278 height 27
type input "100.00"
click at [1101, 383] on button "Add Other Expenses" at bounding box center [1088, 388] width 114 height 11
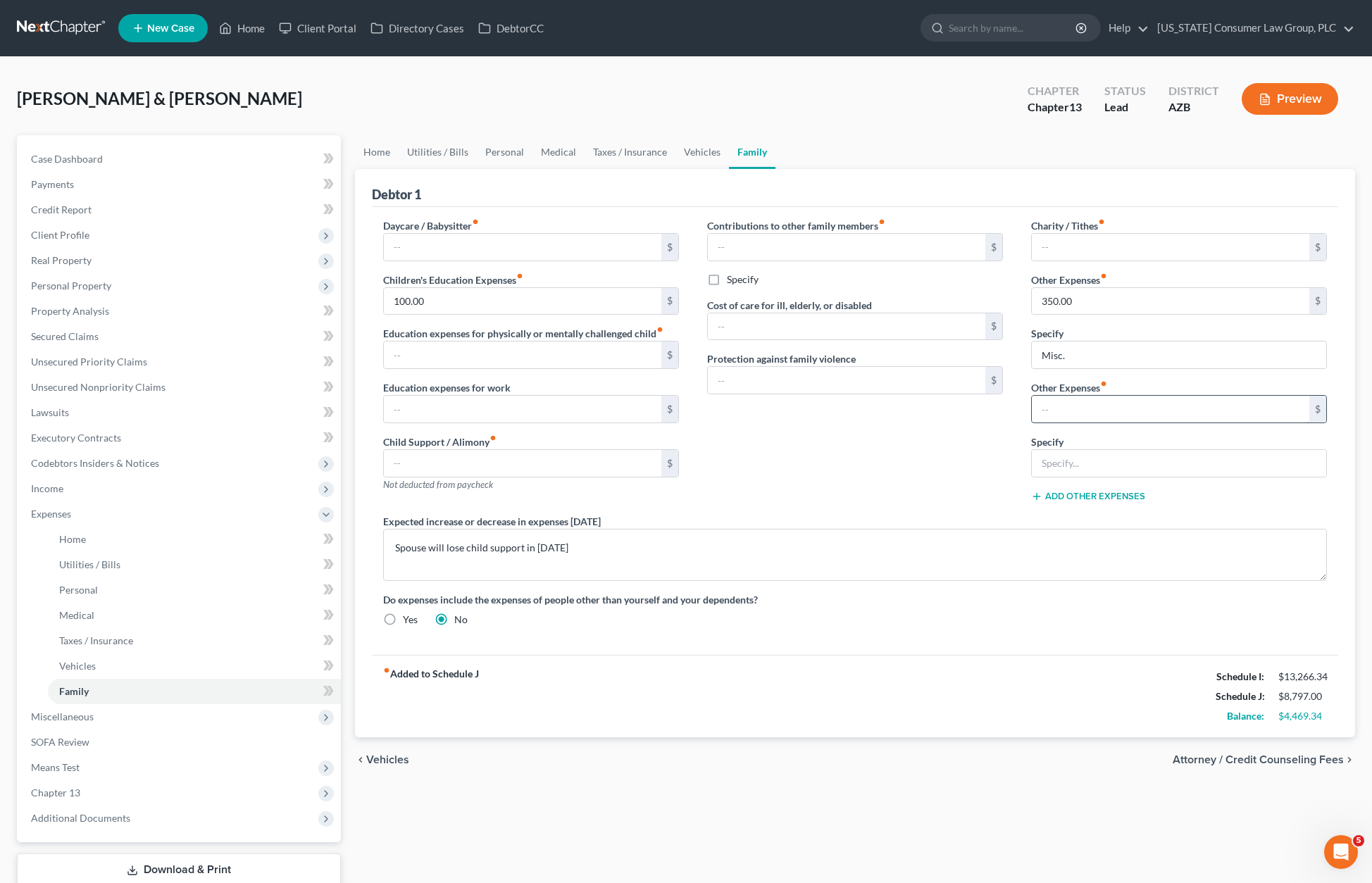
click at [1081, 406] on input "text" at bounding box center [1170, 409] width 278 height 27
type input "0"
click at [1060, 412] on input "text" at bounding box center [1170, 409] width 278 height 27
type input "522"
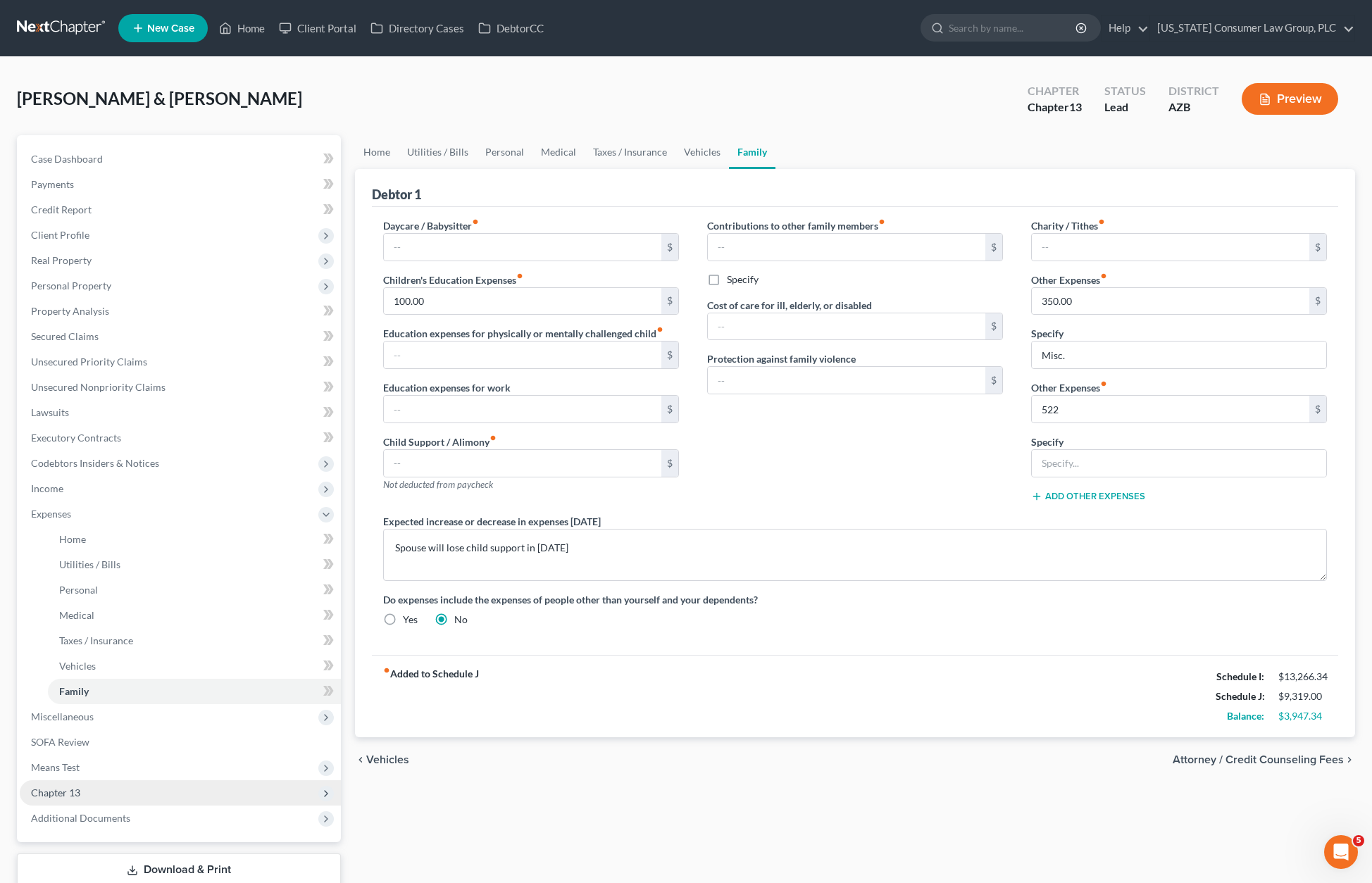
click at [72, 790] on span "Chapter 13" at bounding box center [55, 792] width 49 height 12
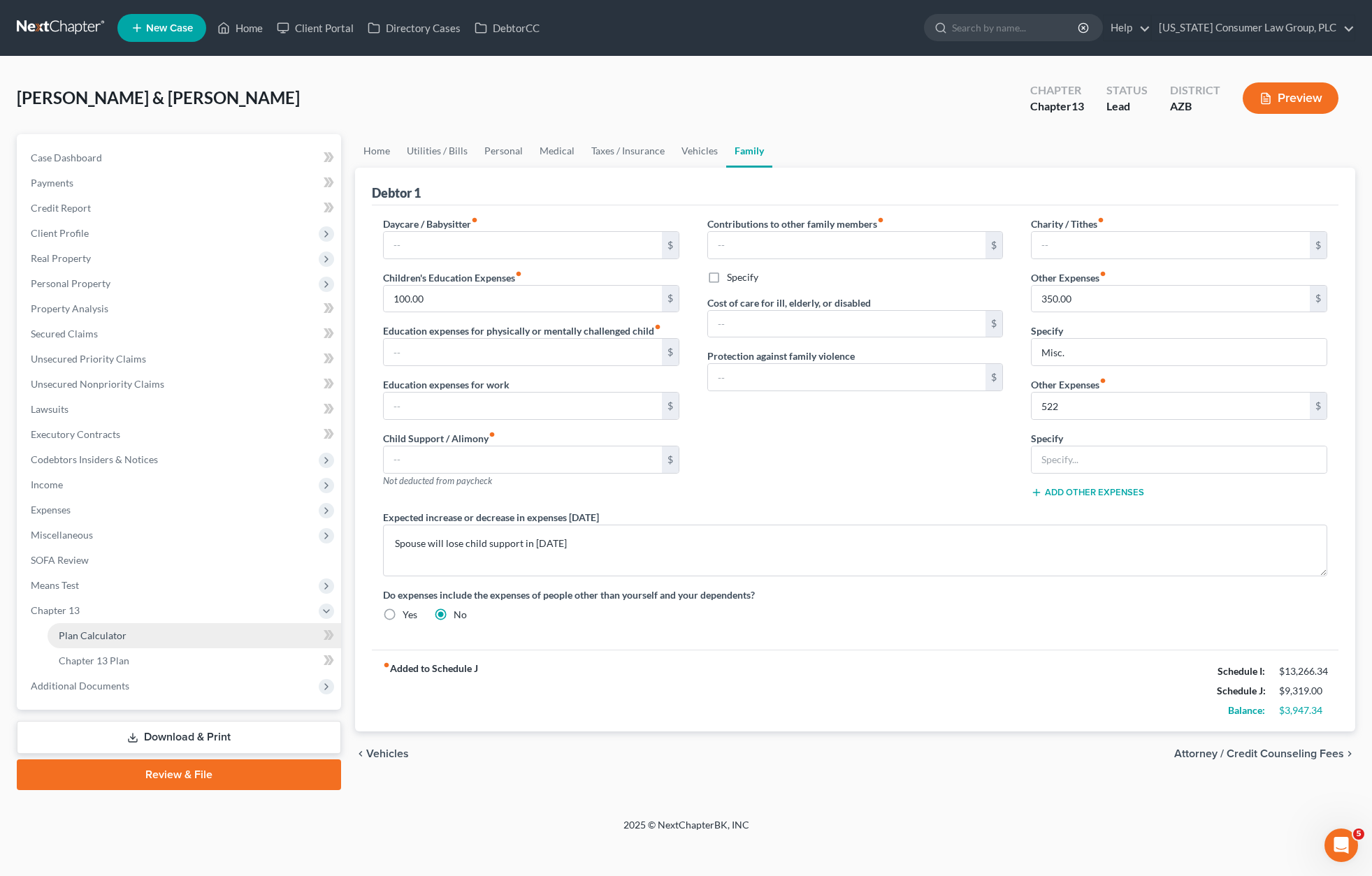
click at [114, 634] on span "Plan Calculator" at bounding box center [92, 635] width 67 height 12
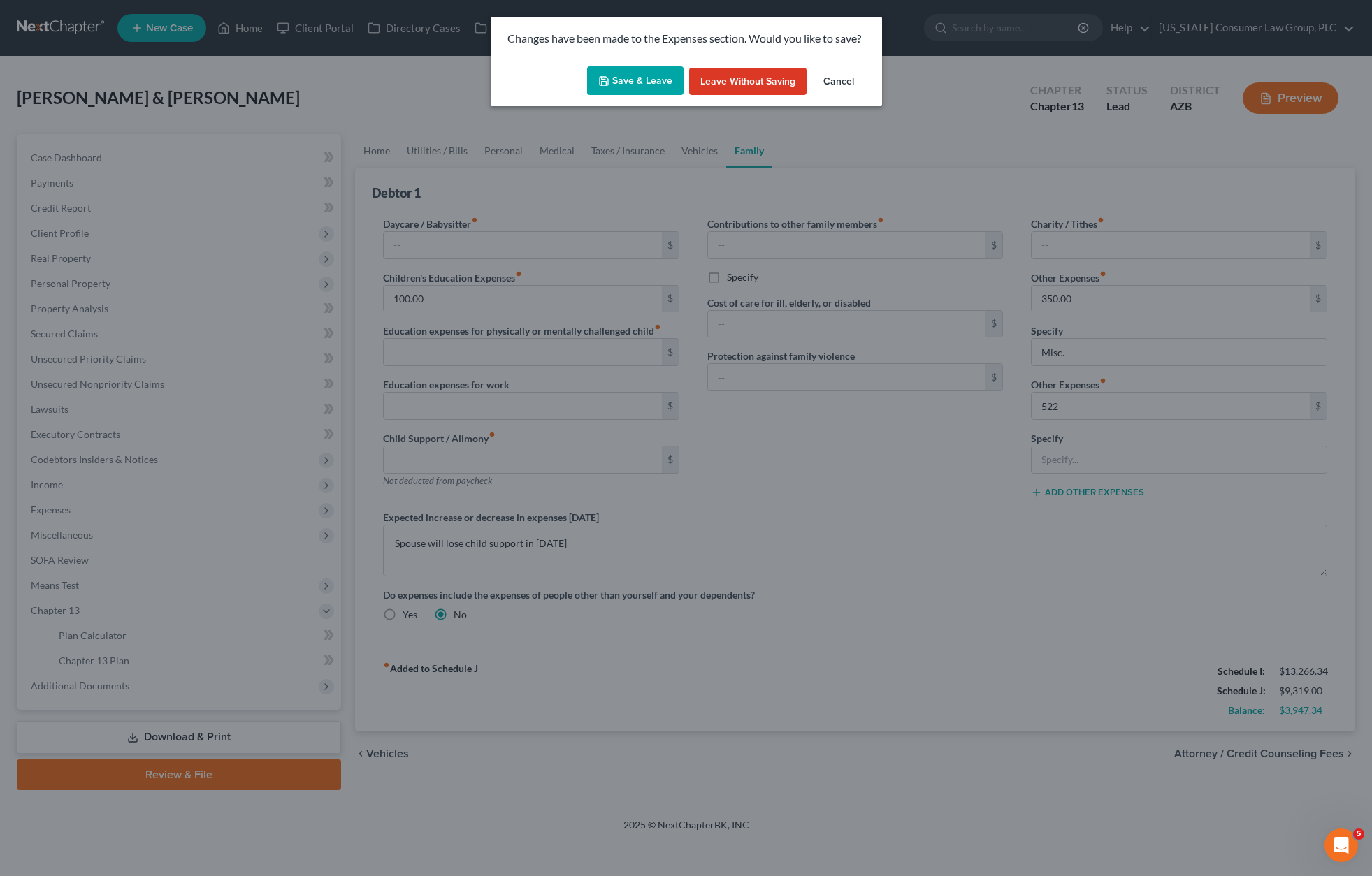
click at [633, 82] on button "Save & Leave" at bounding box center [635, 81] width 96 height 30
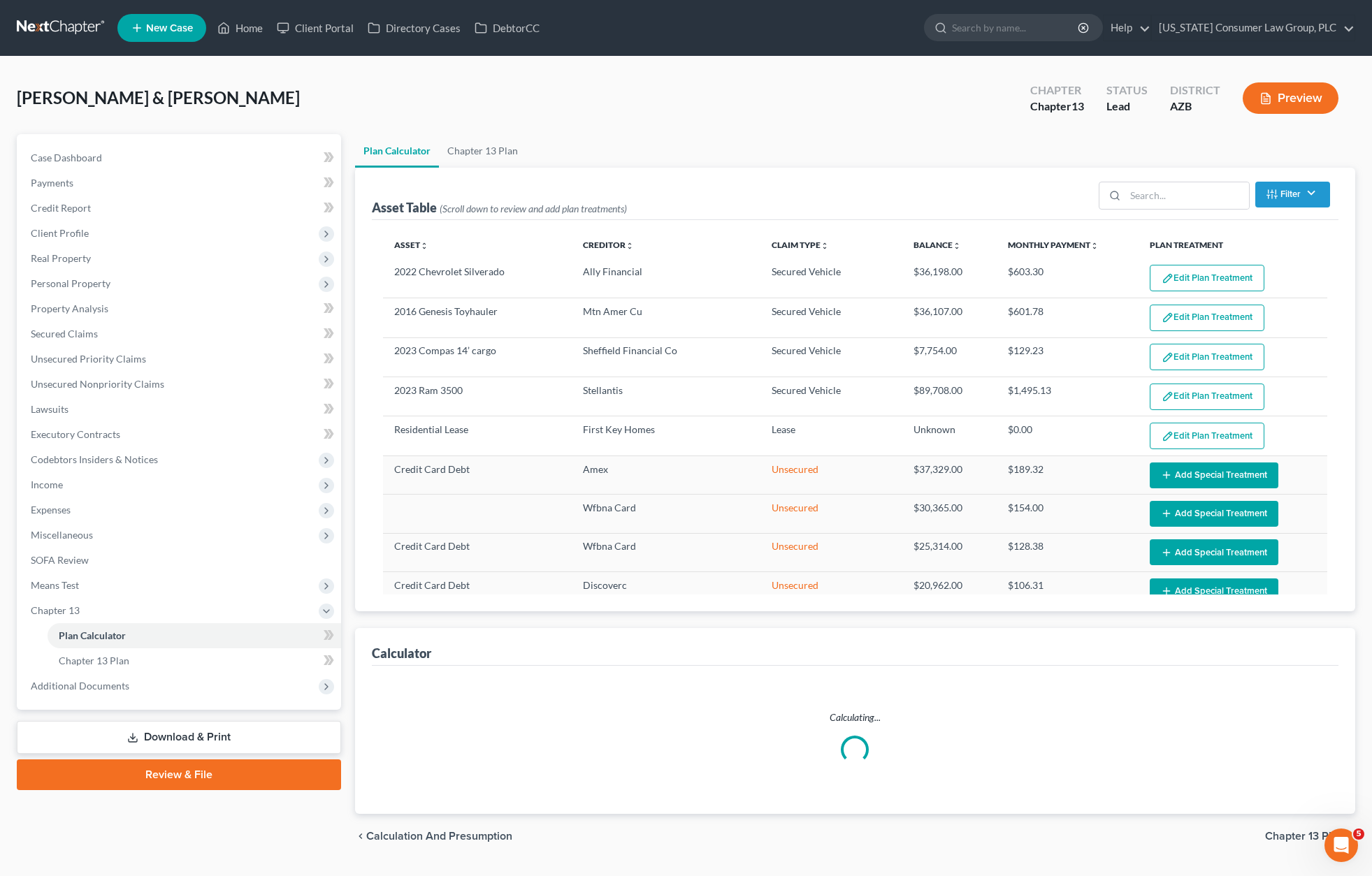
select select "59"
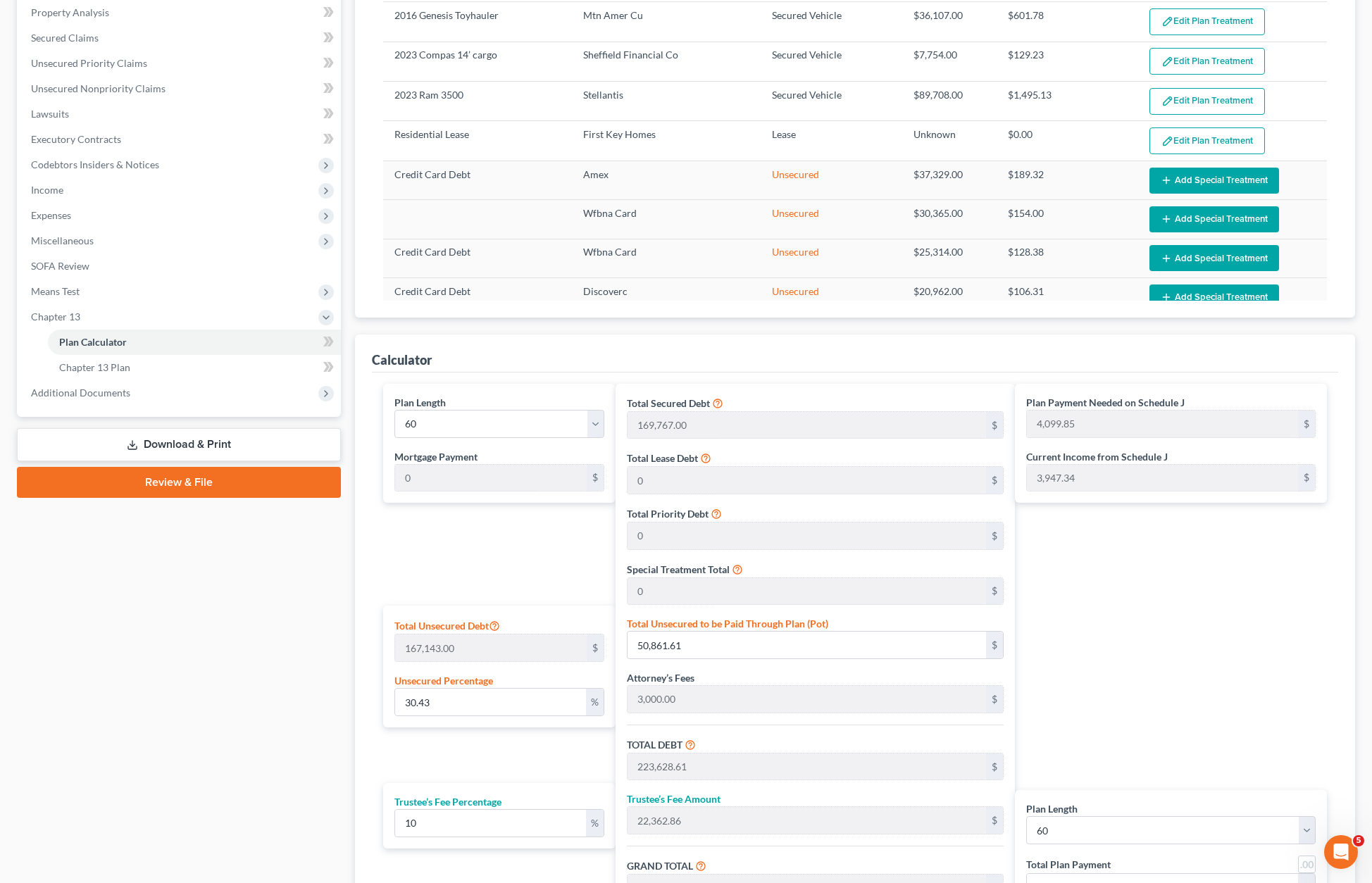
scroll to position [486, 0]
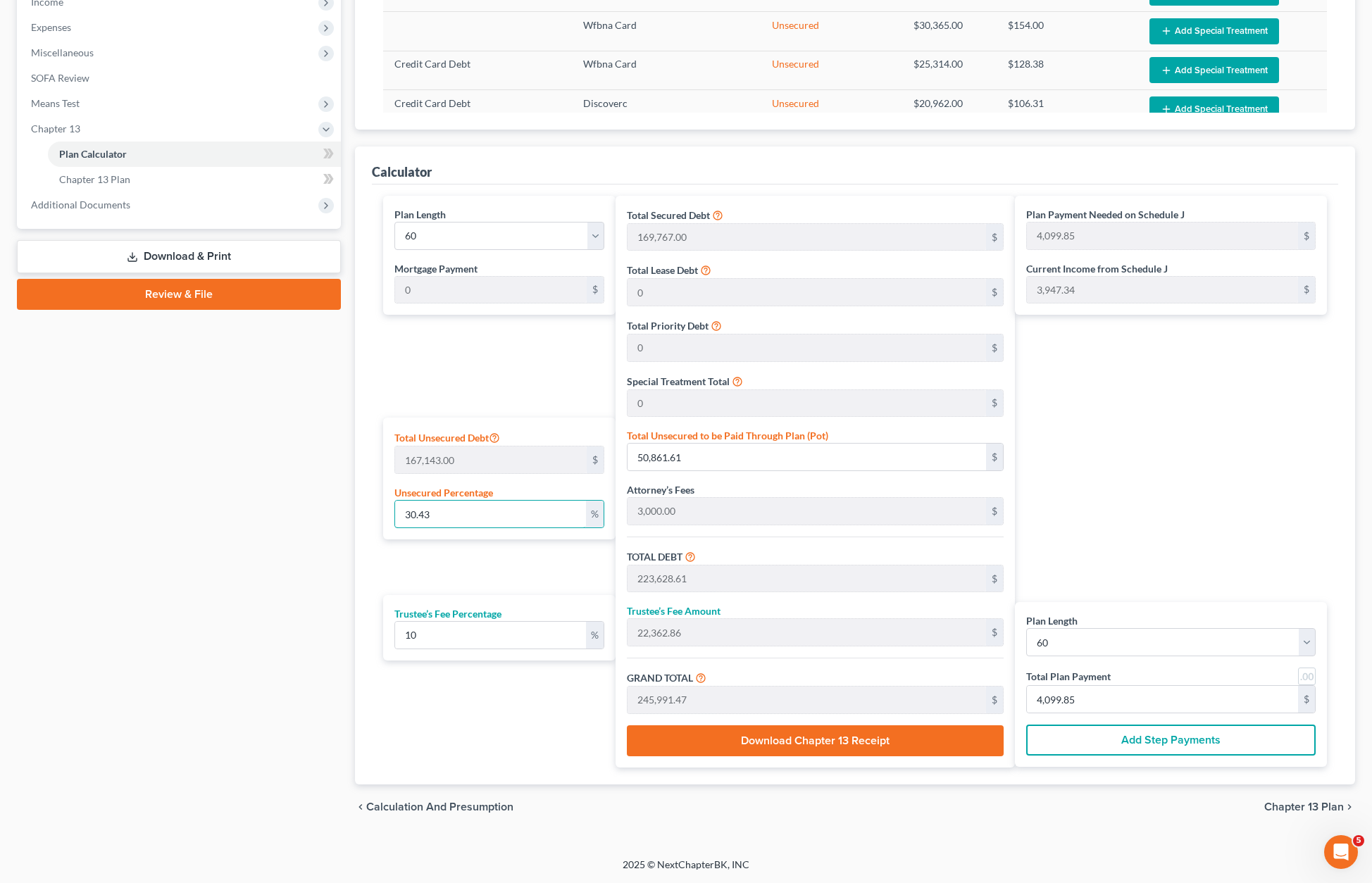
drag, startPoint x: 447, startPoint y: 511, endPoint x: 387, endPoint y: 512, distance: 60.0
click at [387, 512] on div "Total Unsecured Debt 167,143.00 $ Unsecured Percentage 30.43 %" at bounding box center [499, 478] width 232 height 121
type input "2"
type input "3,342.86"
type input "176,109.86"
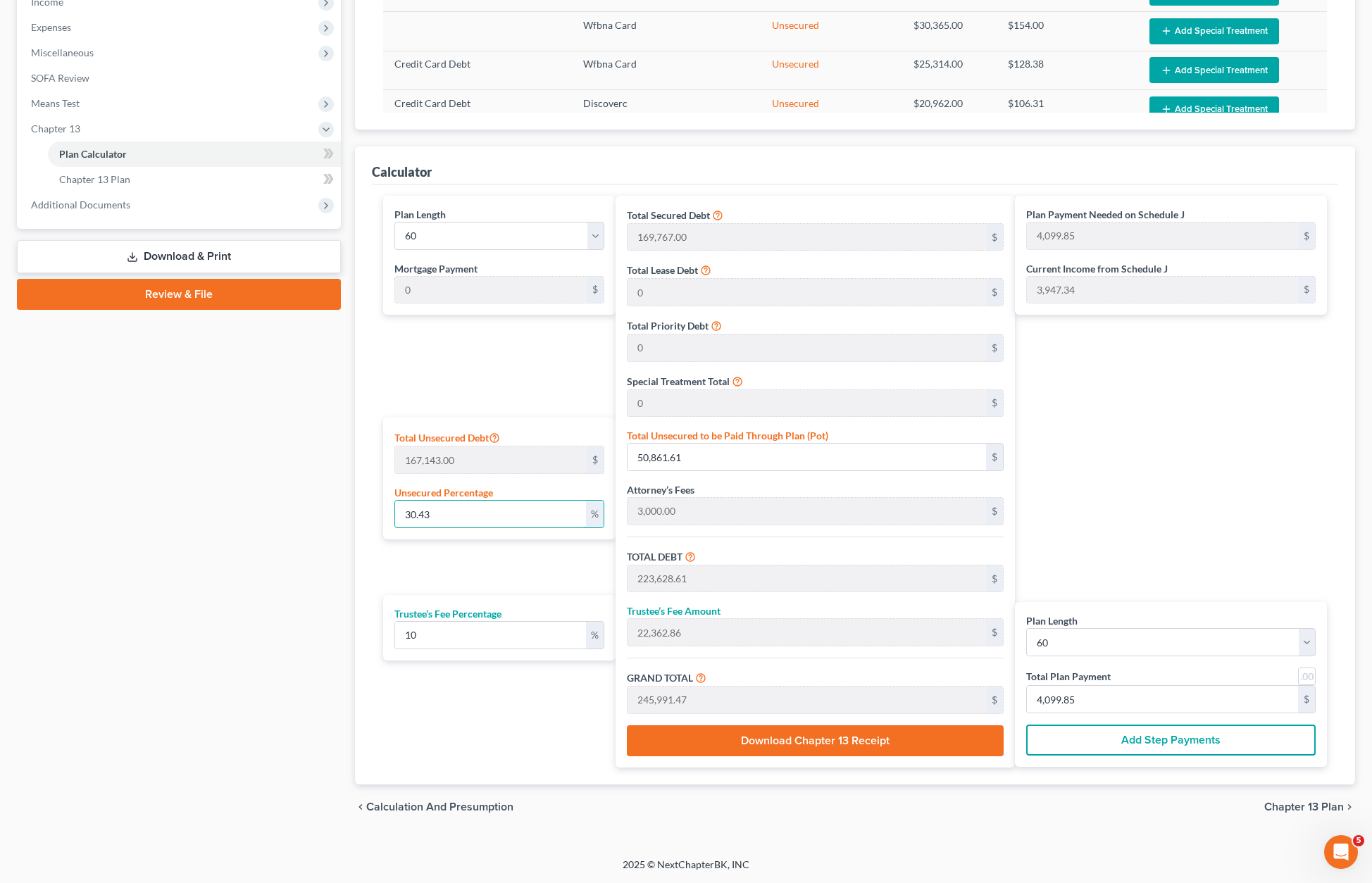
type input "17,610.98"
type input "193,720.84"
type input "3,228.68"
type input "25"
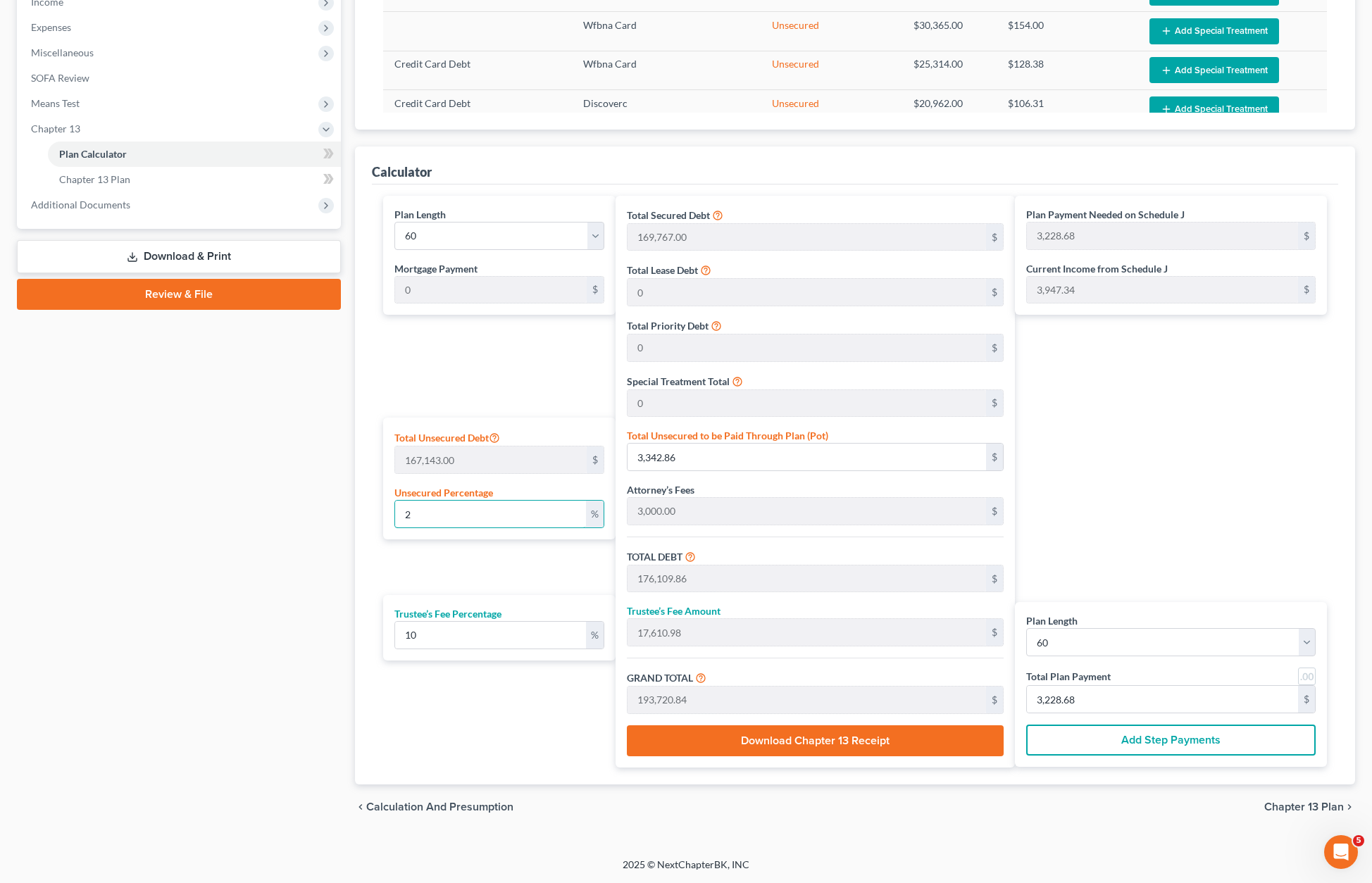
type input "41,785.75"
type input "214,552.75"
type input "21,455.27"
type input "236,008.02"
type input "3,933.46"
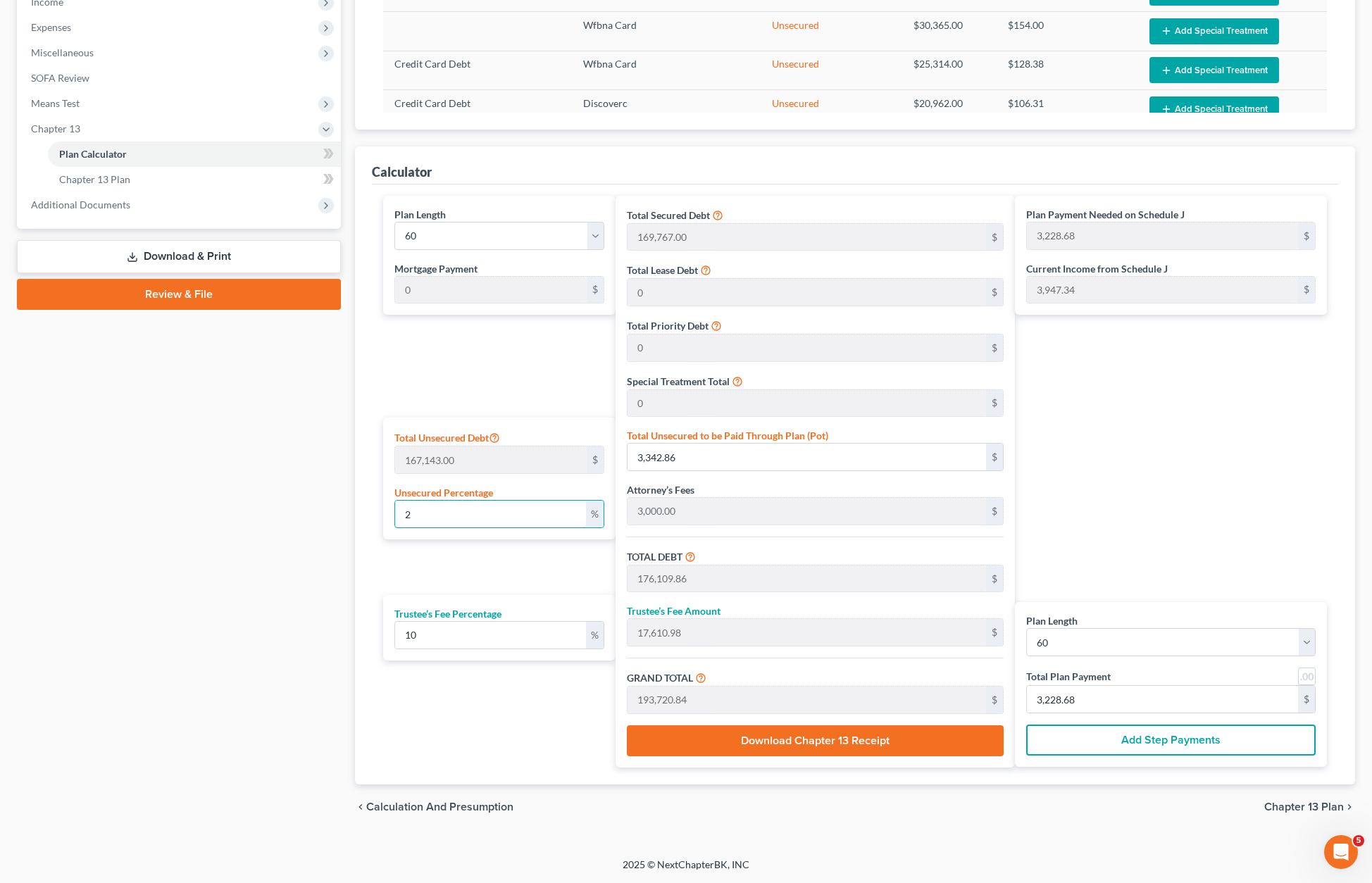
type input "3,933.46"
type input "25"
click at [1215, 456] on div "Plan Payment Needed on Schedule J 3,933.46 $ Current Income from Schedule J 3,9…" at bounding box center [1174, 482] width 319 height 571
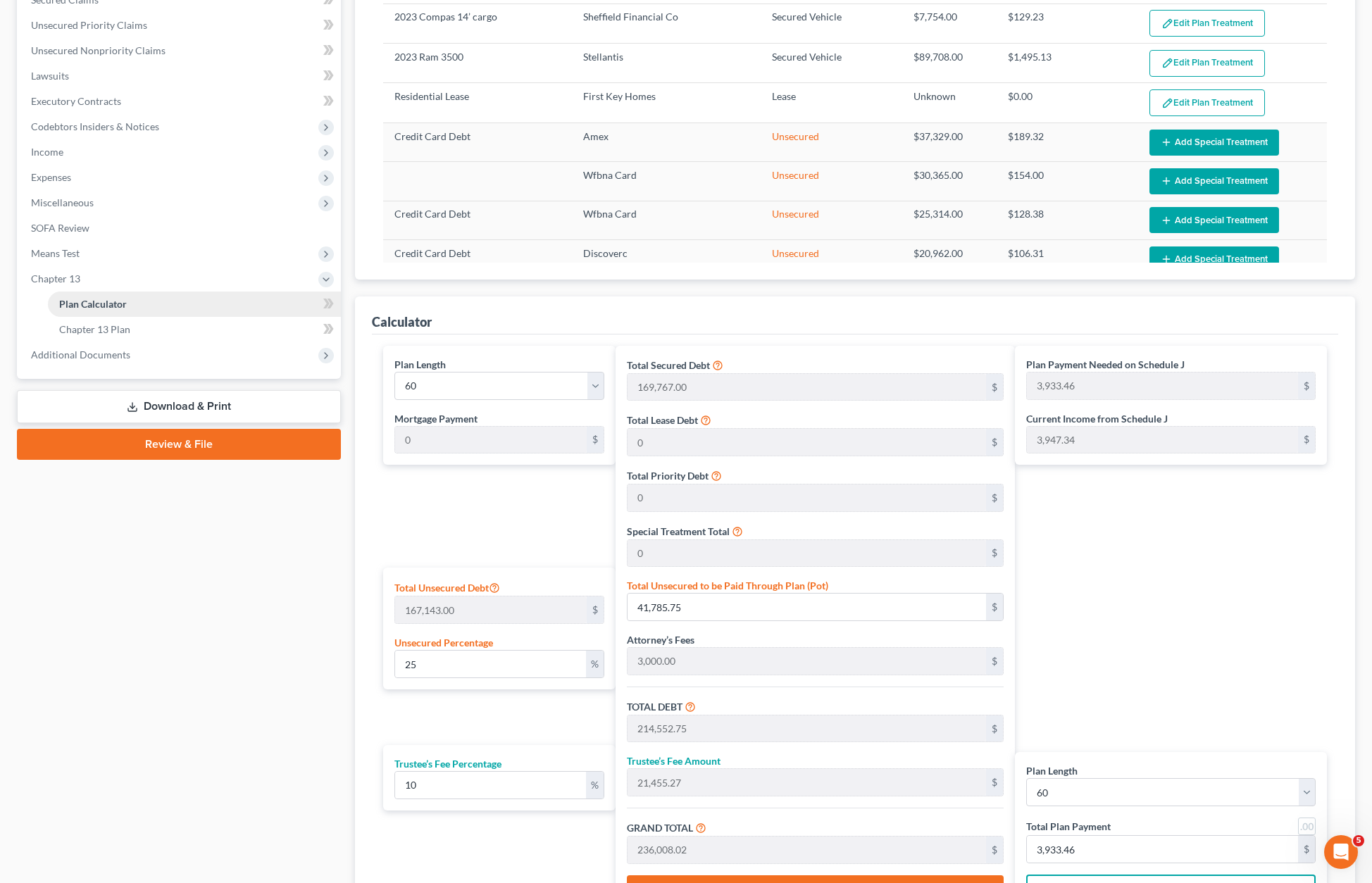
scroll to position [134, 0]
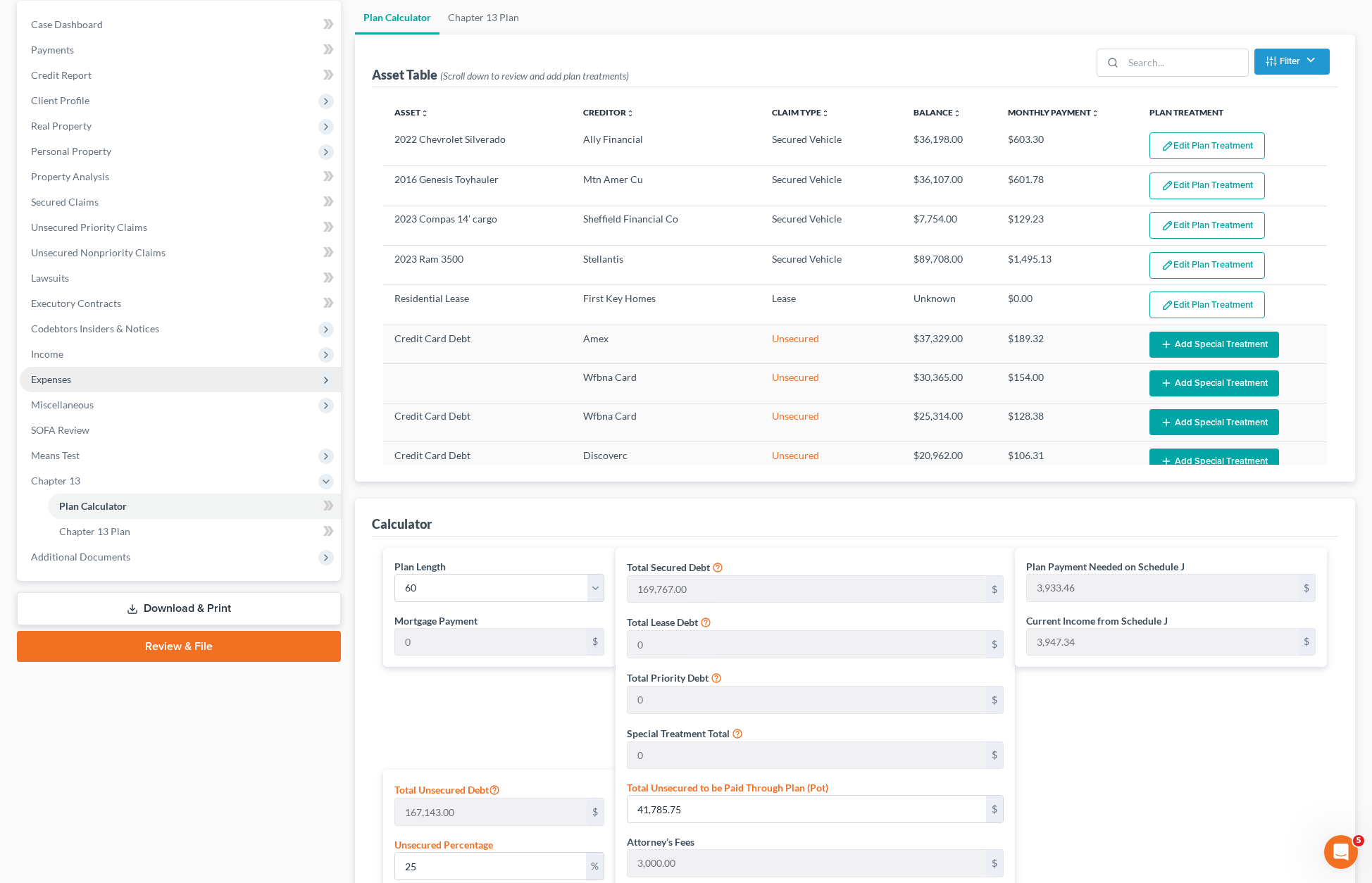
click at [62, 382] on span "Expenses" at bounding box center [51, 379] width 40 height 12
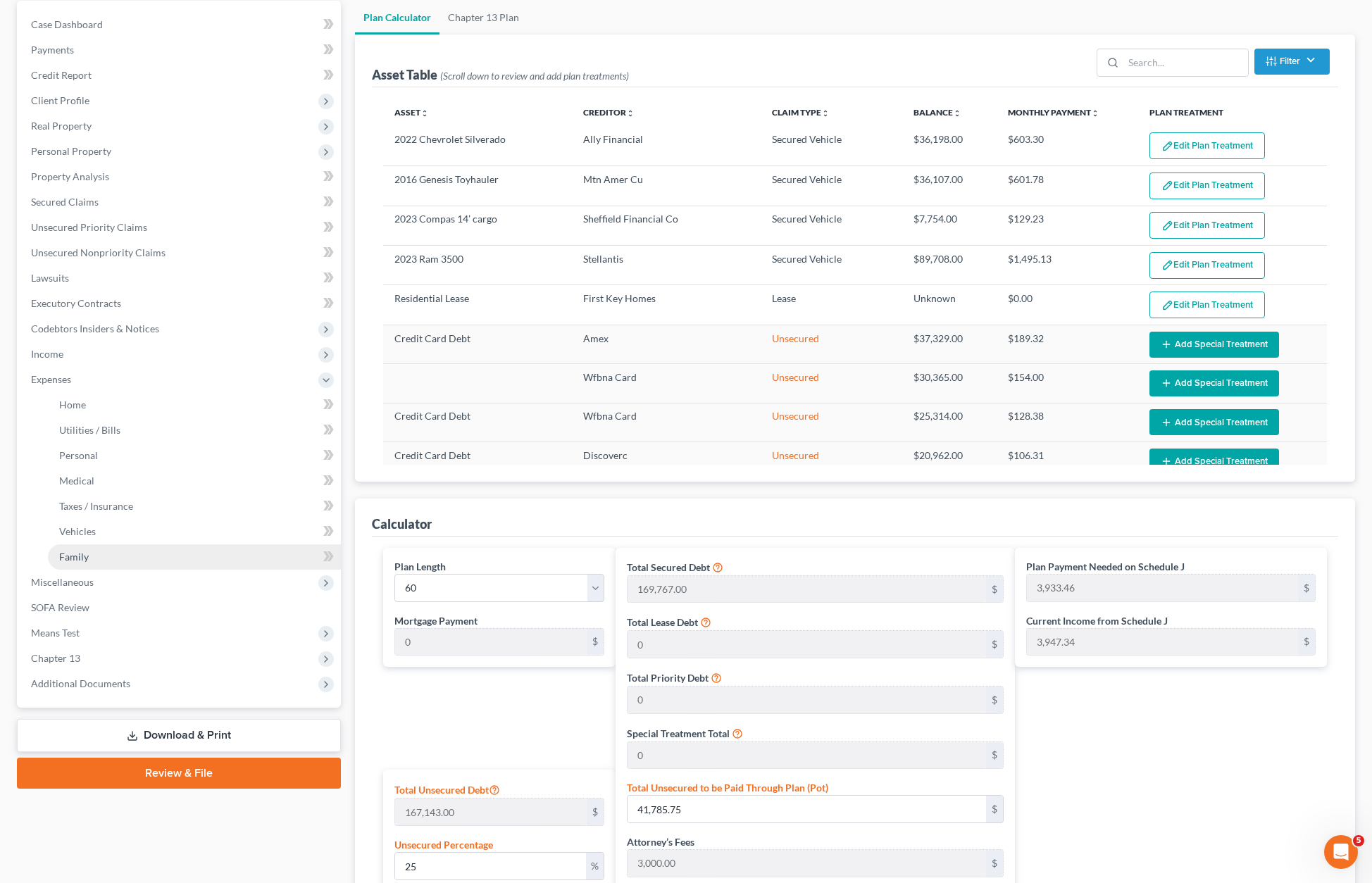
click at [80, 551] on span "Family" at bounding box center [74, 556] width 30 height 12
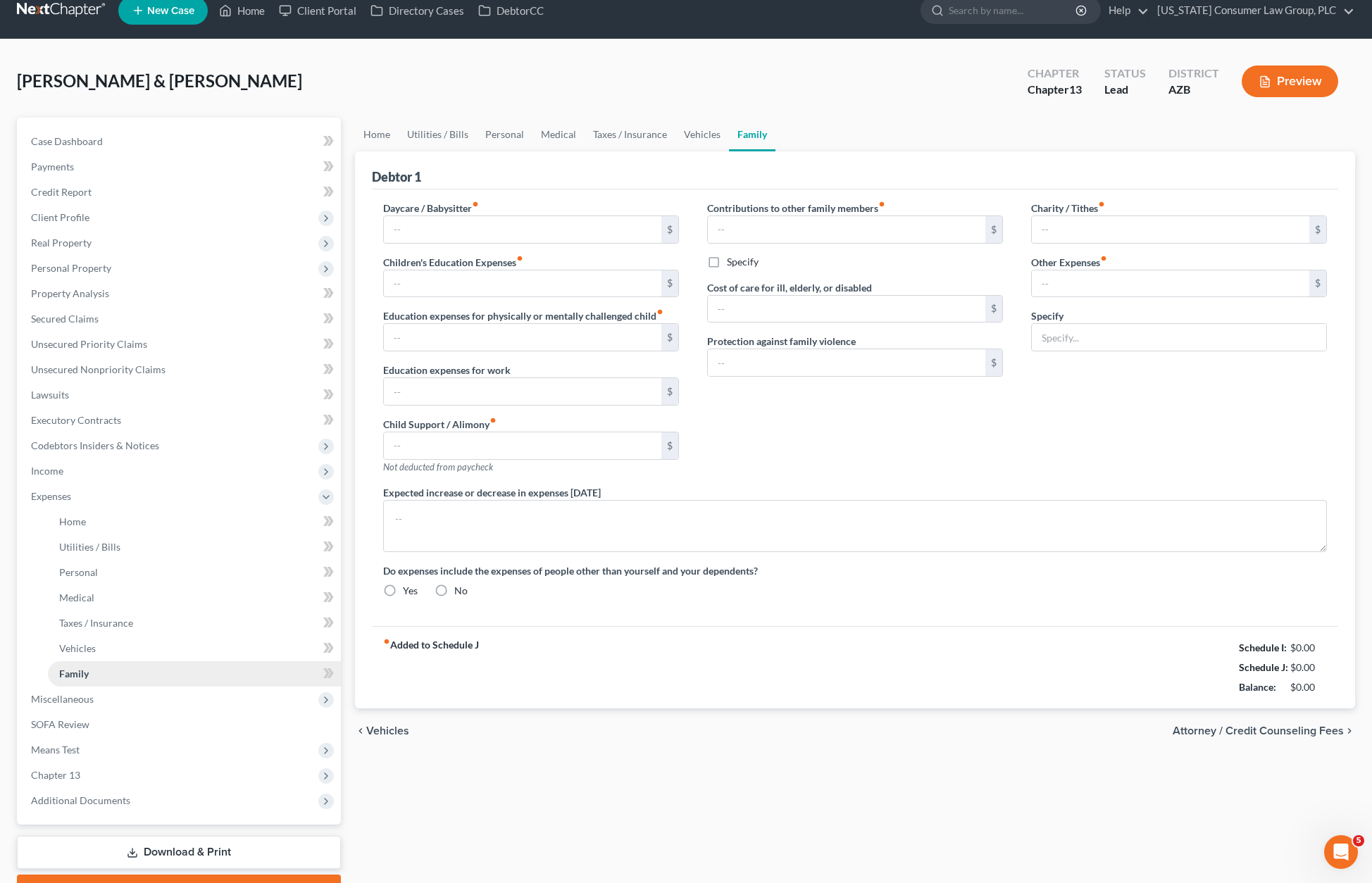
type input "100.00"
type input "350.00"
type input "Misc."
type textarea "Spouse will lose child support in [DATE]"
radio input "true"
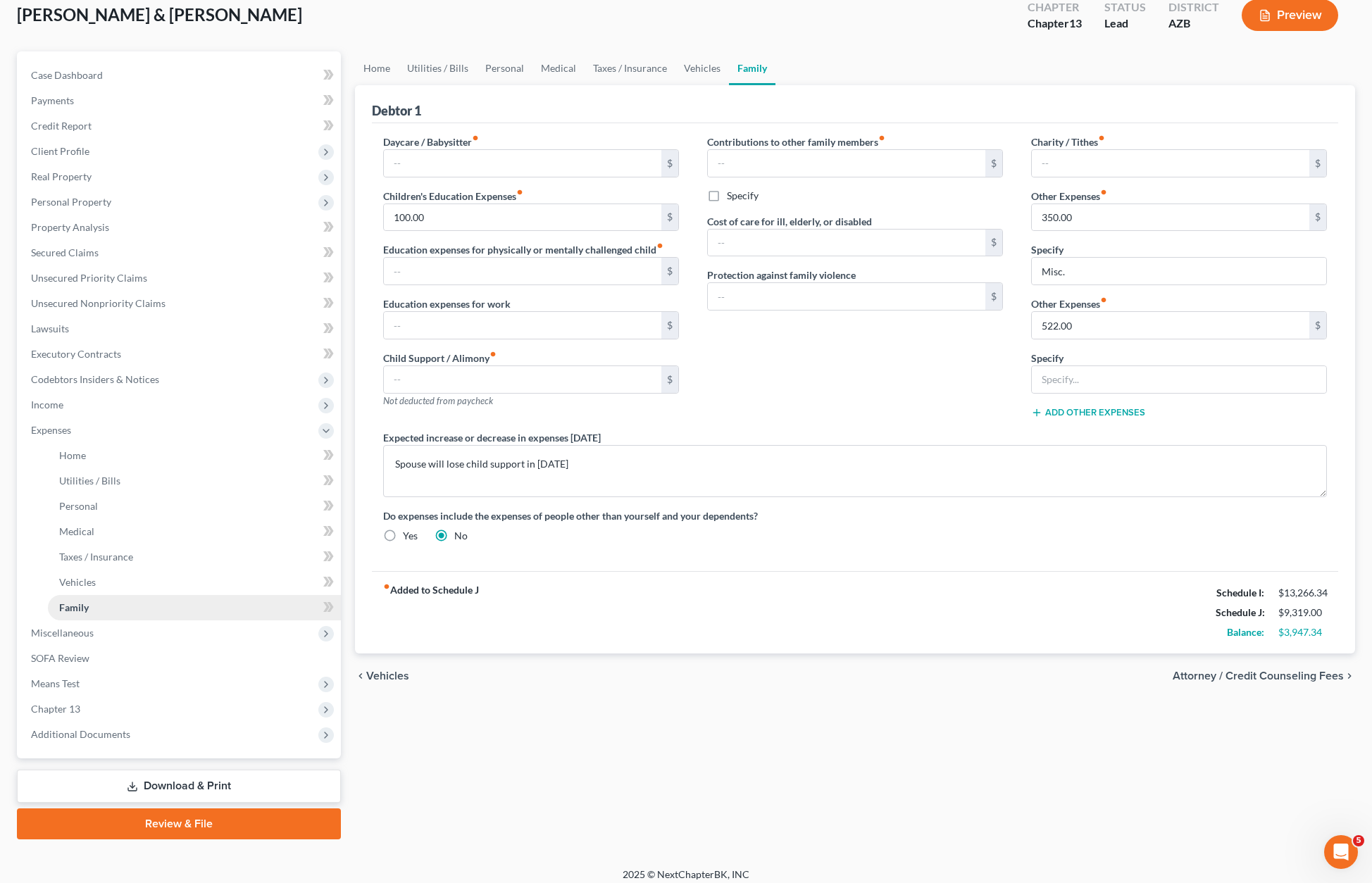
scroll to position [94, 0]
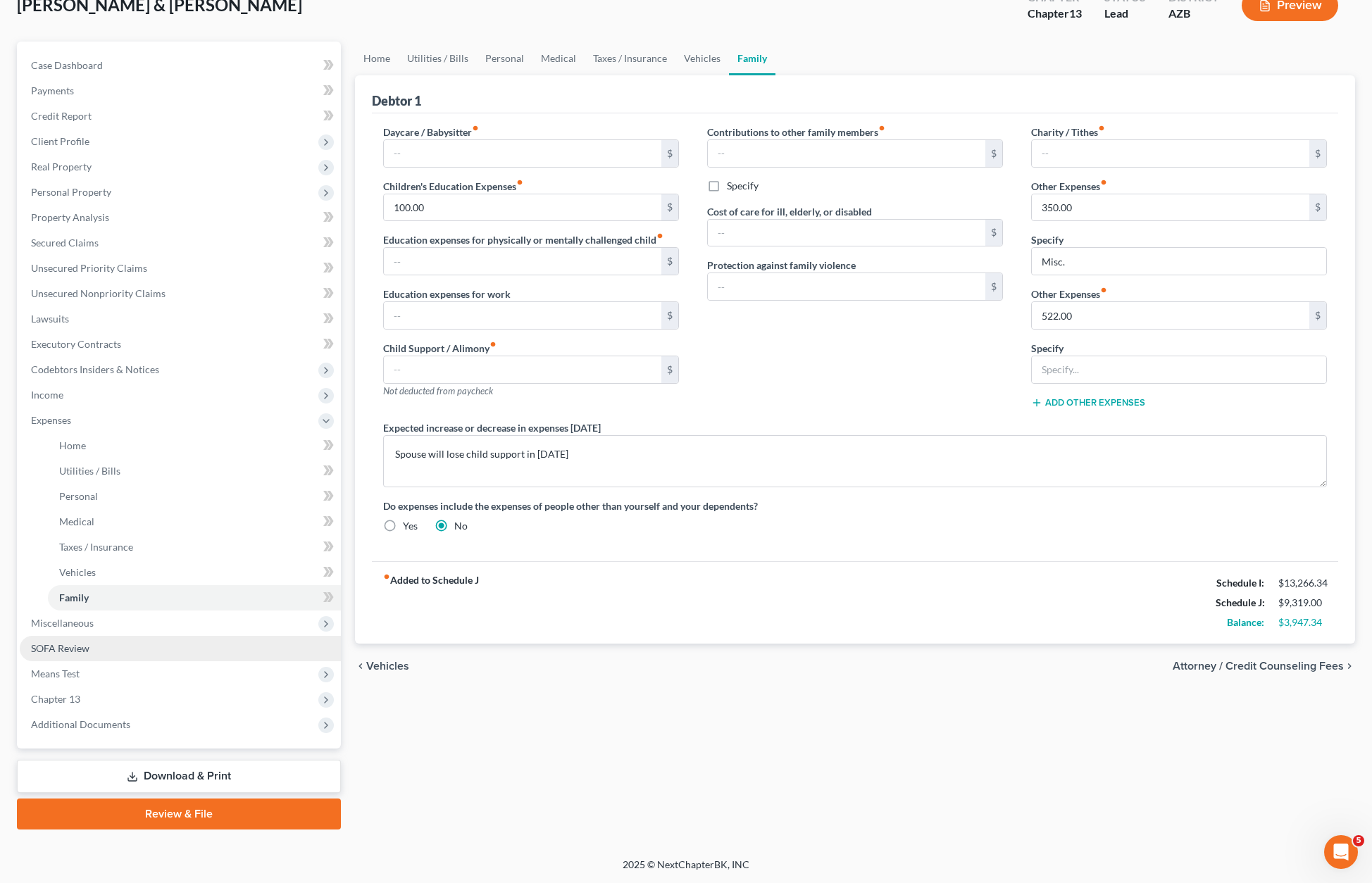
click at [73, 649] on span "SOFA Review" at bounding box center [60, 647] width 58 height 12
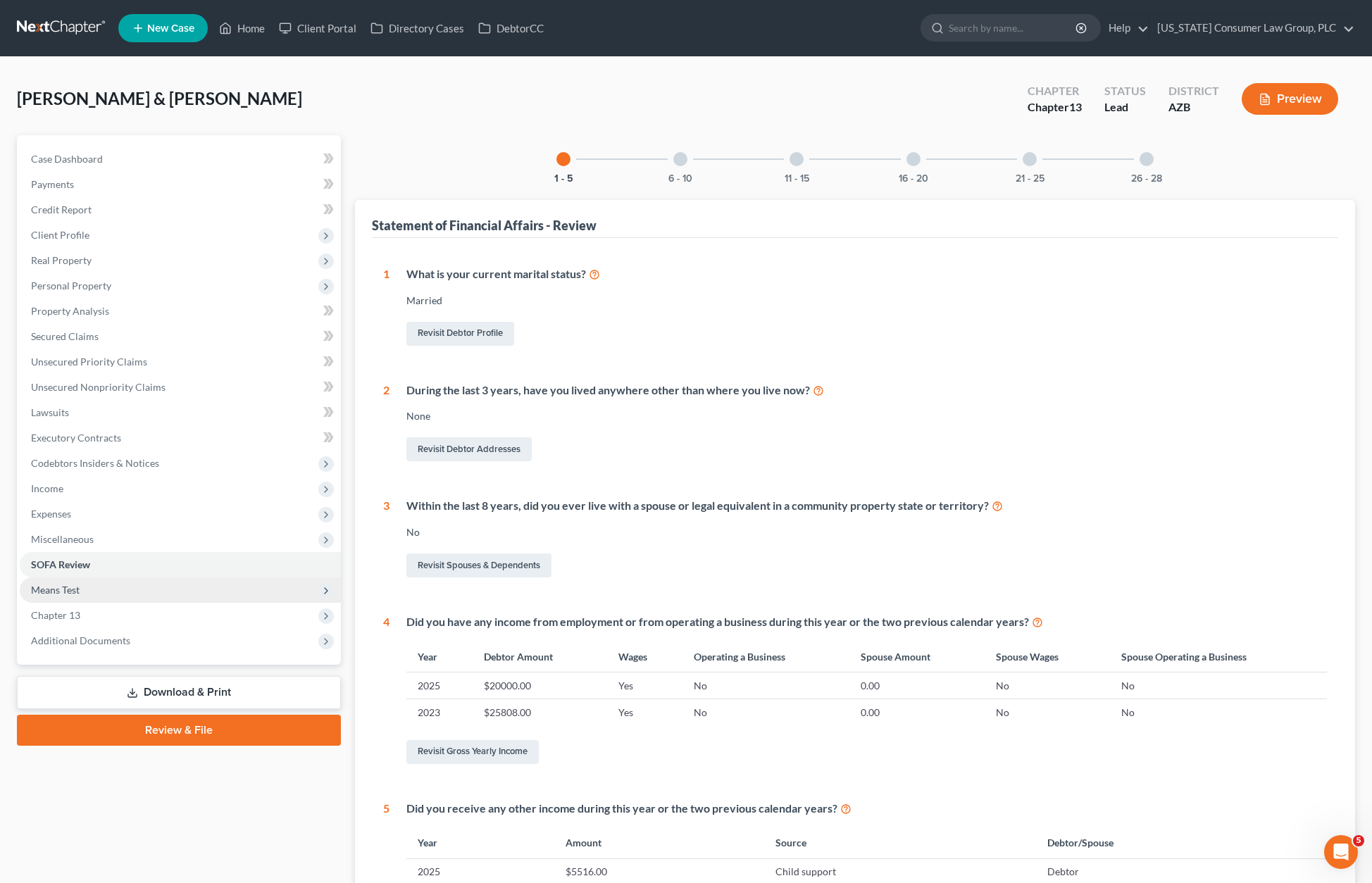
click at [61, 581] on span "Means Test" at bounding box center [180, 589] width 321 height 25
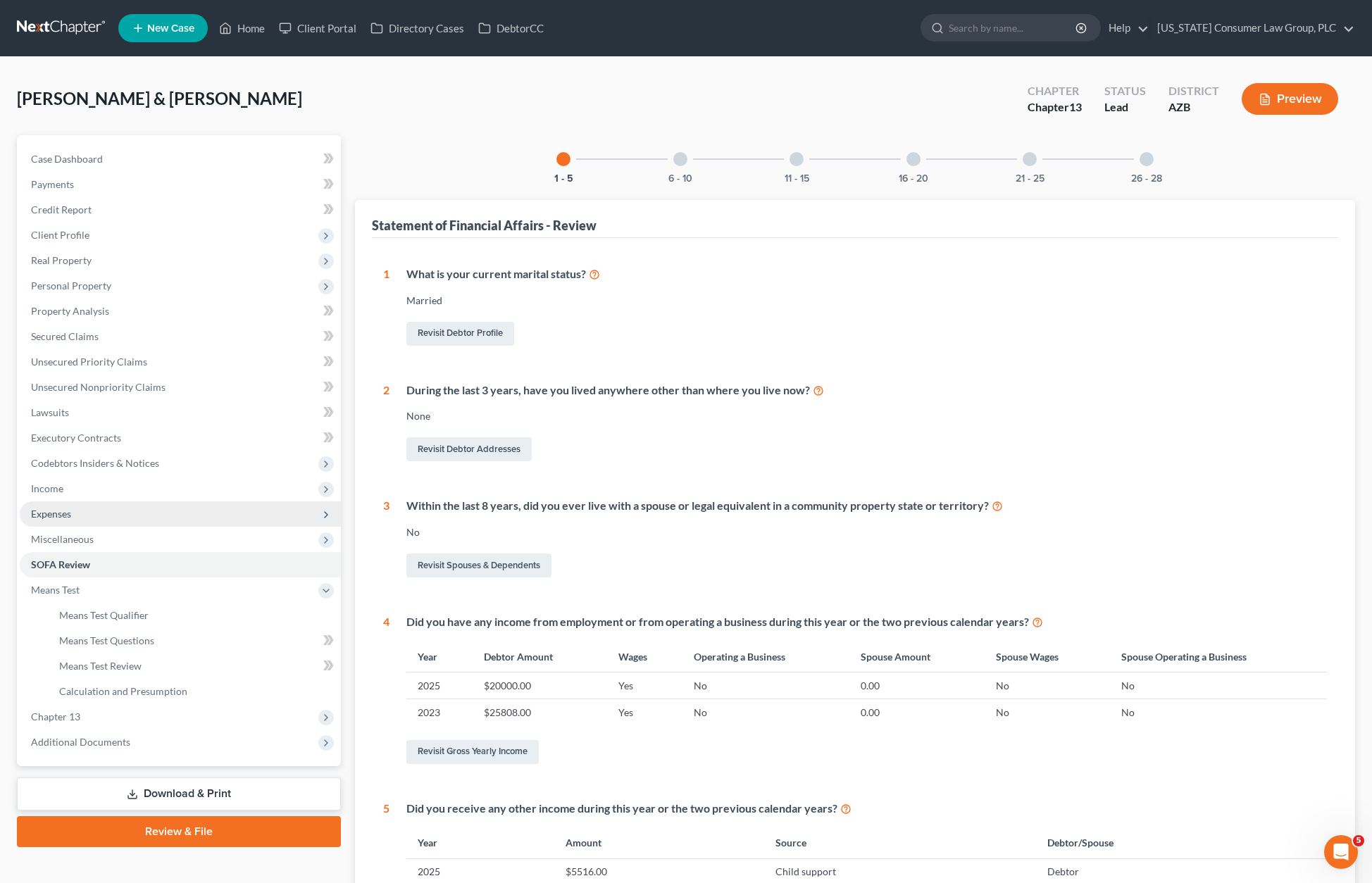
click at [57, 515] on span "Expenses" at bounding box center [51, 513] width 40 height 12
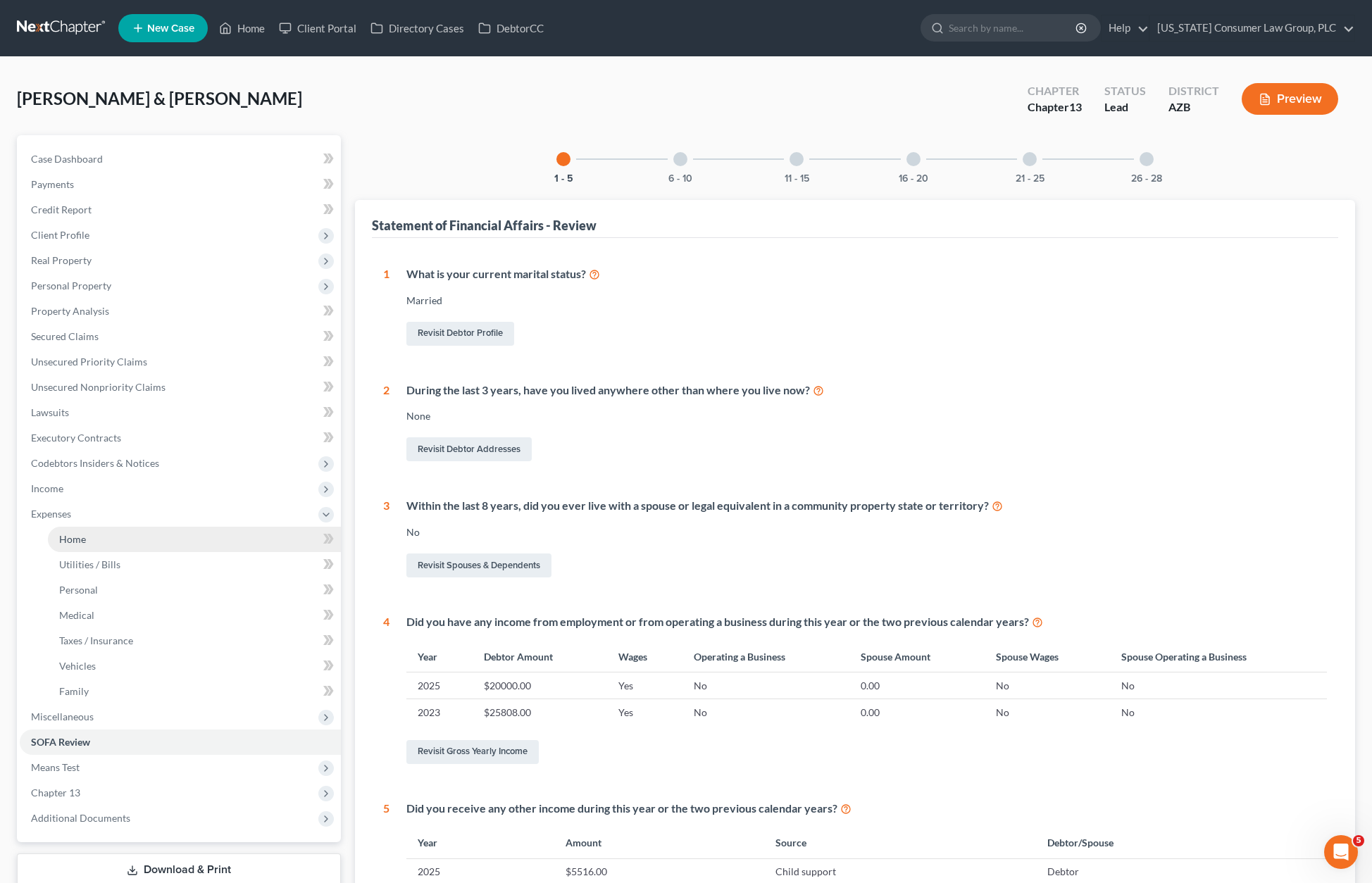
click at [62, 533] on span "Home" at bounding box center [72, 539] width 27 height 12
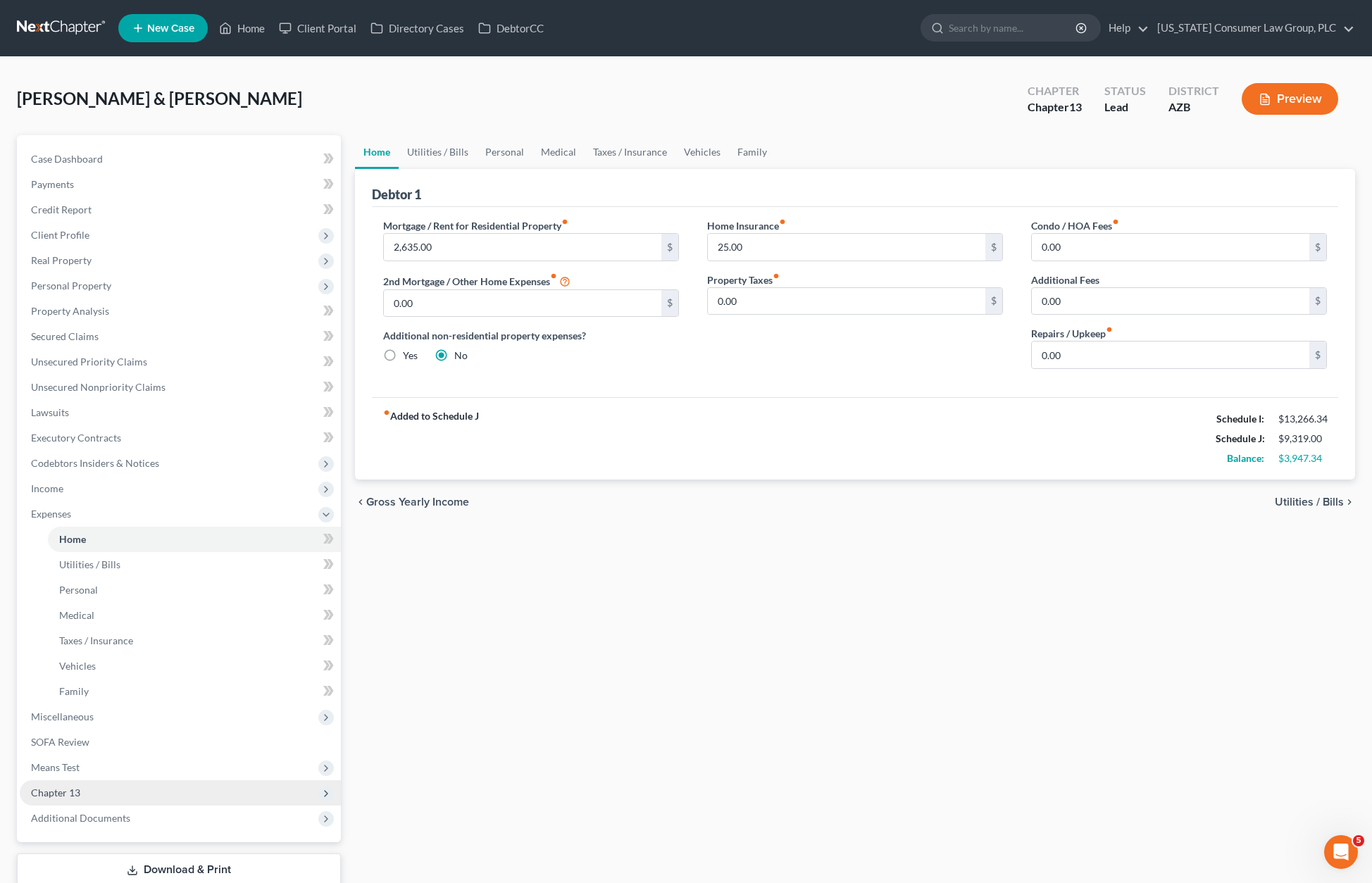
click at [83, 792] on span "Chapter 13" at bounding box center [180, 792] width 321 height 25
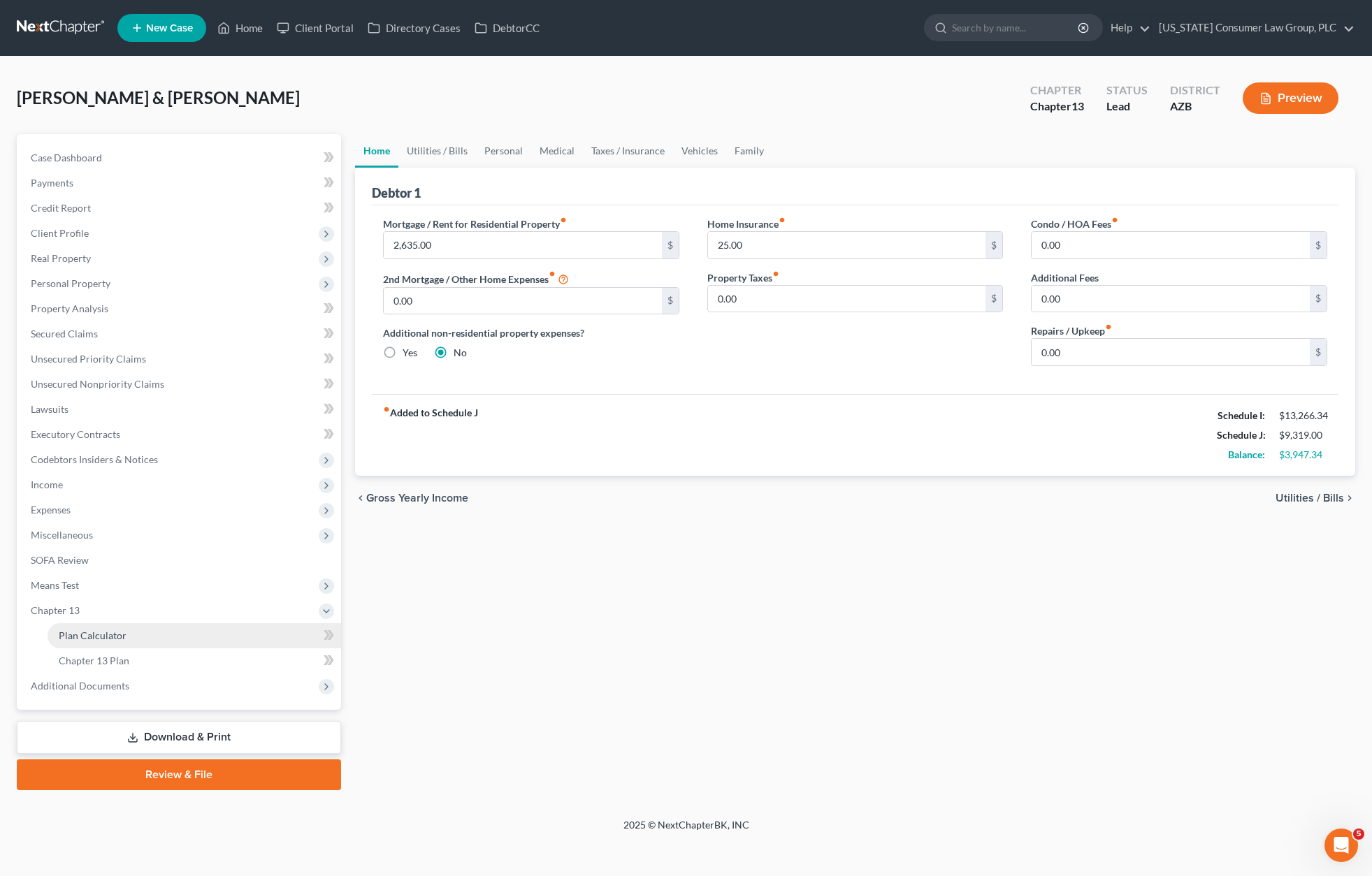
click at [90, 636] on span "Plan Calculator" at bounding box center [92, 635] width 67 height 12
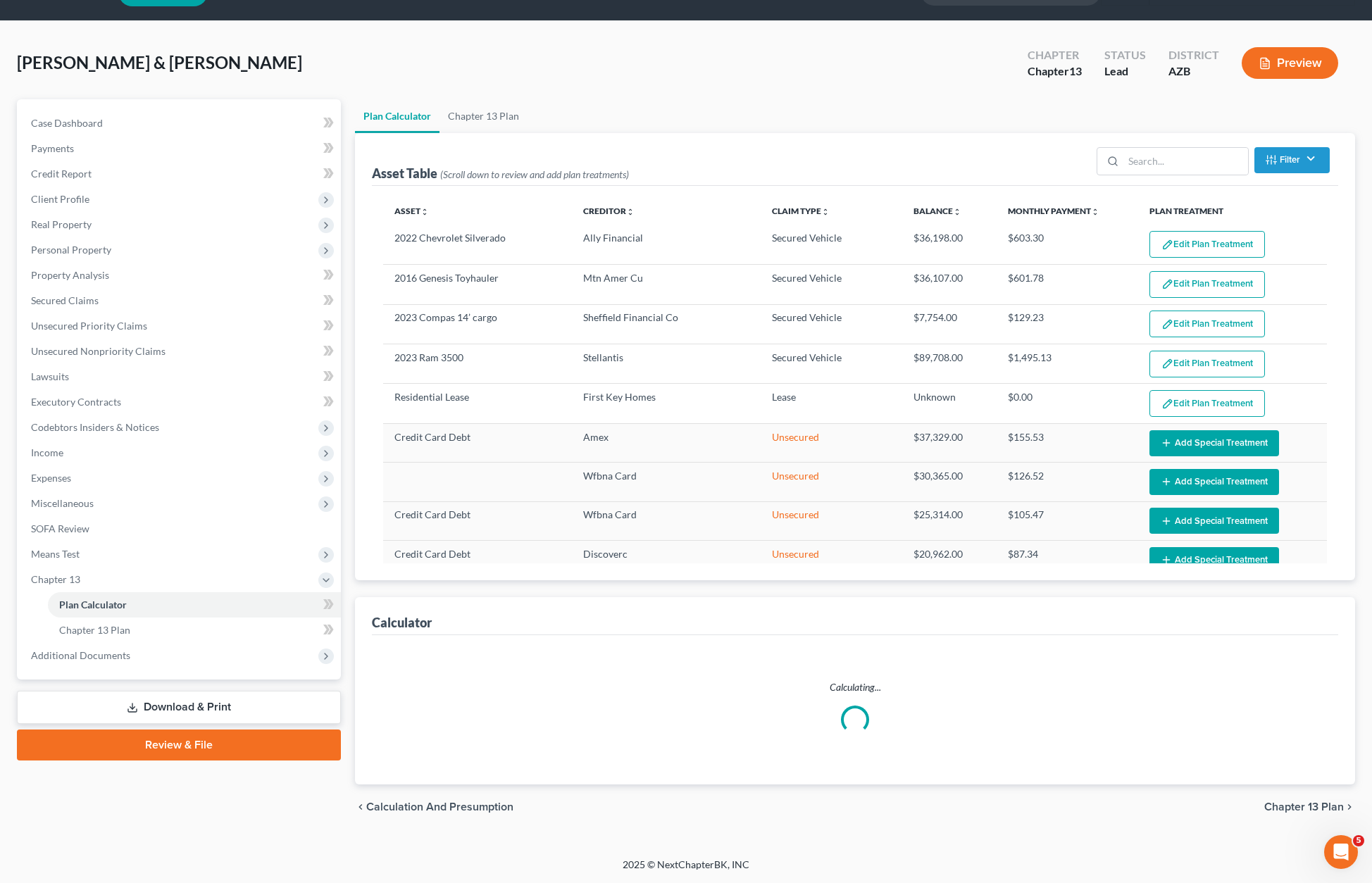
select select "59"
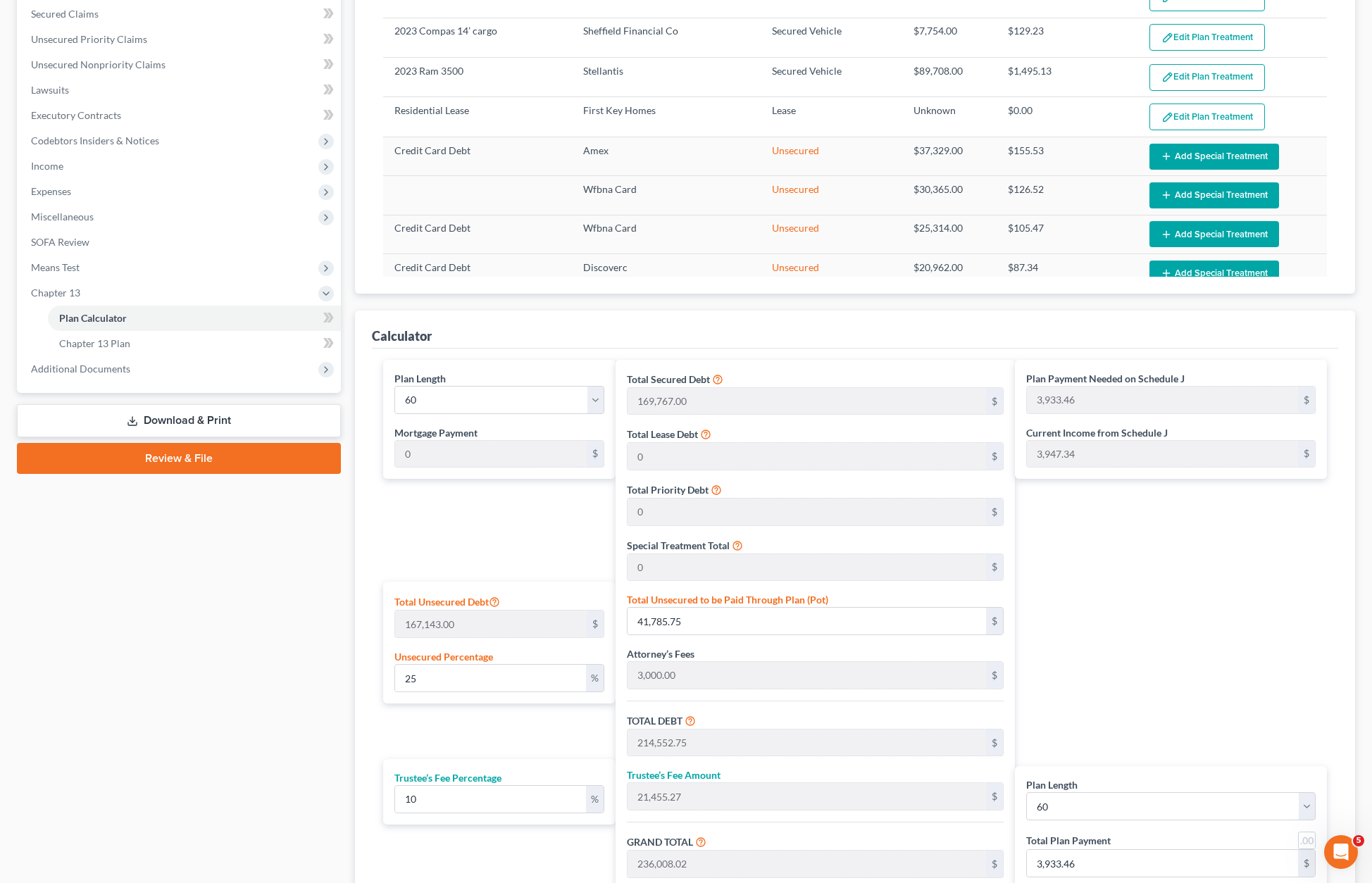
scroll to position [486, 0]
